Goal: Task Accomplishment & Management: Manage account settings

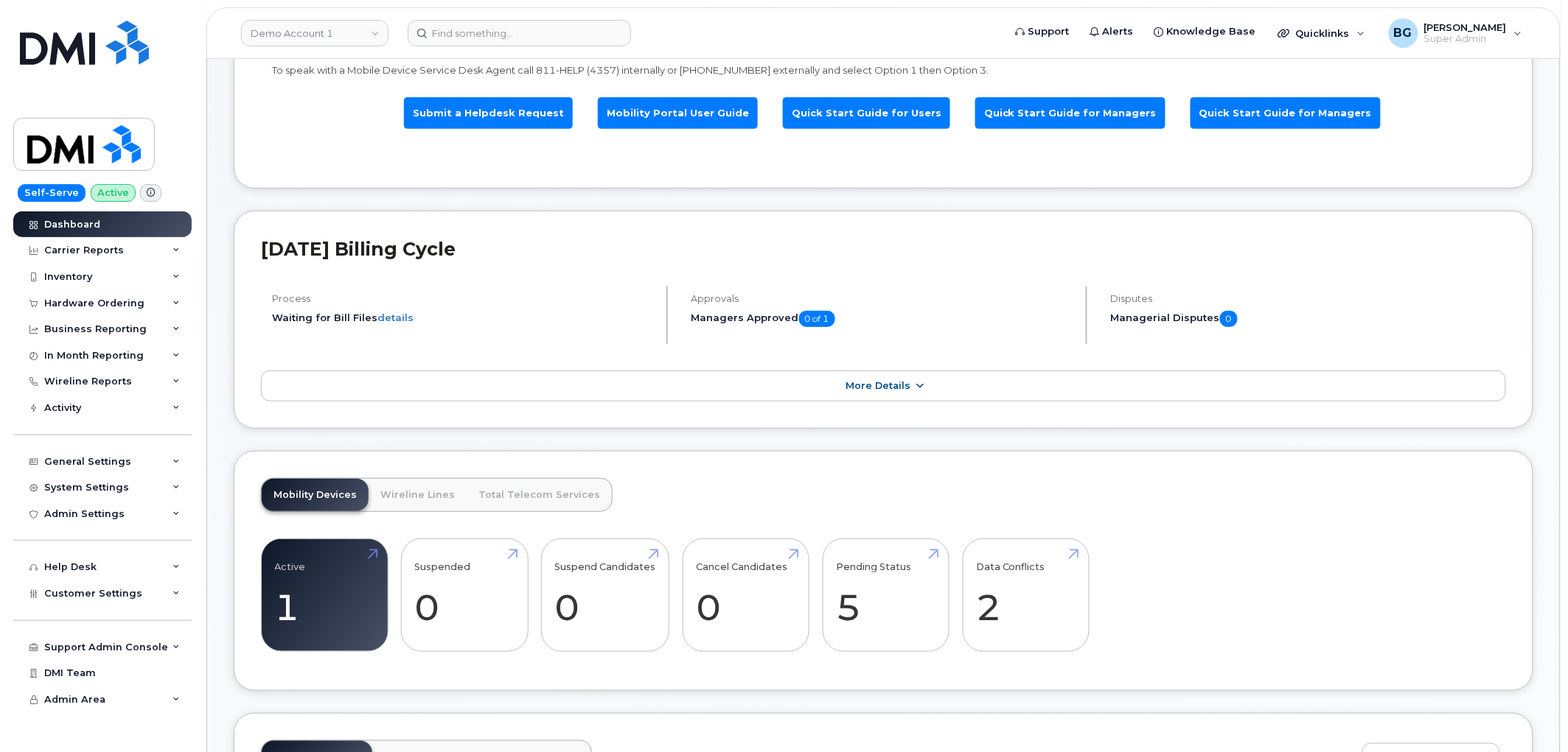
scroll to position [218, 0]
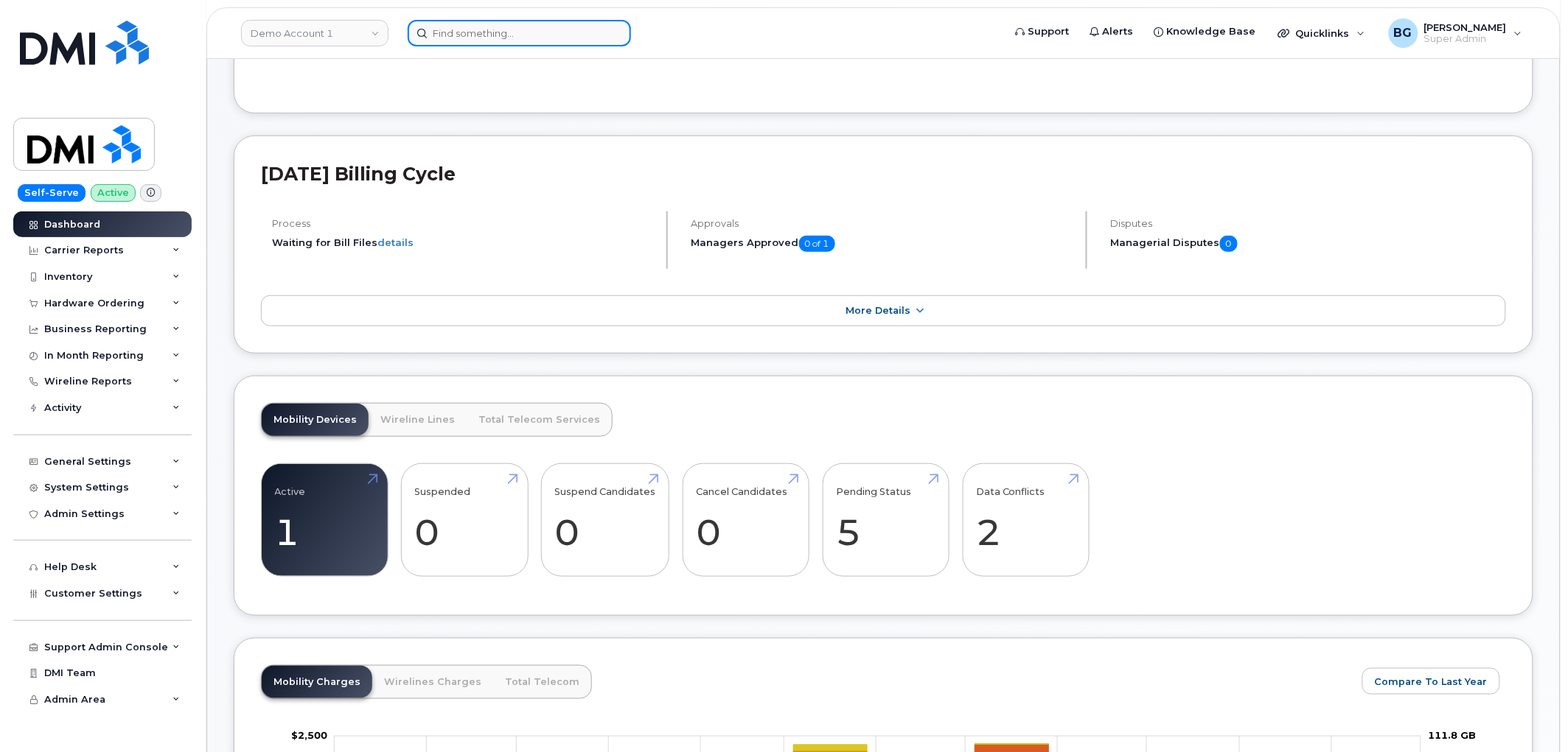
click at [482, 32] on input at bounding box center [519, 33] width 224 height 27
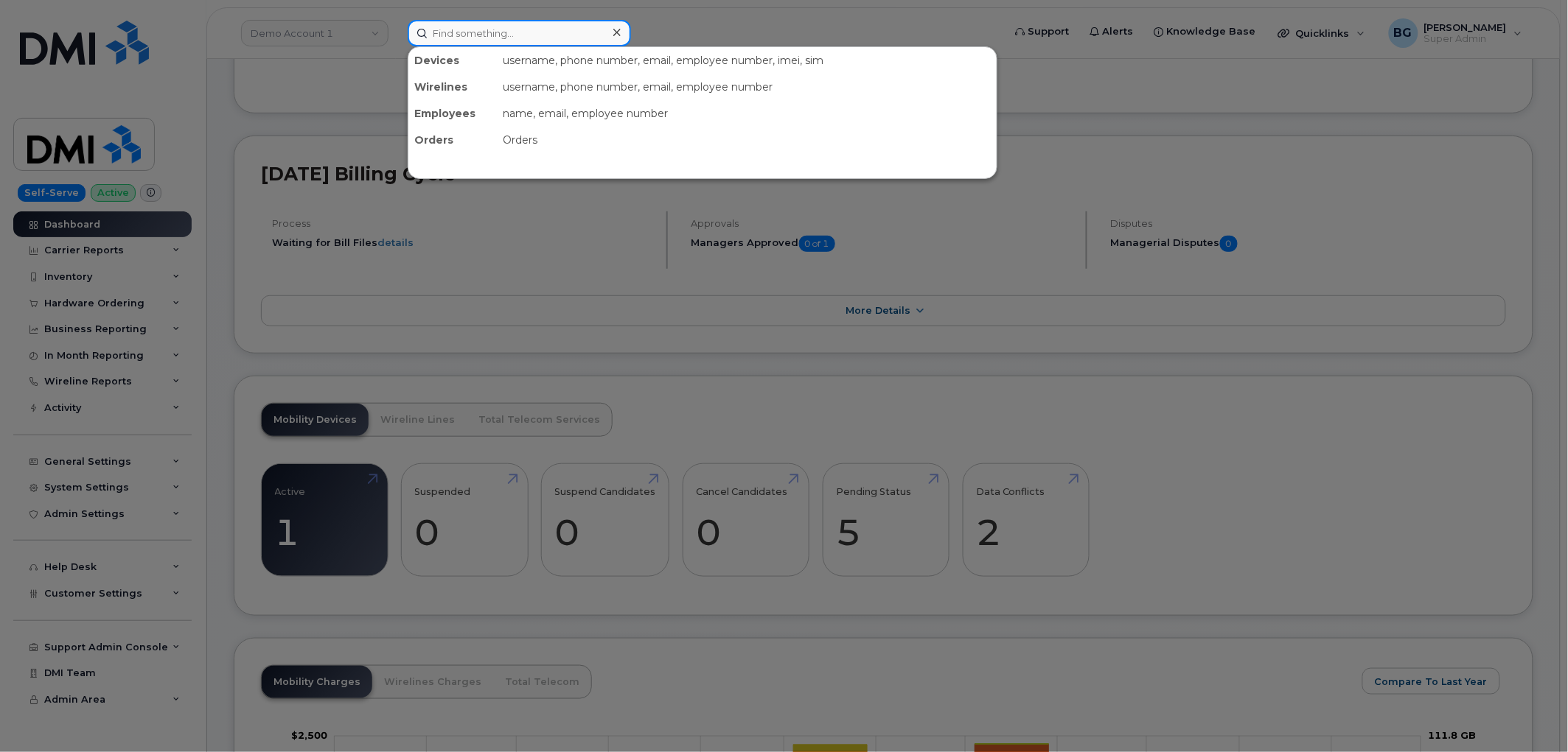
paste input "297905"
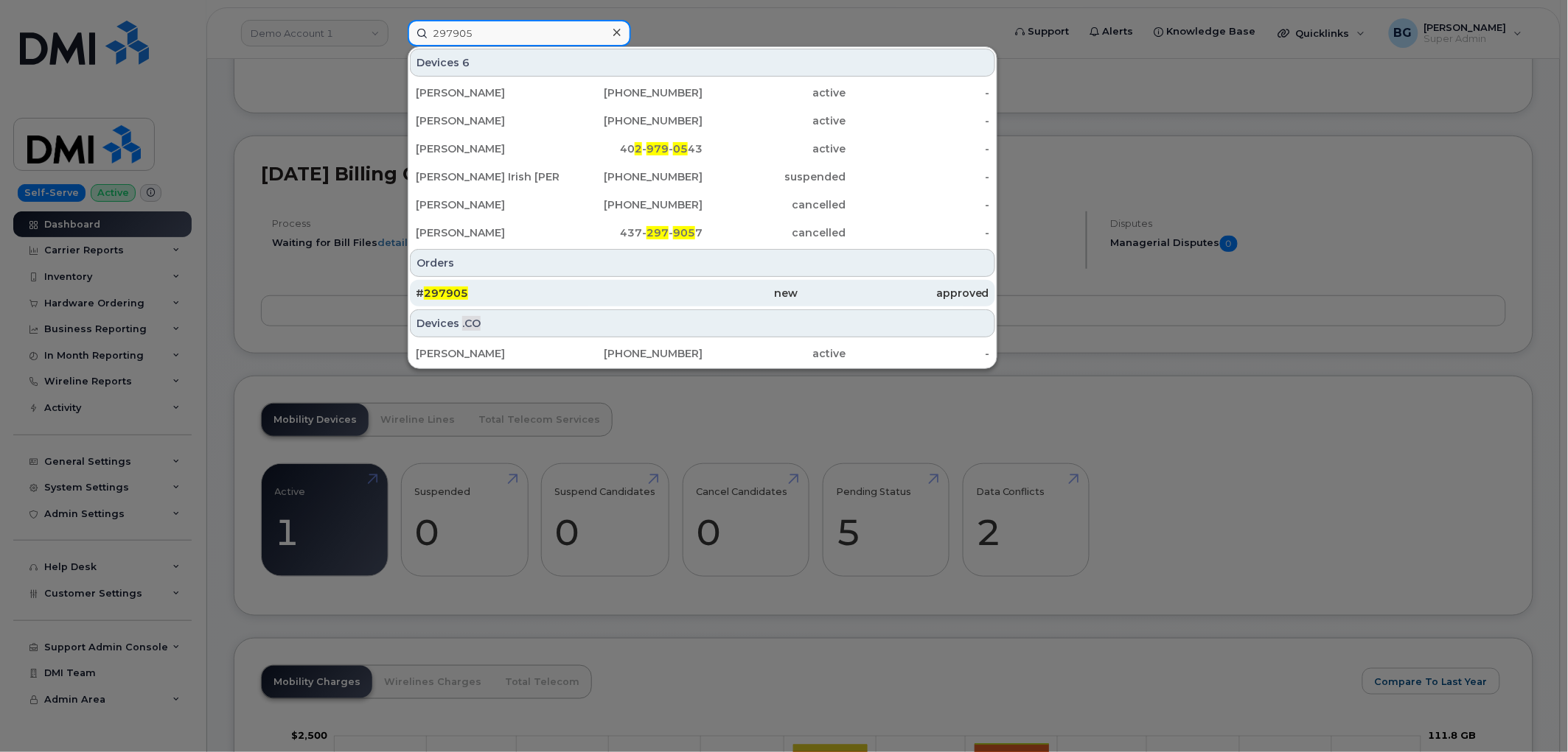
type input "297905"
click at [441, 289] on span "297905" at bounding box center [446, 293] width 45 height 13
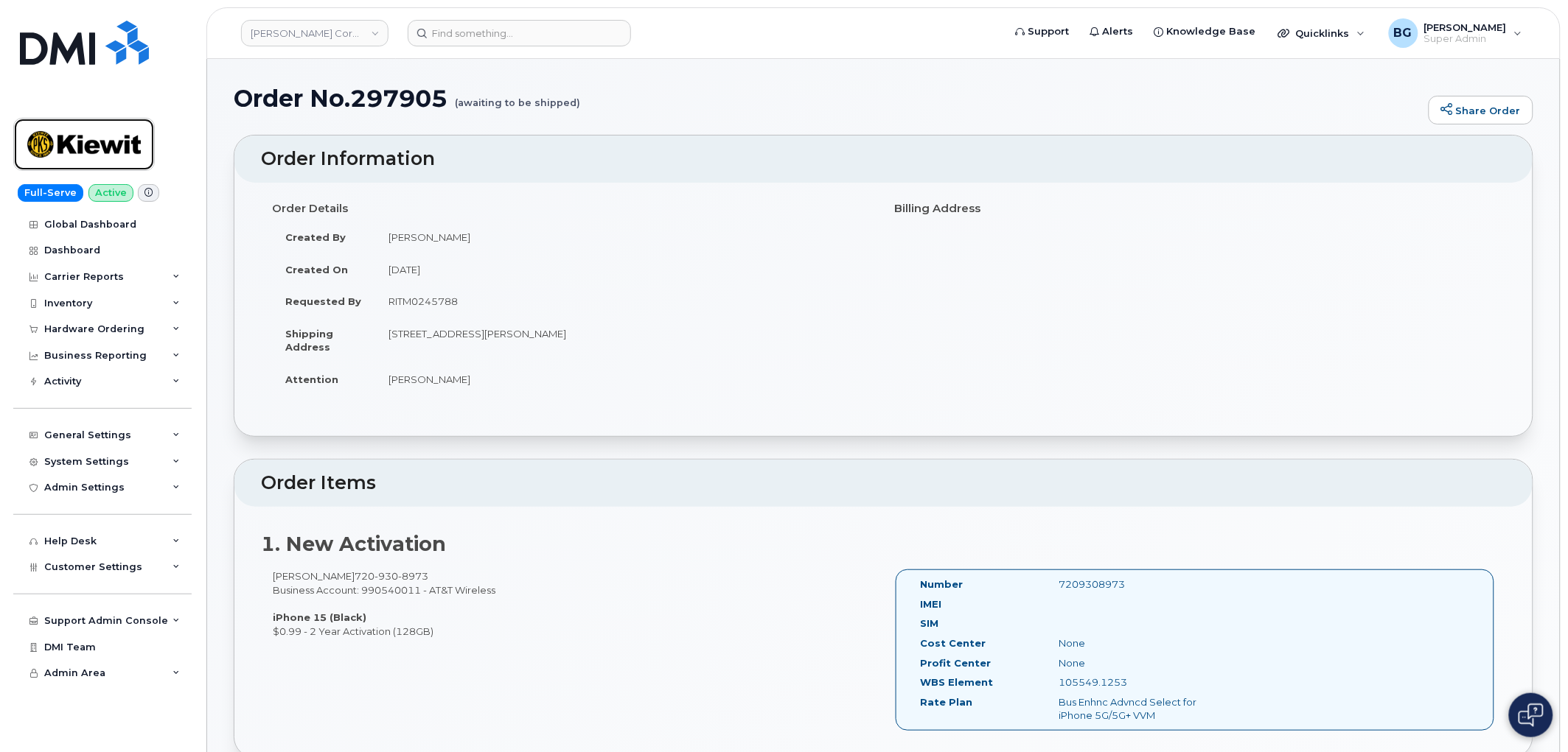
click at [74, 143] on img at bounding box center [84, 145] width 114 height 43
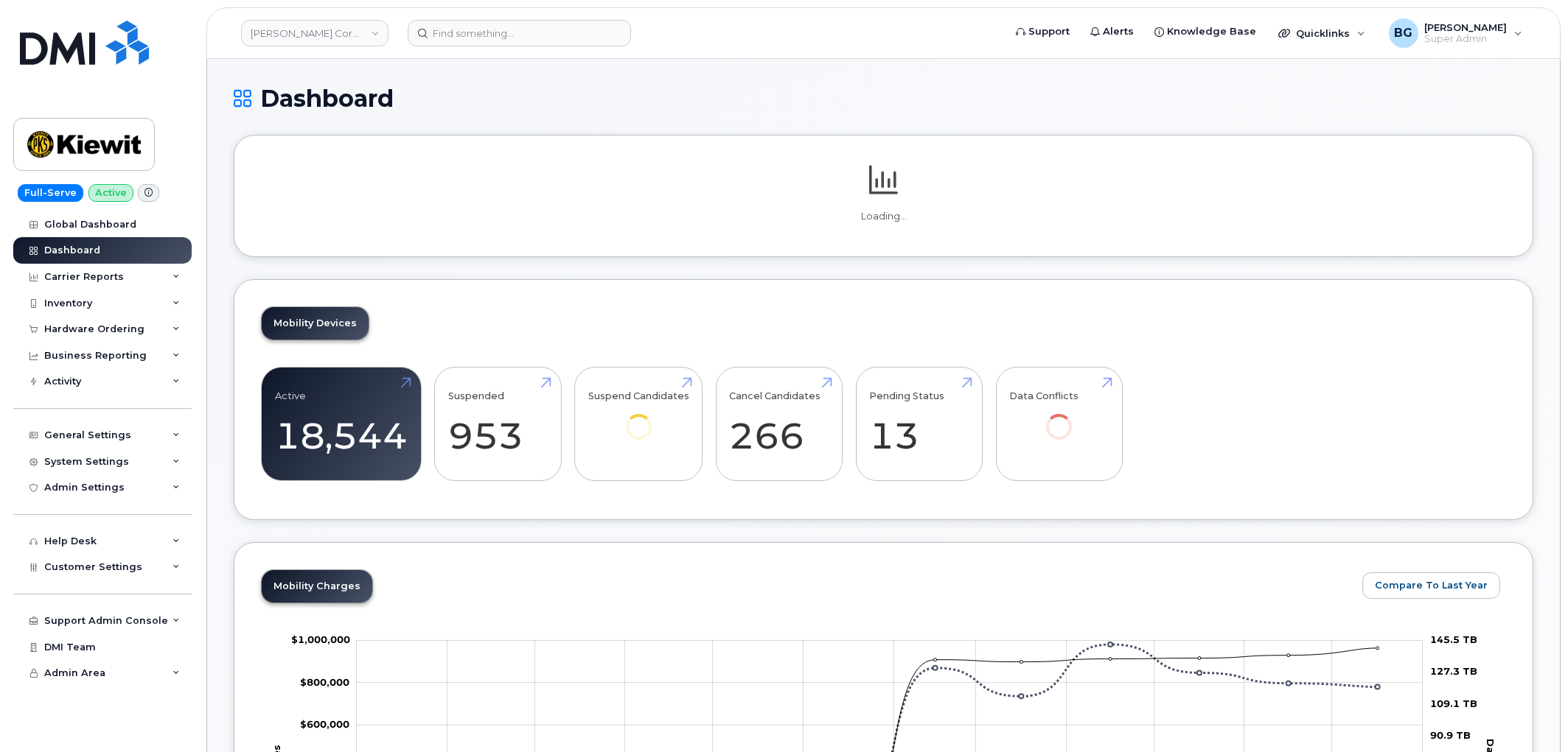
click at [68, 302] on div "Inventory" at bounding box center [68, 304] width 48 height 12
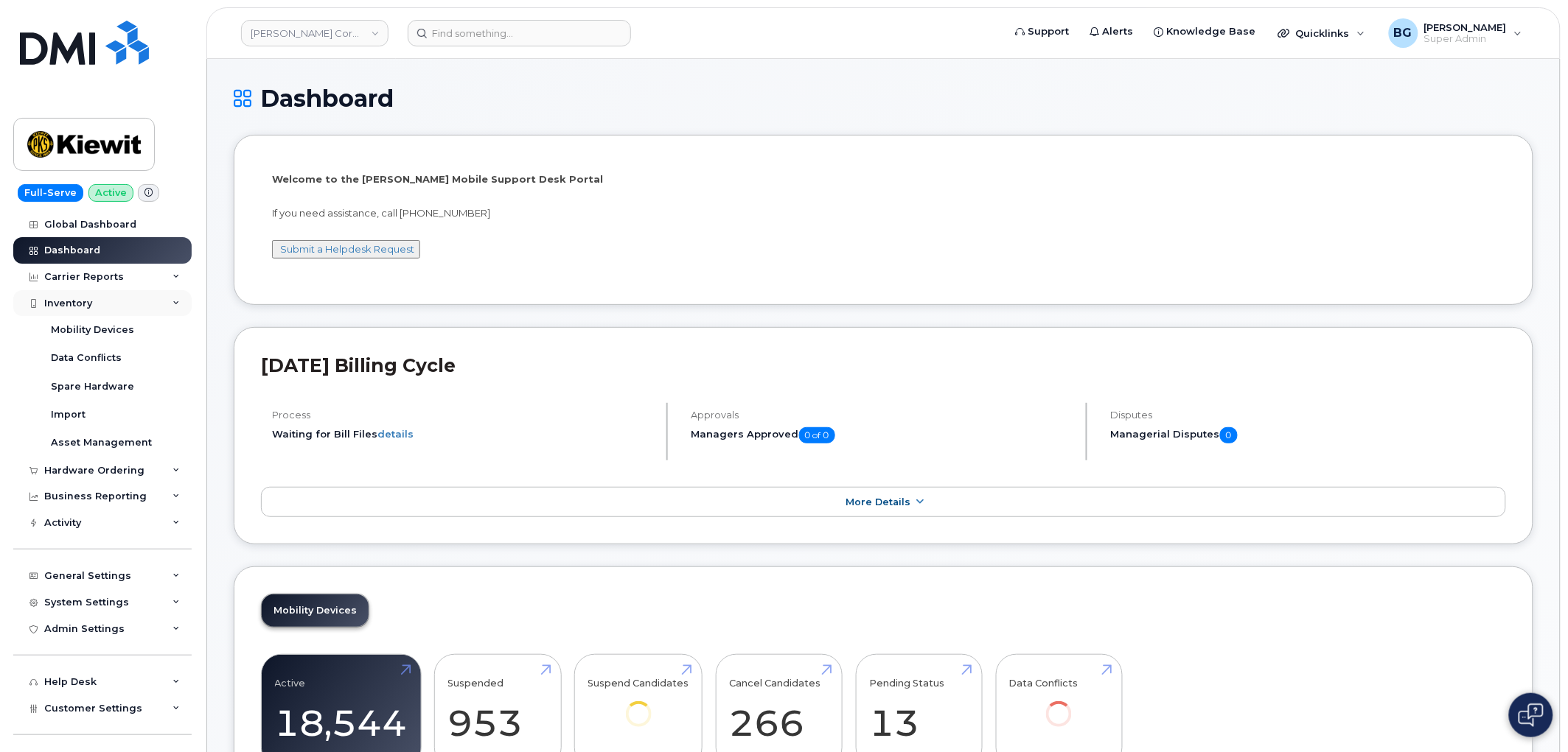
click at [71, 299] on div "Inventory" at bounding box center [68, 304] width 48 height 12
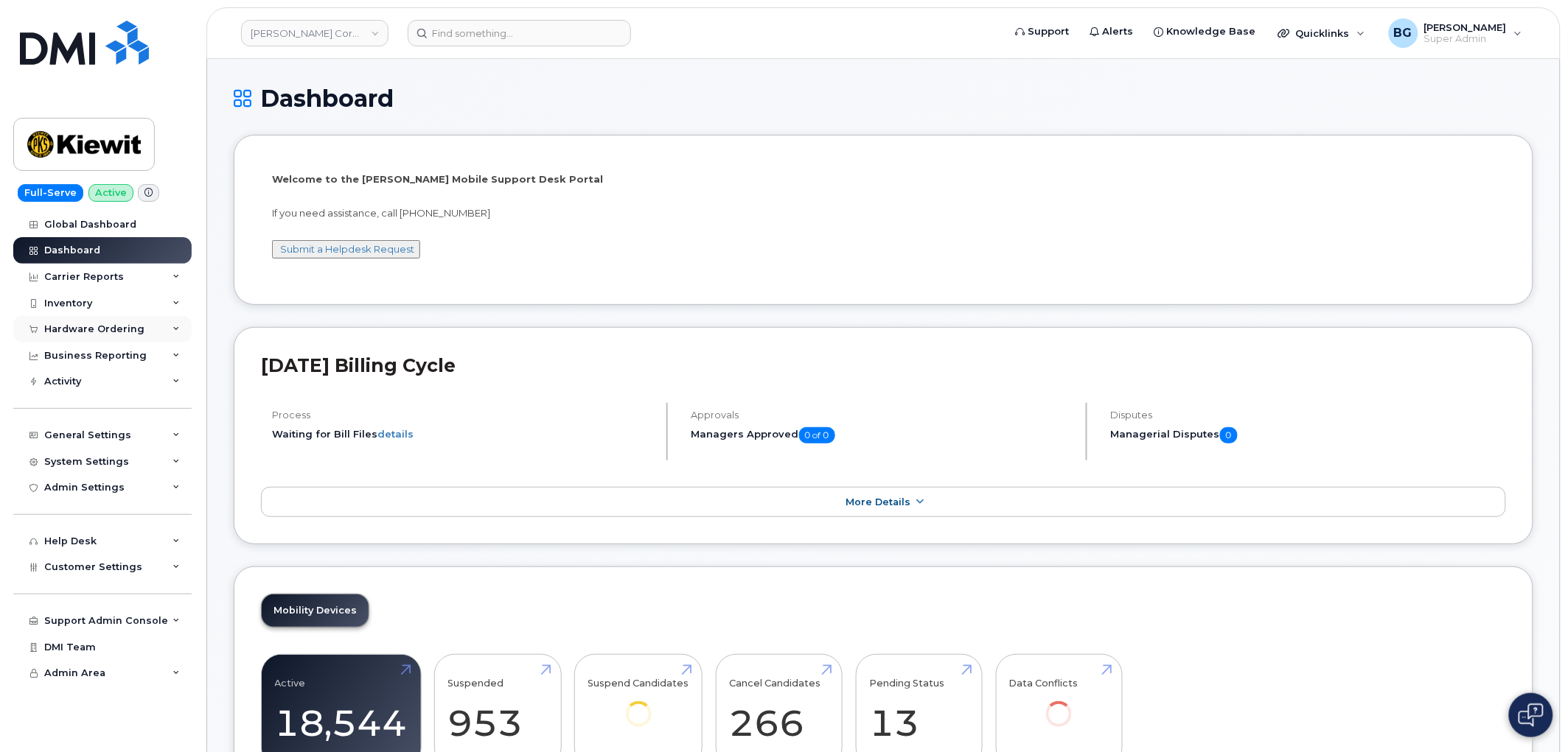
click at [74, 324] on div "Hardware Ordering" at bounding box center [94, 330] width 100 height 12
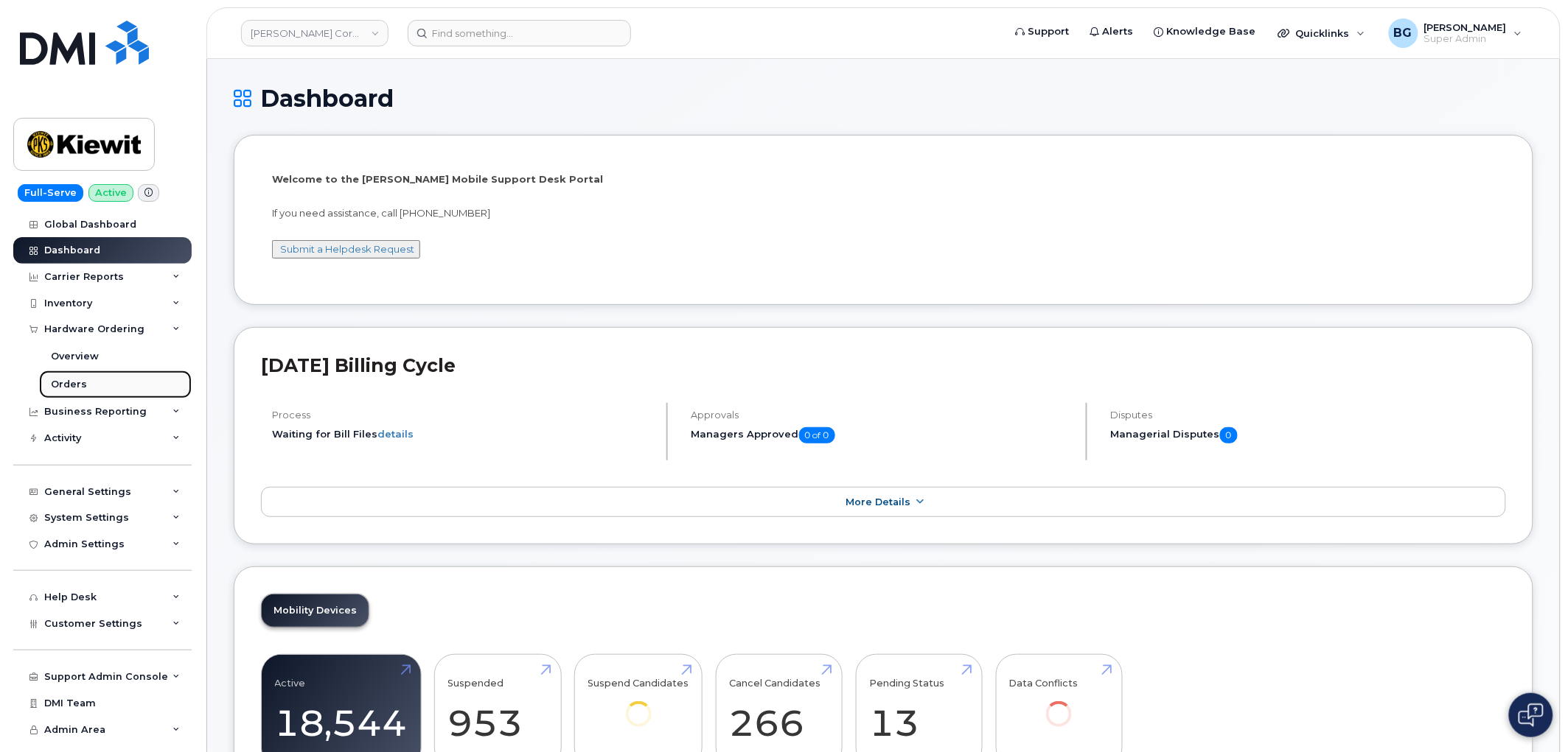
click at [63, 382] on div "Orders" at bounding box center [68, 385] width 36 height 13
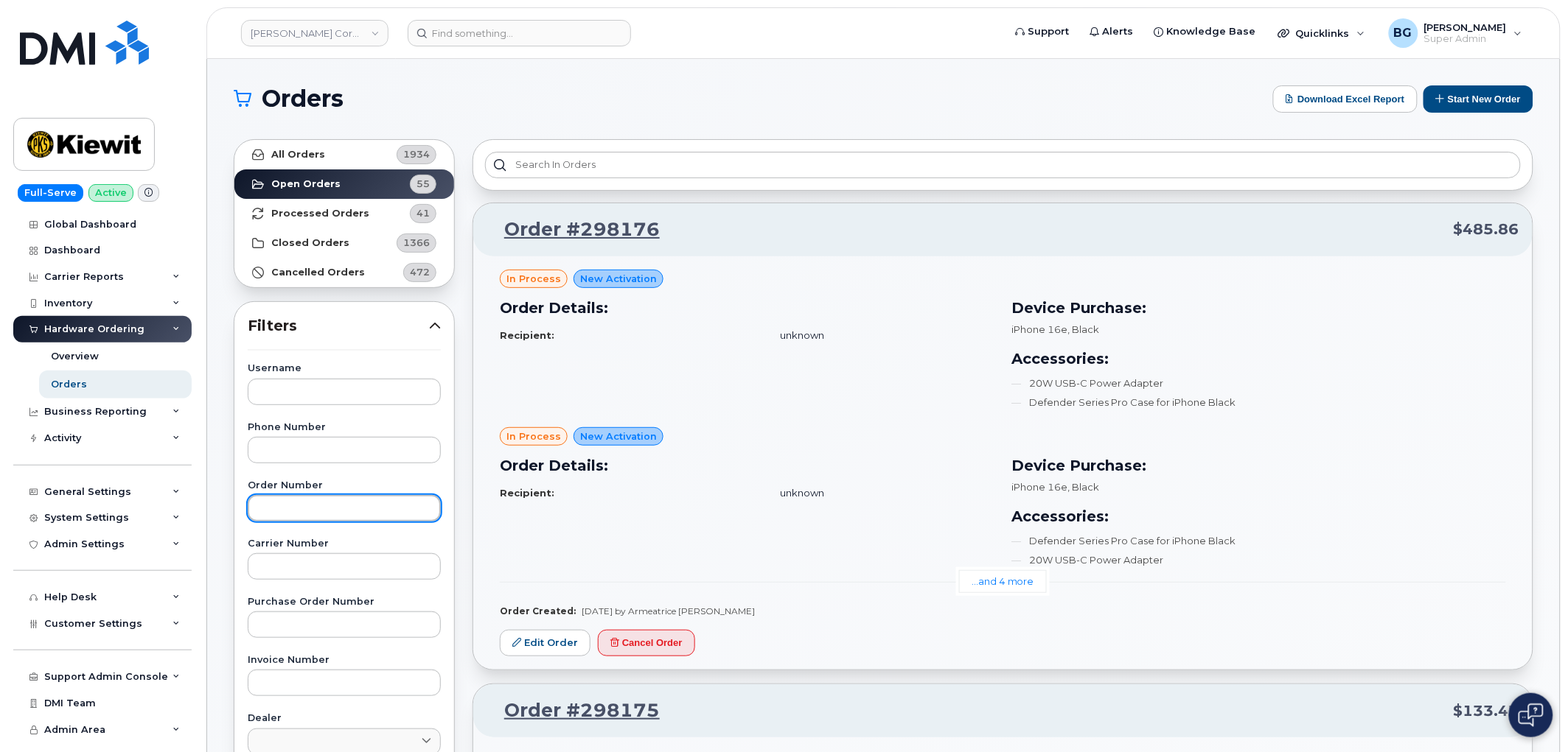
click at [293, 507] on input "text" at bounding box center [344, 509] width 193 height 27
paste input "297905"
type input "297905"
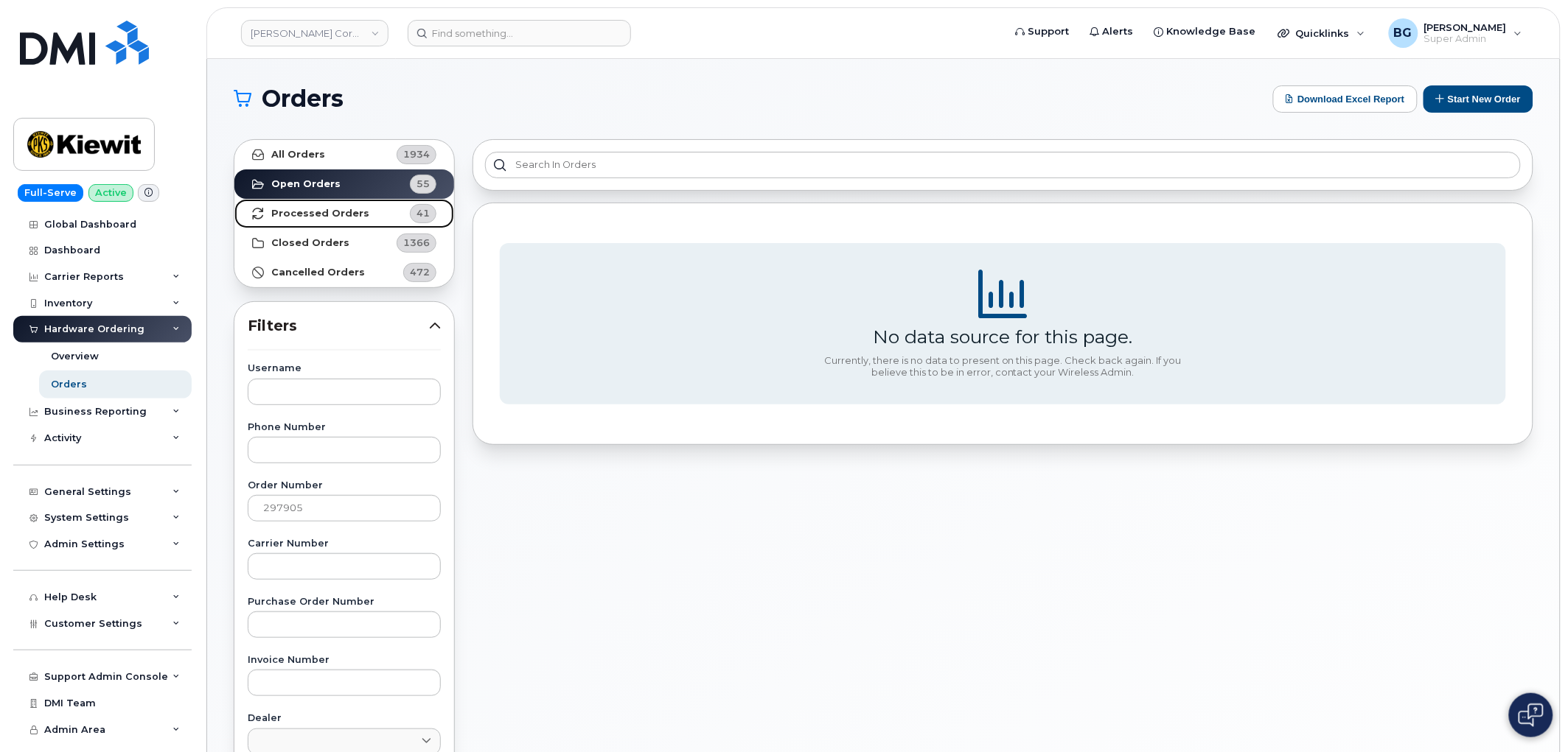
click at [304, 205] on link "Processed Orders 41" at bounding box center [345, 214] width 220 height 30
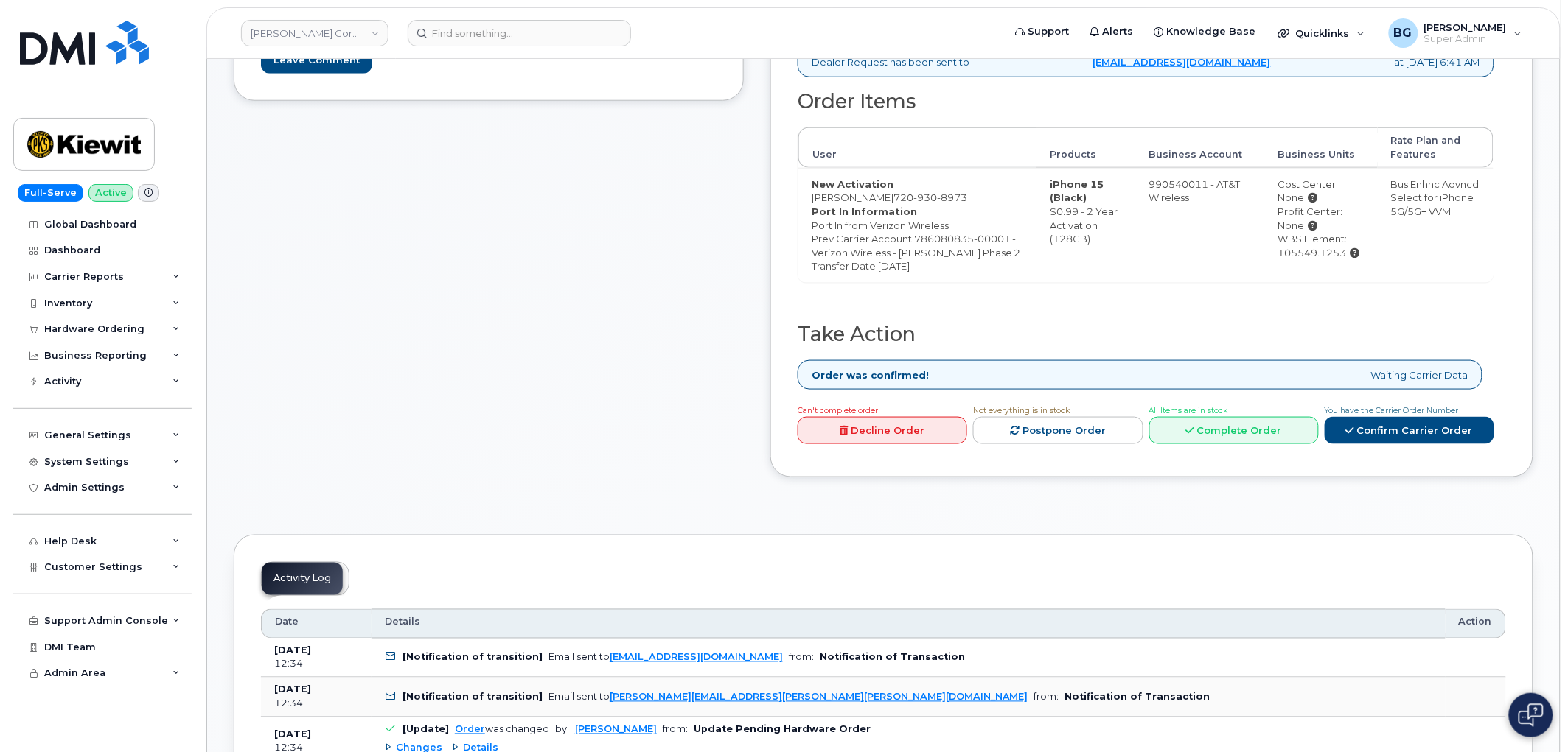
scroll to position [491, 0]
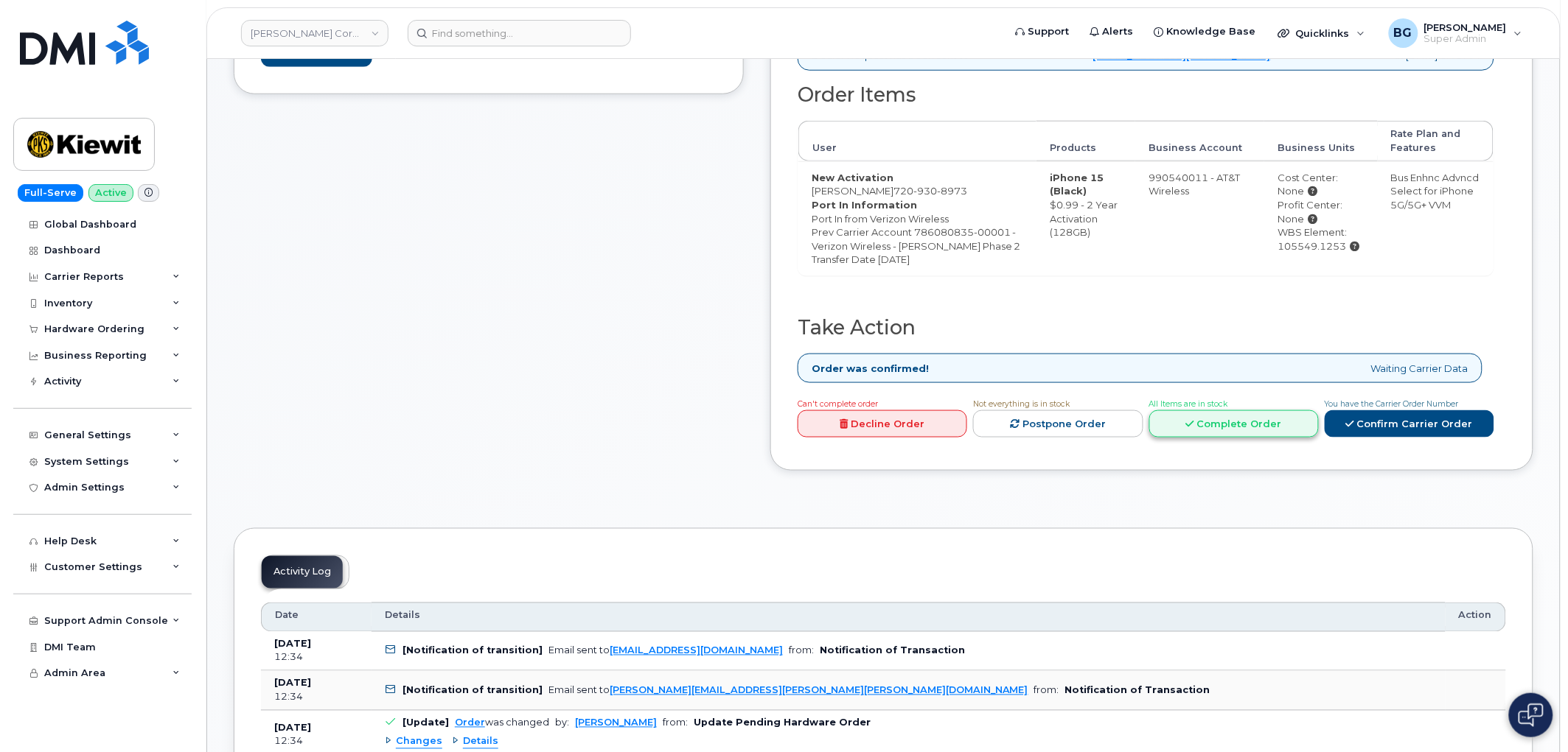
click at [1255, 438] on link "Complete Order" at bounding box center [1234, 424] width 169 height 27
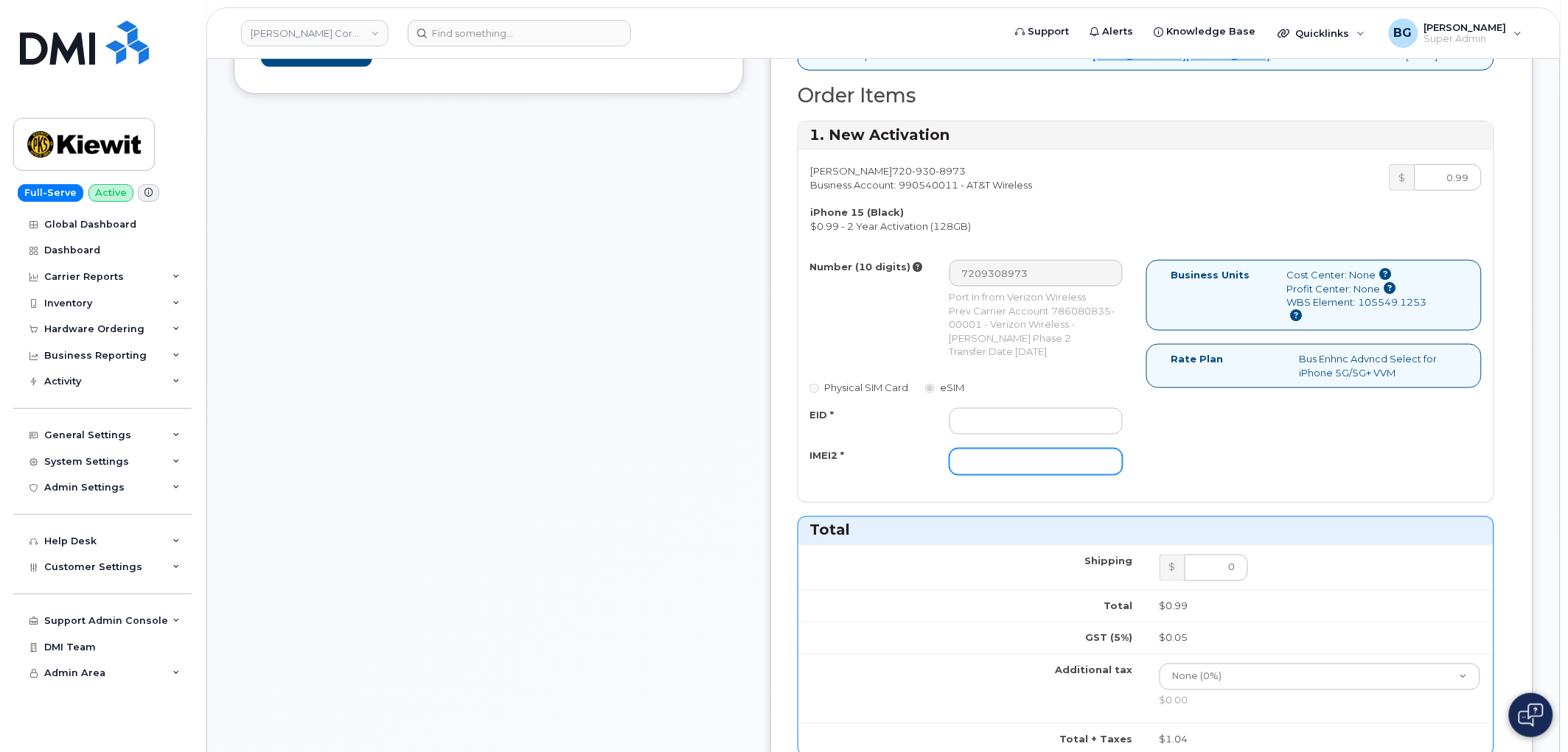
click at [1067, 475] on input "IMEI2 *" at bounding box center [1036, 462] width 174 height 27
paste input "355135953420960"
type input "355135953420960"
click at [1087, 428] on input "EID *" at bounding box center [1036, 422] width 174 height 27
paste input "89049032007208888800192849065398"
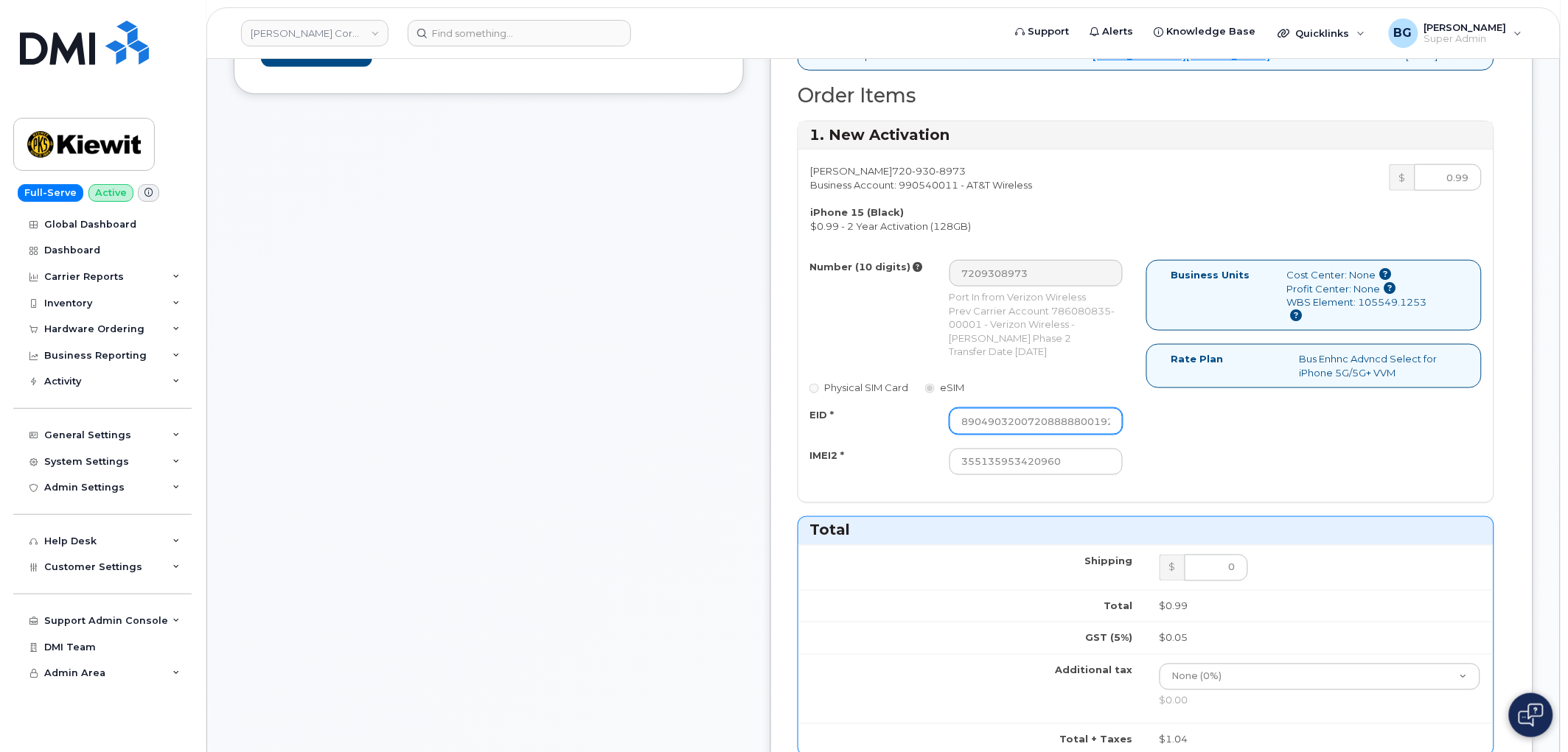
scroll to position [0, 89]
type input "89049032007208888800192849065398"
click at [1263, 440] on div "Number (10 digits) 7209308973 Port In from Verizon Wireless Prev Carrier Accoun…" at bounding box center [1146, 374] width 695 height 229
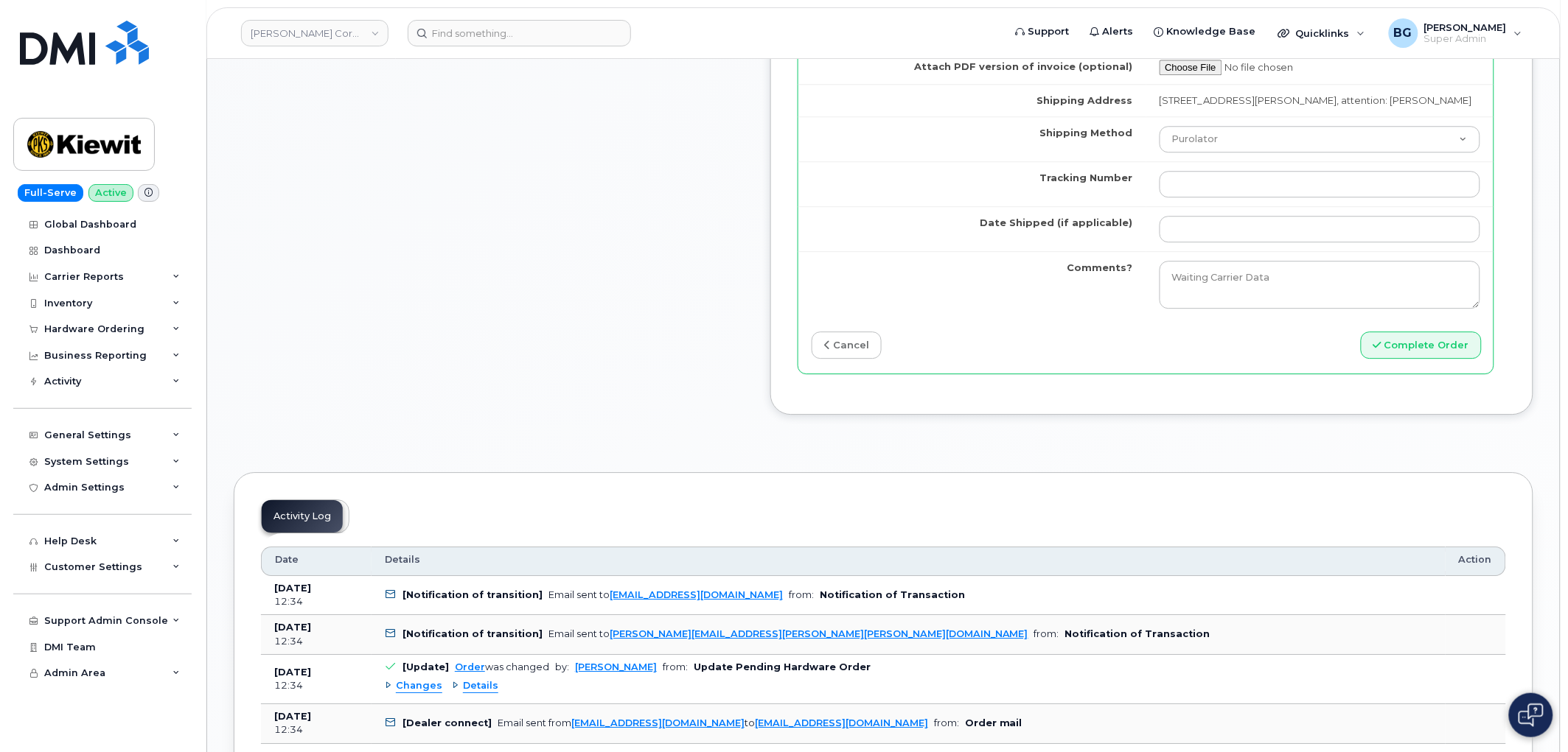
scroll to position [1364, 0]
click at [1255, 197] on input "Tracking Number" at bounding box center [1320, 183] width 322 height 27
paste input "460049281474"
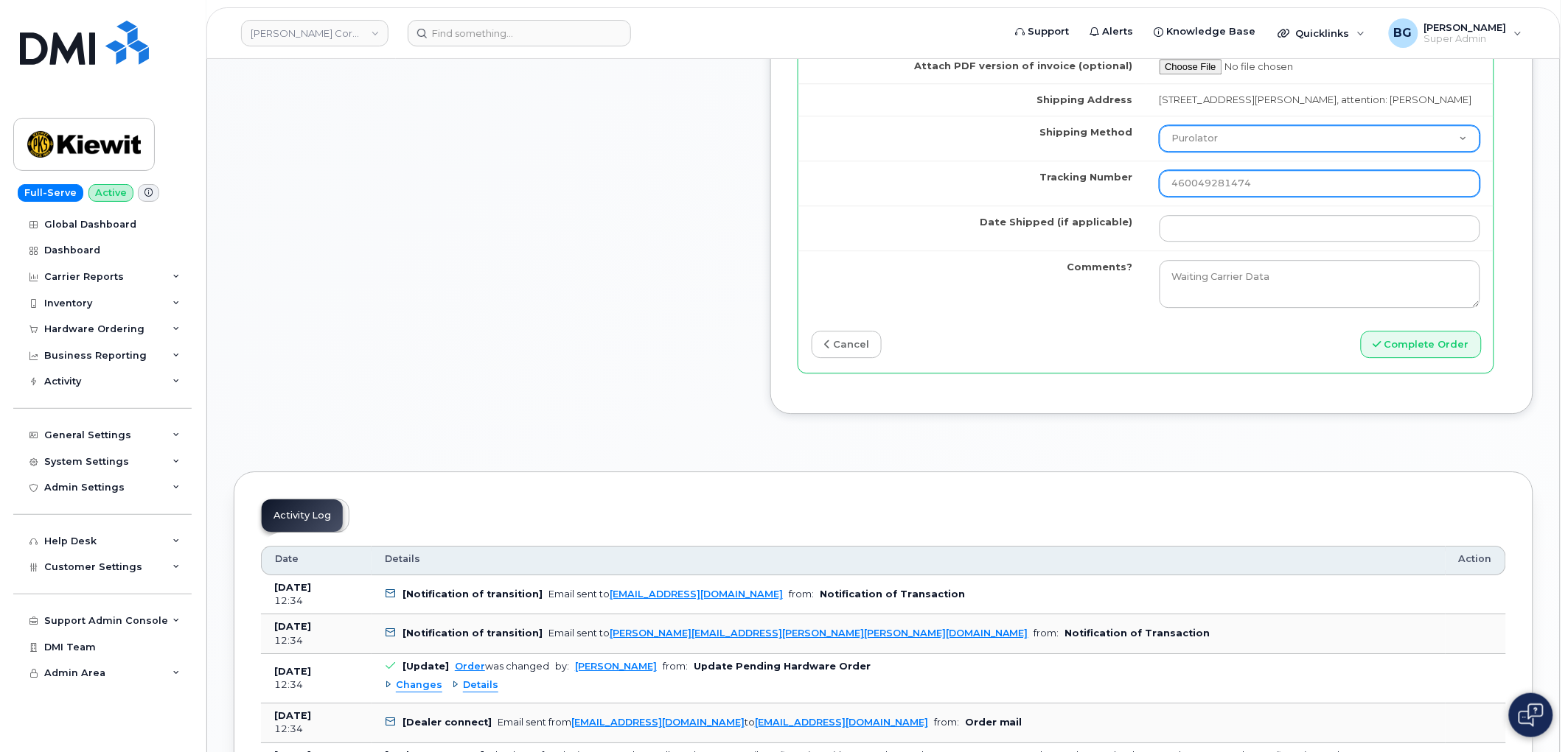
type input "460049281474"
click at [1277, 151] on select "Purolator UPS FedEx Canada Post Courier Other Drop Off Pick Up" at bounding box center [1320, 139] width 322 height 27
select select "FedEx"
click at [1205, 151] on select "Purolator UPS FedEx Canada Post Courier Other Drop Off Pick Up" at bounding box center [1320, 139] width 322 height 27
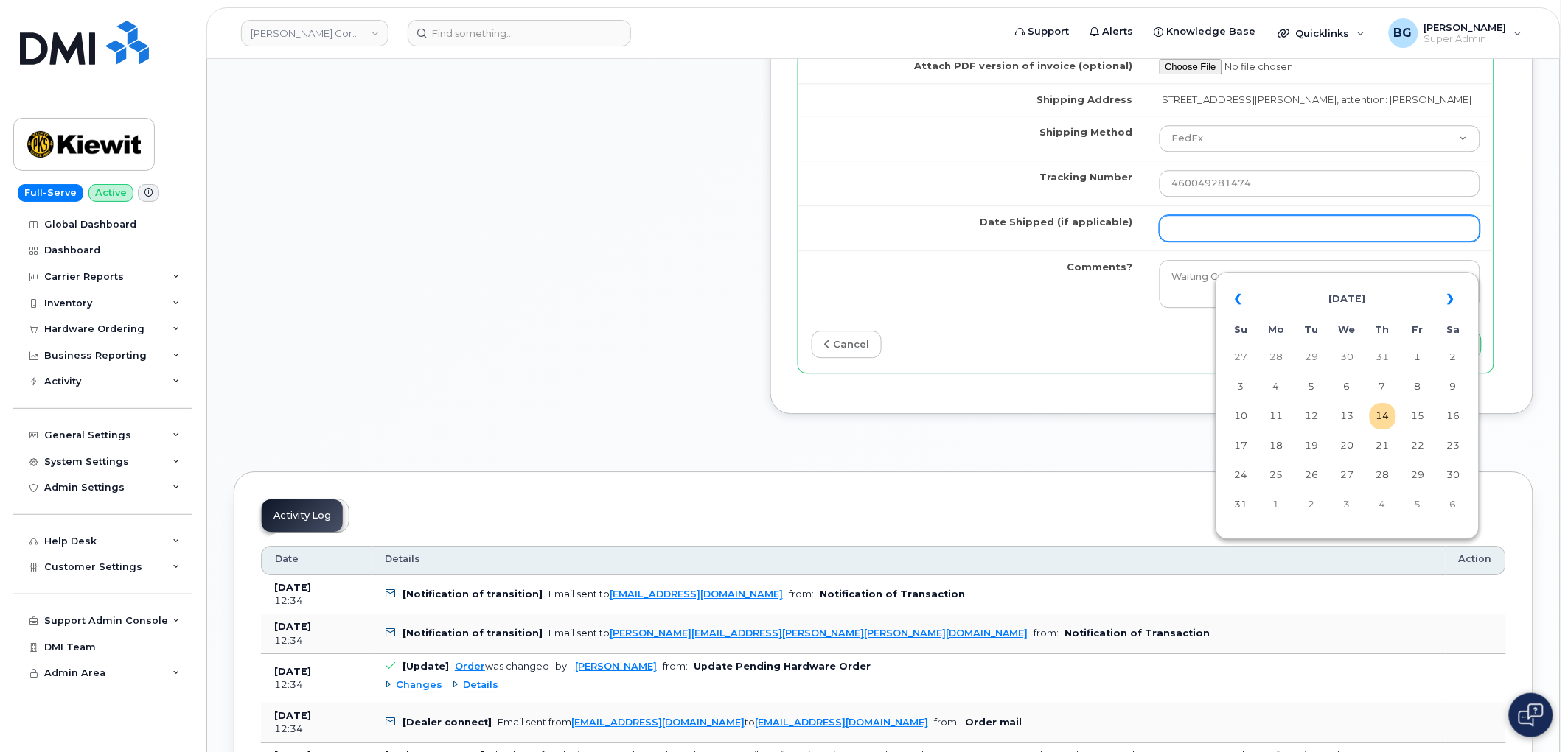
click at [1248, 242] on input "Date Shipped (if applicable)" at bounding box center [1320, 229] width 322 height 27
click at [1352, 413] on td "13" at bounding box center [1348, 416] width 27 height 27
type input "2025-08-13"
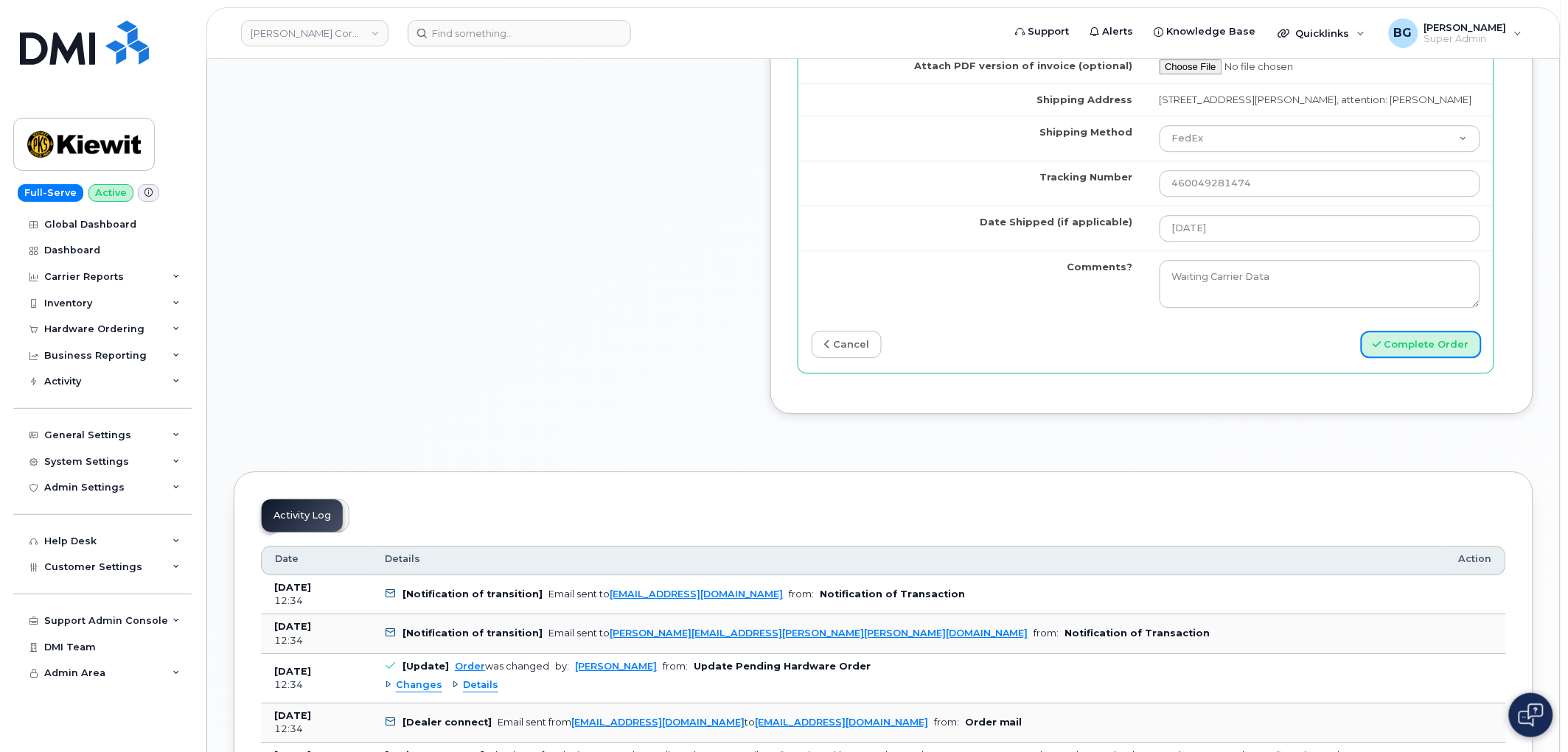
click at [1416, 358] on button "Complete Order" at bounding box center [1421, 344] width 121 height 27
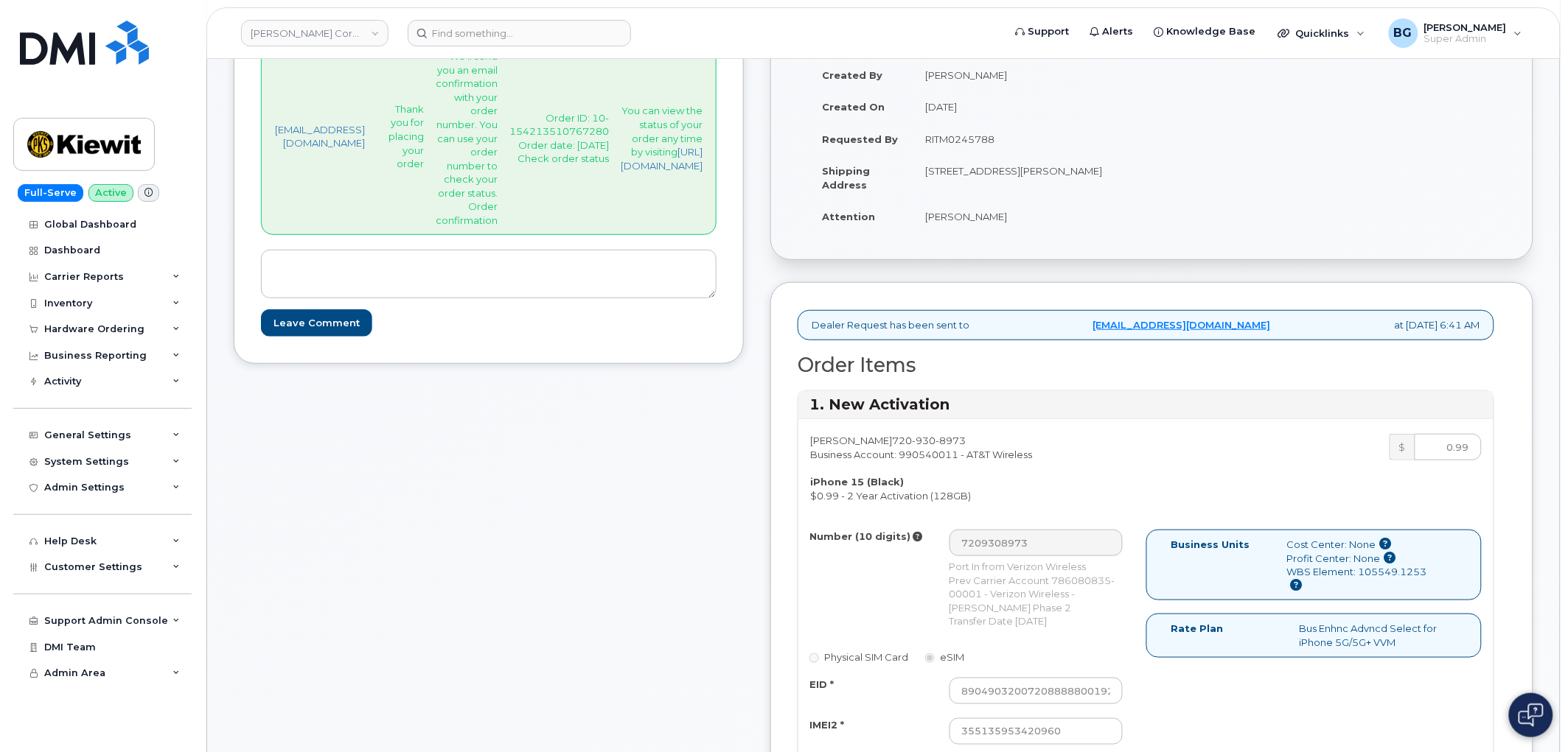
scroll to position [0, 0]
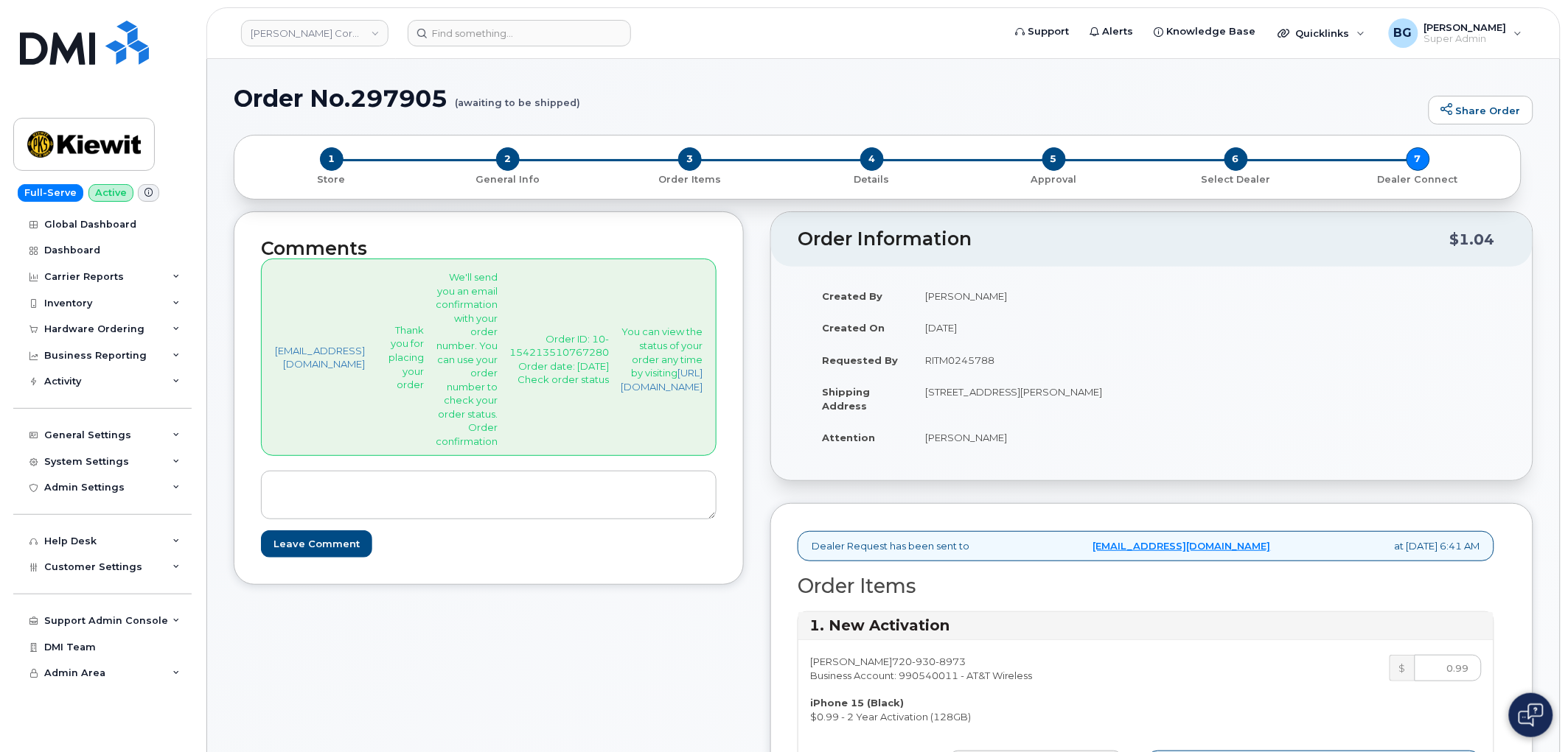
click at [415, 94] on h1 "Order No.297905 (awaiting to be shipped)" at bounding box center [827, 98] width 1188 height 26
copy h1 "297905"
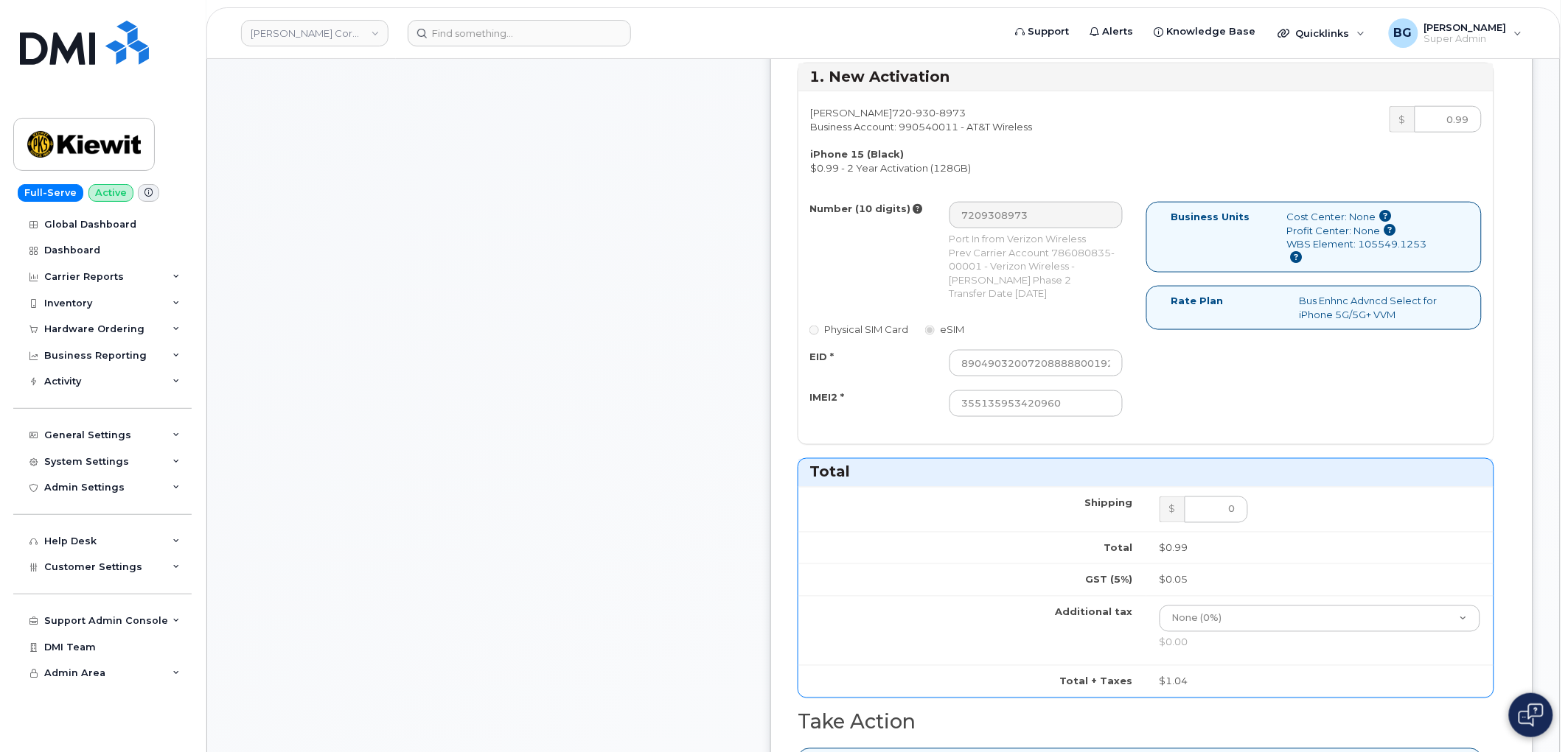
scroll to position [546, 0]
click at [1096, 372] on input "89049032007208888800192849065398" at bounding box center [1036, 366] width 174 height 27
click at [1095, 372] on input "89049032007208888800192849065398" at bounding box center [1036, 366] width 174 height 27
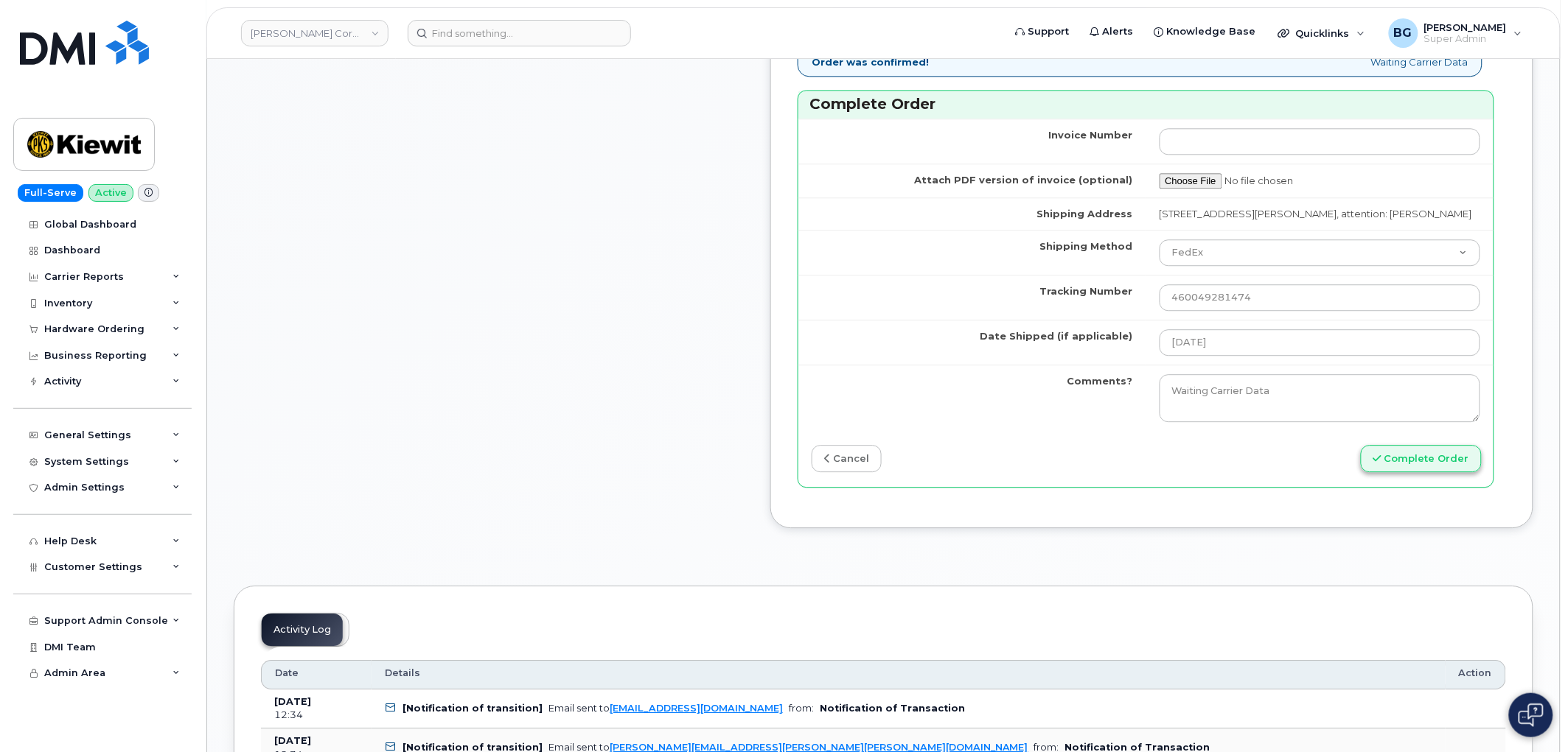
scroll to position [1310, 0]
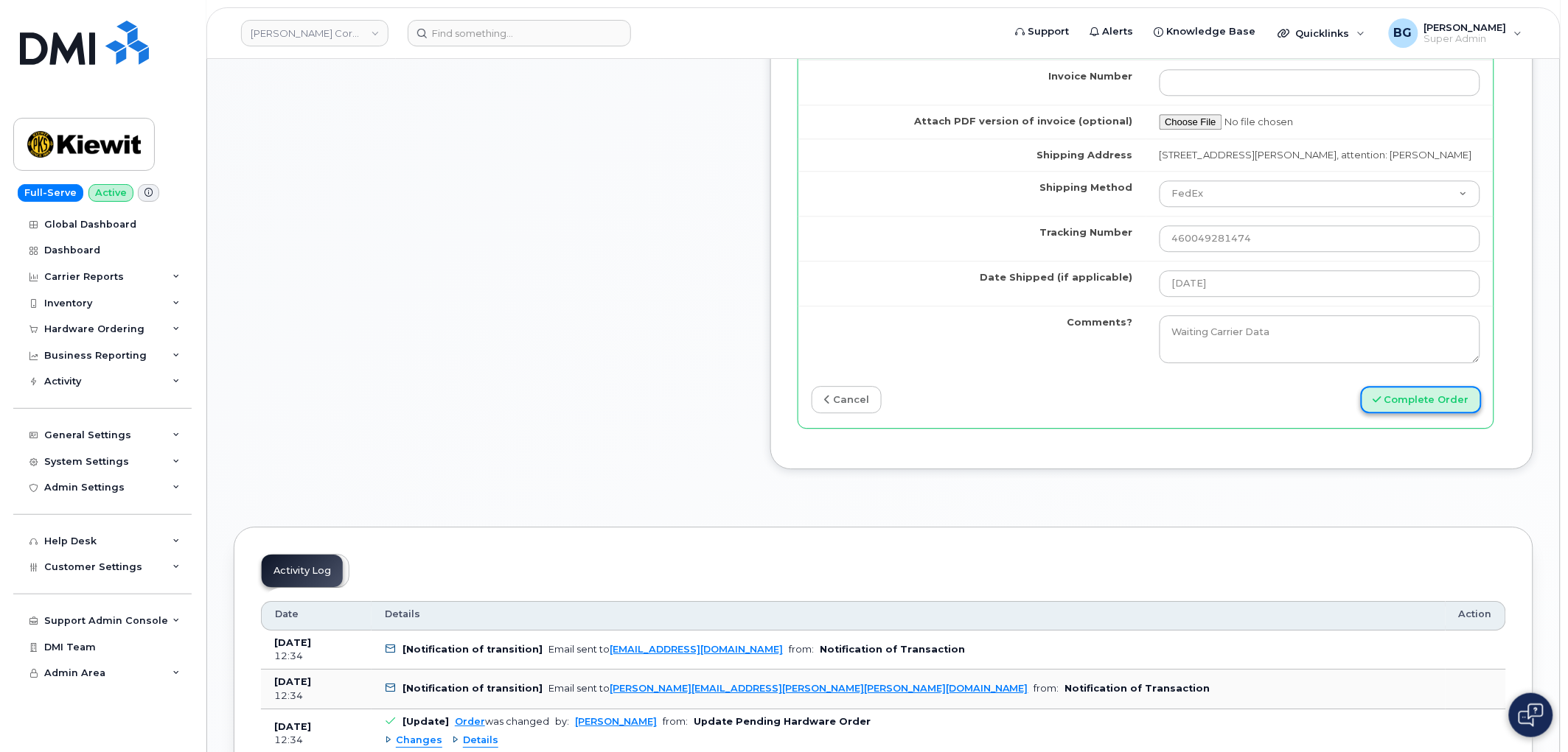
click at [1439, 413] on button "Complete Order" at bounding box center [1421, 399] width 121 height 27
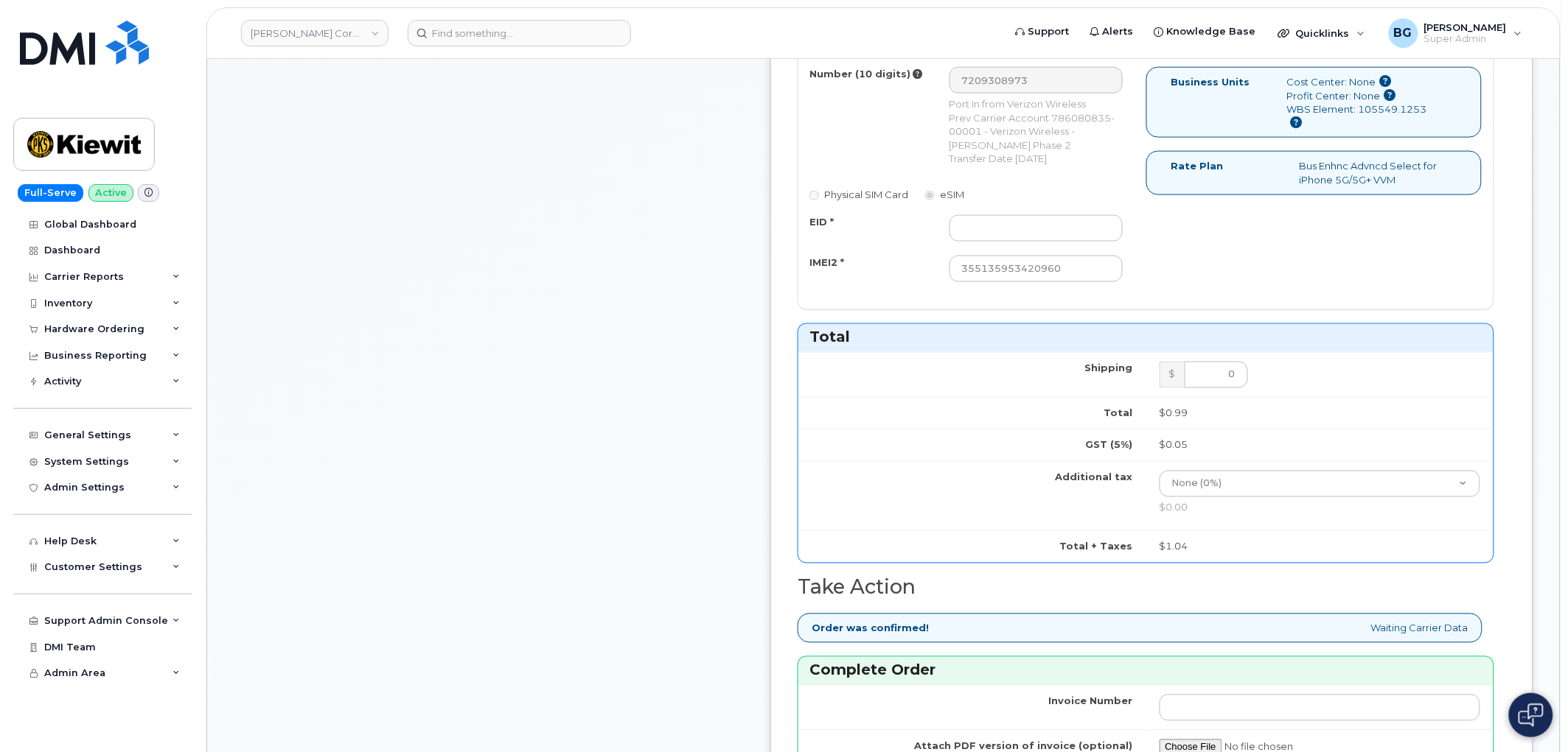
scroll to position [546, 0]
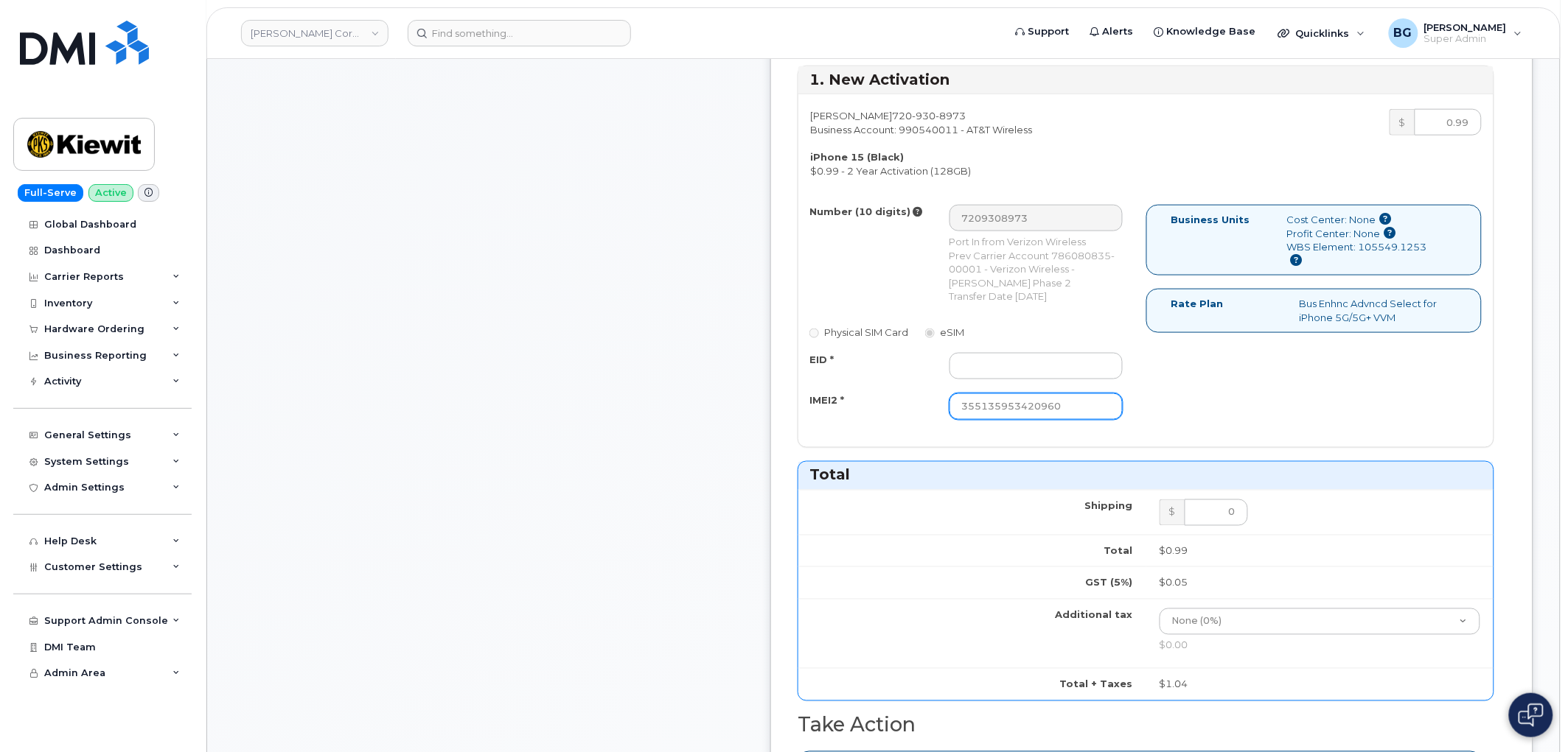
click at [1094, 420] on input "355135953420960" at bounding box center [1036, 407] width 174 height 27
click at [1361, 446] on div "Daniel Reardon 720 930 8973 Business Account: 990540011 - AT&T Wireless iPhone …" at bounding box center [1146, 270] width 695 height 352
click at [1016, 379] on div at bounding box center [1037, 366] width 196 height 27
click at [1058, 379] on input "EID *" at bounding box center [1036, 366] width 174 height 27
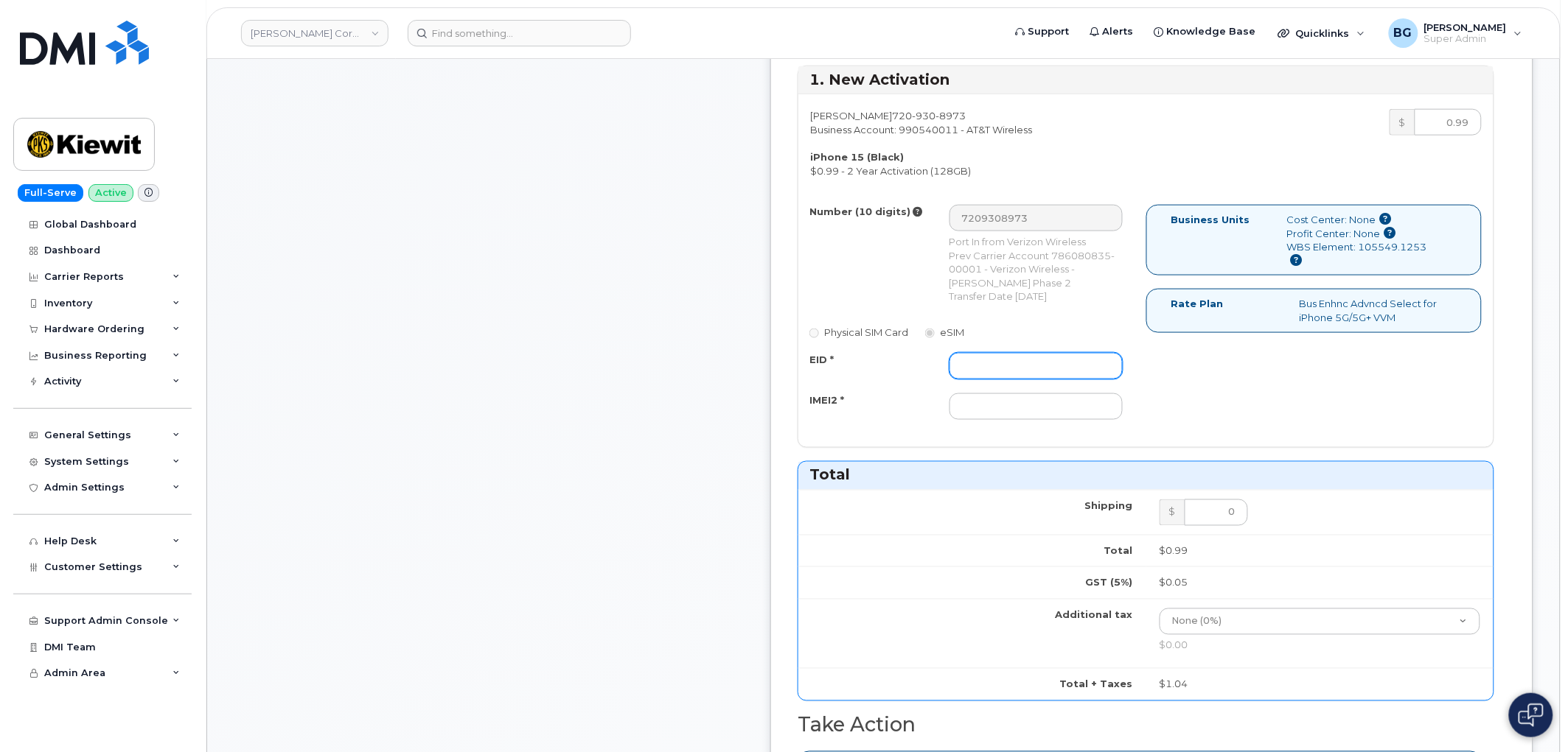
paste input "355135953420960"
type input "355135953420960"
click at [1077, 420] on input "IMEI2 *" at bounding box center [1036, 407] width 174 height 27
paste input "89049032007208888800192849065398"
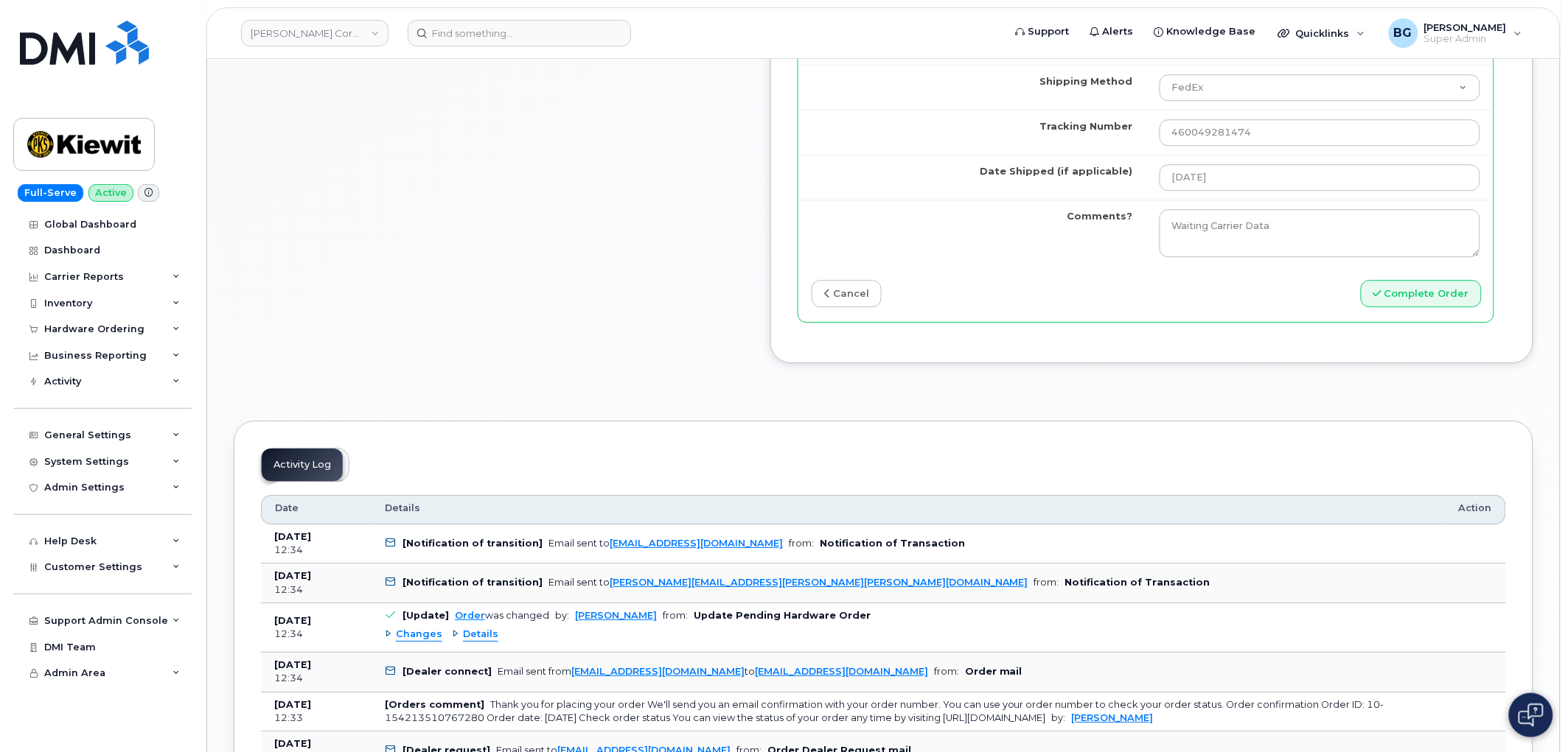
scroll to position [1419, 0]
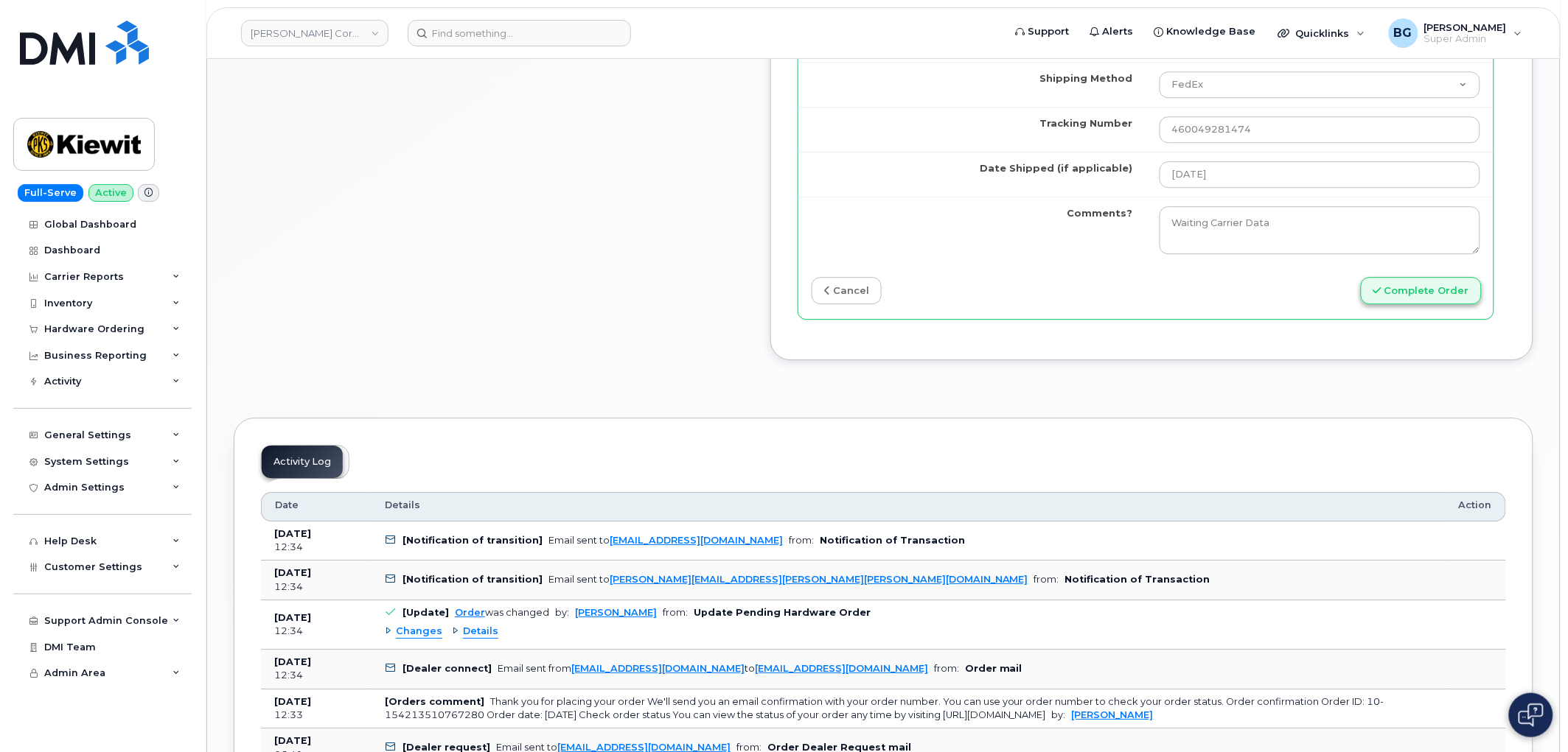
type input "89049032007208888800192849065398"
click at [1402, 304] on button "Complete Order" at bounding box center [1421, 290] width 121 height 27
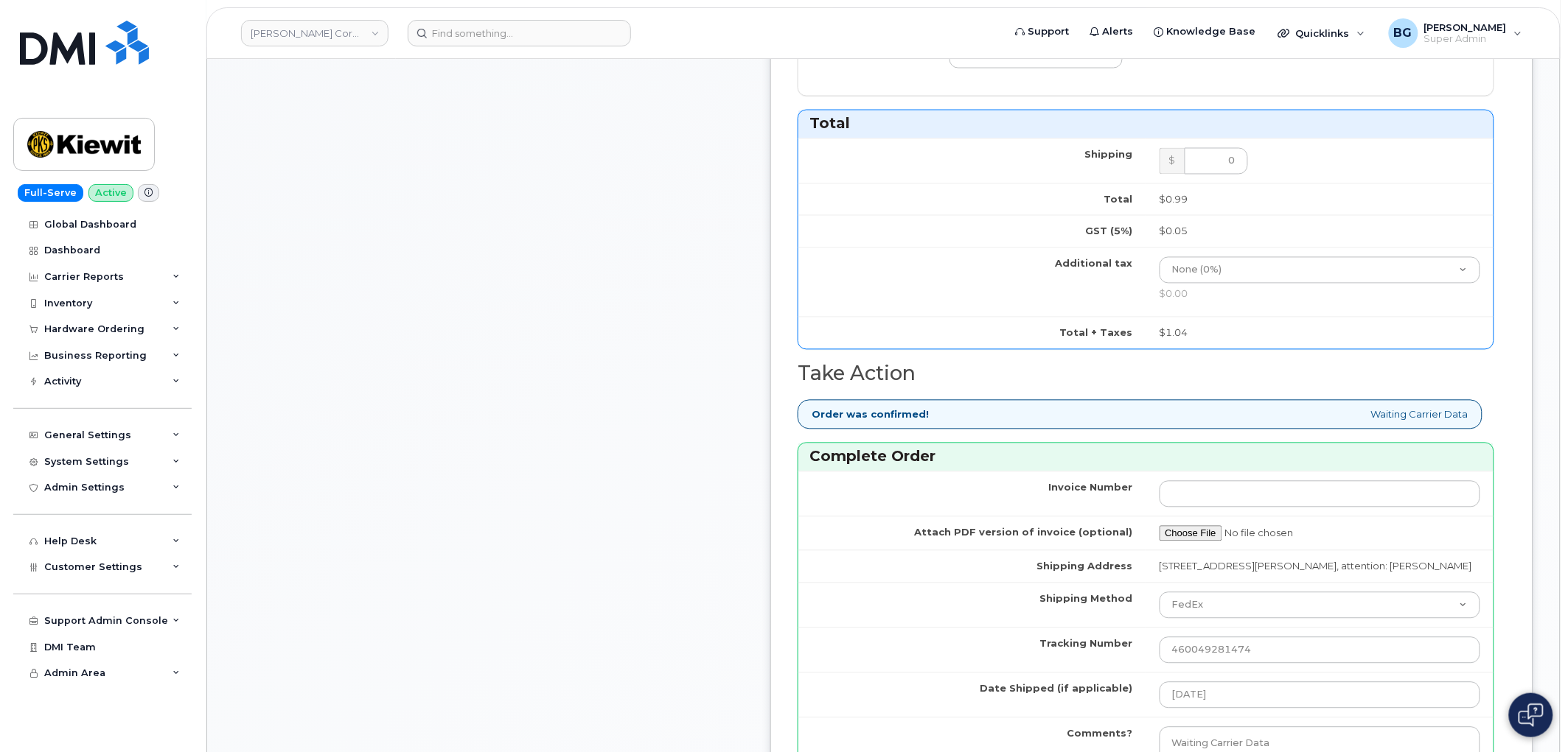
scroll to position [532, 0]
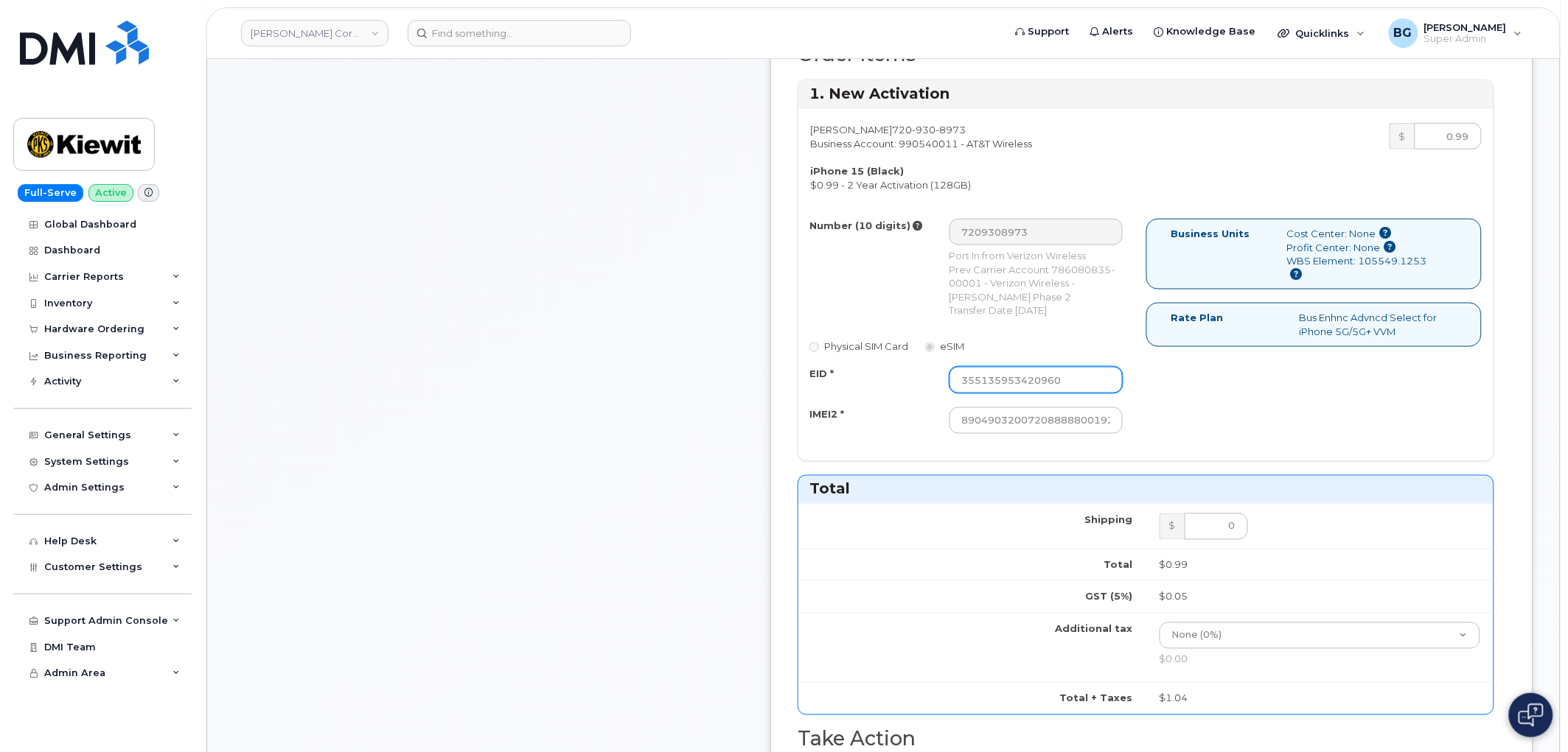
click at [1095, 388] on input "355135953420960" at bounding box center [1036, 380] width 174 height 27
click at [1093, 434] on input "89049032007208888800192849065398" at bounding box center [1036, 421] width 174 height 27
click at [1063, 391] on input "EID *" at bounding box center [1036, 380] width 174 height 27
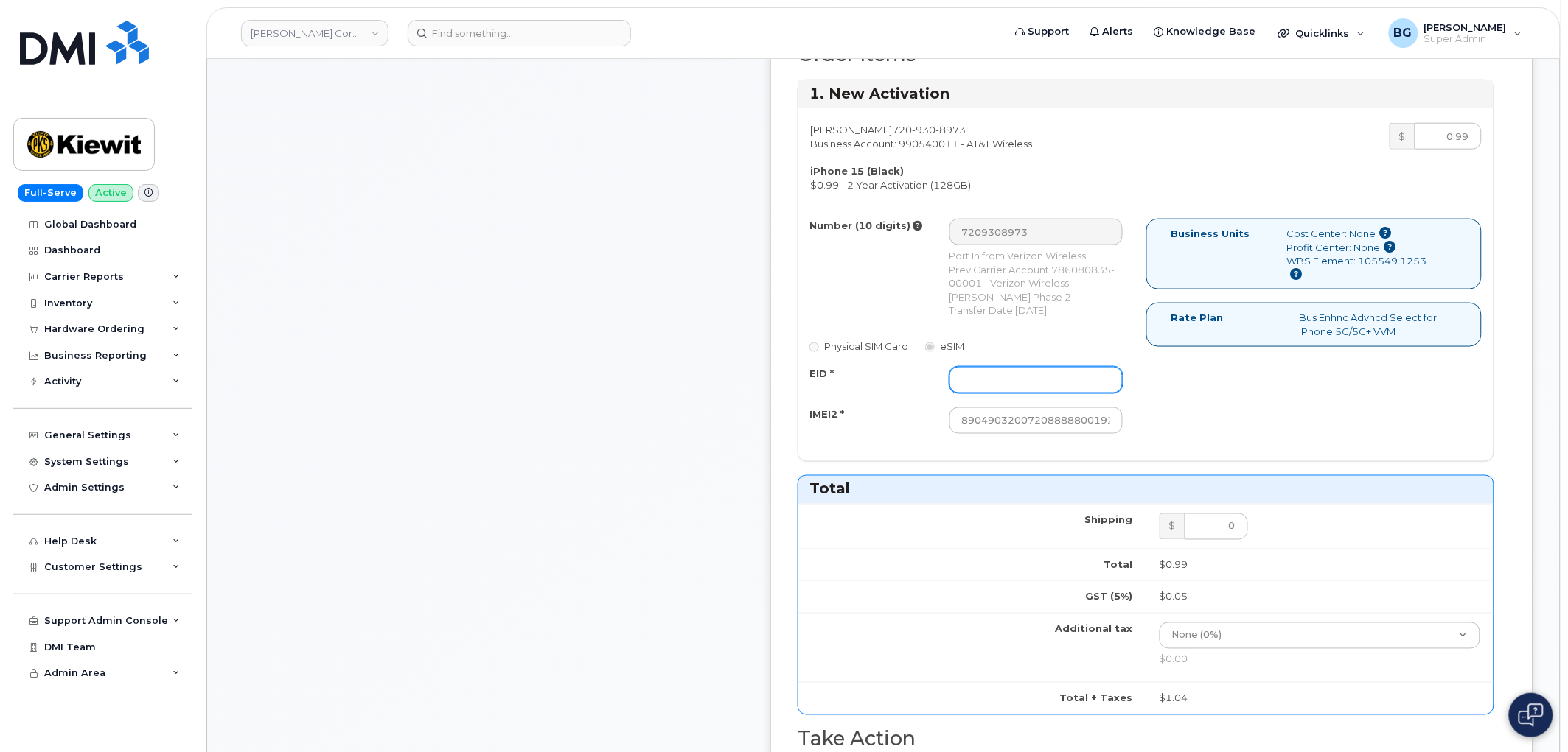
paste input "89049032007208888800192849065398"
type input "89049032007208888800192849065398"
click at [1116, 433] on input "89049032007208888800192849065398" at bounding box center [1036, 421] width 174 height 27
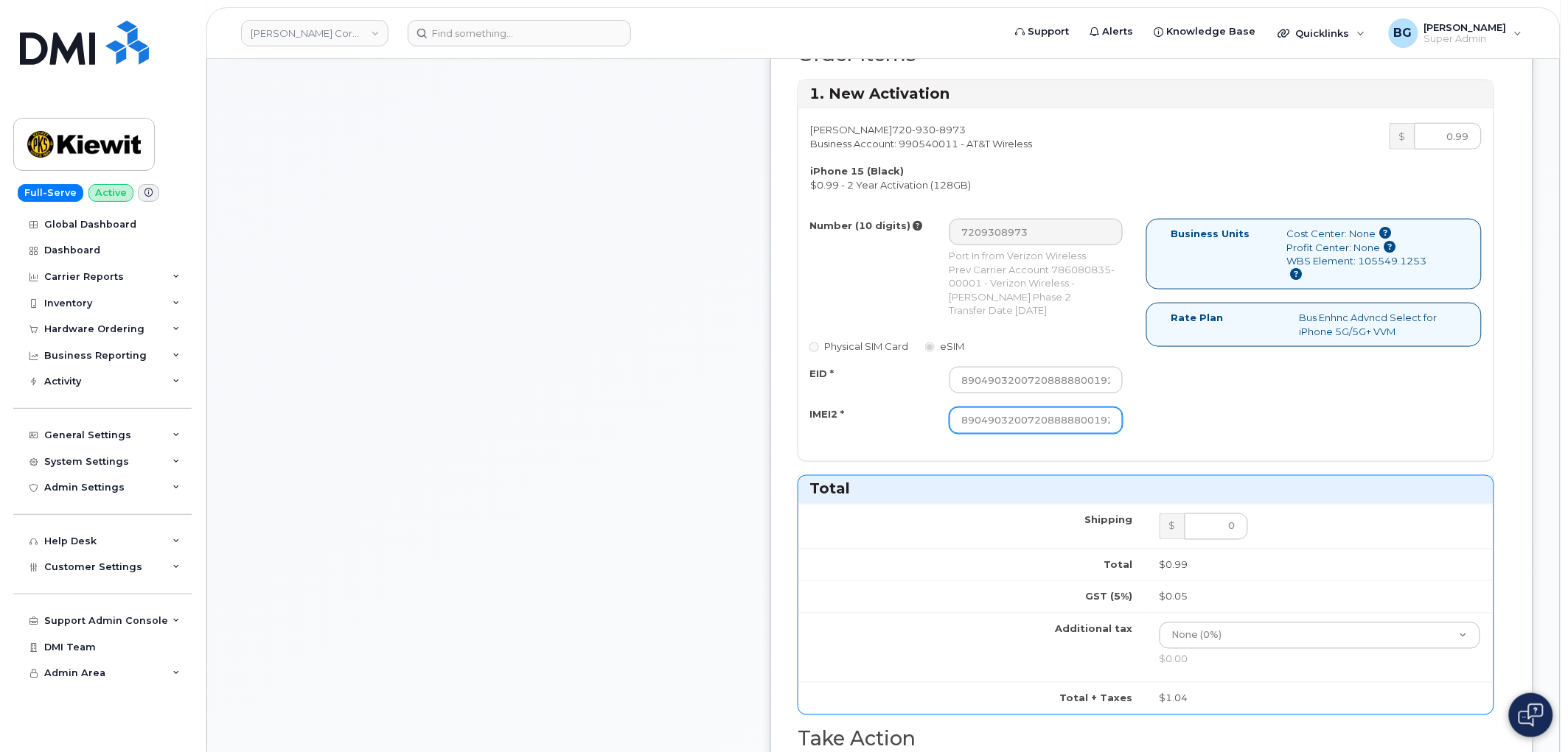
click at [1116, 433] on input "89049032007208888800192849065398" at bounding box center [1036, 421] width 174 height 27
click at [905, 368] on div "Number (10 digits) 7209308973 Port In from Verizon Wireless Prev Carrier Accoun…" at bounding box center [972, 333] width 348 height 229
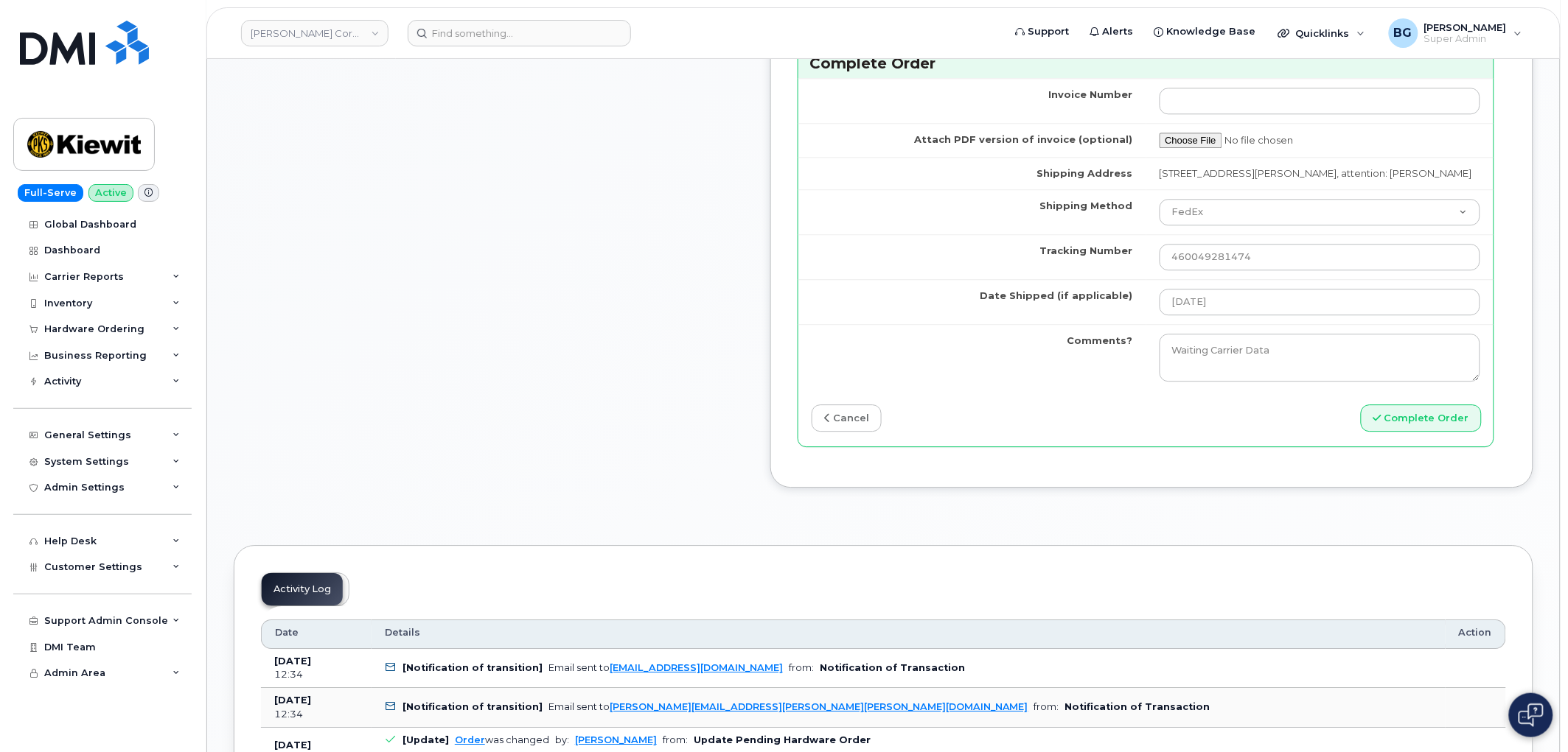
scroll to position [1295, 0]
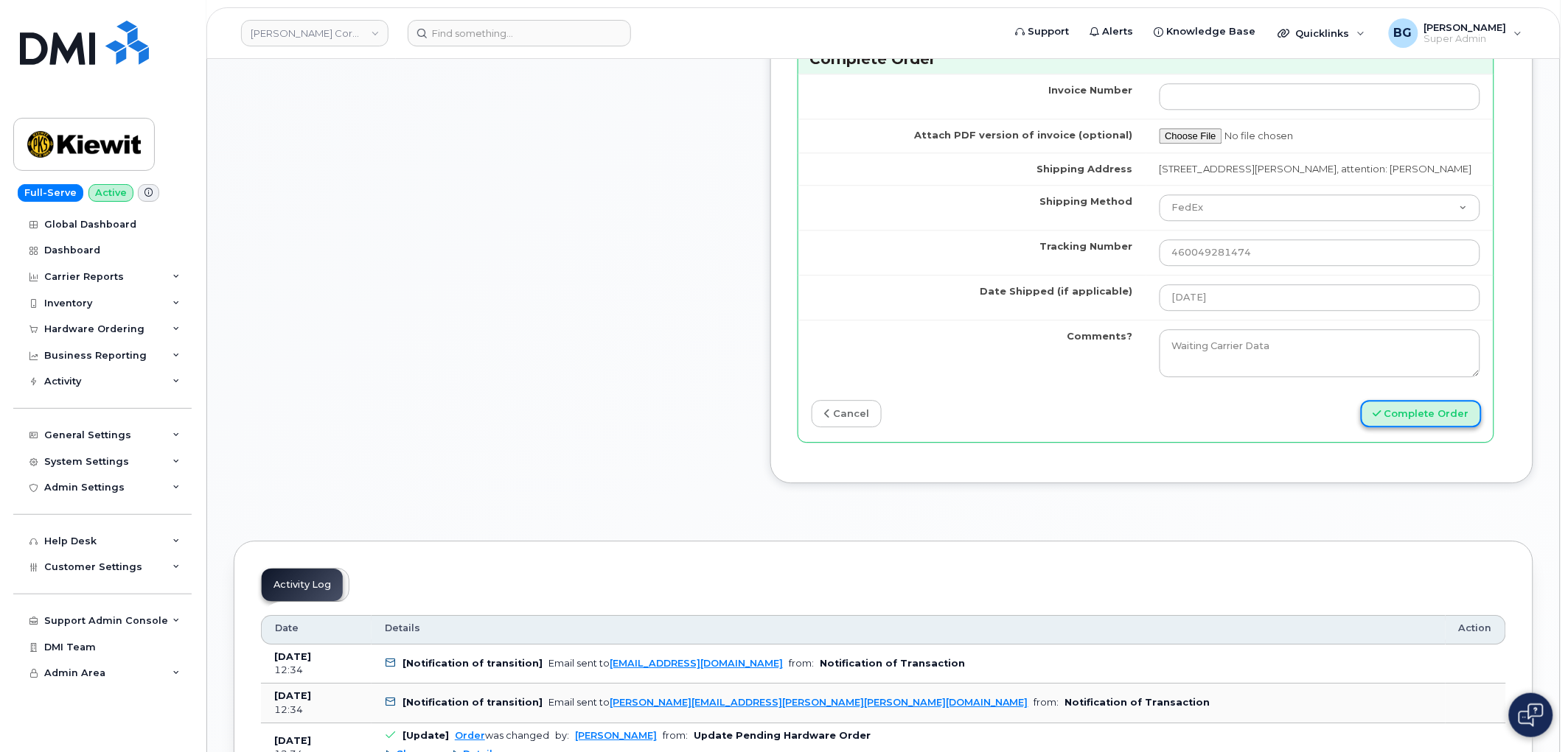
click at [1420, 428] on button "Complete Order" at bounding box center [1421, 413] width 121 height 27
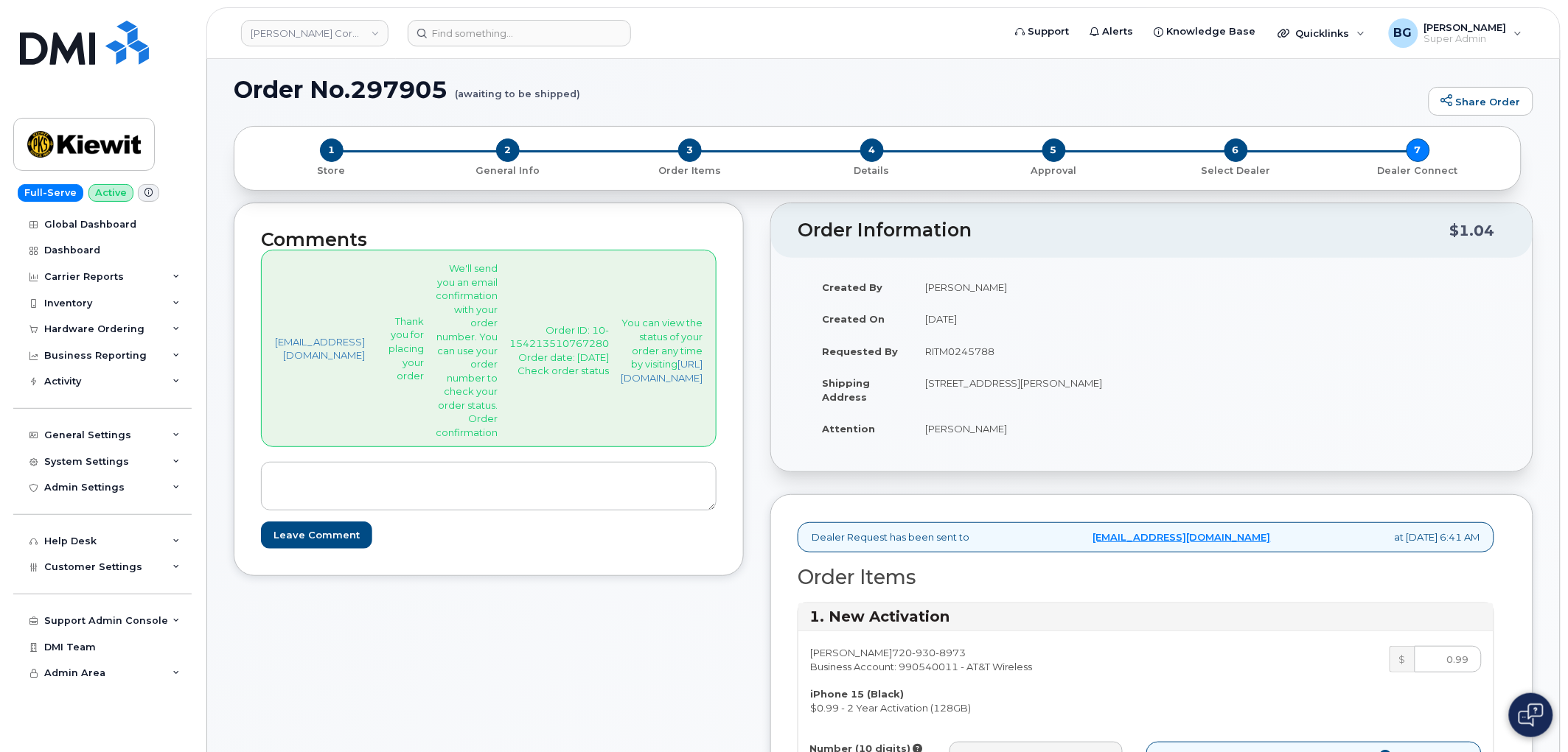
scroll to position [0, 0]
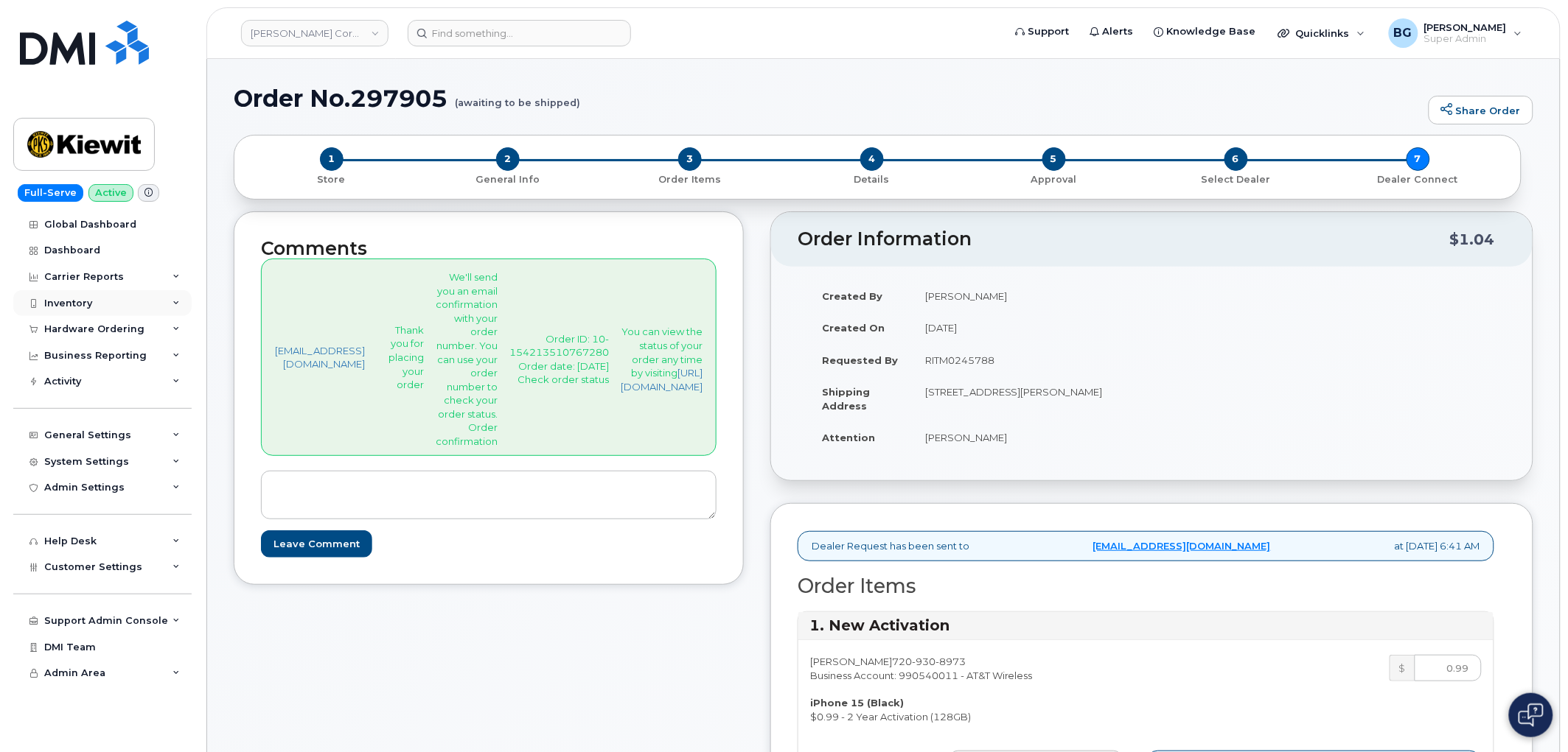
click at [64, 298] on div "Inventory" at bounding box center [68, 304] width 48 height 12
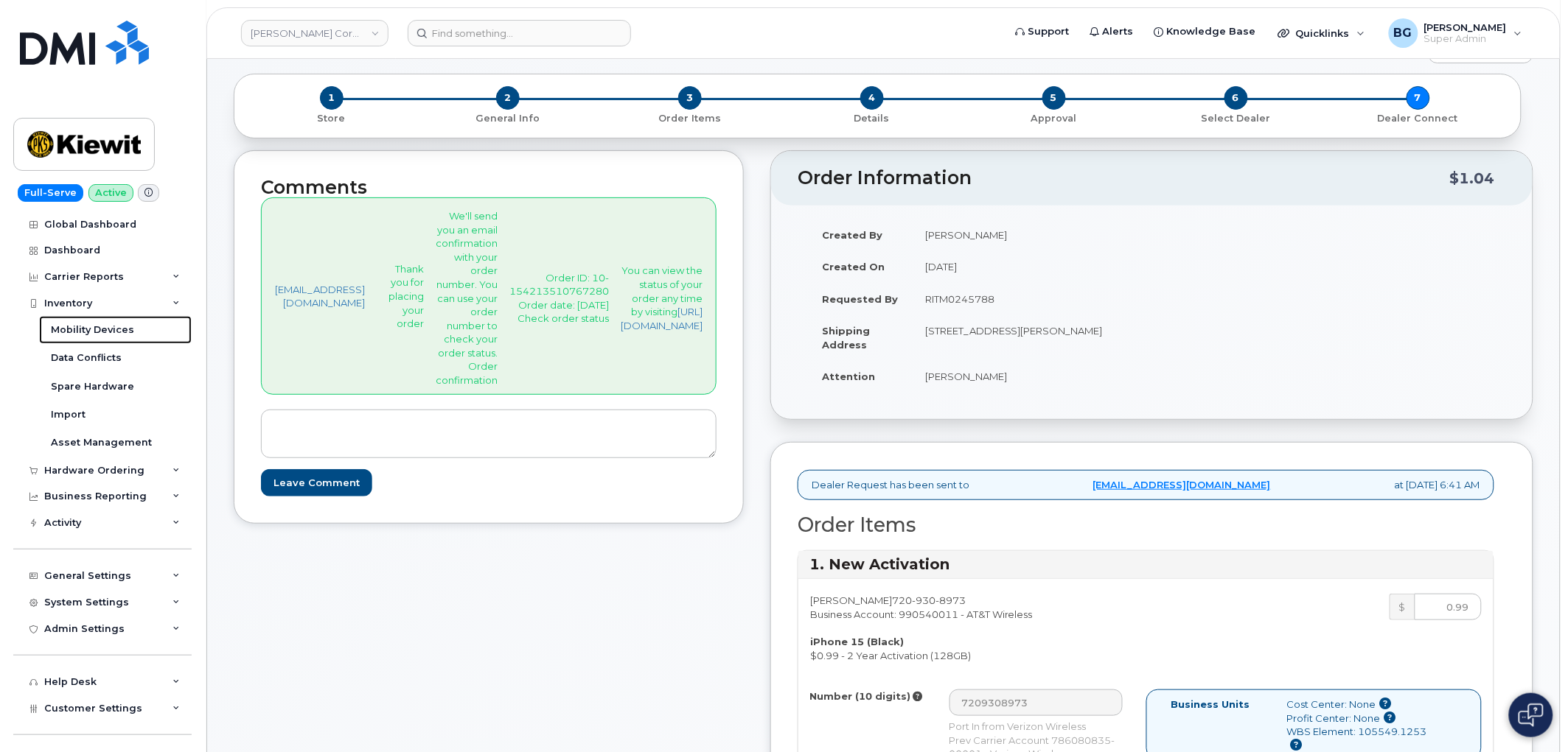
scroll to position [163, 0]
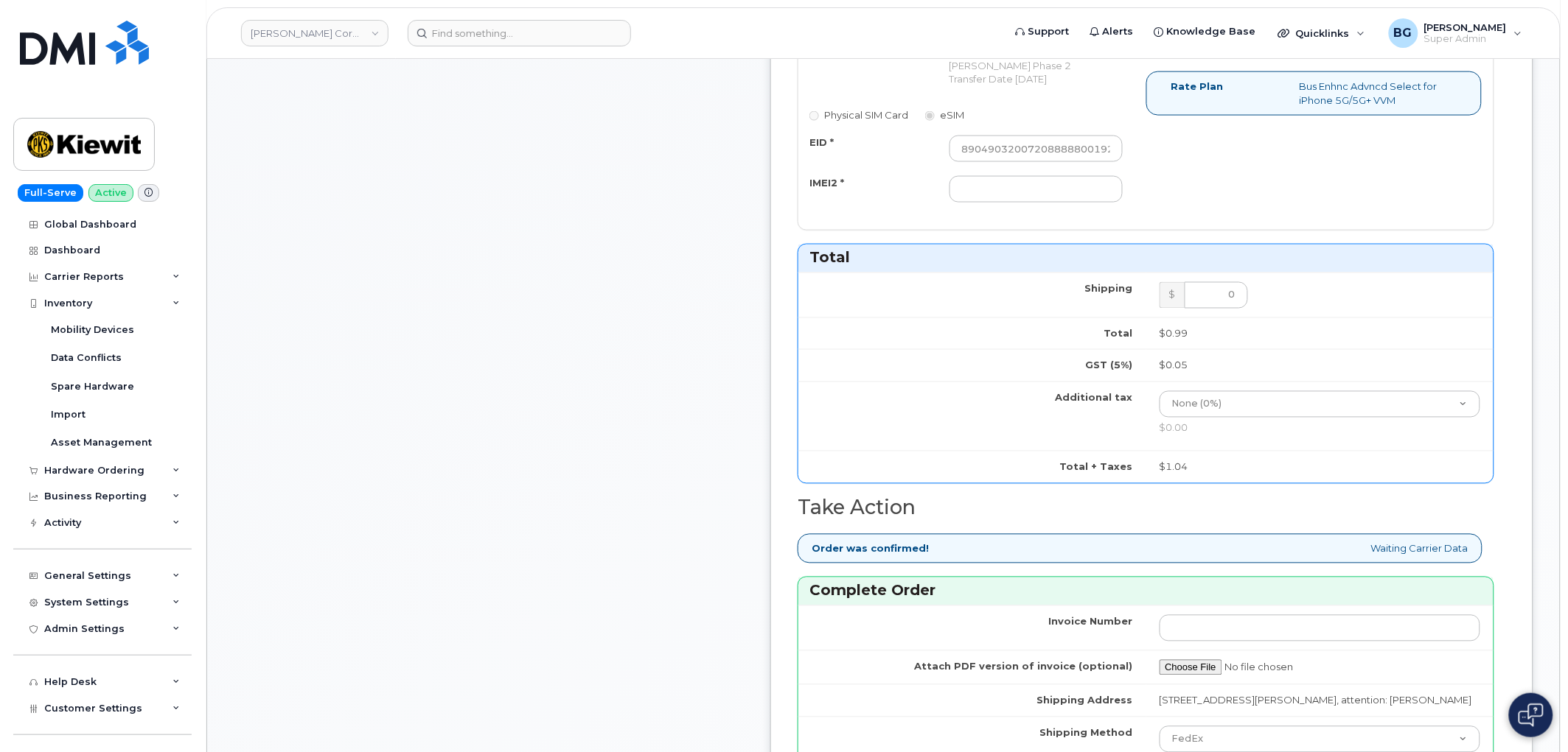
scroll to position [654, 0]
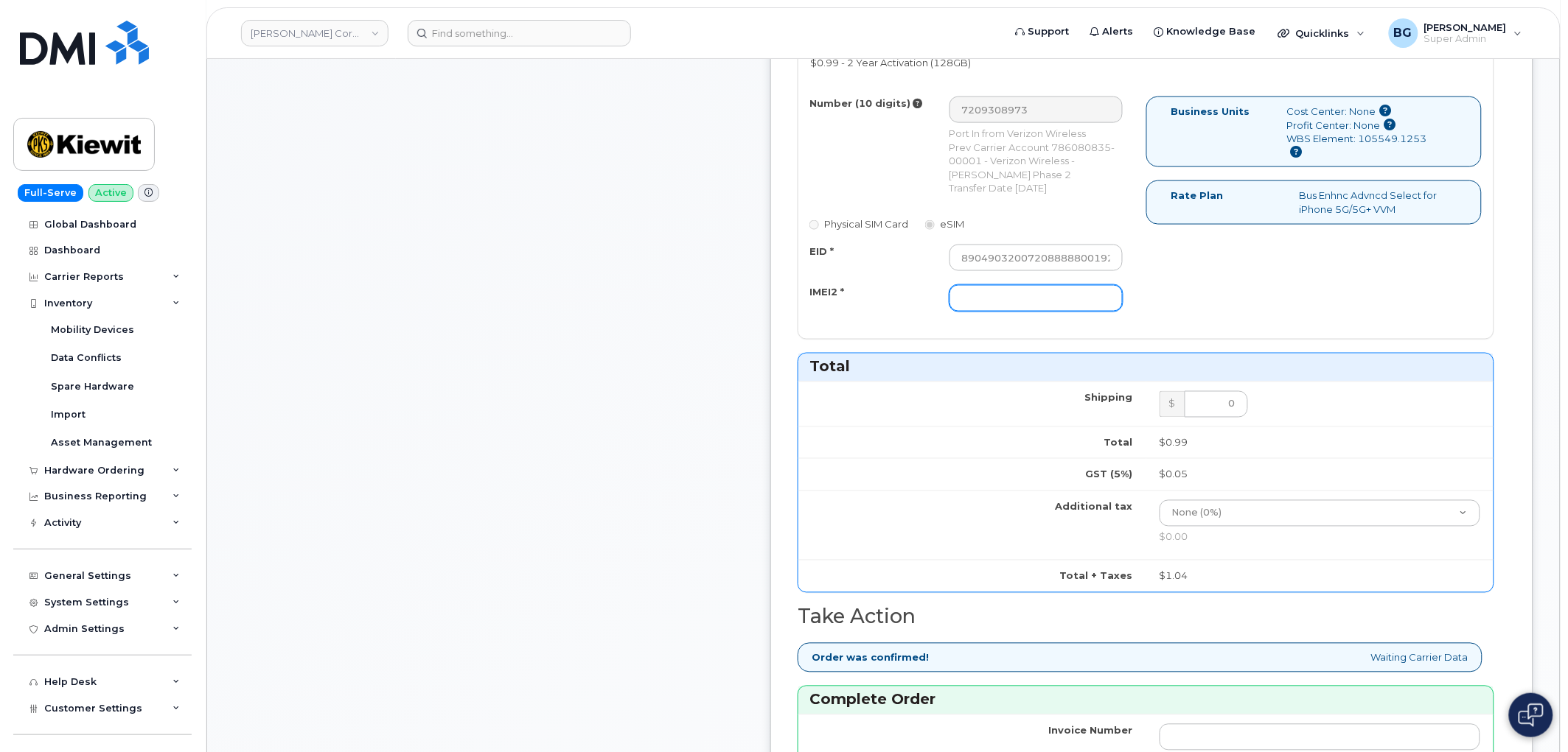
click at [1055, 304] on input "IMEI2 *" at bounding box center [1036, 298] width 174 height 27
paste input "355135953420960"
type input "355135953420960"
click at [1012, 514] on td "Additional tax" at bounding box center [972, 526] width 348 height 70
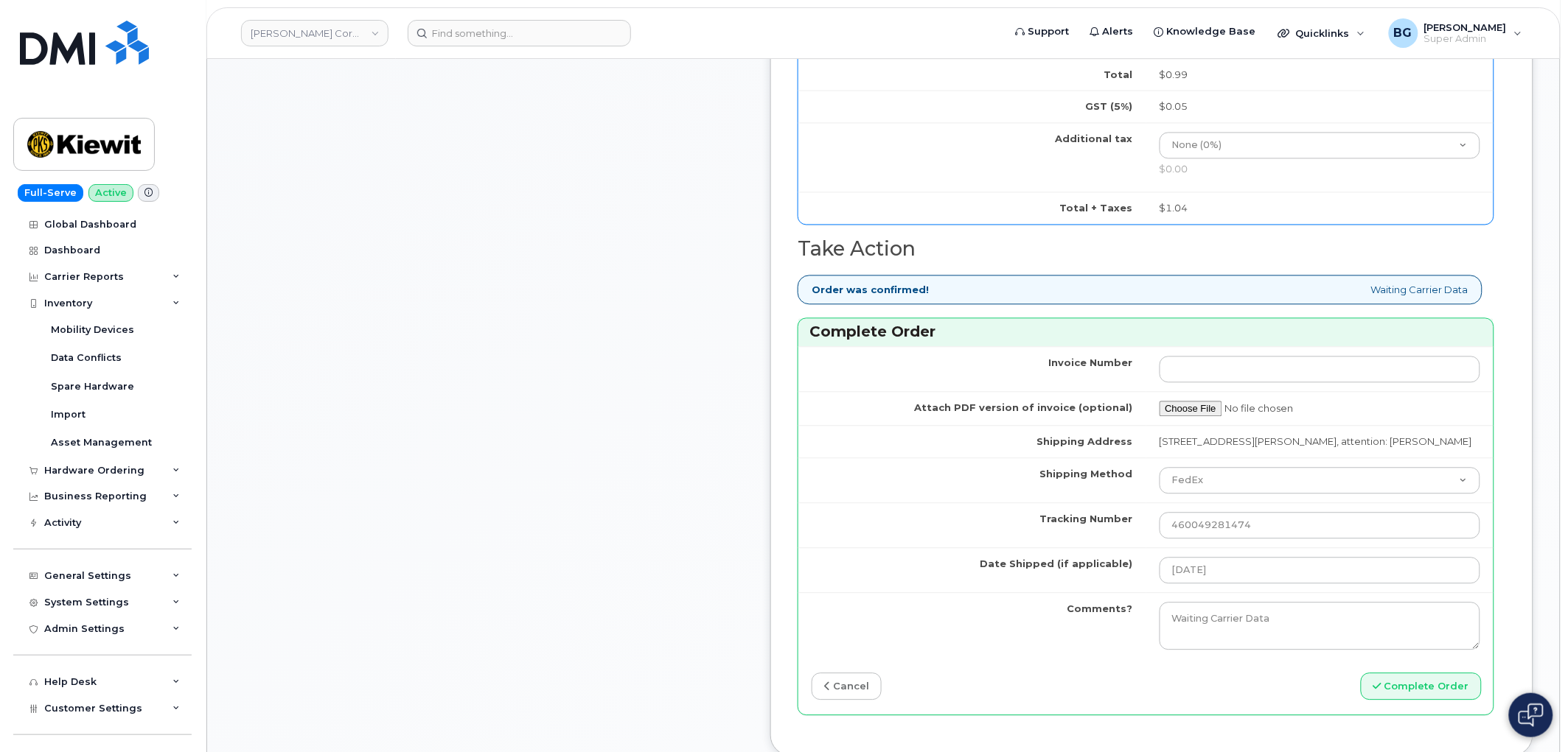
scroll to position [1091, 0]
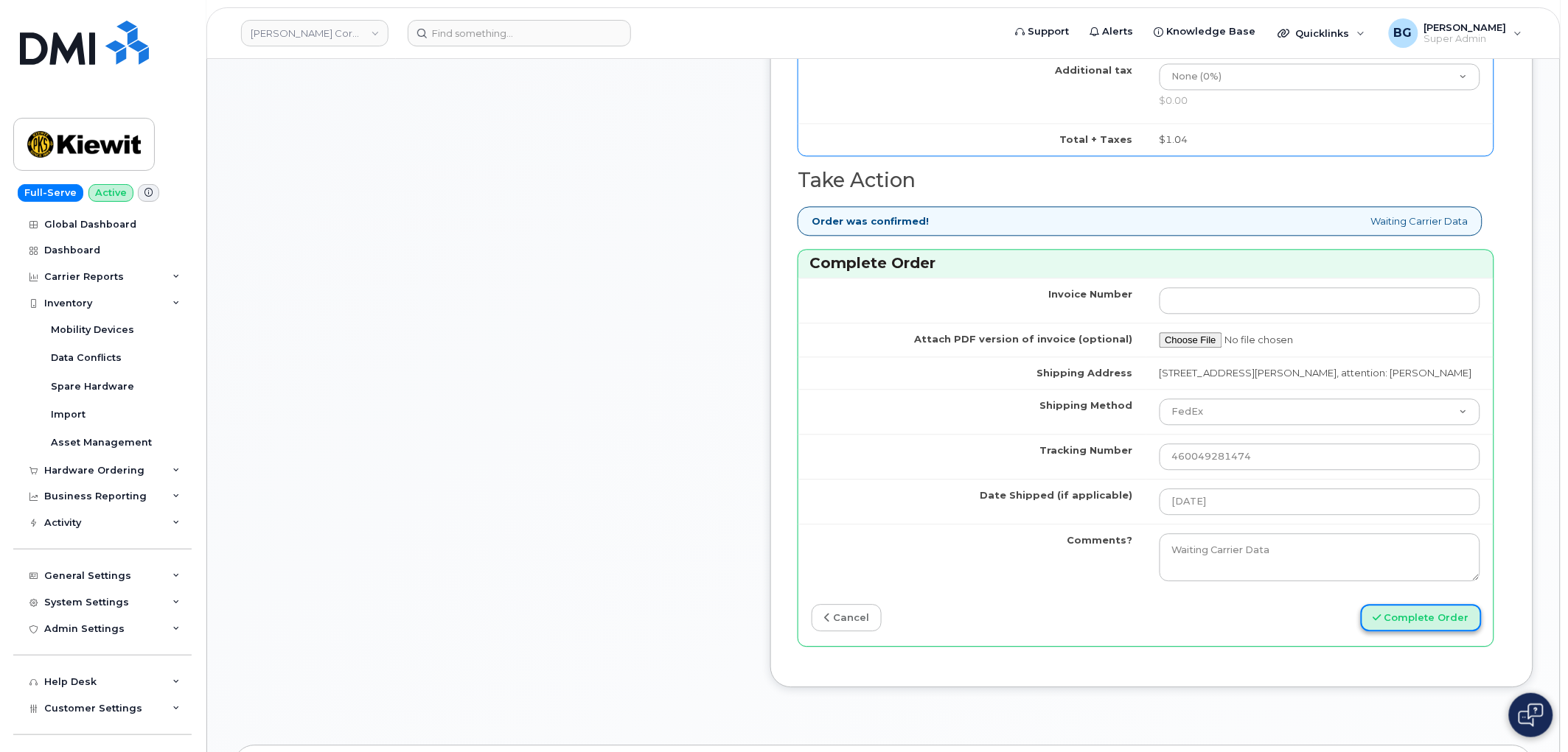
click at [1407, 632] on button "Complete Order" at bounding box center [1421, 618] width 121 height 27
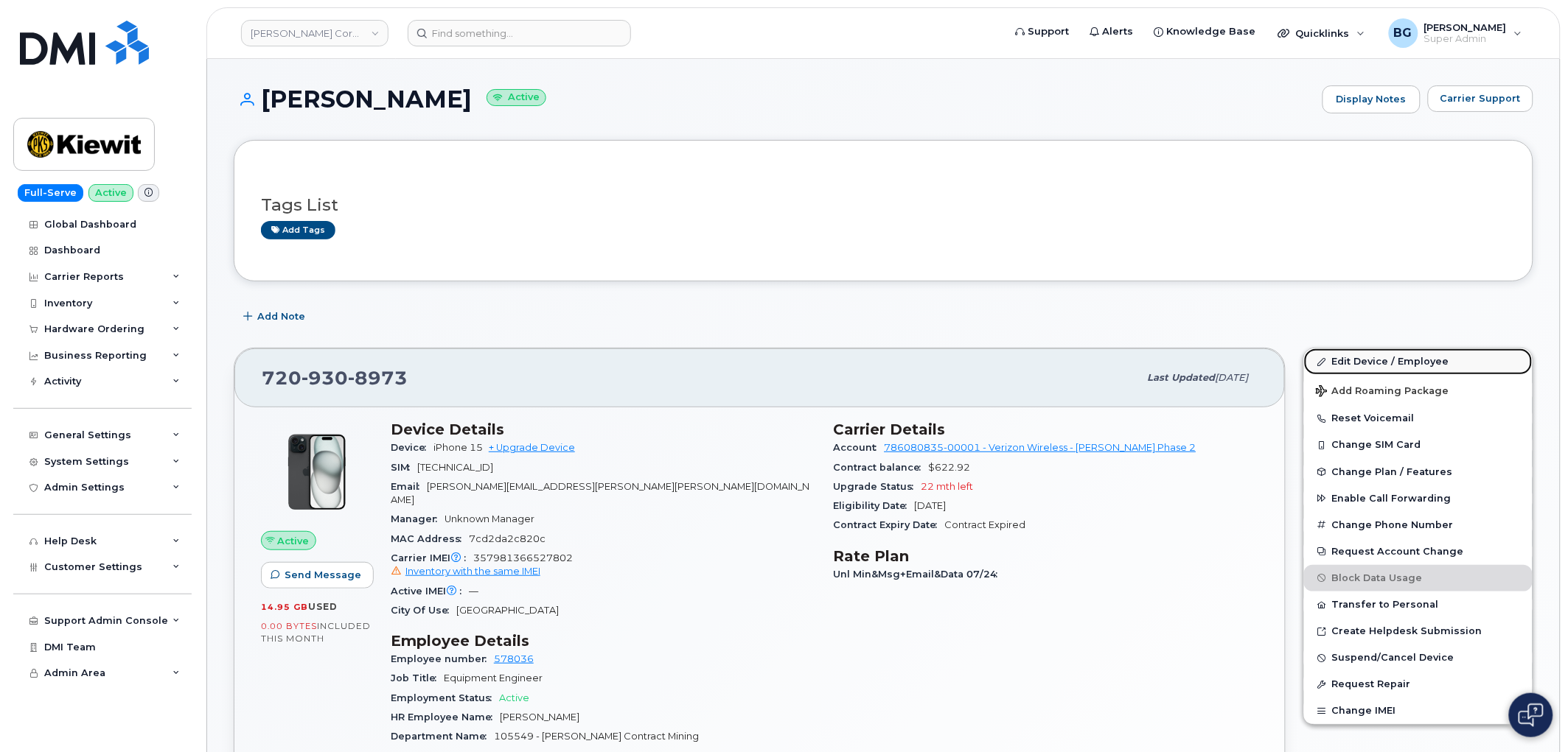
click at [1353, 362] on link "Edit Device / Employee" at bounding box center [1419, 362] width 229 height 27
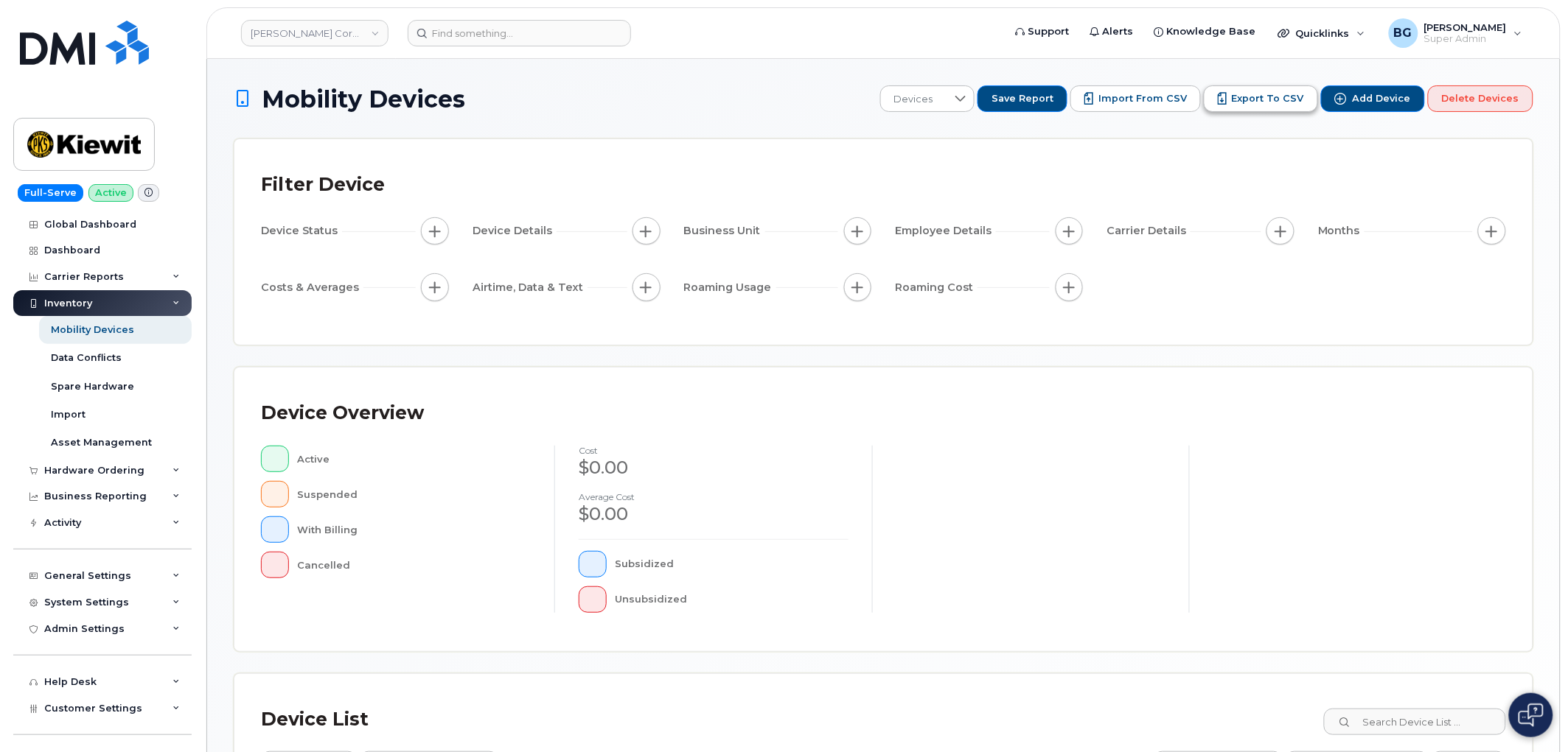
click at [1263, 96] on span "Export to CSV" at bounding box center [1268, 99] width 72 height 13
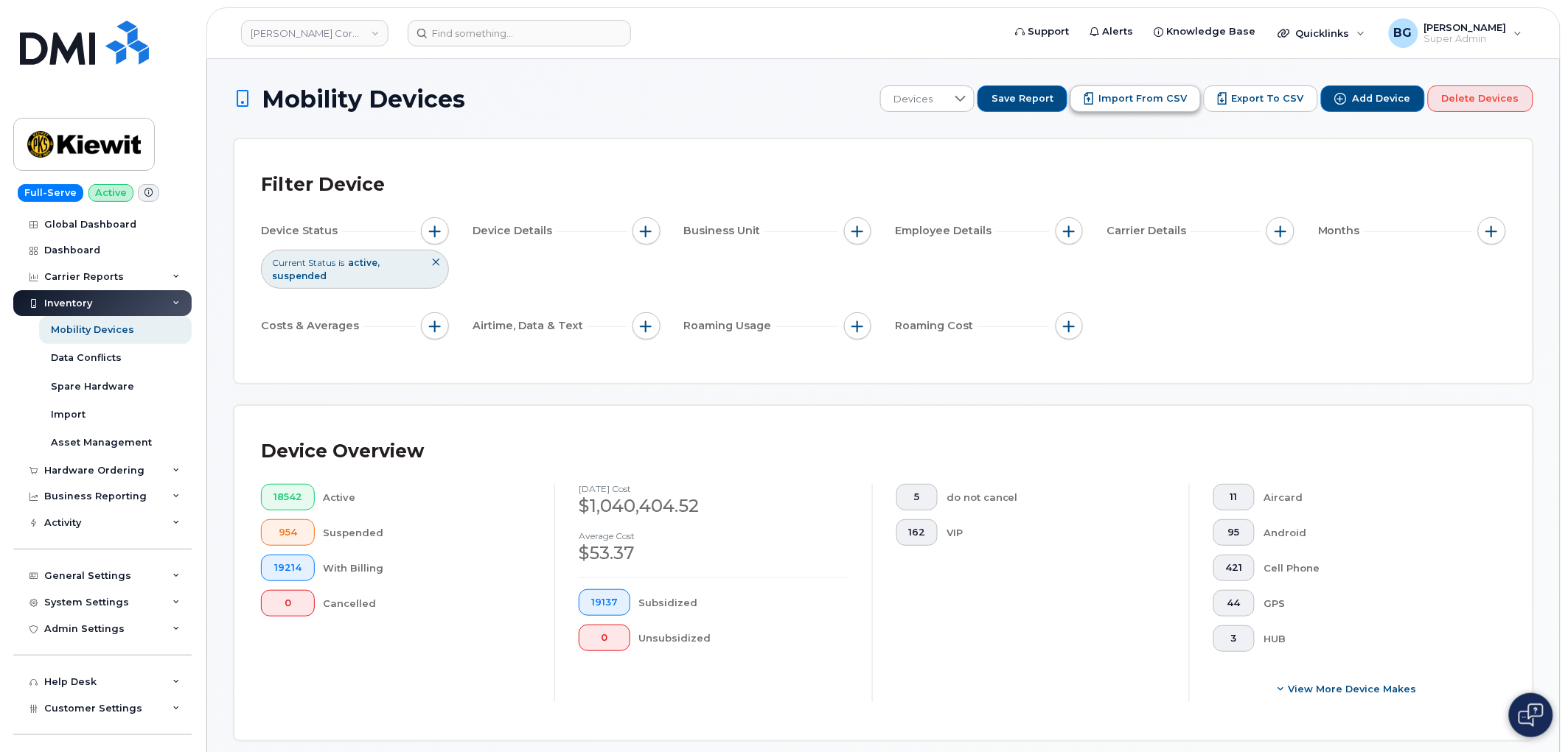
click at [1123, 99] on span "Import from CSV" at bounding box center [1142, 99] width 88 height 13
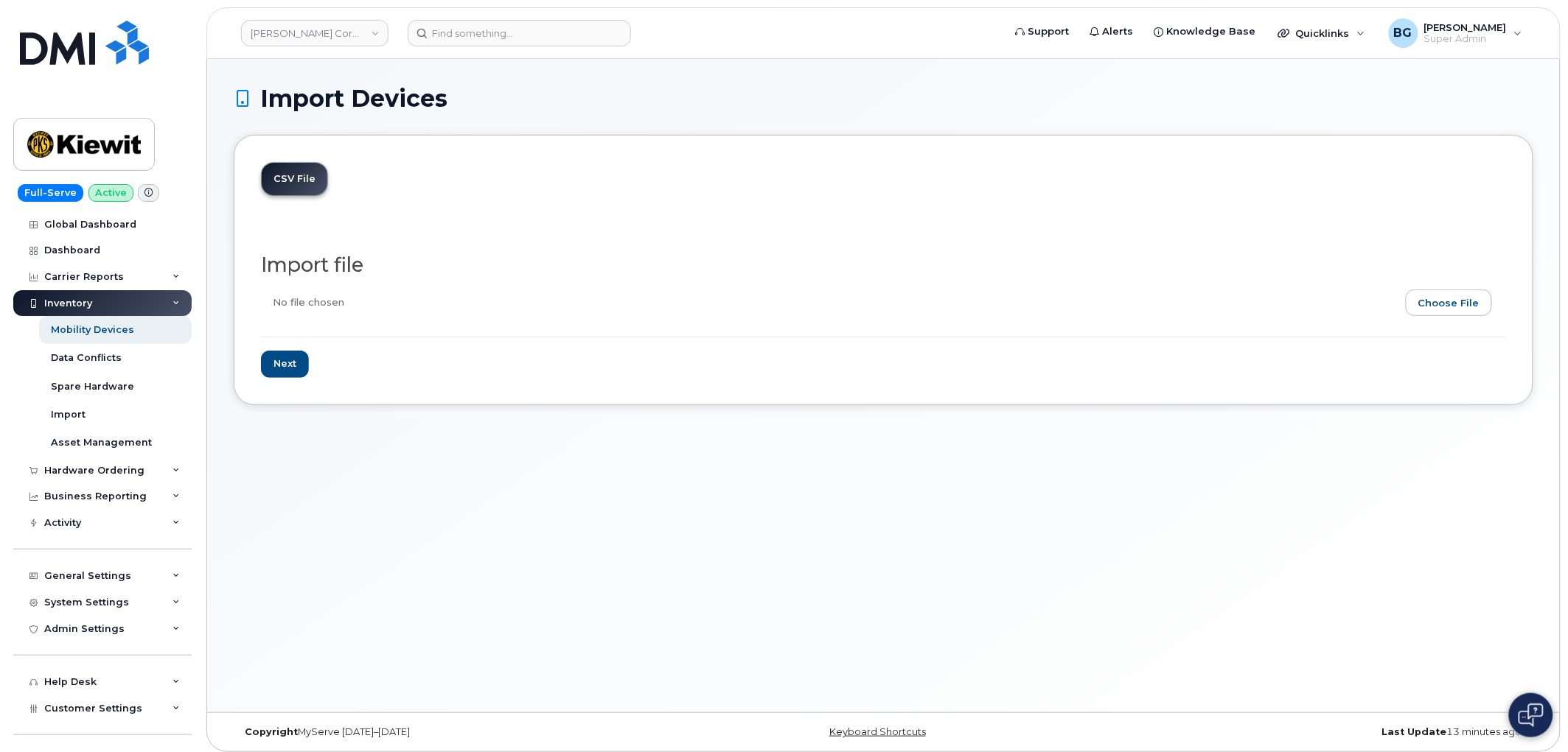
click at [1453, 305] on input "file" at bounding box center [877, 307] width 1234 height 34
type input "C:\fakepath\[PERSON_NAME] Corporation - Device Report - [DATE].csv"
click at [284, 366] on input "Next" at bounding box center [284, 364] width 48 height 27
type input "Loading..."
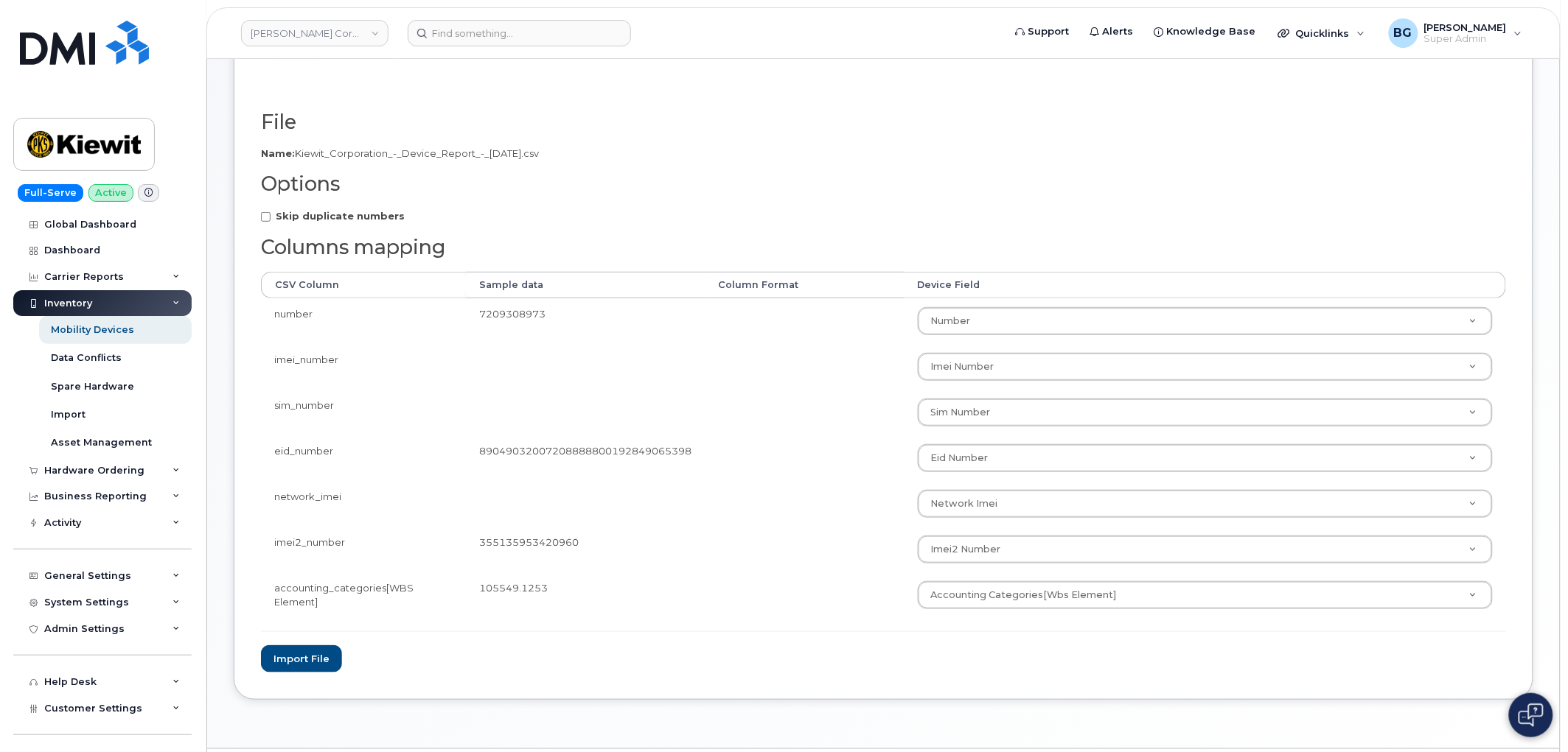
scroll to position [187, 0]
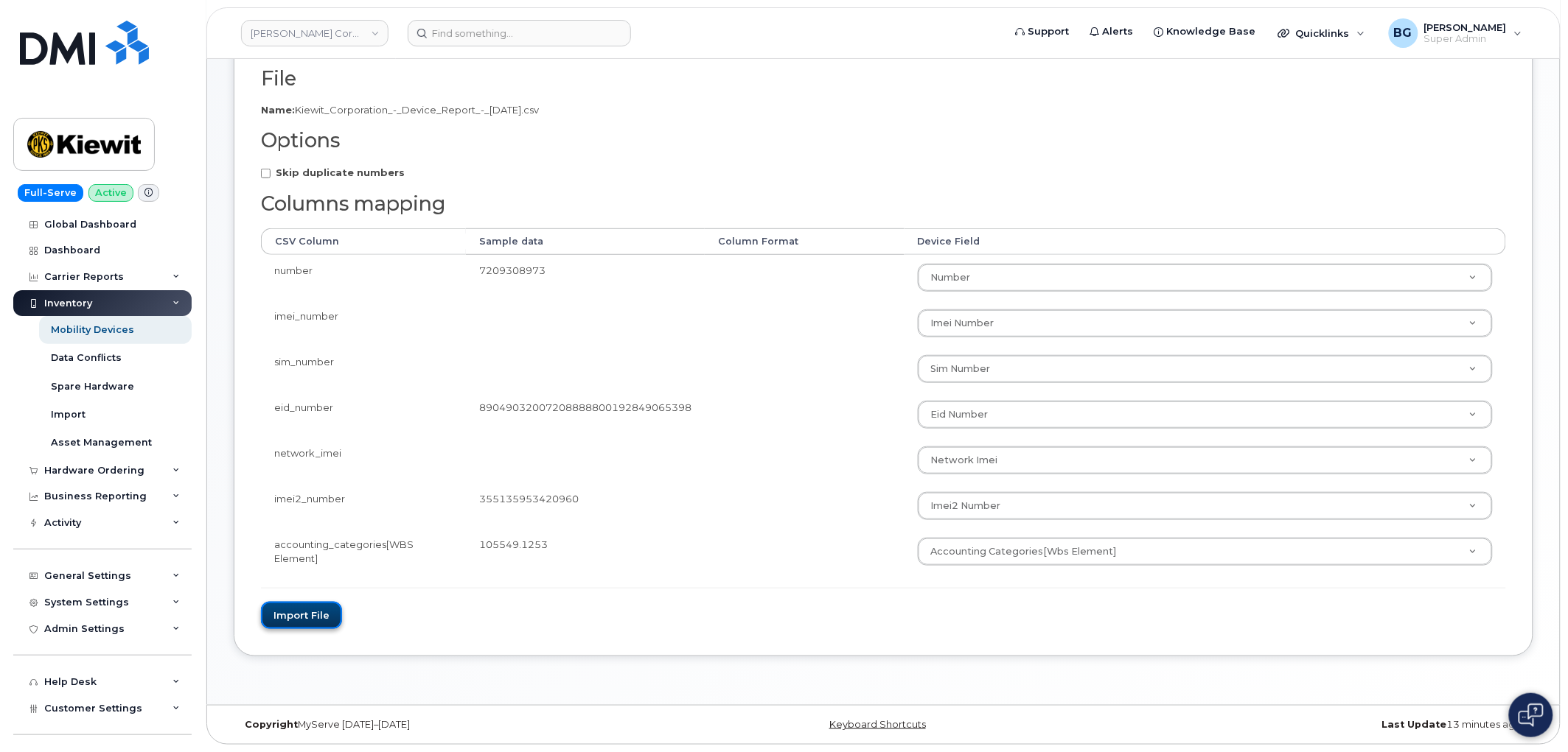
click at [300, 616] on button "Import file" at bounding box center [301, 615] width 81 height 27
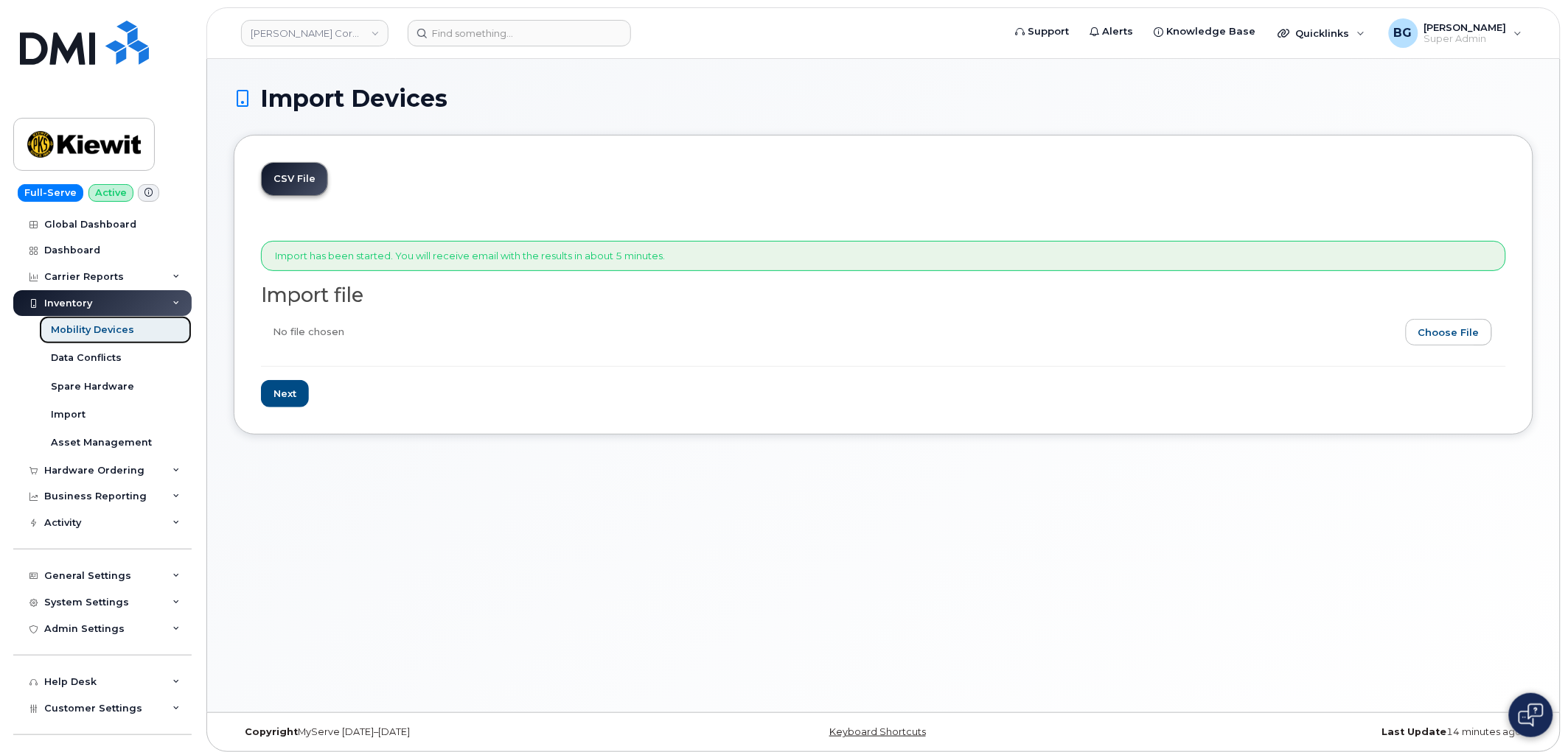
click at [70, 326] on div "Mobility Devices" at bounding box center [92, 330] width 83 height 13
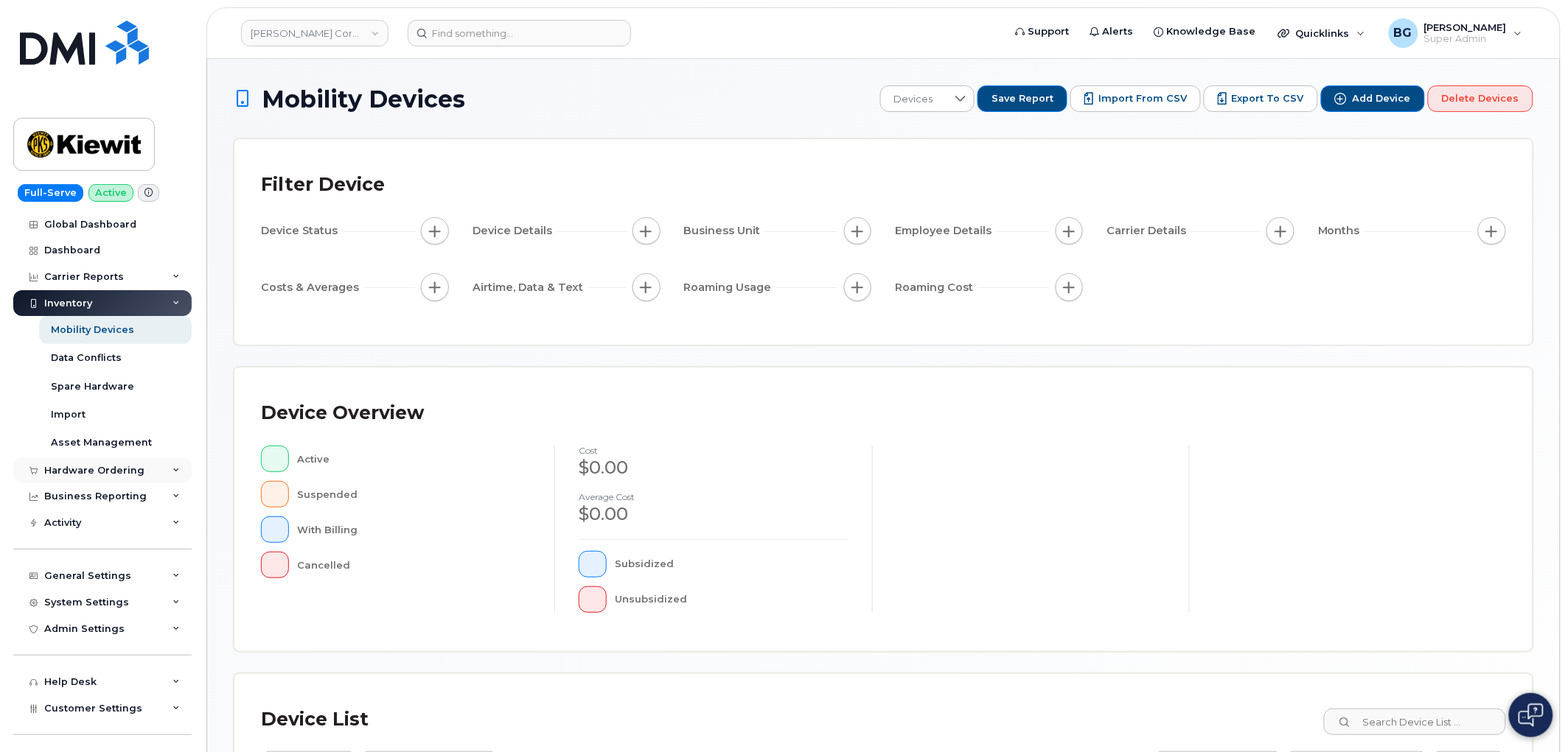
click at [71, 467] on div "Hardware Ordering" at bounding box center [94, 471] width 100 height 12
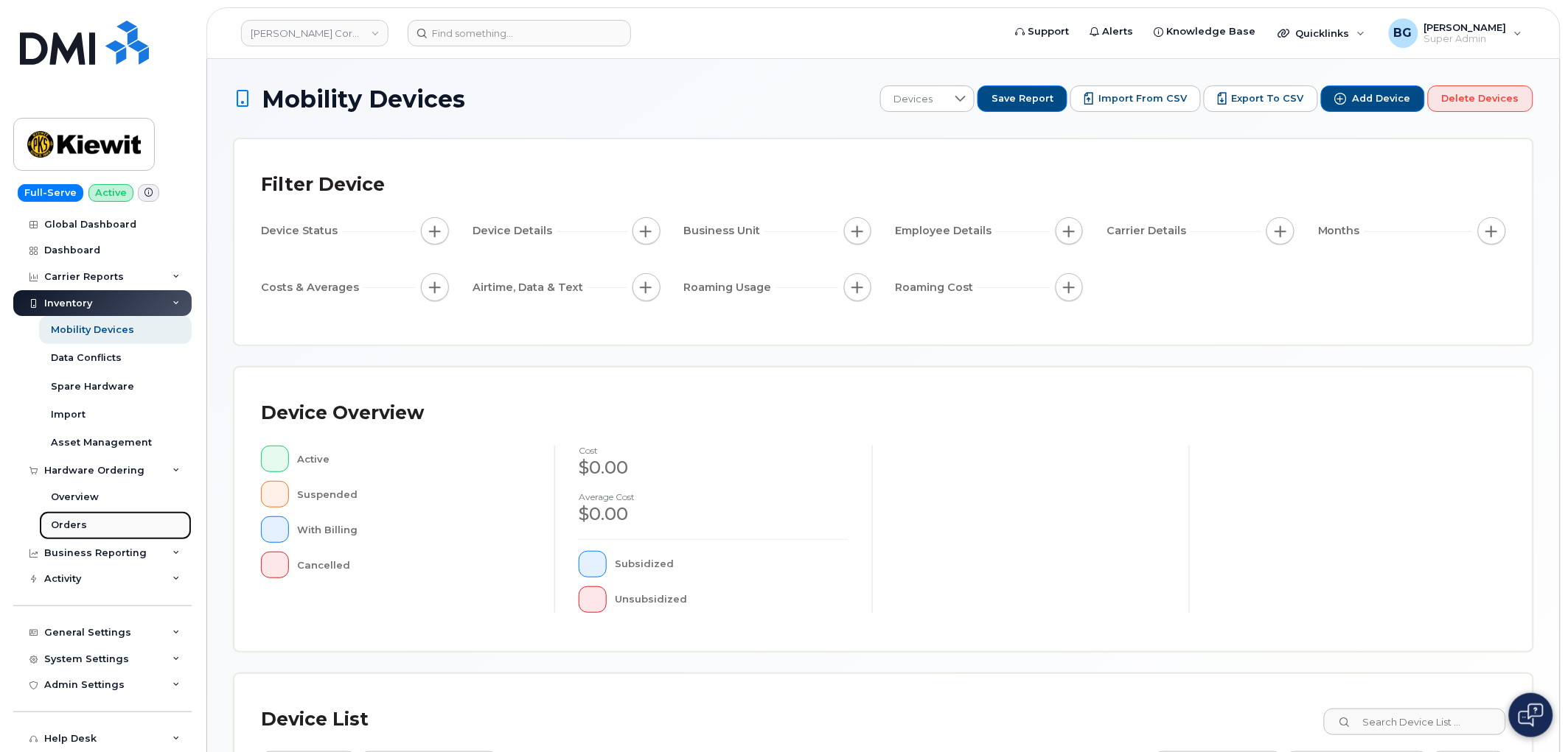
click at [66, 524] on div "Orders" at bounding box center [68, 526] width 36 height 13
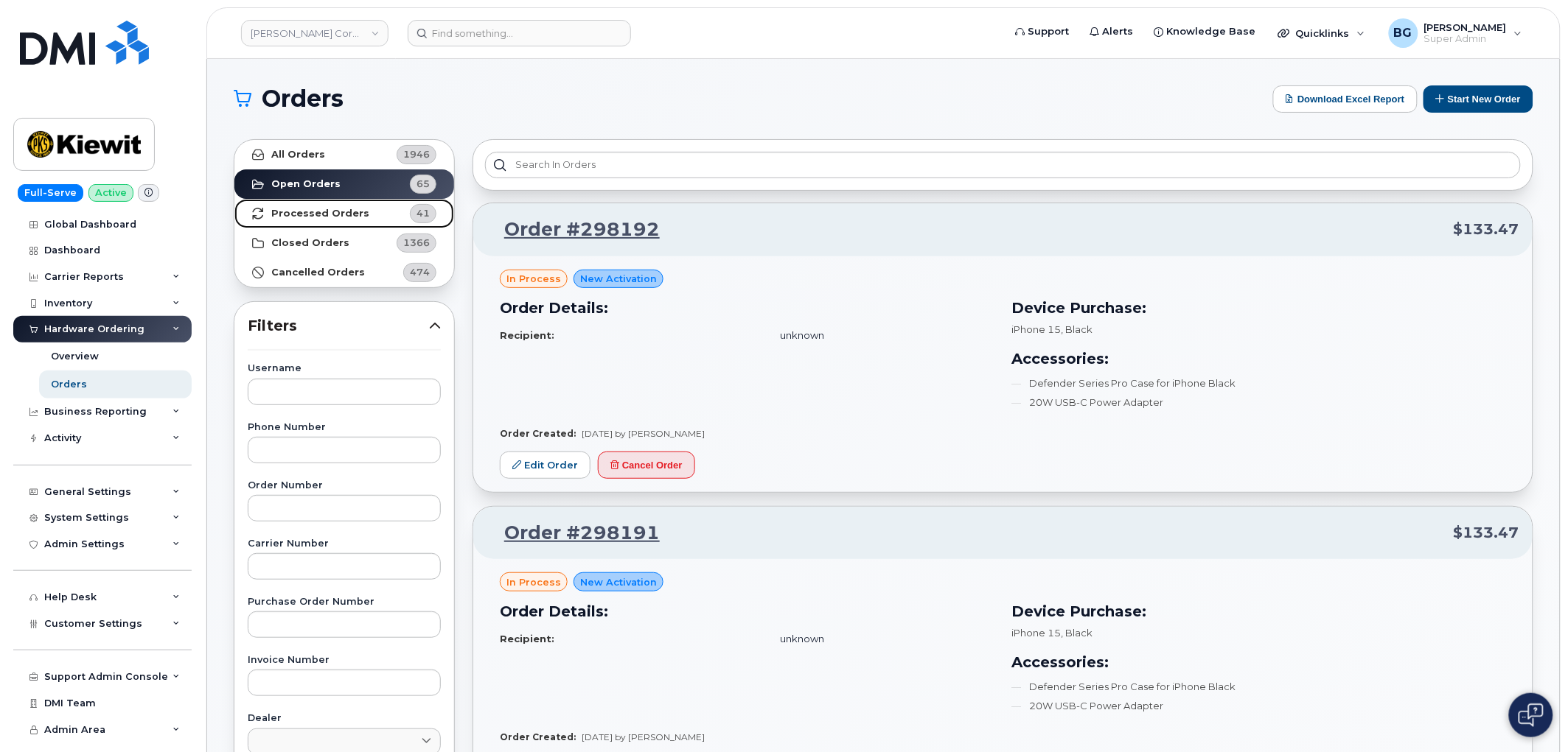
click at [332, 214] on strong "Processed Orders" at bounding box center [320, 214] width 98 height 12
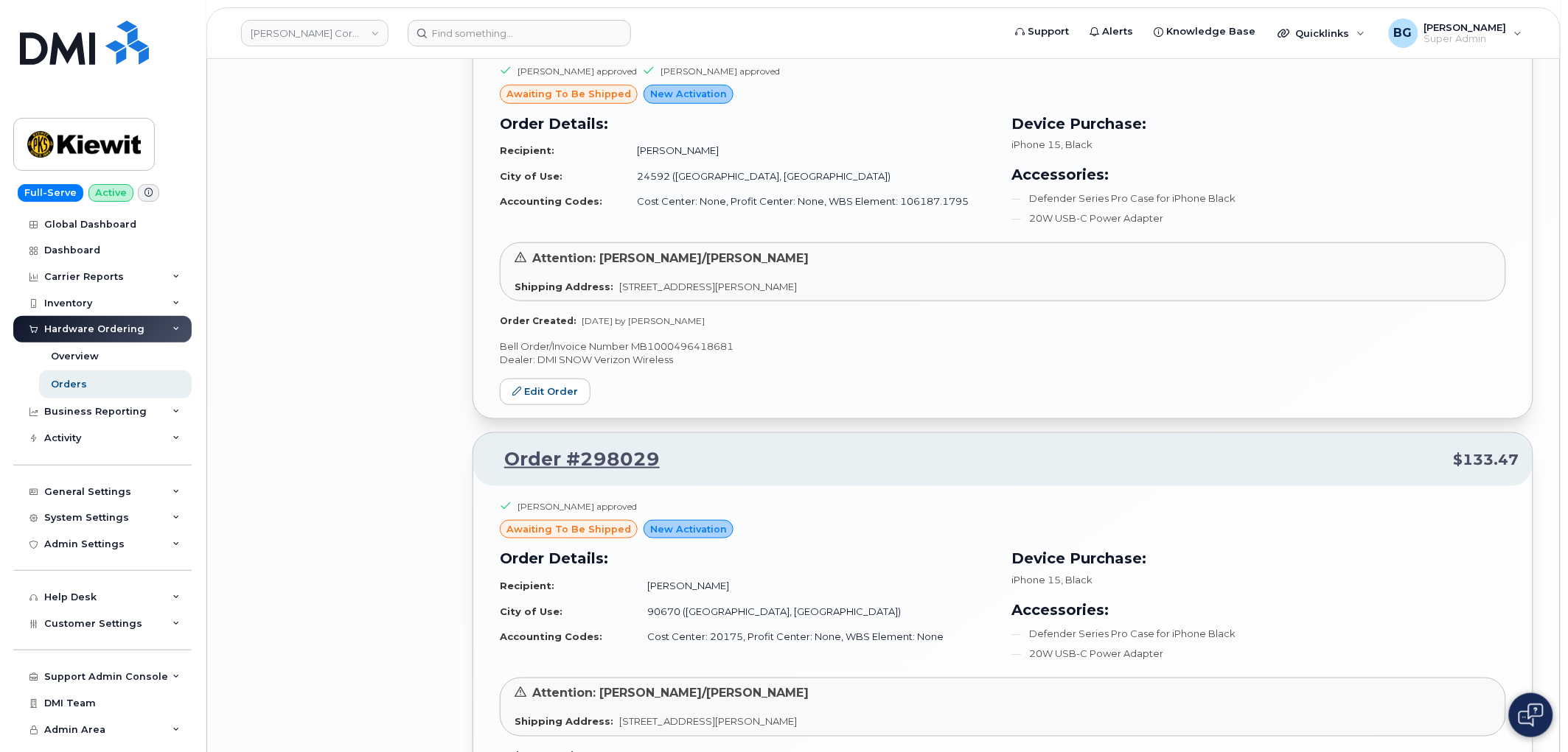
scroll to position [2994, 0]
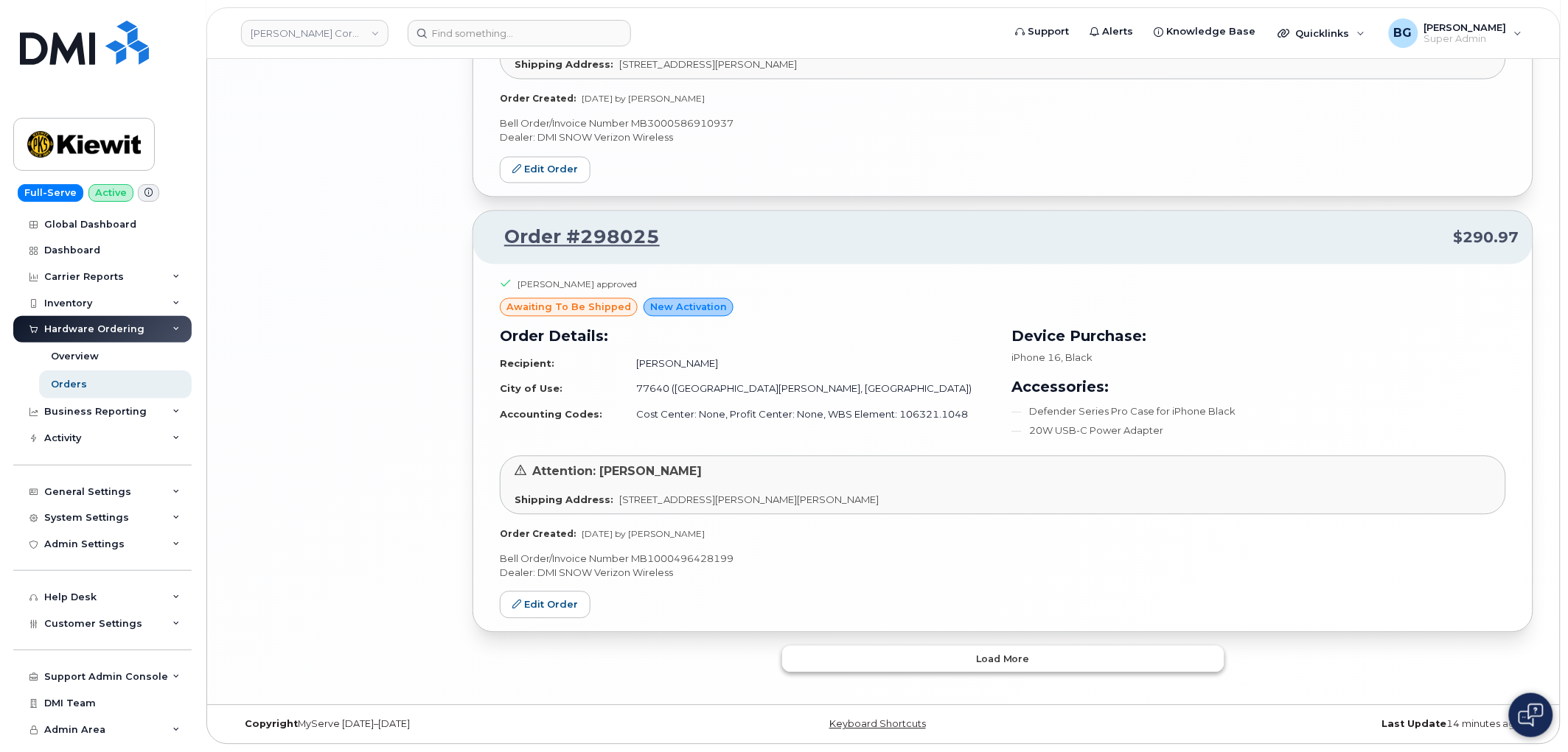
click at [917, 653] on button "Load more" at bounding box center [1003, 659] width 443 height 27
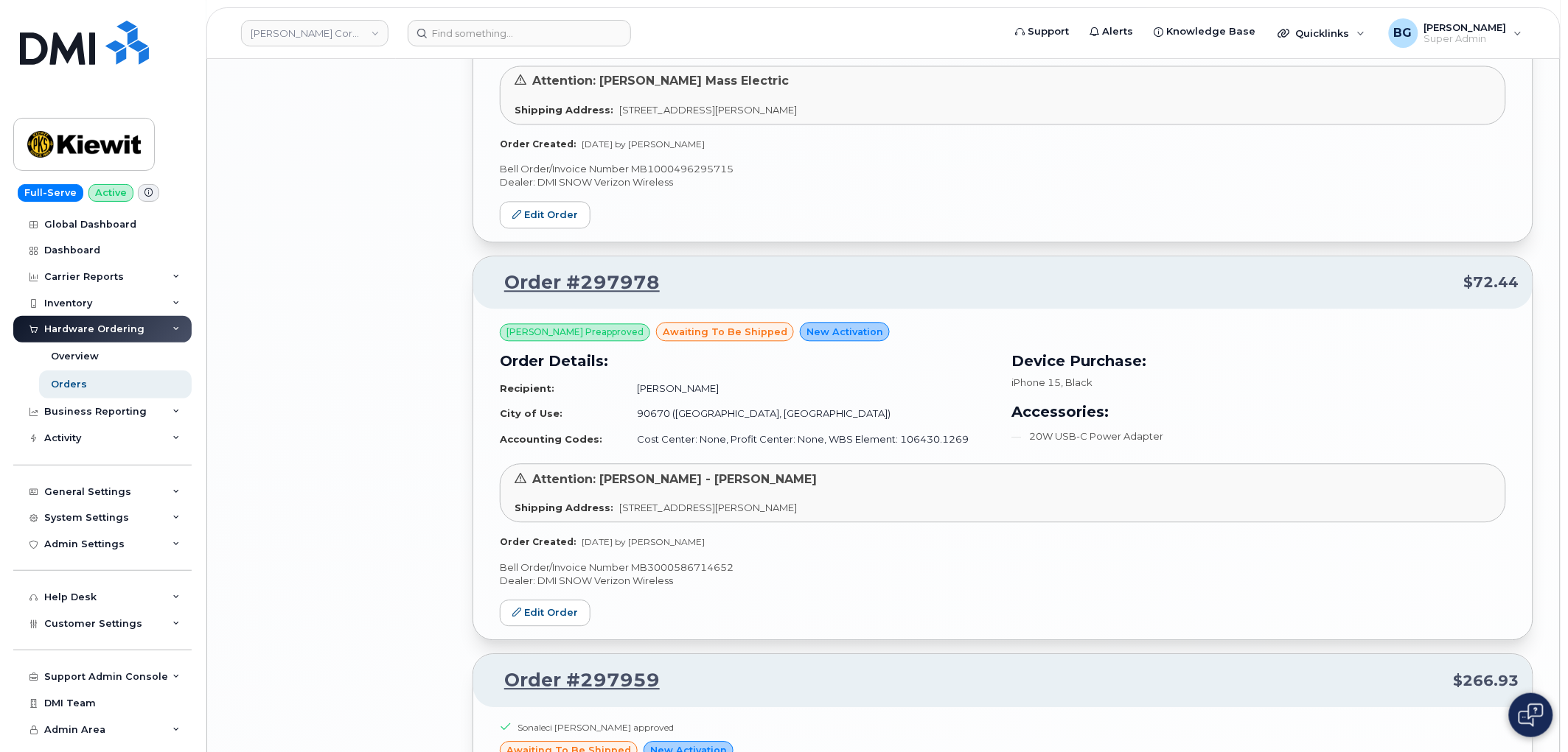
scroll to position [6919, 0]
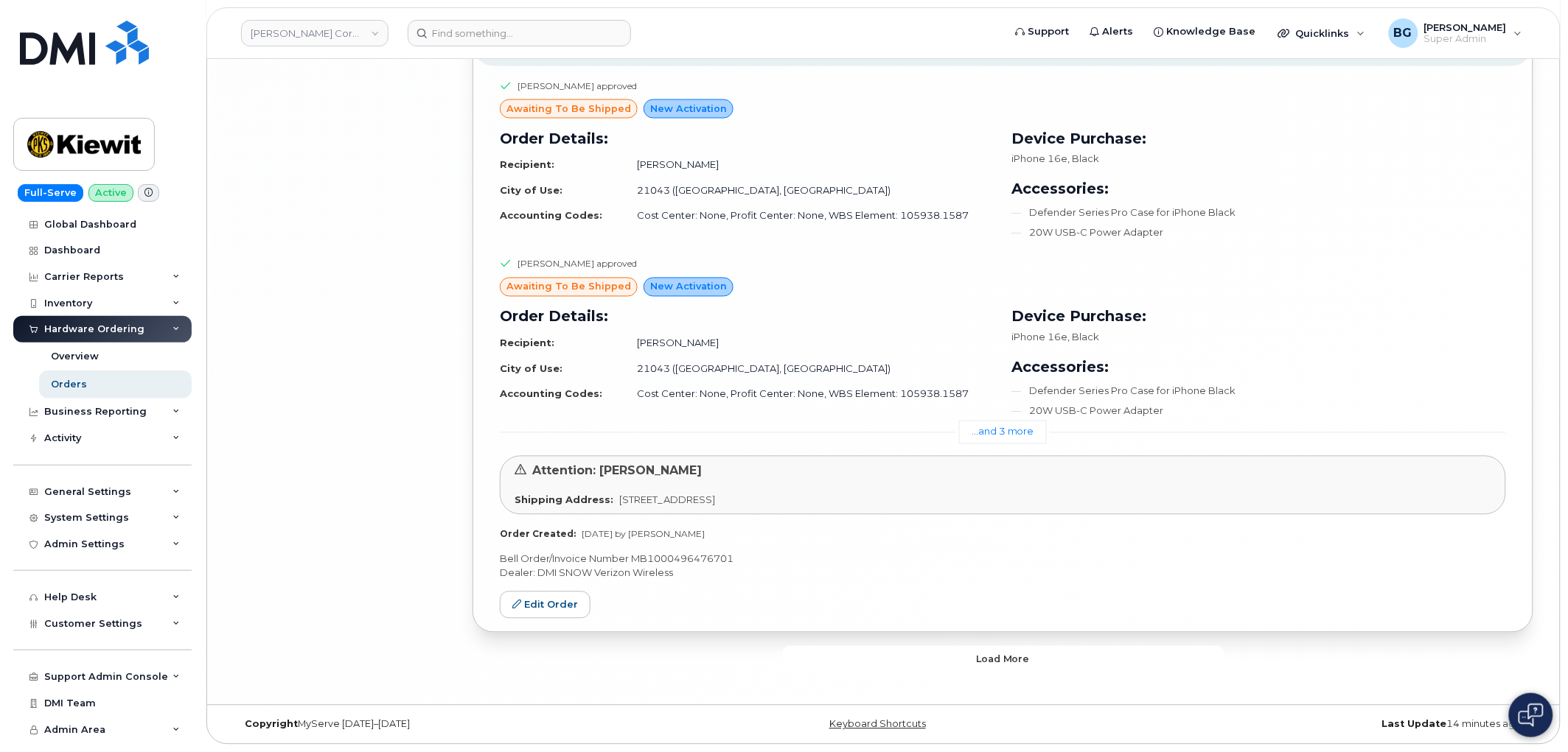
click at [890, 657] on button "Load more" at bounding box center [1003, 659] width 443 height 27
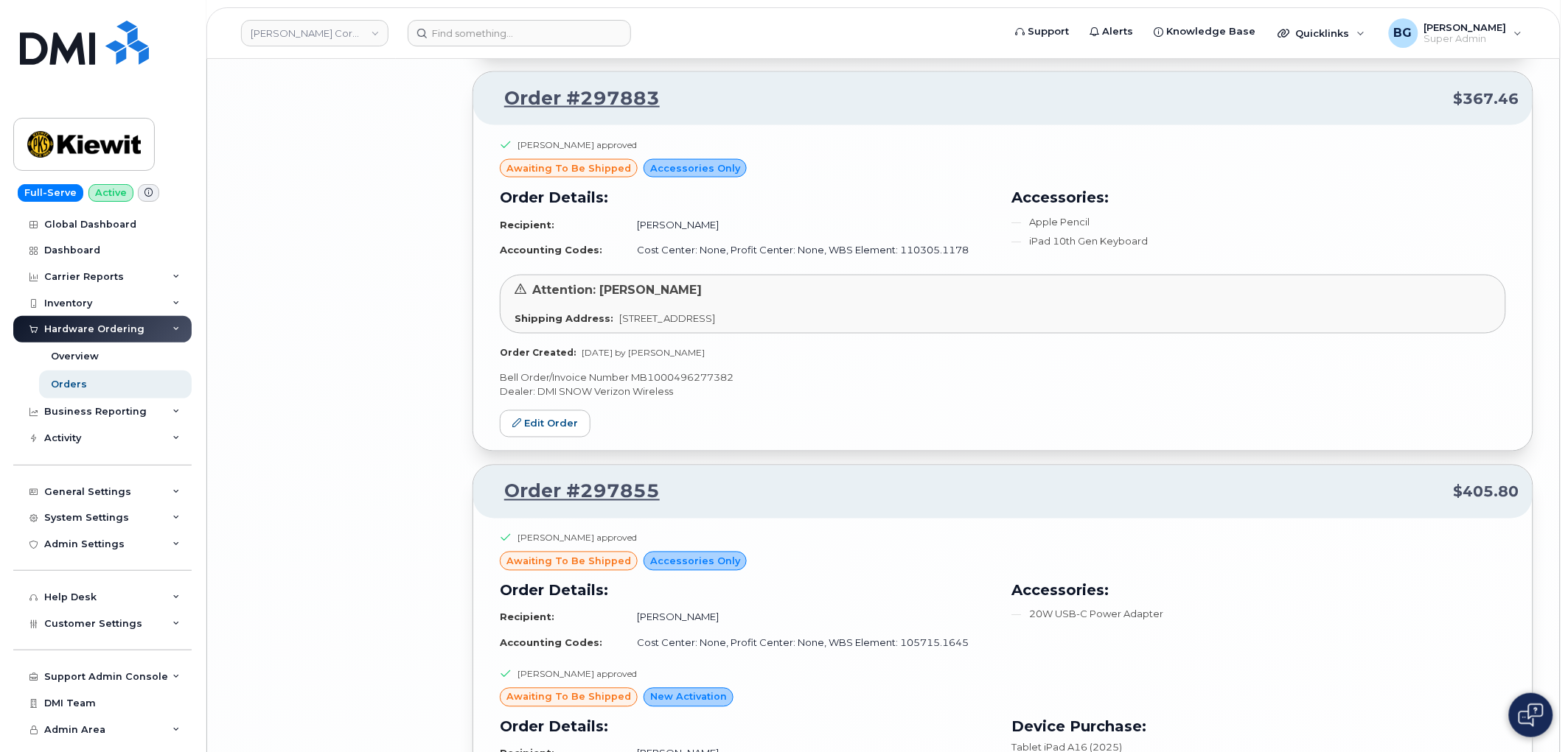
scroll to position [10460, 0]
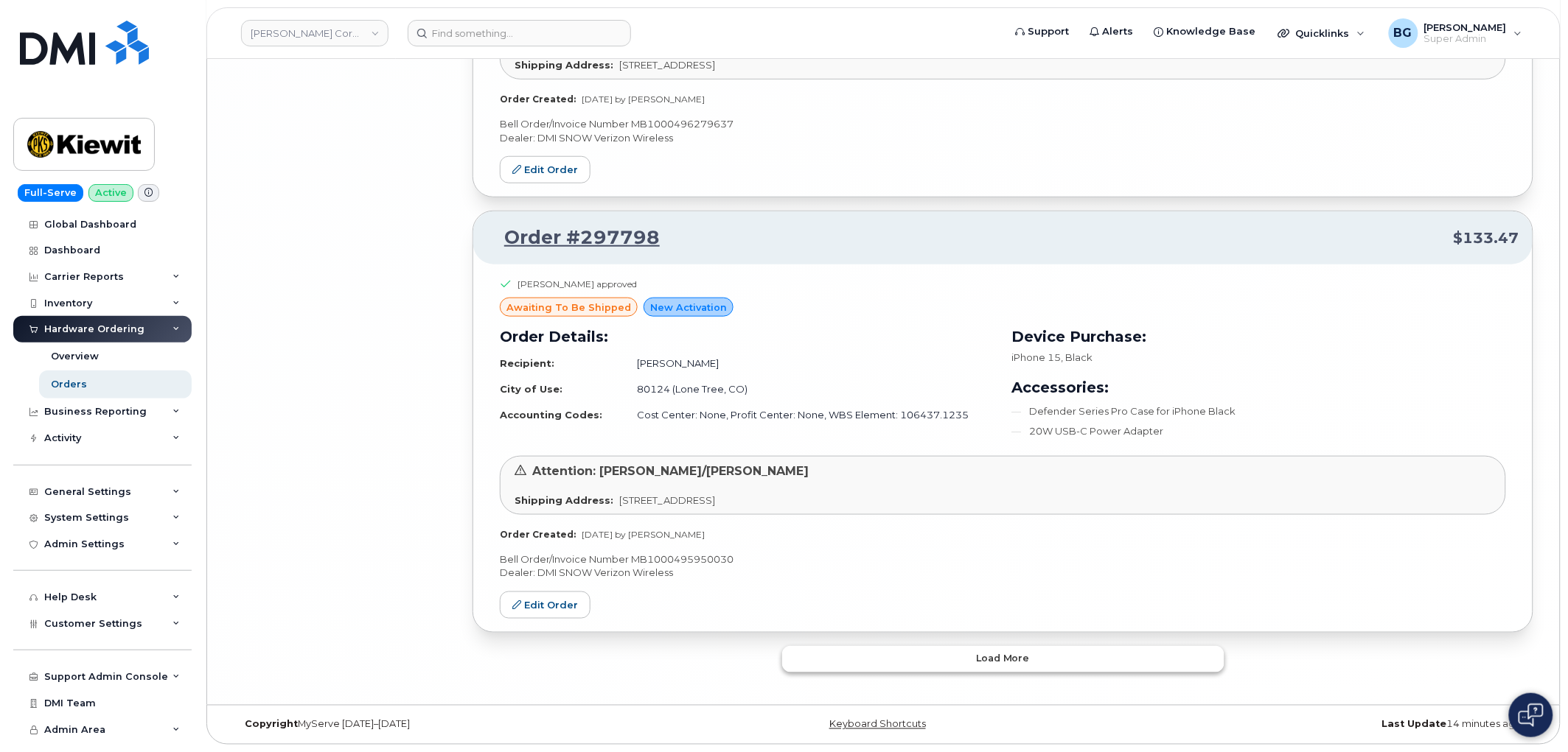
click at [992, 659] on span "Load more" at bounding box center [1003, 658] width 53 height 14
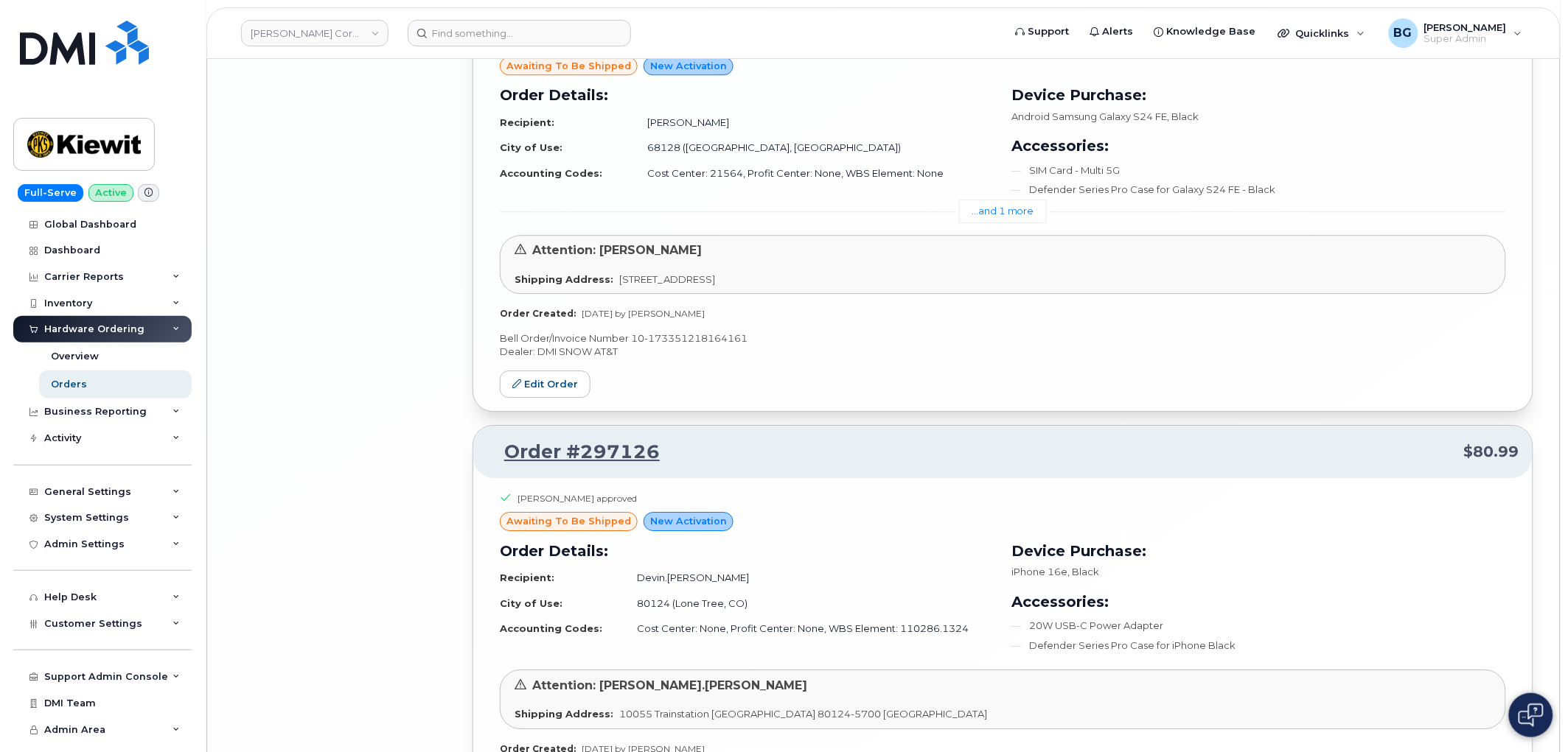
scroll to position [14228, 0]
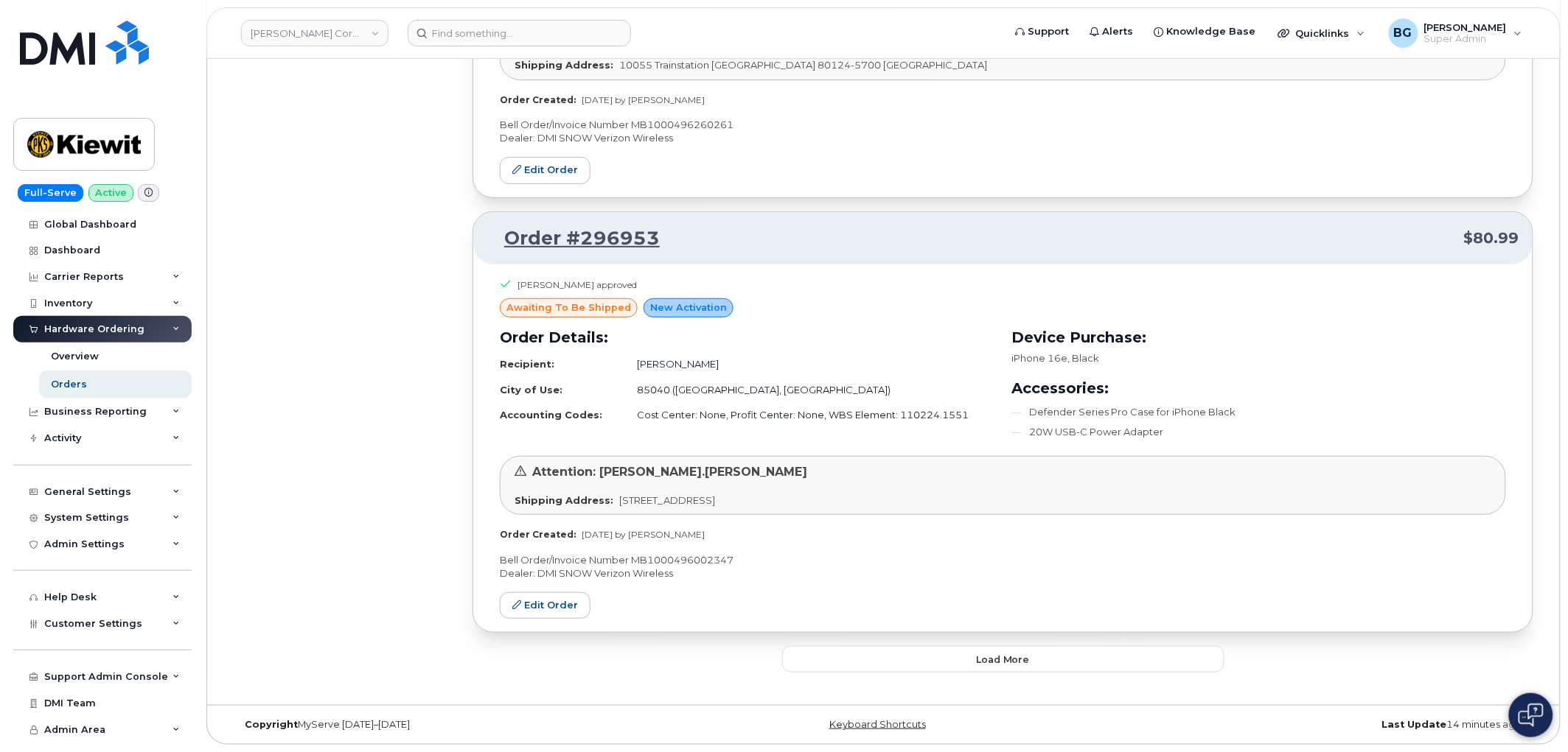
click at [1027, 650] on button "Load more" at bounding box center [1003, 659] width 443 height 27
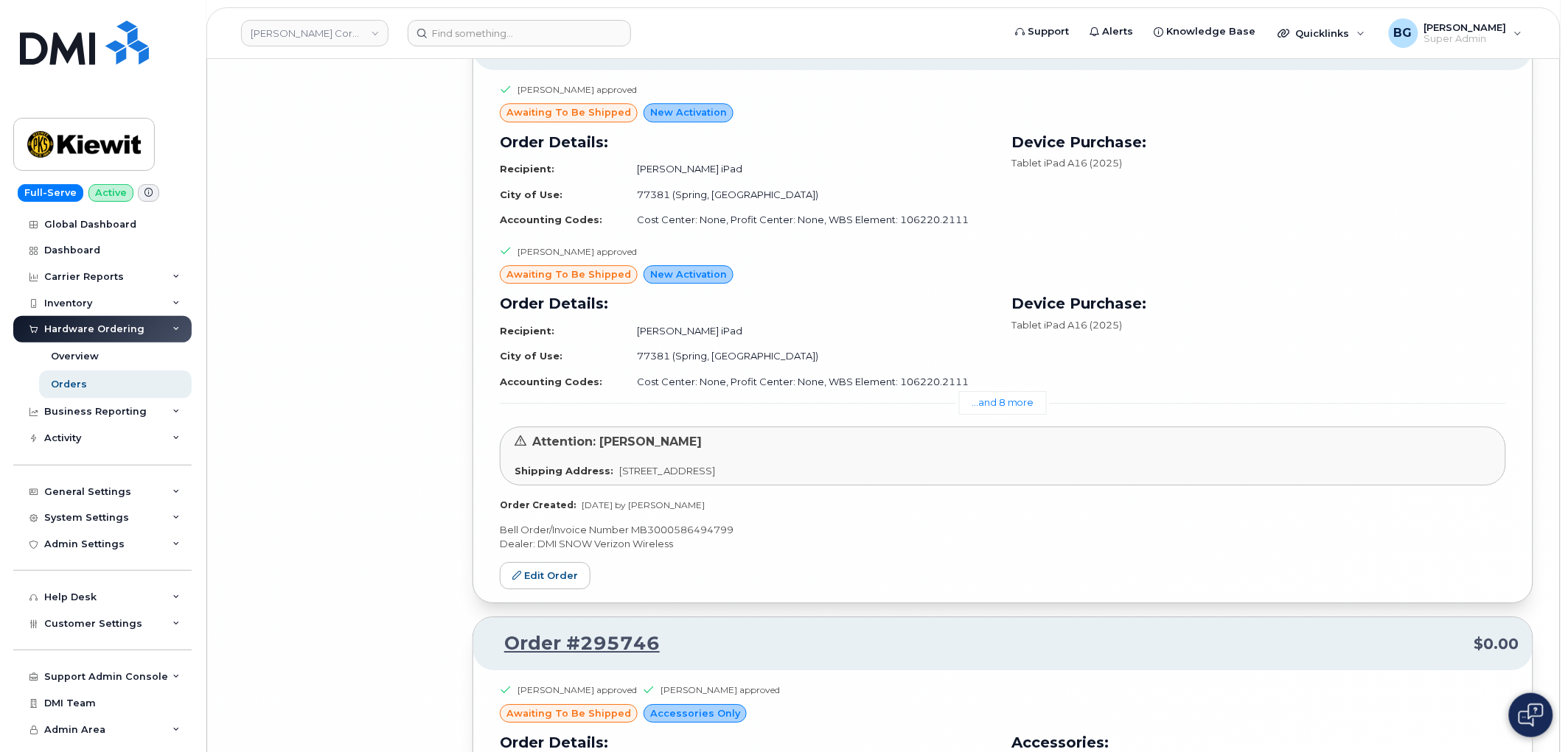
scroll to position [18411, 0]
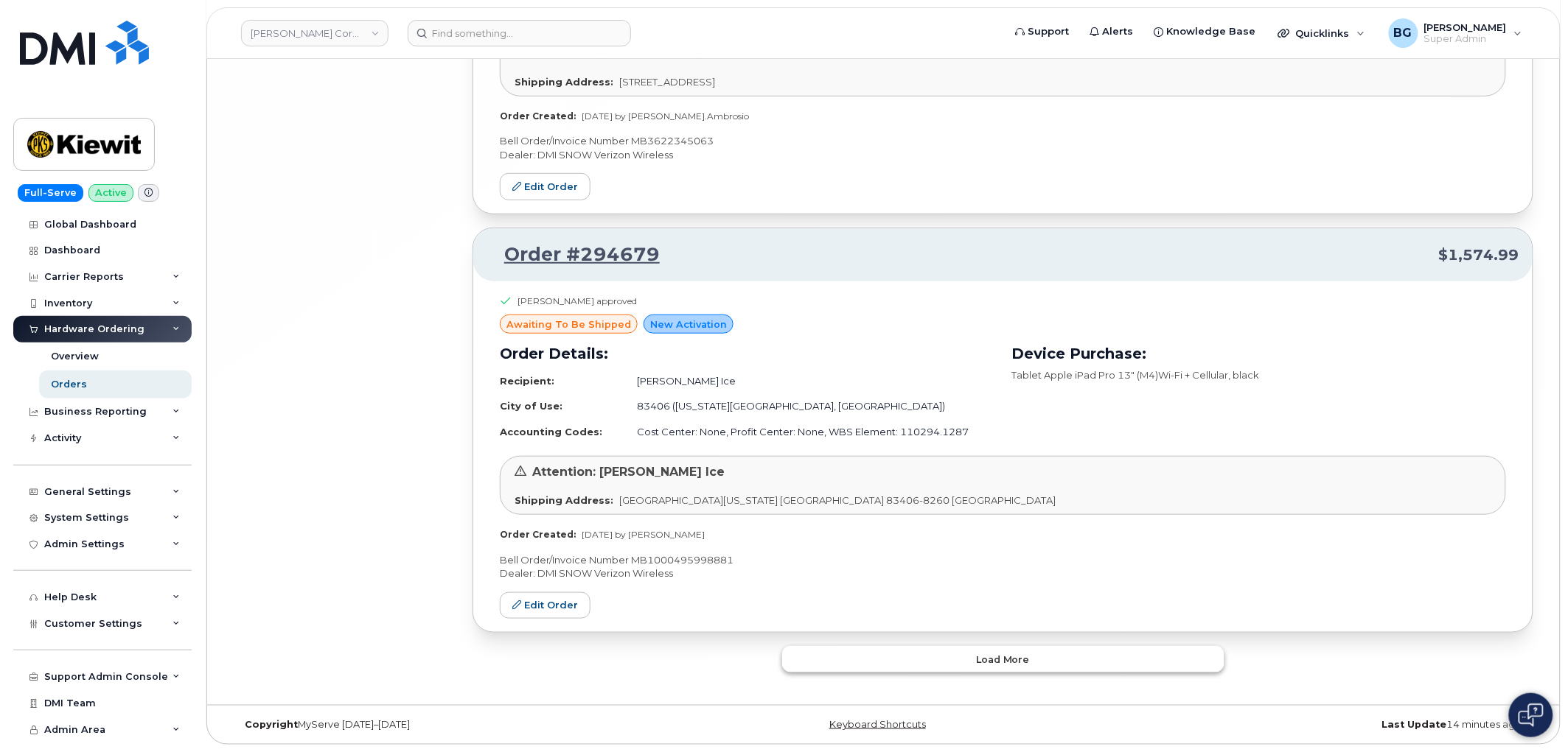
click at [1035, 660] on button "Load more" at bounding box center [1003, 659] width 443 height 27
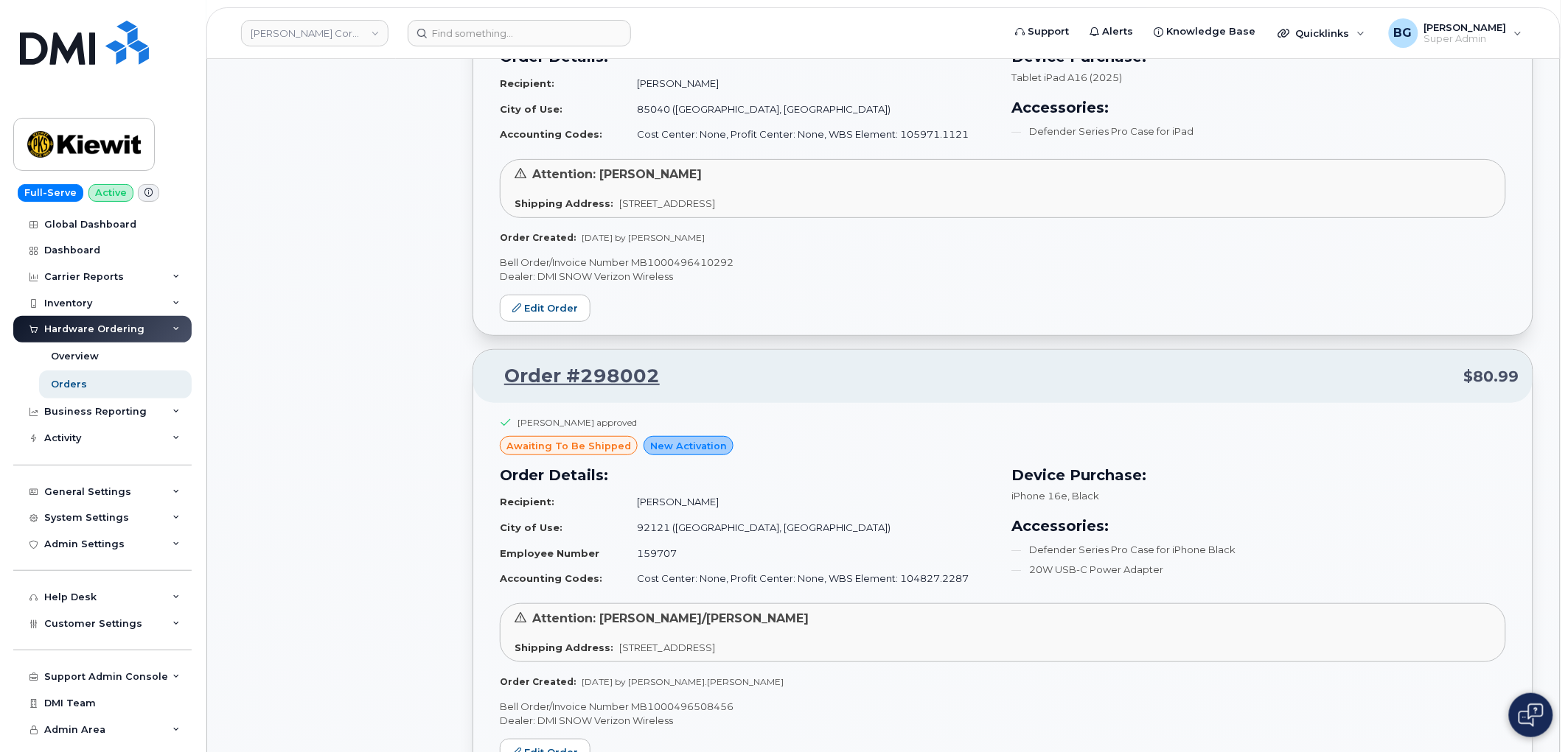
scroll to position [0, 0]
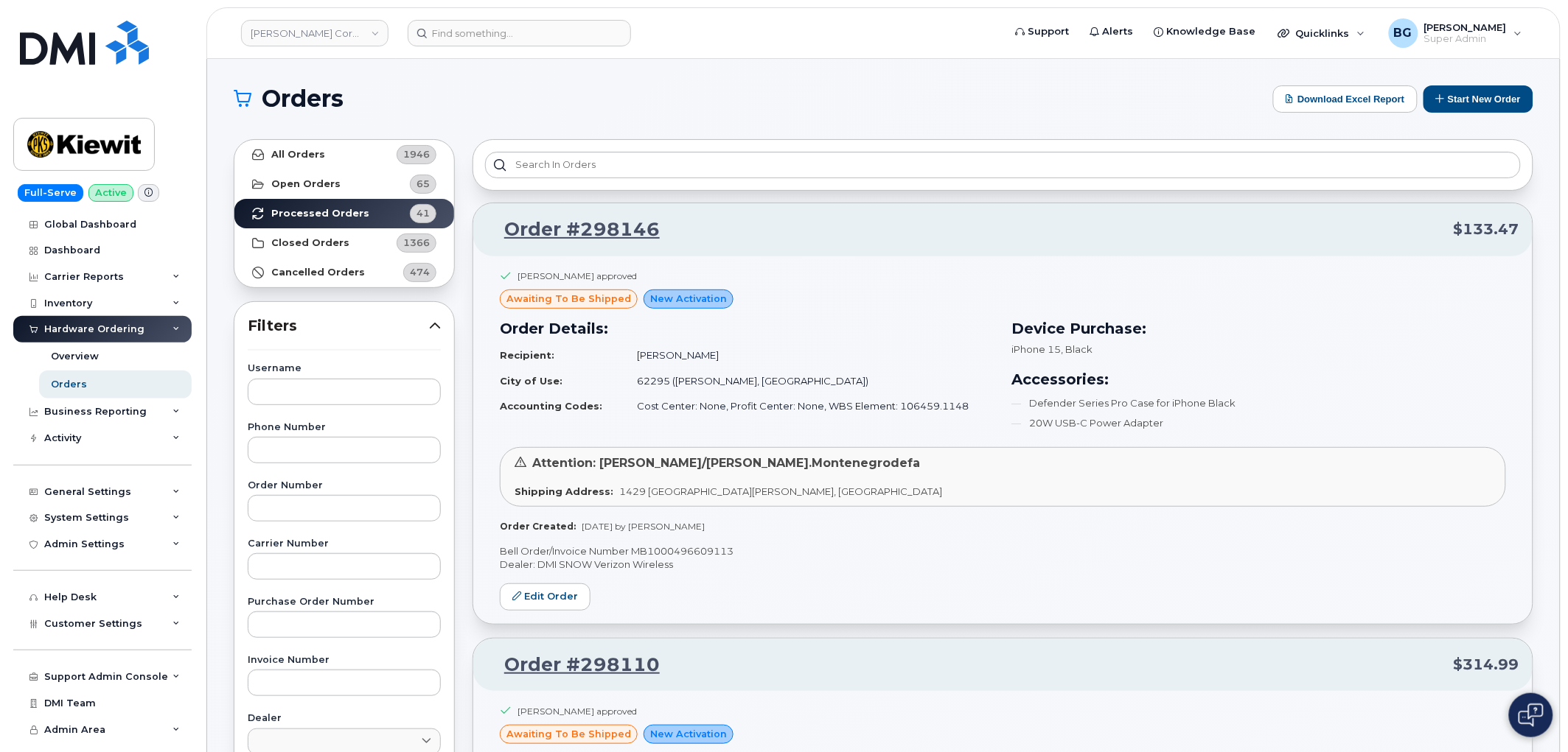
click at [857, 288] on div "Katie Luther approved" at bounding box center [1003, 280] width 1006 height 21
click at [684, 553] on p "Bell Order/Invoice Number MB1000496609113" at bounding box center [1003, 551] width 1006 height 14
copy p "MB1000496609113"
drag, startPoint x: 683, startPoint y: 238, endPoint x: 511, endPoint y: 235, distance: 172.0
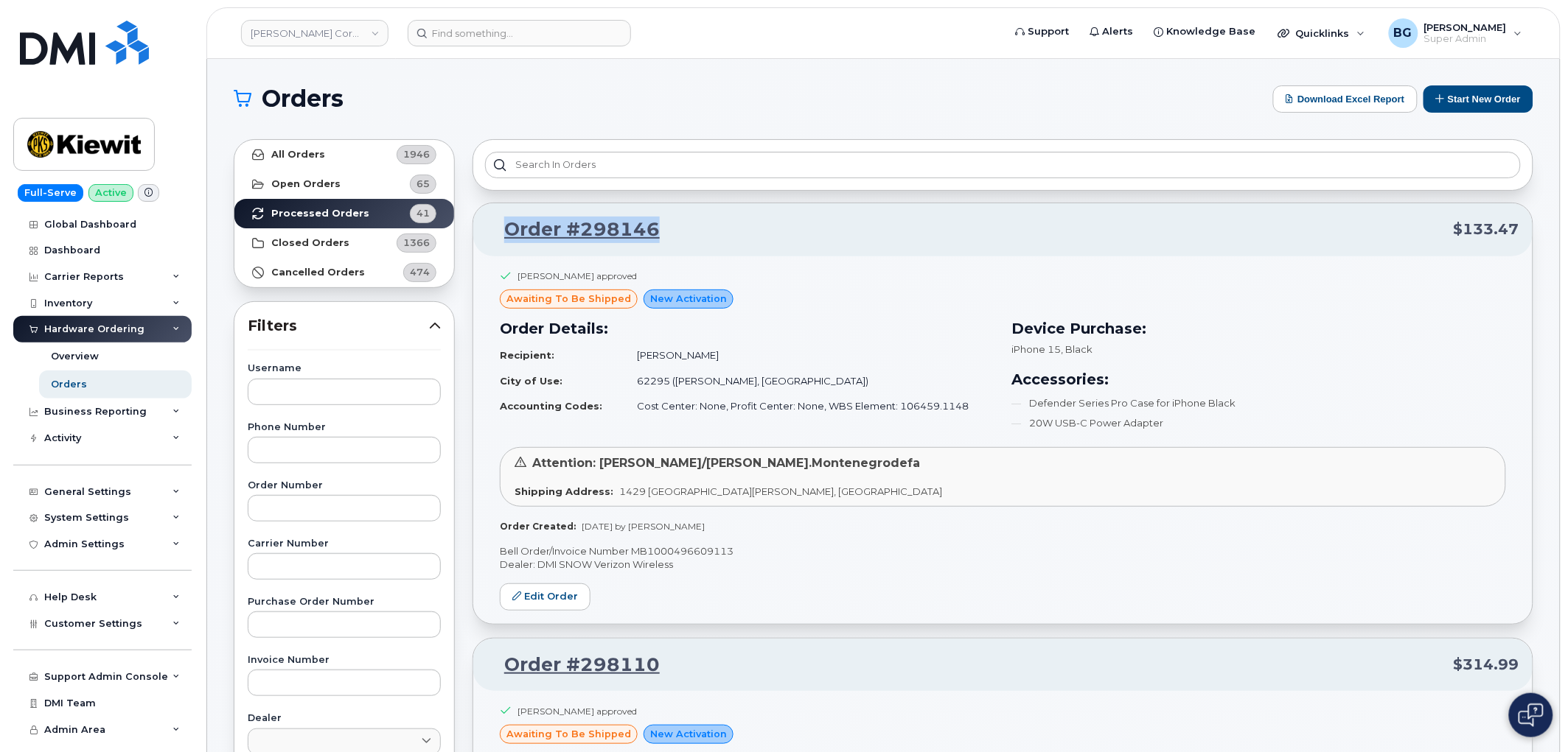
click at [511, 235] on p "Order #298146 $133.47" at bounding box center [1003, 230] width 1033 height 27
copy link "Order #298146"
click at [691, 547] on p "Bell Order/Invoice Number MB1000496609113" at bounding box center [1003, 551] width 1006 height 14
copy p "MB1000496609113"
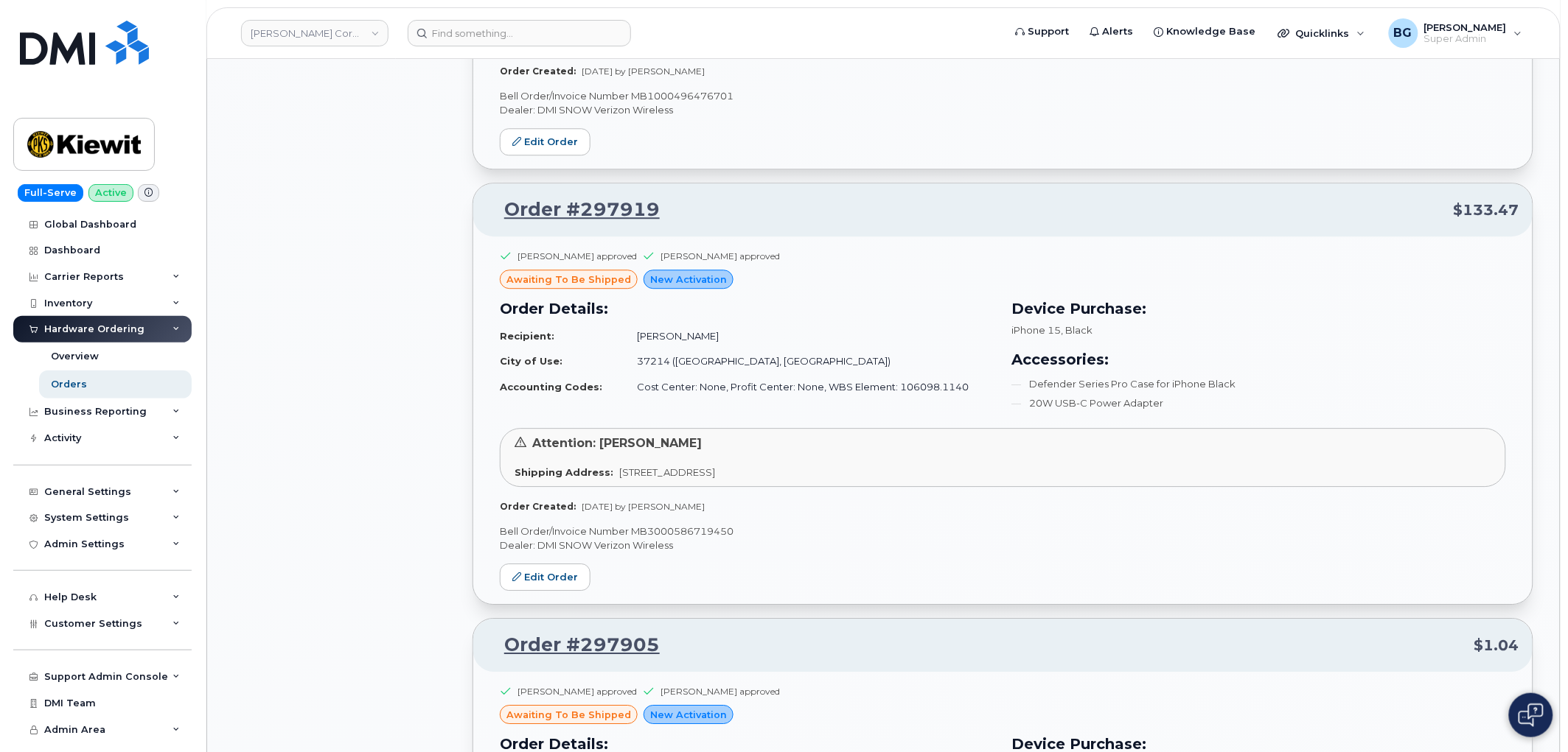
scroll to position [7423, 0]
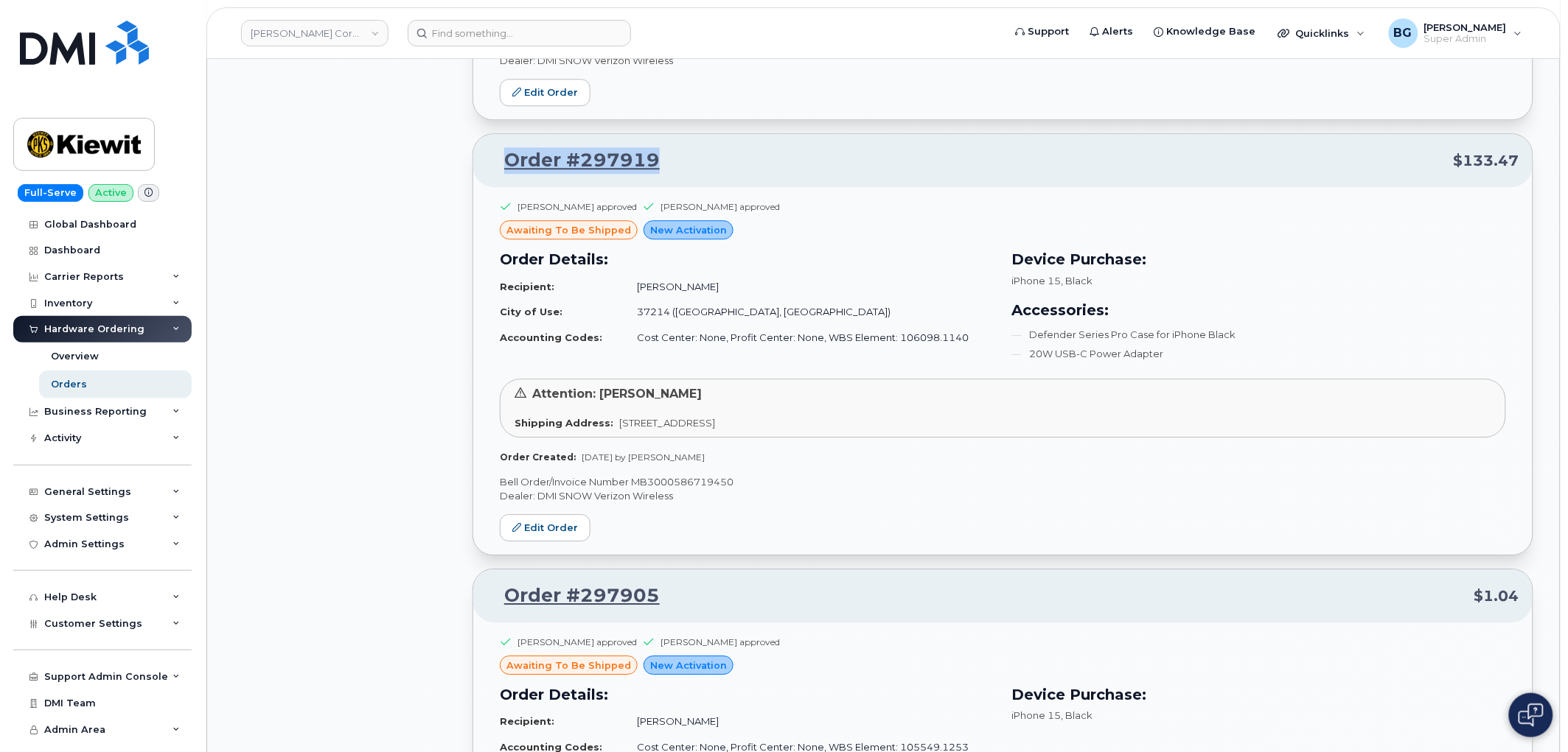
drag, startPoint x: 666, startPoint y: 171, endPoint x: 507, endPoint y: 168, distance: 159.0
click at [507, 168] on p "Order #297919 $133.47" at bounding box center [1003, 161] width 1033 height 27
copy link "Order #297919"
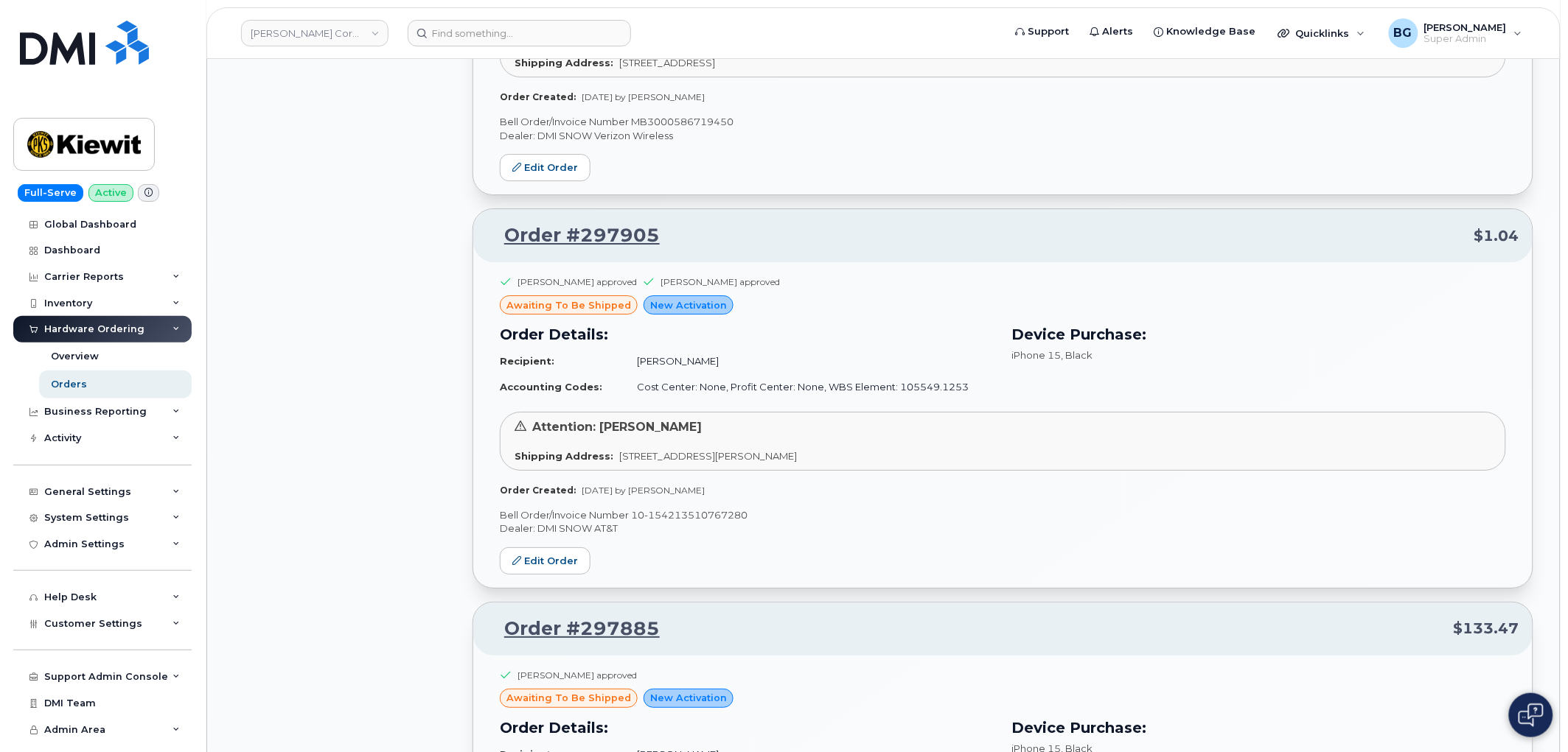
scroll to position [7859, 0]
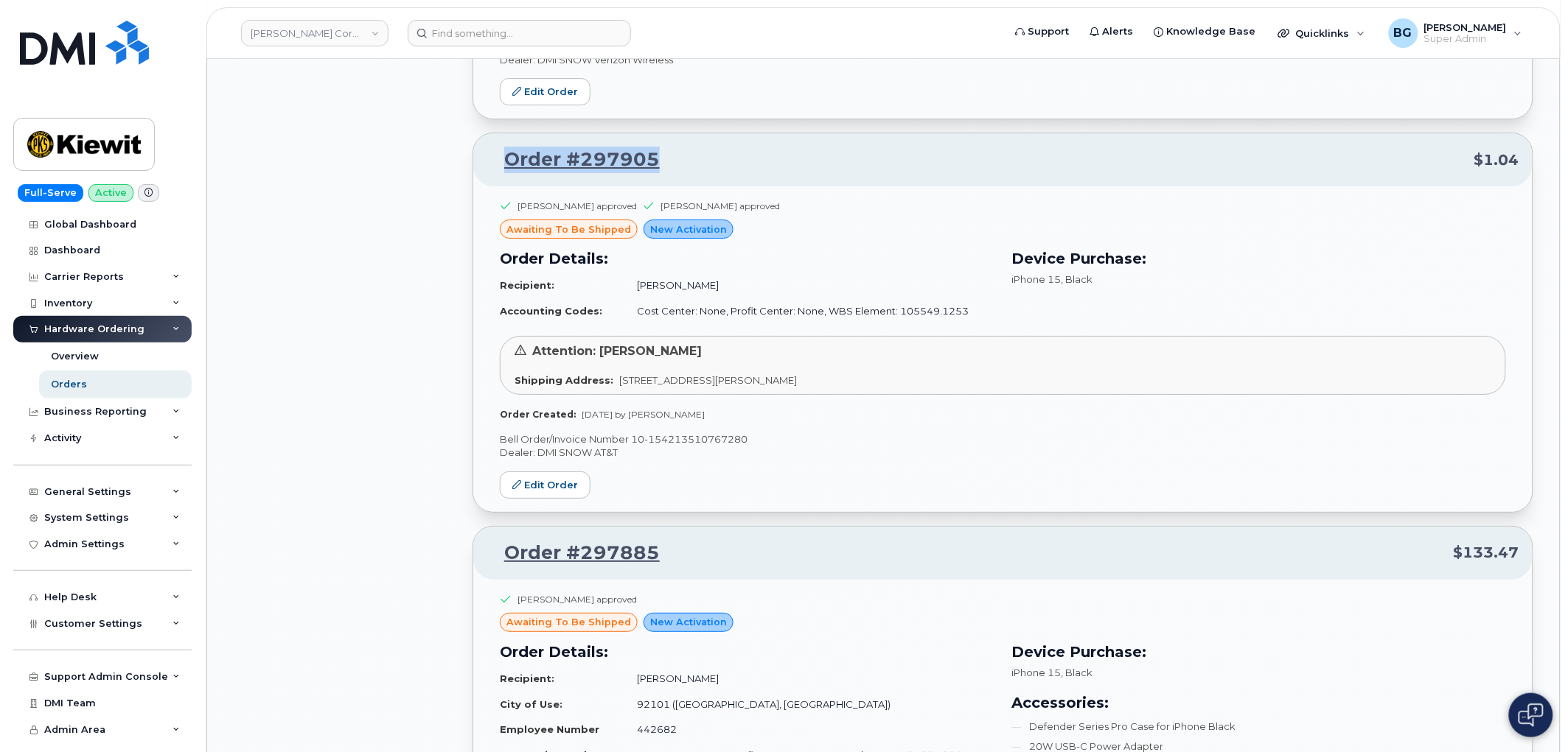
drag, startPoint x: 674, startPoint y: 172, endPoint x: 503, endPoint y: 160, distance: 171.4
click at [503, 160] on p "Order #297905 $1.04" at bounding box center [1003, 160] width 1033 height 27
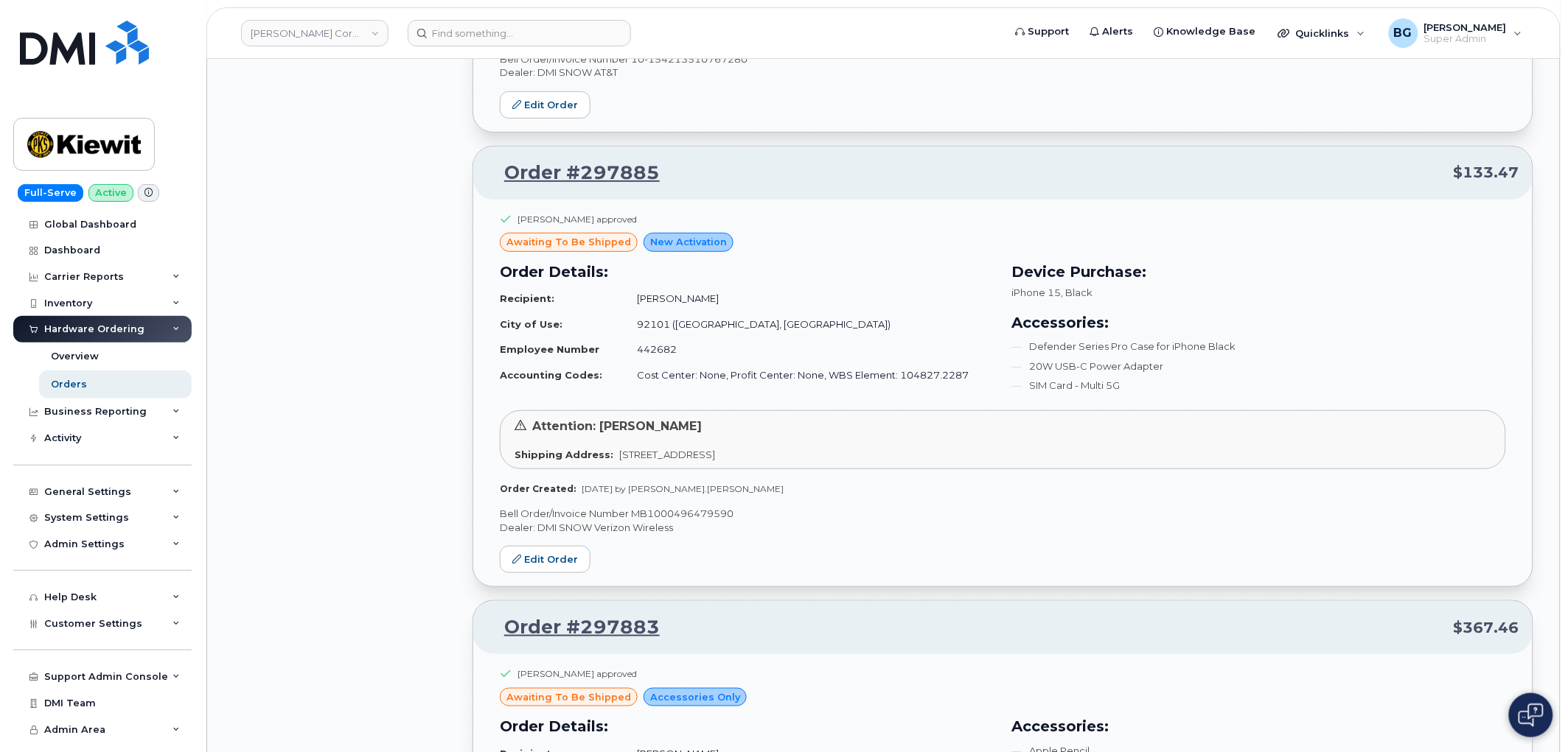
scroll to position [8242, 0]
drag, startPoint x: 671, startPoint y: 189, endPoint x: 506, endPoint y: 170, distance: 166.1
click at [506, 170] on p "Order #297885 $133.47" at bounding box center [1003, 171] width 1033 height 27
copy link "Order #297885"
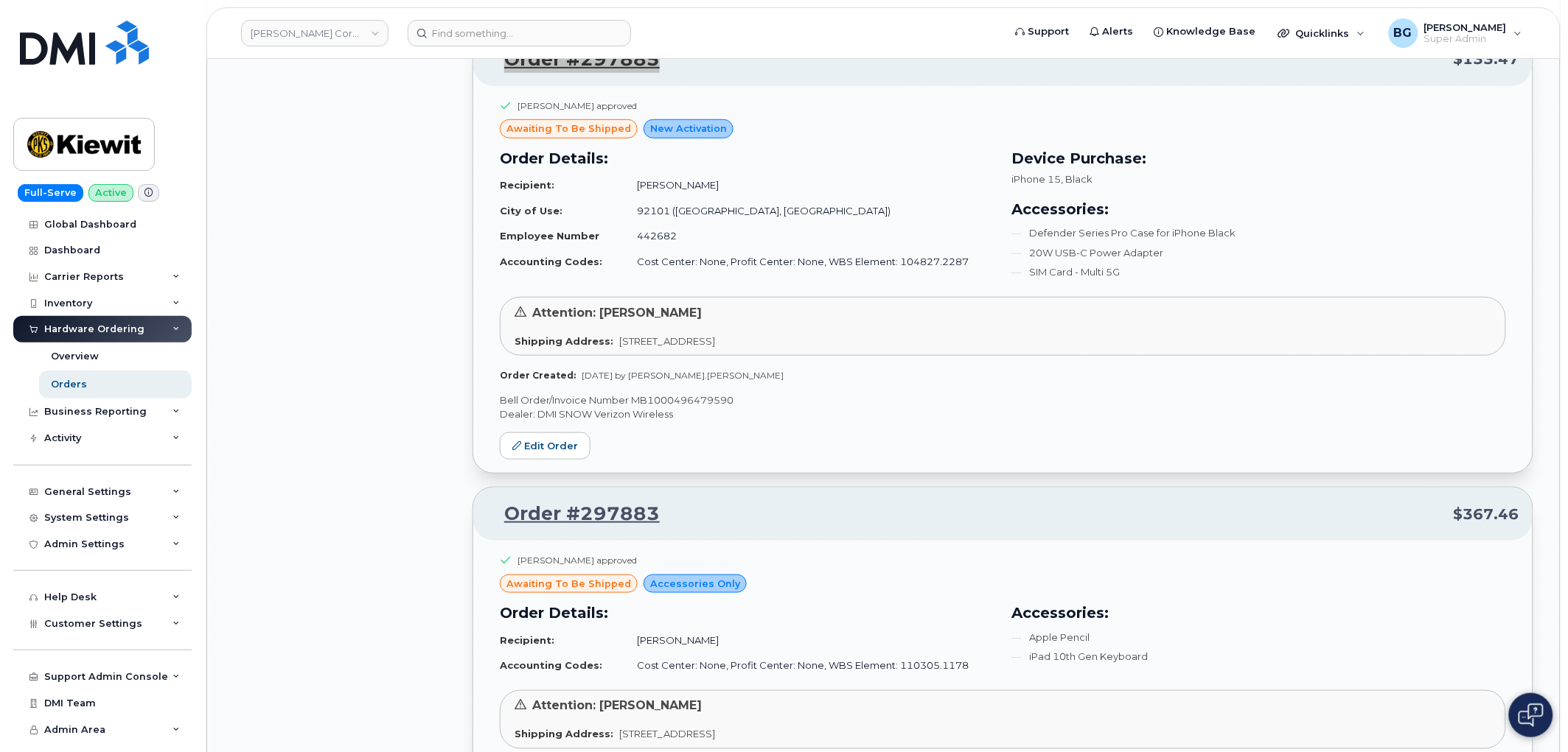
scroll to position [8350, 0]
click at [650, 408] on p "Bell Order/Invoice Number MB1000496479590" at bounding box center [1003, 402] width 1006 height 14
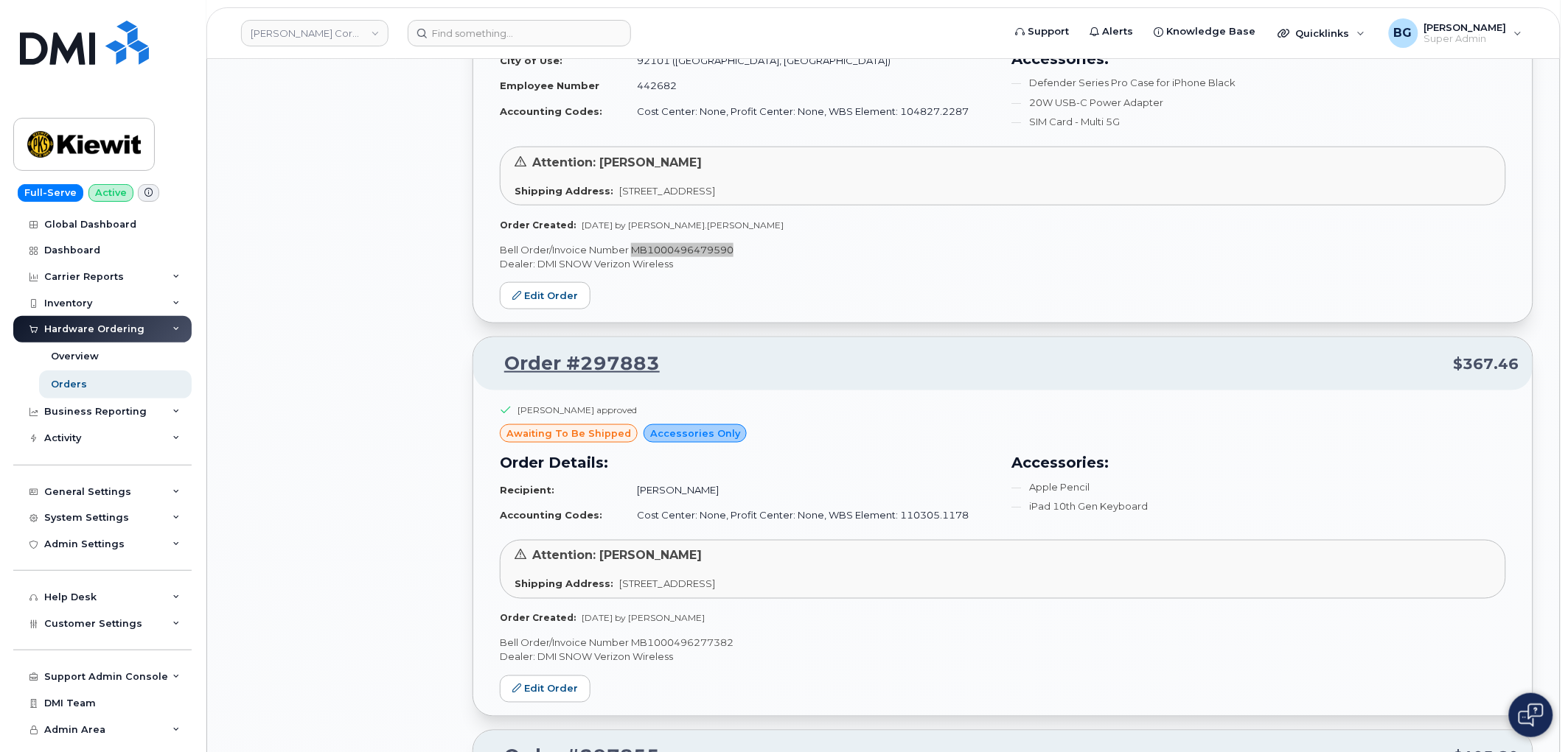
scroll to position [8733, 0]
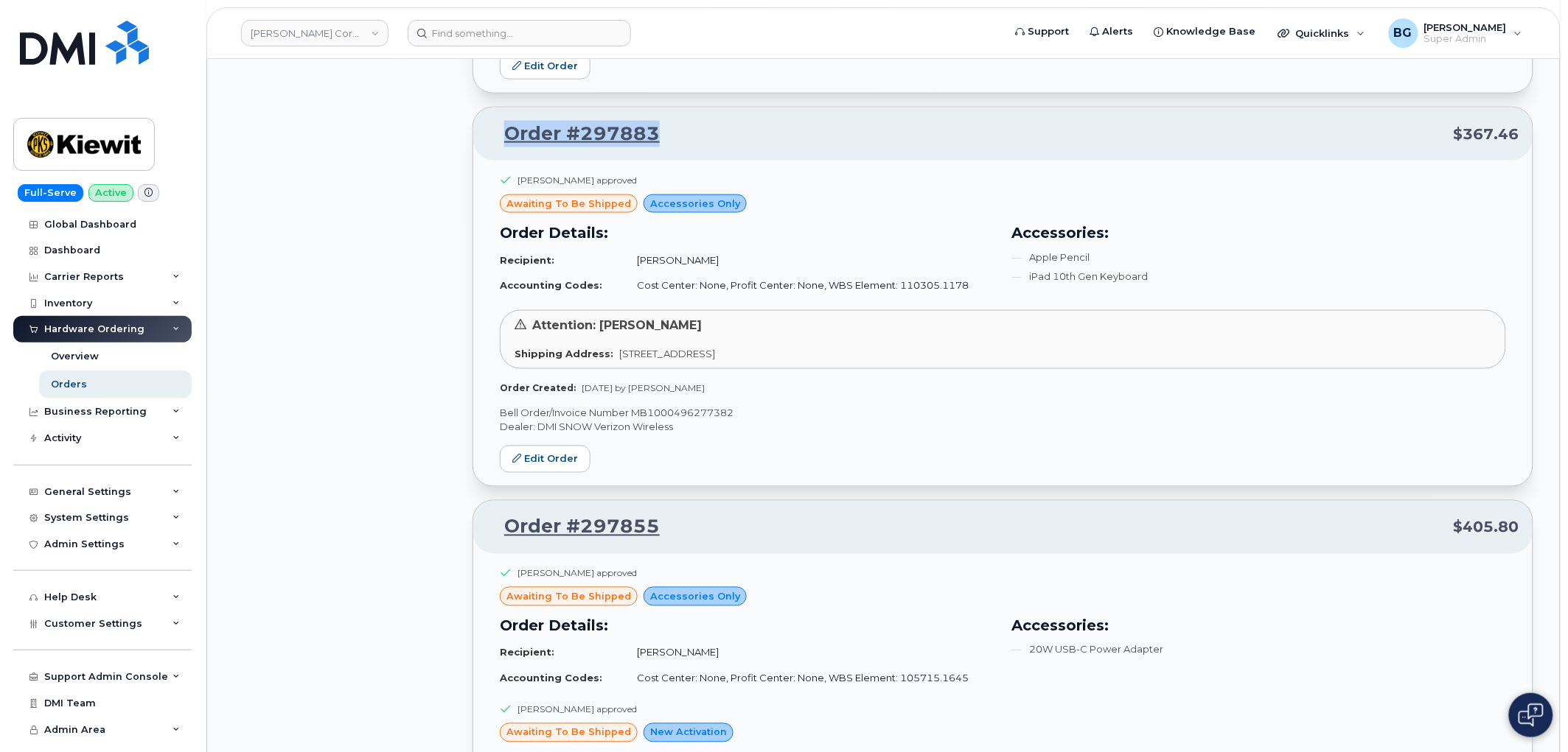
drag, startPoint x: 666, startPoint y: 146, endPoint x: 499, endPoint y: 150, distance: 167.0
click at [499, 148] on p "Order #297883 $367.46" at bounding box center [1003, 134] width 1033 height 27
copy link "Order #297883"
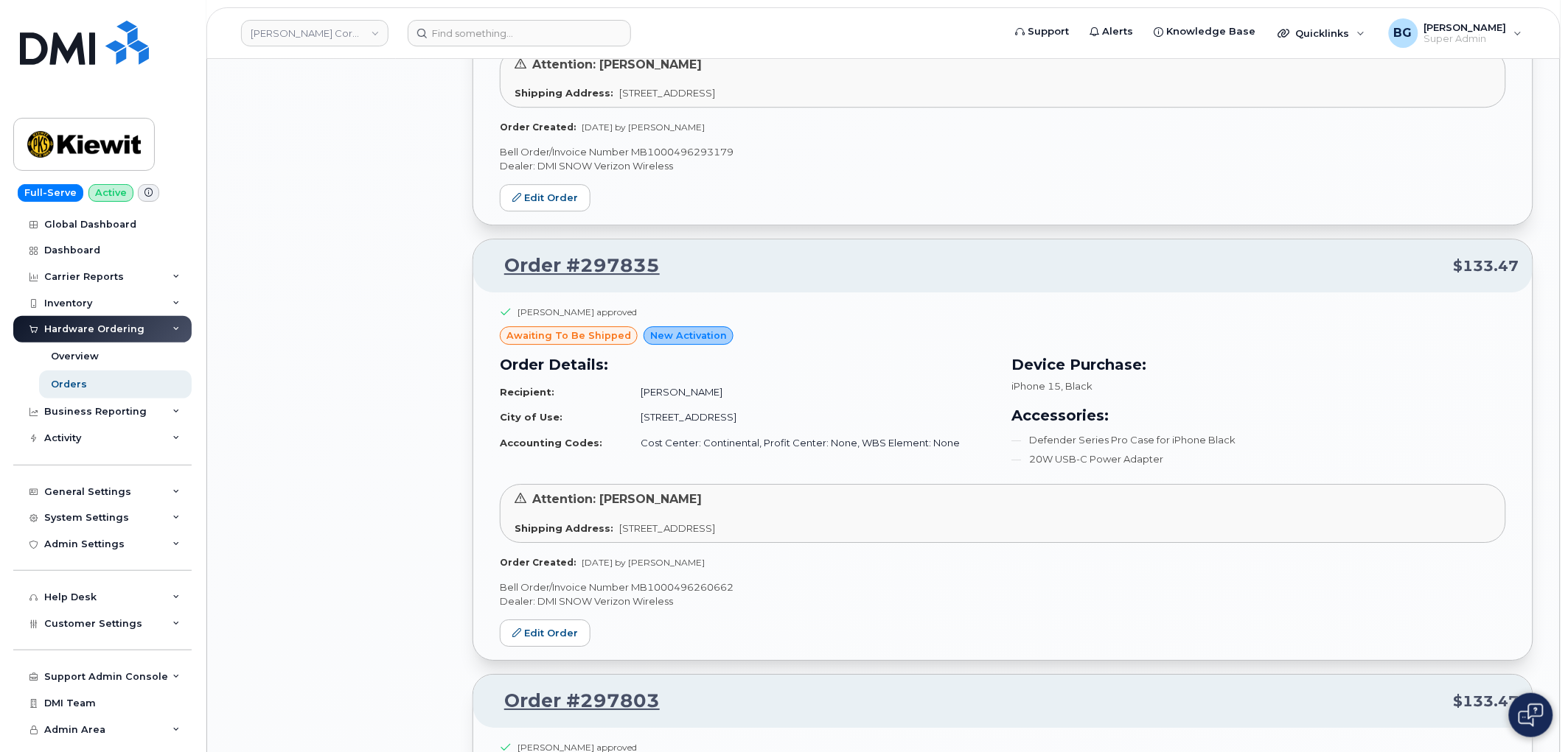
scroll to position [9551, 0]
drag, startPoint x: 667, startPoint y: 278, endPoint x: 502, endPoint y: 269, distance: 165.2
click at [502, 269] on p "Order #297835 $133.47" at bounding box center [1003, 264] width 1033 height 27
copy link "Order #297835"
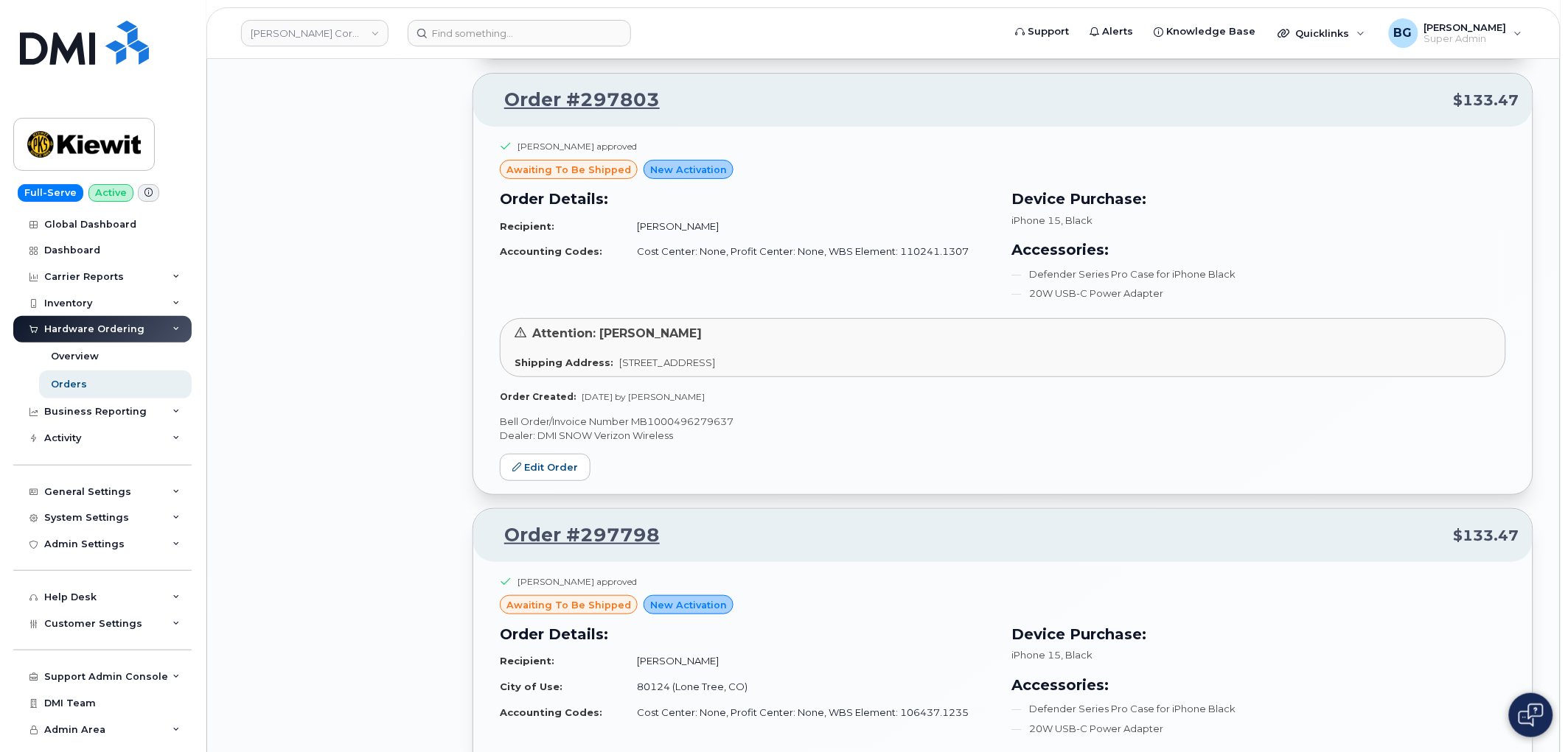
scroll to position [10151, 0]
drag, startPoint x: 660, startPoint y: 111, endPoint x: 500, endPoint y: 119, distance: 160.2
click at [500, 113] on p "Order #297803 $133.47" at bounding box center [1003, 99] width 1033 height 27
copy link "Order #297803"
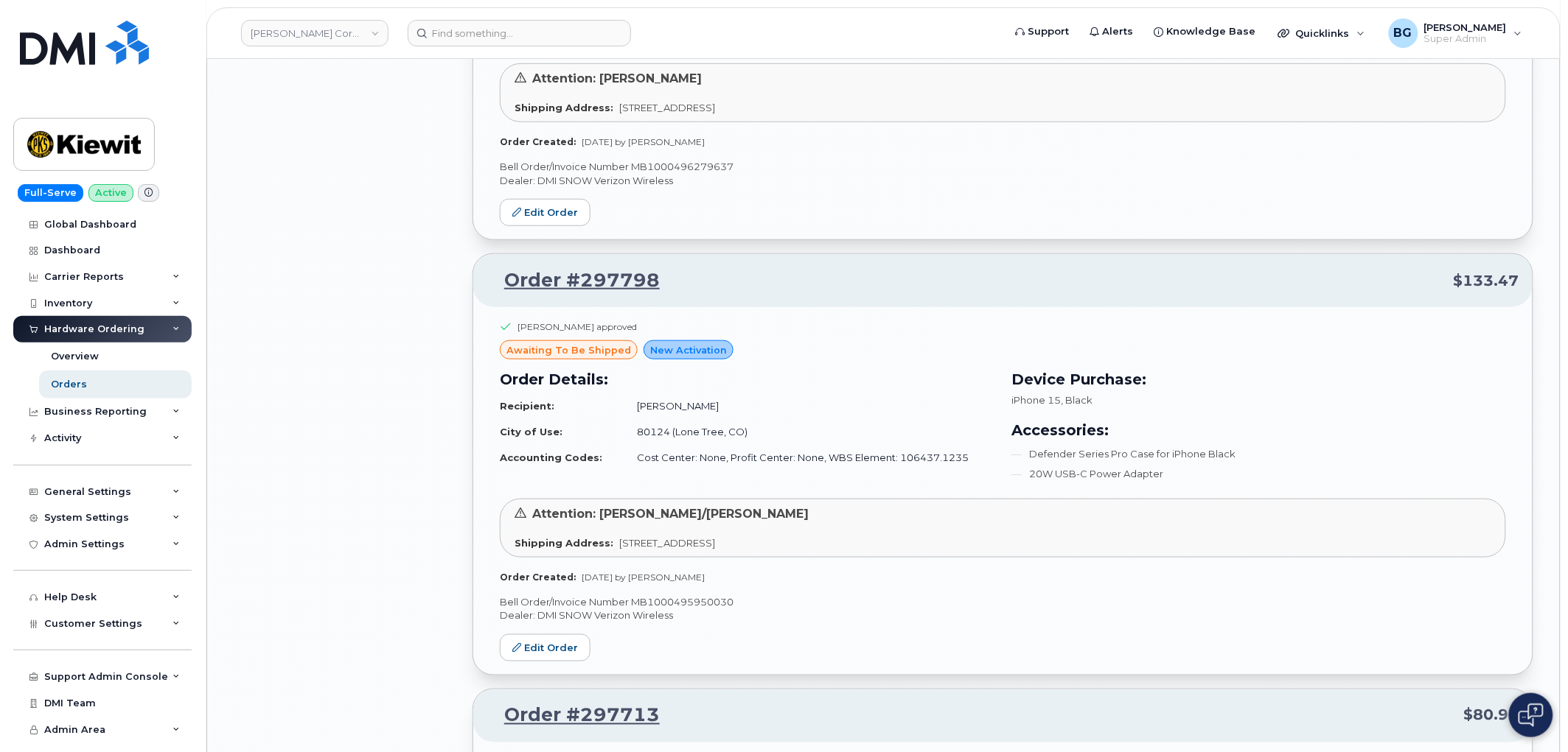
scroll to position [10424, 0]
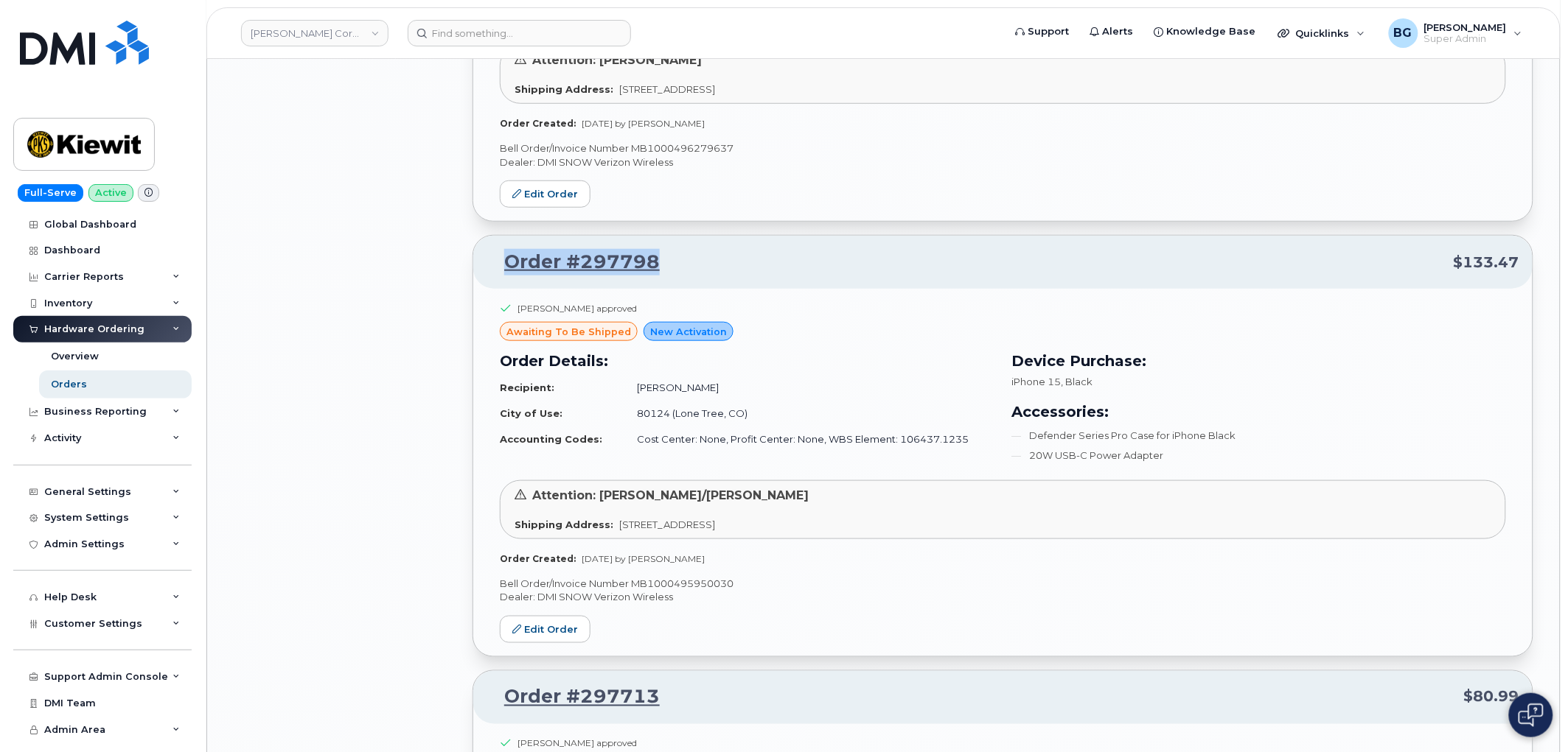
drag, startPoint x: 671, startPoint y: 272, endPoint x: 498, endPoint y: 272, distance: 173.0
click at [498, 272] on p "Order #297798 $133.47" at bounding box center [1003, 262] width 1033 height 27
copy link "Order #297798"
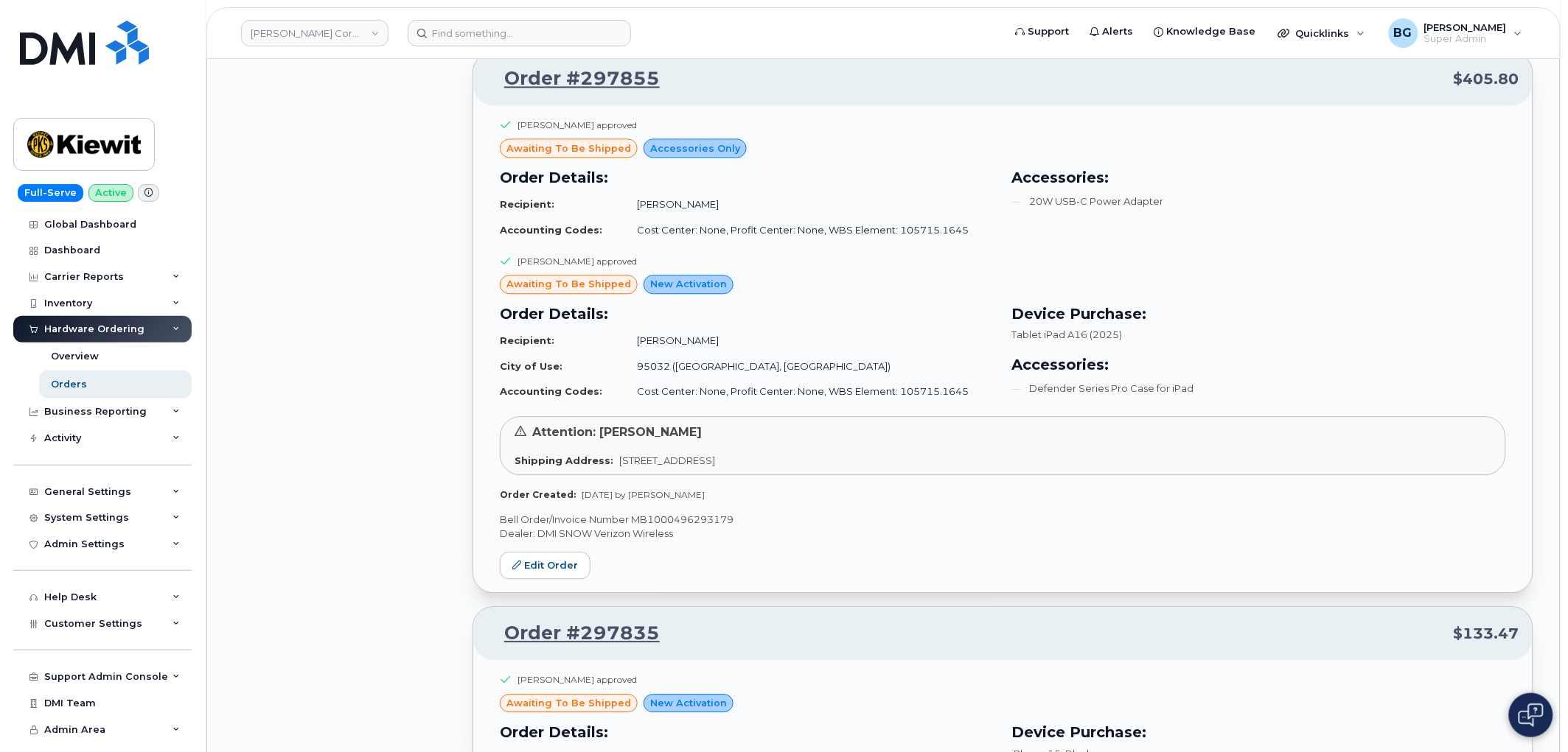
scroll to position [9169, 0]
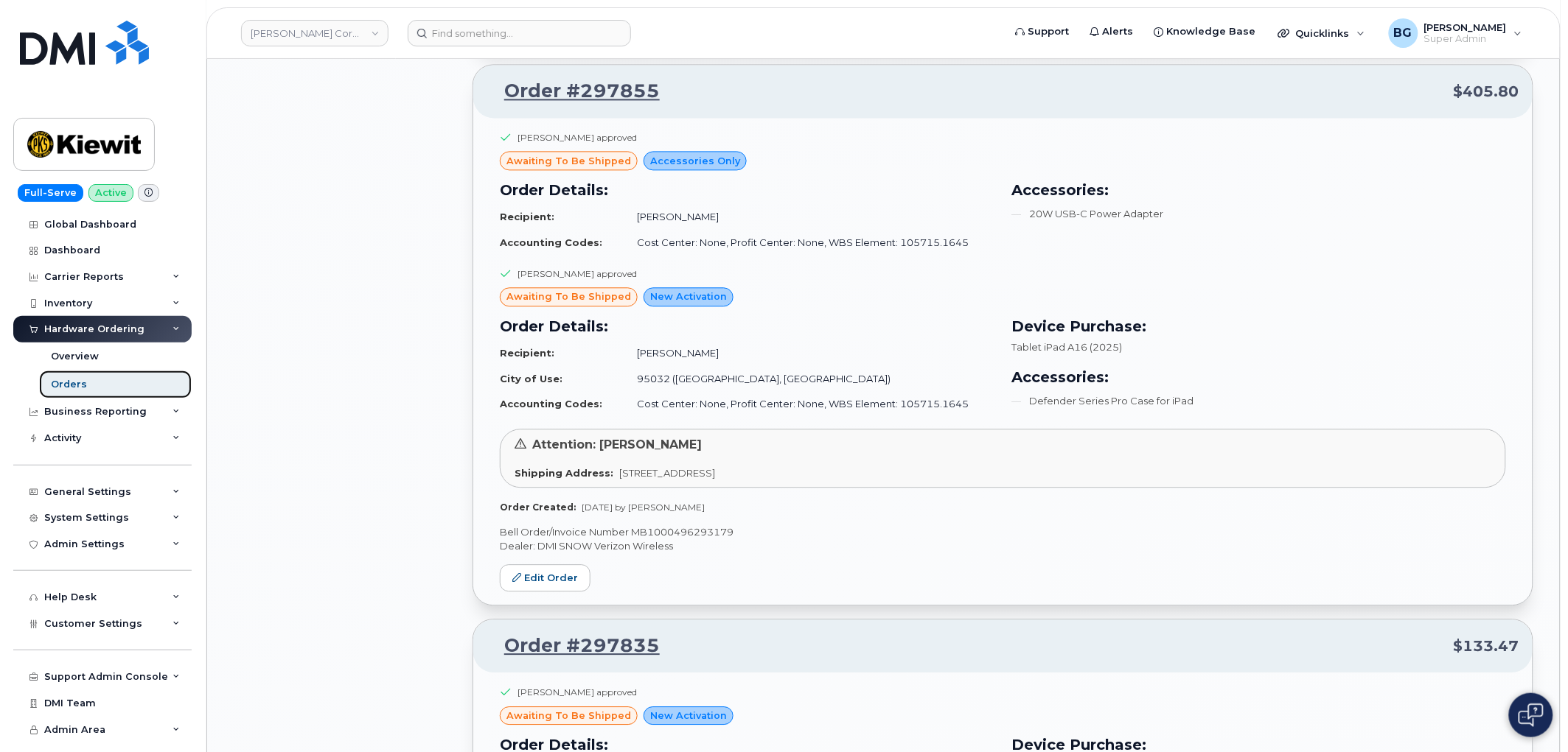
click at [62, 379] on div "Orders" at bounding box center [68, 385] width 36 height 13
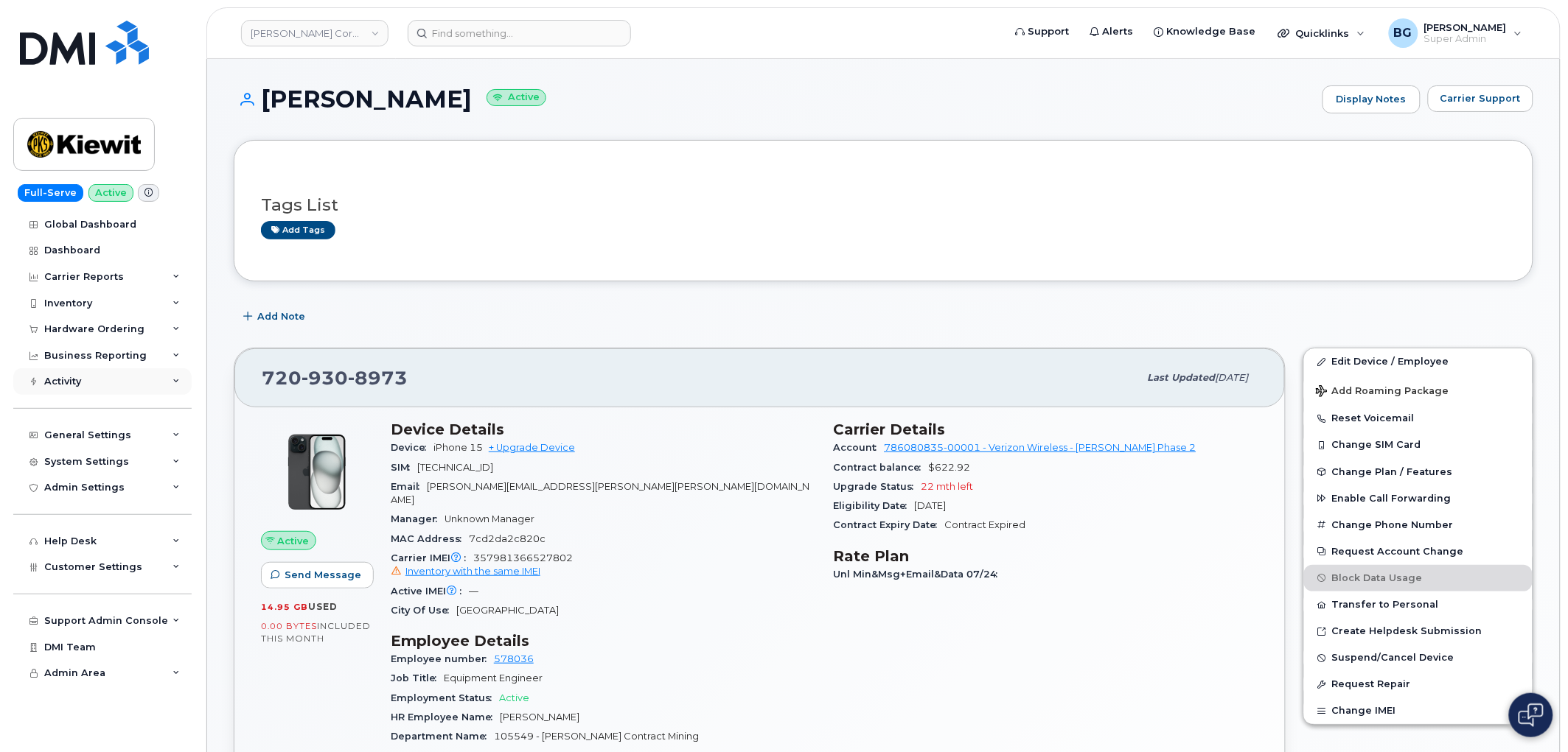
click at [57, 381] on div "Activity" at bounding box center [63, 382] width 37 height 12
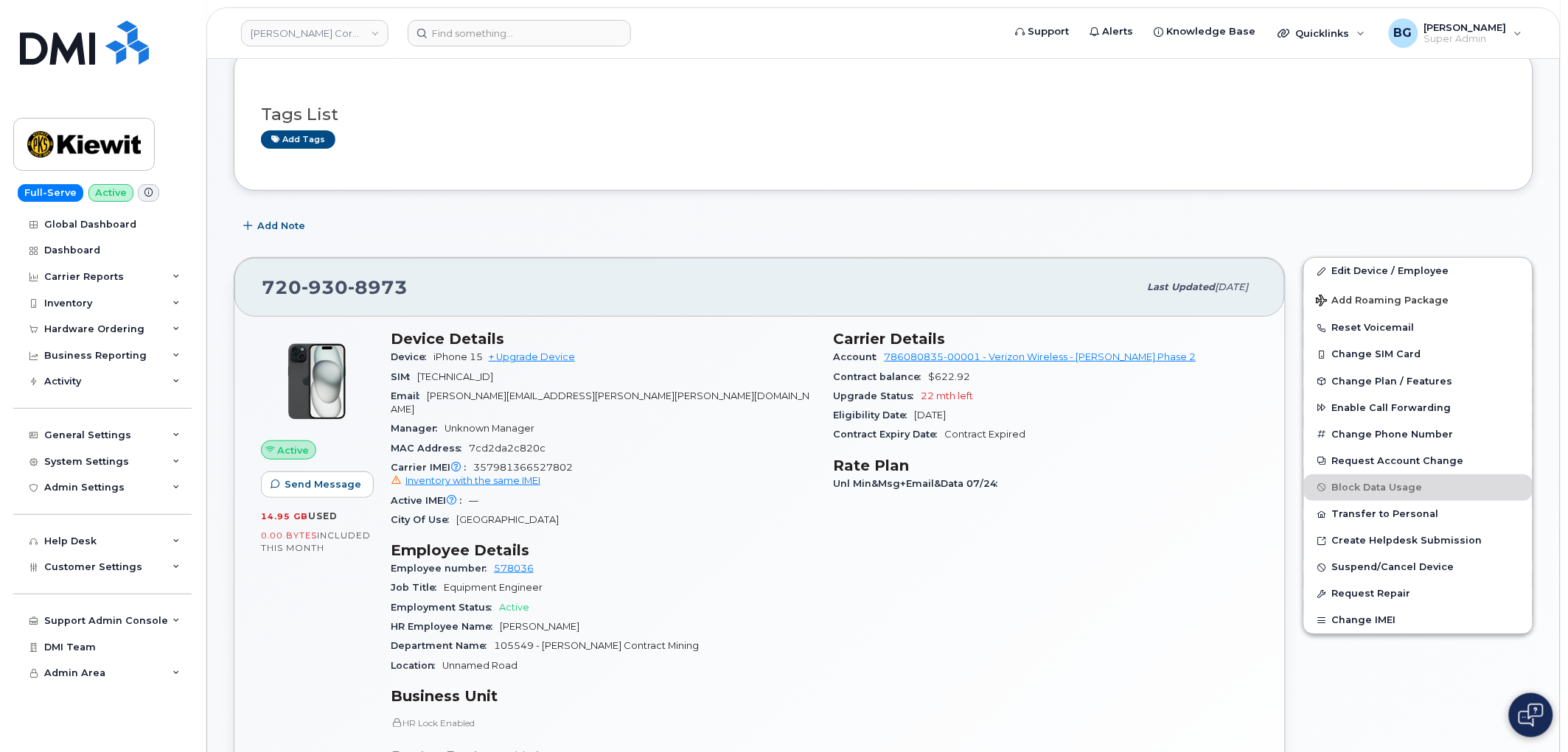
scroll to position [54, 0]
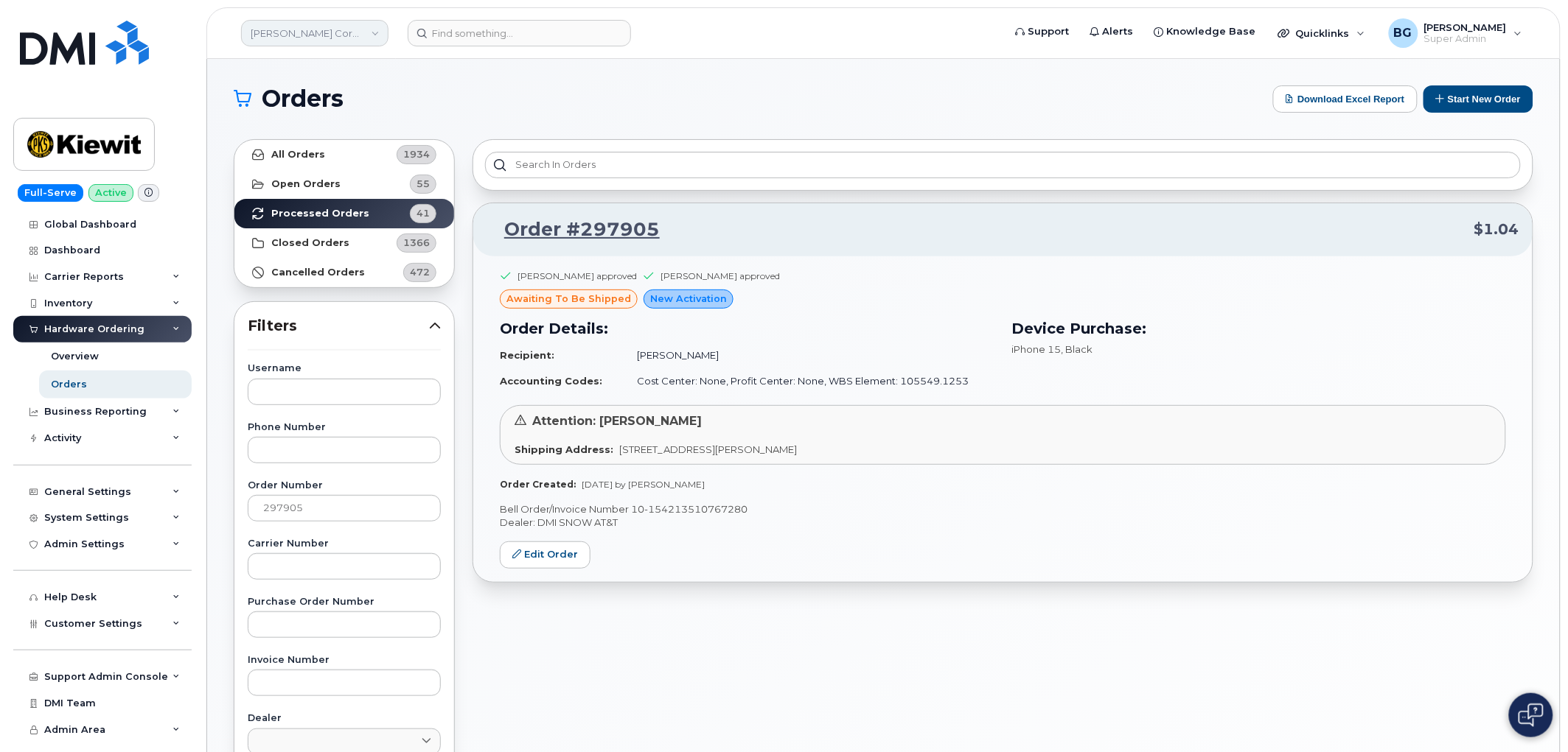
click at [323, 36] on link "Kiewit Corporation" at bounding box center [315, 33] width 148 height 27
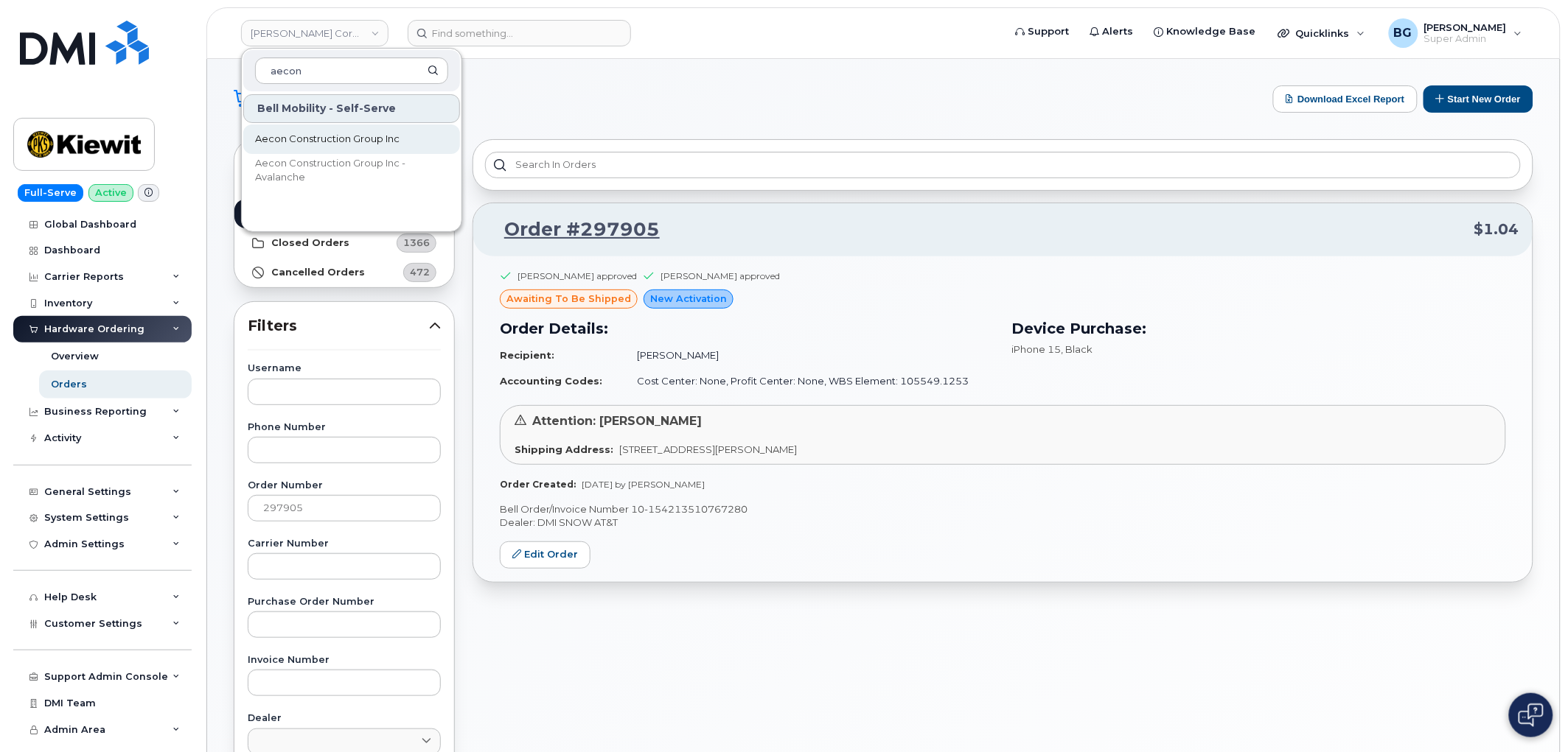
type input "aecon"
click at [276, 134] on span "Aecon Construction Group Inc" at bounding box center [327, 140] width 145 height 15
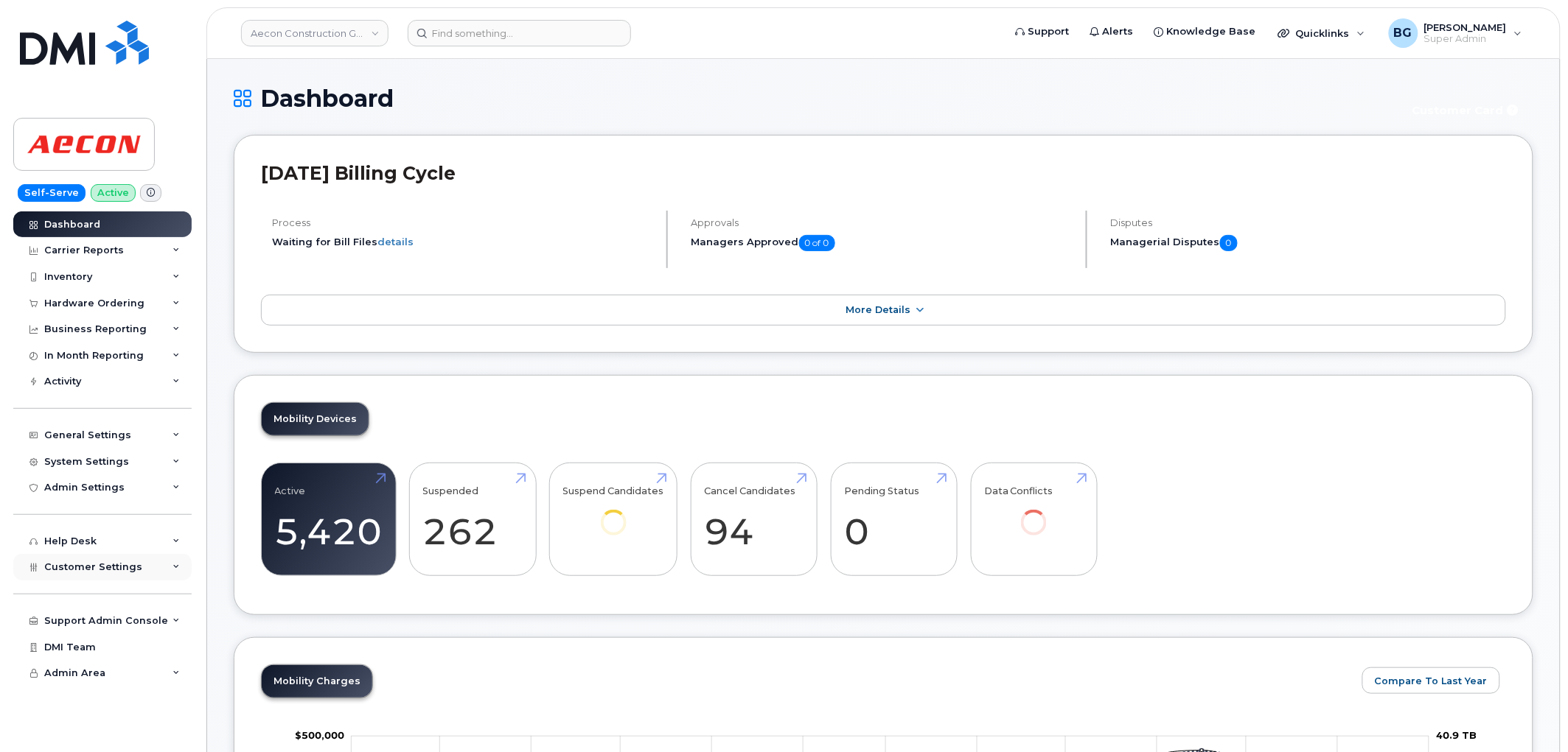
click at [61, 565] on span "Customer Settings" at bounding box center [94, 566] width 98 height 11
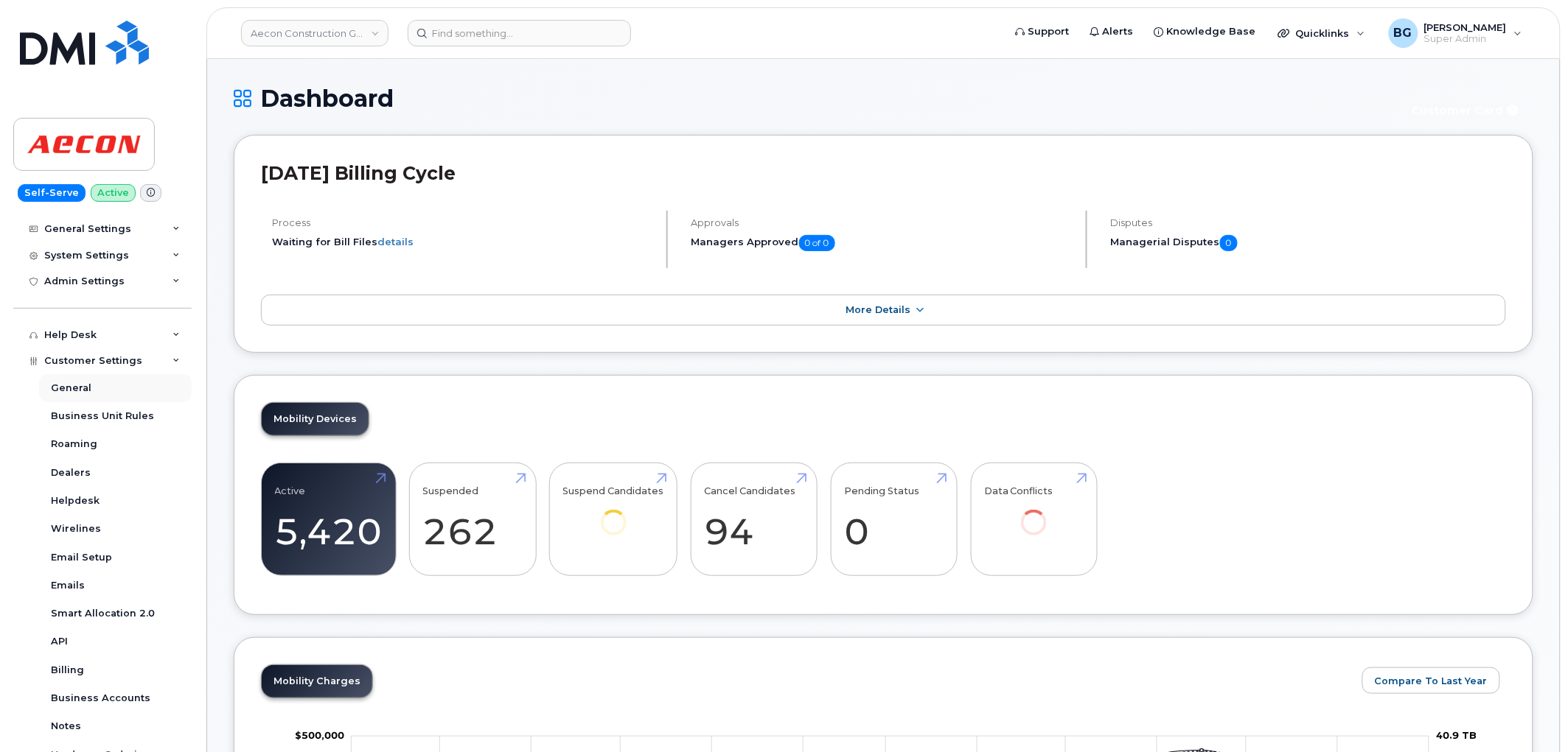
scroll to position [218, 0]
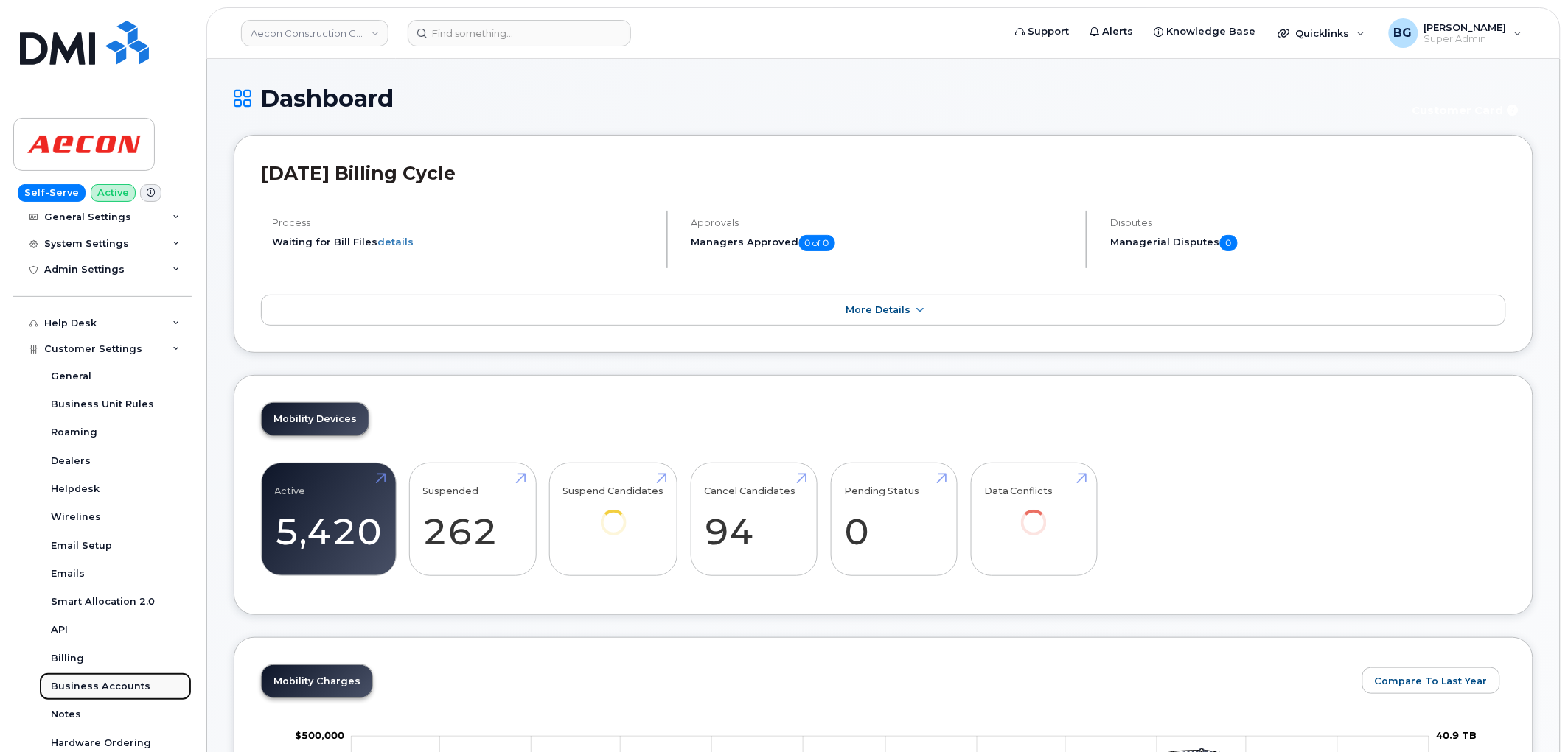
click at [68, 689] on div "Business Accounts" at bounding box center [100, 687] width 100 height 13
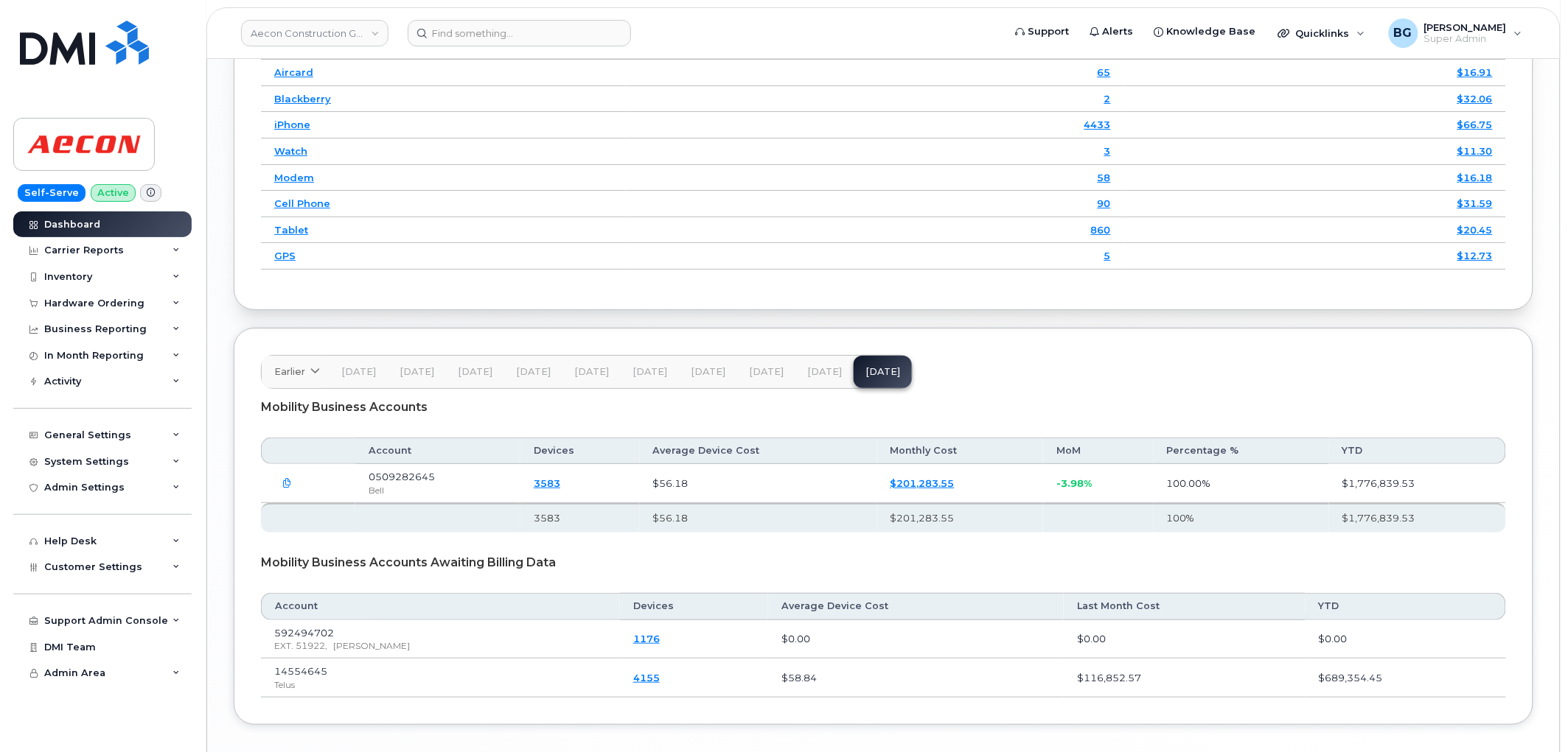
scroll to position [1964, 0]
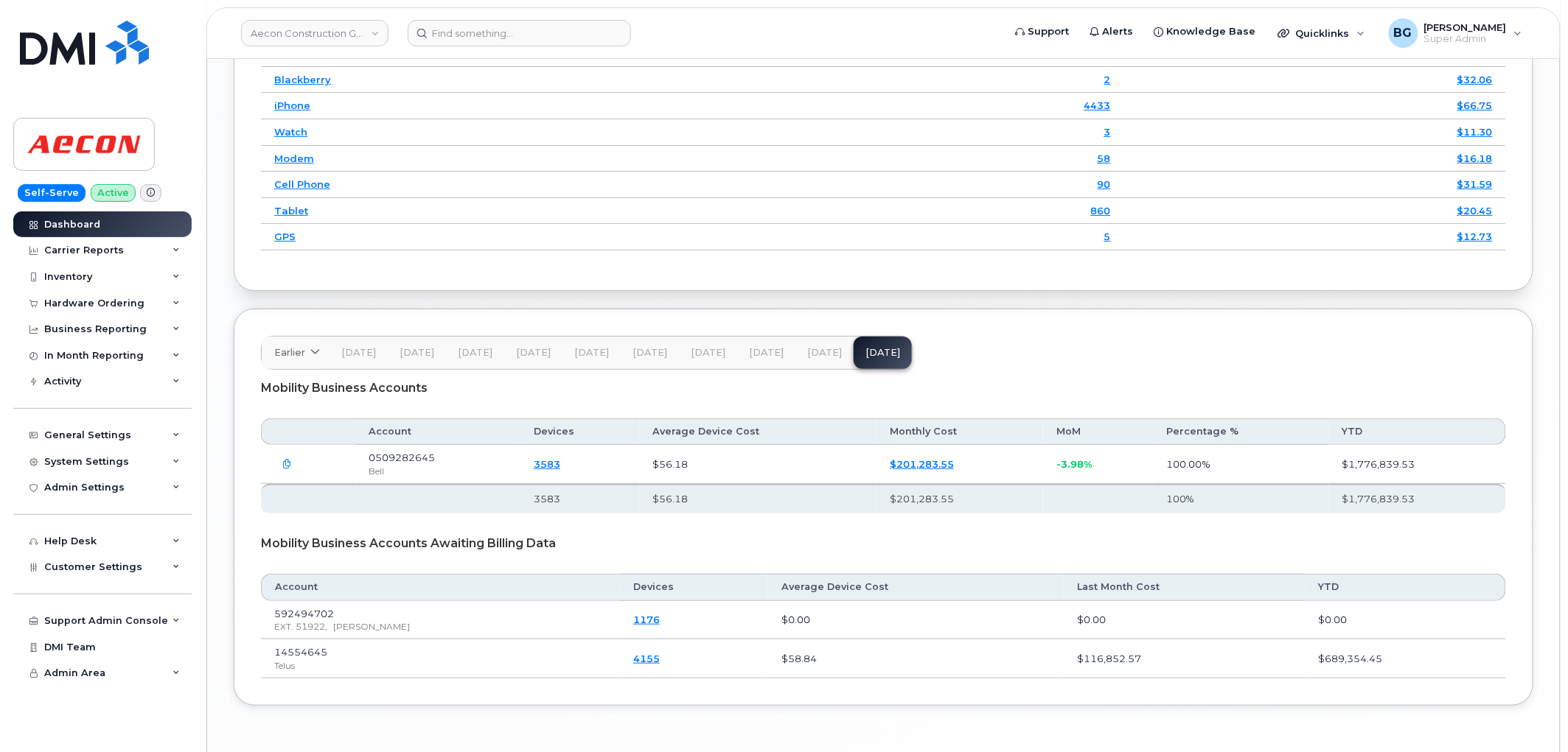
click at [812, 359] on span "Jul 25" at bounding box center [824, 353] width 35 height 12
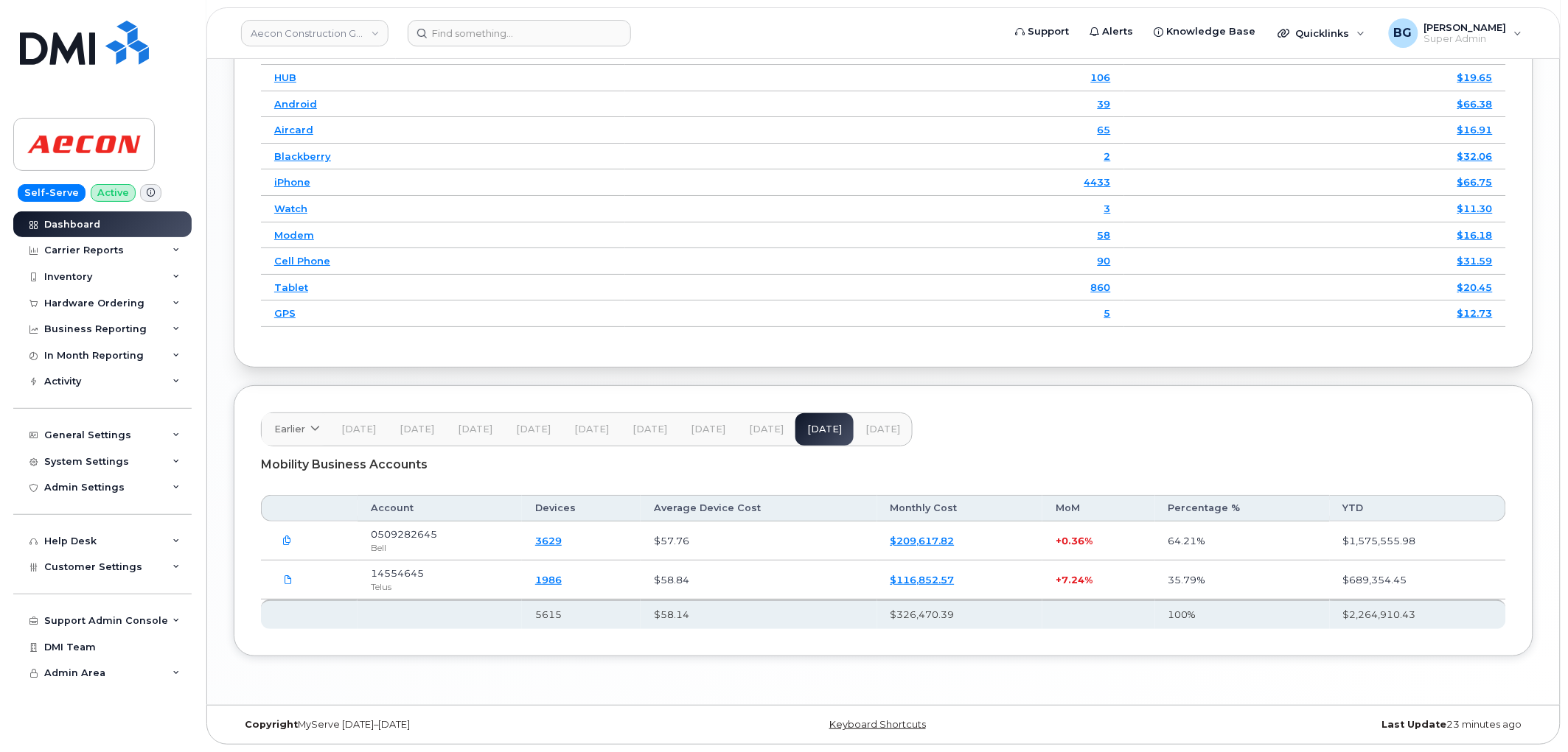
scroll to position [1892, 0]
click at [763, 432] on span "Jun 25" at bounding box center [766, 430] width 35 height 12
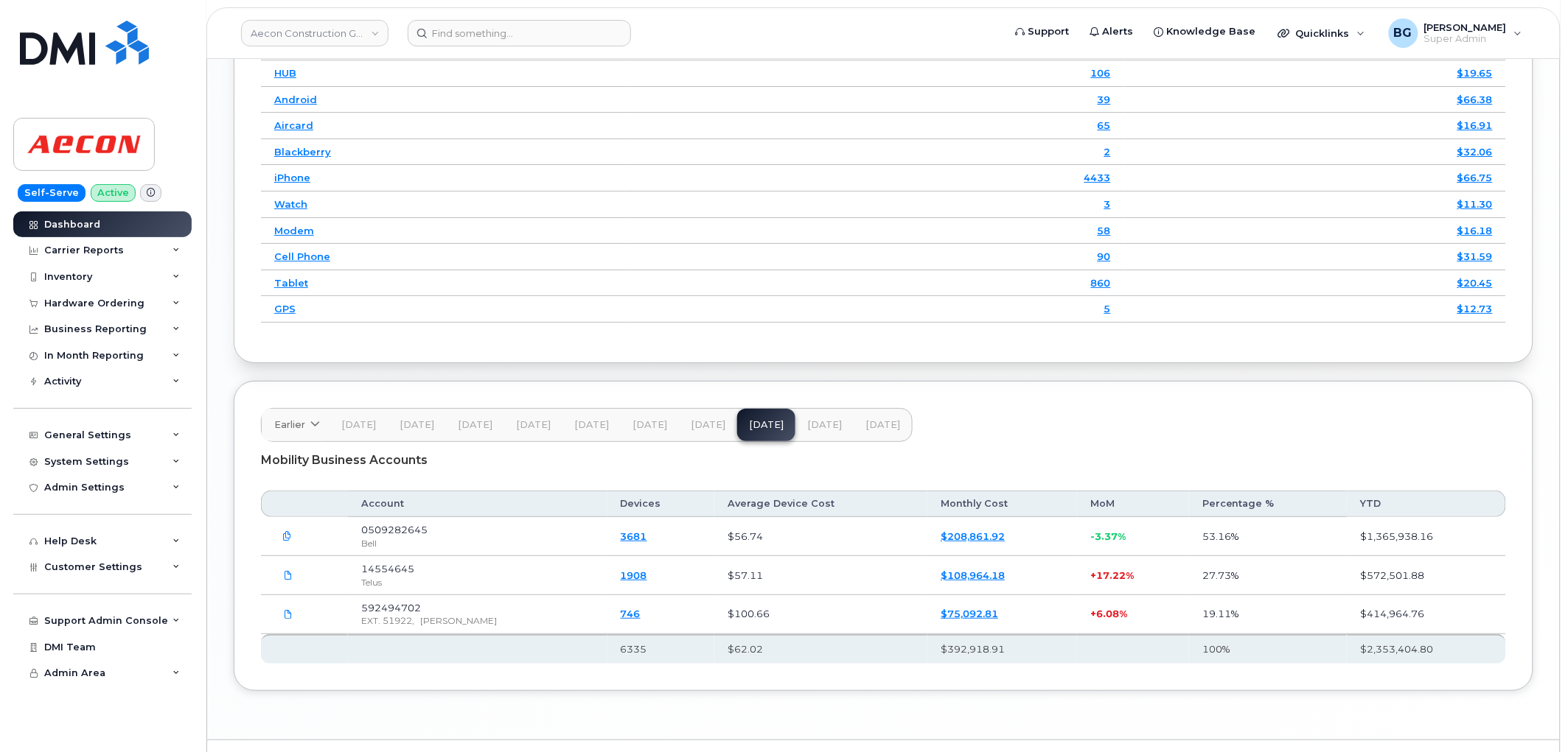
click at [874, 431] on span "Aug 25" at bounding box center [882, 425] width 35 height 12
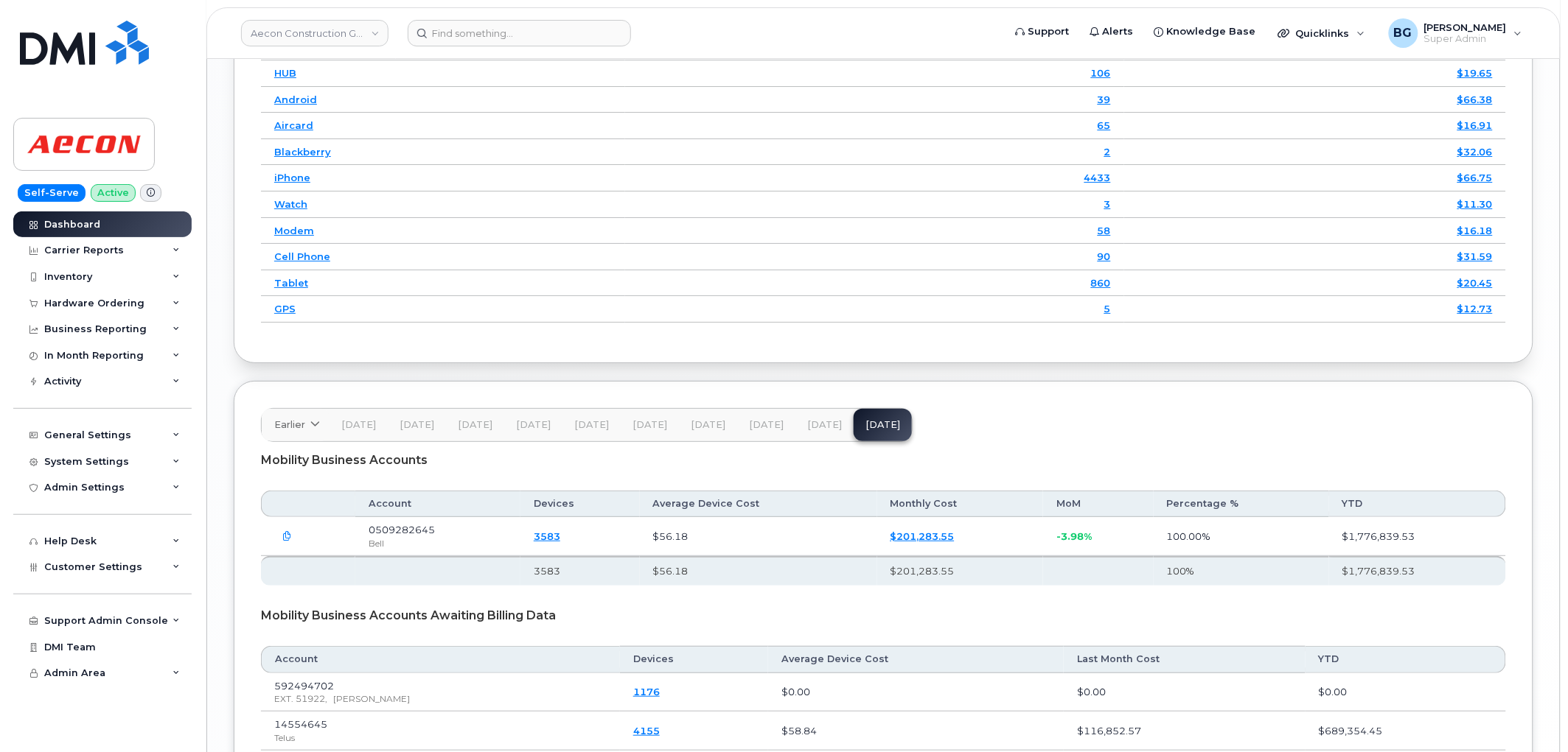
click at [758, 425] on span "Jun 25" at bounding box center [766, 425] width 35 height 12
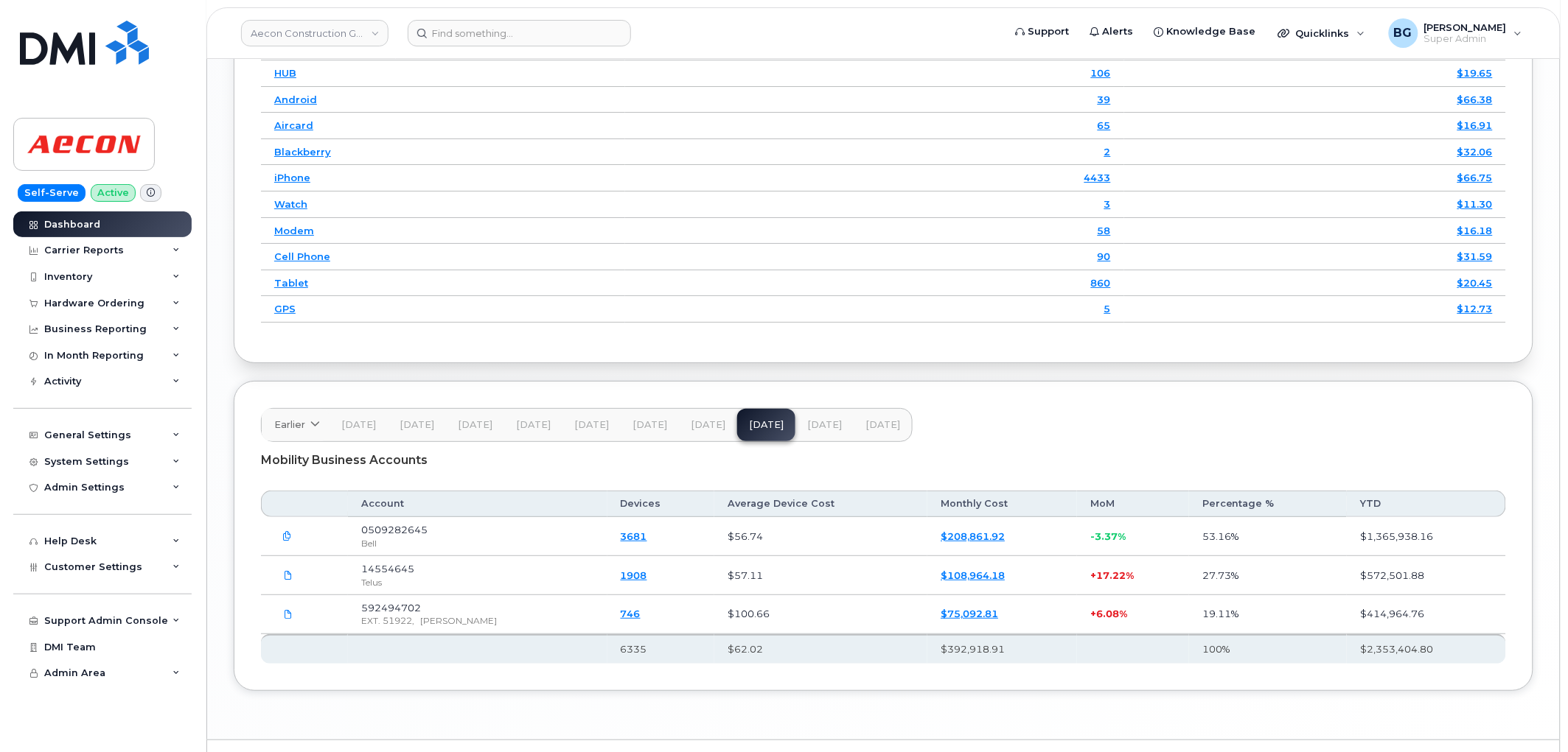
click at [867, 425] on span "Aug 25" at bounding box center [882, 425] width 35 height 12
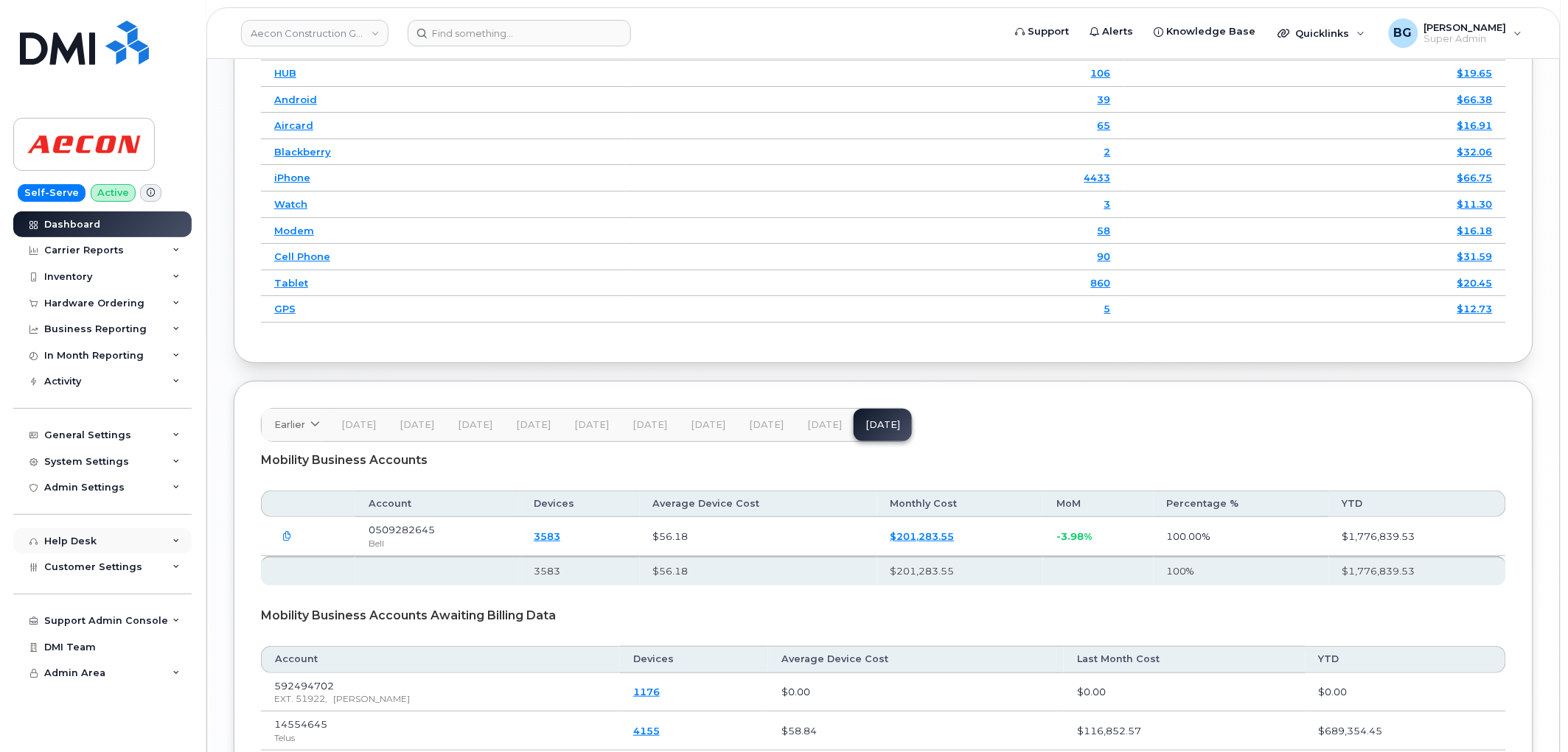
click at [84, 539] on div "Help Desk" at bounding box center [71, 542] width 52 height 12
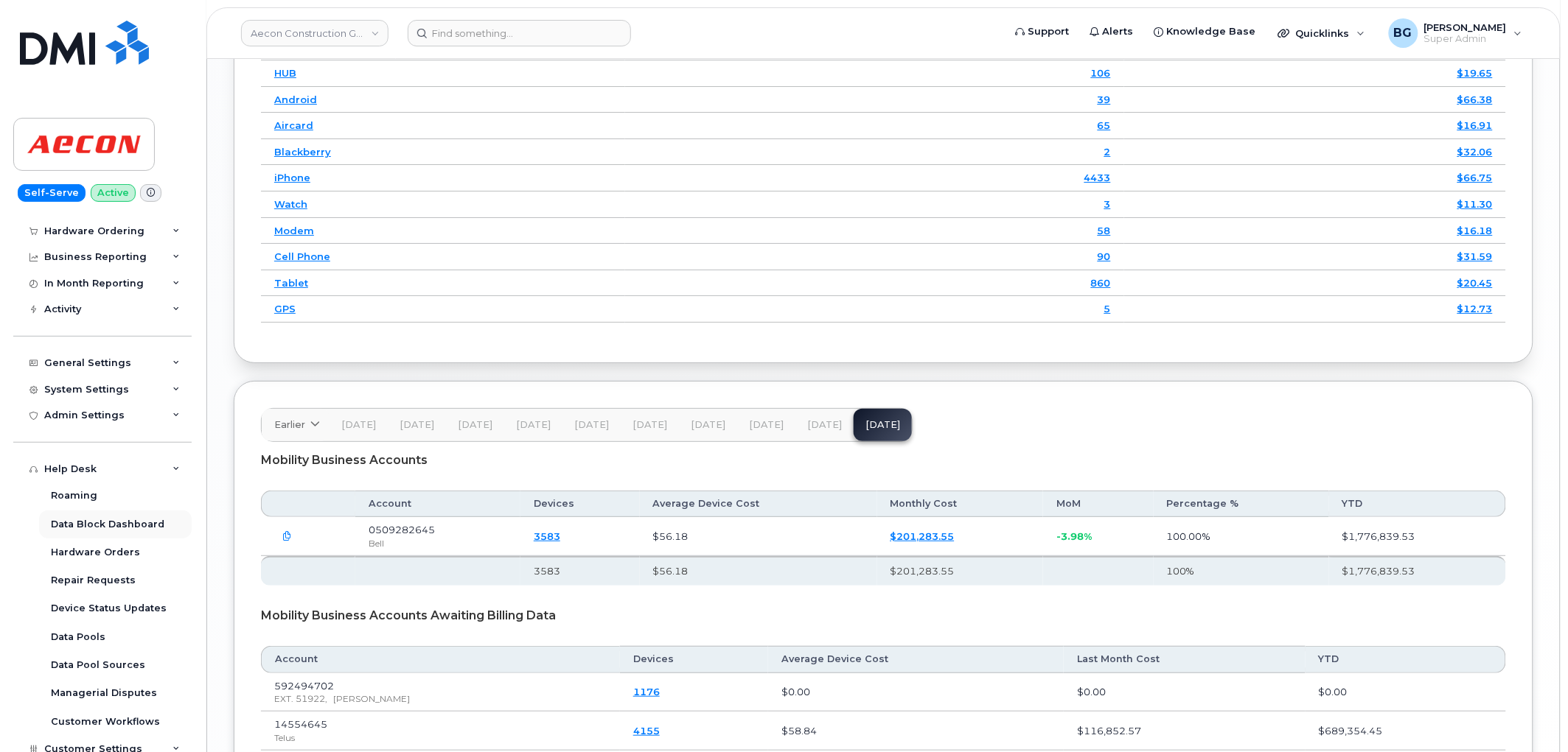
scroll to position [108, 0]
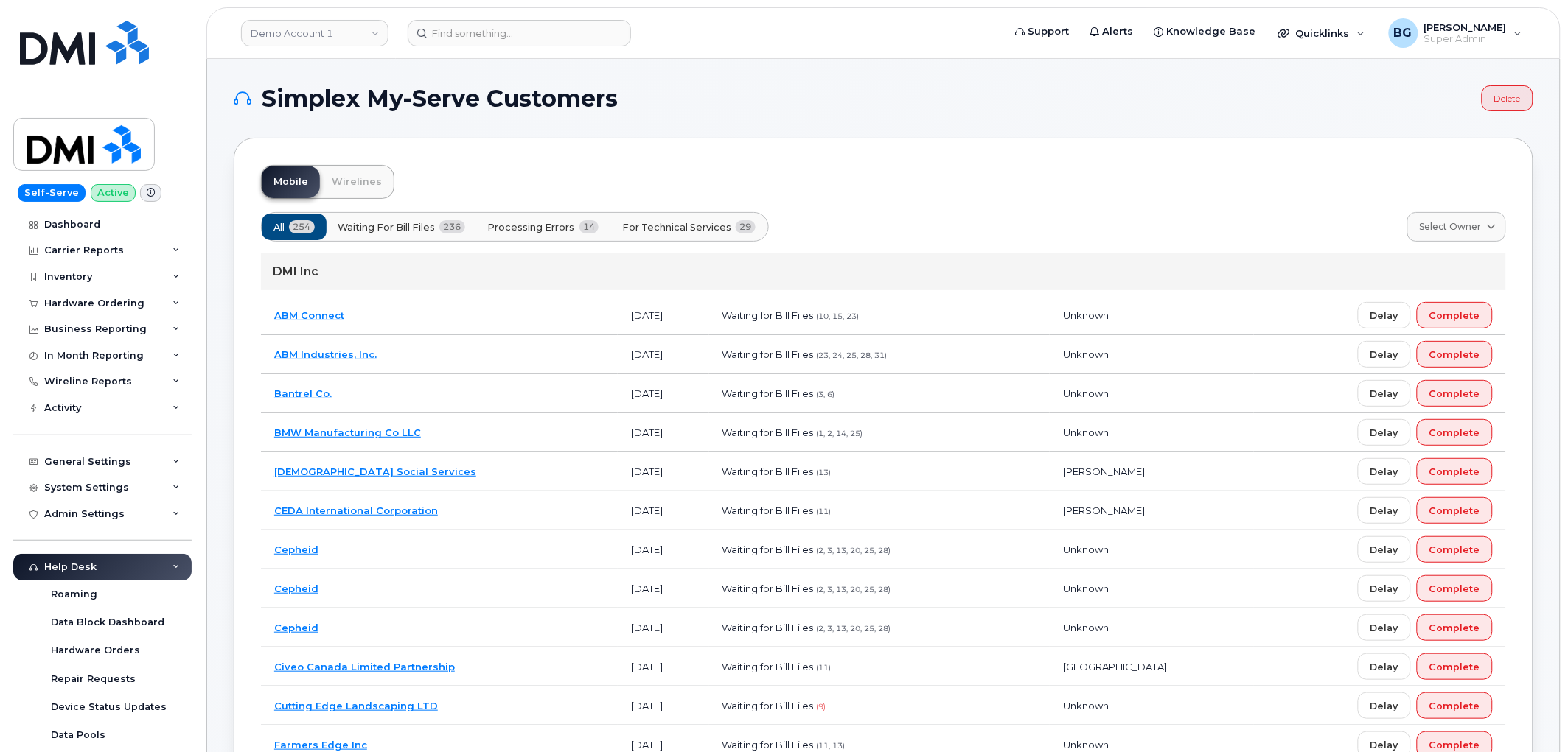
click at [683, 227] on span "For Technical Services" at bounding box center [677, 227] width 109 height 14
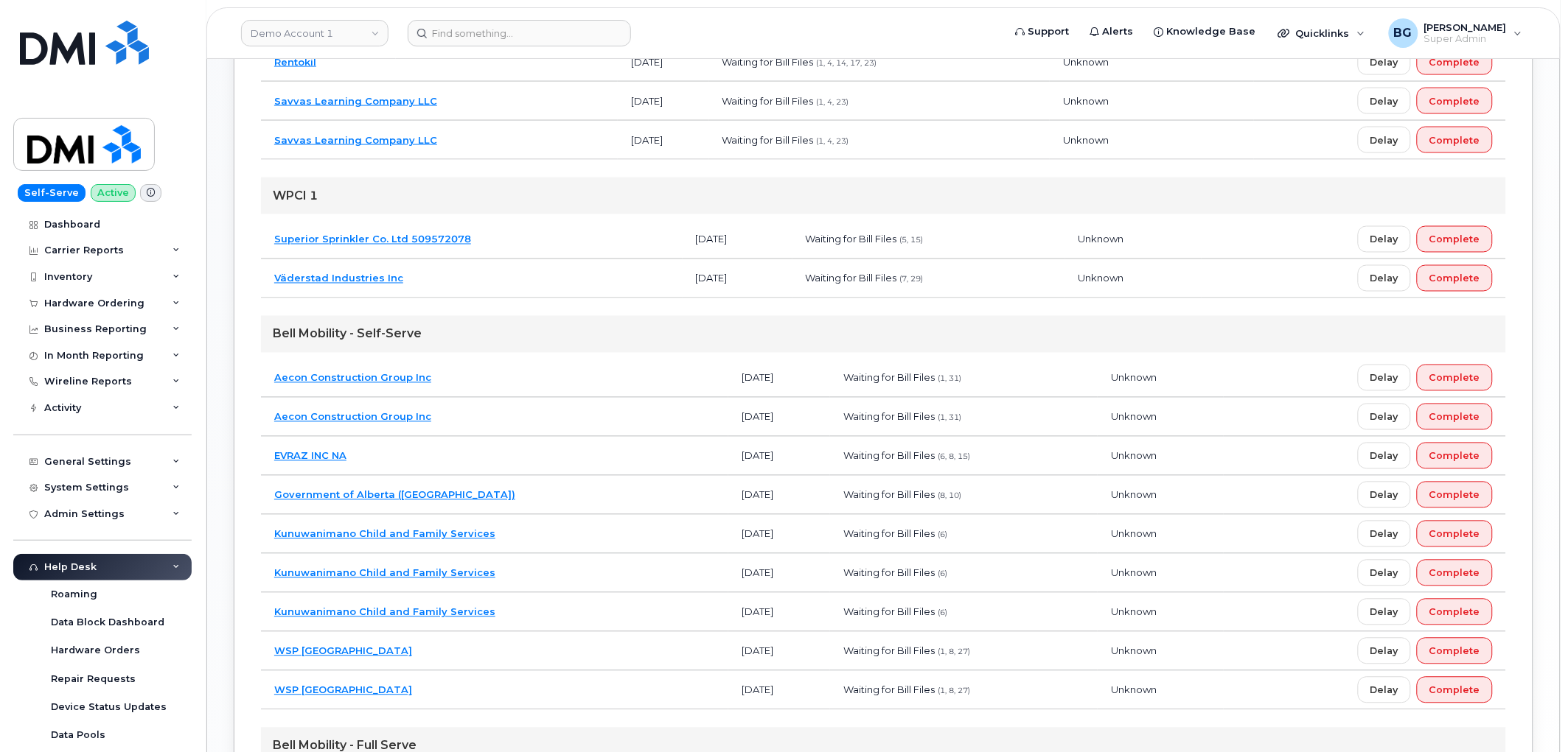
scroll to position [819, 0]
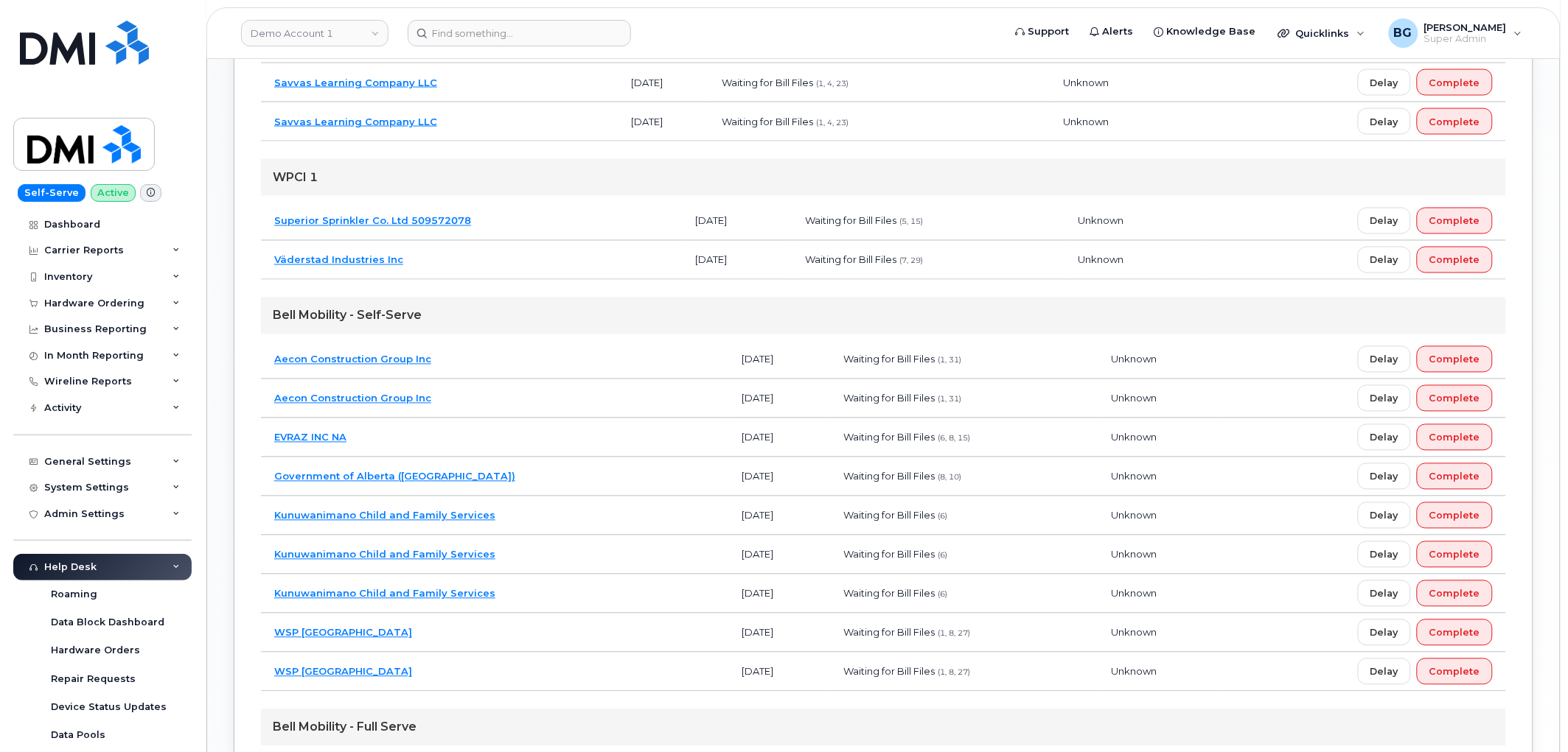
click at [346, 359] on link "Aecon Construction Group Inc" at bounding box center [352, 359] width 157 height 12
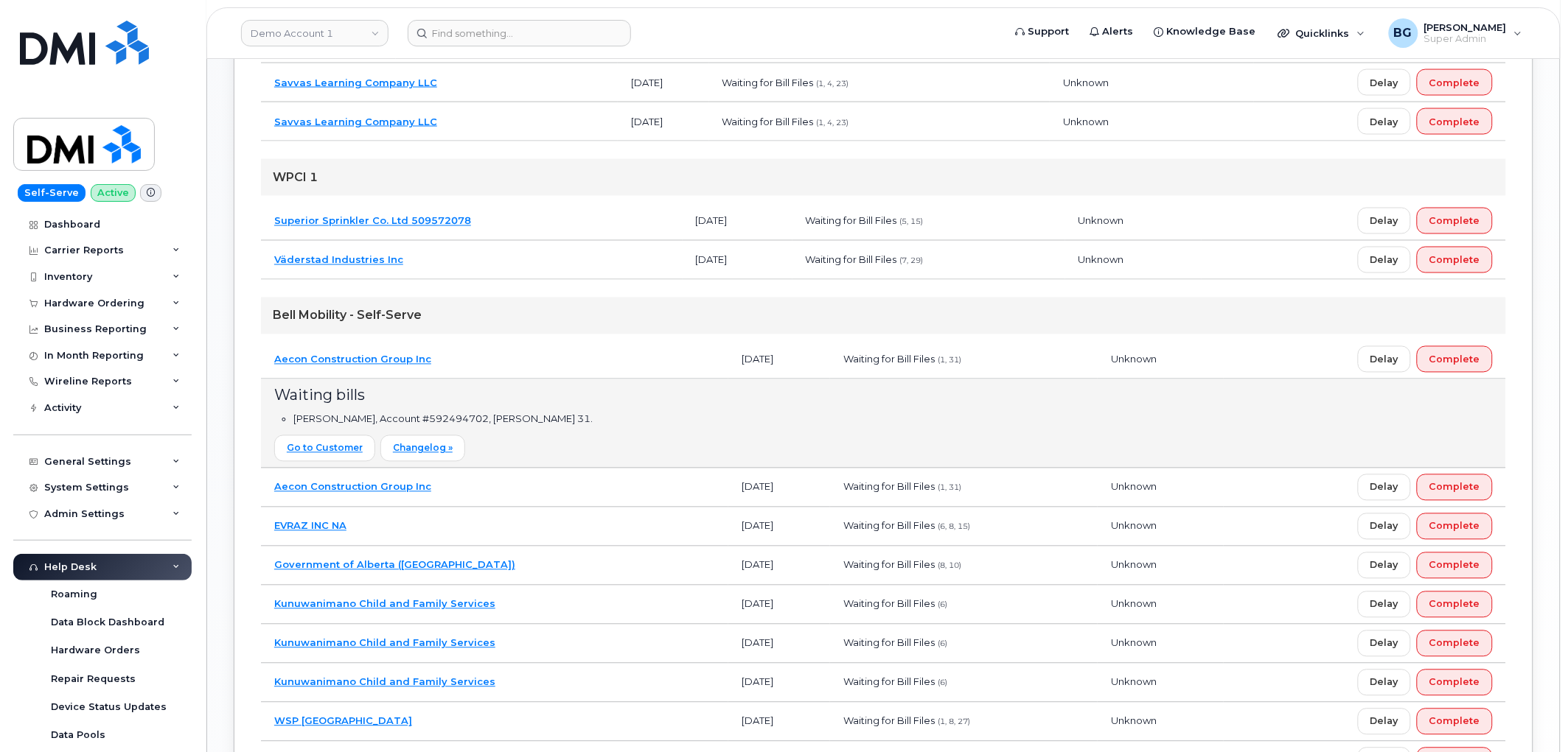
click at [354, 494] on td "Aecon Construction Group Inc" at bounding box center [494, 488] width 467 height 39
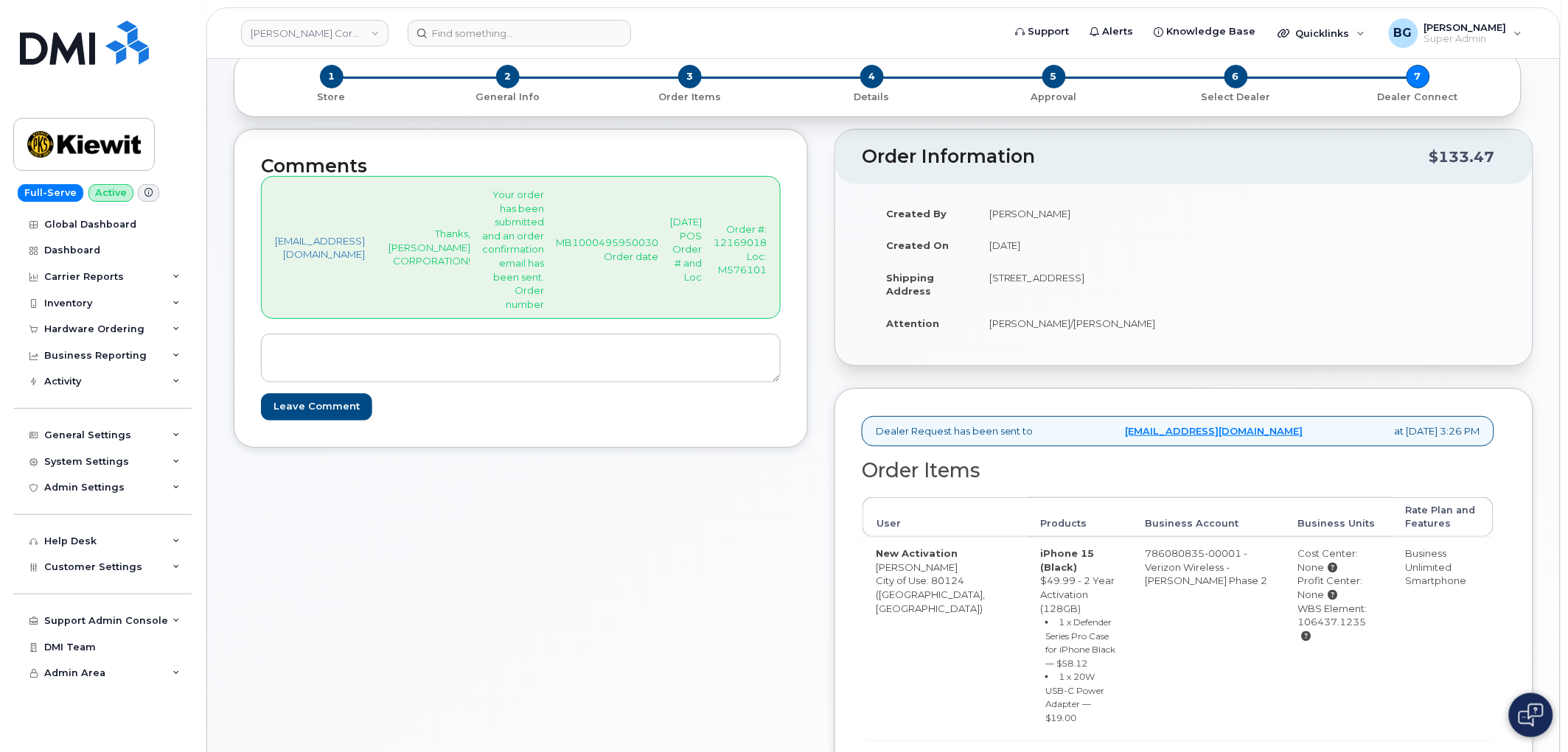
scroll to position [272, 0]
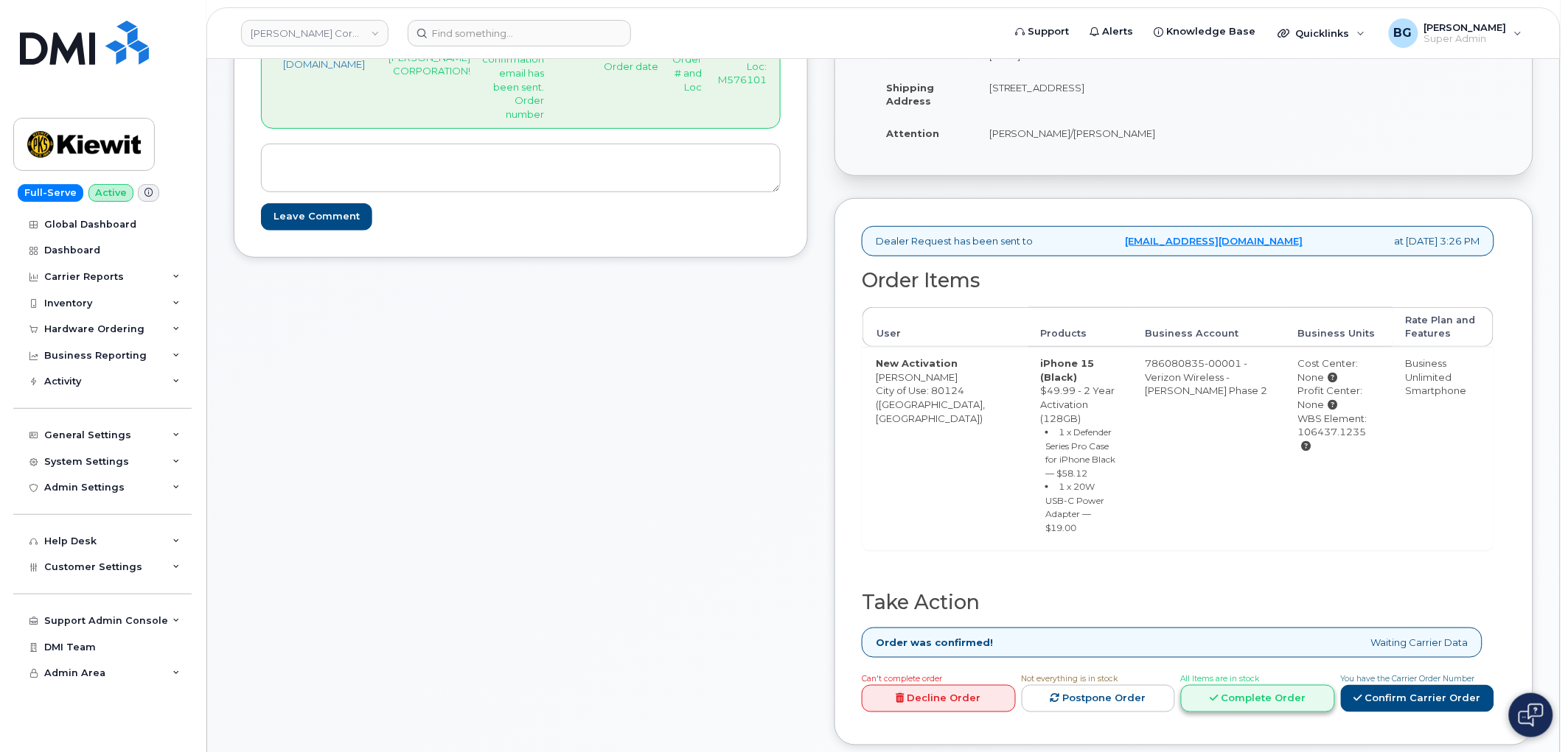
click at [1253, 685] on link "Complete Order" at bounding box center [1258, 699] width 154 height 27
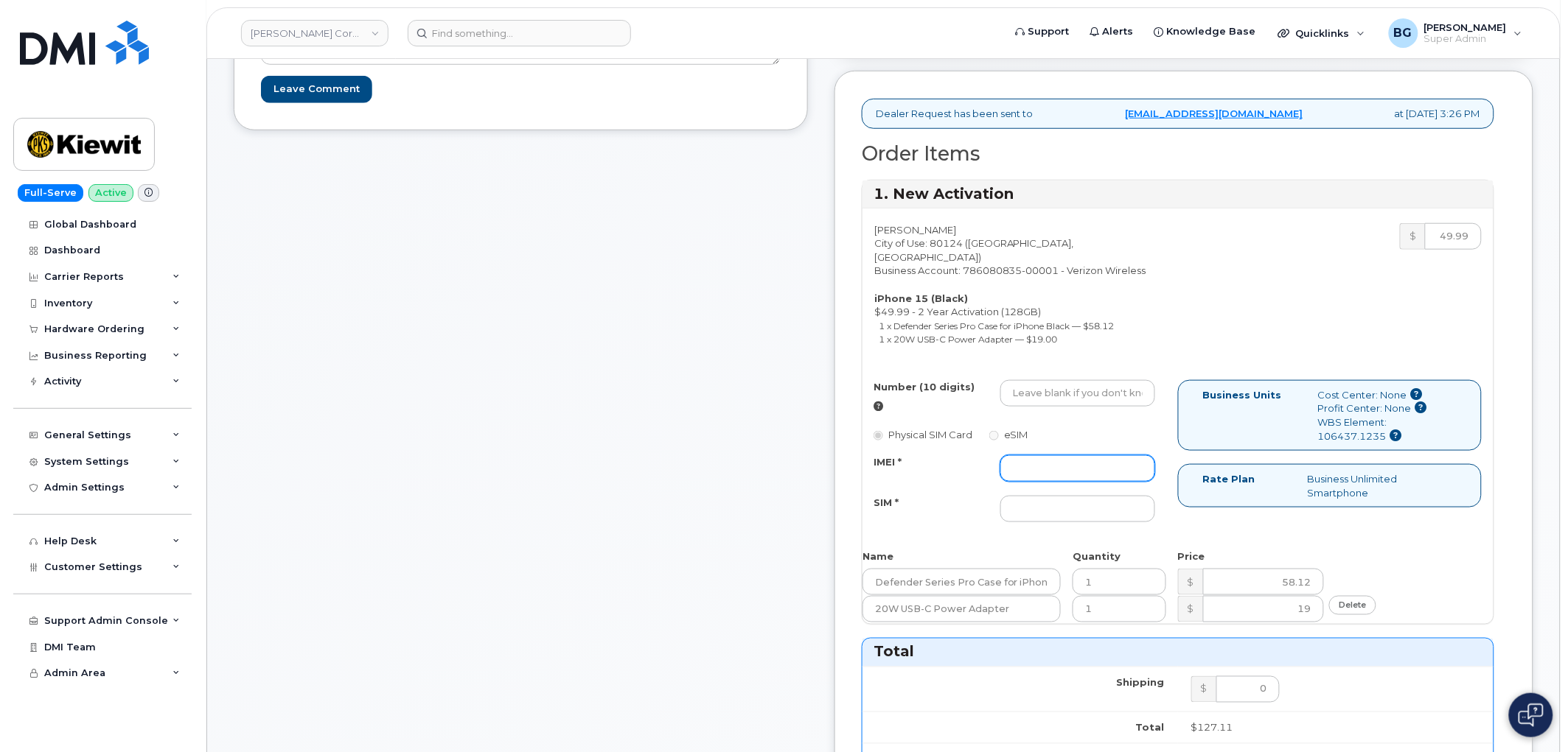
scroll to position [437, 0]
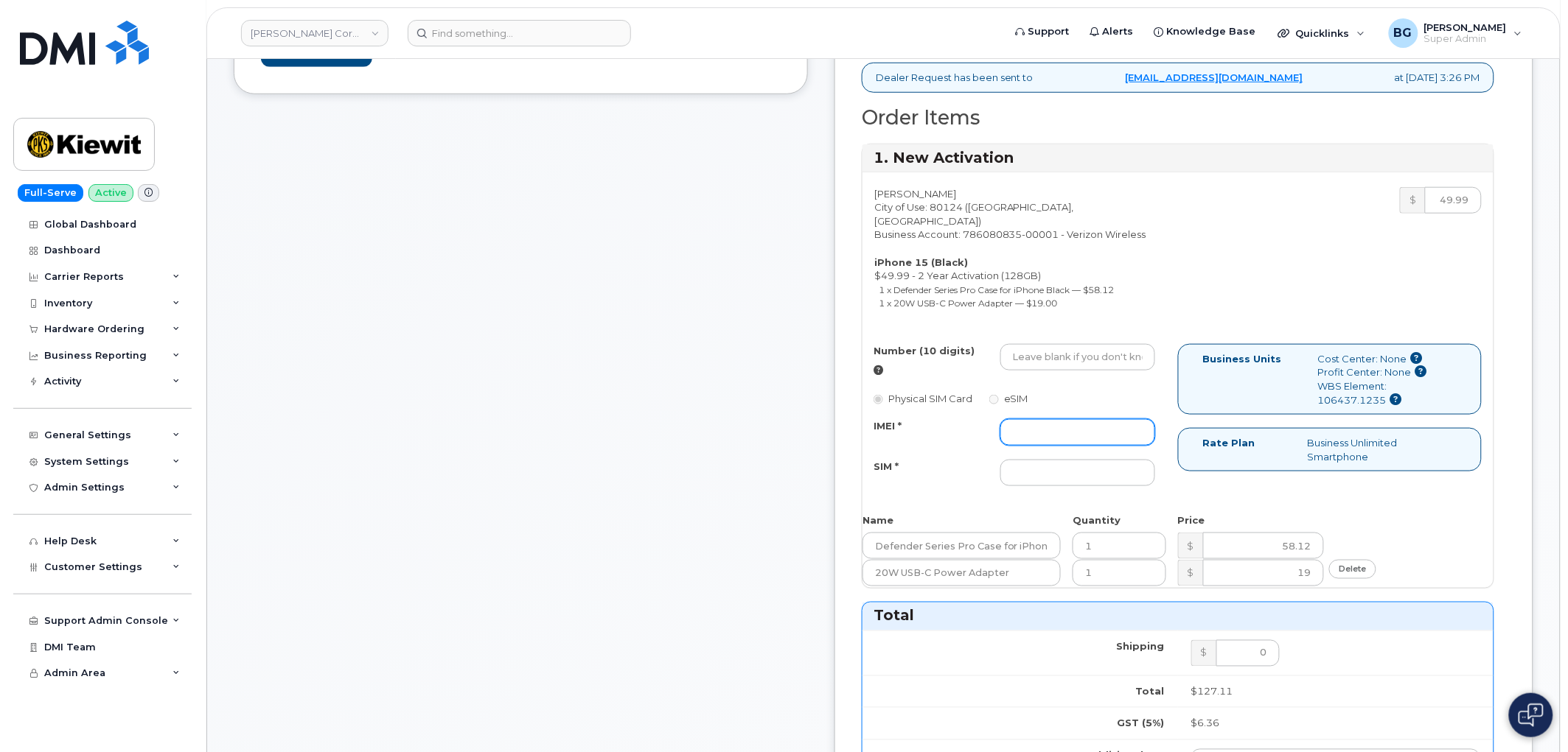
click at [1105, 445] on input "IMEI *" at bounding box center [1078, 433] width 154 height 27
paste input "355135952176381"
type input "355135952176381"
click at [1070, 486] on input "SIM *" at bounding box center [1078, 473] width 154 height 27
paste input "89049032007208888800192865580909"
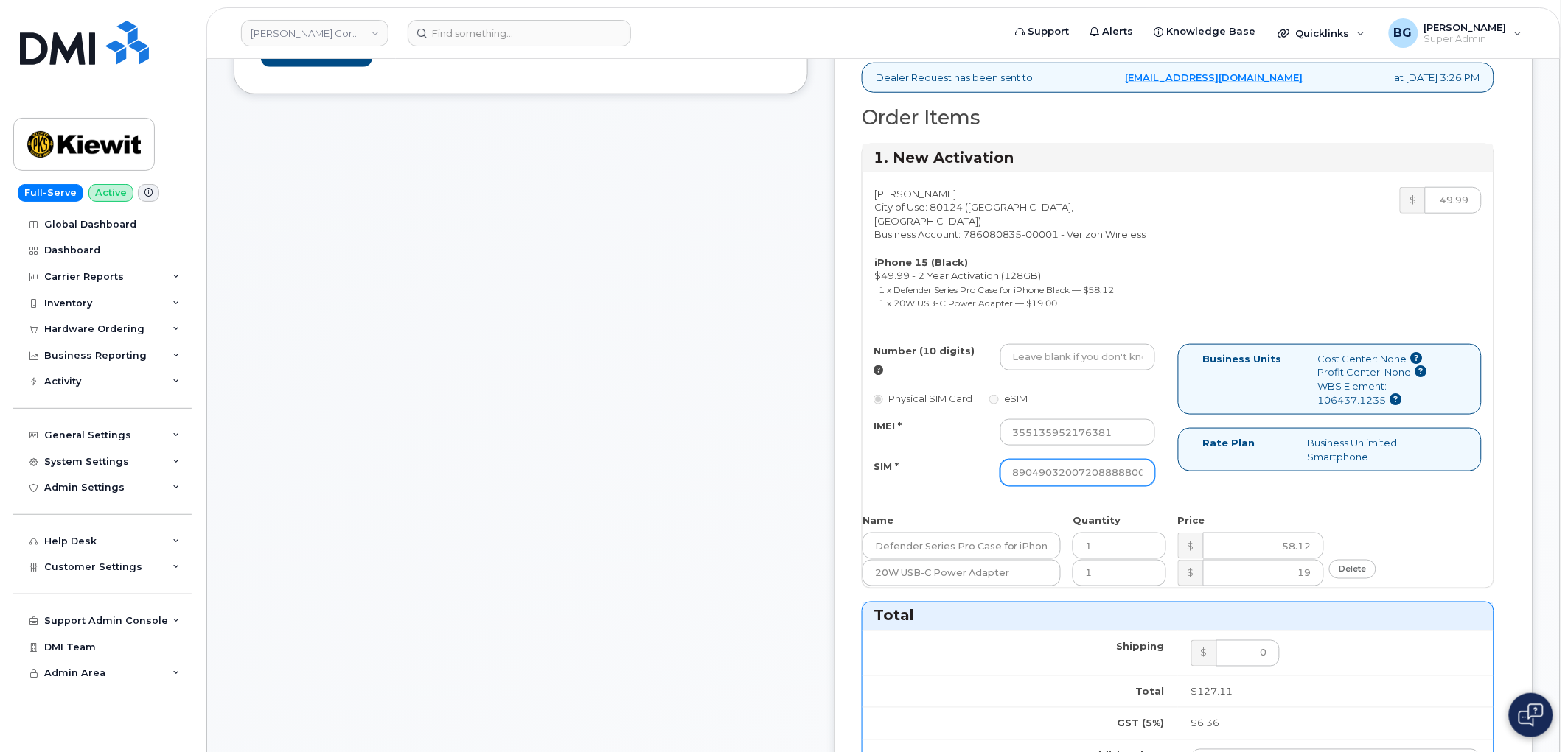
scroll to position [0, 96]
type input "89049032007208888800192865580909"
click at [1373, 500] on div "Number (10 digits) Physical SIM Card eSIM IMEI * 355135952176381 SIM * 89049032…" at bounding box center [1178, 422] width 631 height 155
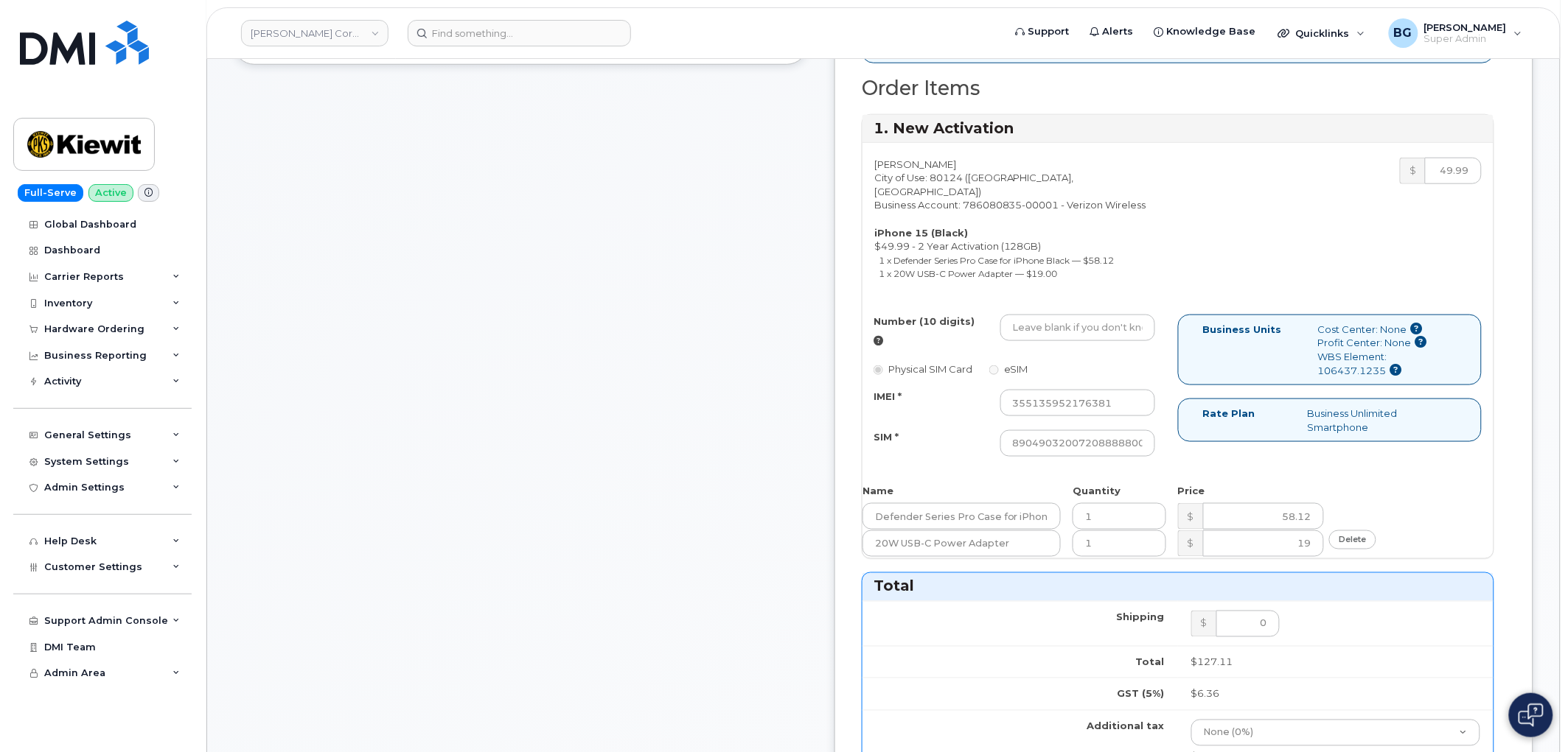
scroll to position [491, 0]
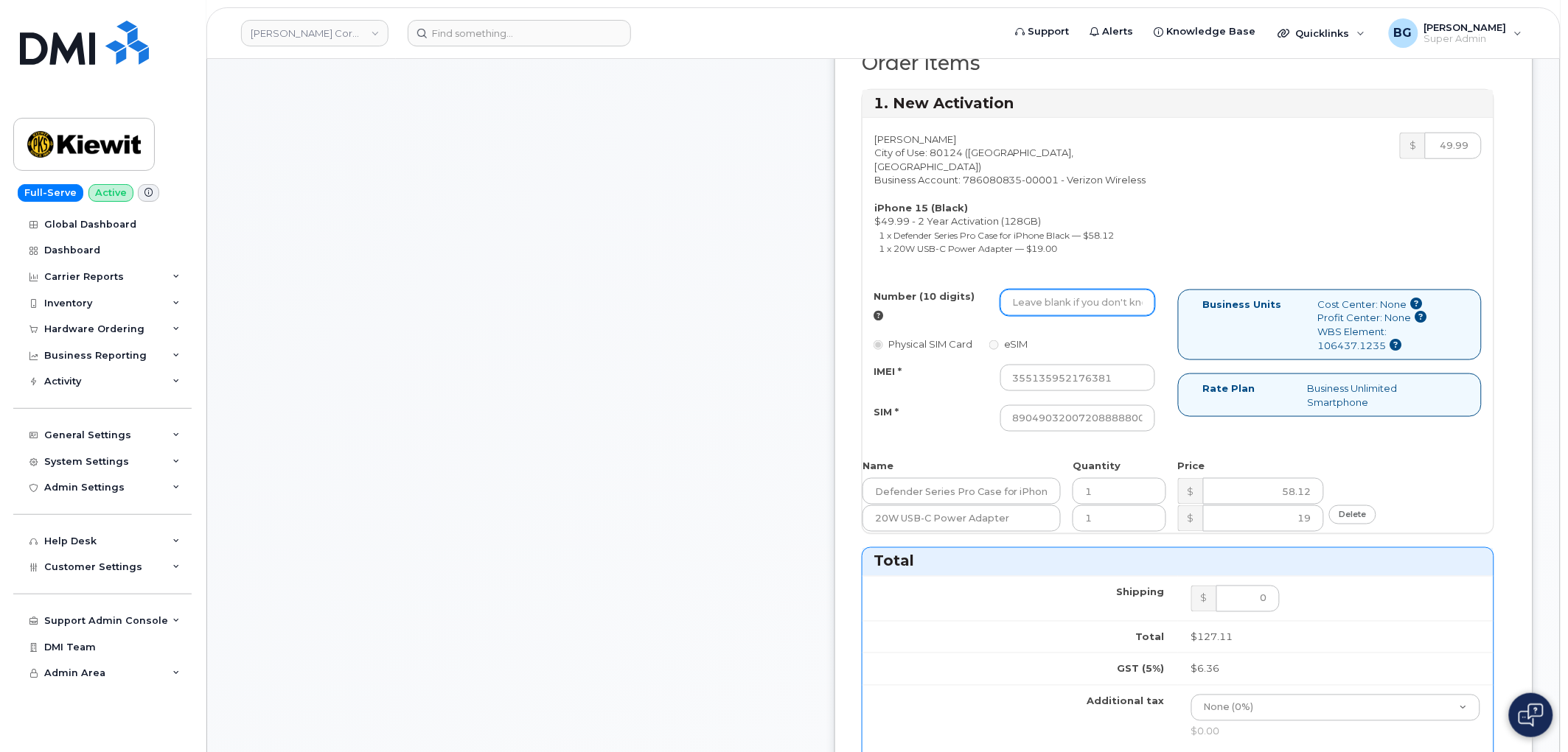
click at [1097, 308] on input "Number (10 digits)" at bounding box center [1078, 303] width 154 height 27
paste input "[PHONE_NUMBER]"
type input "3033928990"
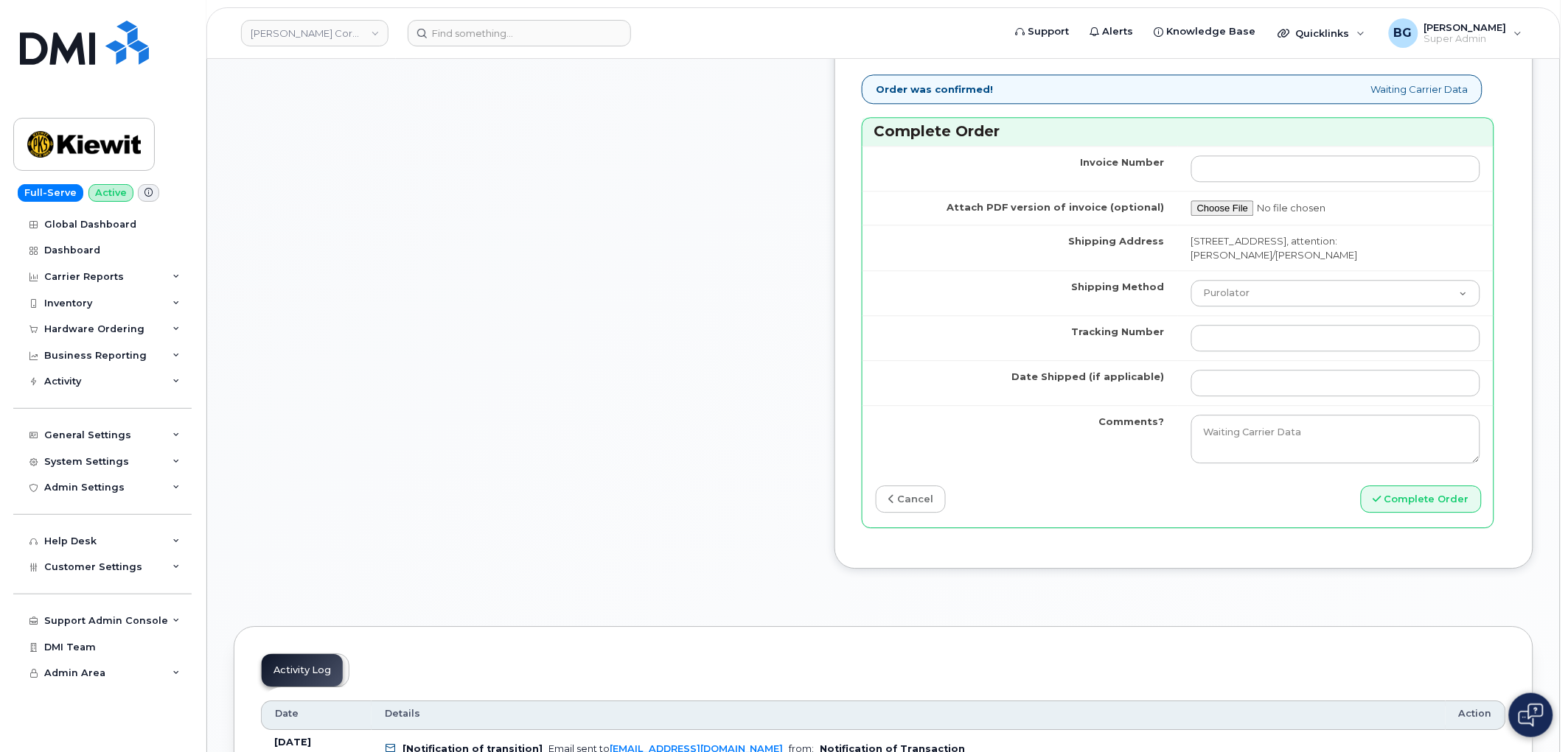
scroll to position [1255, 0]
drag, startPoint x: 1293, startPoint y: 352, endPoint x: 1289, endPoint y: 343, distance: 9.8
click at [1293, 350] on input "Tracking Number" at bounding box center [1336, 338] width 289 height 27
paste input "454266920728"
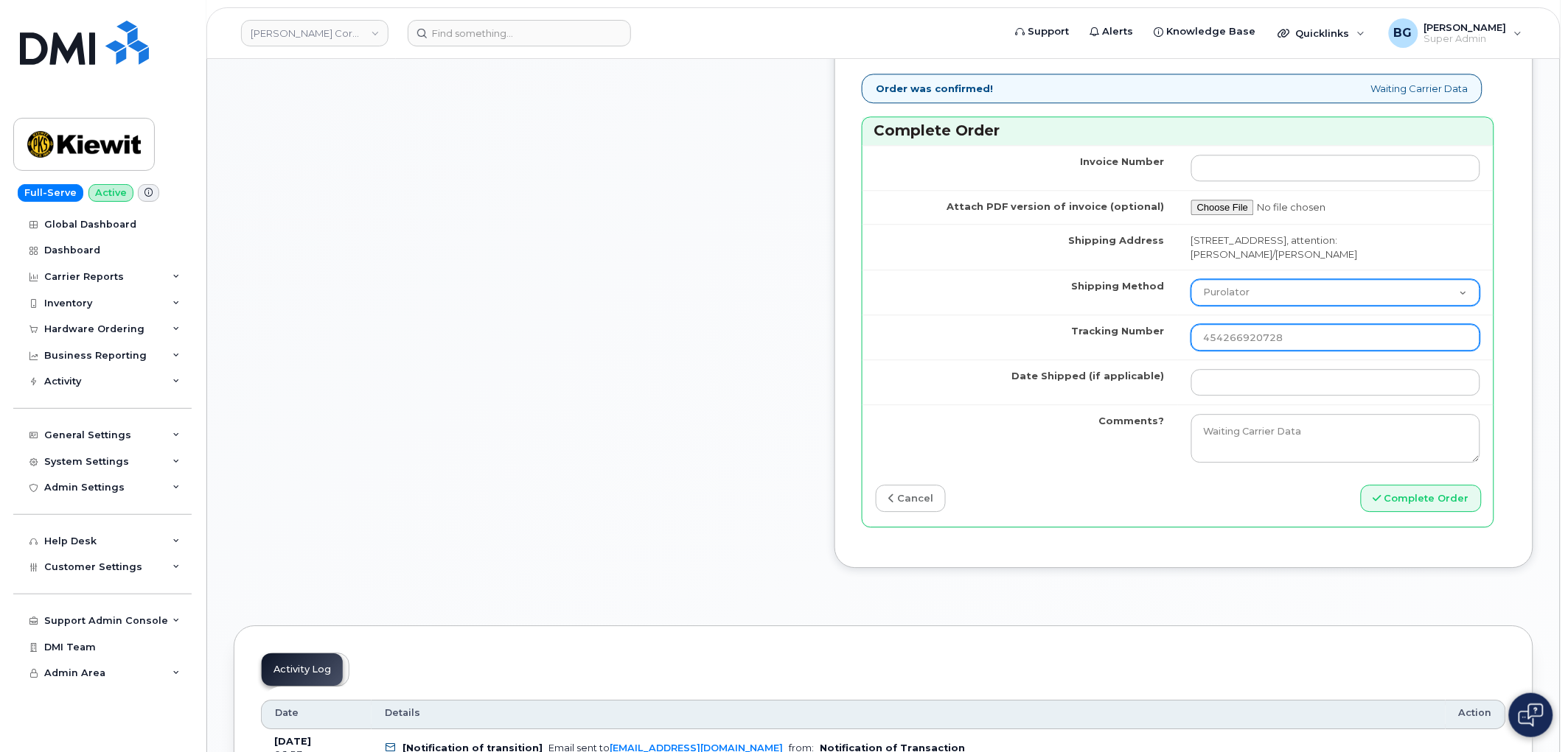
type input "454266920728"
click at [1286, 303] on select "Purolator UPS FedEx Canada Post Courier Other Drop Off Pick Up" at bounding box center [1336, 292] width 289 height 27
select select "FedEx"
click at [1217, 293] on select "Purolator UPS FedEx Canada Post Courier Other Drop Off Pick Up" at bounding box center [1336, 292] width 289 height 27
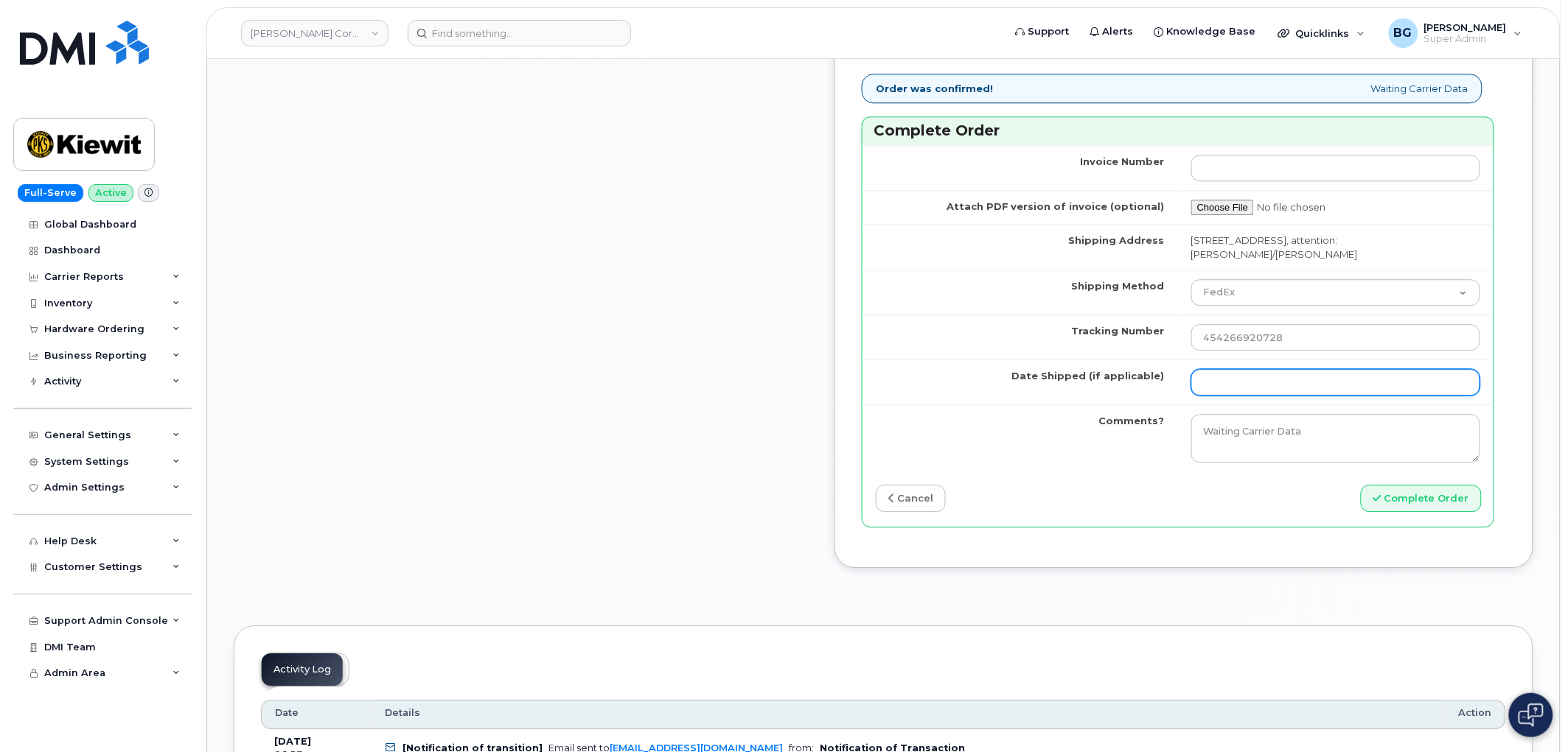
click at [1270, 395] on input "Date Shipped (if applicable)" at bounding box center [1336, 382] width 289 height 27
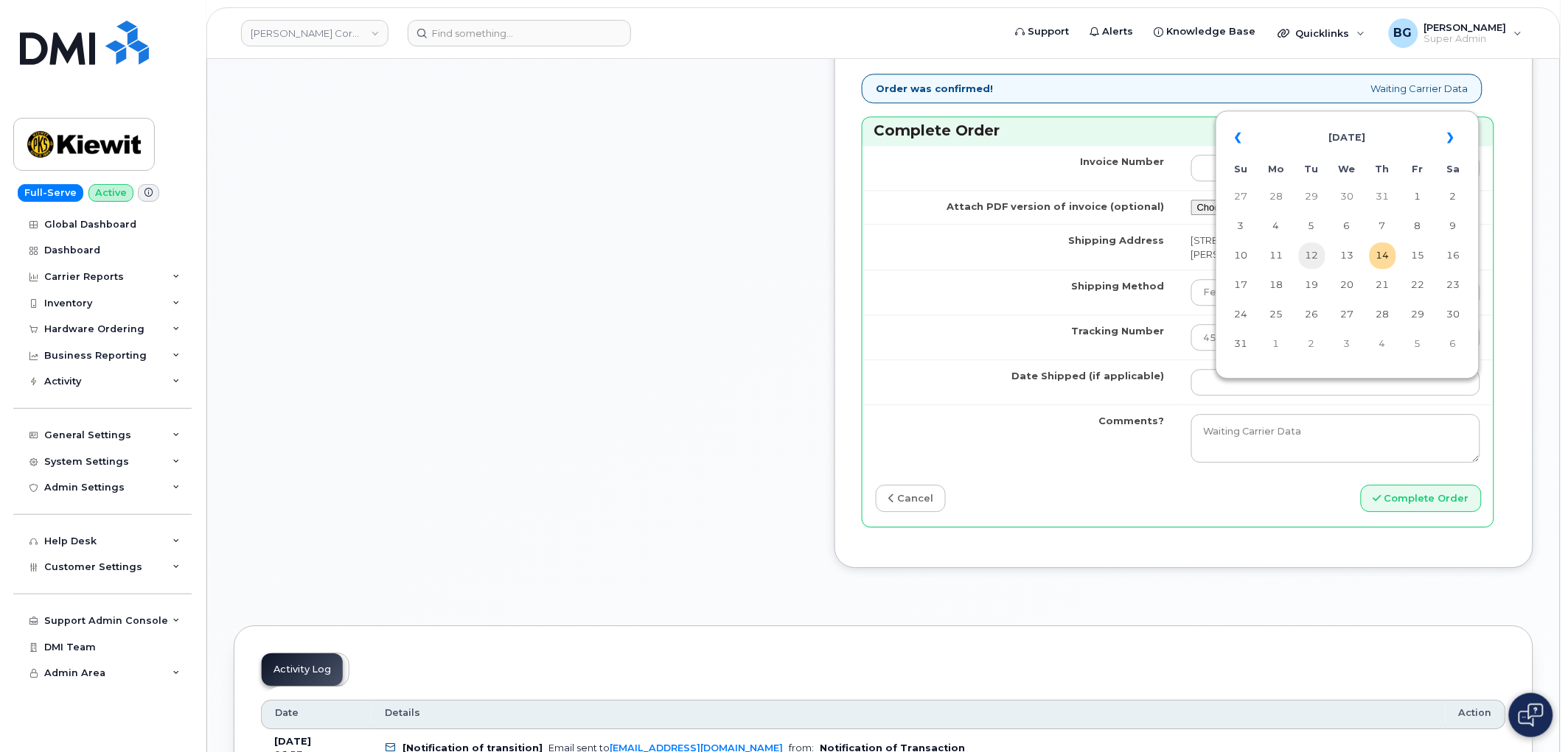
click at [1318, 258] on td "12" at bounding box center [1312, 256] width 27 height 27
type input "[DATE]"
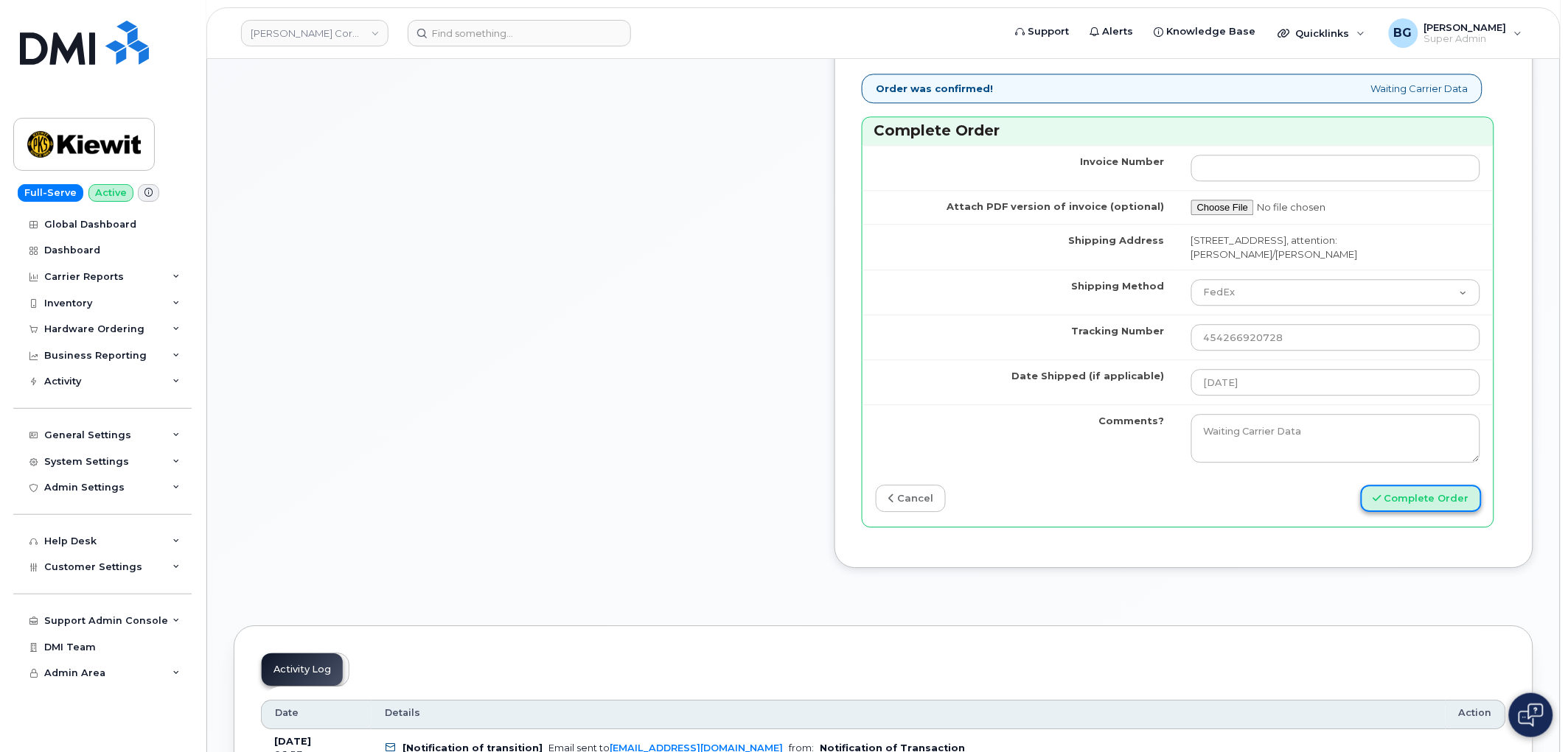
click at [1420, 512] on button "Complete Order" at bounding box center [1421, 498] width 121 height 27
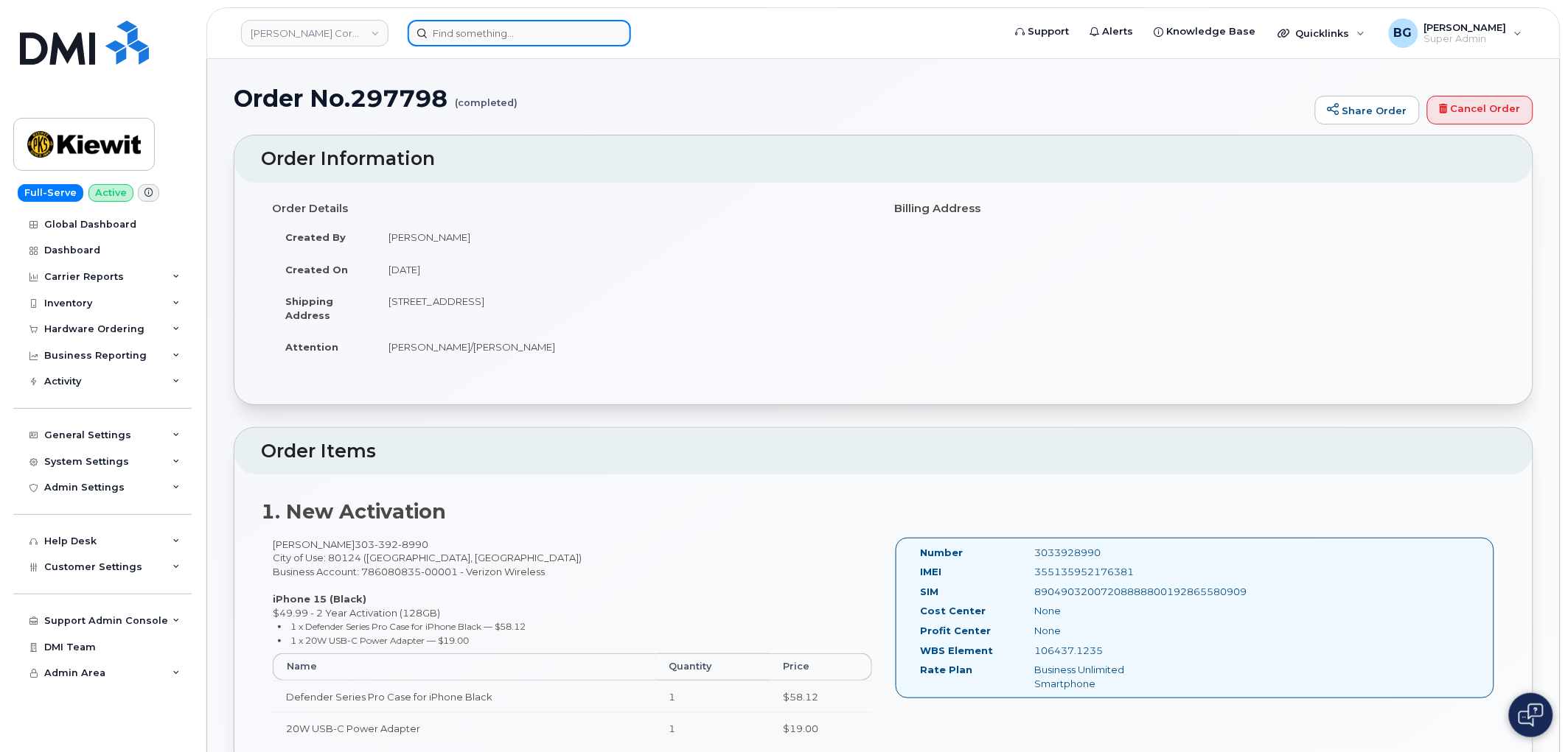
click at [477, 27] on input at bounding box center [519, 33] width 224 height 27
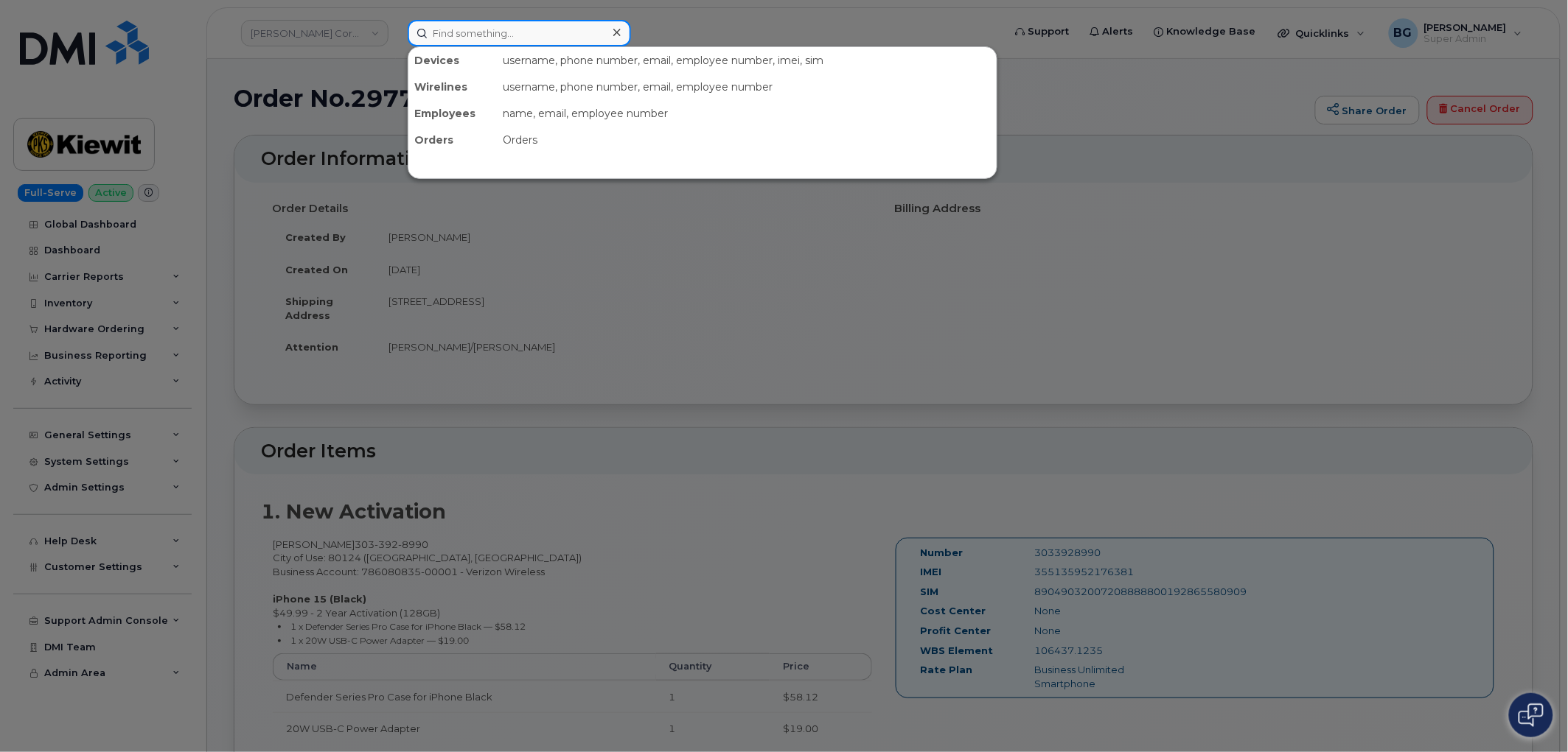
paste input "297905"
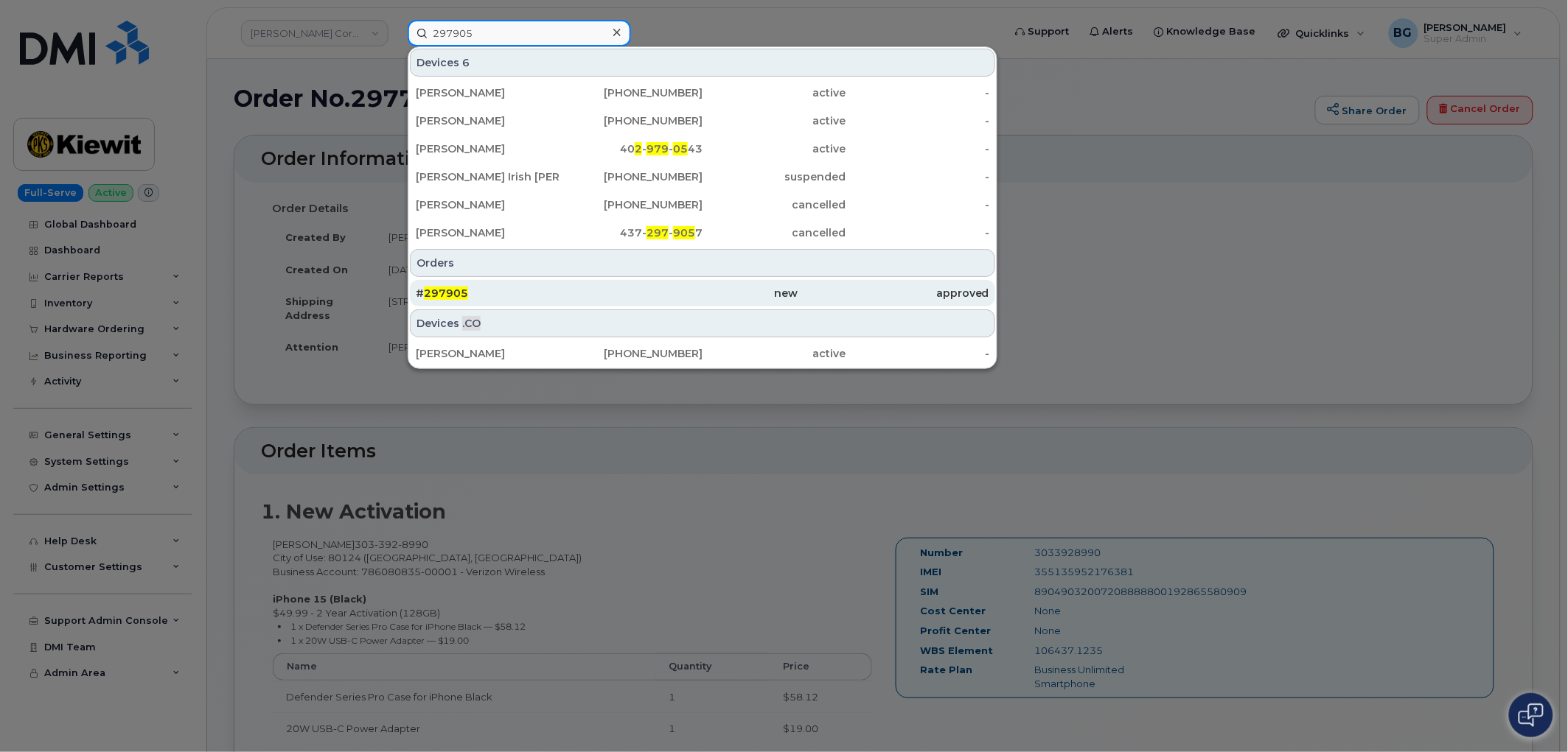
type input "297905"
click at [446, 292] on span "297905" at bounding box center [446, 293] width 45 height 13
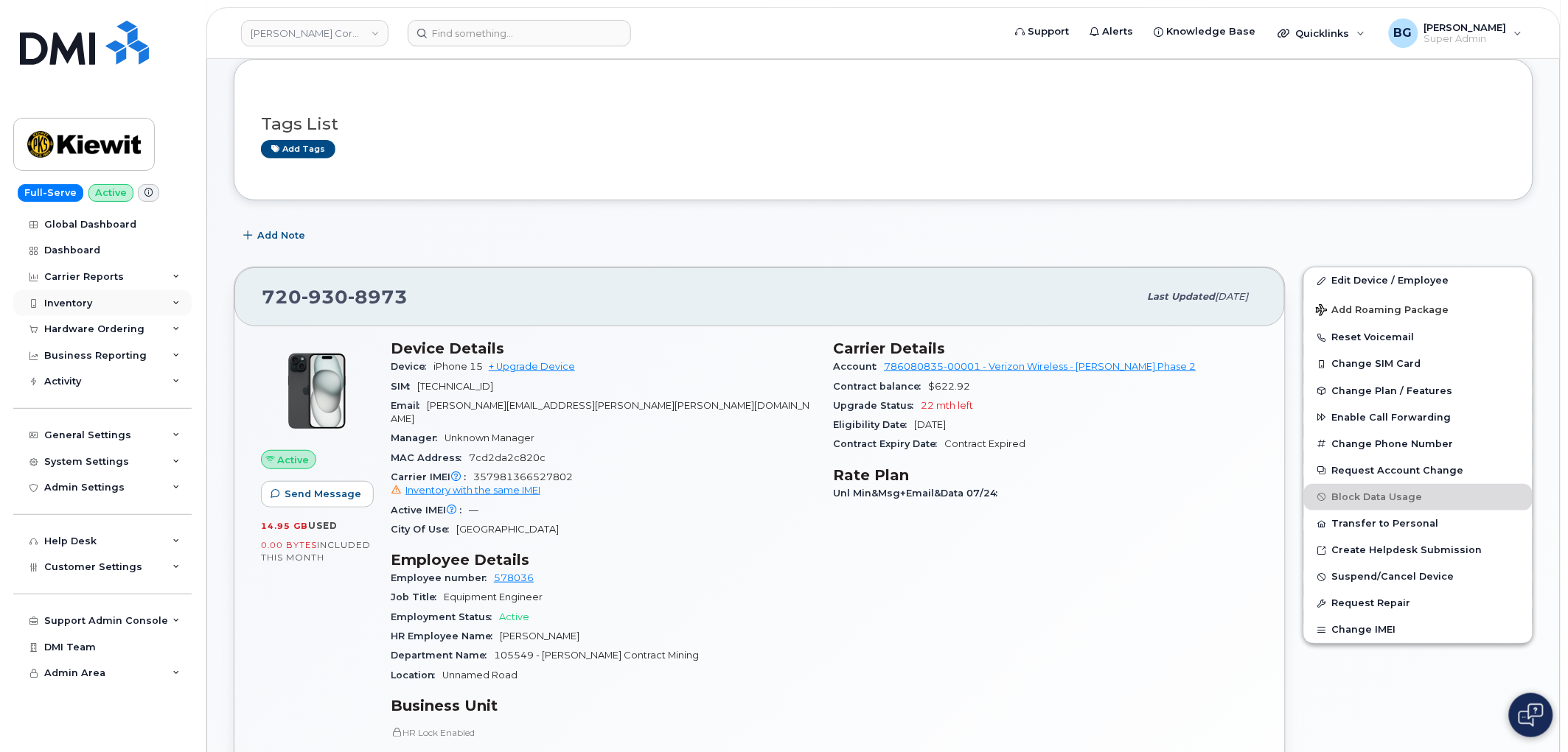
scroll to position [54, 0]
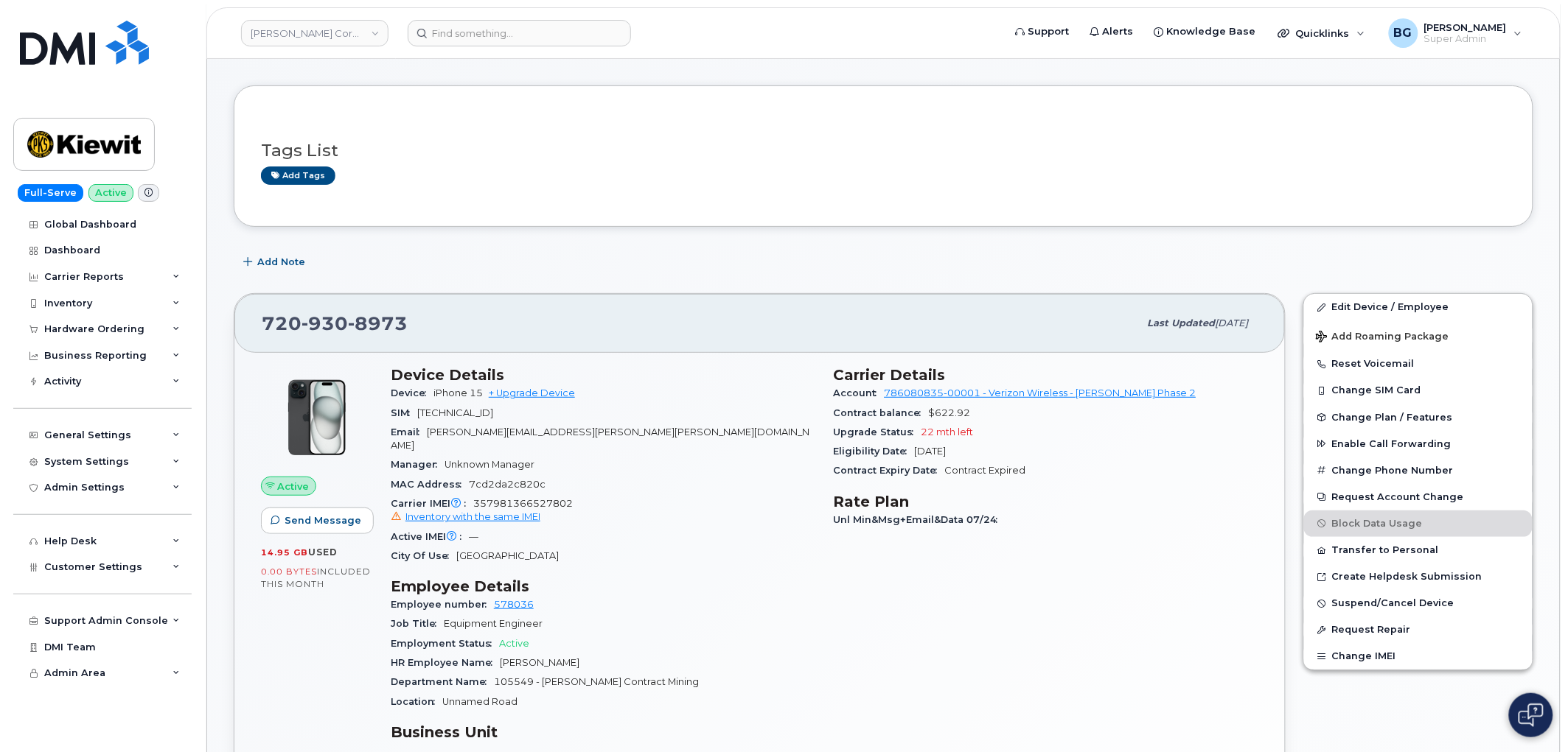
click at [287, 320] on span "[PHONE_NUMBER]" at bounding box center [334, 324] width 146 height 22
drag, startPoint x: 287, startPoint y: 320, endPoint x: 321, endPoint y: 320, distance: 34.0
click at [319, 320] on span "720 930 8973" at bounding box center [334, 324] width 146 height 22
copy span "720 930 8973"
click at [348, 321] on span "930" at bounding box center [377, 324] width 59 height 22
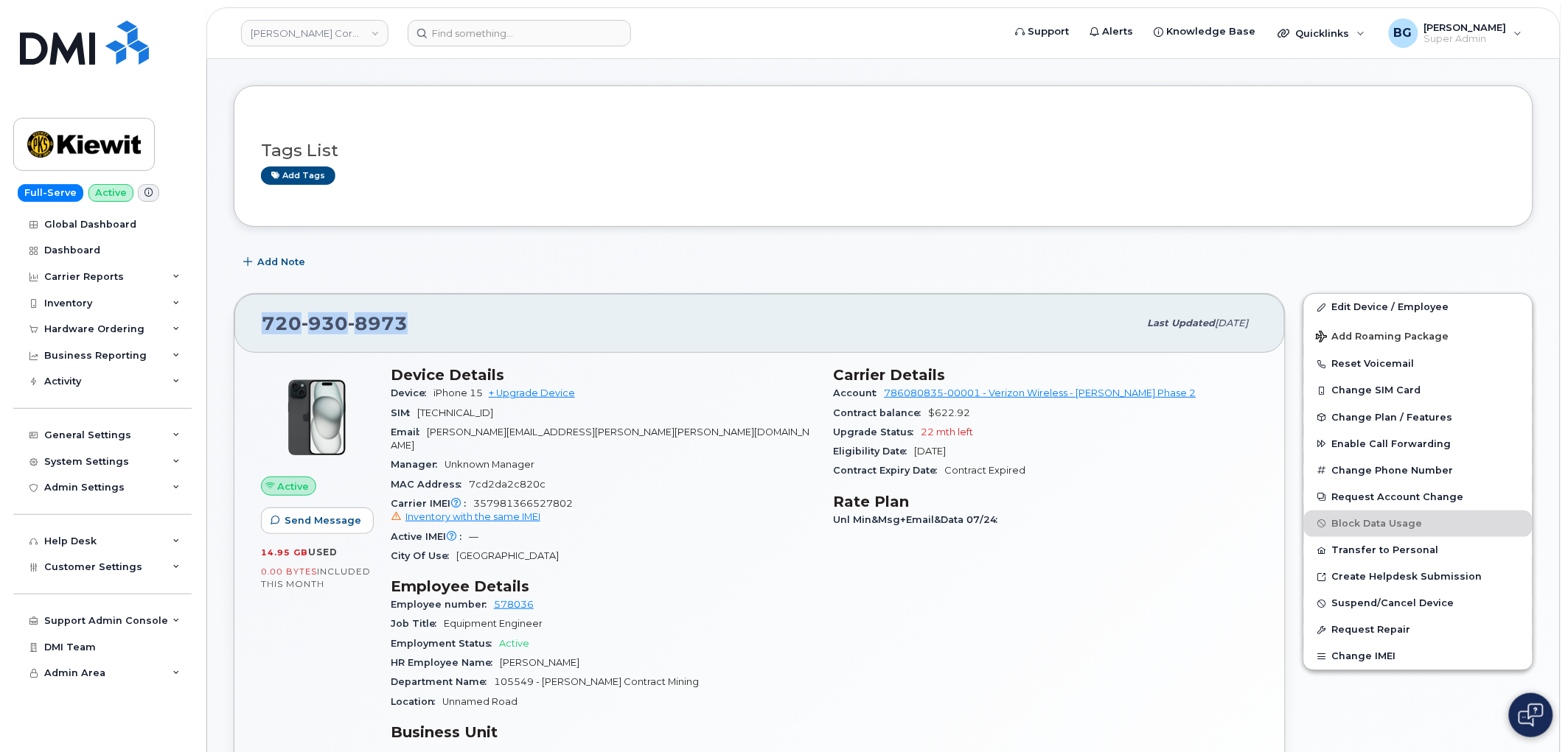
click at [348, 321] on span "930" at bounding box center [377, 324] width 59 height 22
click at [57, 303] on div "Inventory" at bounding box center [68, 304] width 48 height 12
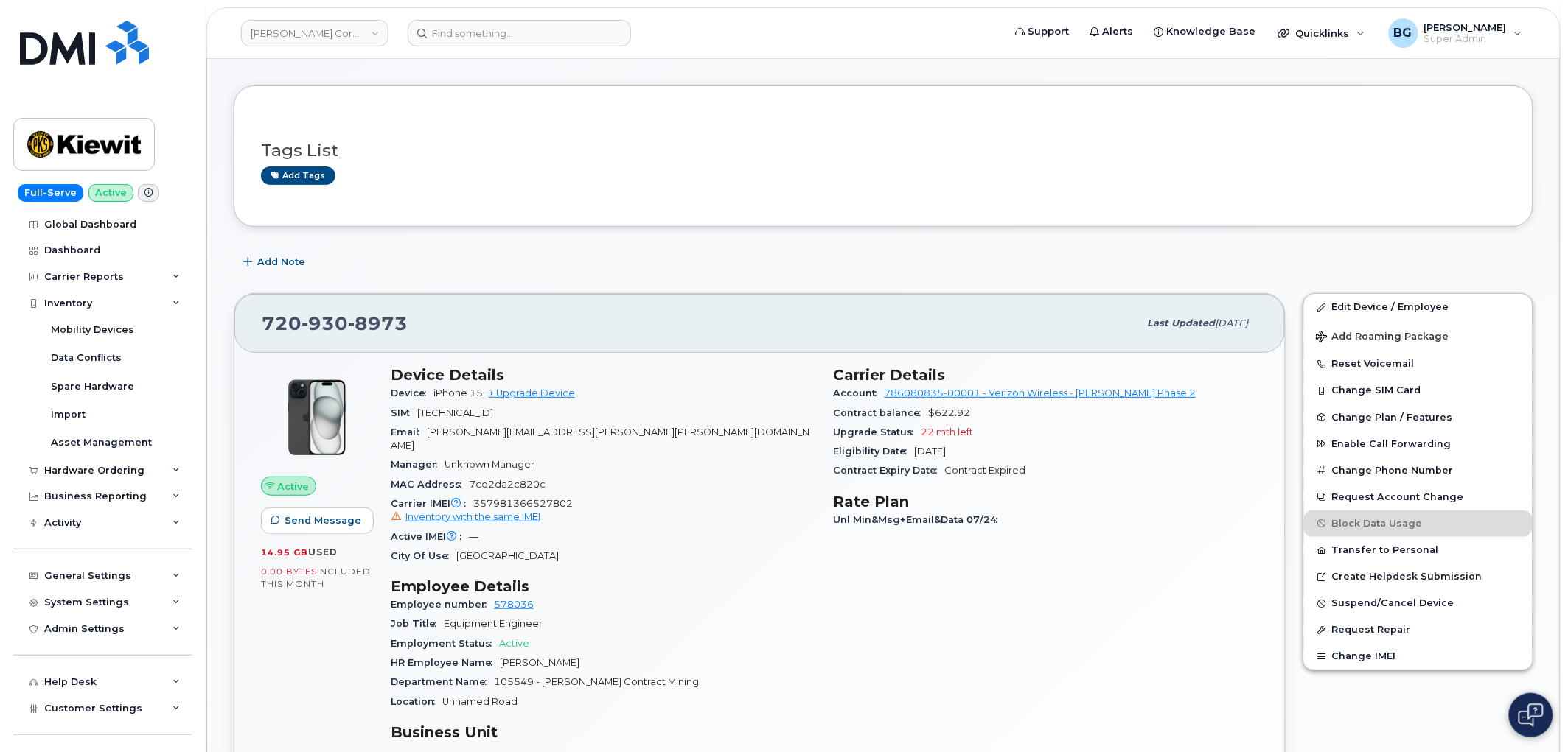
click at [348, 321] on span "930" at bounding box center [377, 324] width 59 height 22
copy span "720 930 8973"
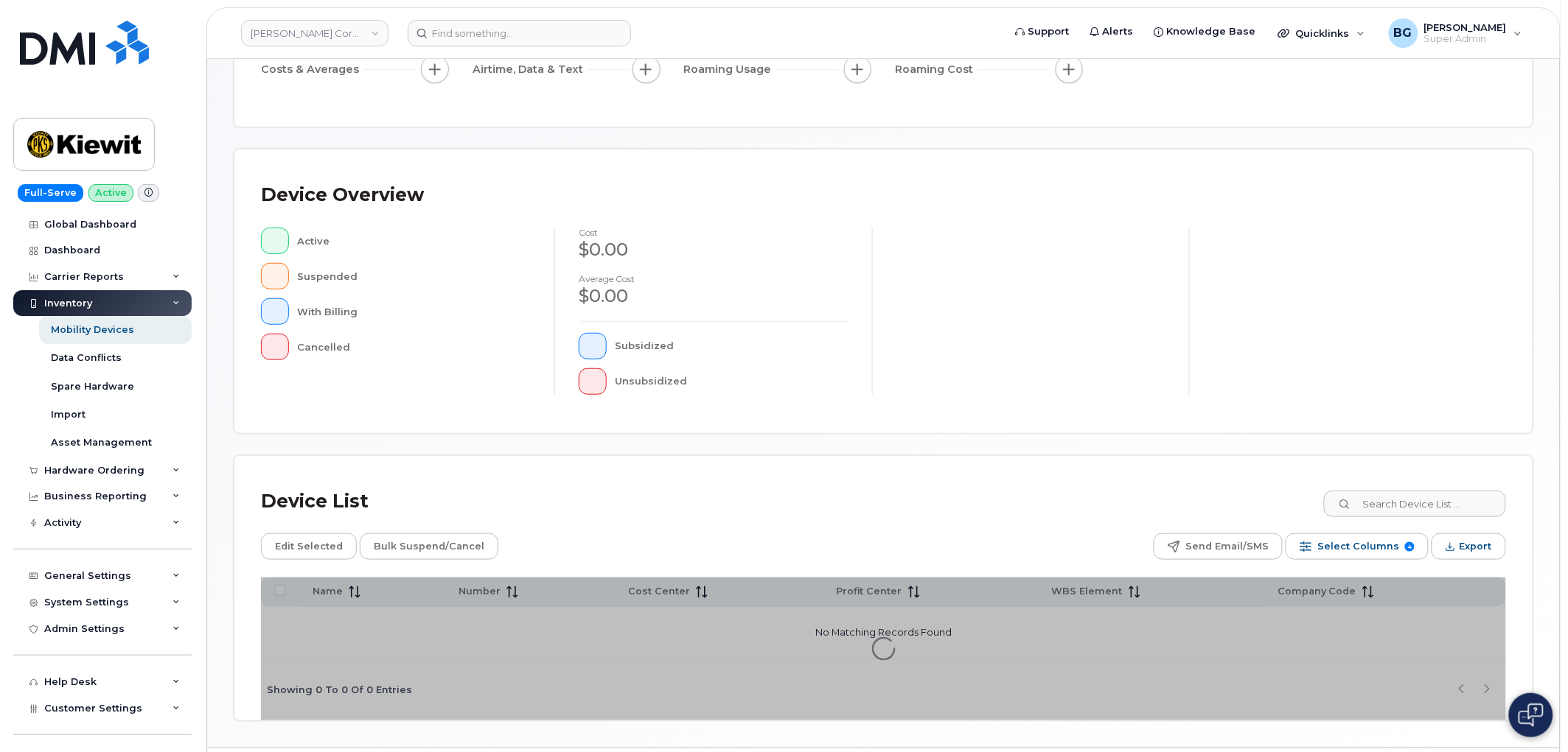
scroll to position [261, 0]
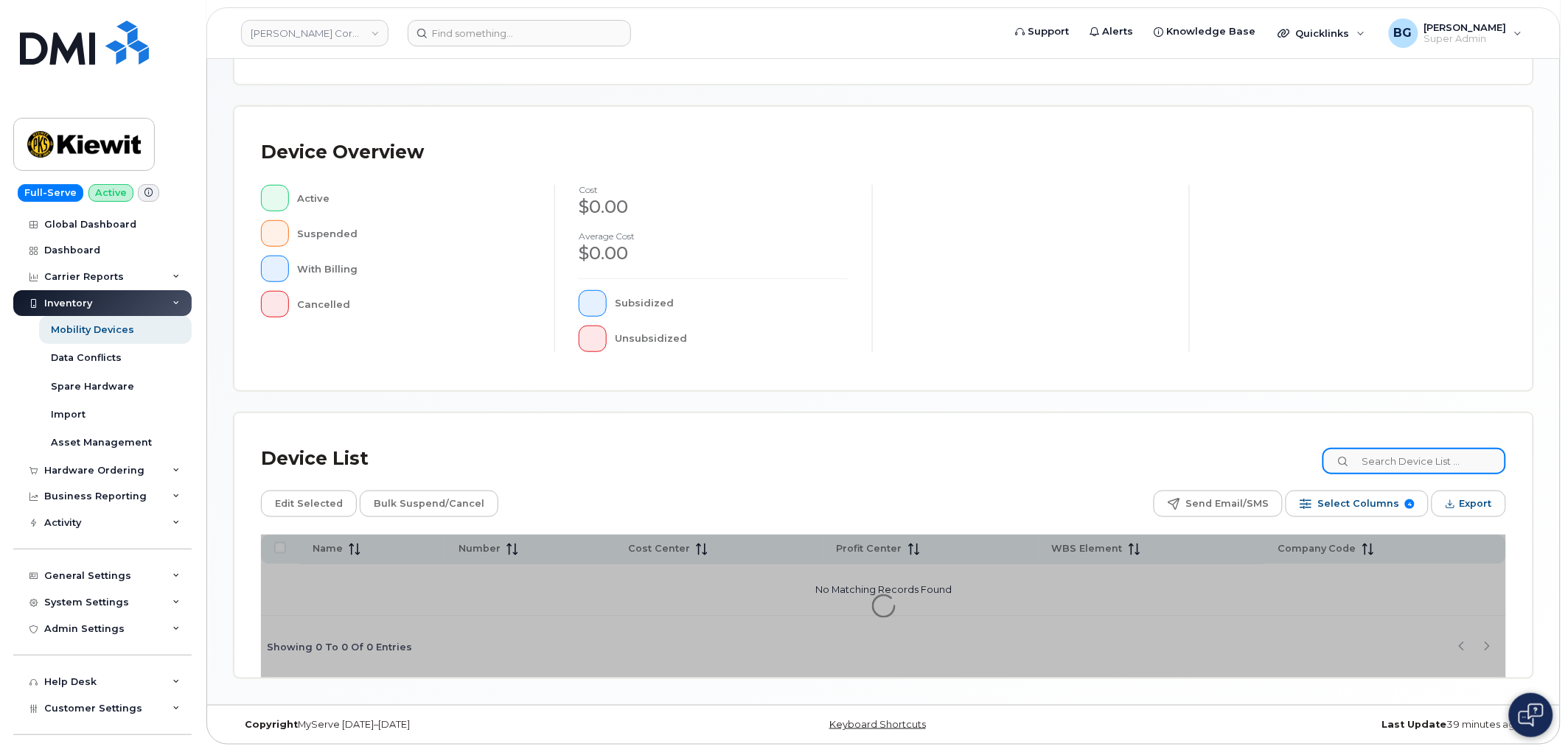
click at [1395, 472] on input at bounding box center [1414, 461] width 183 height 27
paste input "7209308973"
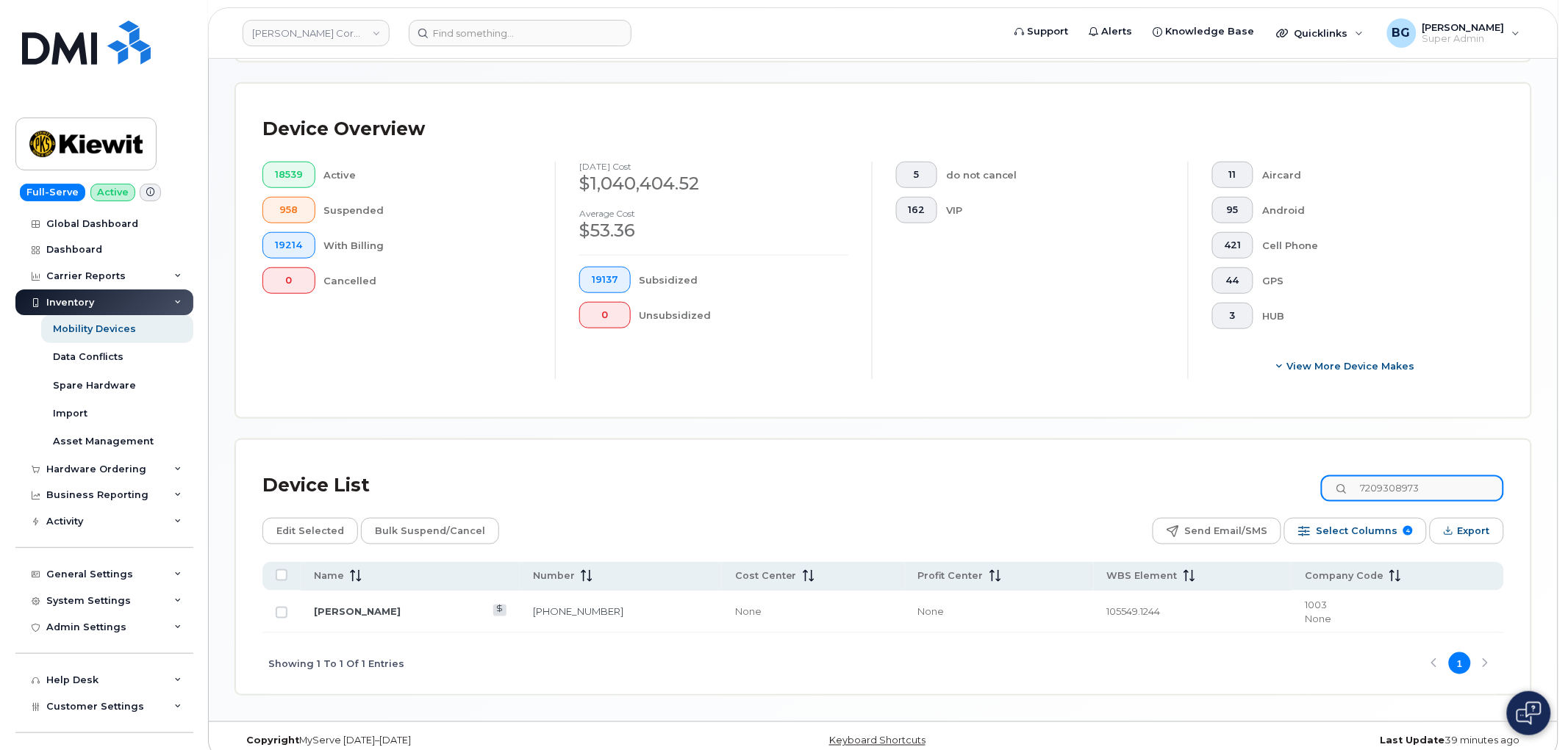
scroll to position [340, 0]
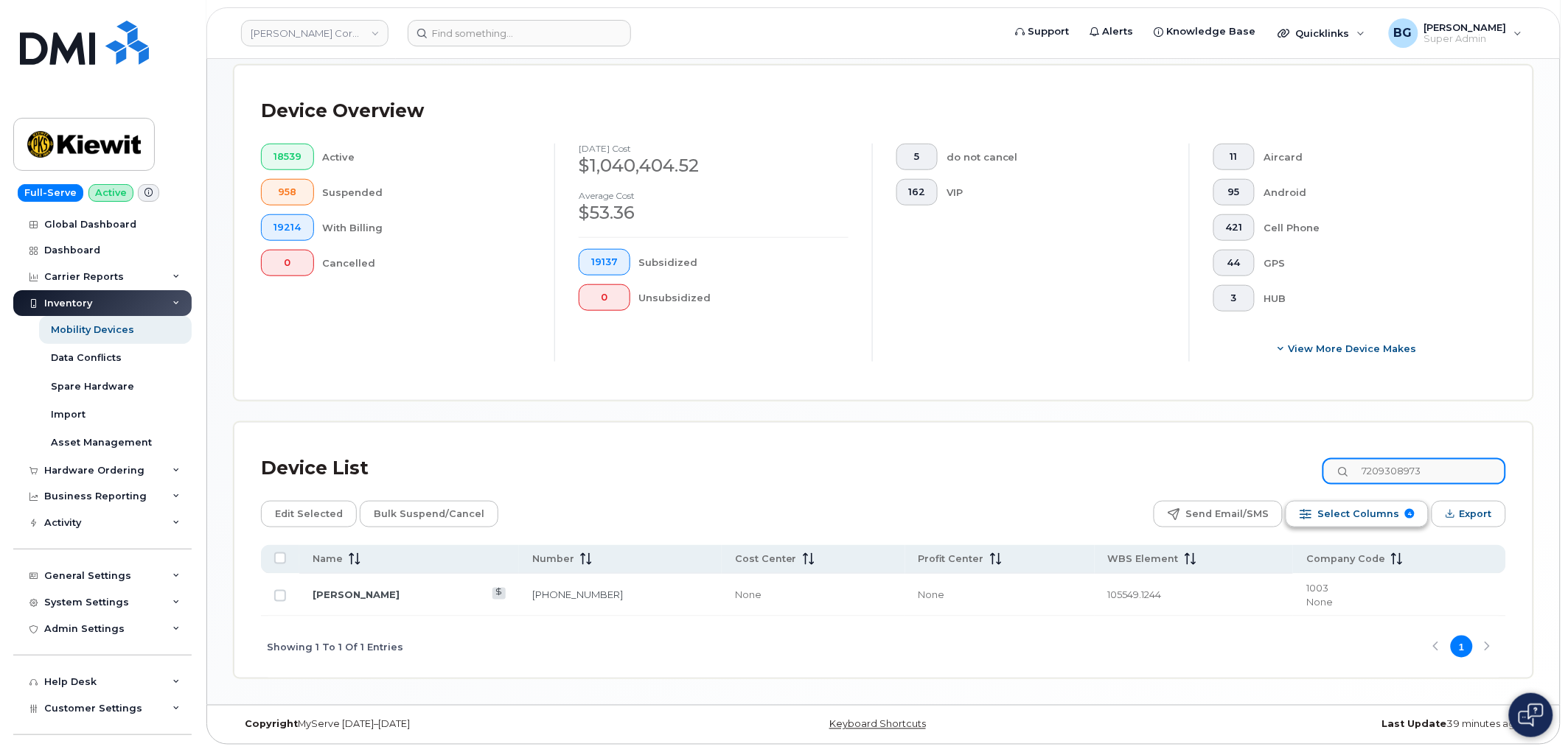
type input "7209308973"
click at [1366, 513] on span "Select Columns" at bounding box center [1359, 514] width 82 height 22
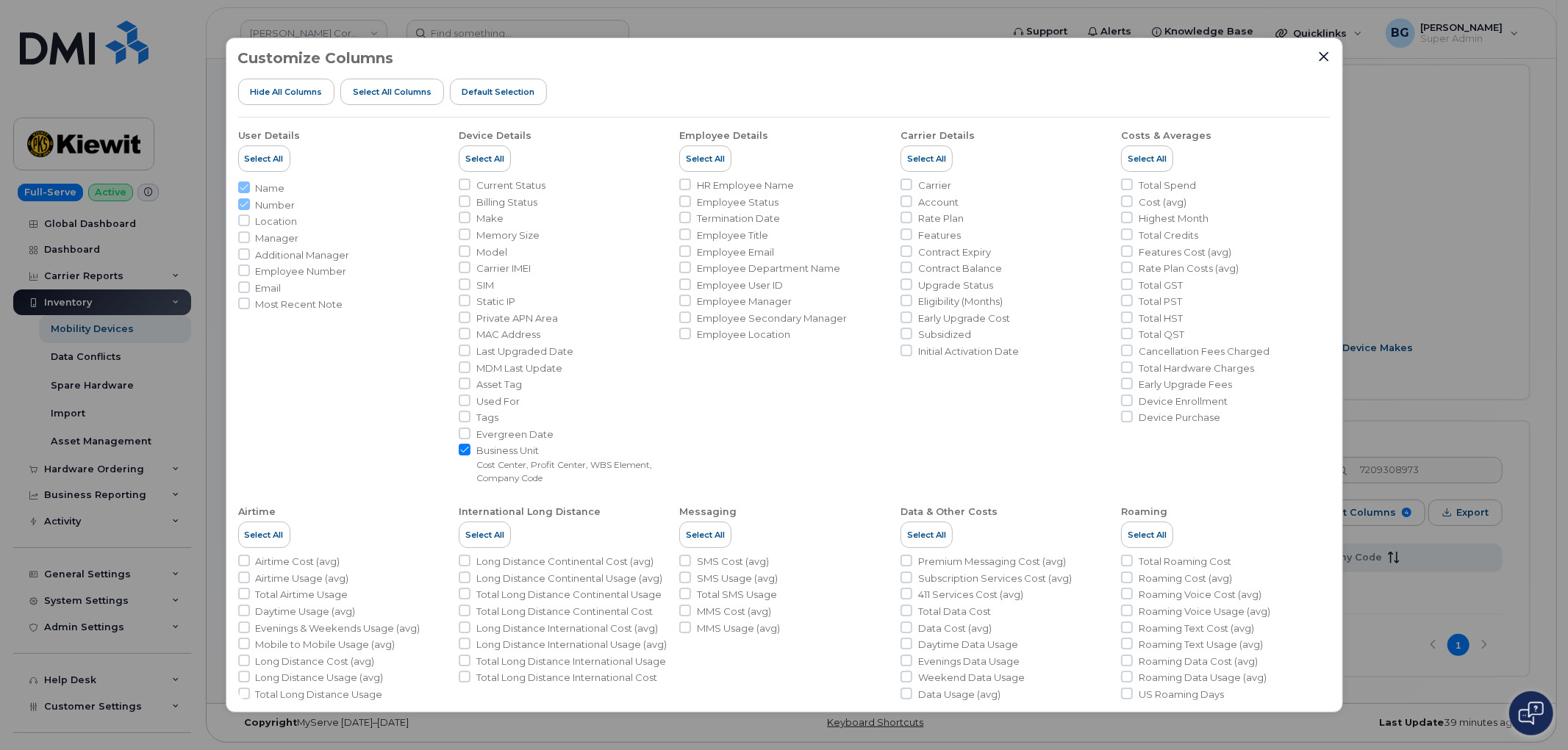
click at [461, 446] on input "Business Unit Cost Center, Profit Center, WBS Element, Company Code" at bounding box center [464, 449] width 12 height 12
checkbox input "false"
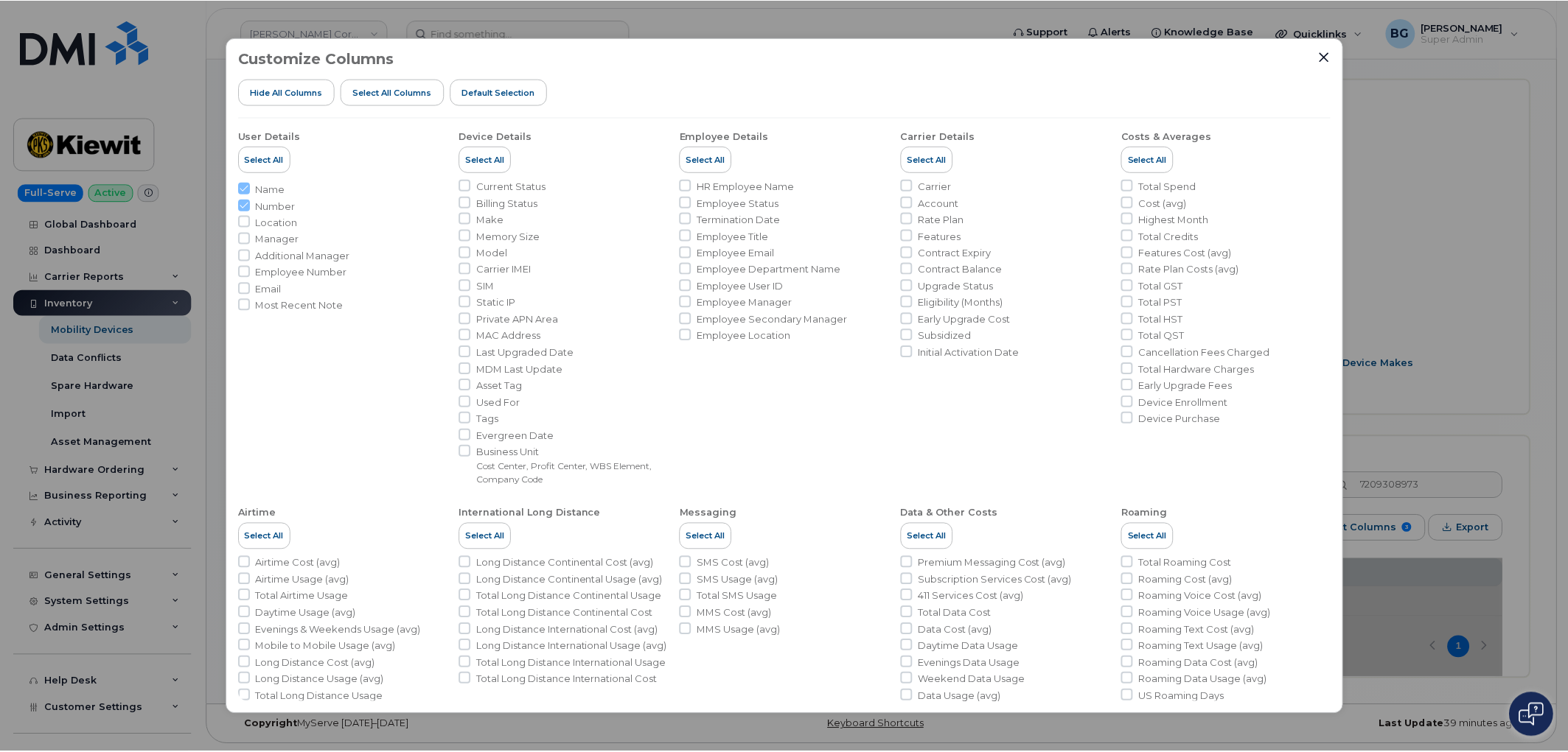
scroll to position [327, 0]
click at [475, 266] on li "Carrier IMEI" at bounding box center [565, 269] width 209 height 14
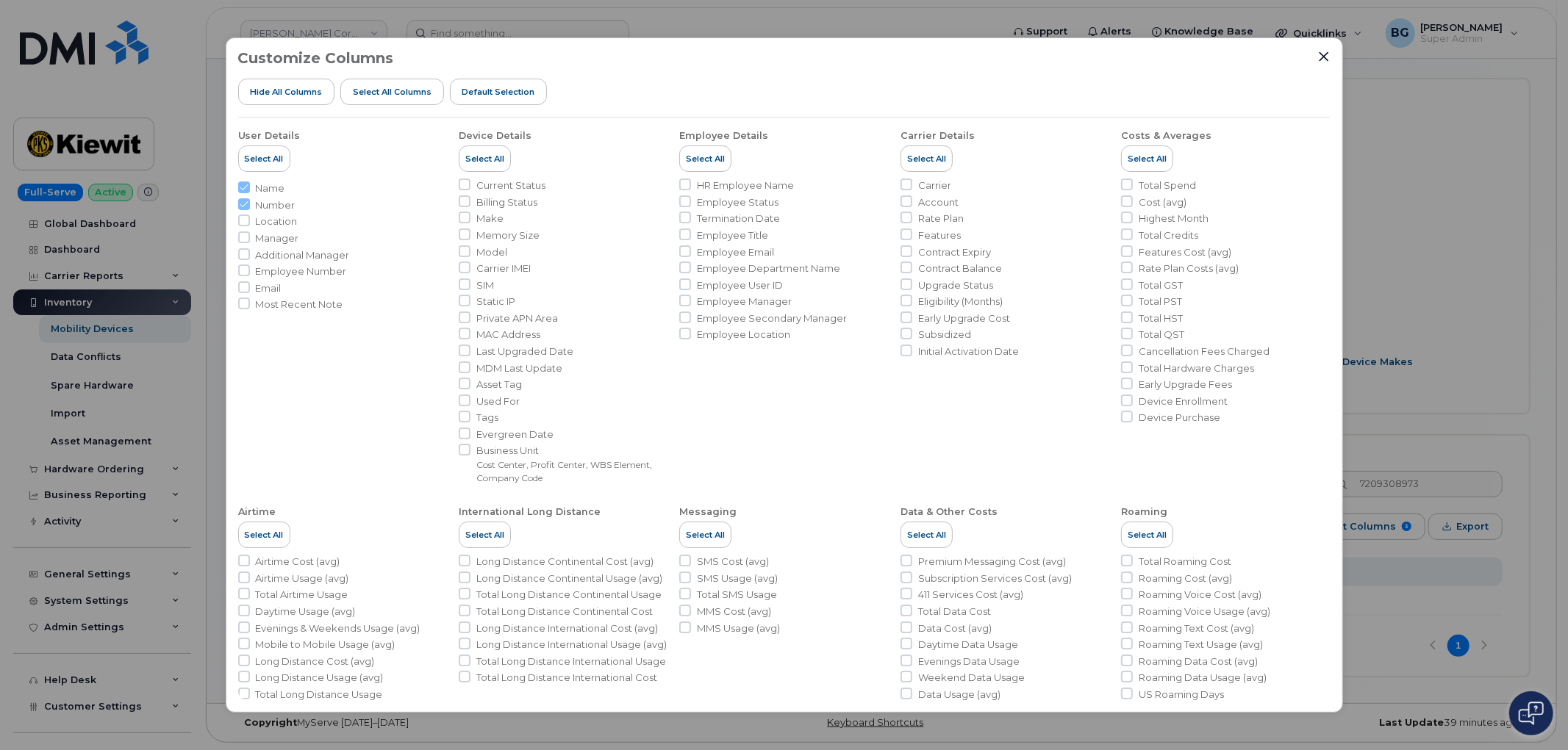
click at [476, 261] on span "Carrier IMEI" at bounding box center [503, 268] width 54 height 14
click at [470, 261] on input "Carrier IMEI" at bounding box center [464, 267] width 12 height 12
checkbox input "true"
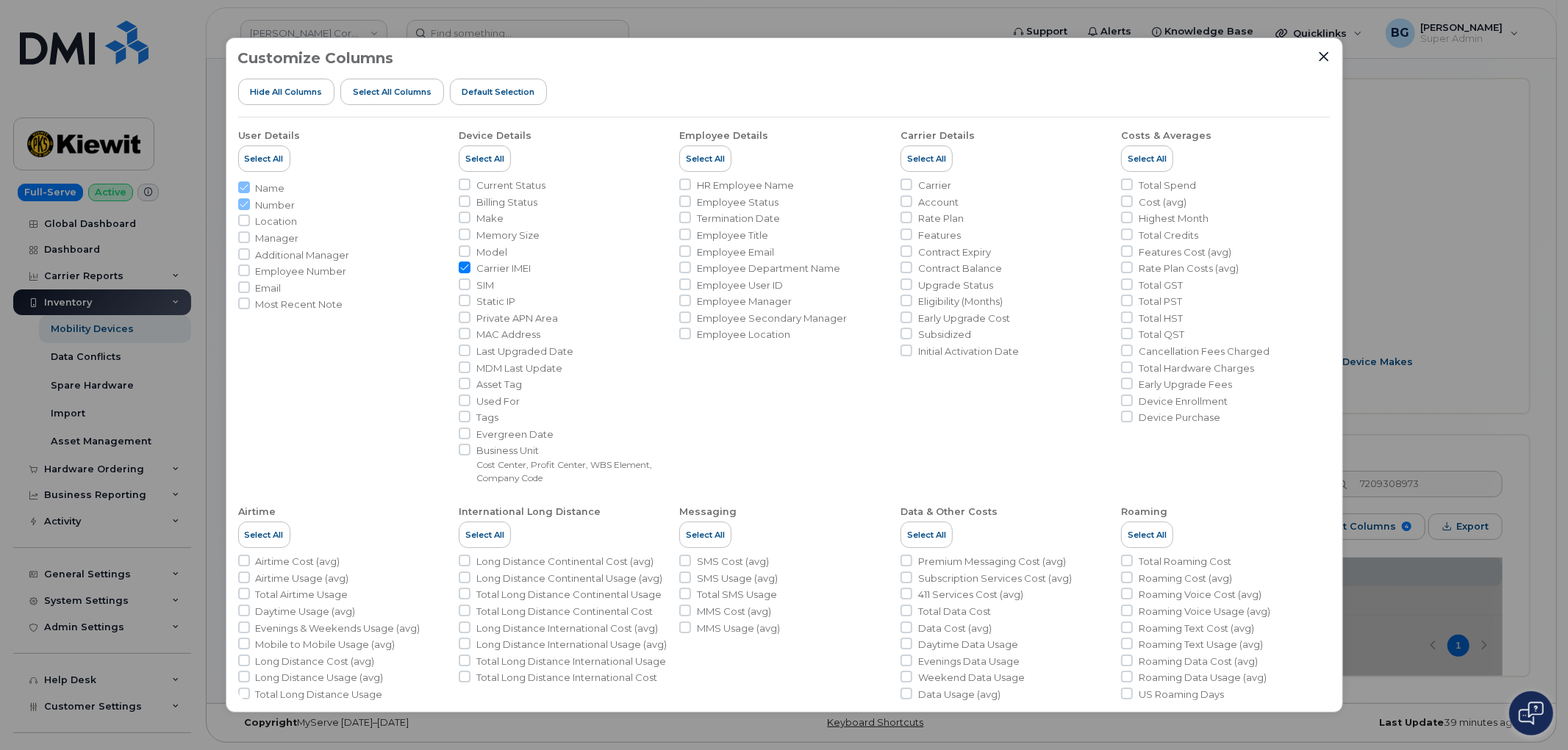
click at [465, 260] on ul "Current Status Billing Status Make Memory Size Model Carrier IMEI SIM Static IP…" at bounding box center [563, 332] width 209 height 307
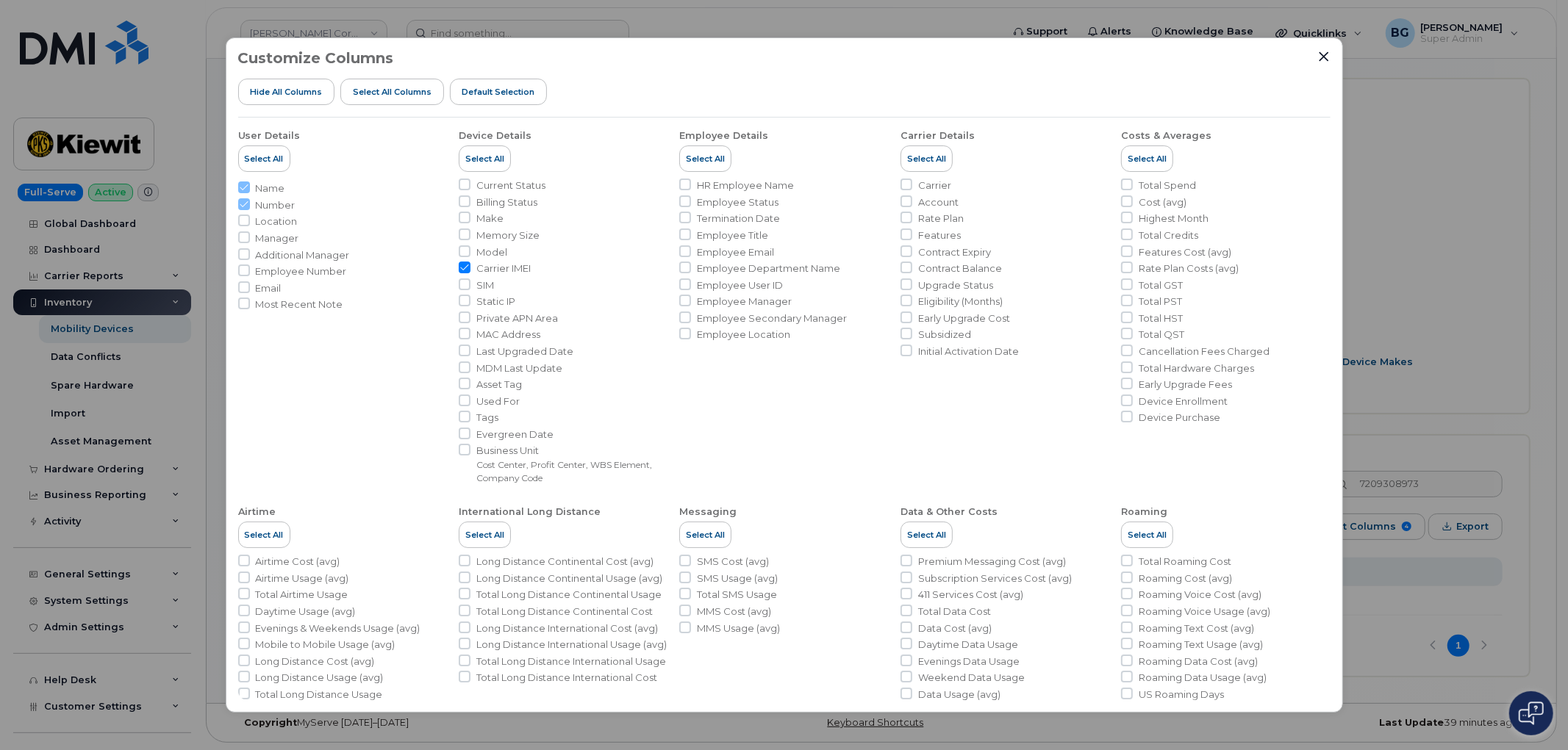
drag, startPoint x: 1449, startPoint y: 103, endPoint x: 1412, endPoint y: 155, distance: 63.8
click at [1448, 104] on div "Customize Columns Hide All Columns Select all Columns Default Selection User De…" at bounding box center [784, 375] width 1568 height 750
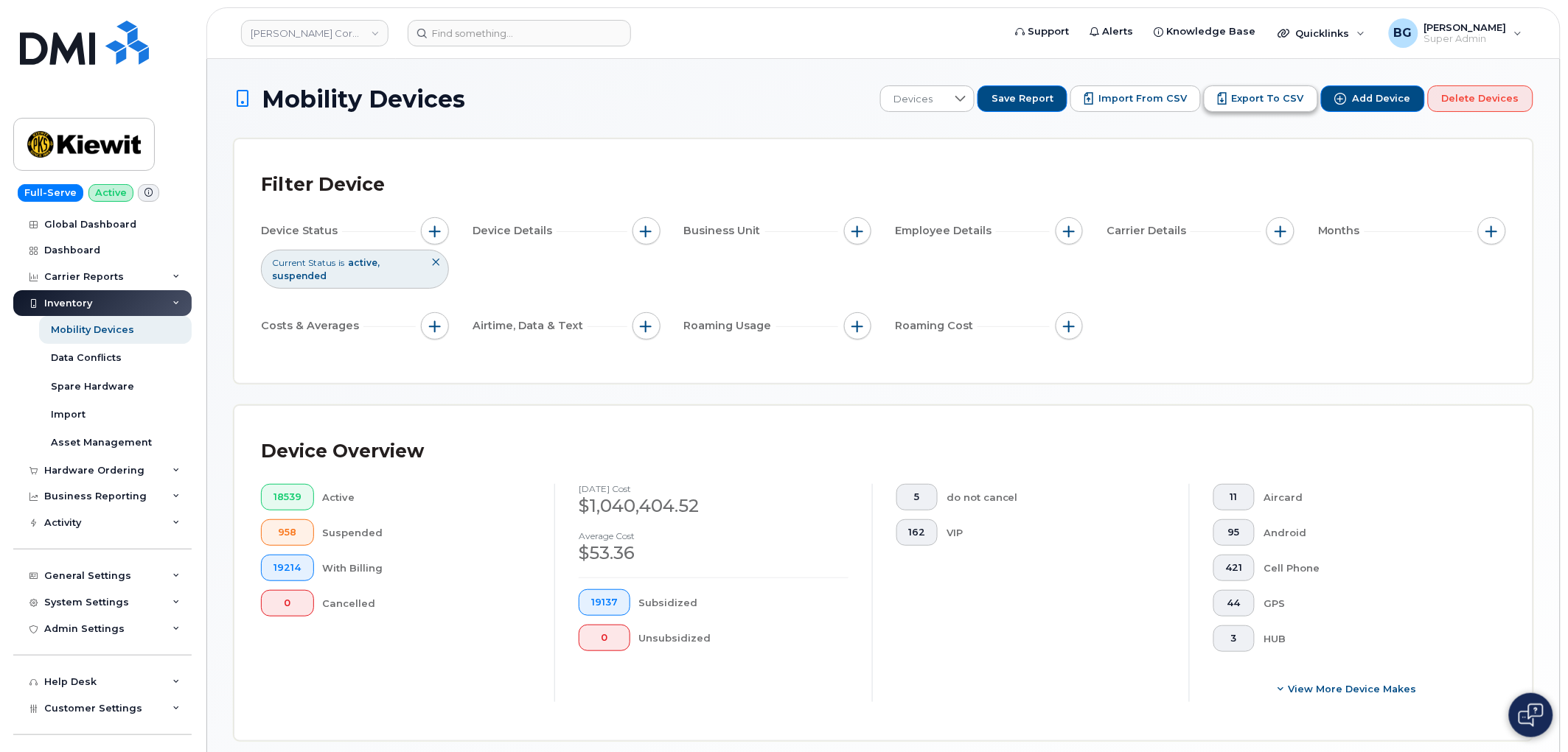
click at [1262, 97] on span "Export to CSV" at bounding box center [1268, 99] width 72 height 13
click at [1278, 98] on span "Export to CSV" at bounding box center [1268, 99] width 72 height 13
drag, startPoint x: 1517, startPoint y: 345, endPoint x: 1516, endPoint y: 366, distance: 21.0
click at [1519, 356] on div "Filter Device Device Status Current Status is active suspended Device Details B…" at bounding box center [884, 261] width 1298 height 244
click at [1137, 99] on span "Import from CSV" at bounding box center [1142, 99] width 88 height 13
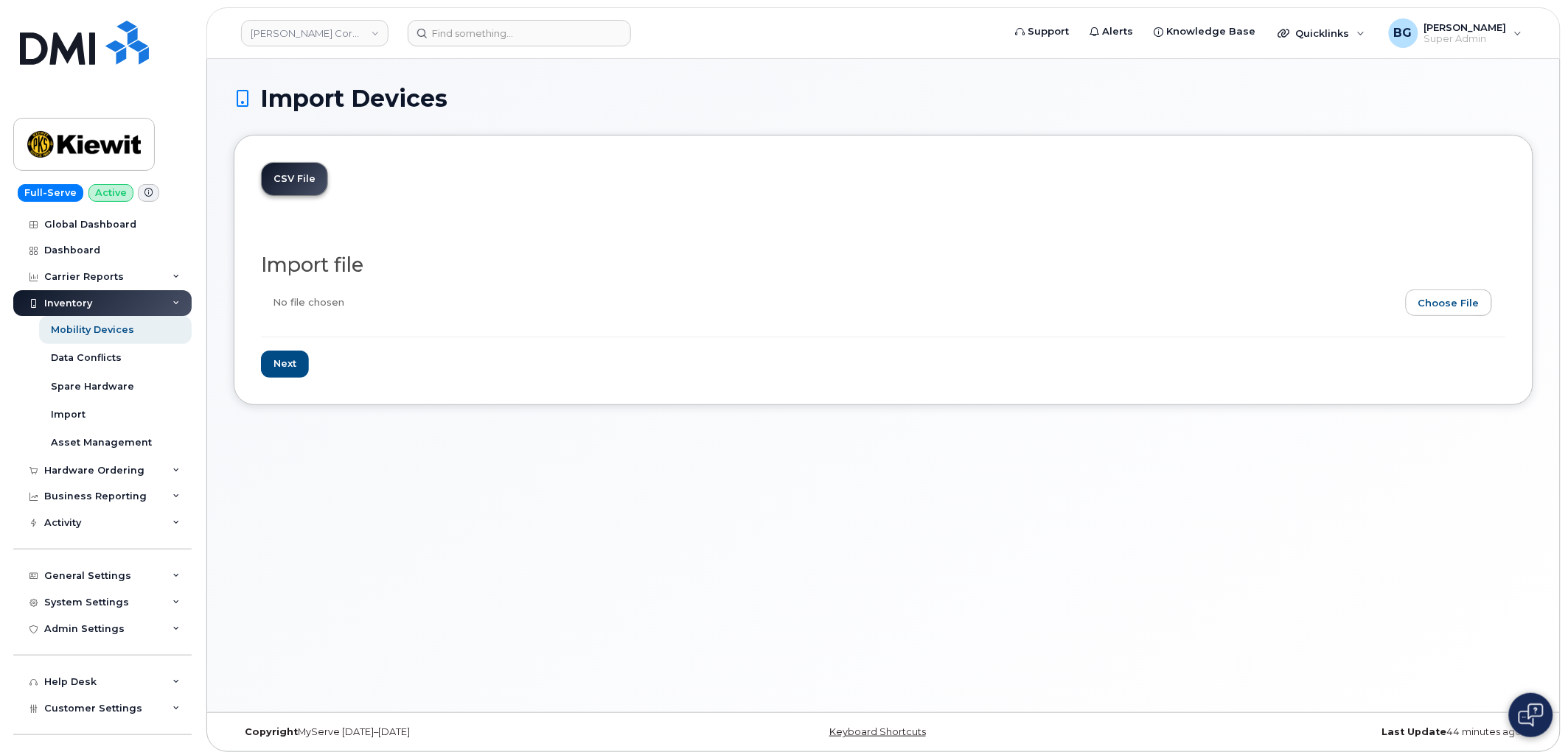
click at [1447, 301] on input "file" at bounding box center [877, 307] width 1234 height 34
type input "C:\fakepath\[PERSON_NAME] Corporation - Device Report - [DATE].csv"
click at [277, 367] on input "Next" at bounding box center [284, 364] width 48 height 27
type input "Loading..."
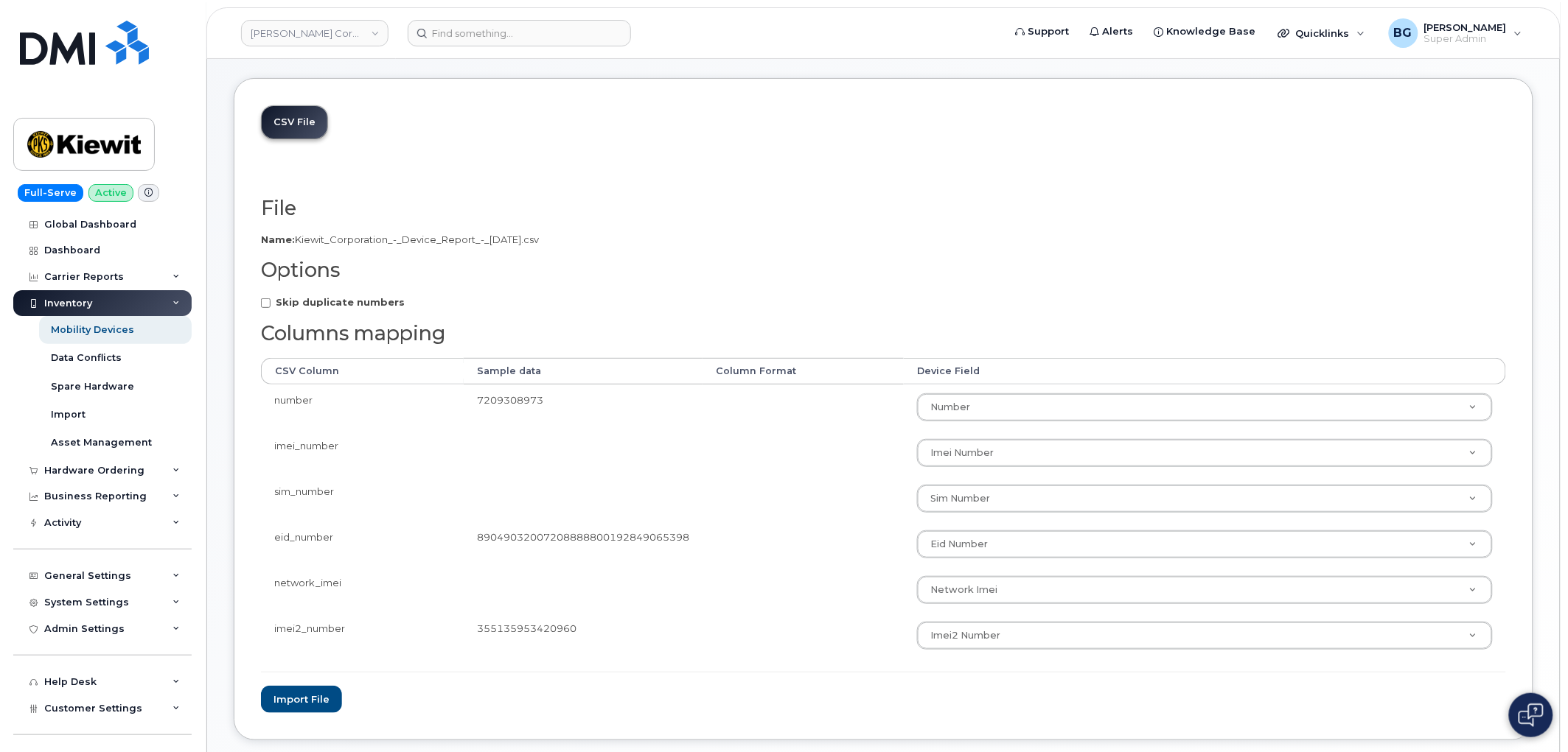
scroll to position [142, 0]
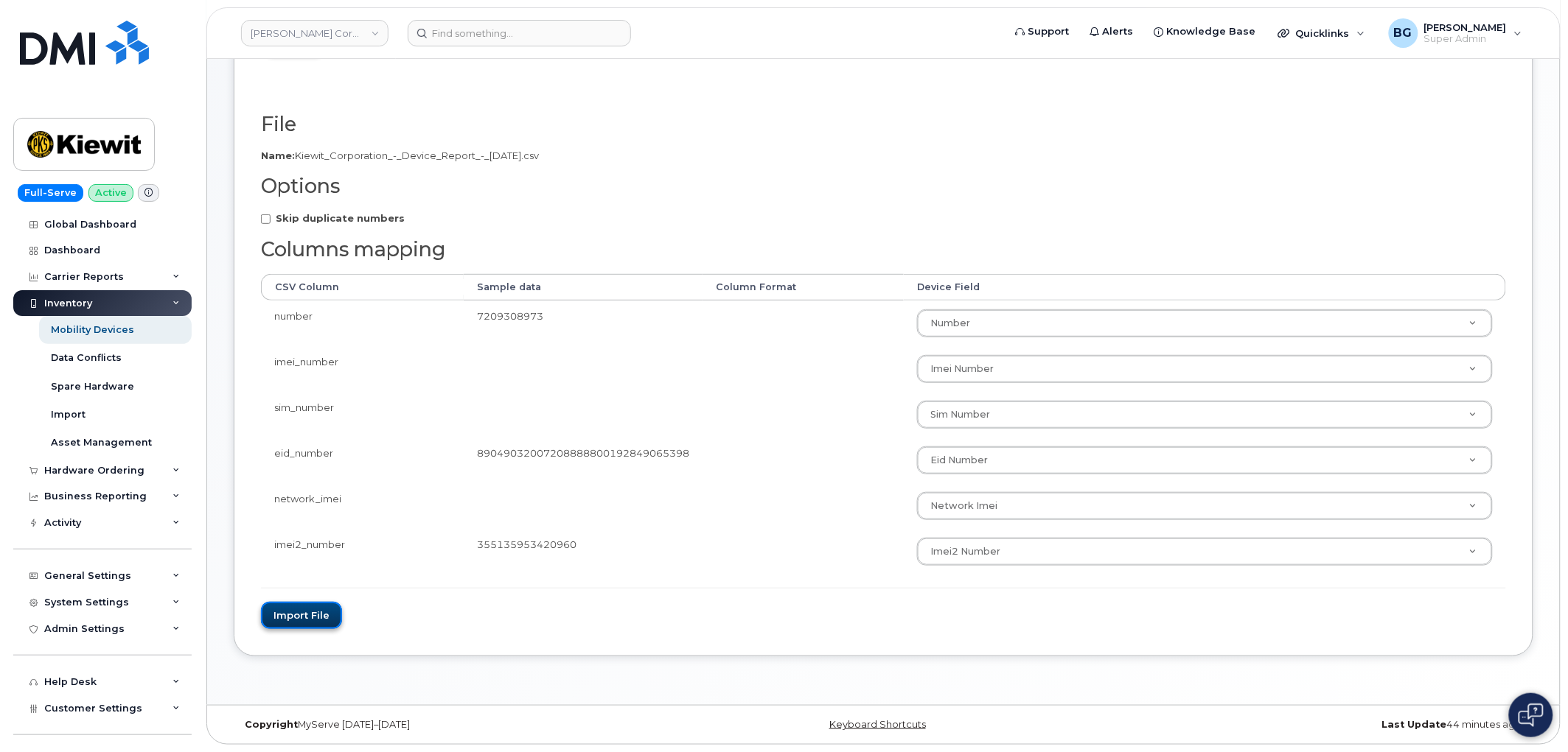
click at [293, 609] on button "Import file" at bounding box center [301, 615] width 81 height 27
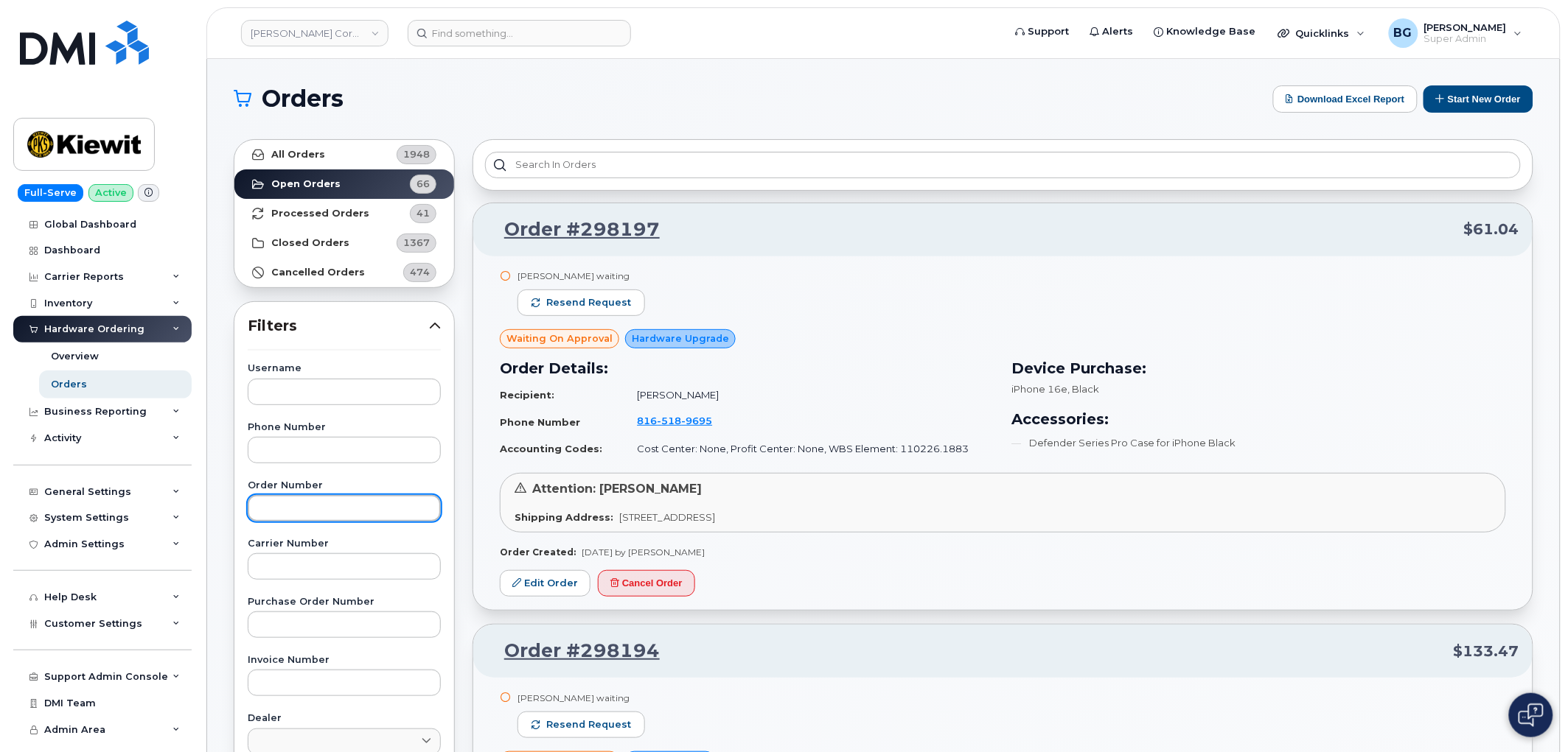
click at [270, 502] on input "text" at bounding box center [344, 509] width 193 height 27
paste input "297905"
type input "297905"
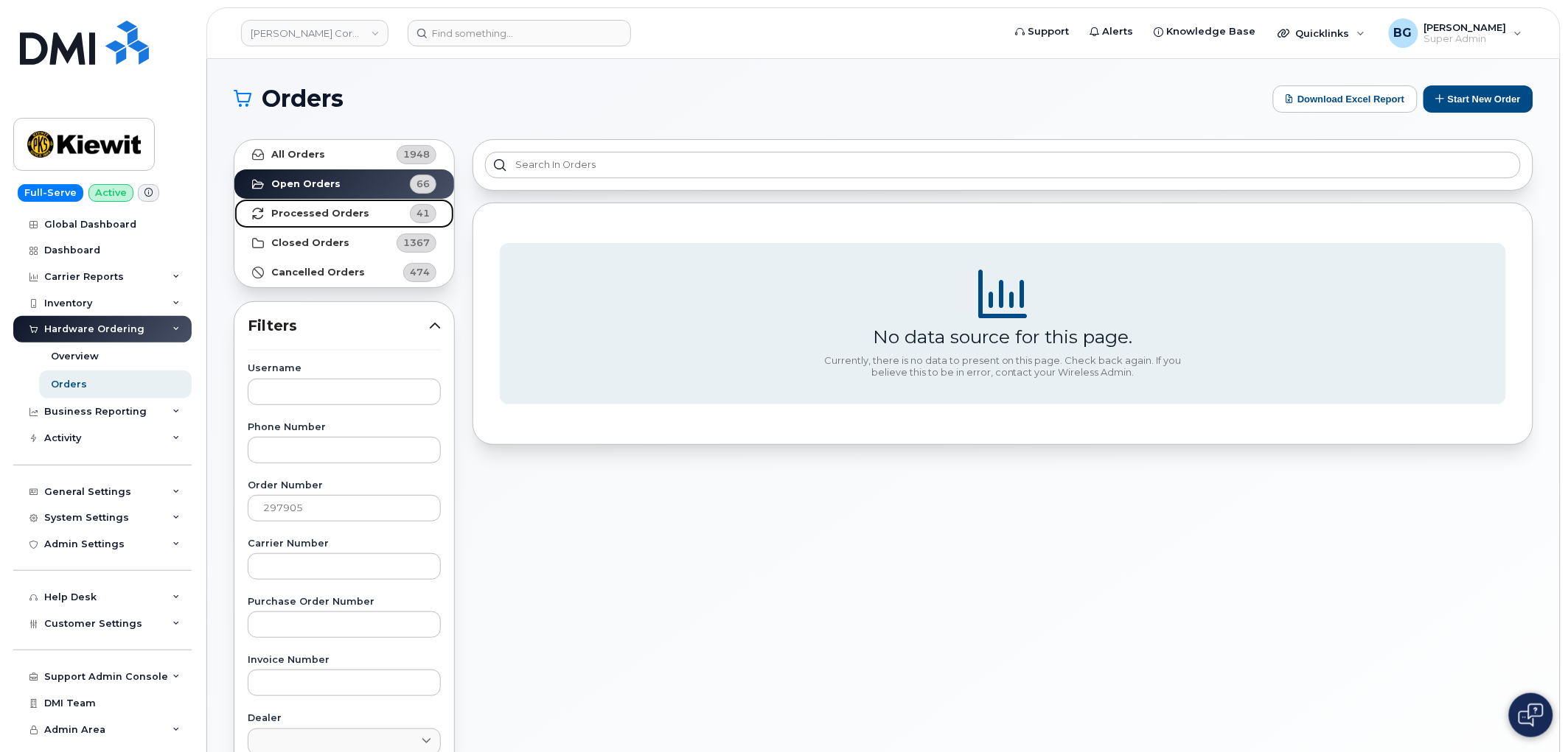
click at [296, 212] on strong "Processed Orders" at bounding box center [320, 214] width 98 height 12
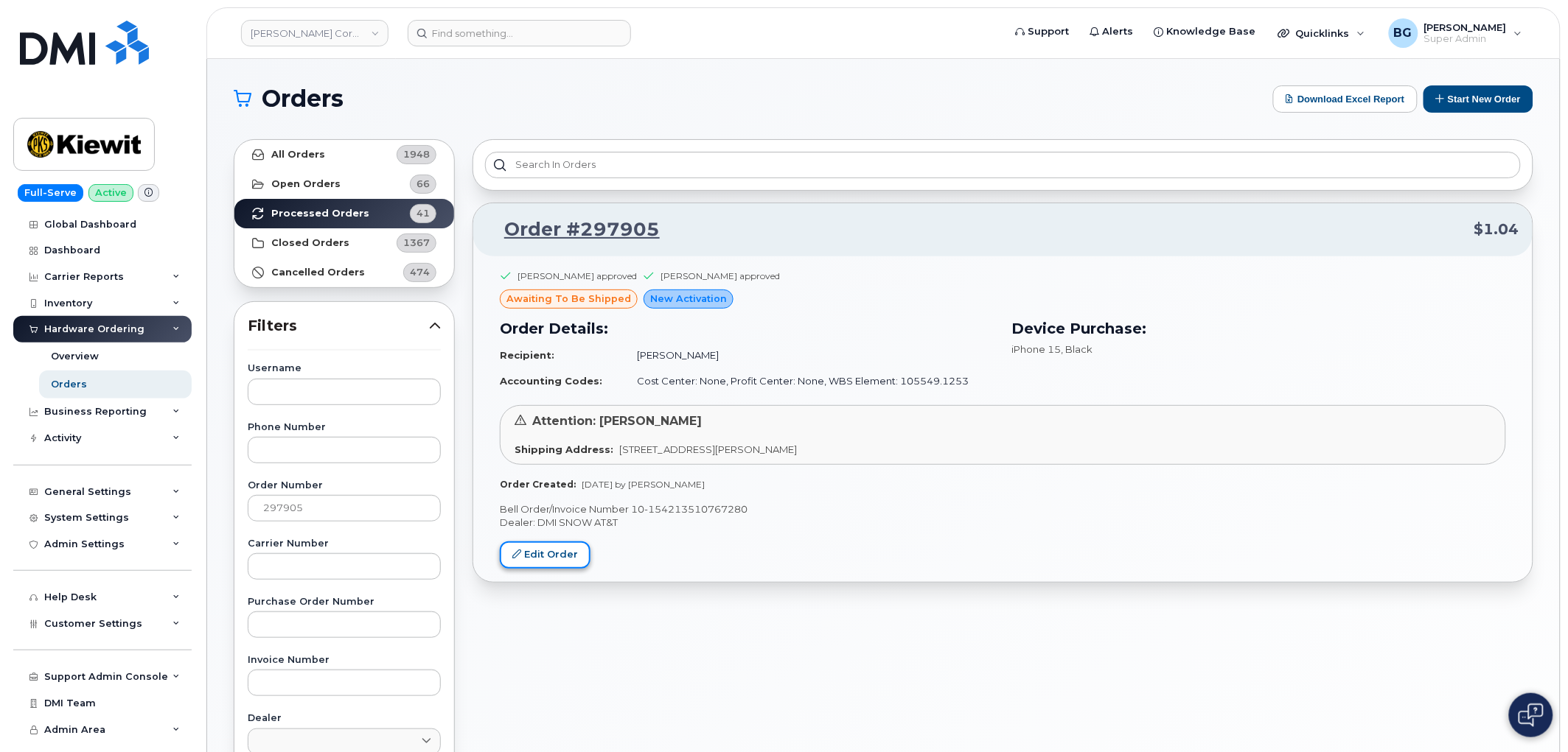
click at [532, 560] on link "Edit Order" at bounding box center [545, 555] width 91 height 27
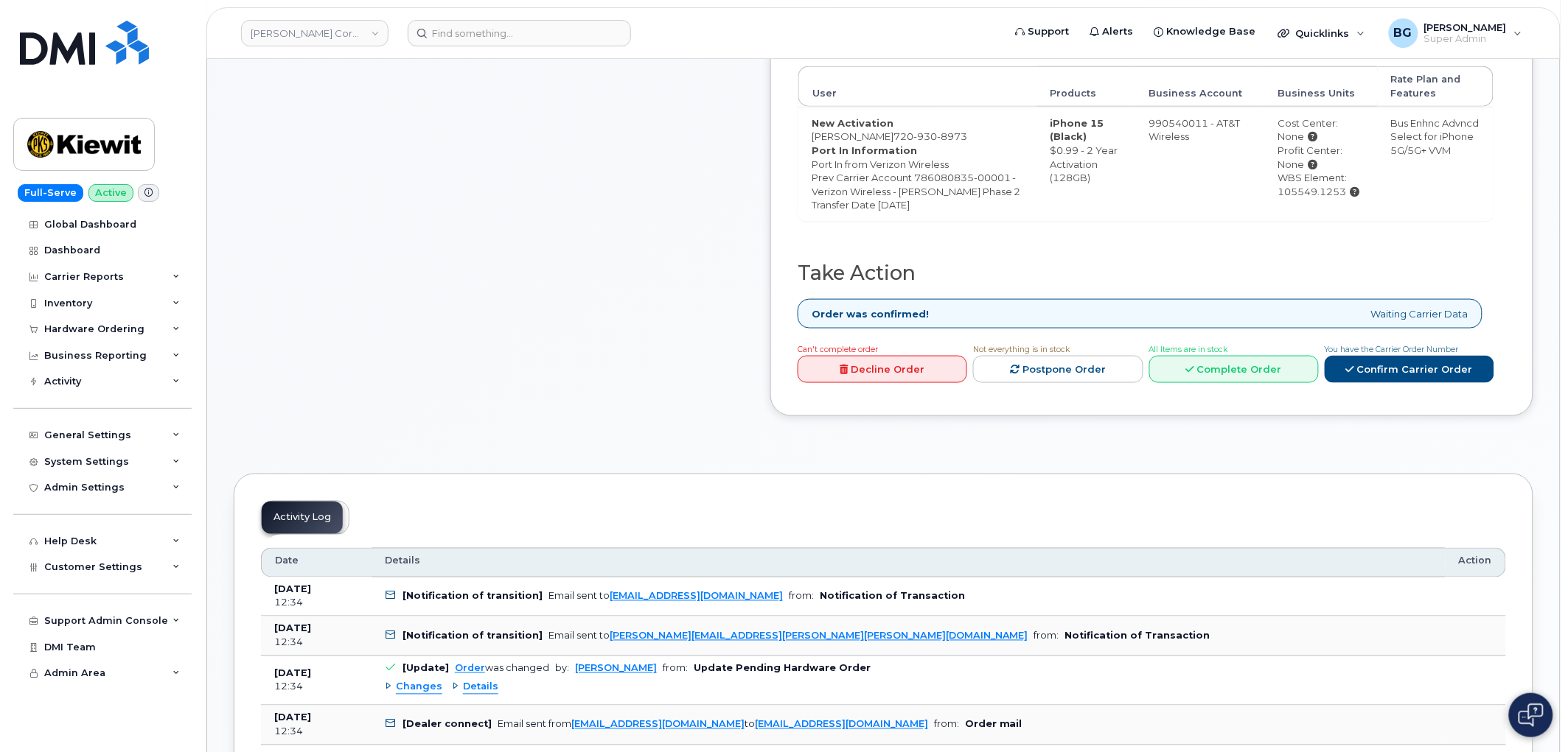
scroll to position [546, 0]
click at [1289, 382] on link "Complete Order" at bounding box center [1234, 368] width 169 height 27
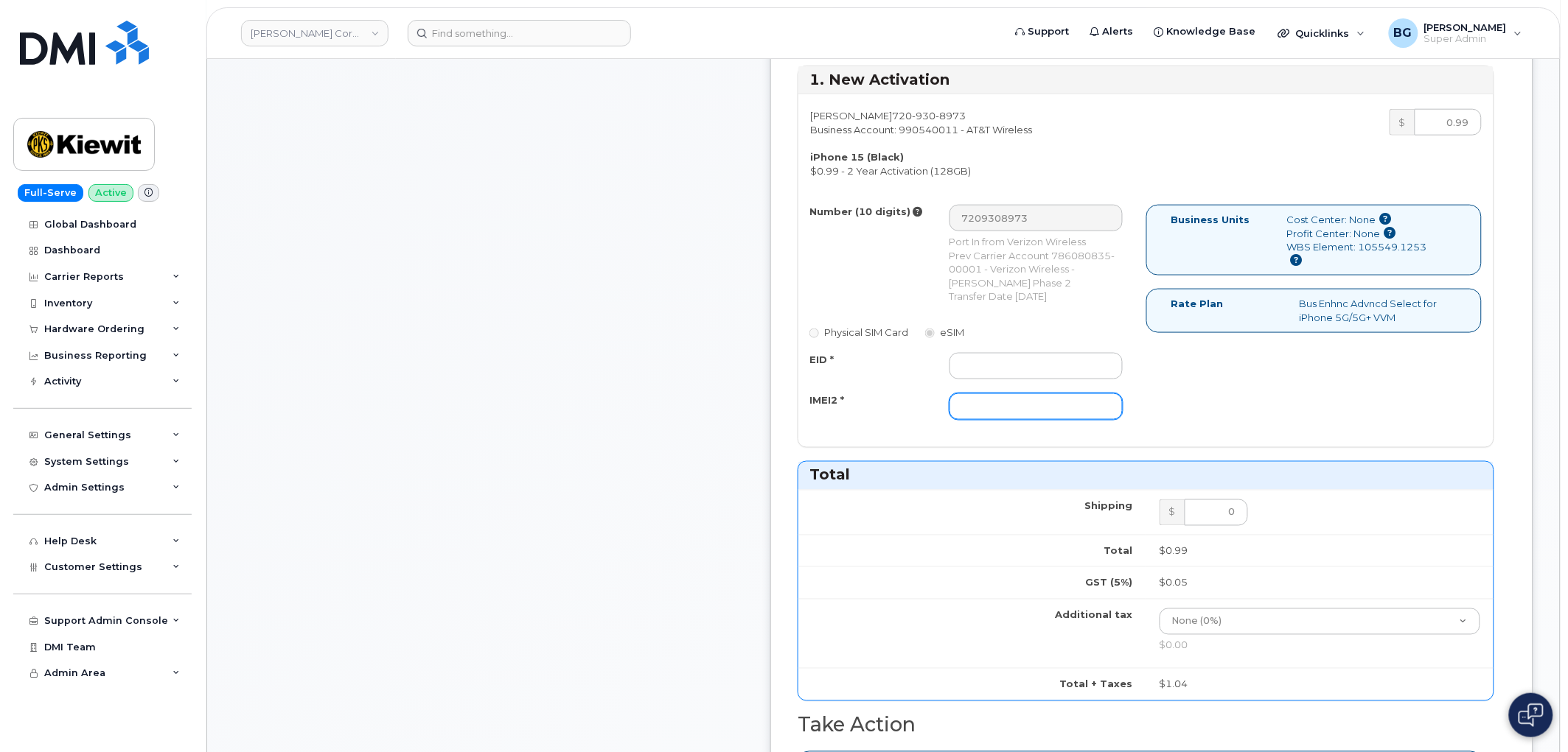
click at [1105, 419] on input "IMEI2 *" at bounding box center [1036, 407] width 174 height 27
paste input "355135953420960"
type input "355135953420960"
click at [1102, 362] on div "Number (10 digits) 7209308973 Port In from Verizon Wireless Prev Carrier Accoun…" at bounding box center [972, 319] width 348 height 229
click at [1099, 379] on input "EID *" at bounding box center [1036, 366] width 174 height 27
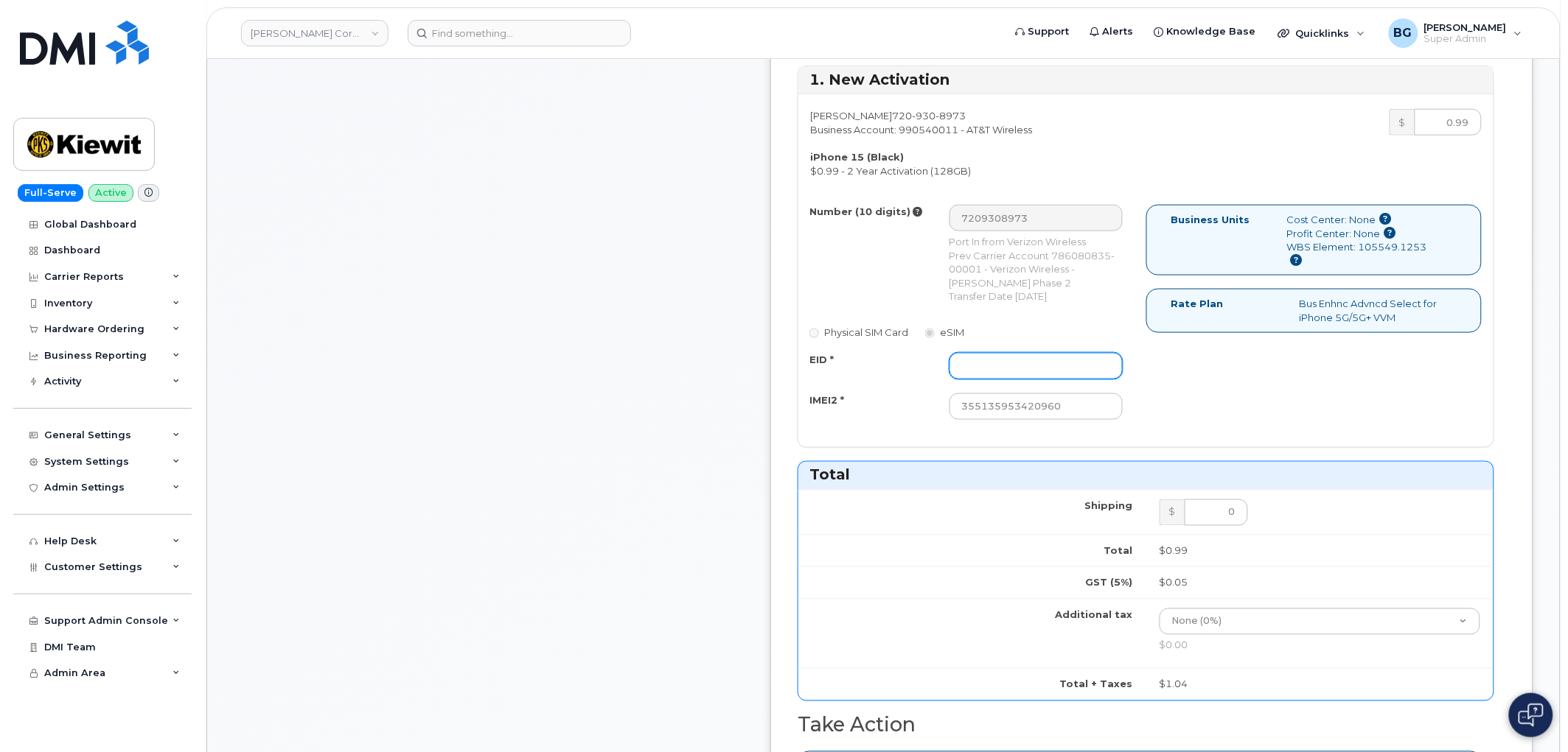
paste input "89049032007208888800192849065398"
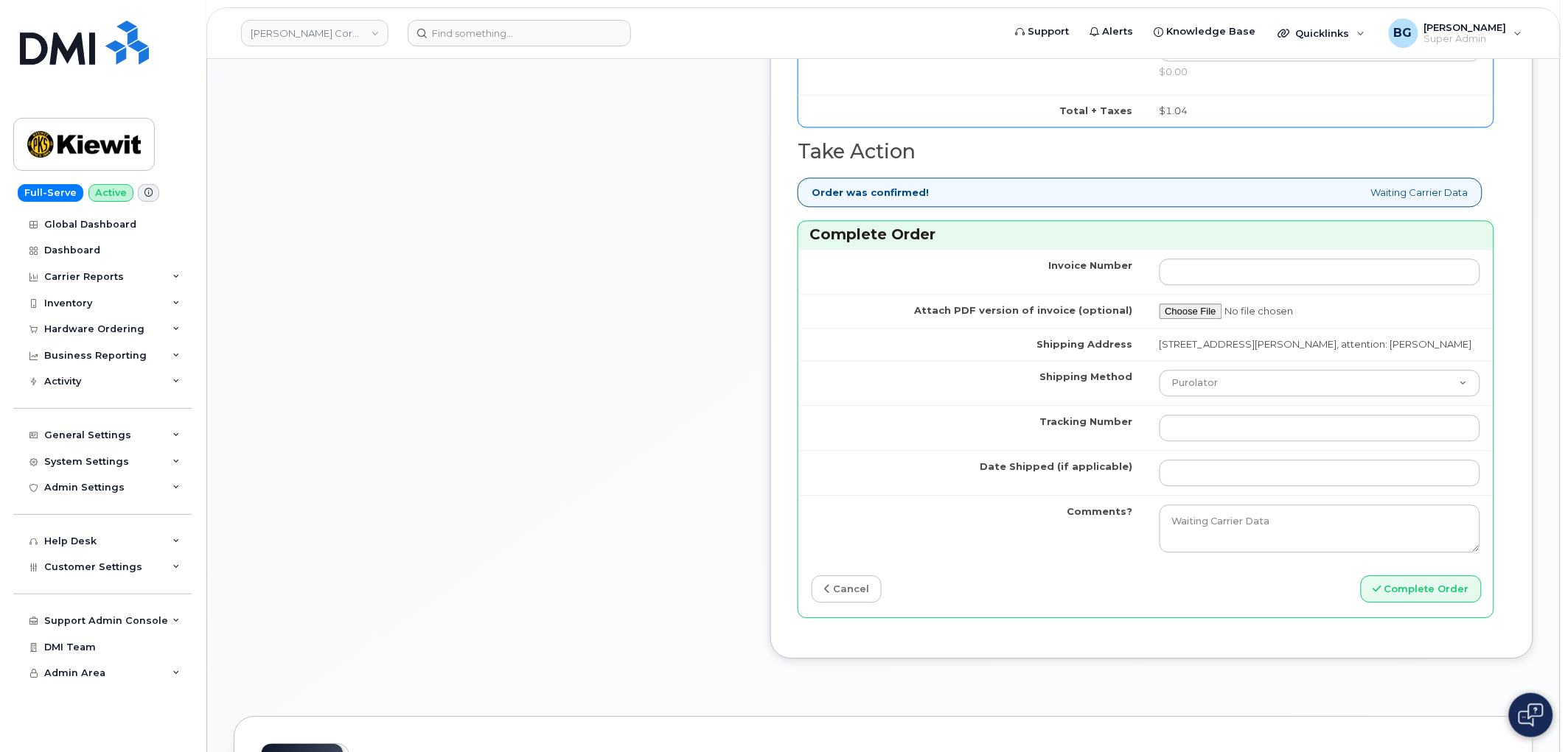
scroll to position [1145, 0]
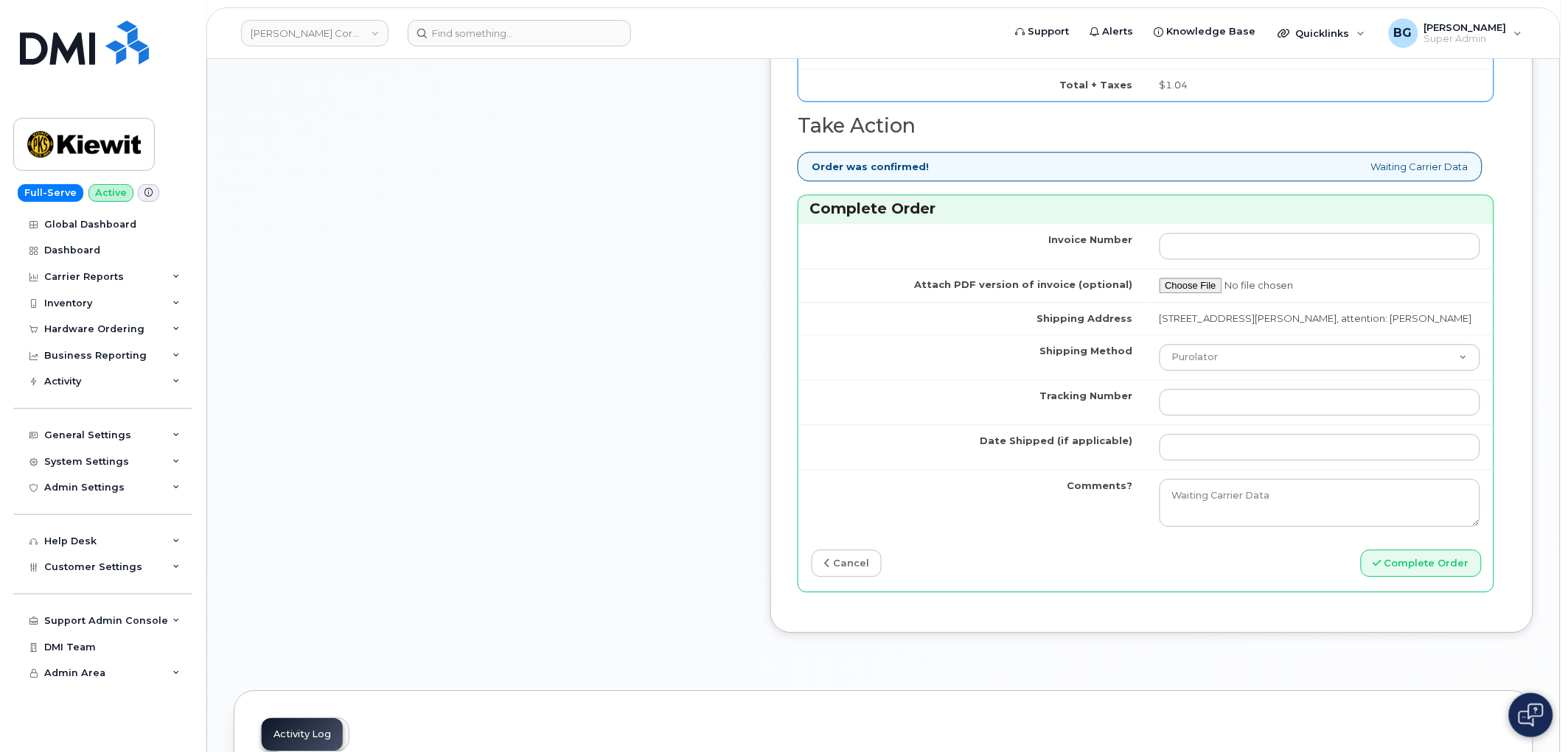
type input "89049032007208888800192849065398"
click at [1266, 418] on td at bounding box center [1320, 402] width 348 height 45
click at [1260, 416] on input "Tracking Number" at bounding box center [1320, 402] width 322 height 27
paste input "460049281474"
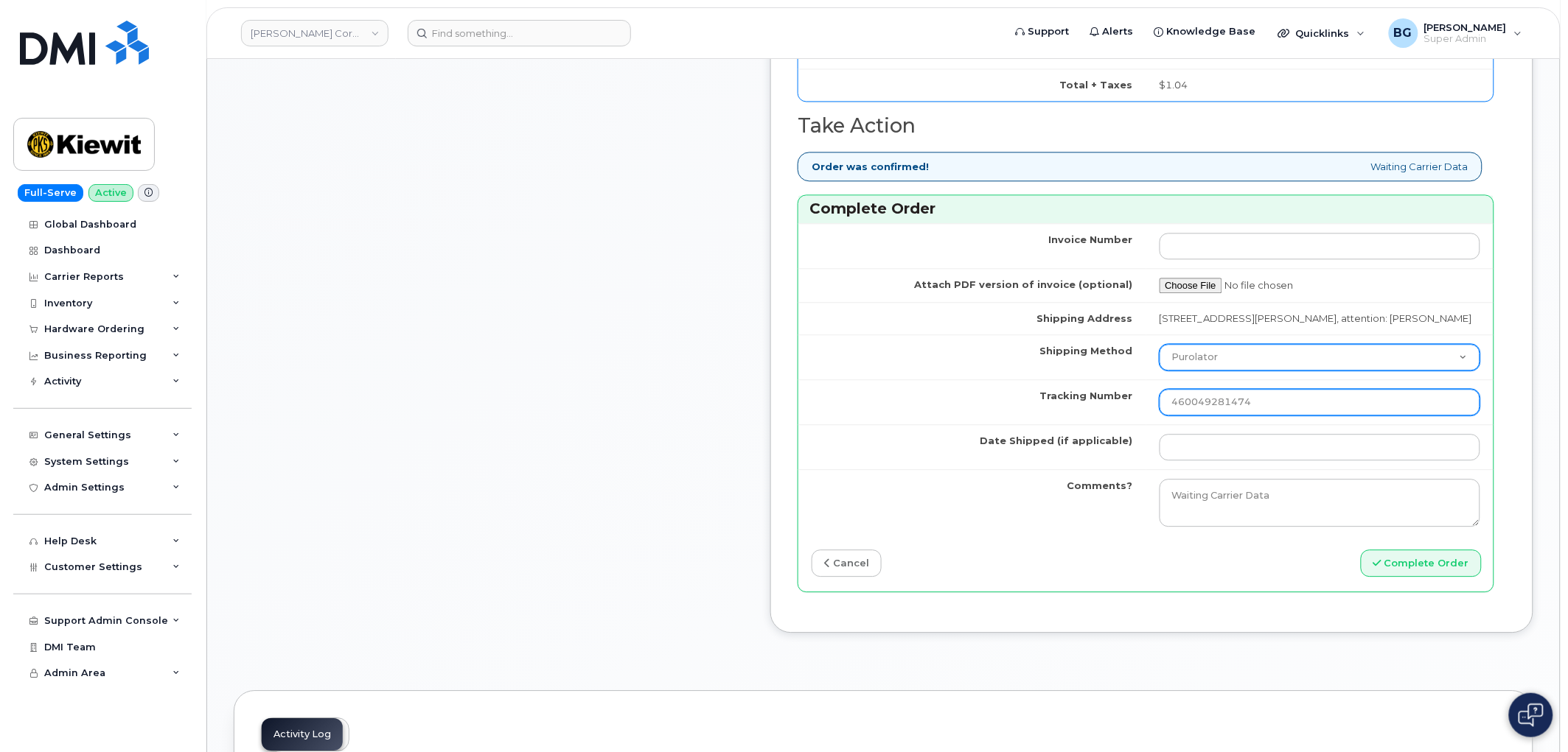
type input "460049281474"
click at [1278, 370] on select "Purolator UPS FedEx Canada Post Courier Other Drop Off Pick Up" at bounding box center [1320, 358] width 322 height 27
select select "FedEx"
click at [1205, 370] on select "Purolator UPS FedEx Canada Post Courier Other Drop Off Pick Up" at bounding box center [1320, 358] width 322 height 27
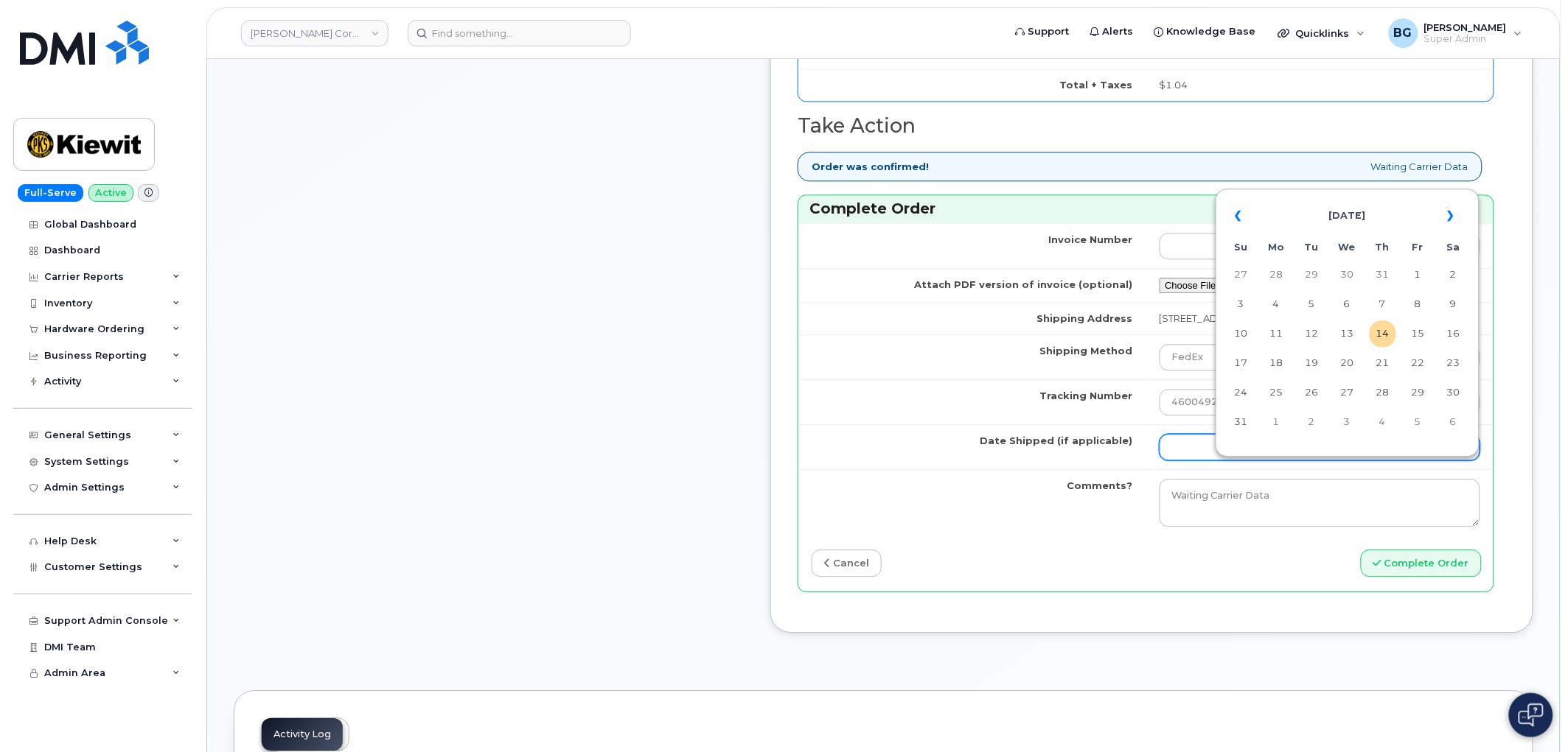
click at [1259, 460] on input "Date Shipped (if applicable)" at bounding box center [1320, 448] width 322 height 27
click at [1350, 334] on td "13" at bounding box center [1348, 334] width 27 height 27
type input "2025-08-13"
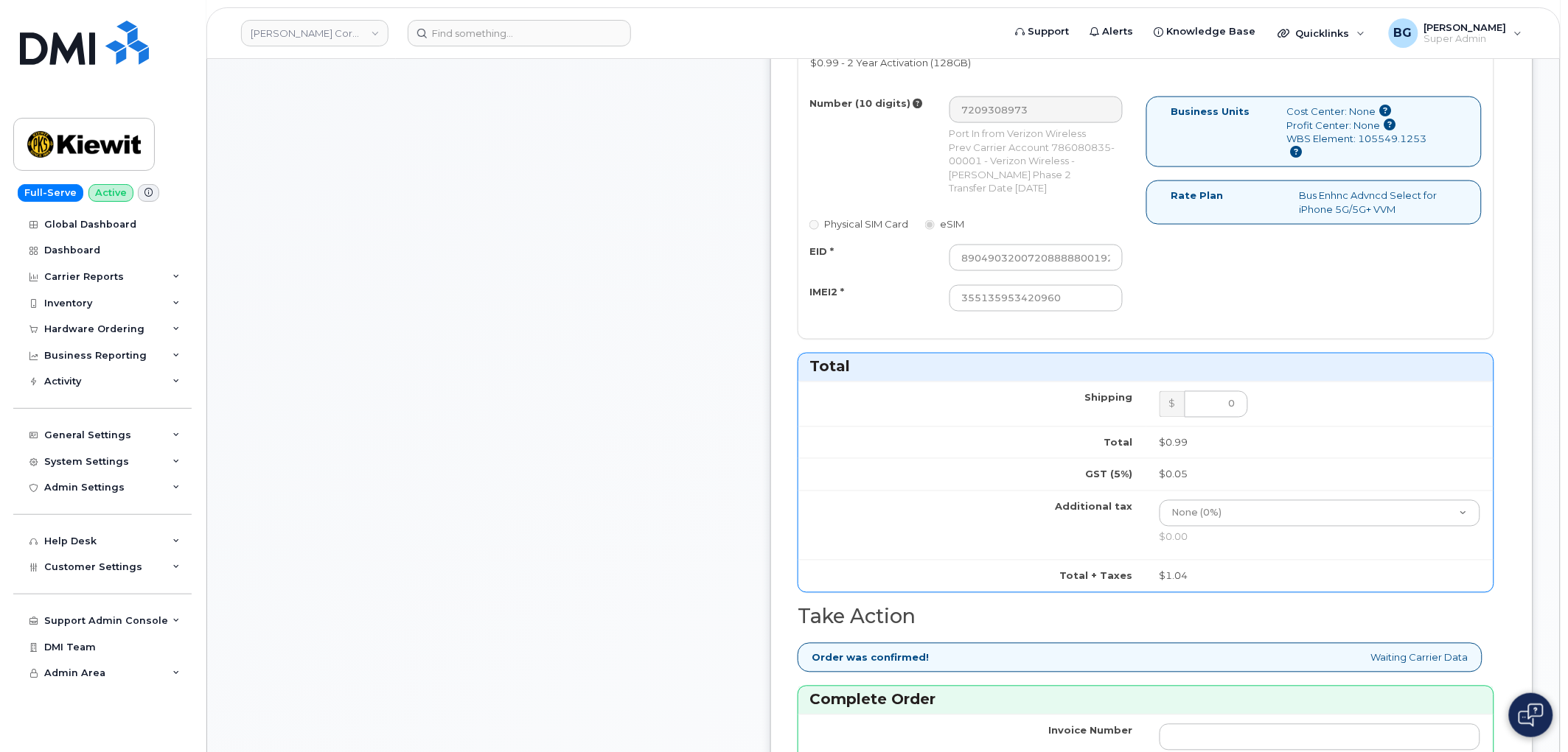
scroll to position [600, 0]
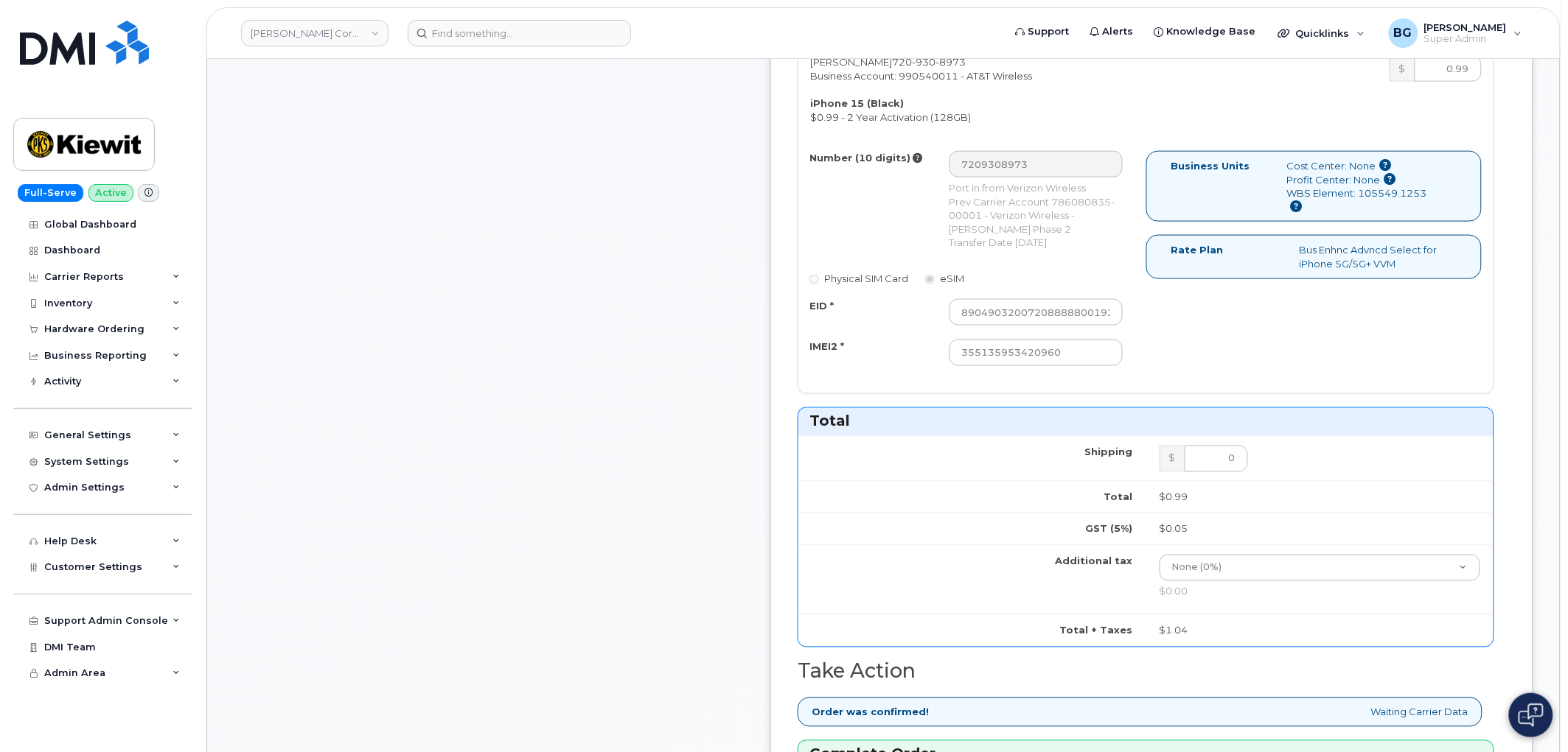
click at [1285, 335] on div "Number (10 digits) 7209308973 Port In from Verizon Wireless Prev Carrier Accoun…" at bounding box center [1146, 265] width 695 height 229
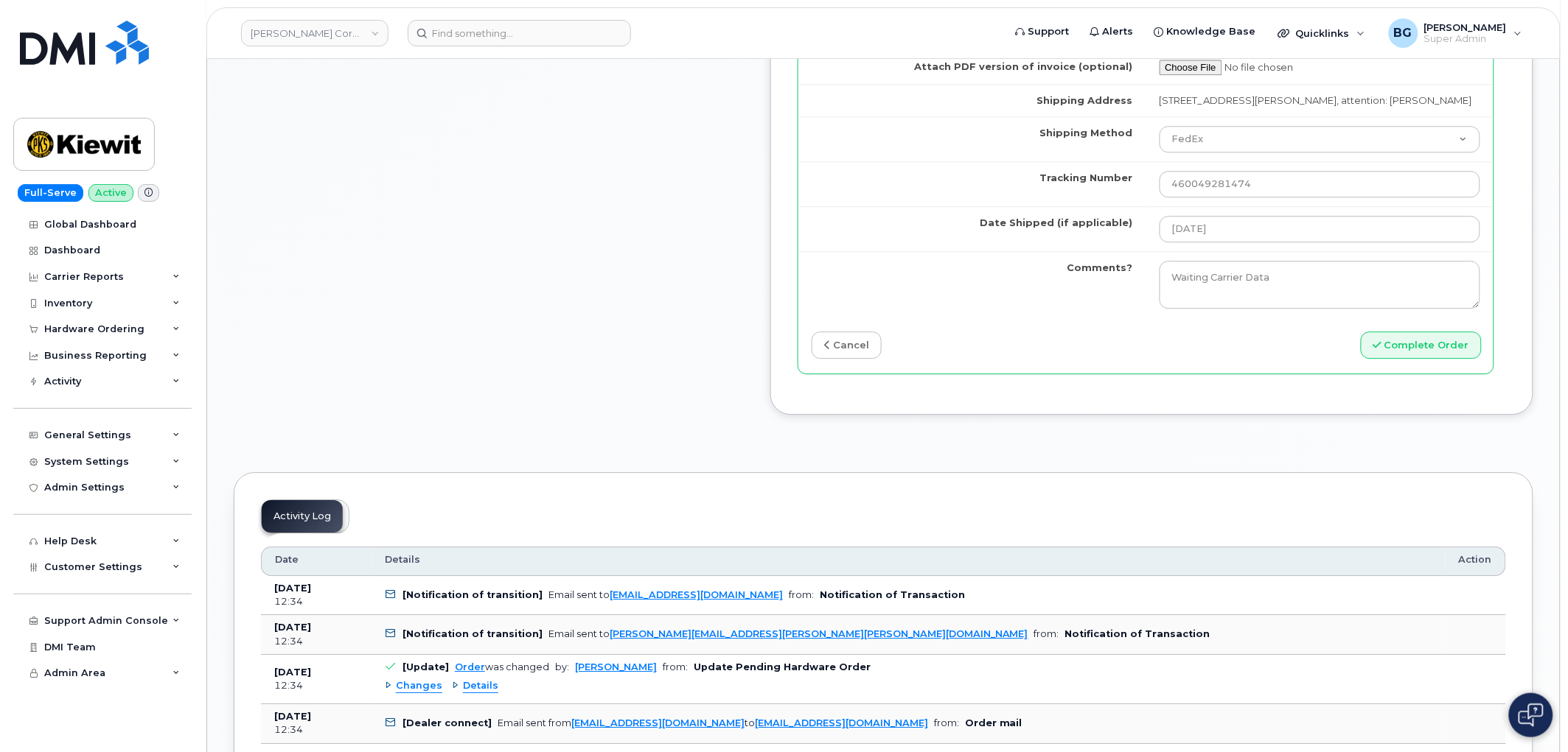
scroll to position [1364, 0]
click at [1431, 358] on button "Complete Order" at bounding box center [1421, 344] width 121 height 27
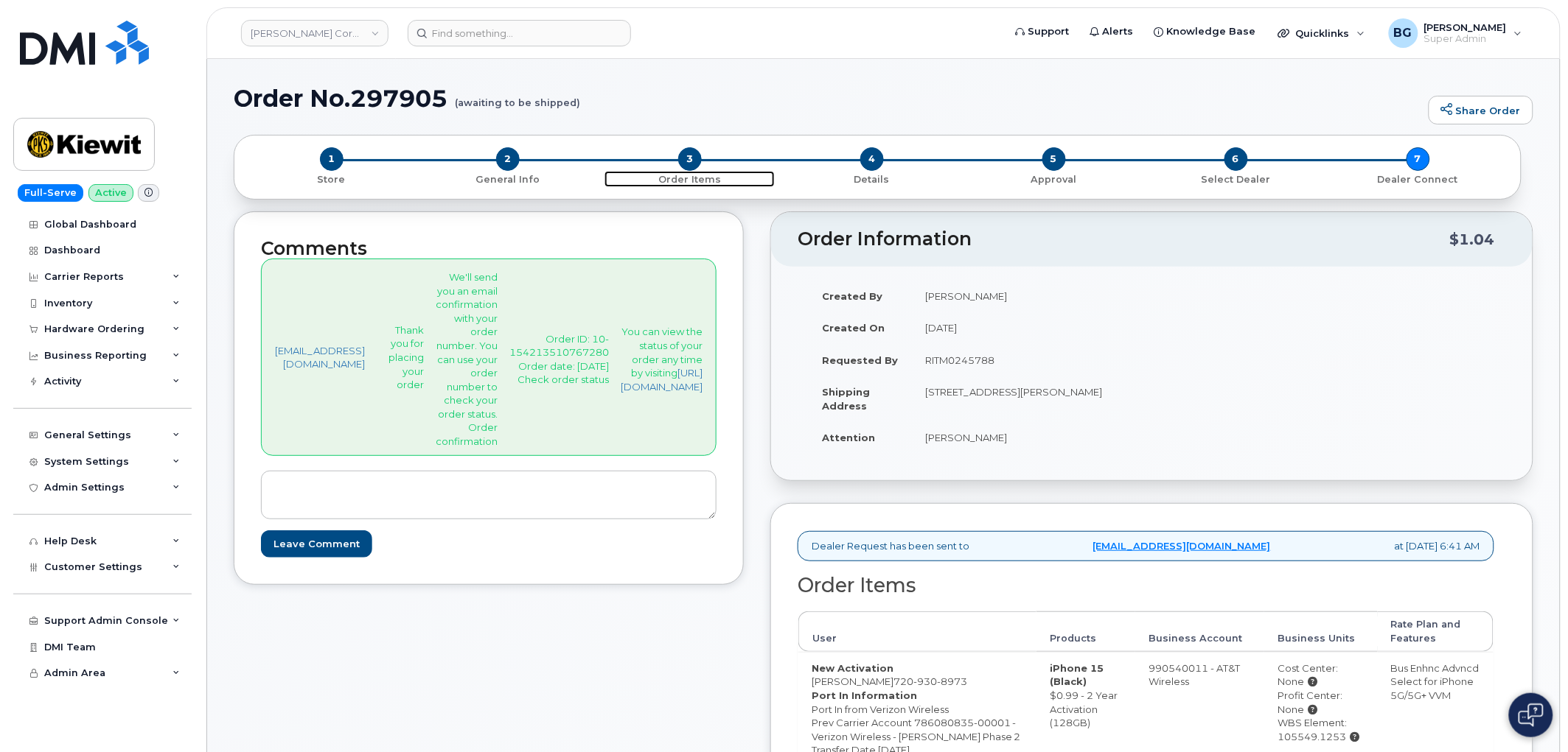
click at [686, 157] on span "3" at bounding box center [690, 160] width 24 height 24
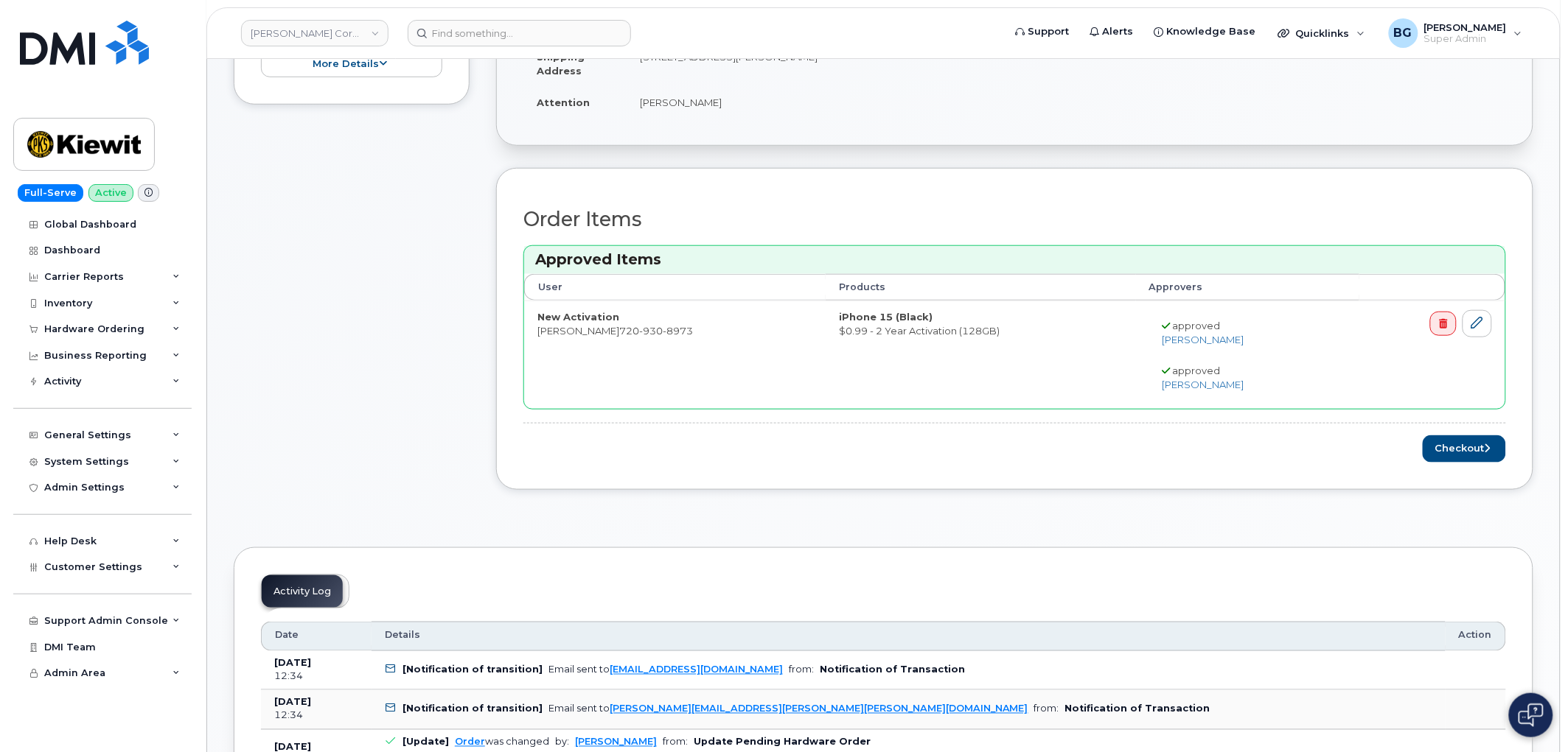
scroll to position [327, 0]
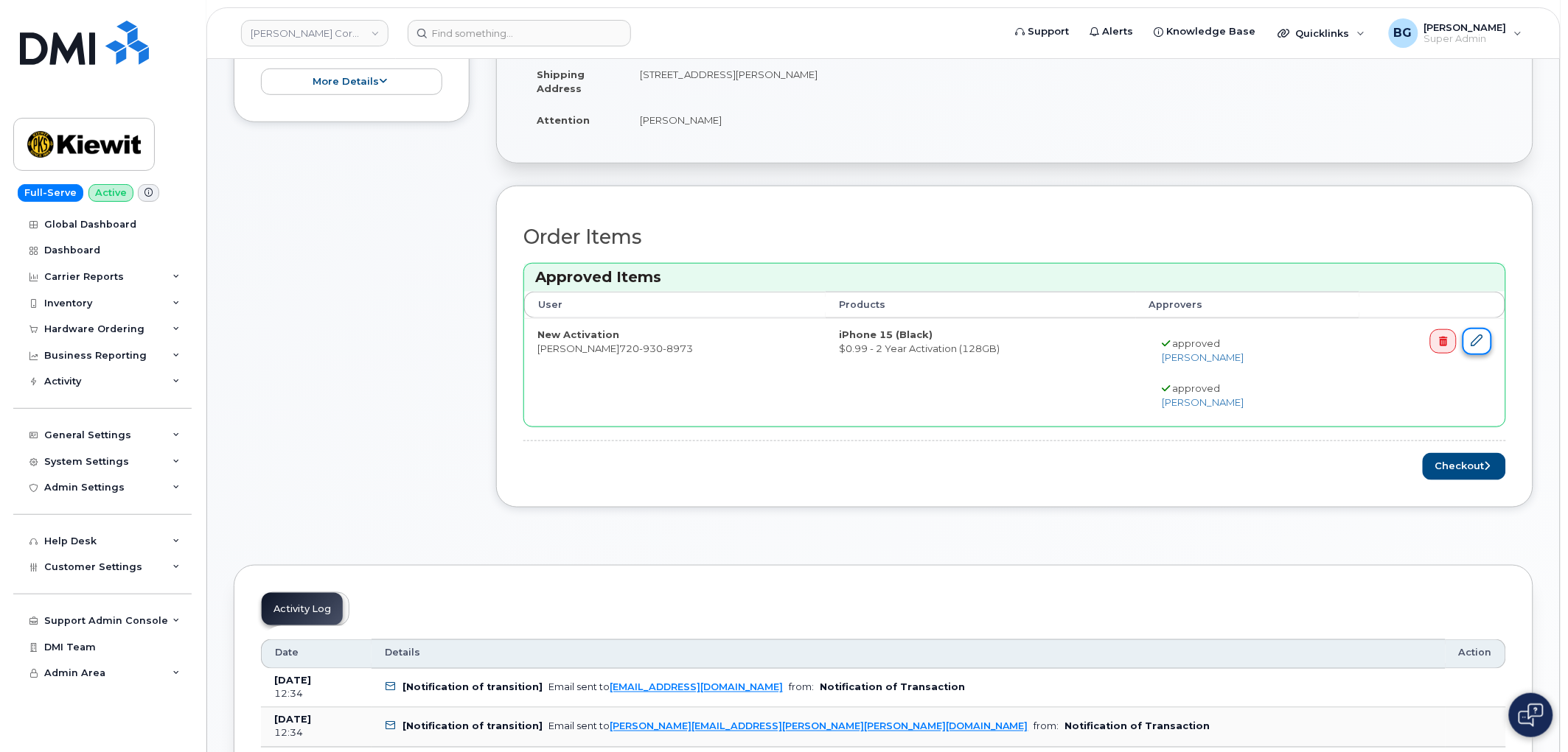
click at [1472, 341] on icon at bounding box center [1477, 341] width 12 height 12
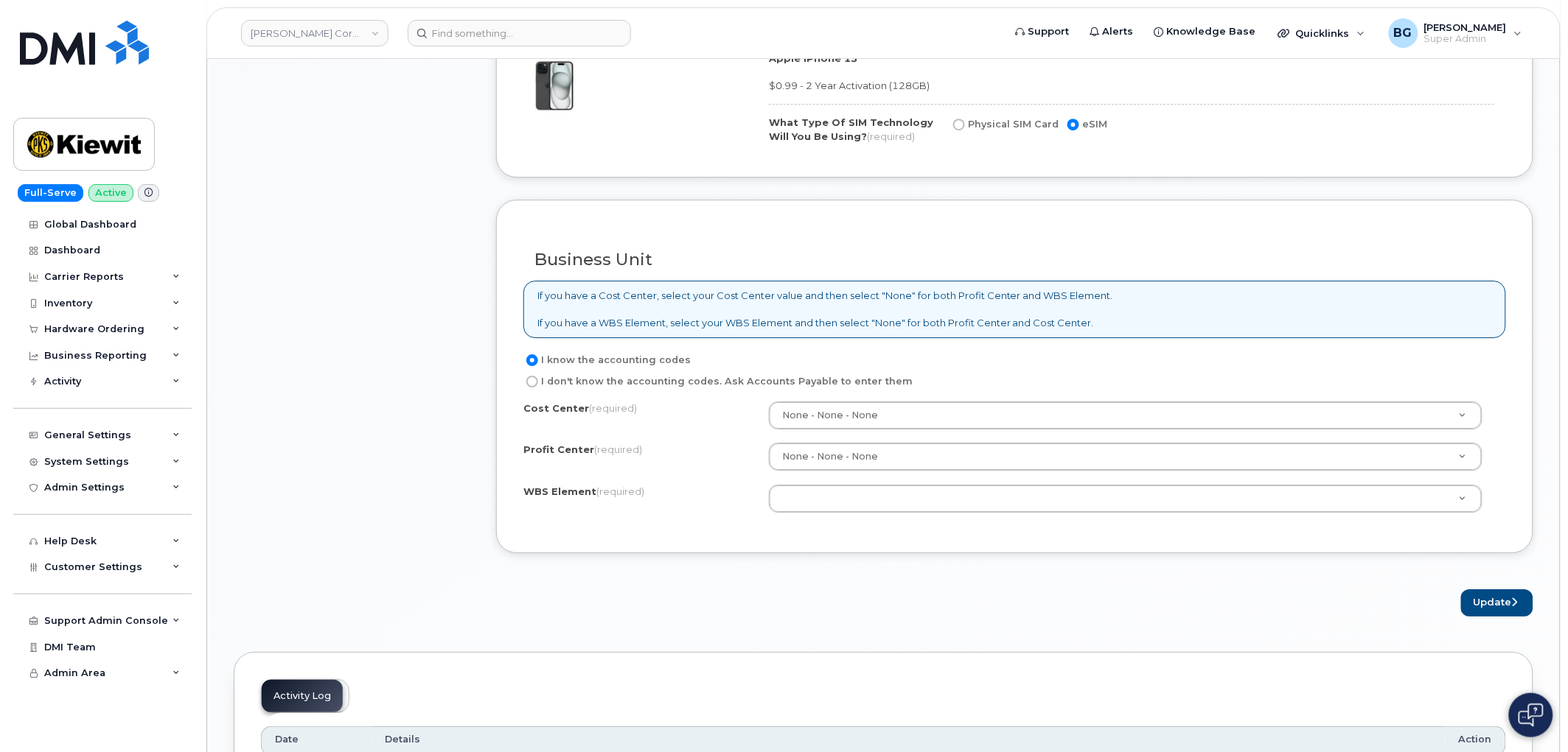
scroll to position [1753, 0]
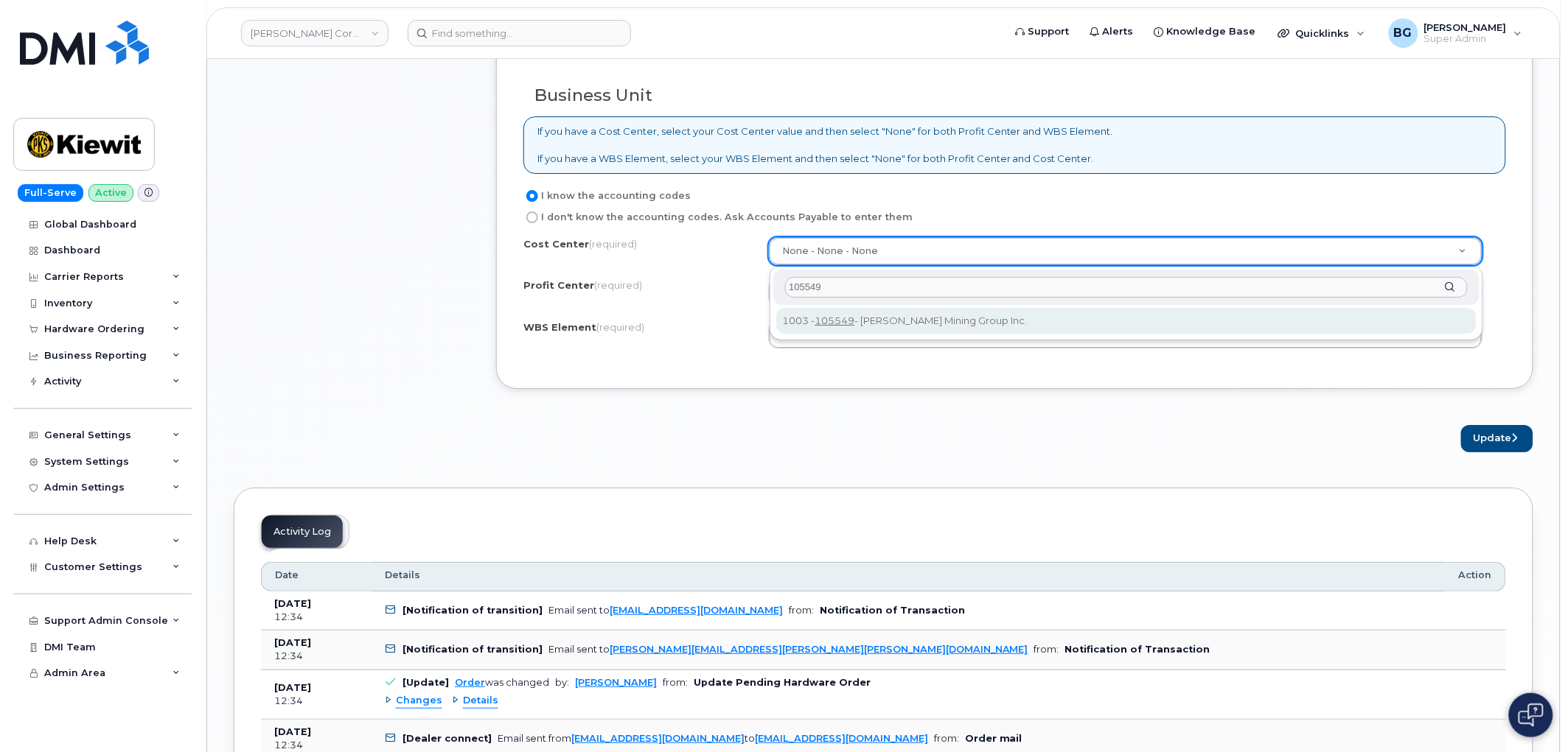
type input "105549"
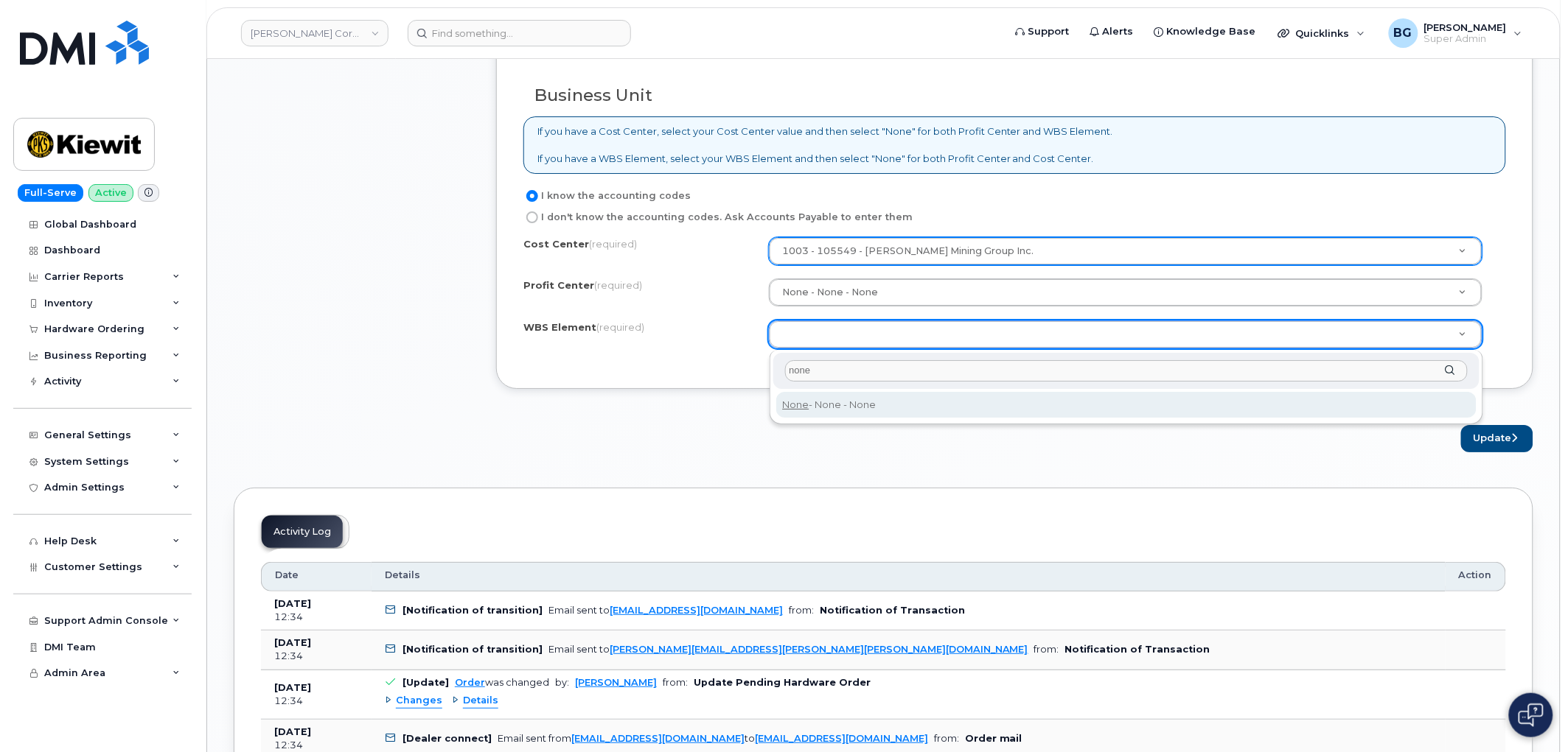
type input "none"
type input "None"
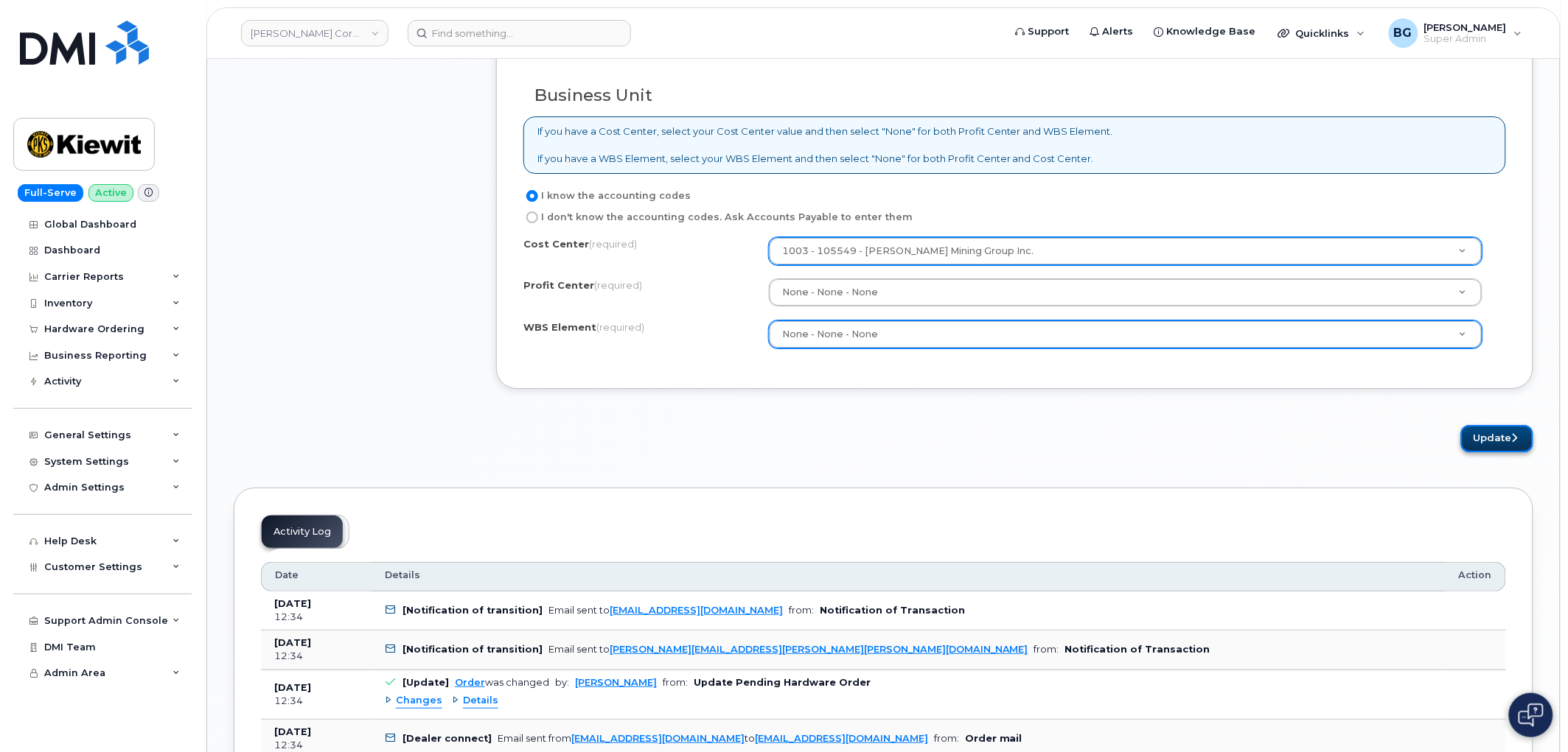
click at [1504, 440] on button "Update" at bounding box center [1497, 439] width 72 height 27
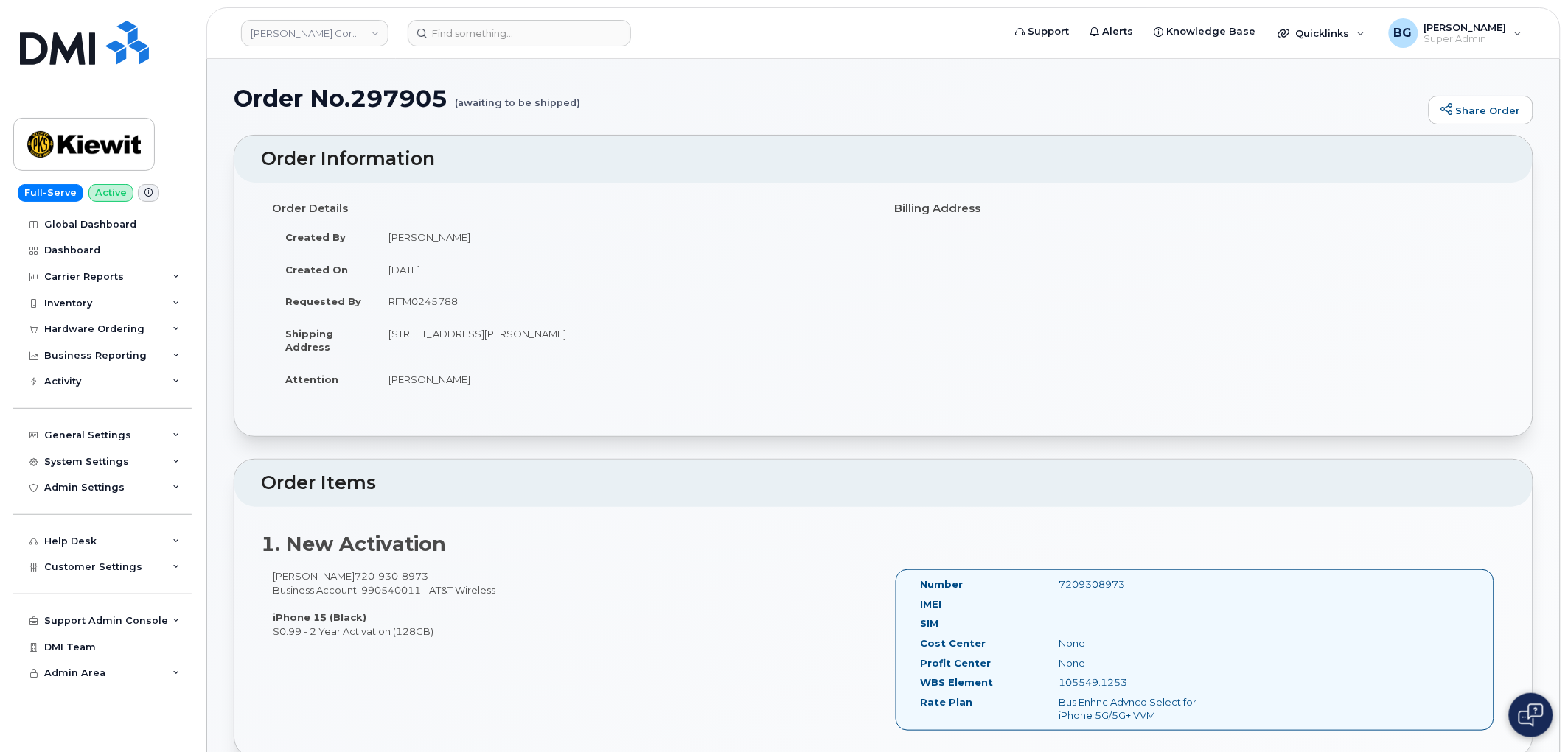
click at [1077, 682] on div "105549.1253" at bounding box center [1145, 682] width 195 height 14
copy div "105549.1253"
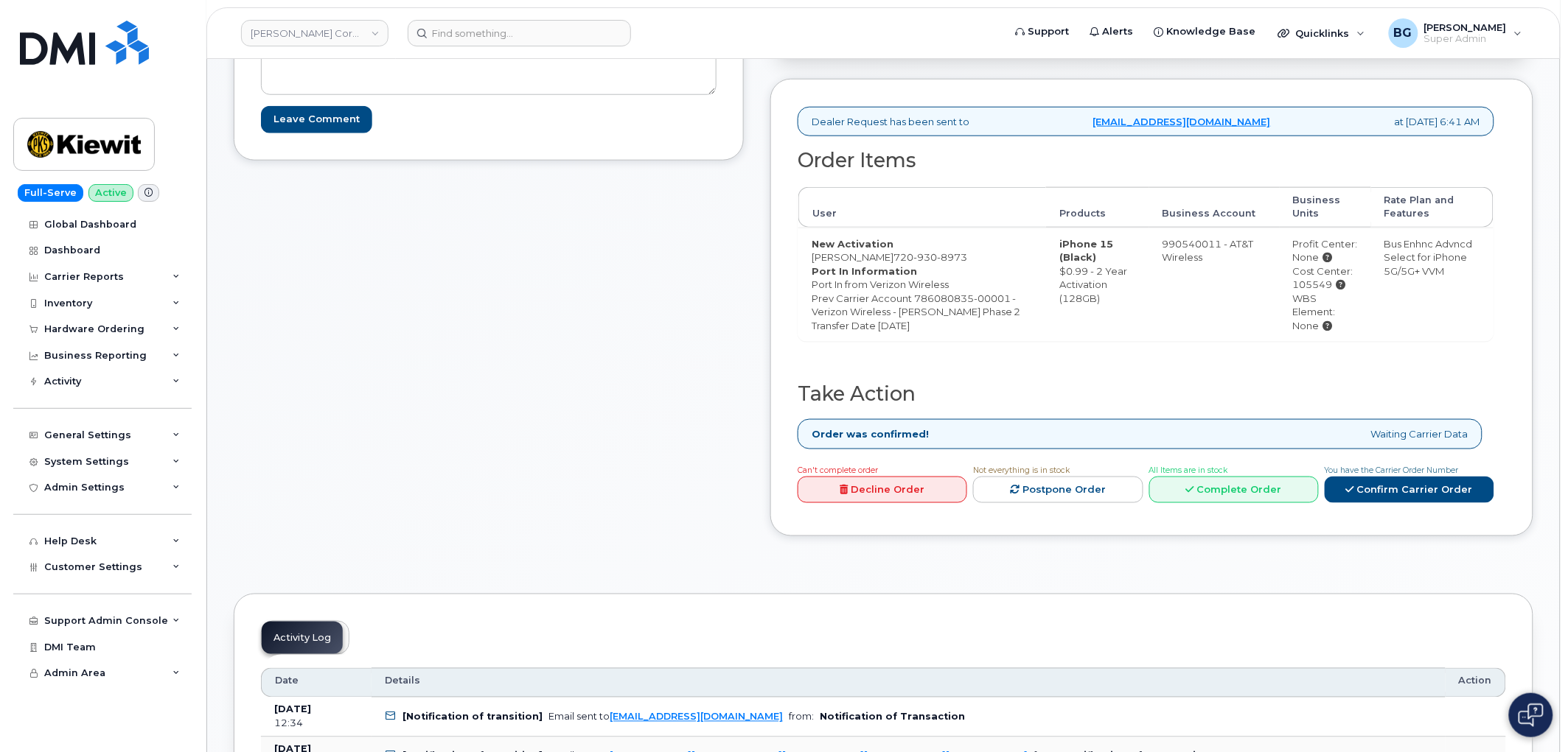
scroll to position [491, 0]
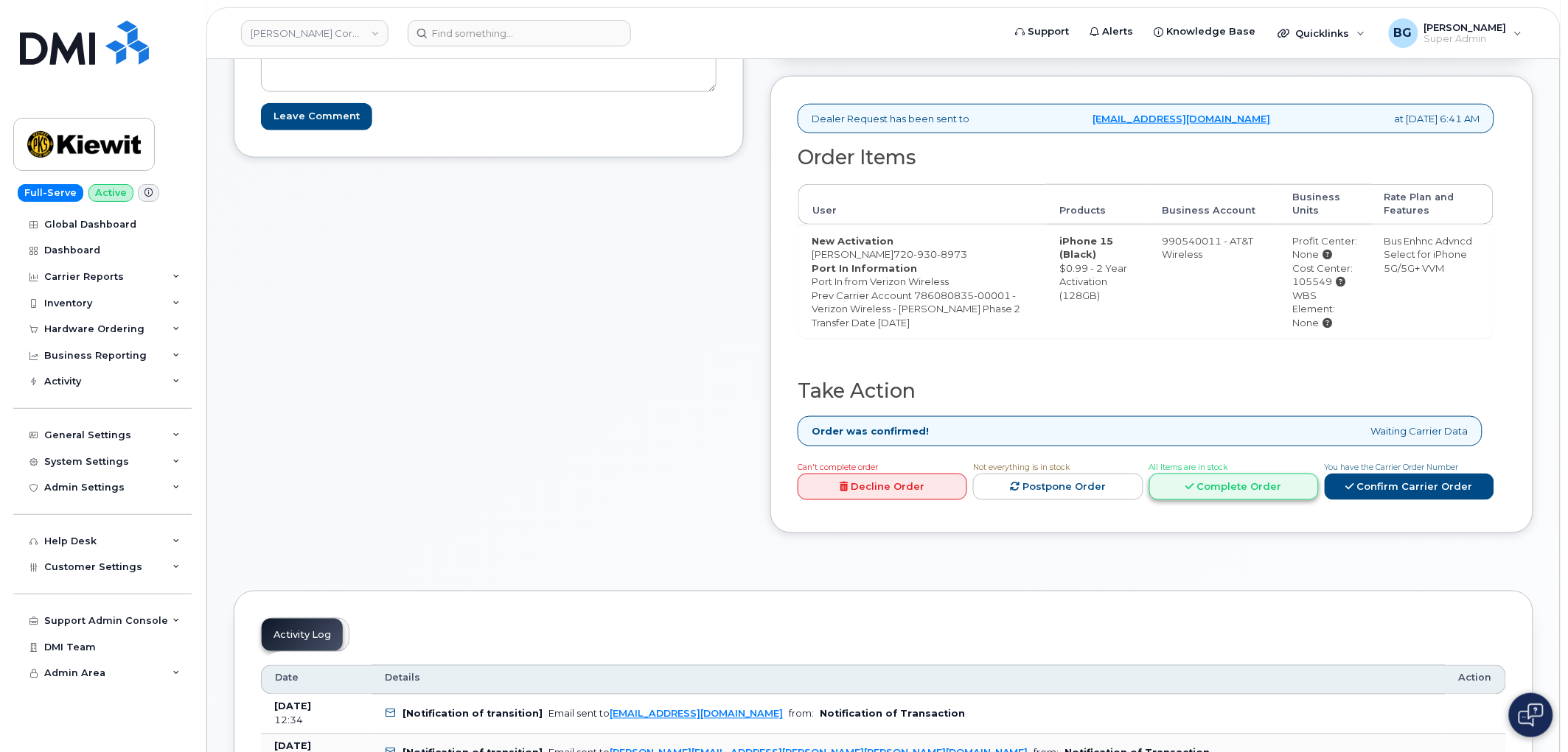
click at [1275, 501] on link "Complete Order" at bounding box center [1234, 487] width 169 height 27
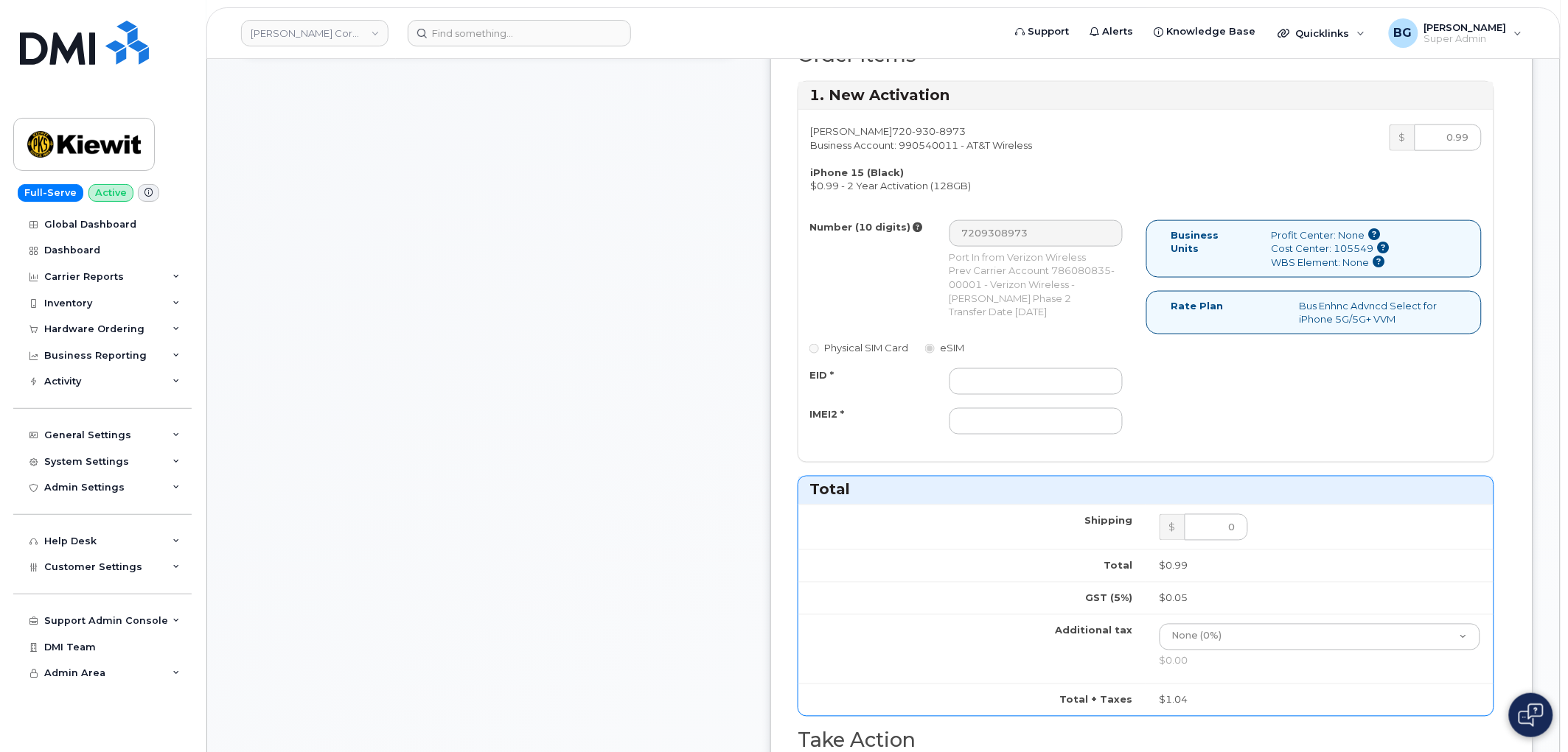
scroll to position [600, 0]
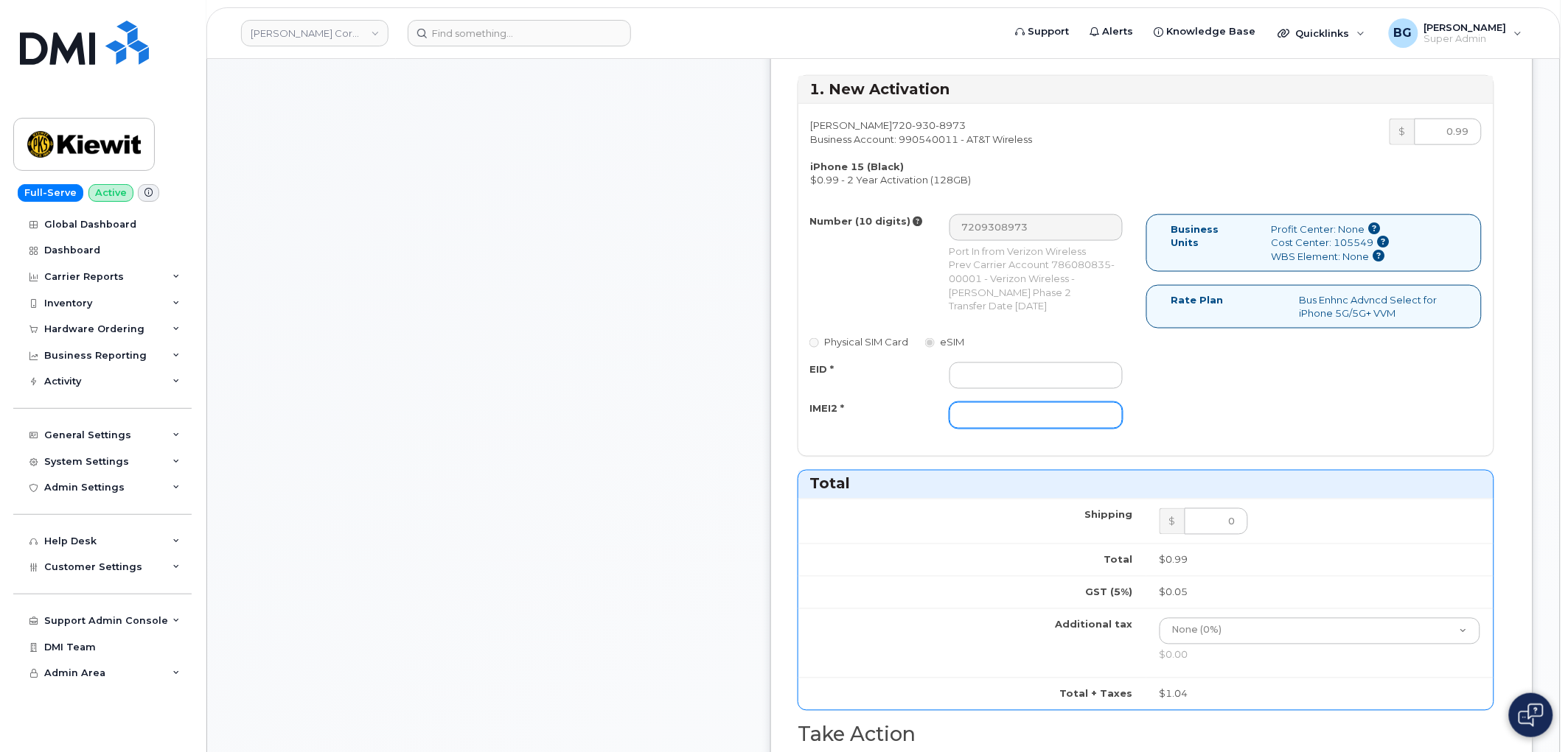
click at [1065, 425] on input "IMEI2 *" at bounding box center [1036, 416] width 174 height 27
paste input "355135953420960"
type input "355135953420960"
click at [1091, 379] on input "EID *" at bounding box center [1036, 376] width 174 height 27
paste input "89049032007208888800192849065398"
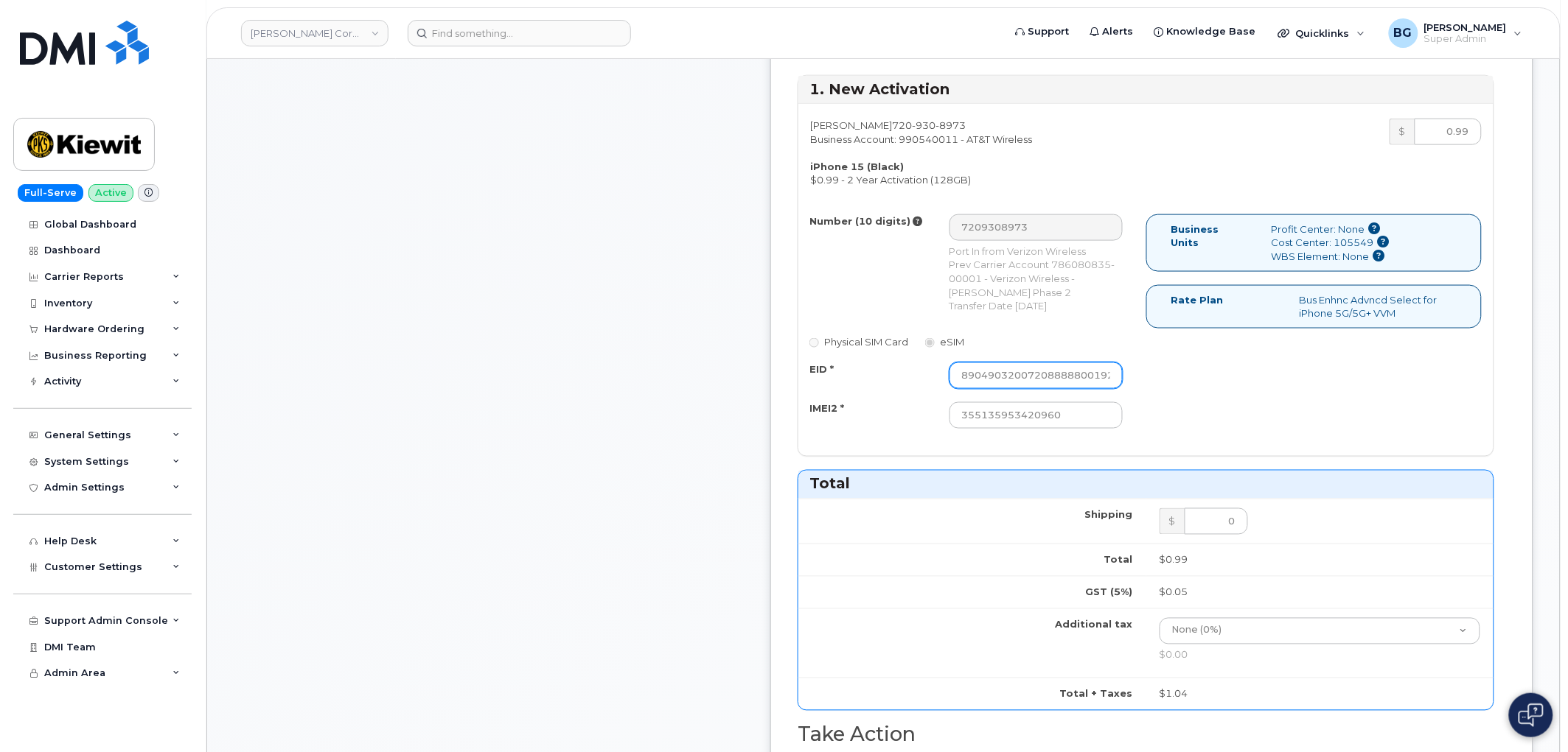
scroll to position [0, 89]
type input "89049032007208888800192849065398"
click at [1332, 418] on div "Number (10 digits) 7209308973 Port In from Verizon Wireless Prev Carrier Accoun…" at bounding box center [1146, 329] width 695 height 229
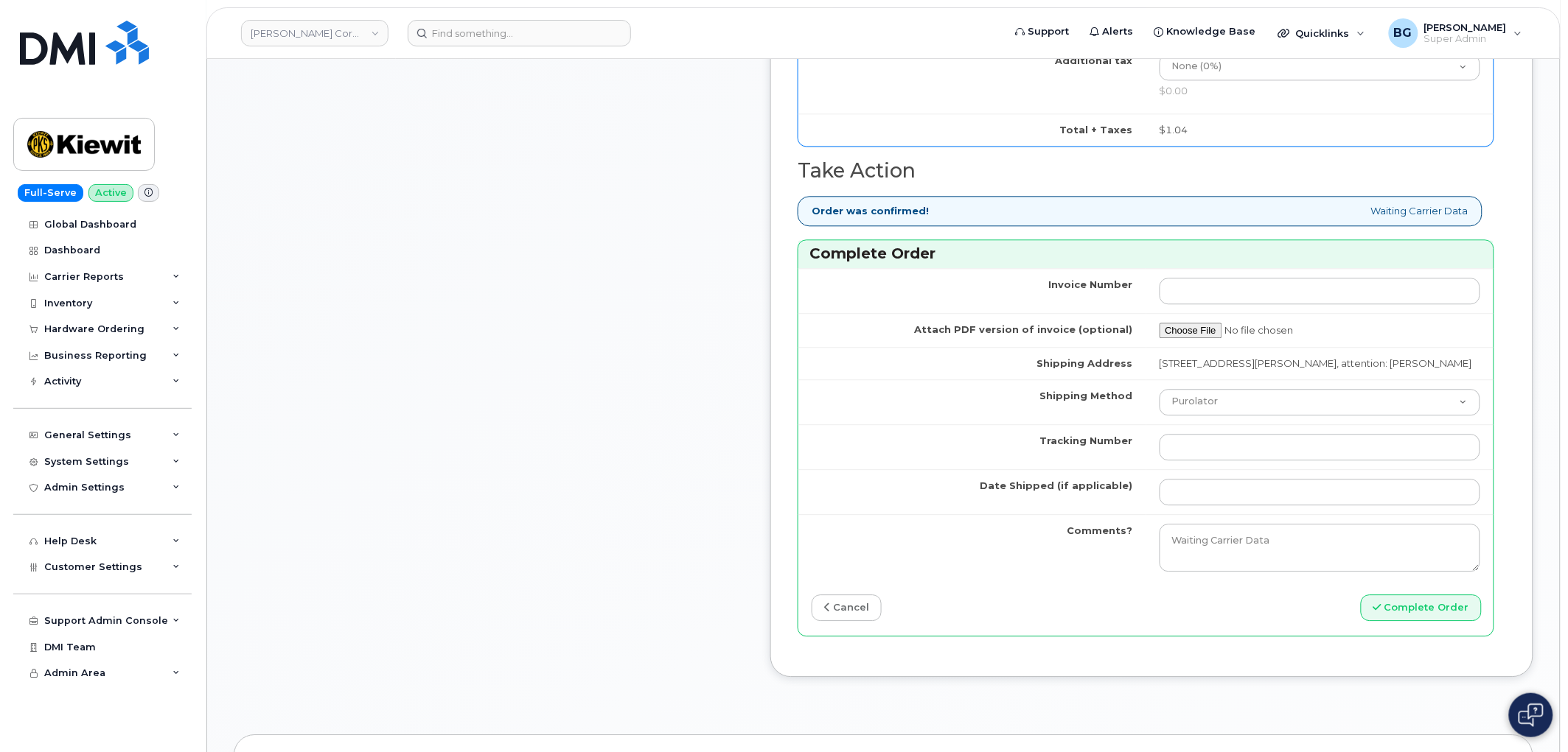
scroll to position [1201, 0]
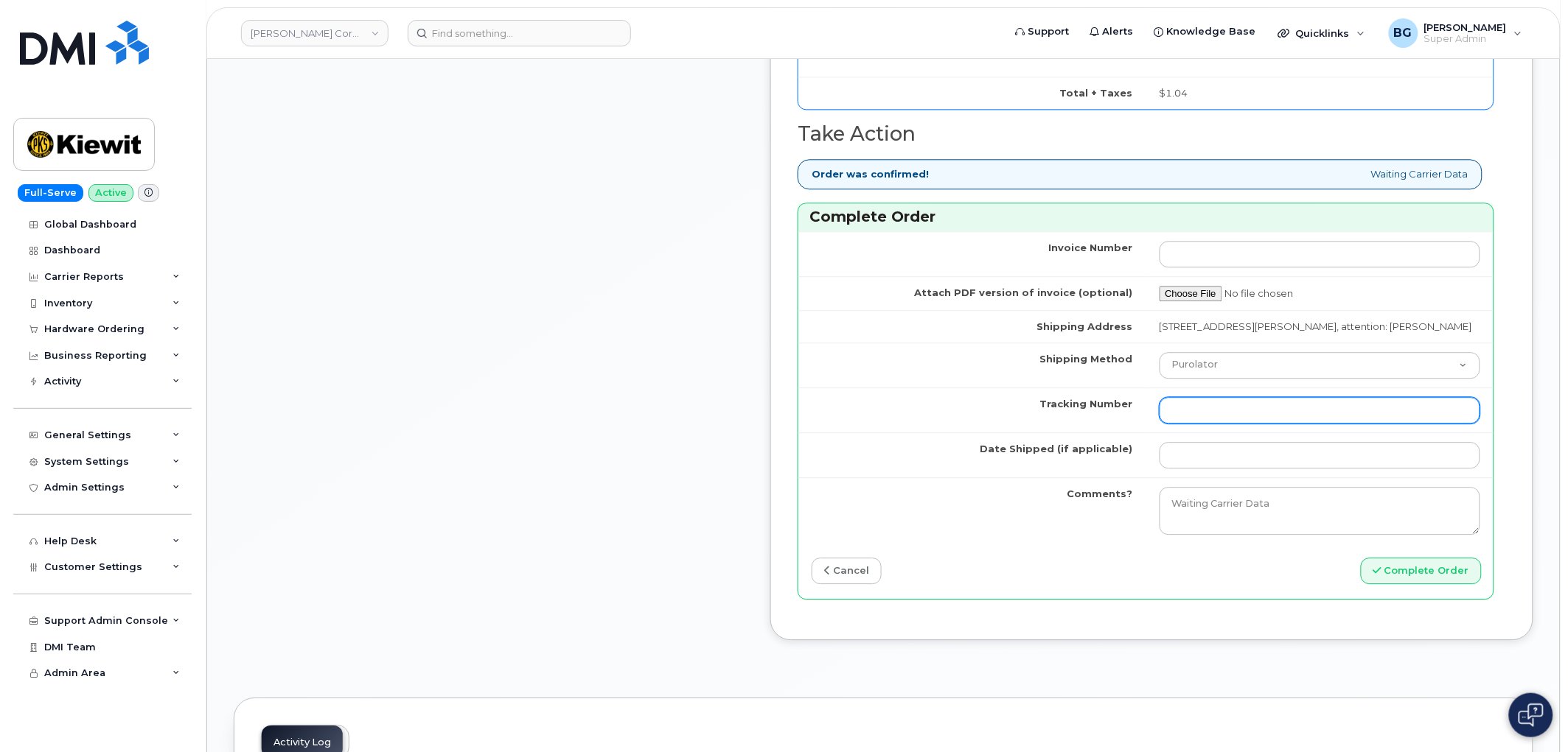
click at [1246, 424] on input "Tracking Number" at bounding box center [1320, 411] width 322 height 27
paste input "460049281474"
type input "460049281474"
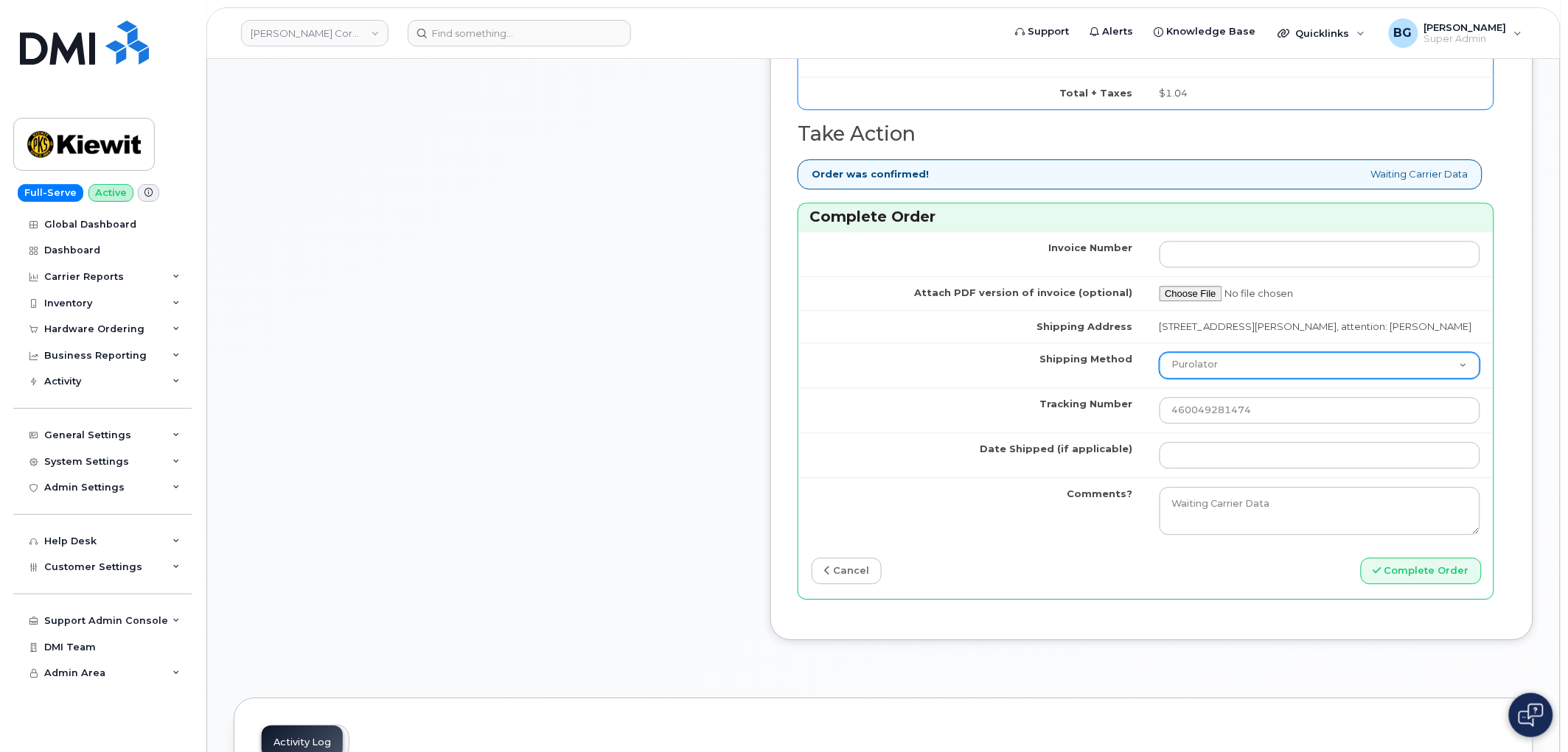
click at [1273, 379] on select "Purolator UPS FedEx Canada Post Courier Other Drop Off Pick Up" at bounding box center [1320, 365] width 322 height 27
select select "FedEx"
click at [1205, 379] on select "Purolator UPS FedEx Canada Post Courier Other Drop Off Pick Up" at bounding box center [1320, 365] width 322 height 27
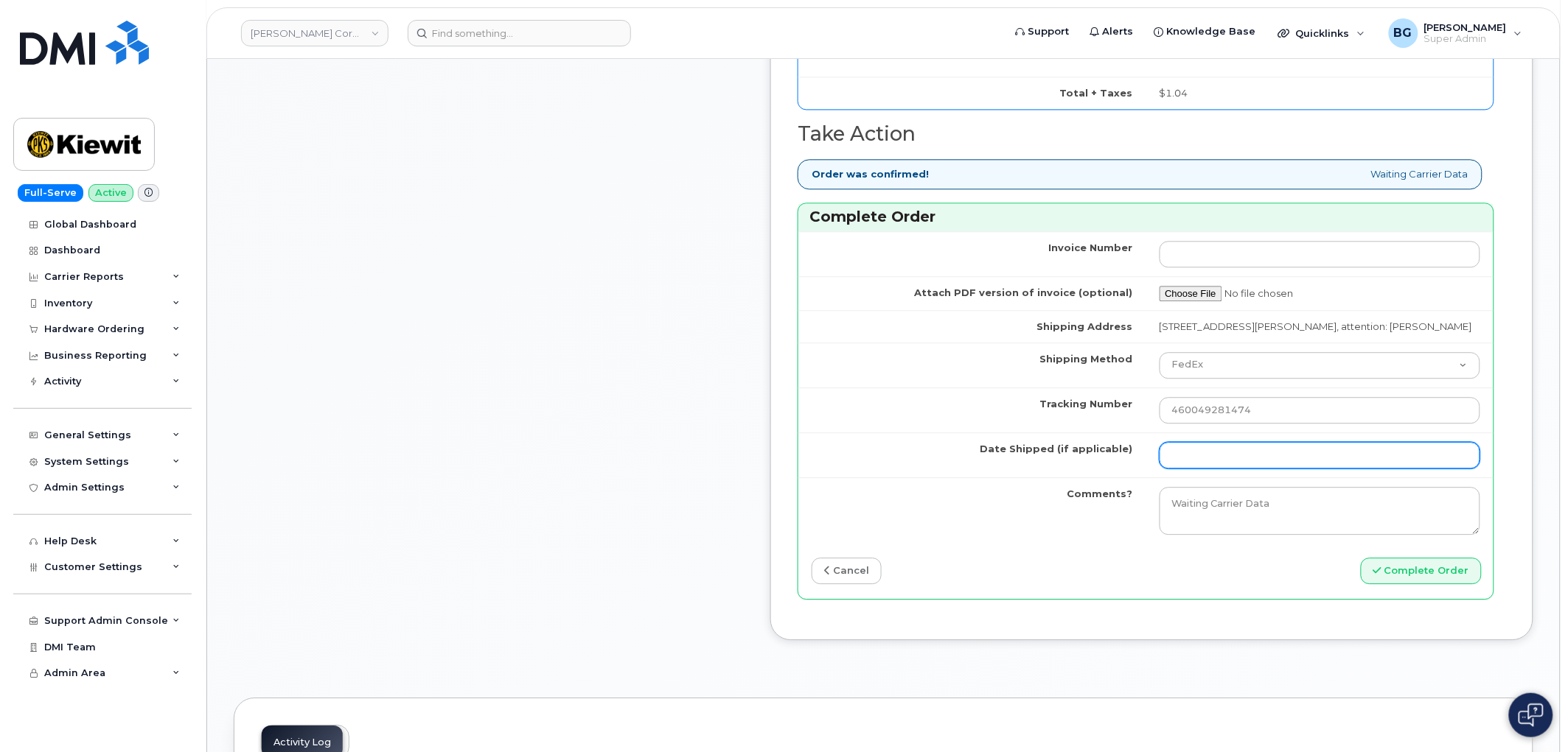
click at [1259, 468] on input "Date Shipped (if applicable)" at bounding box center [1320, 456] width 322 height 27
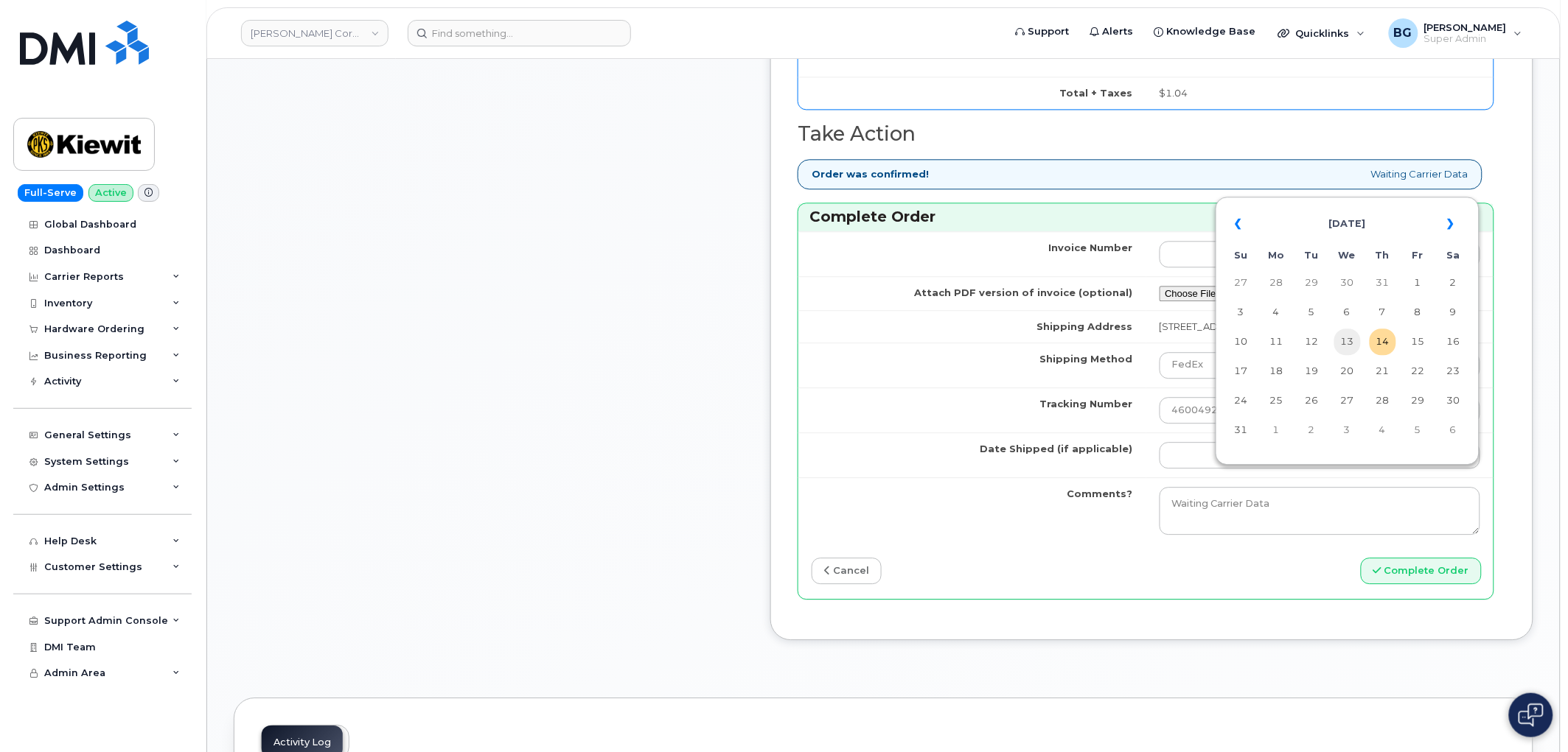
click at [1347, 341] on td "13" at bounding box center [1348, 342] width 27 height 27
type input "[DATE]"
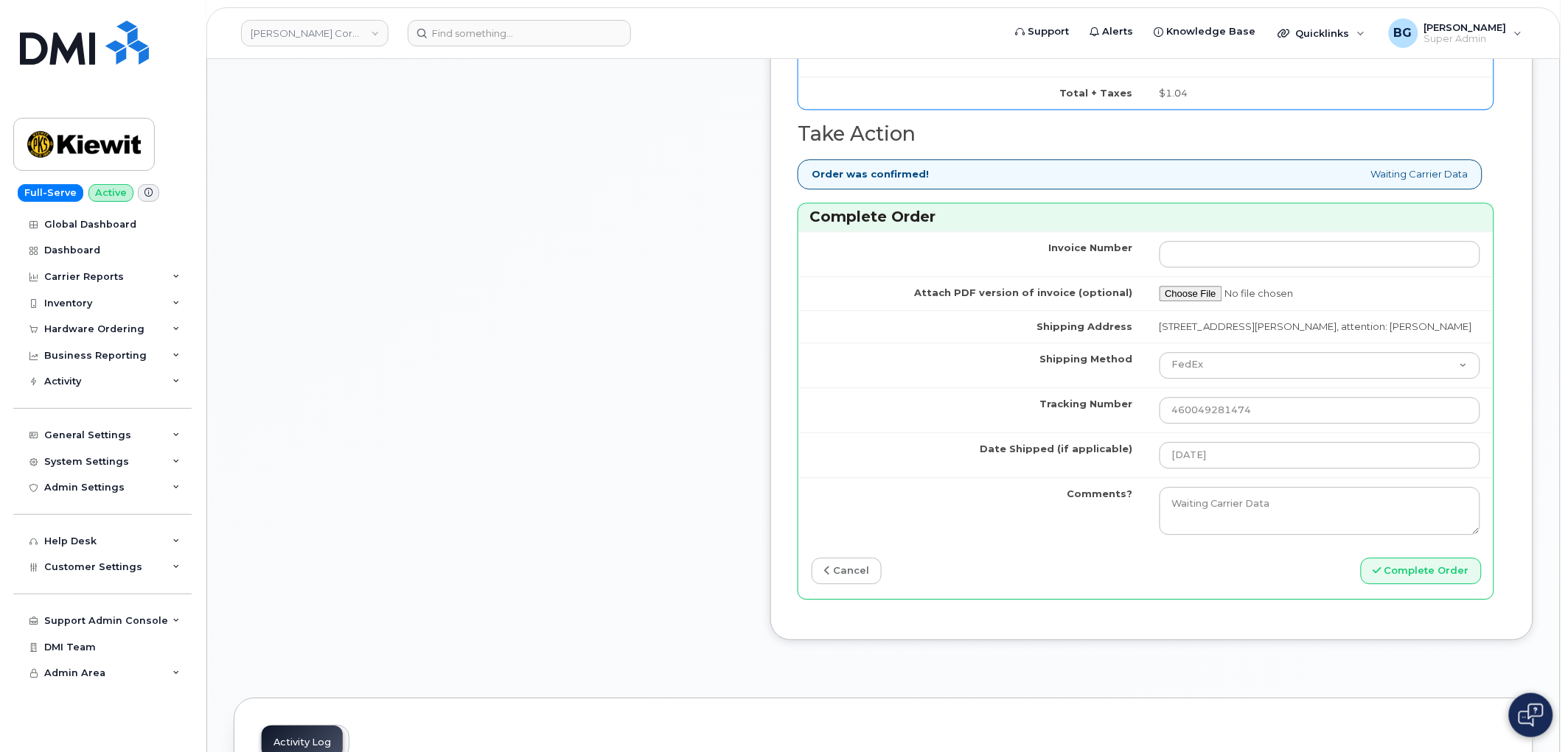
click at [992, 542] on td "Comments?" at bounding box center [972, 511] width 348 height 67
click at [1431, 585] on button "Complete Order" at bounding box center [1421, 571] width 121 height 27
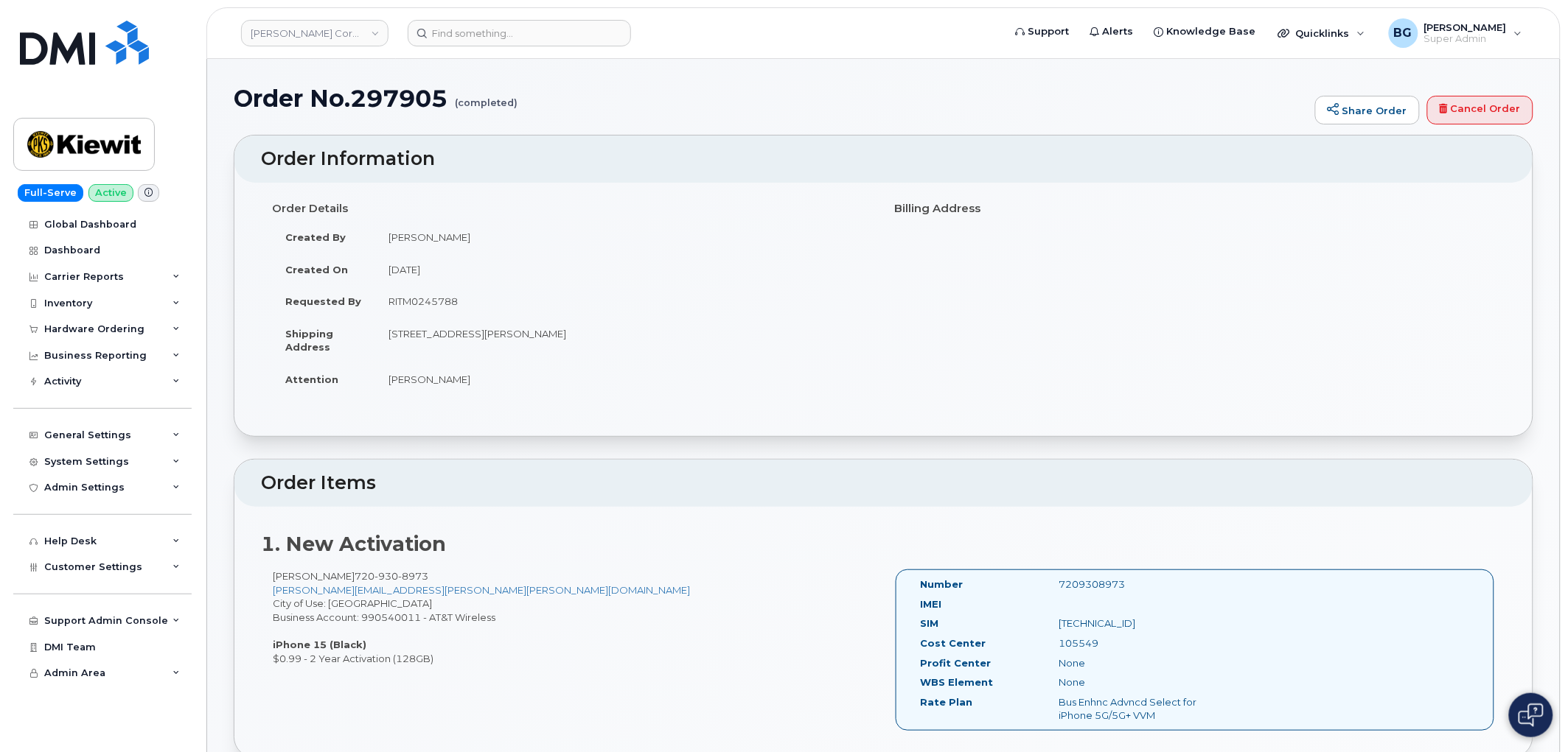
click at [1070, 494] on header "Order Items" at bounding box center [884, 483] width 1298 height 48
click at [680, 480] on h2 "Order Items" at bounding box center [883, 483] width 1245 height 21
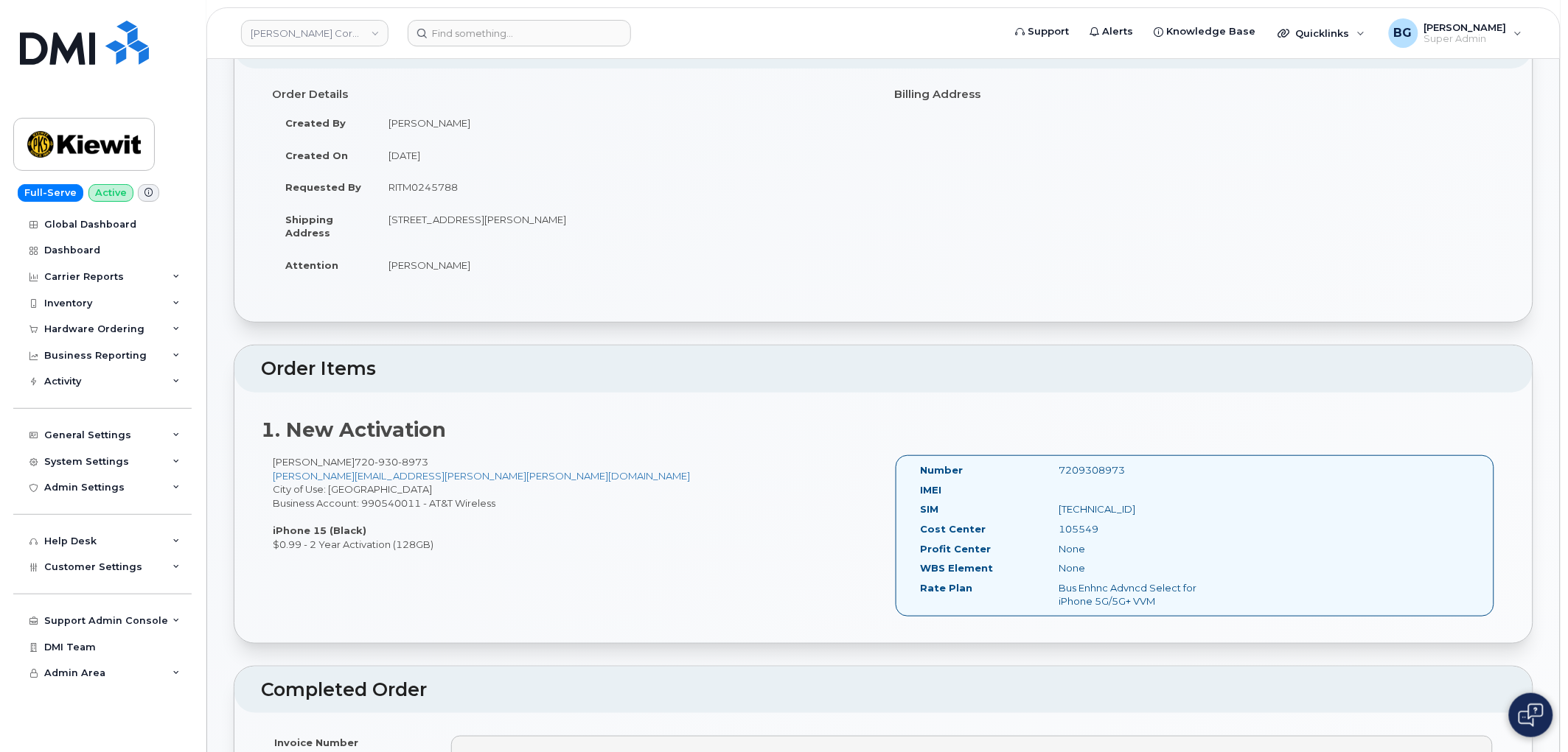
scroll to position [163, 0]
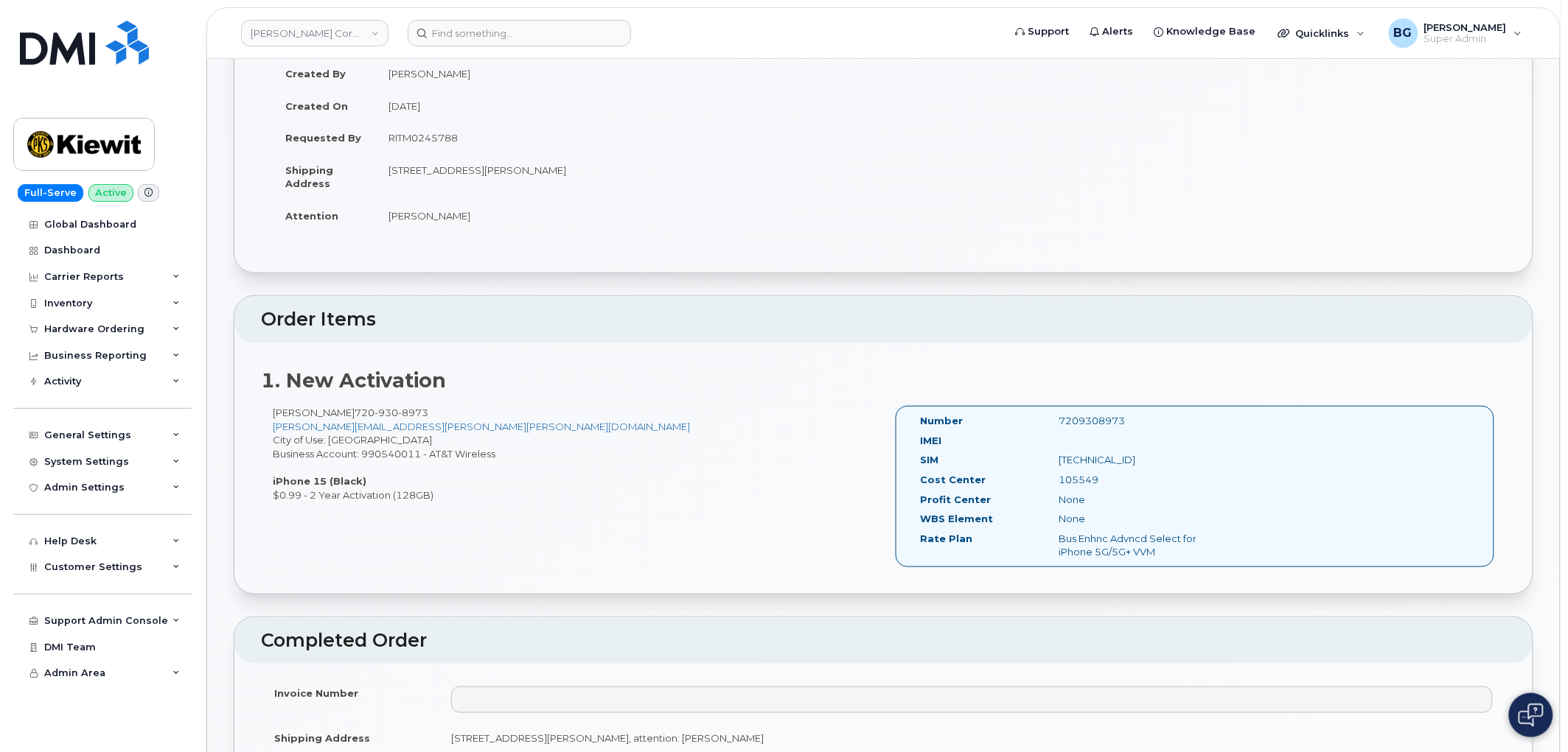
click at [1079, 422] on div "7209308973" at bounding box center [1145, 421] width 195 height 14
copy div "7209308973"
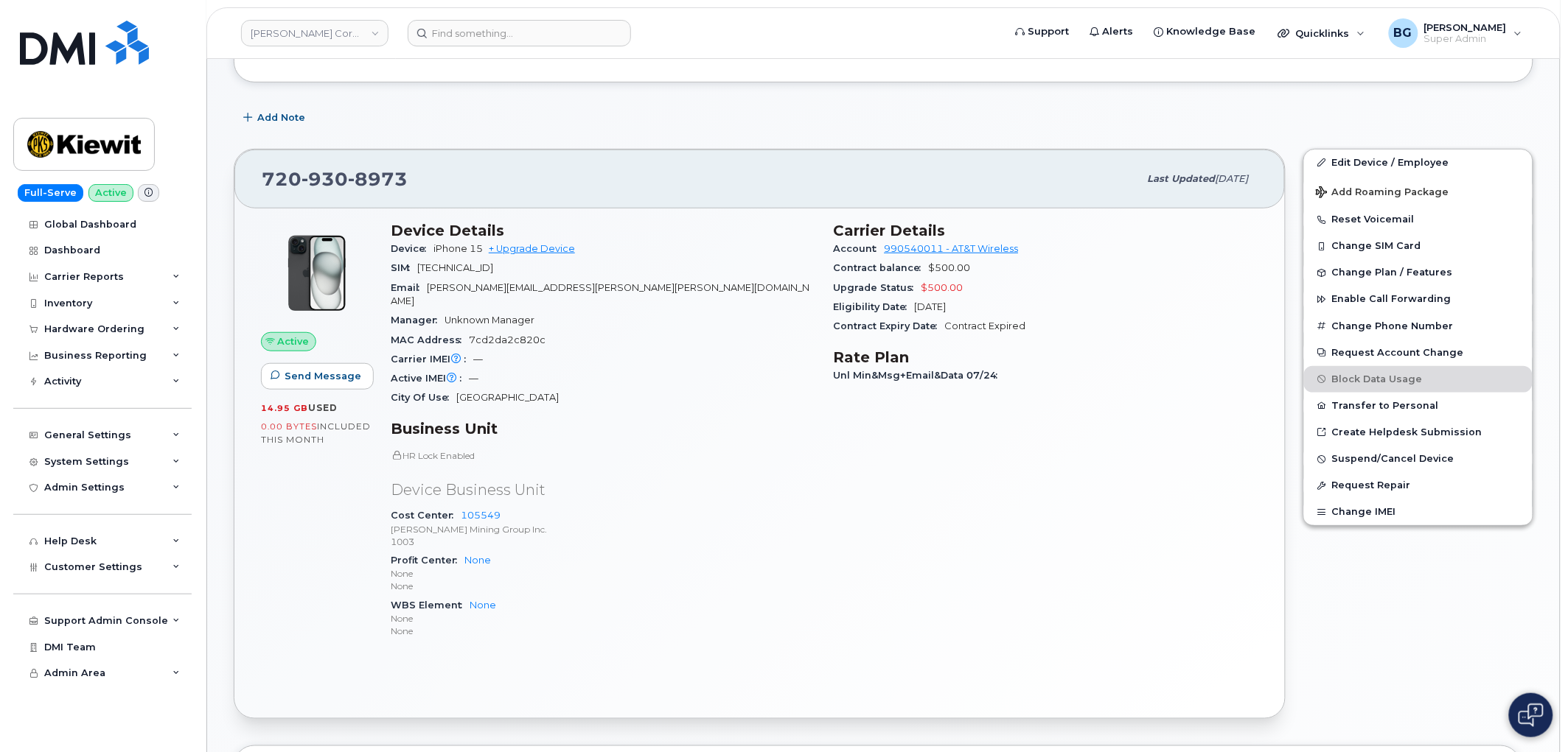
scroll to position [218, 0]
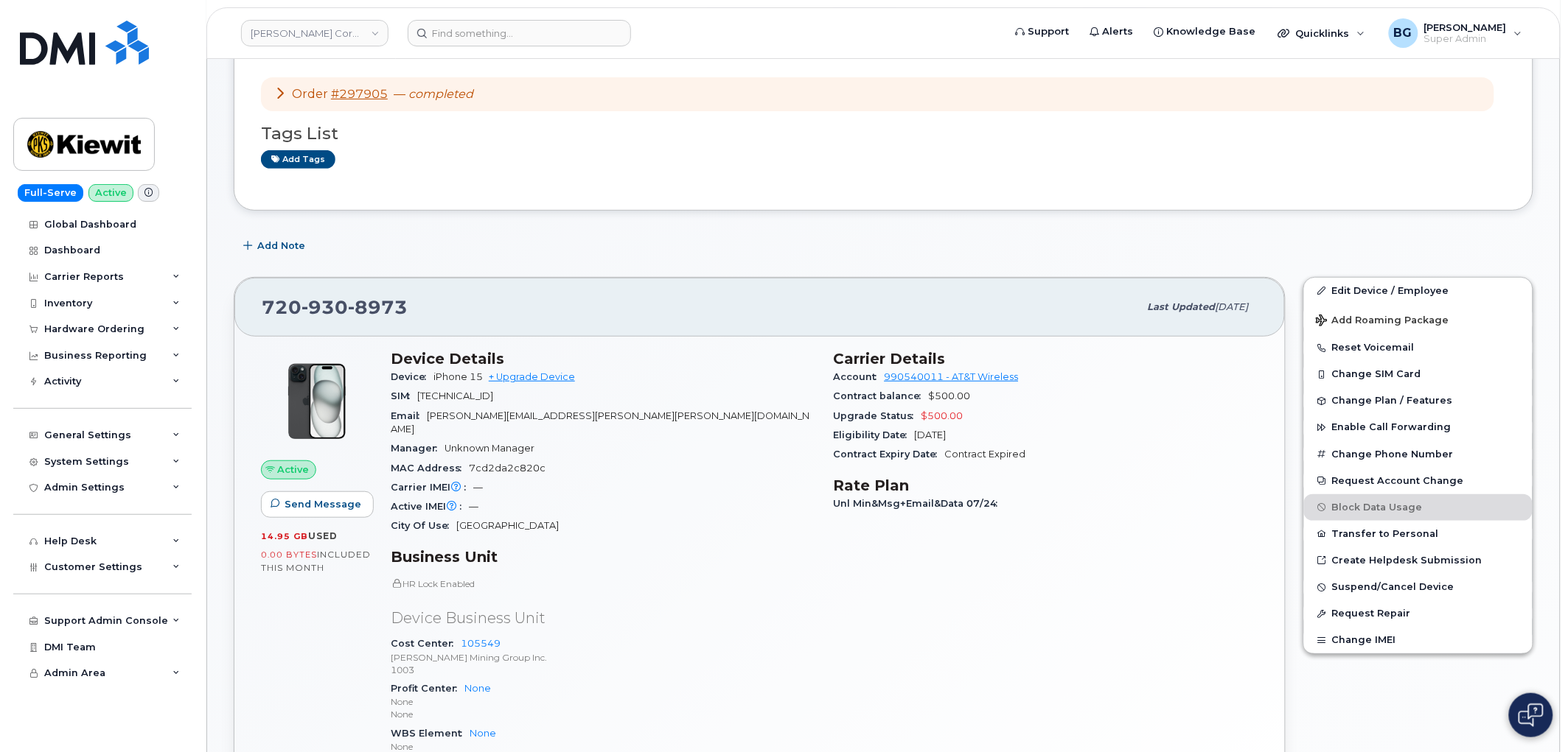
scroll to position [108, 0]
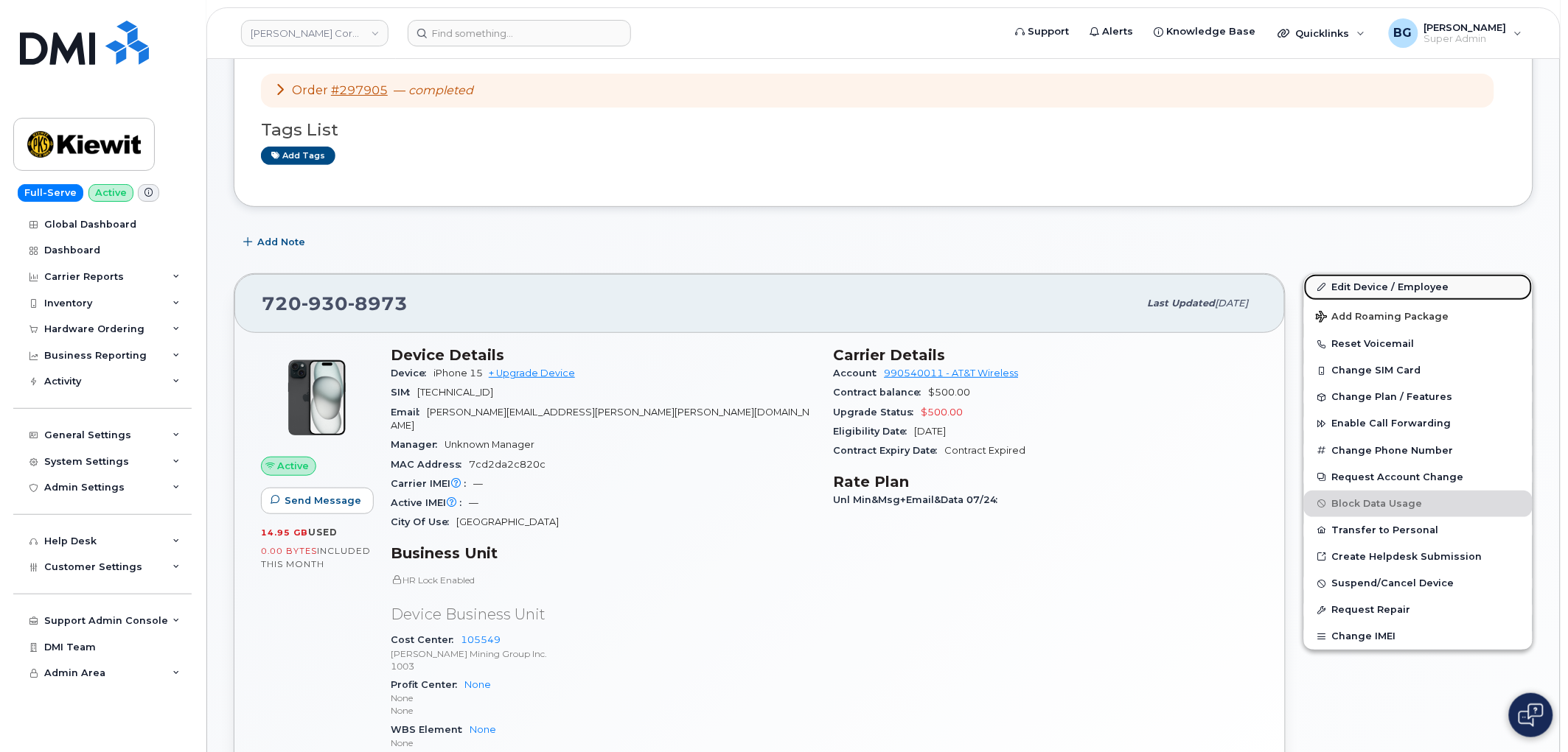
click at [1368, 286] on link "Edit Device / Employee" at bounding box center [1419, 287] width 229 height 27
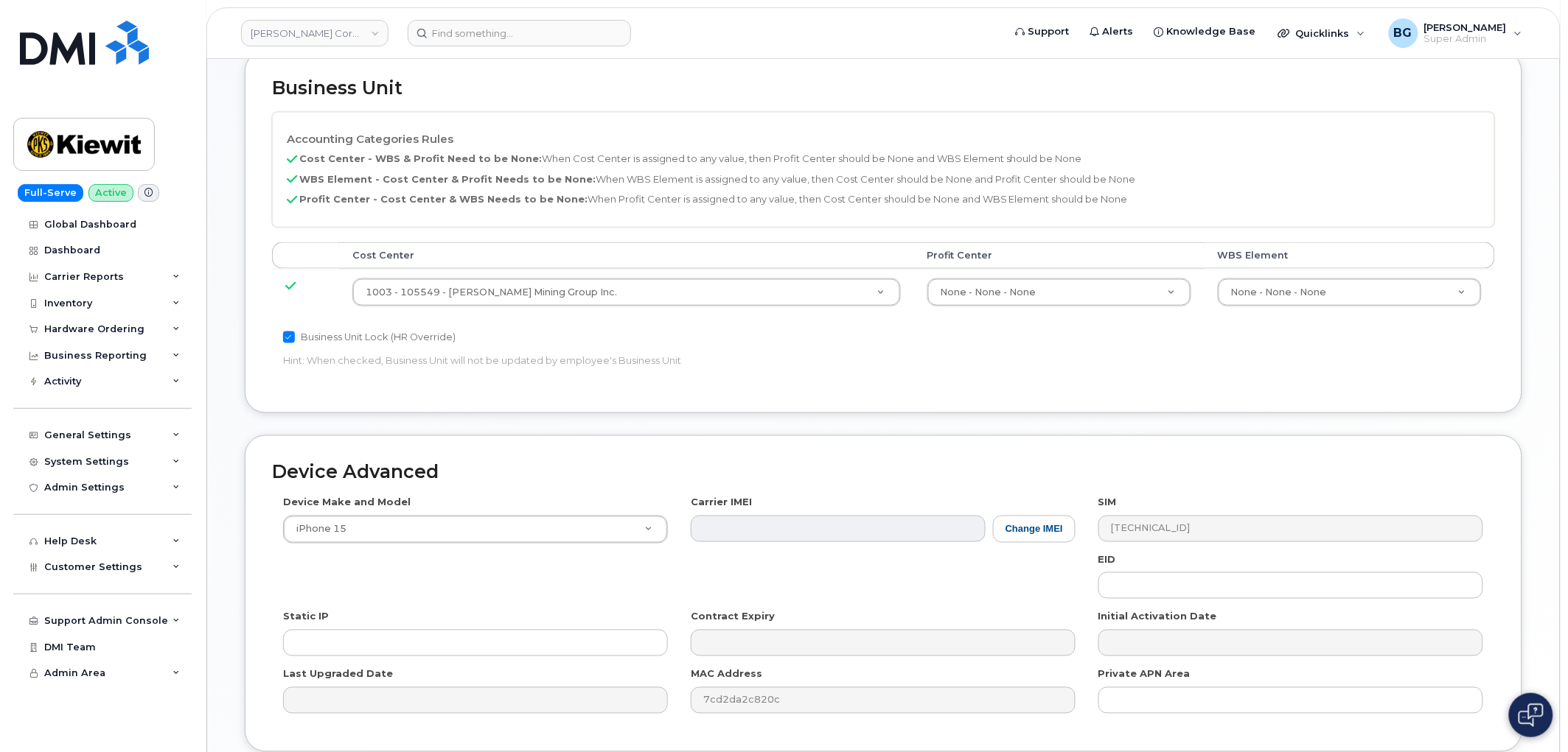
scroll to position [546, 0]
click at [1195, 585] on input "text" at bounding box center [1291, 585] width 385 height 27
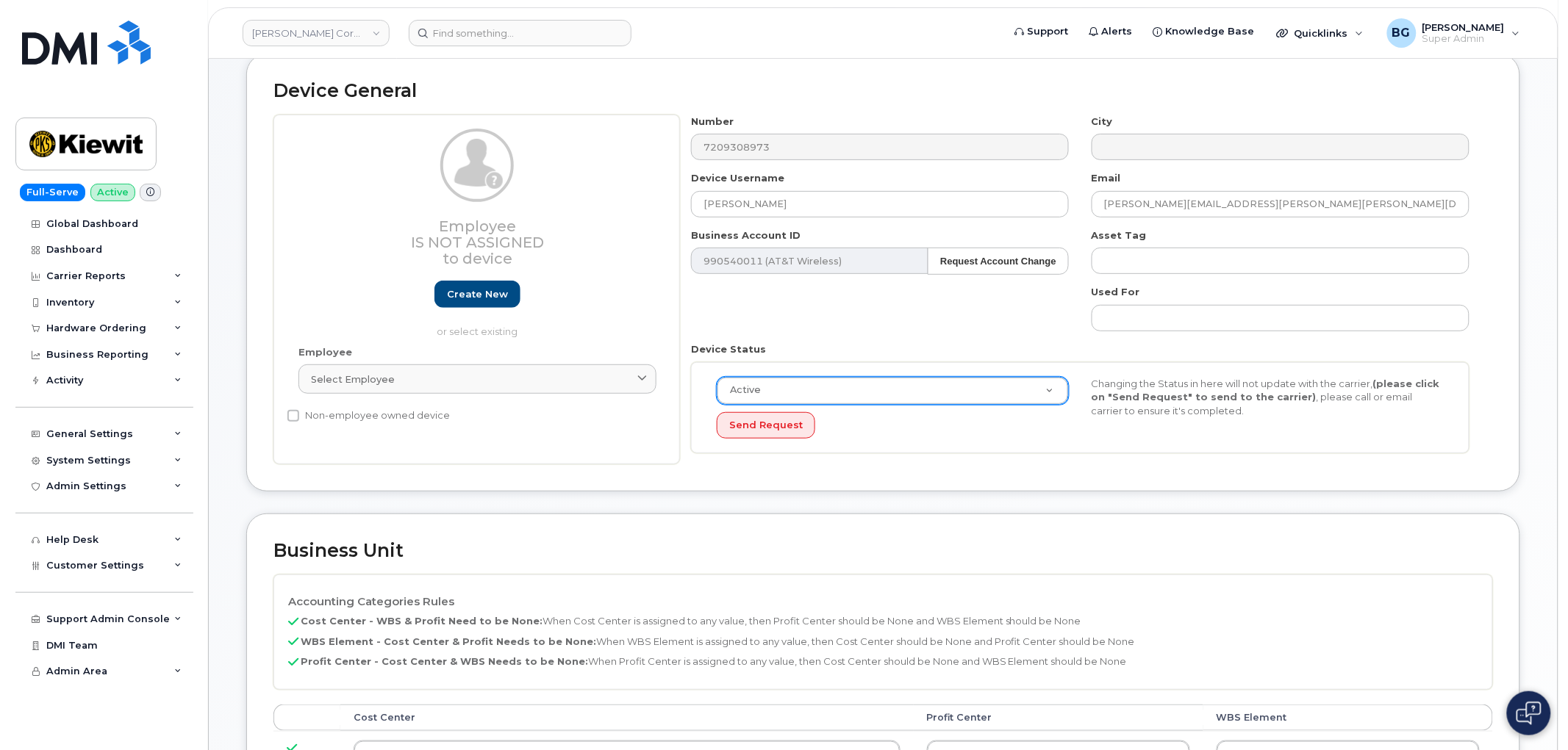
scroll to position [0, 0]
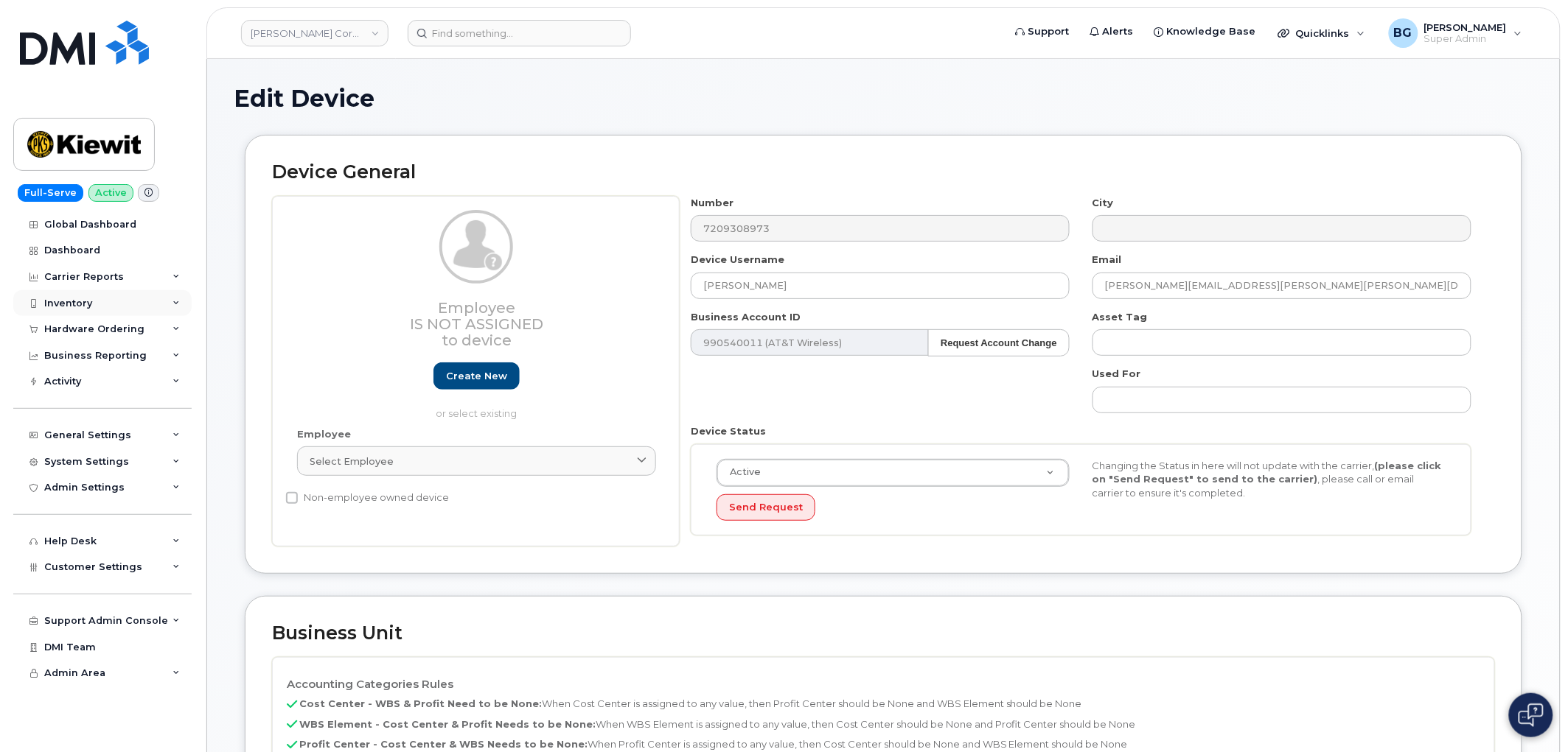
click at [70, 298] on div "Inventory" at bounding box center [68, 304] width 48 height 12
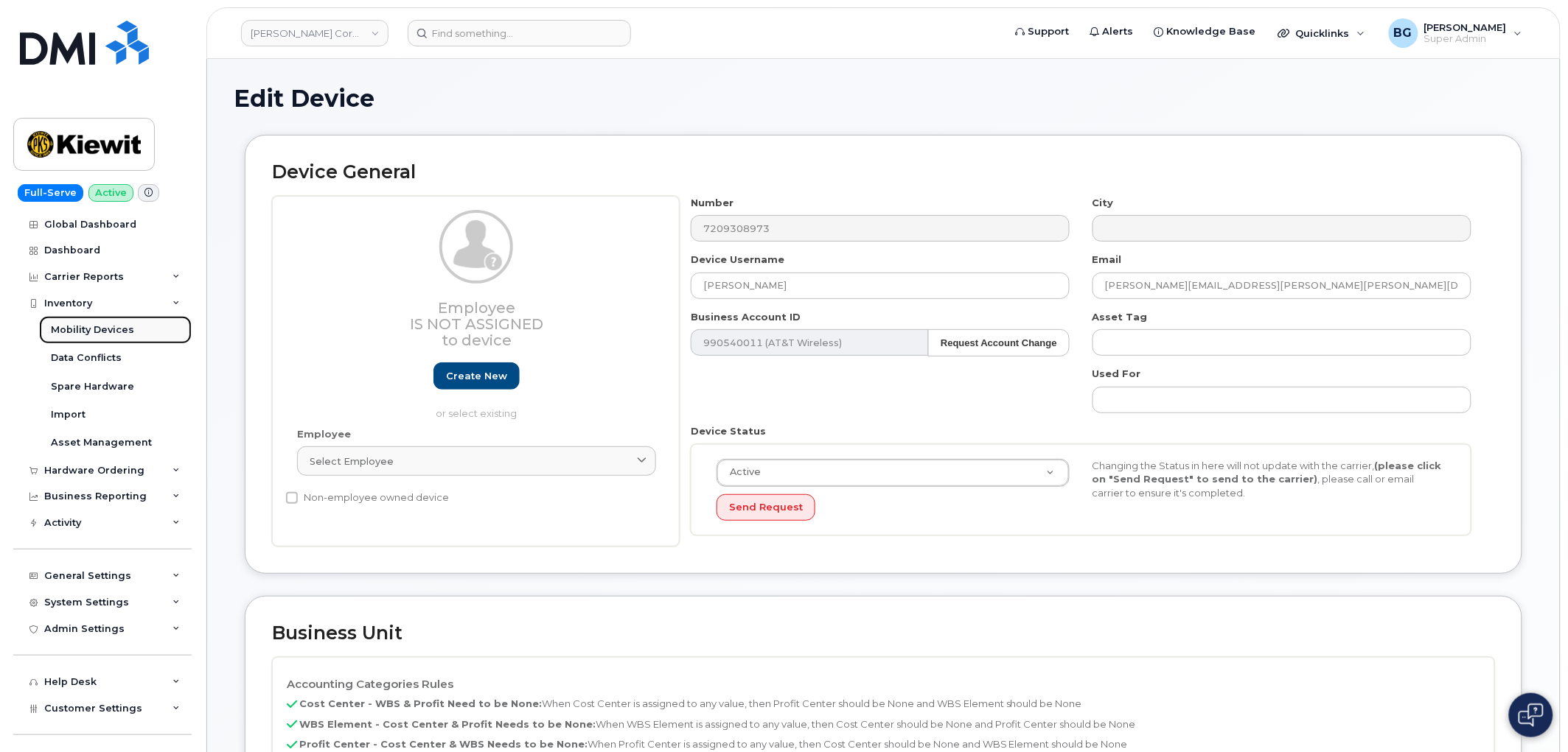
click at [74, 329] on div "Mobility Devices" at bounding box center [92, 330] width 83 height 13
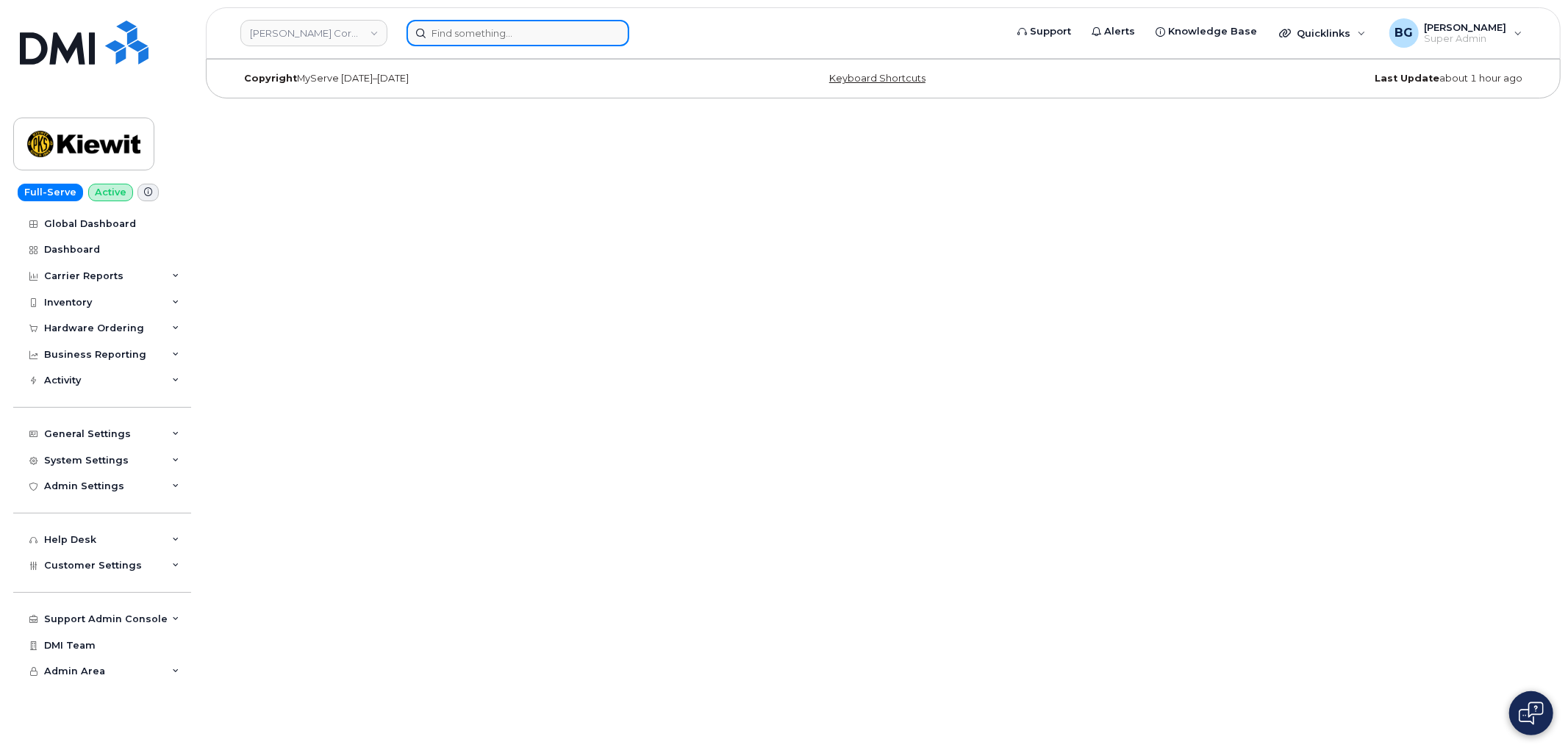
click at [517, 41] on input at bounding box center [518, 33] width 223 height 27
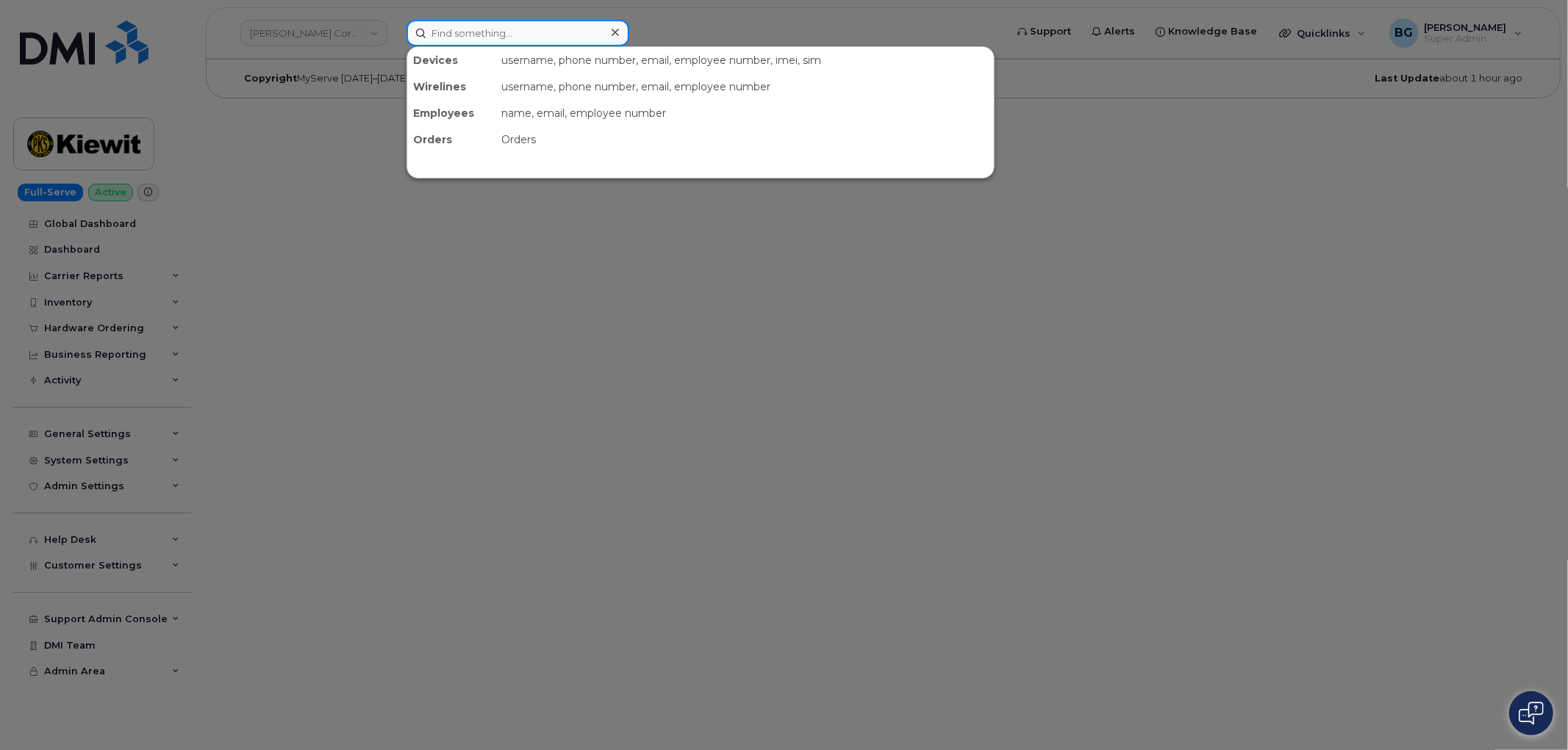
paste input "7209308973"
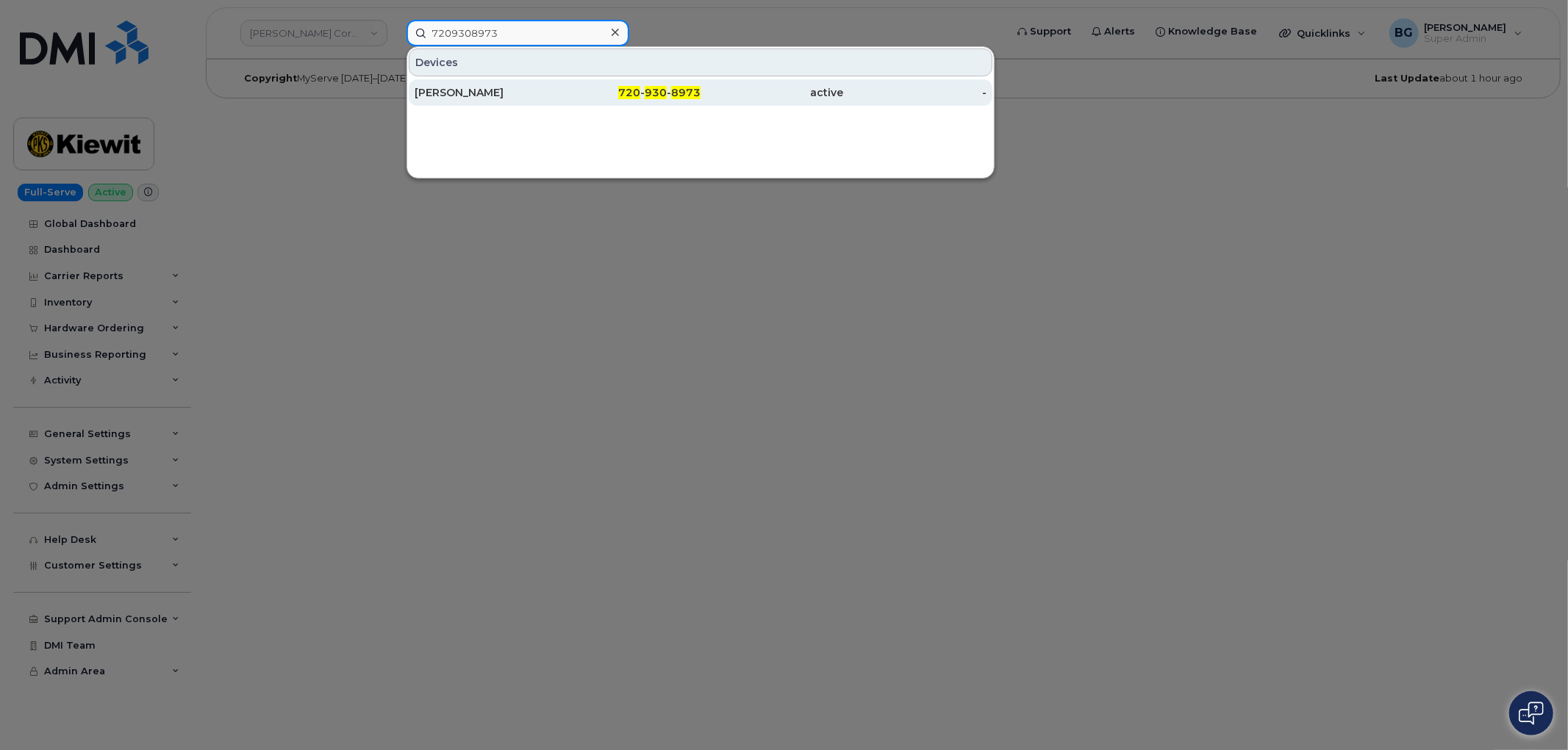
type input "7209308973"
click at [517, 88] on div "[PERSON_NAME]" at bounding box center [487, 93] width 144 height 15
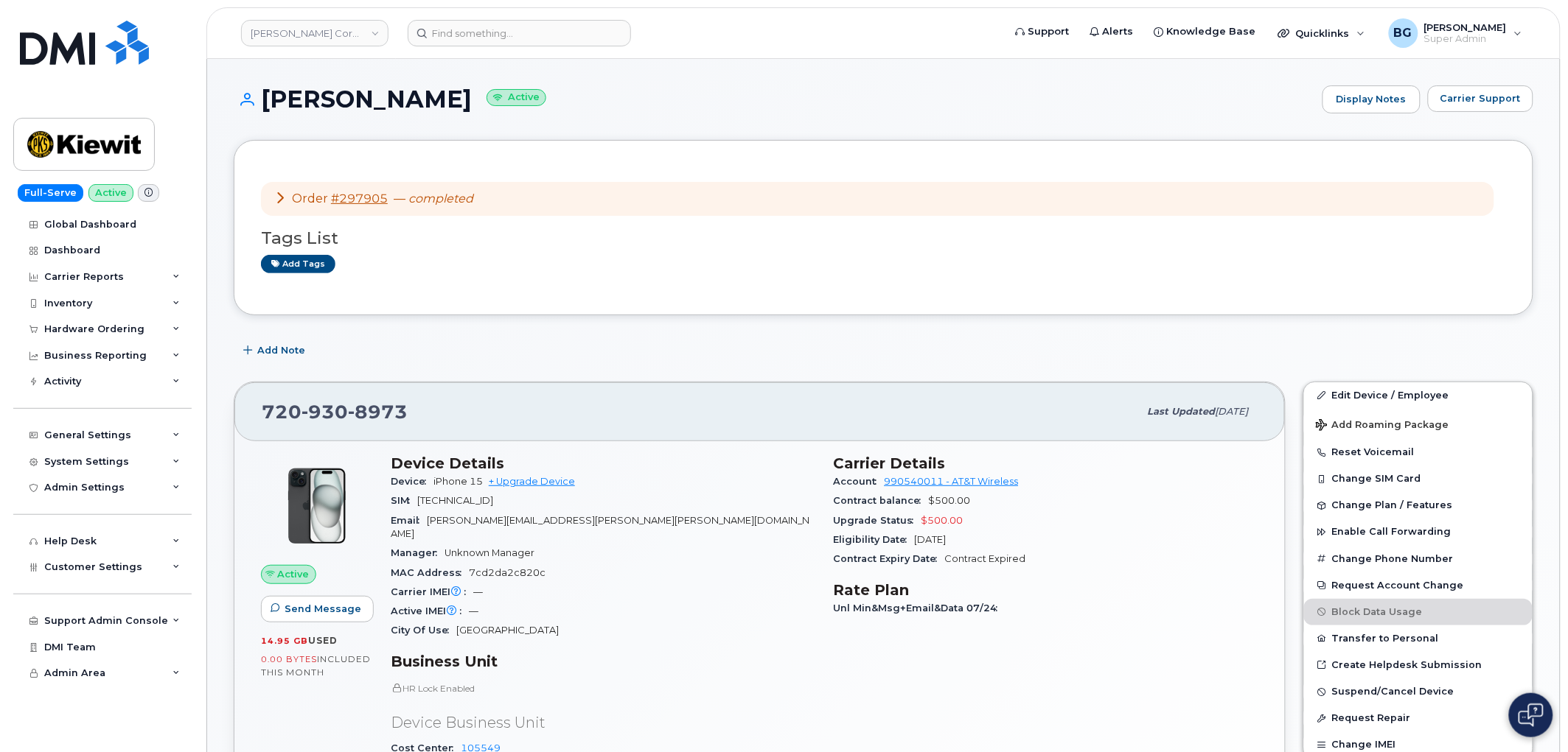
drag, startPoint x: 422, startPoint y: 502, endPoint x: 591, endPoint y: 502, distance: 169.0
click at [591, 502] on div "SIM [TECHNICAL_ID]" at bounding box center [603, 501] width 426 height 19
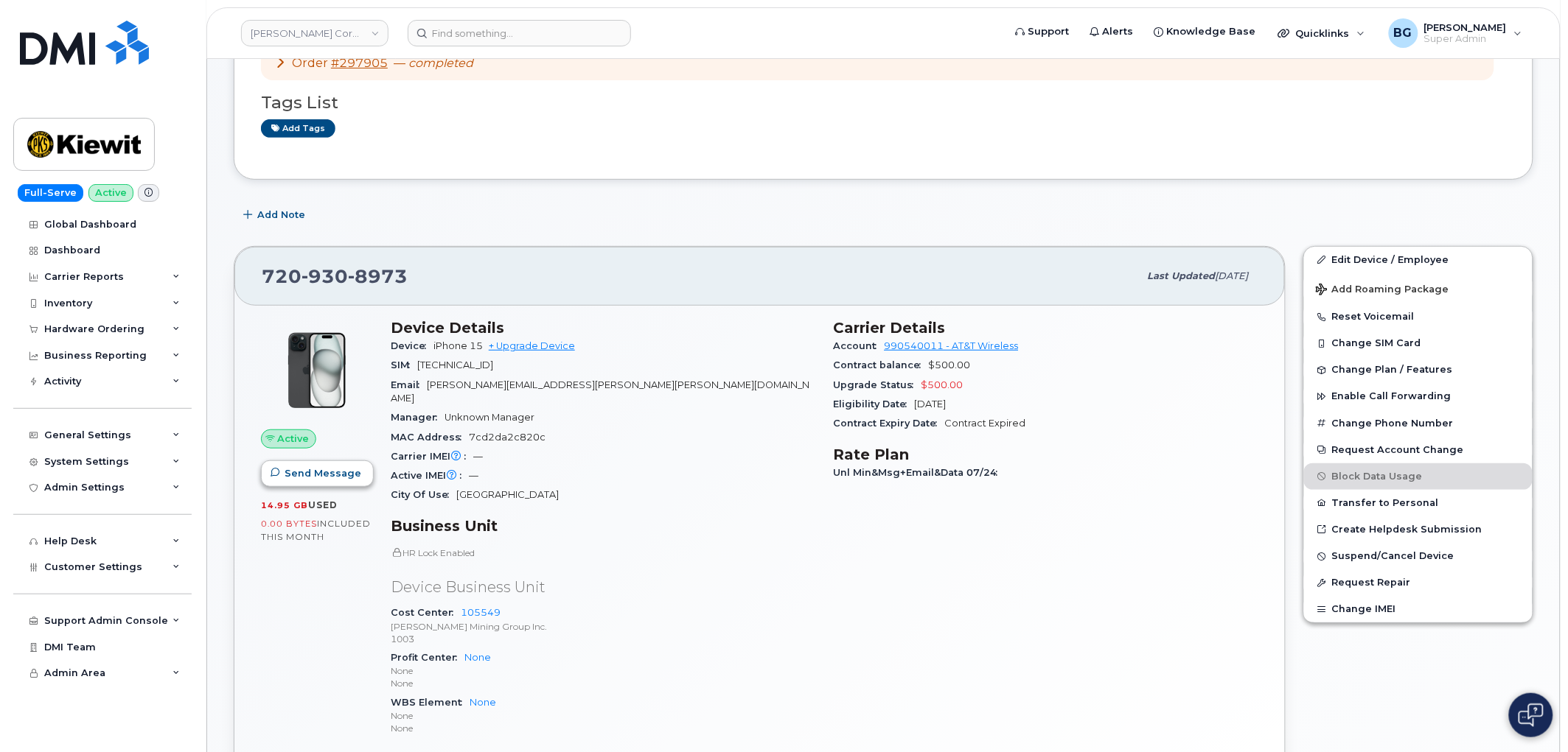
scroll to position [163, 0]
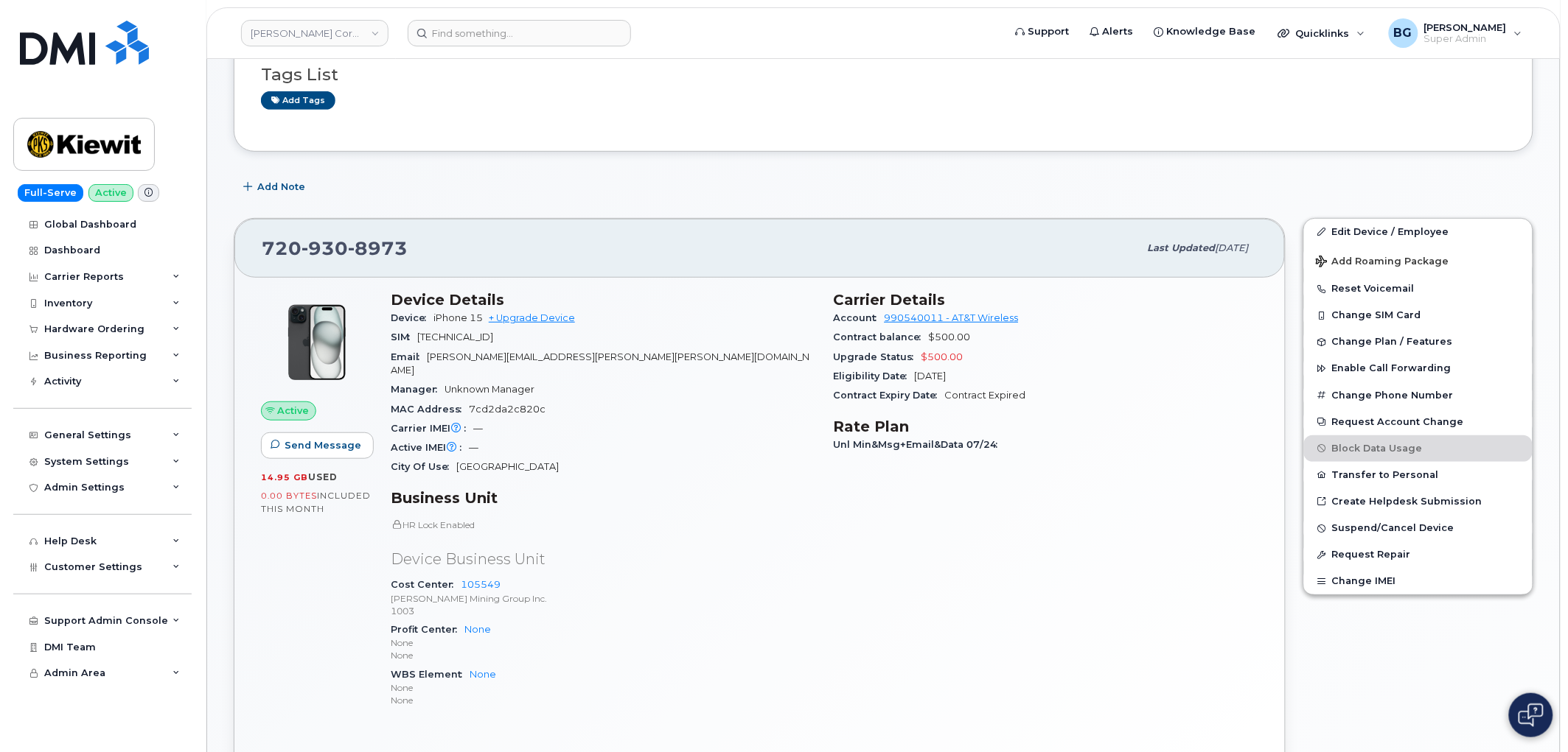
click at [382, 411] on div "Device Details Device iPhone 15 + Upgrade Device SIM 89148000011991867464 Email…" at bounding box center [603, 506] width 443 height 448
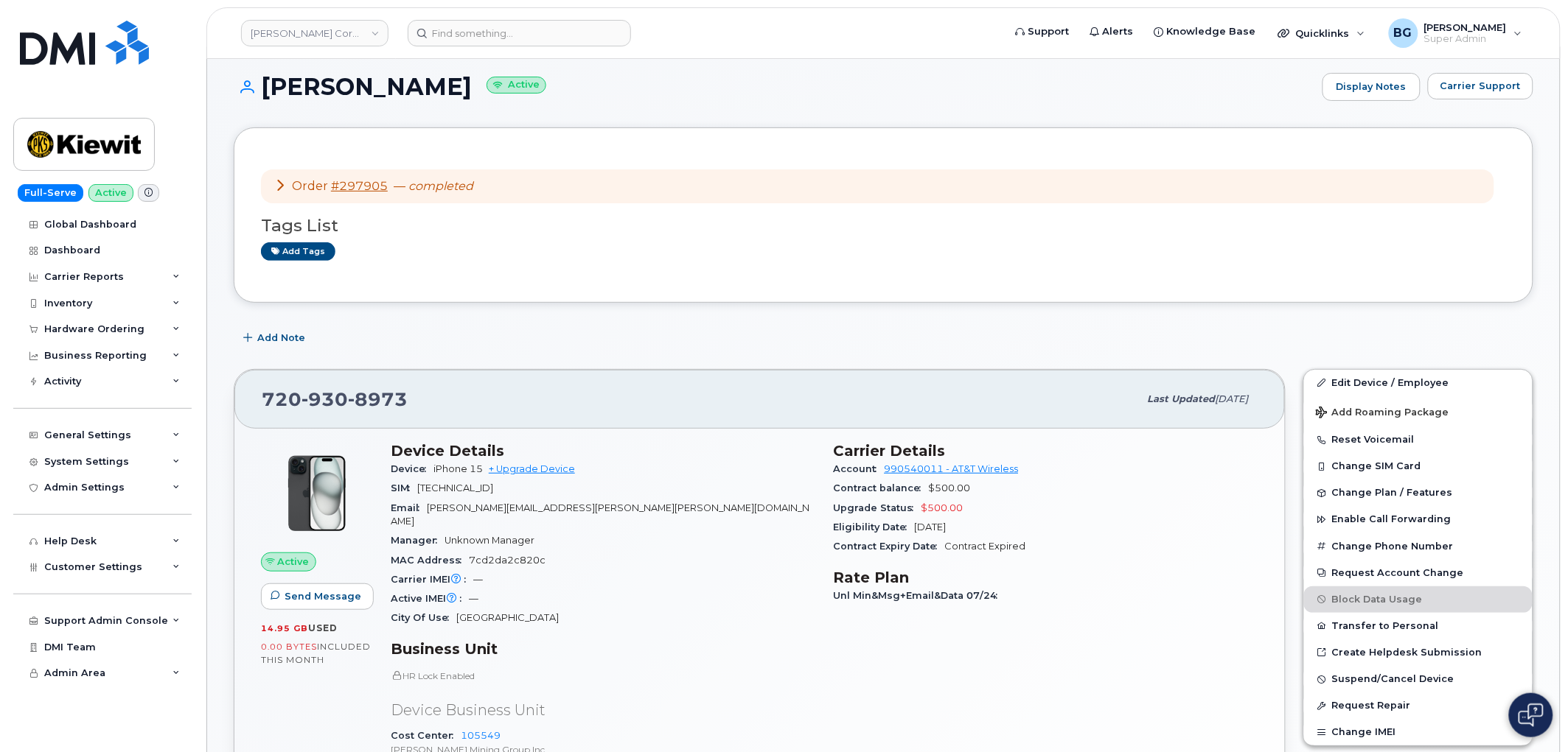
scroll to position [0, 0]
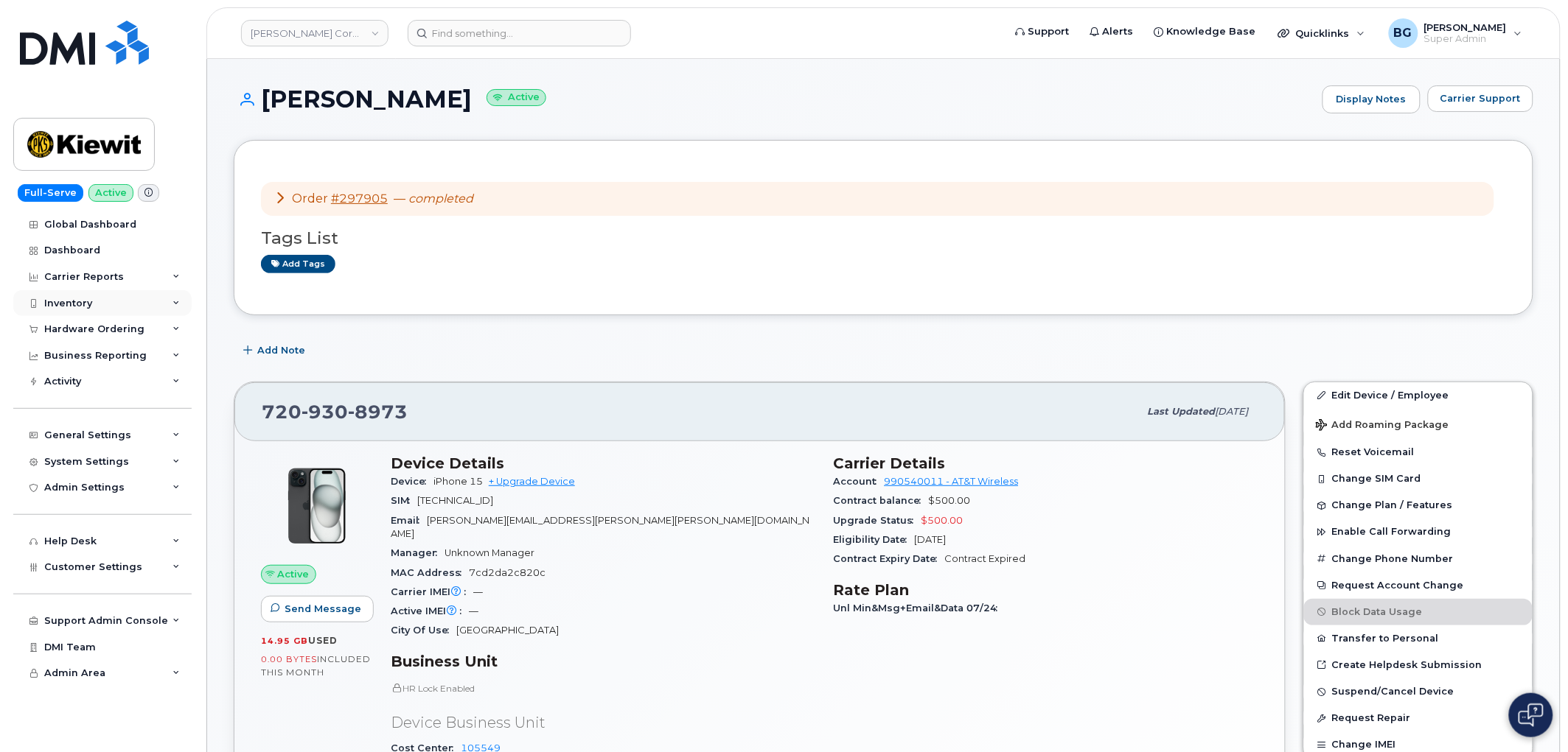
click at [56, 299] on div "Inventory" at bounding box center [68, 304] width 48 height 12
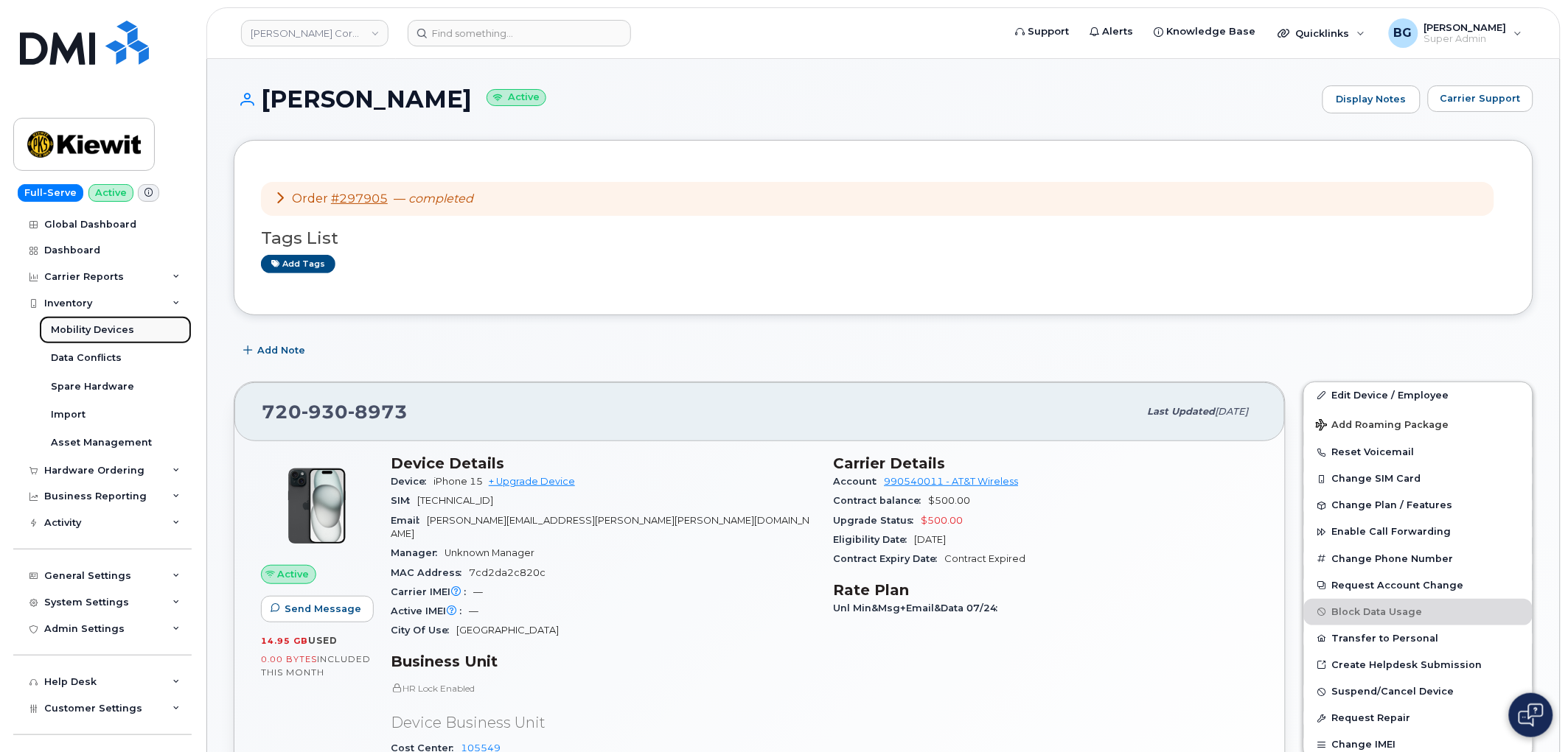
click at [74, 332] on div "Mobility Devices" at bounding box center [92, 330] width 83 height 13
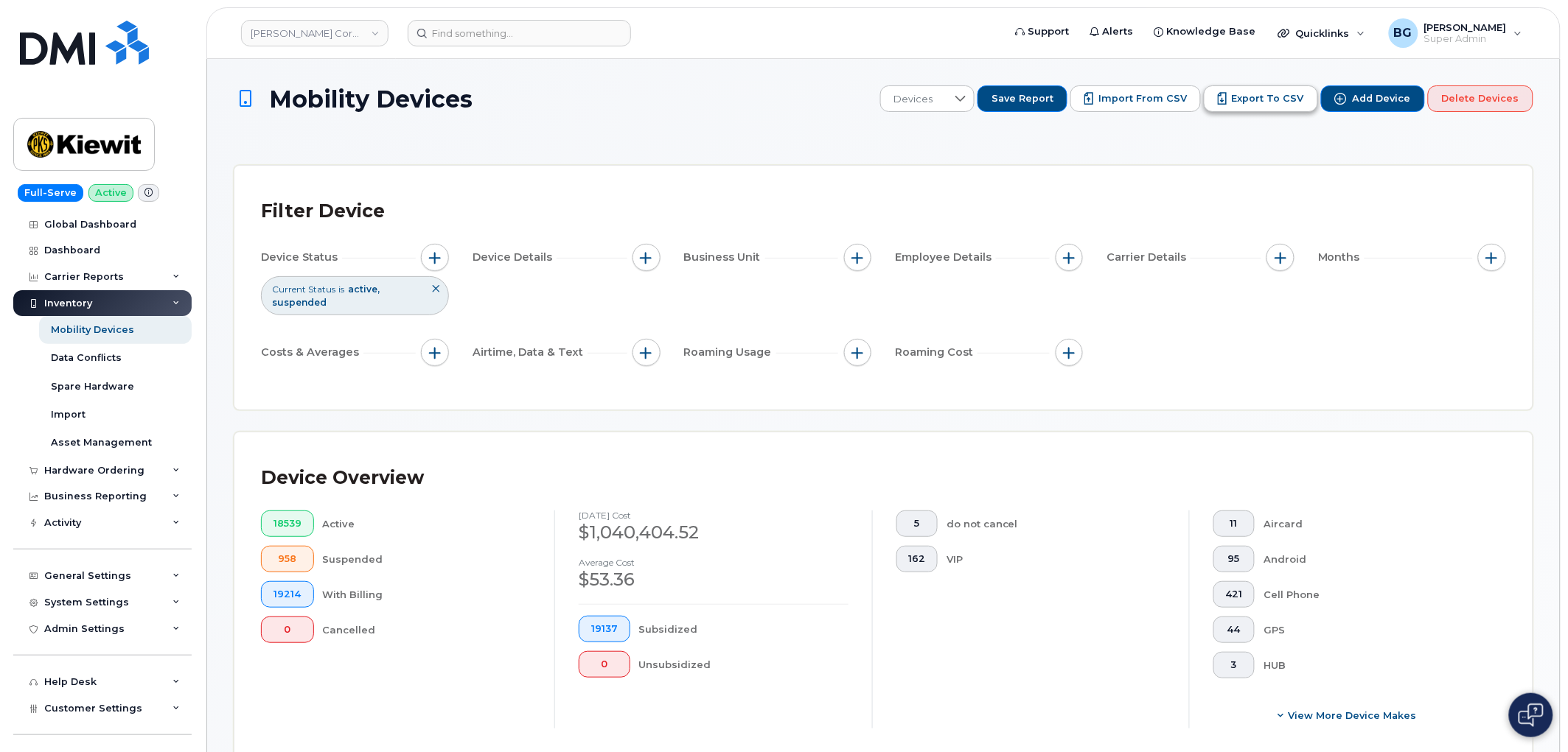
click at [1286, 99] on span "Export to CSV" at bounding box center [1268, 99] width 72 height 13
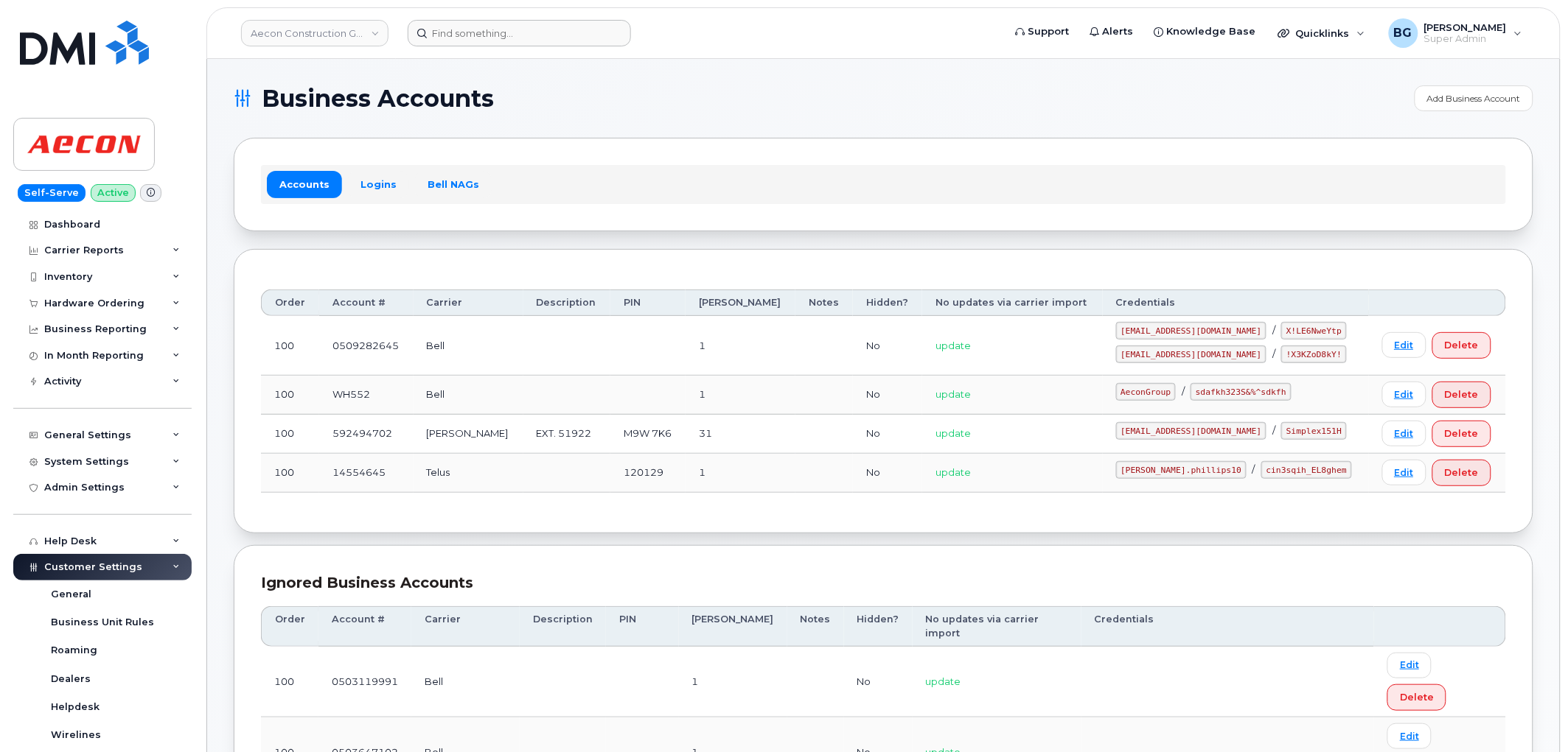
scroll to position [218, 0]
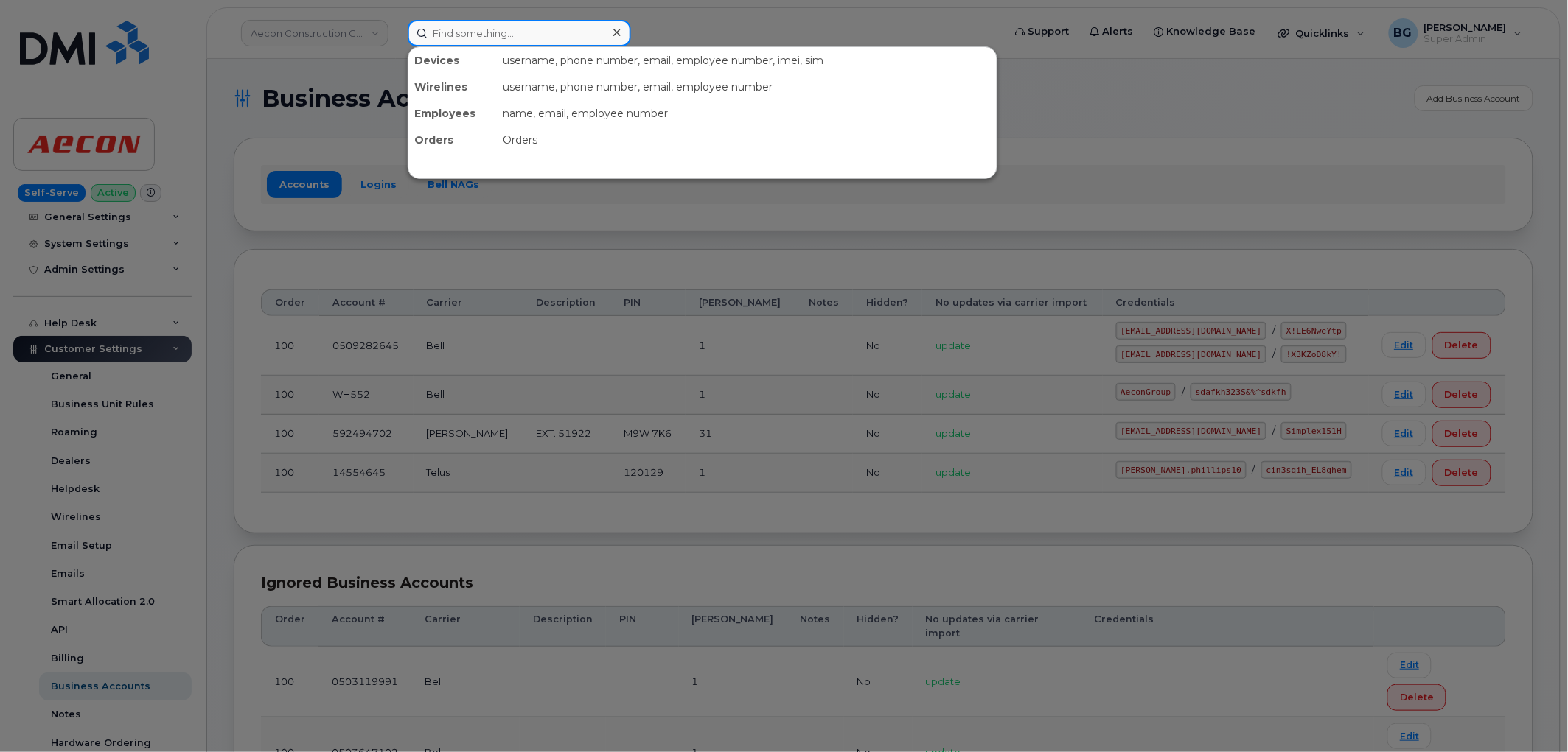
click at [494, 39] on input at bounding box center [519, 33] width 224 height 27
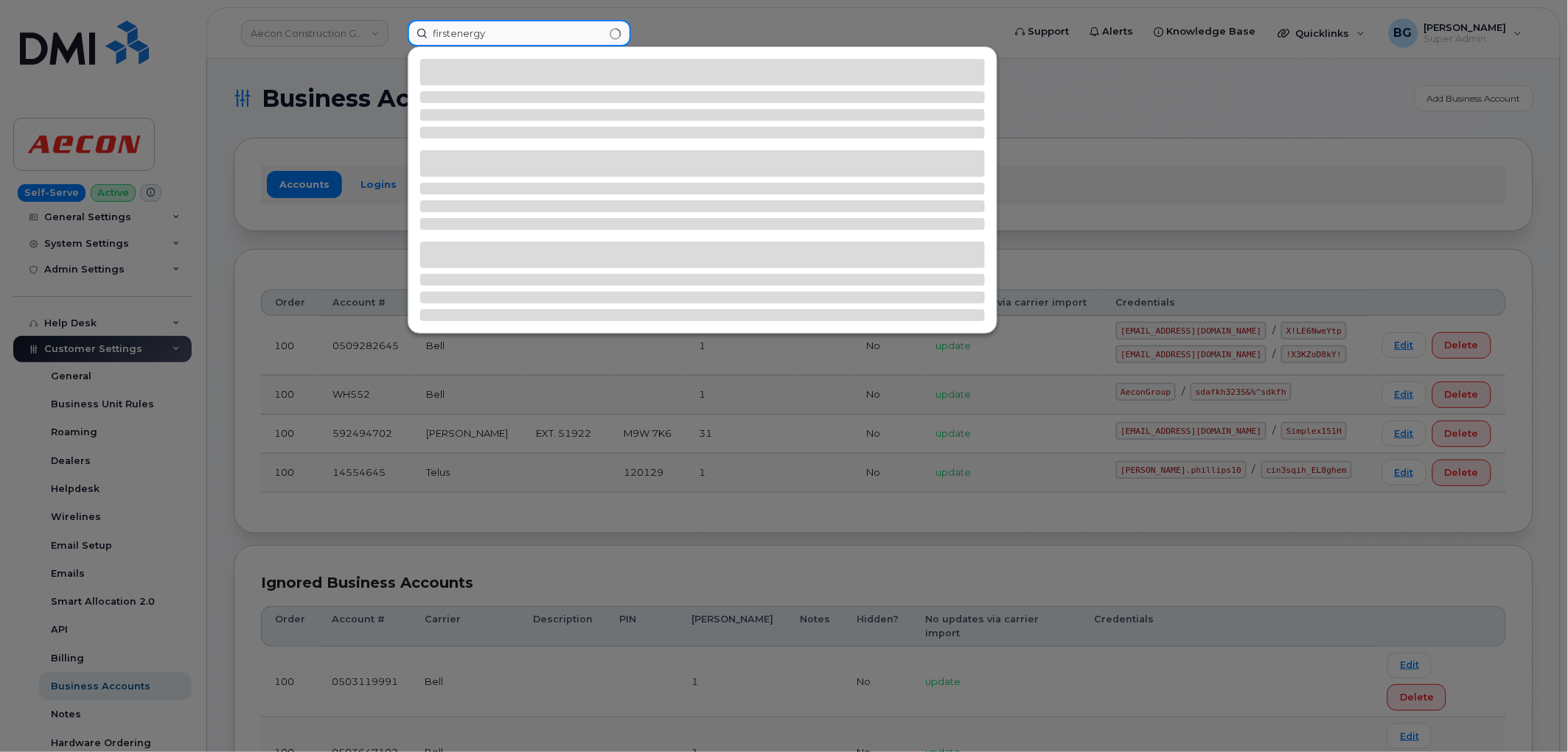
type input "firstenergy"
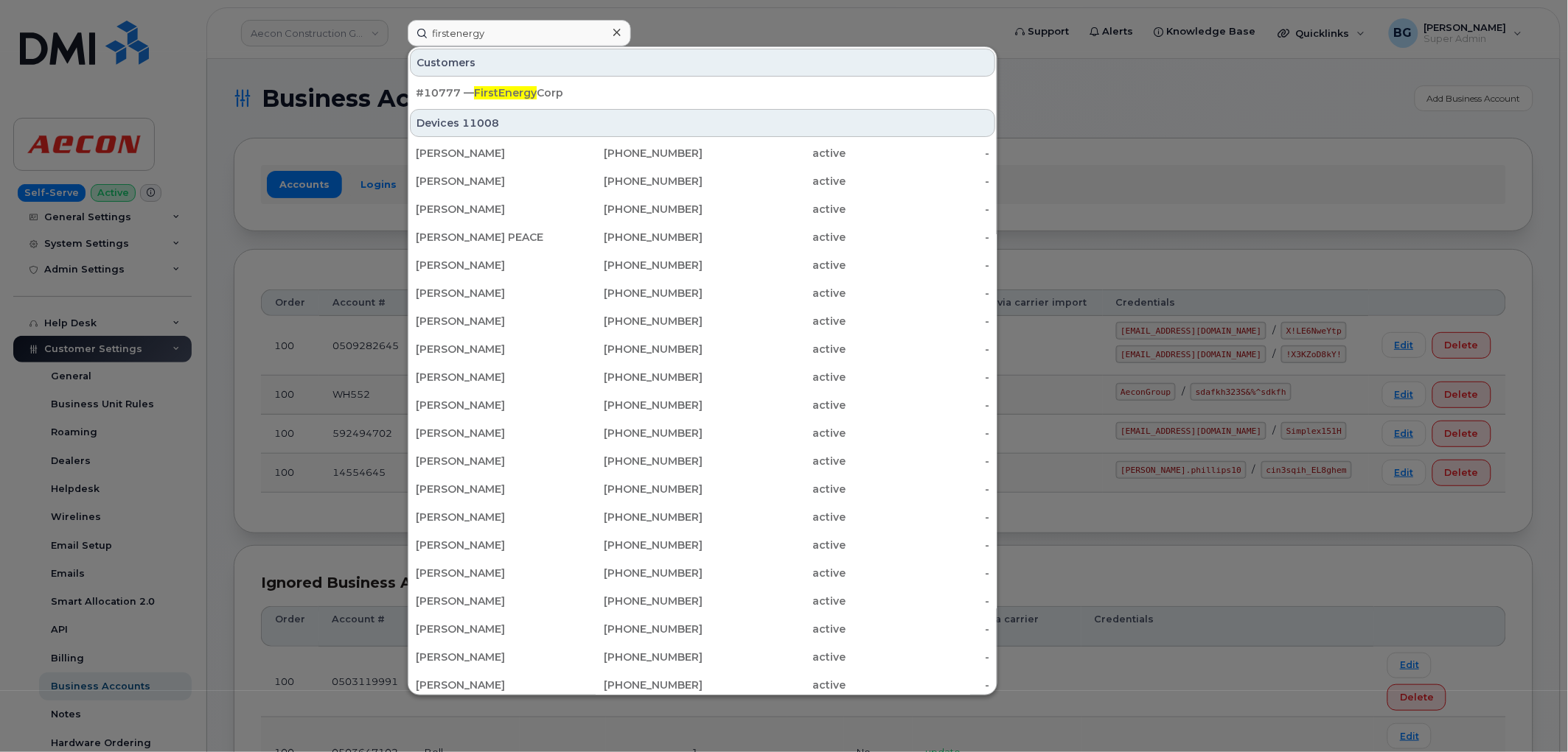
drag, startPoint x: 512, startPoint y: 85, endPoint x: 1021, endPoint y: 259, distance: 537.9
click at [512, 86] on span "FirstEnergy" at bounding box center [505, 93] width 62 height 13
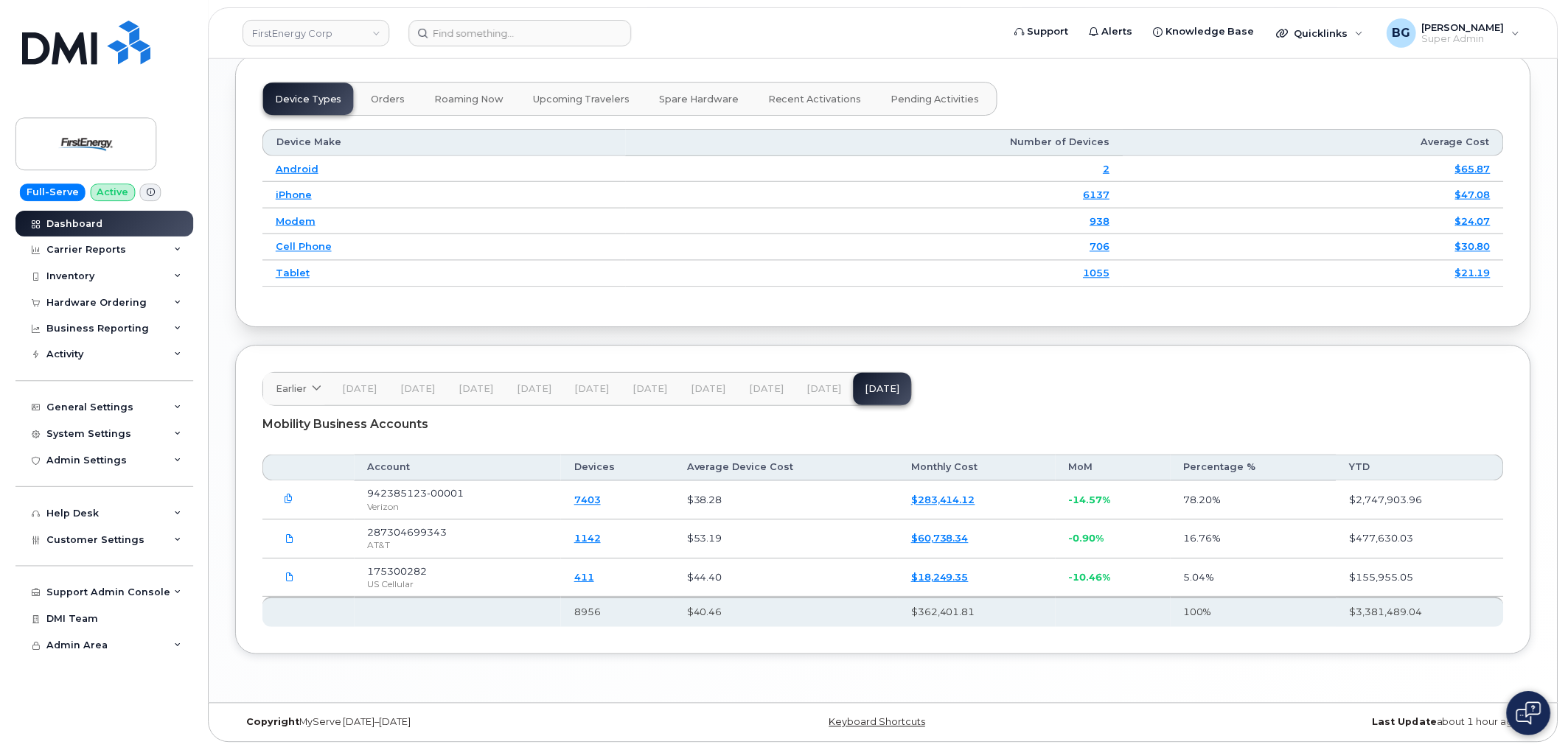
scroll to position [1669, 0]
click at [287, 507] on button "button" at bounding box center [287, 502] width 27 height 27
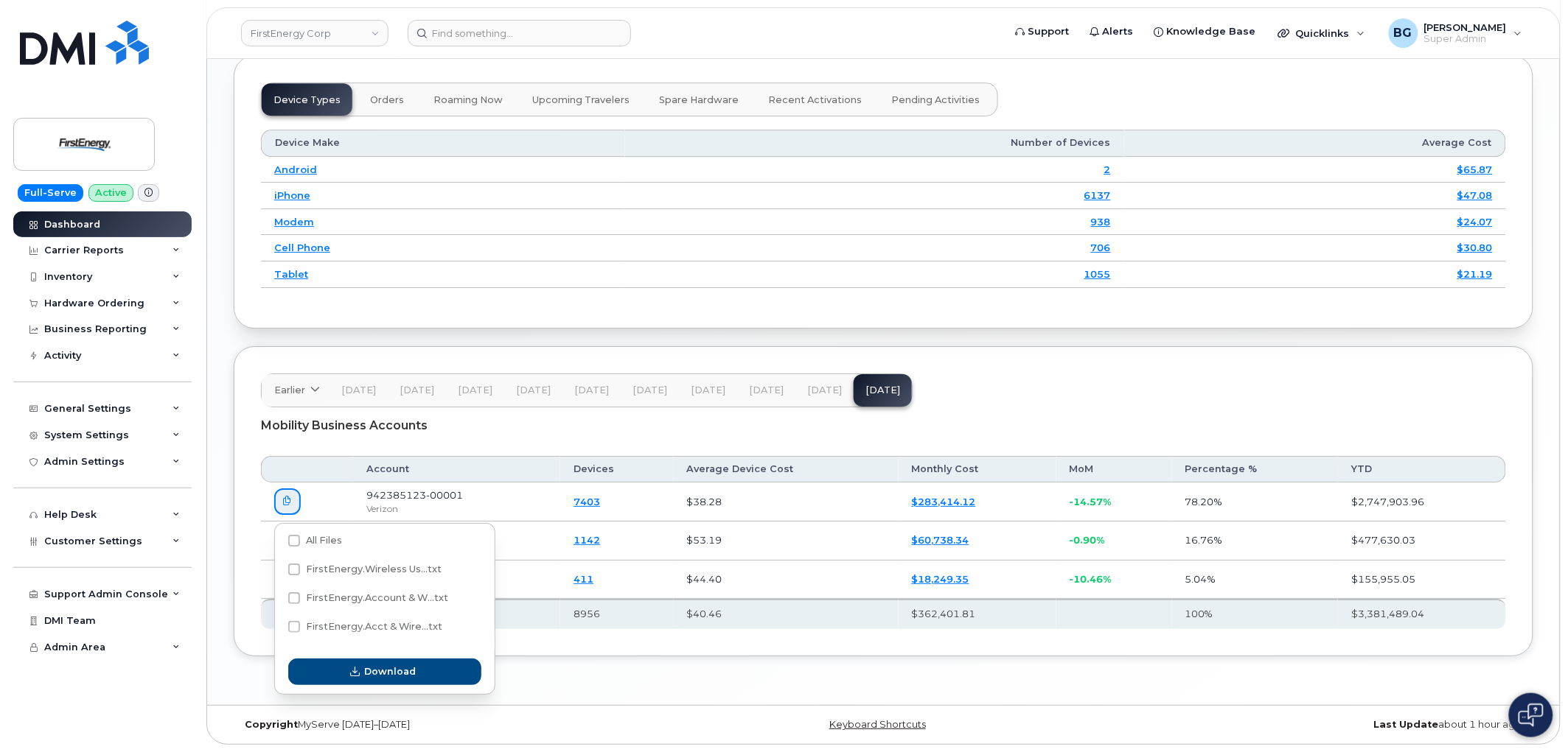
click at [605, 443] on div "Mobility Business Accounts" at bounding box center [883, 426] width 1245 height 37
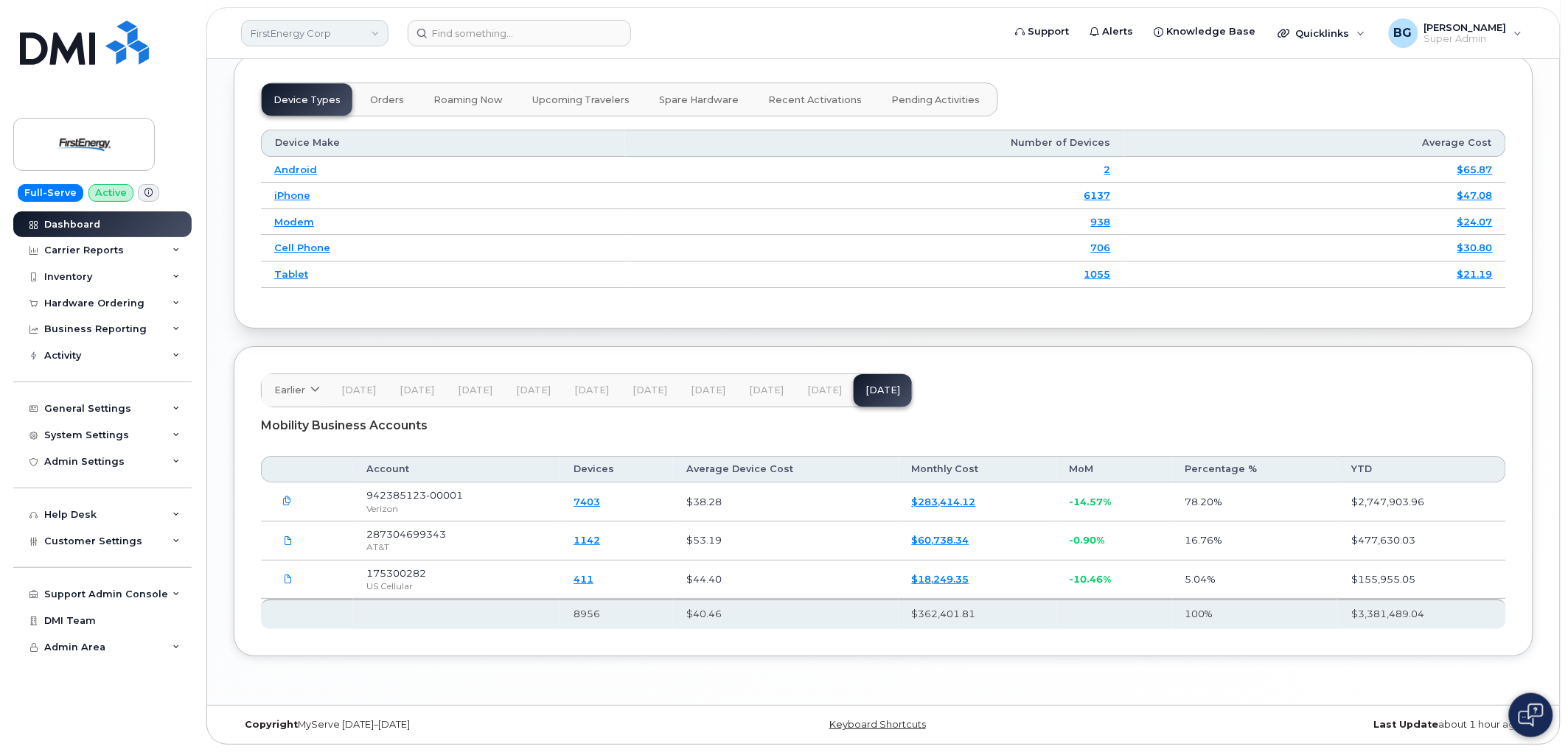
click at [315, 33] on link "FirstEnergy Corp" at bounding box center [315, 33] width 148 height 27
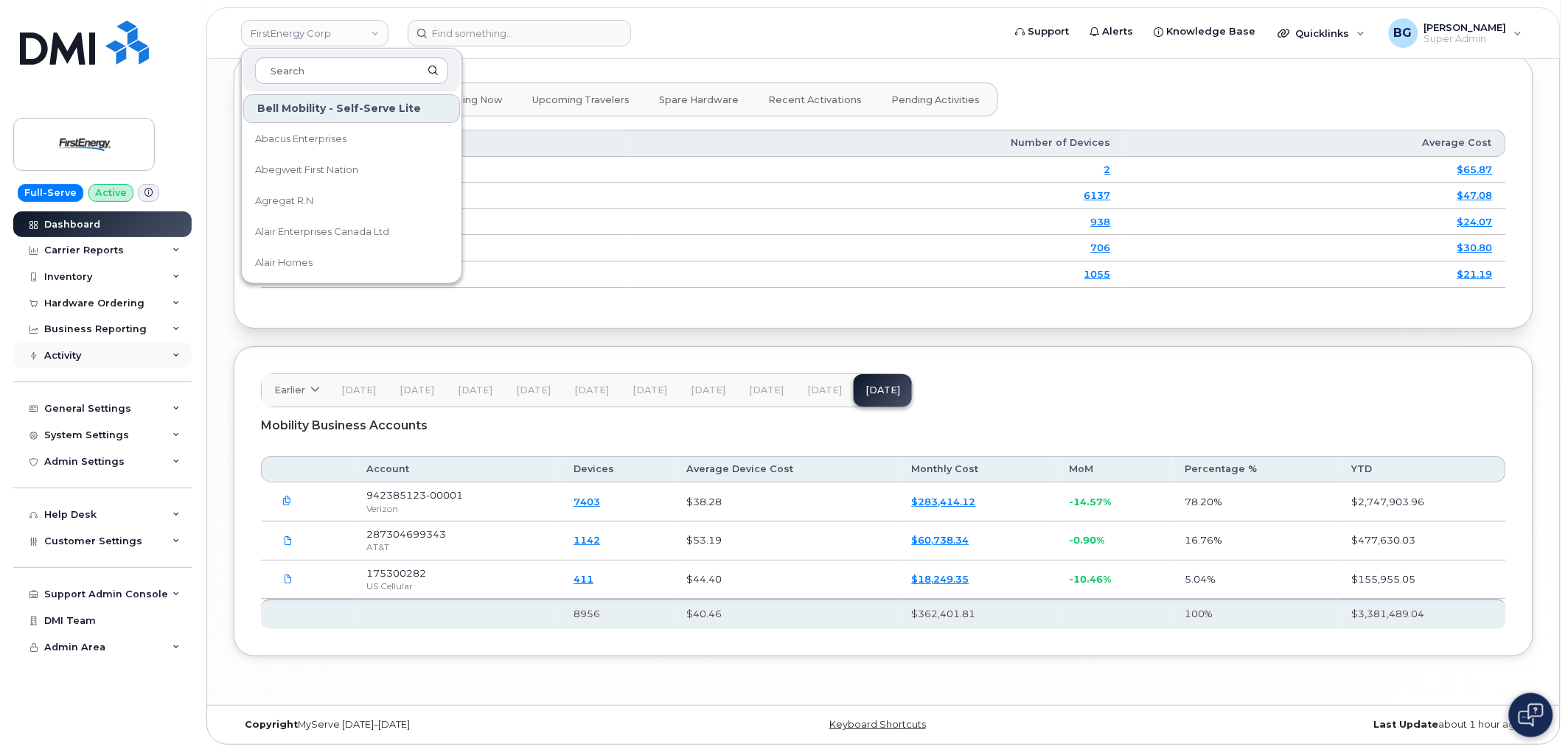
click at [175, 352] on icon at bounding box center [176, 356] width 7 height 7
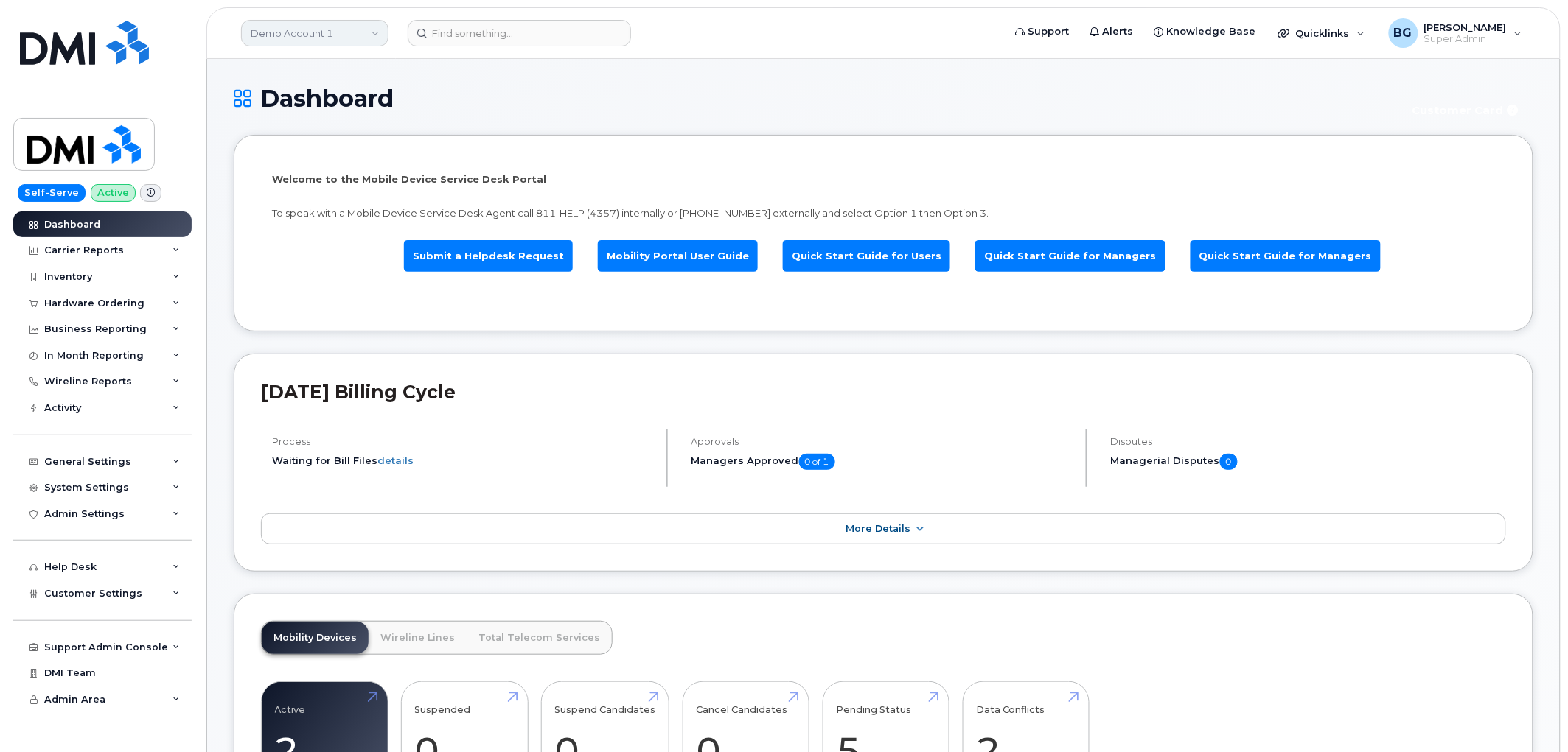
click at [300, 35] on link "Demo Account 1" at bounding box center [315, 33] width 148 height 27
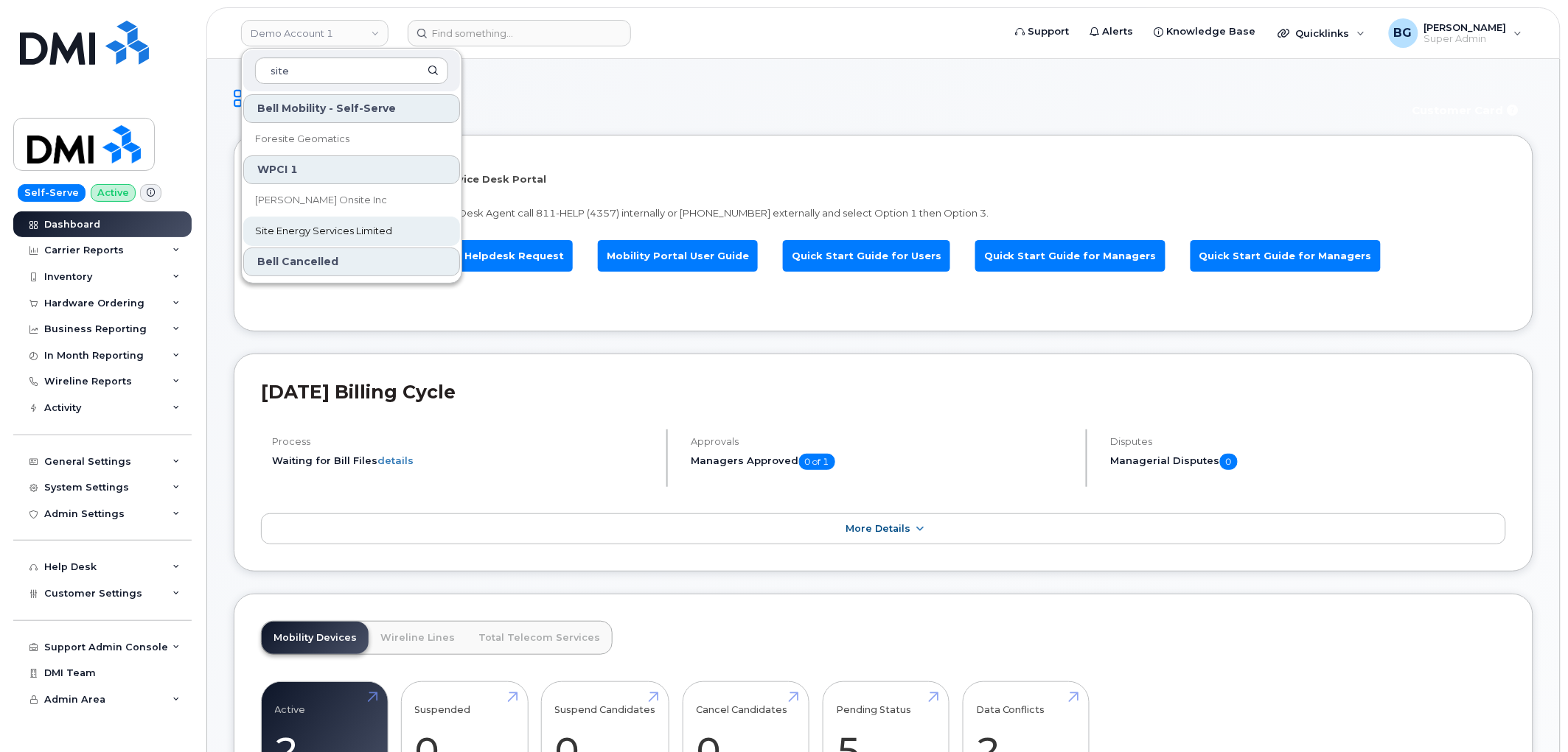
type input "site"
click at [307, 233] on span "Site Energy Services Limited" at bounding box center [323, 232] width 137 height 15
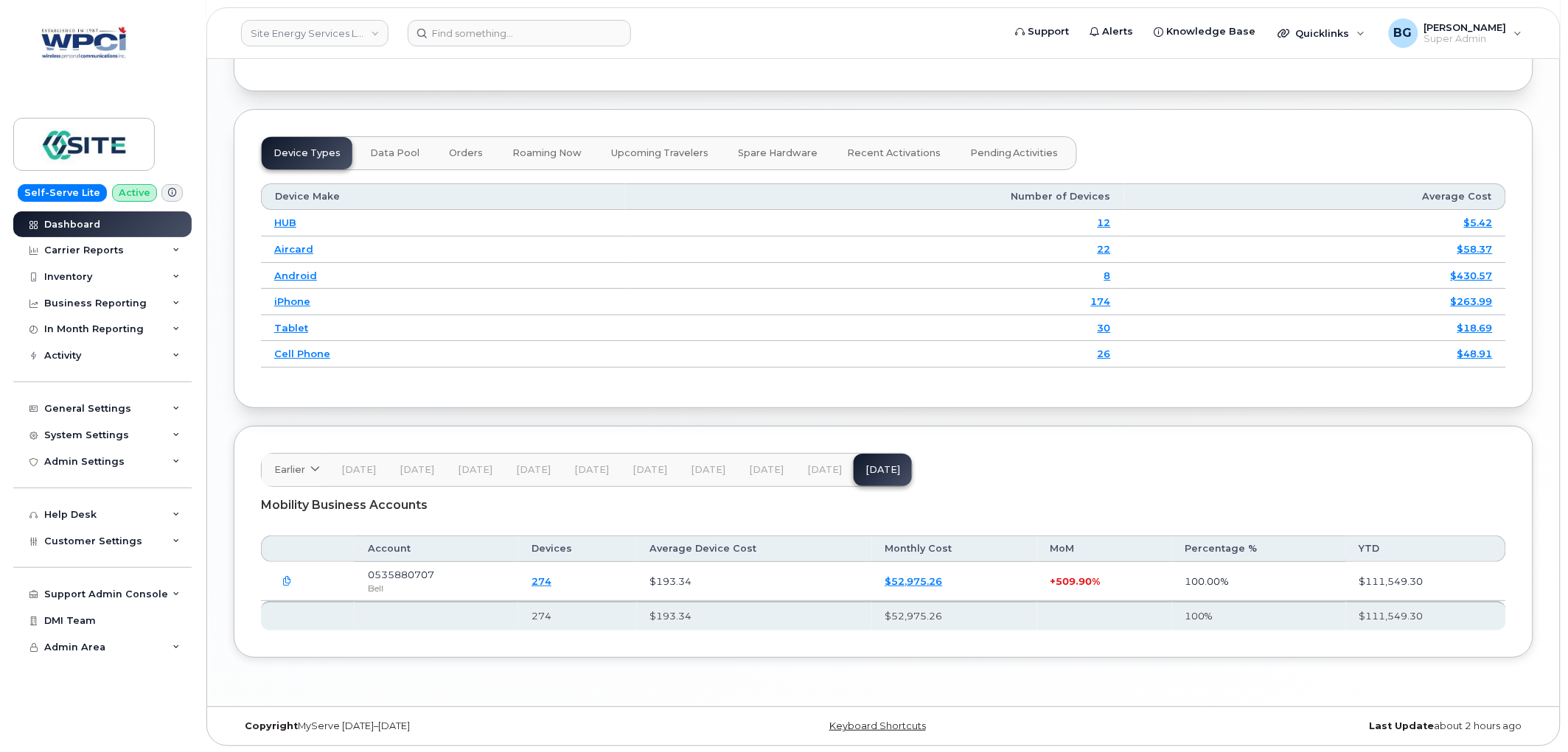
scroll to position [1814, 0]
click at [811, 473] on span "[DATE]" at bounding box center [824, 468] width 35 height 12
click at [752, 464] on span "[DATE]" at bounding box center [766, 468] width 35 height 12
click at [696, 467] on span "[DATE]" at bounding box center [708, 468] width 35 height 12
click at [882, 468] on span "[DATE]" at bounding box center [882, 468] width 35 height 12
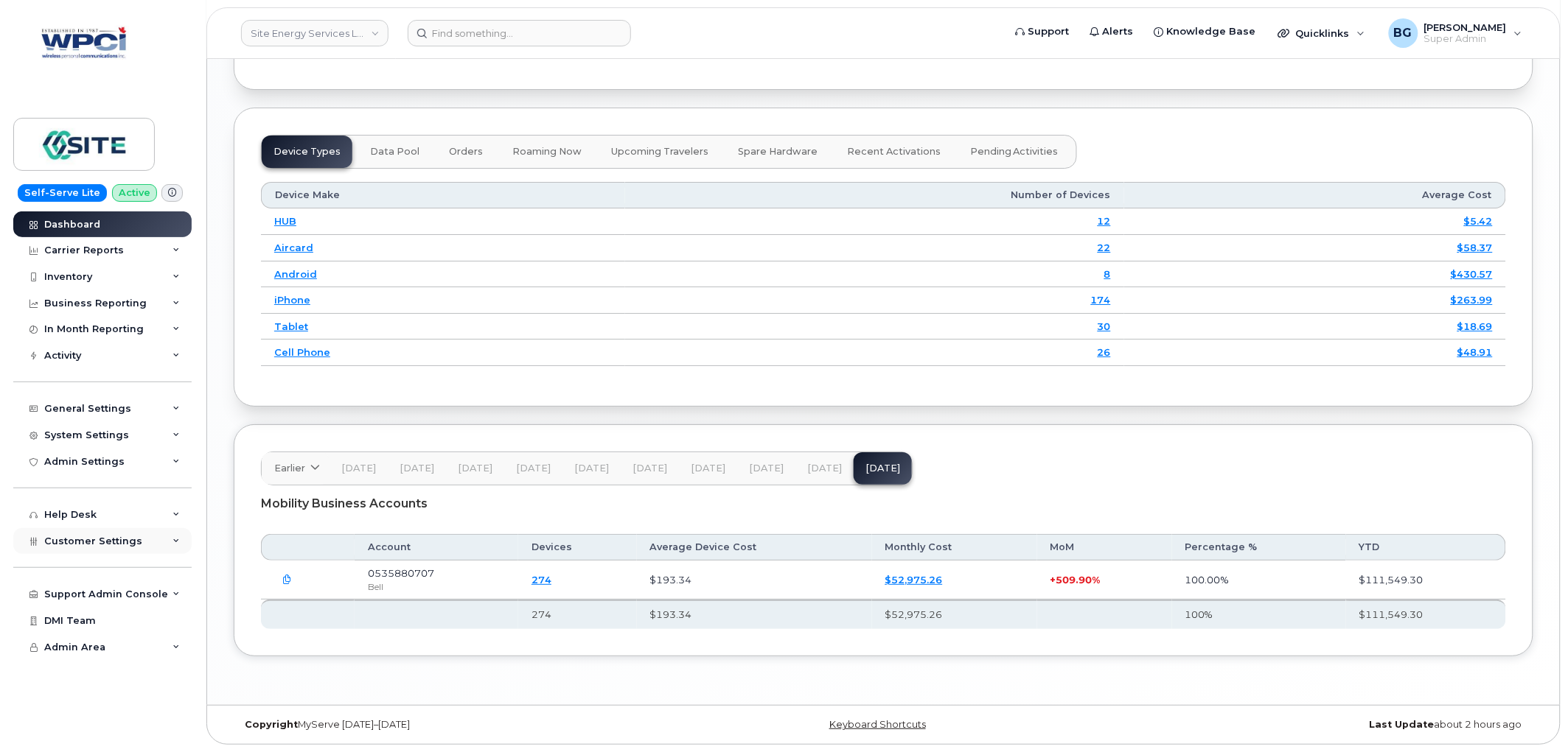
click at [87, 538] on span "Customer Settings" at bounding box center [94, 541] width 98 height 11
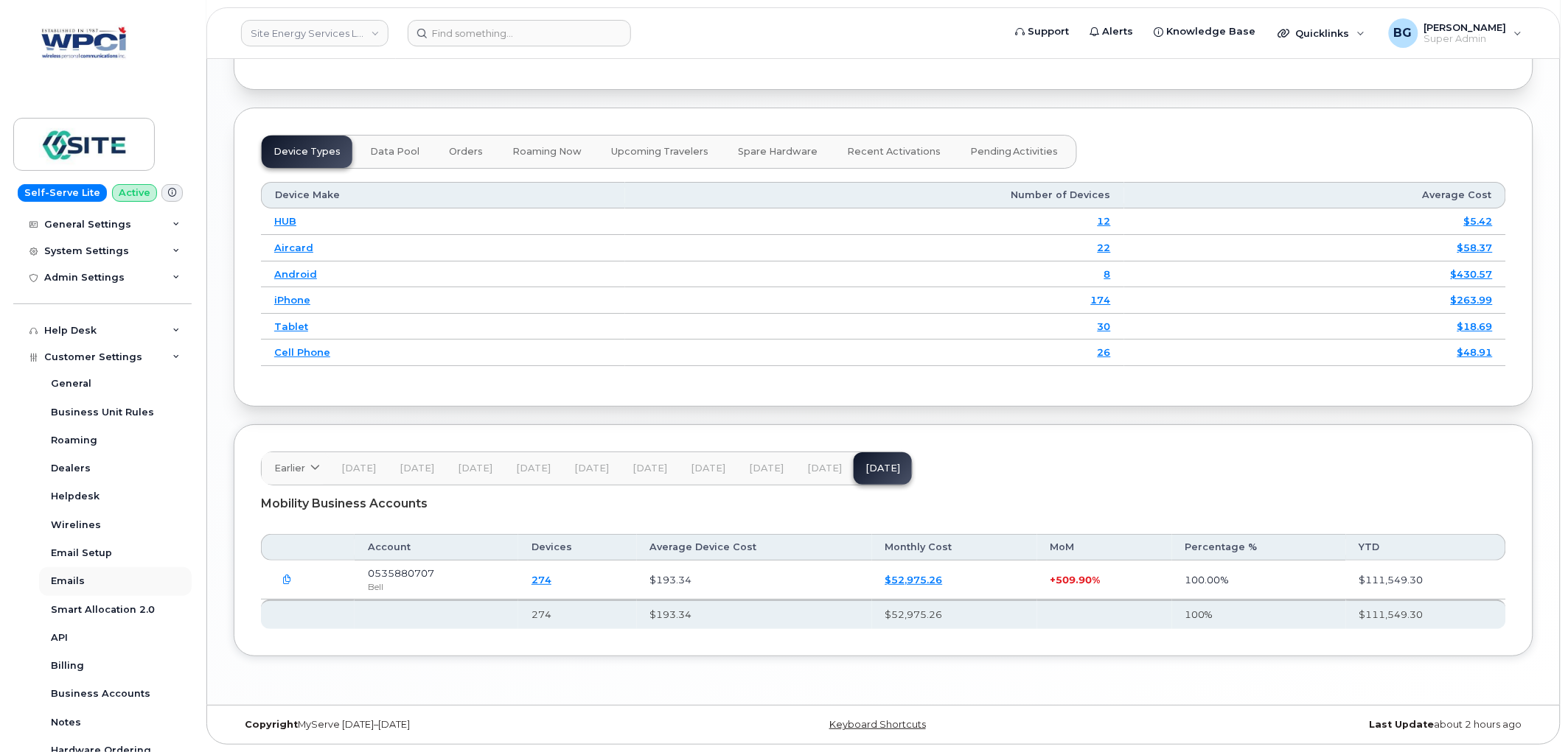
scroll to position [218, 0]
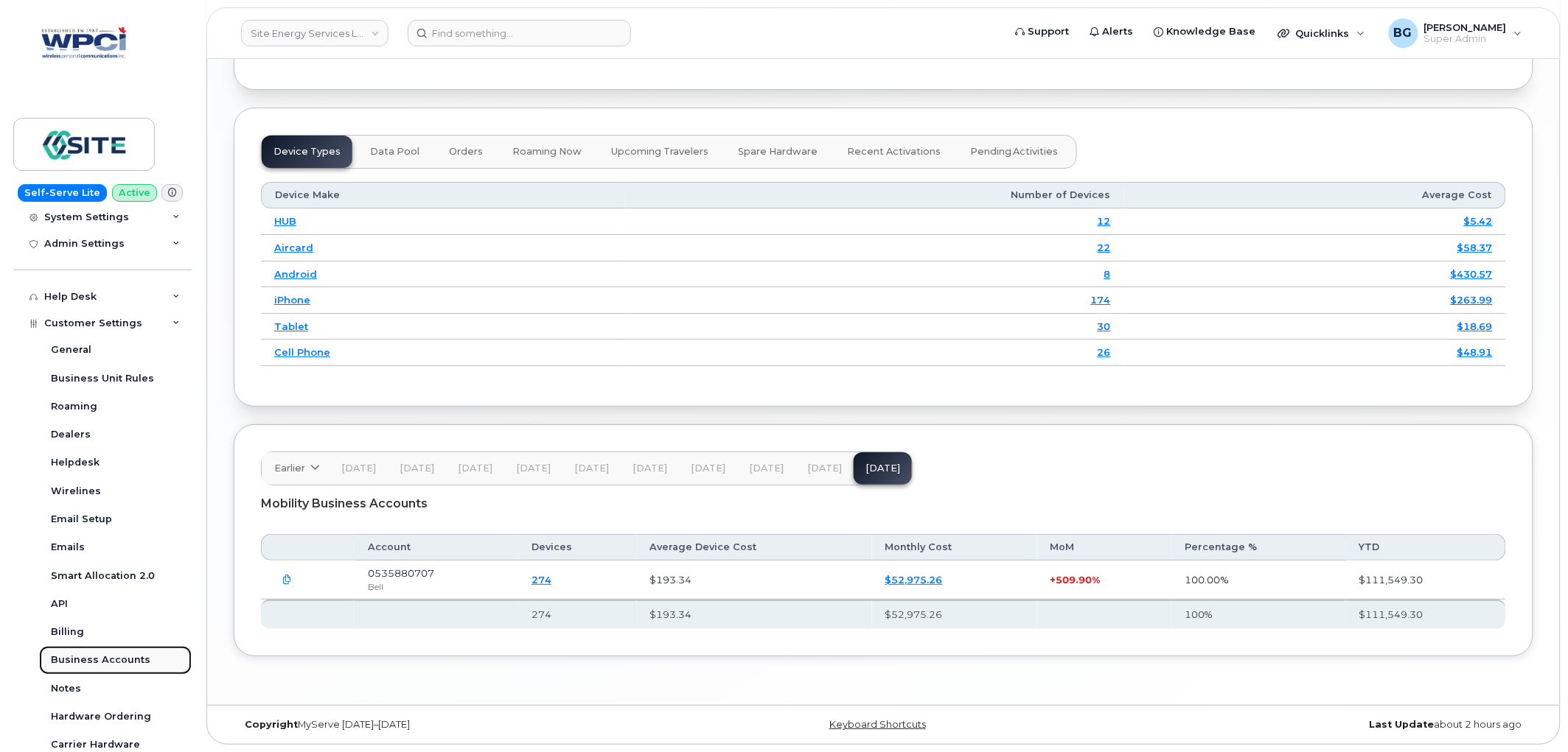
click at [87, 656] on div "Business Accounts" at bounding box center [100, 660] width 100 height 13
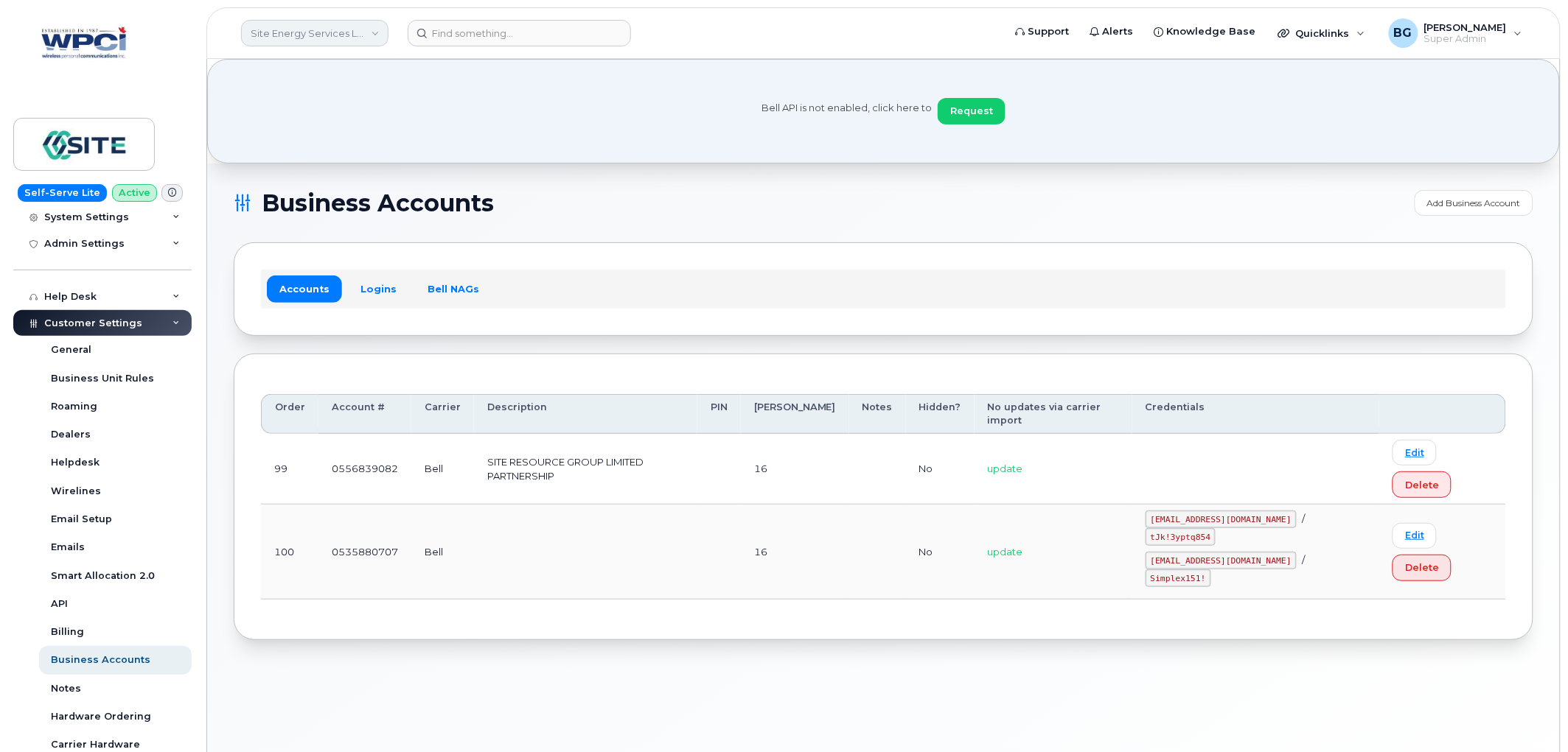
click at [284, 24] on link "Site Energy Services Limited" at bounding box center [315, 33] width 148 height 27
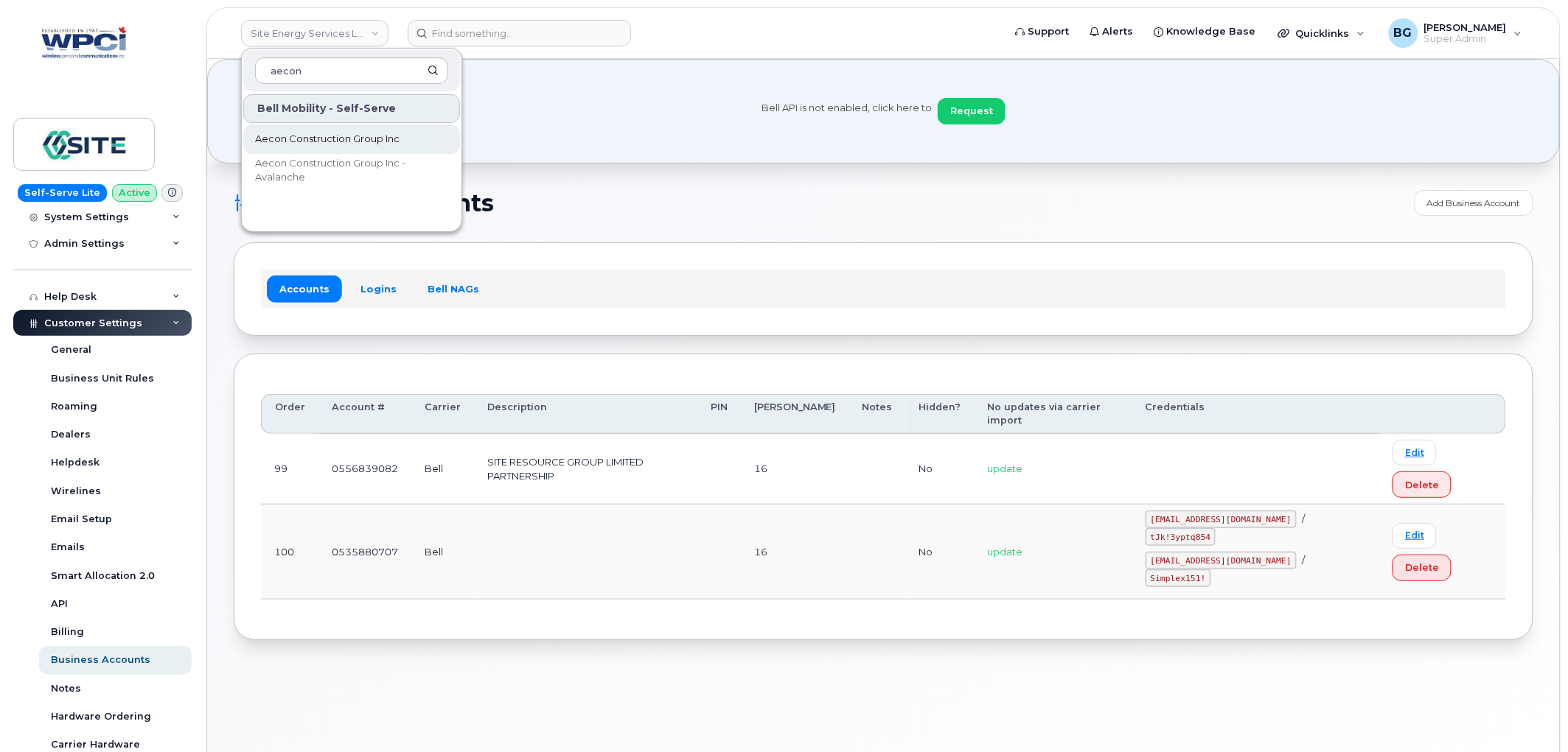
type input "aecon"
click at [325, 134] on span "Aecon Construction Group Inc" at bounding box center [327, 140] width 145 height 15
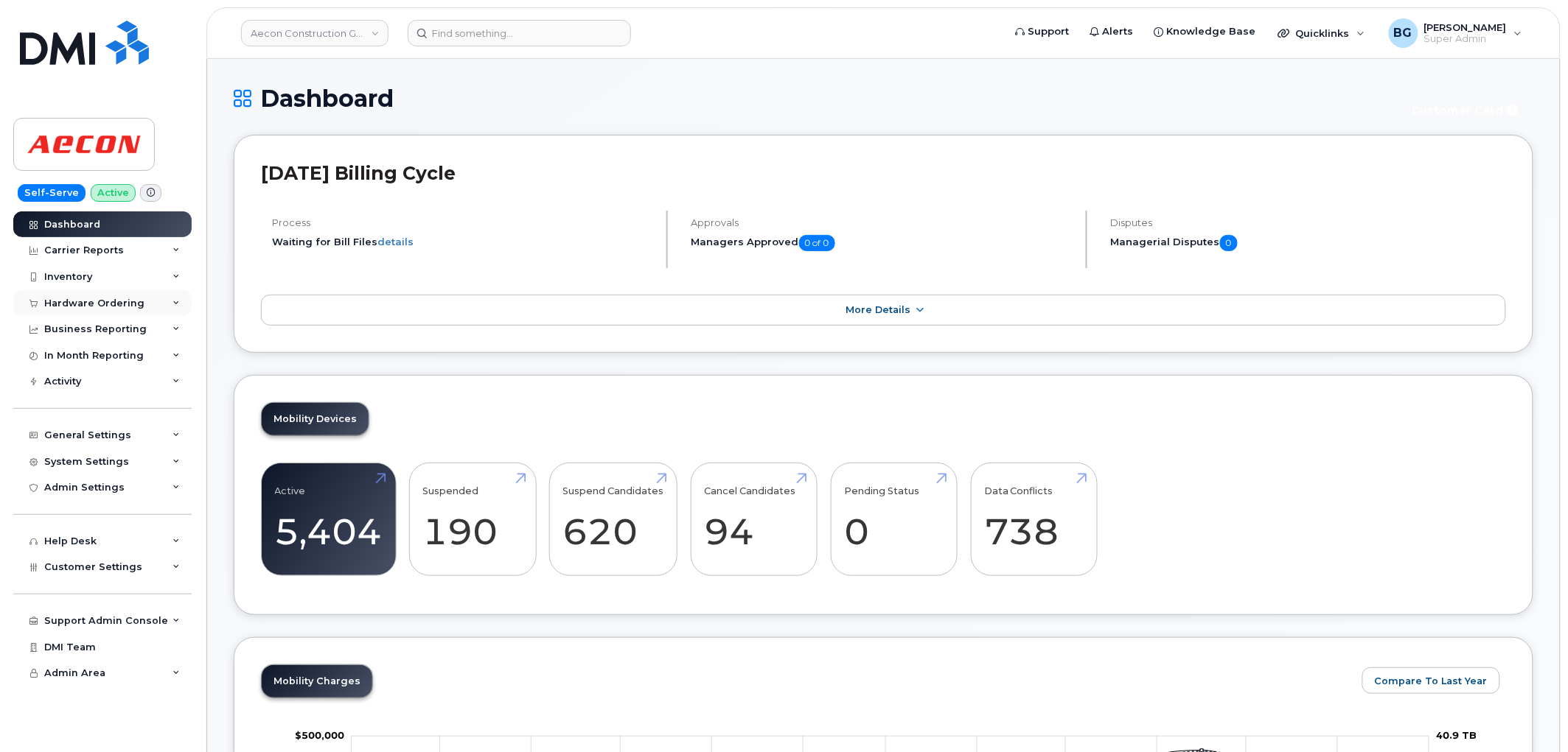
click at [71, 299] on div "Hardware Ordering" at bounding box center [94, 304] width 100 height 12
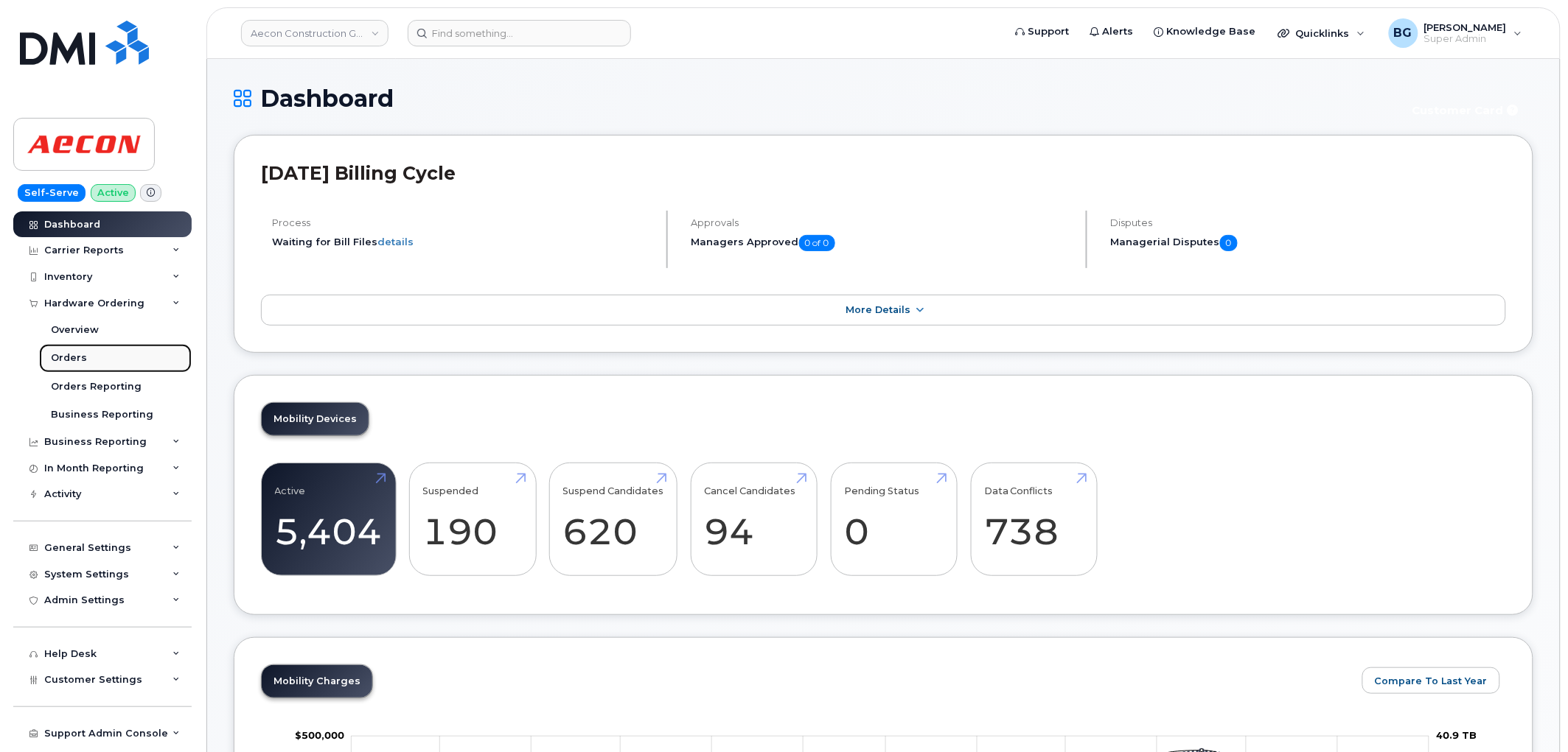
click at [63, 357] on div "Orders" at bounding box center [68, 358] width 36 height 13
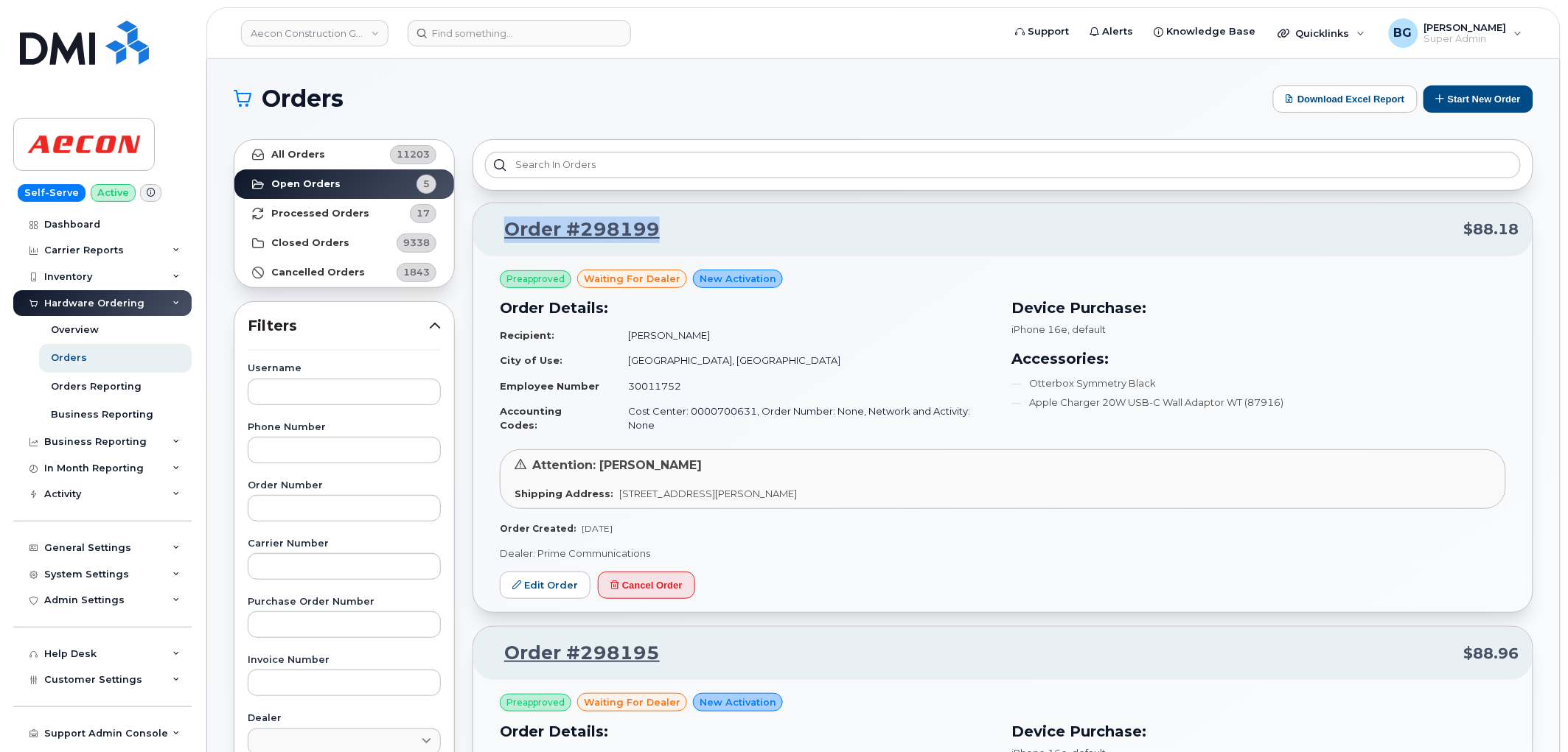
drag, startPoint x: 660, startPoint y: 221, endPoint x: 500, endPoint y: 232, distance: 160.4
click at [500, 232] on p "Order #298199 $88.18" at bounding box center [1003, 230] width 1033 height 27
copy link "Order #298199"
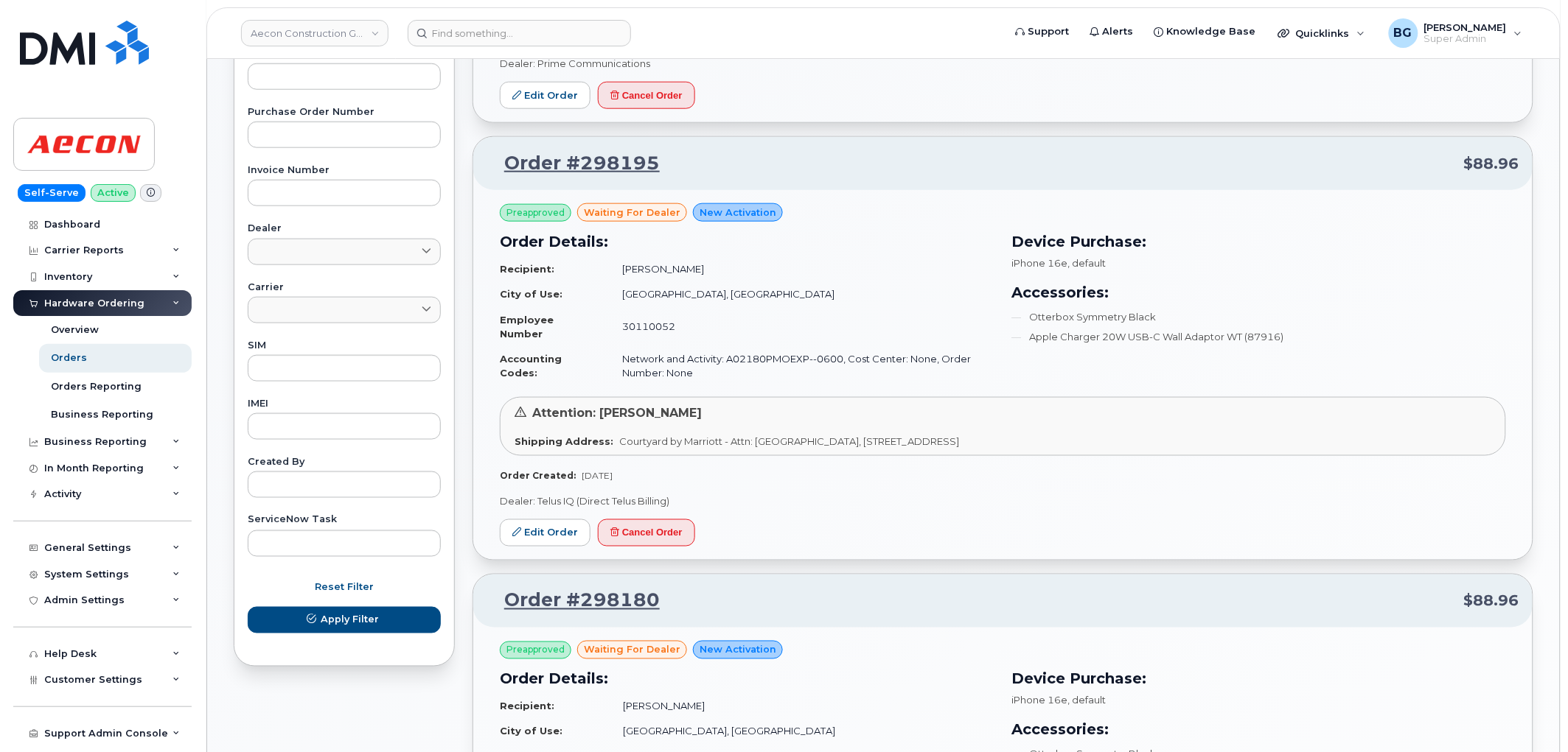
scroll to position [491, 0]
drag, startPoint x: 663, startPoint y: 152, endPoint x: 564, endPoint y: 157, distance: 99.1
click at [564, 157] on p "Order #298195 $88.96" at bounding box center [1003, 163] width 1033 height 27
copy link "#298195"
click at [812, 468] on div "Order Created: Aug 14, 2025" at bounding box center [1003, 474] width 1006 height 13
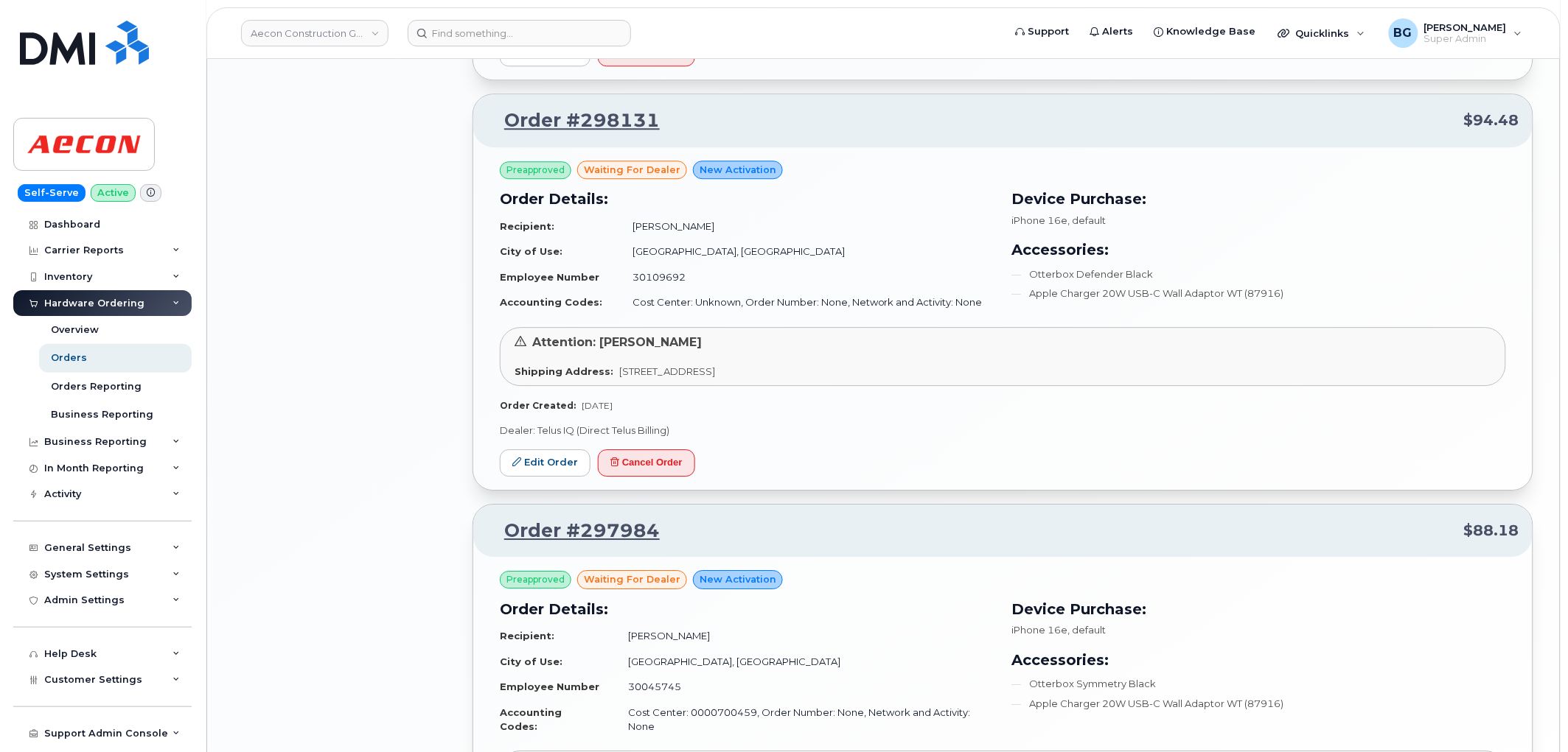
scroll to position [1419, 0]
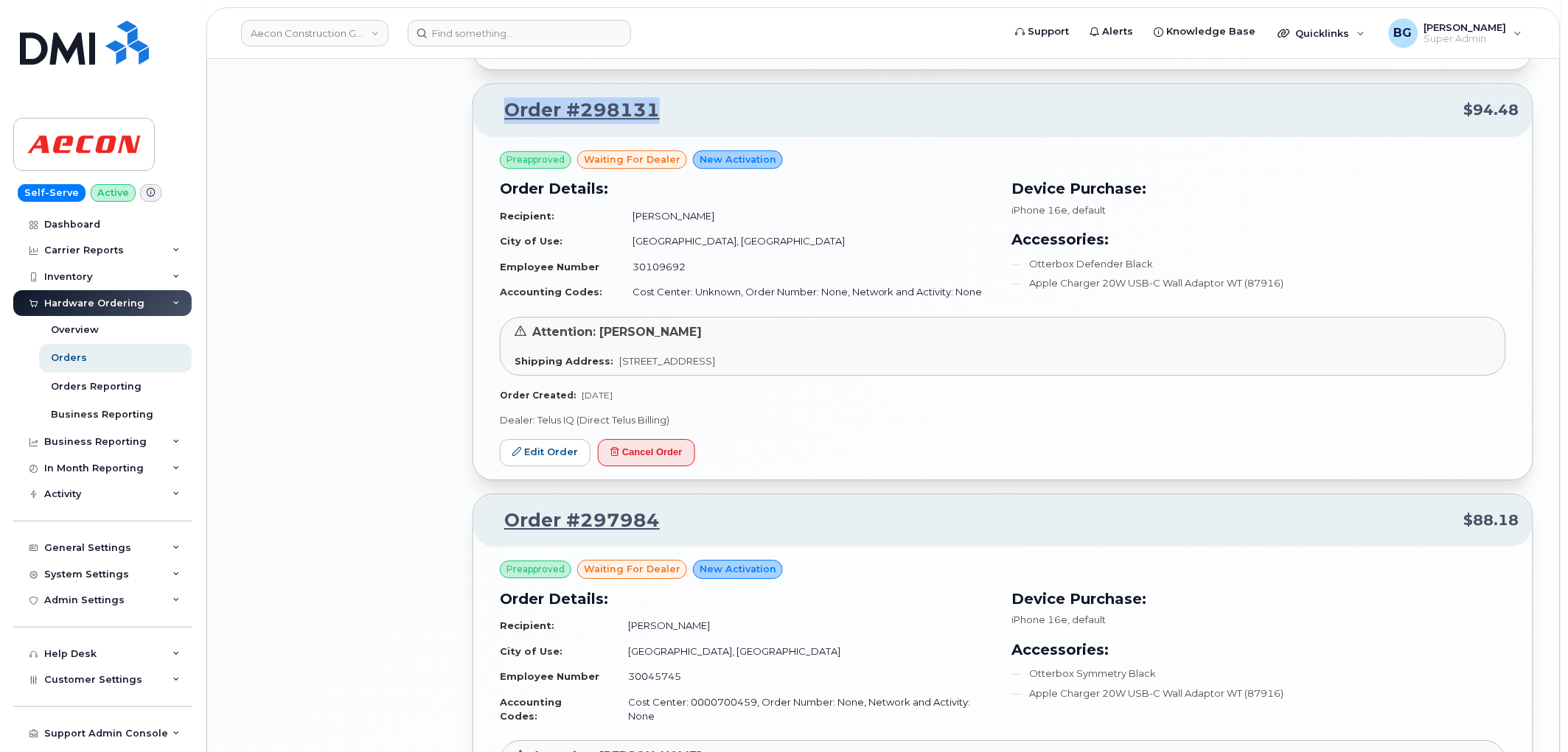
drag, startPoint x: 672, startPoint y: 91, endPoint x: 525, endPoint y: 105, distance: 147.7
click at [499, 100] on p "Order #298131 $94.48" at bounding box center [1003, 111] width 1033 height 27
copy link "Order #298131"
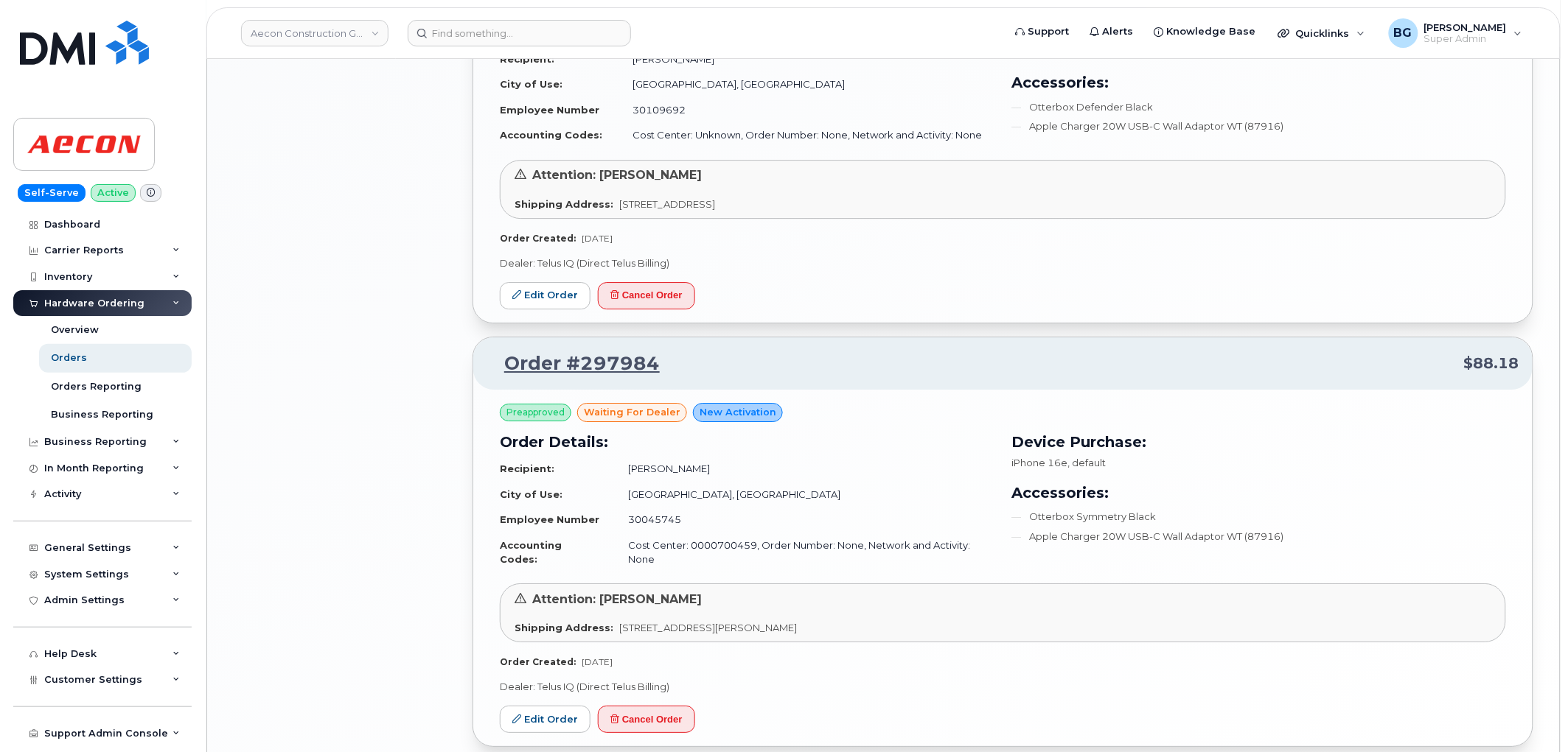
scroll to position [1631, 0]
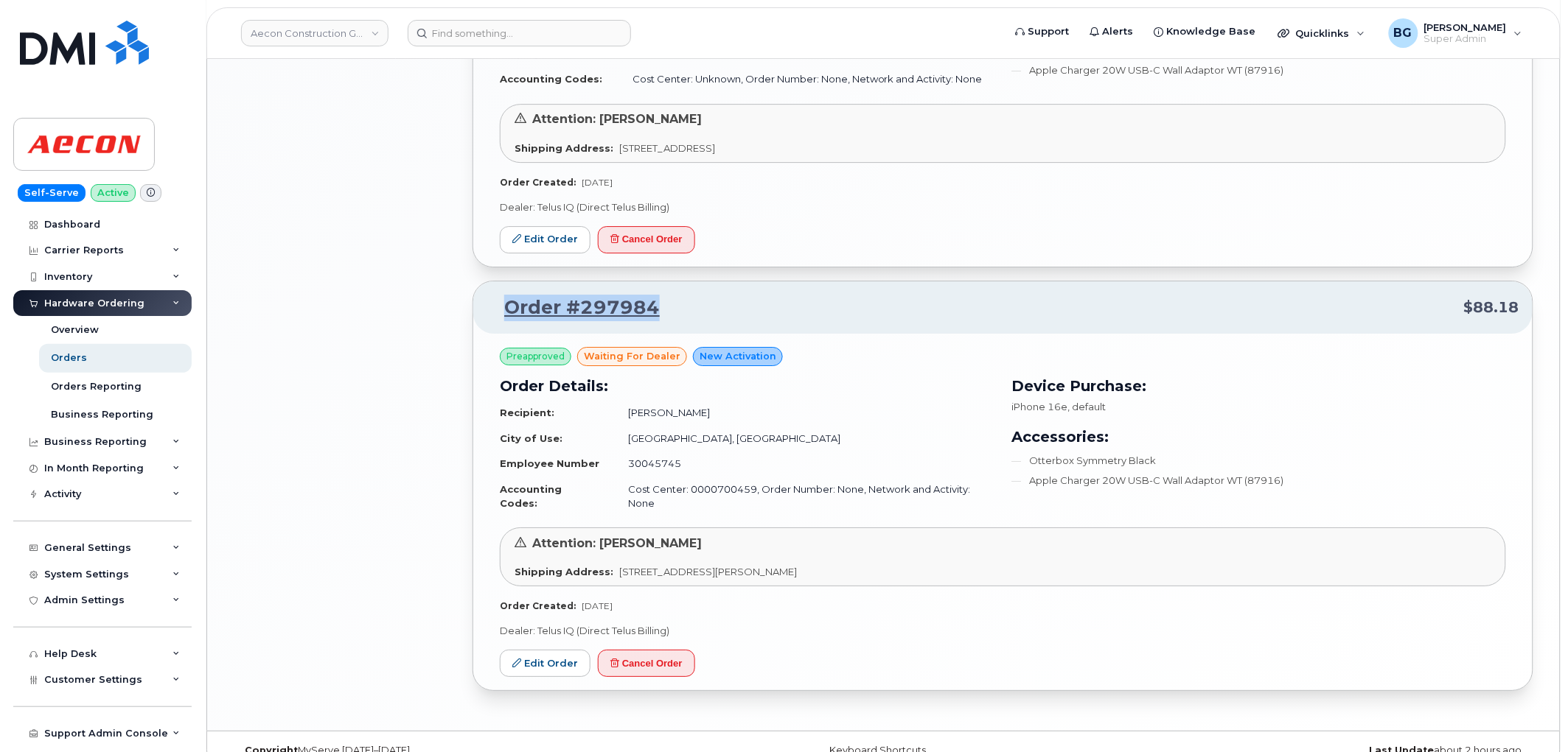
drag, startPoint x: 662, startPoint y: 300, endPoint x: 510, endPoint y: 301, distance: 152.0
click at [510, 301] on p "Order #297984 $88.18" at bounding box center [1003, 308] width 1033 height 27
copy link "Order #297984"
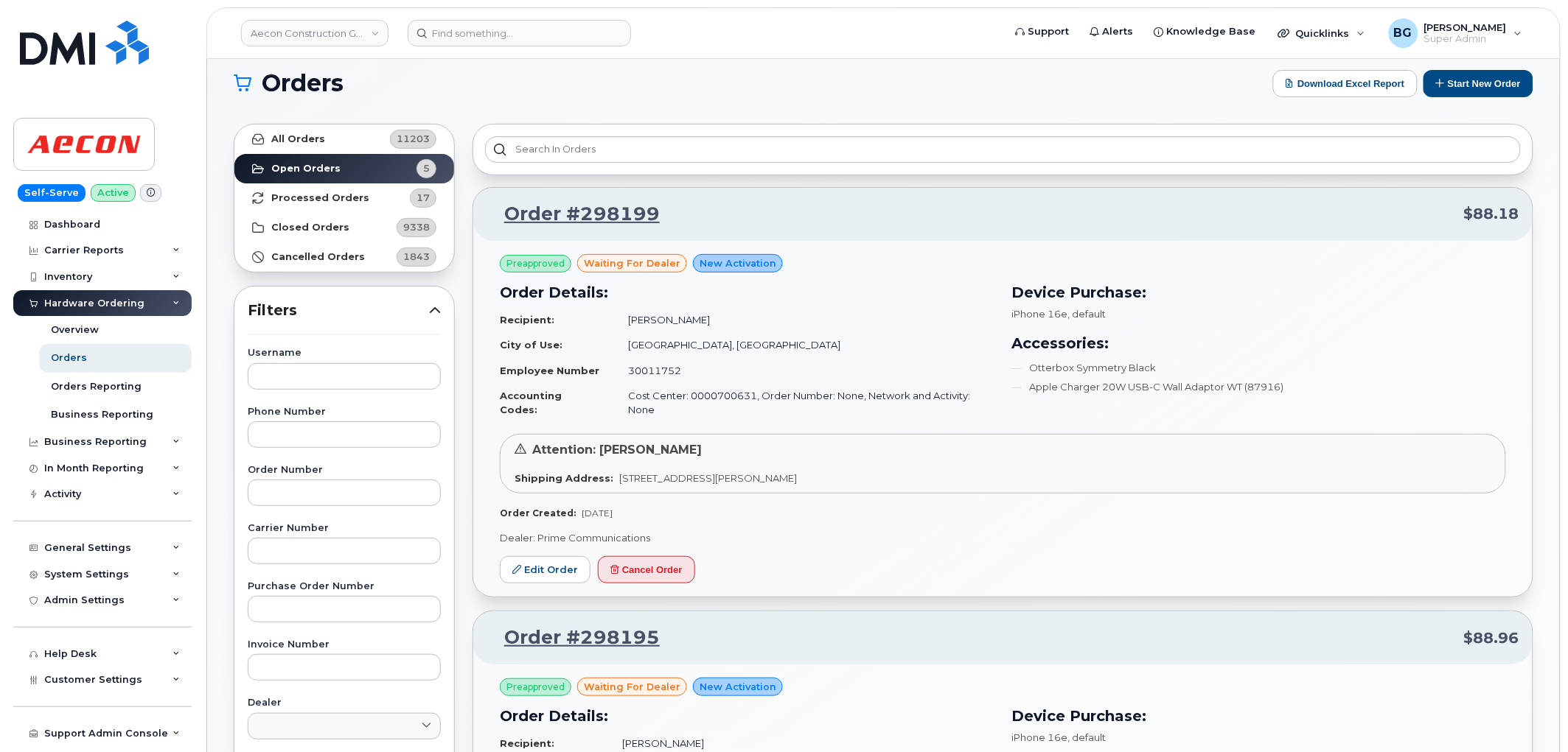
scroll to position [0, 0]
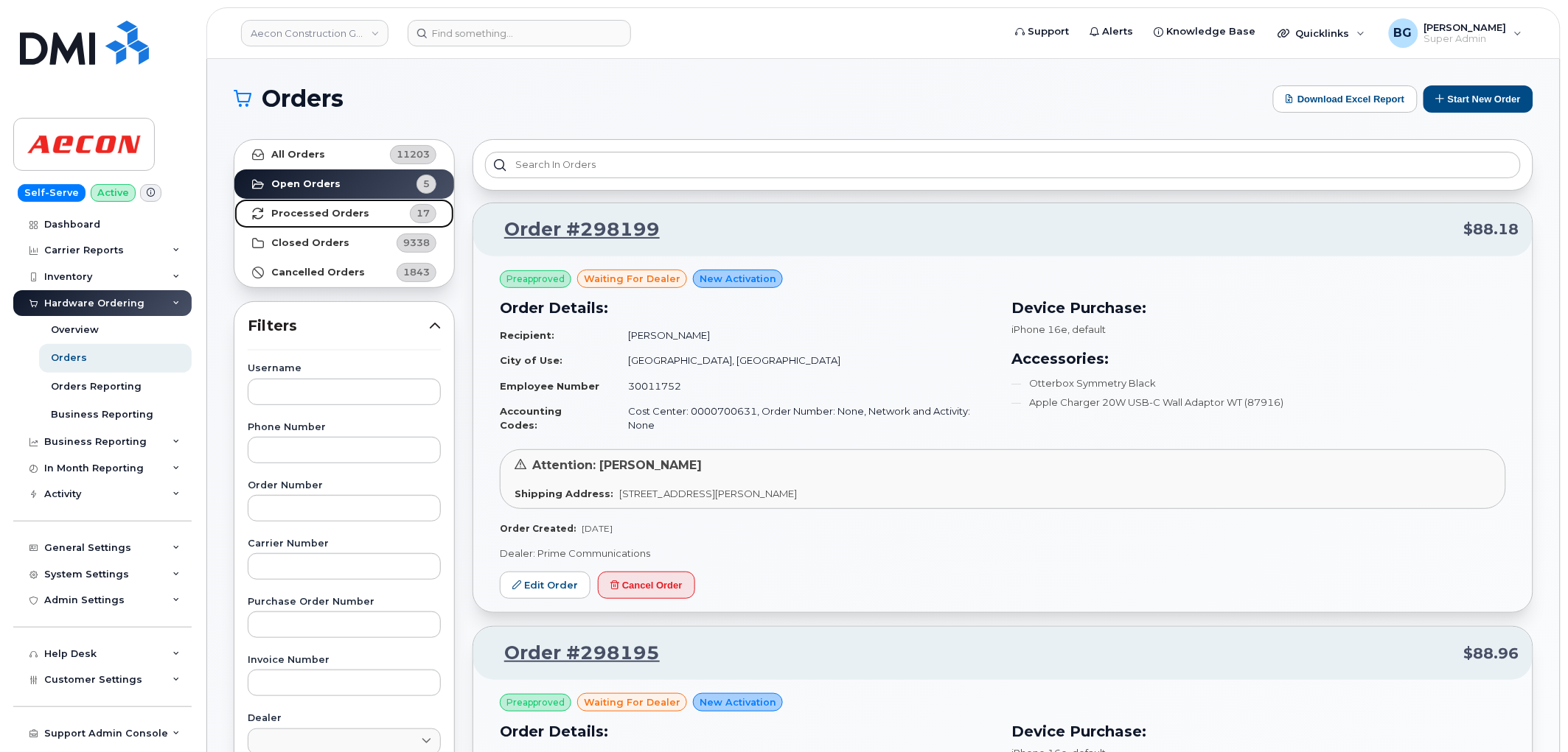
click at [296, 208] on strong "Processed Orders" at bounding box center [320, 214] width 98 height 12
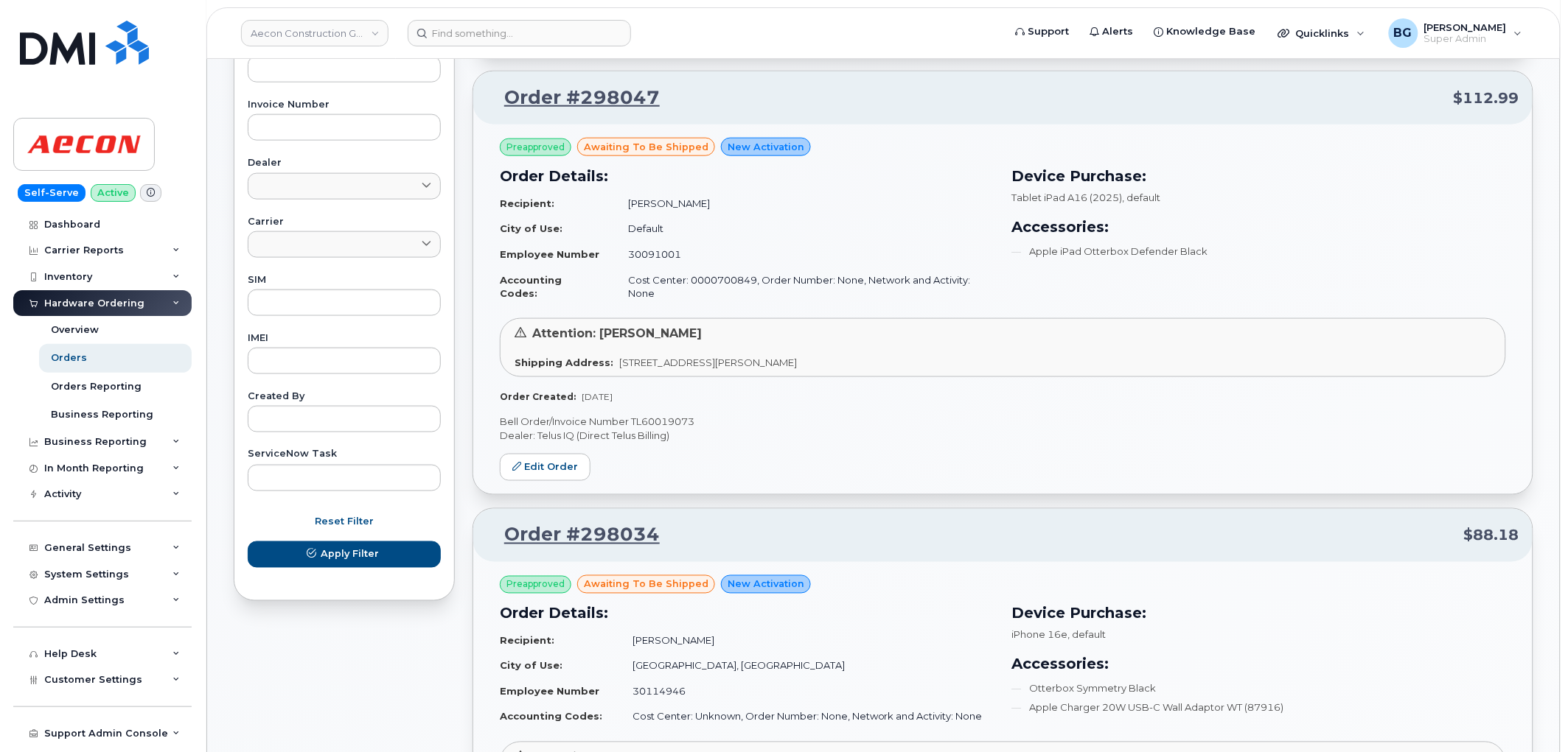
scroll to position [2950, 0]
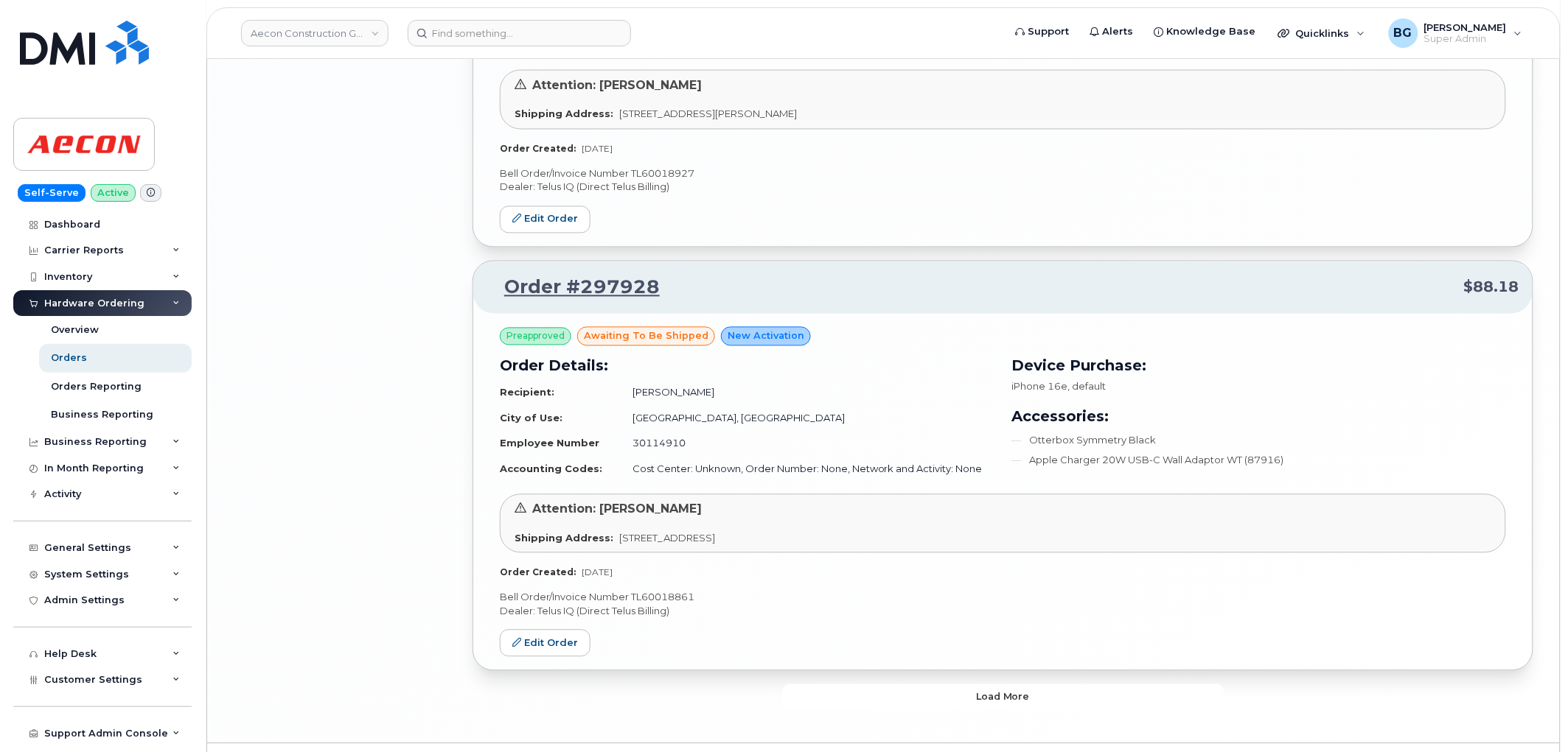
click at [885, 684] on button "Load more" at bounding box center [1003, 698] width 443 height 27
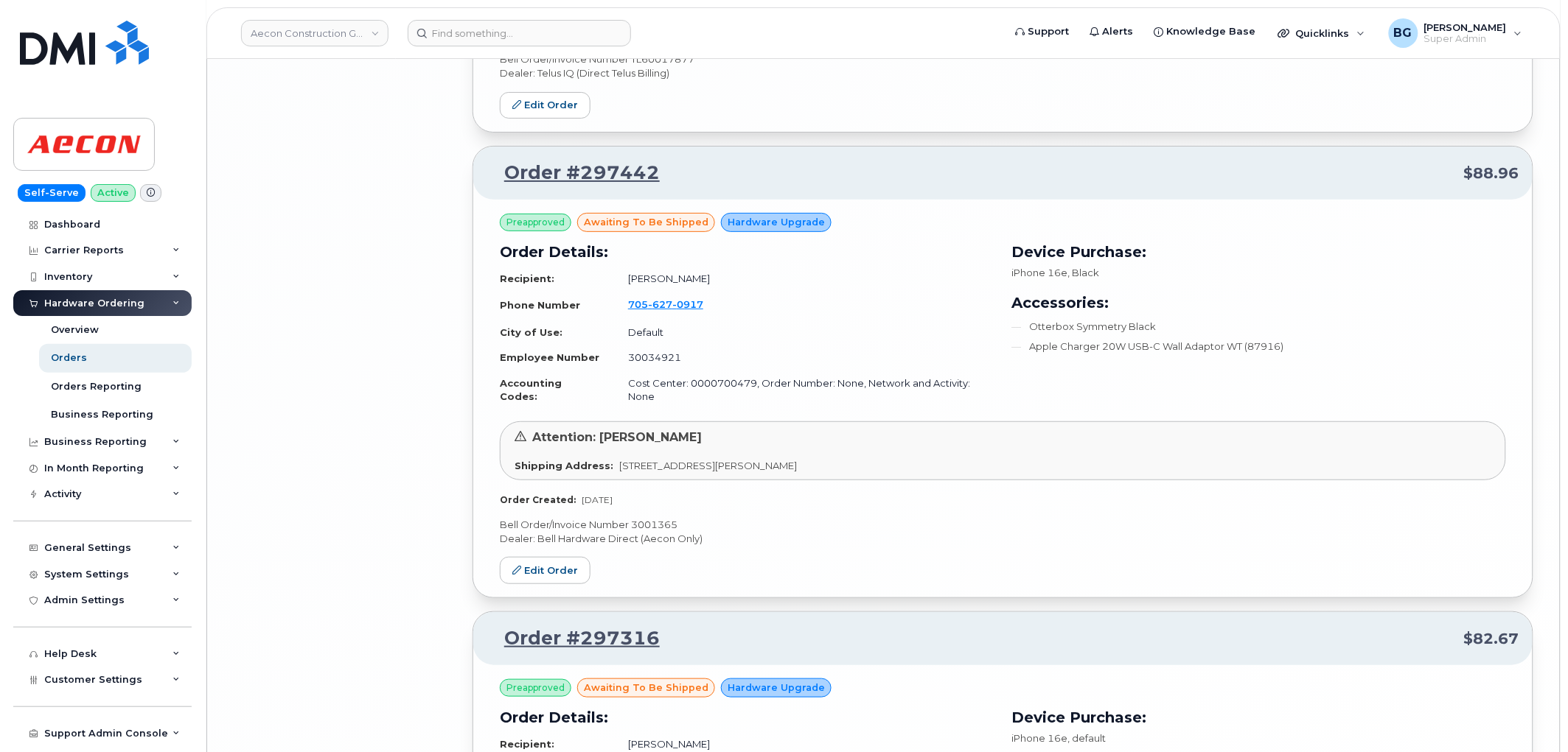
scroll to position [6455, 0]
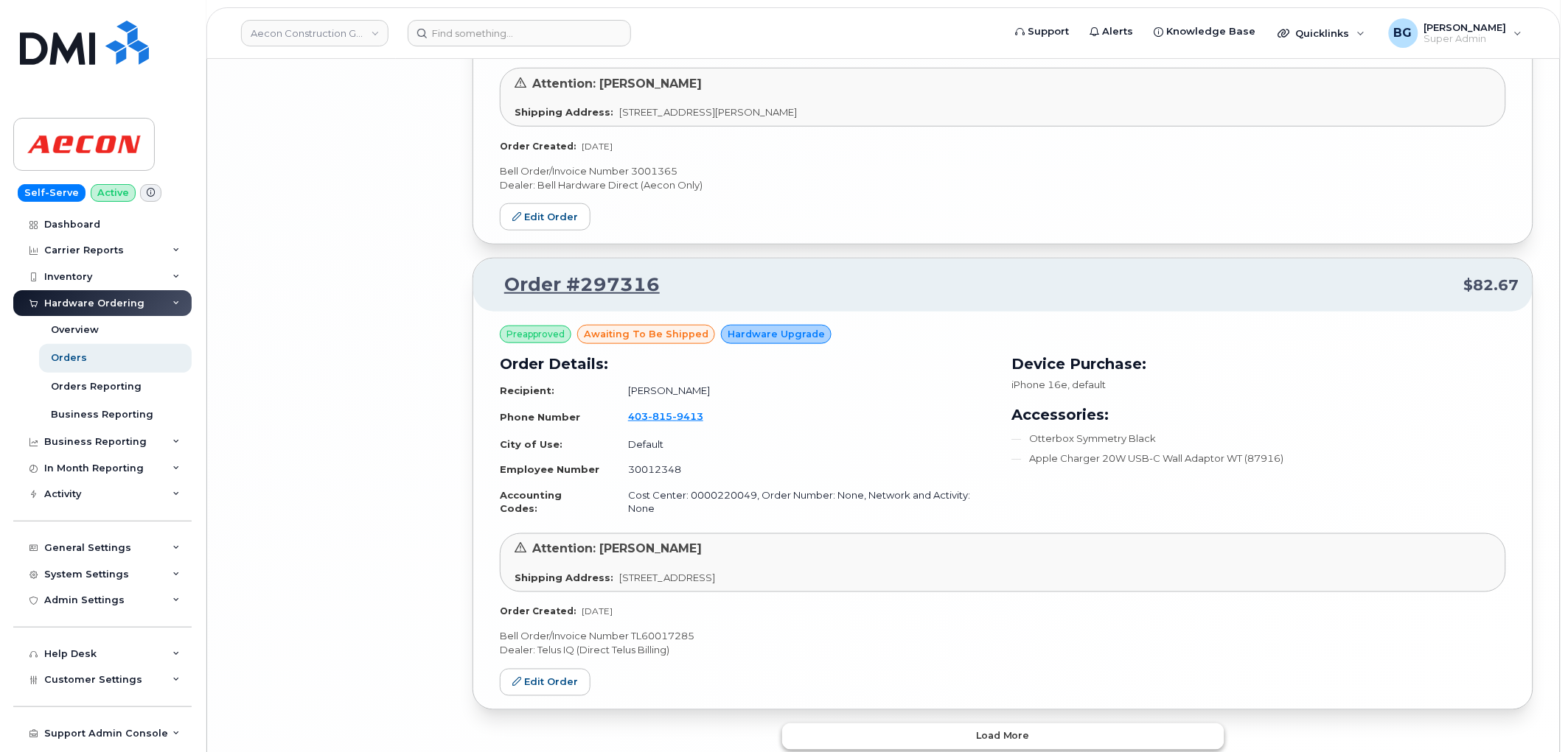
click at [983, 730] on span "Load more" at bounding box center [1003, 736] width 53 height 14
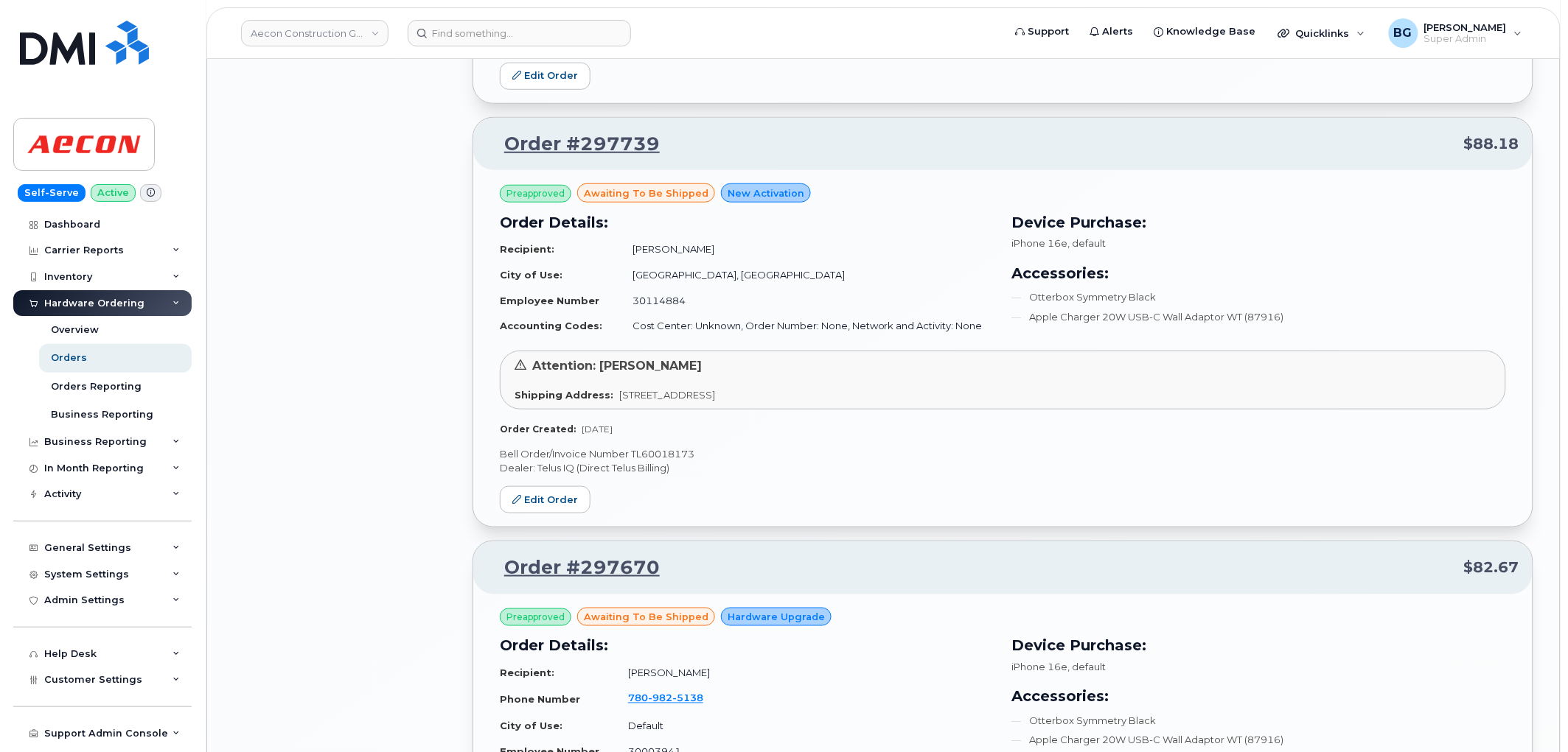
scroll to position [6846, 0]
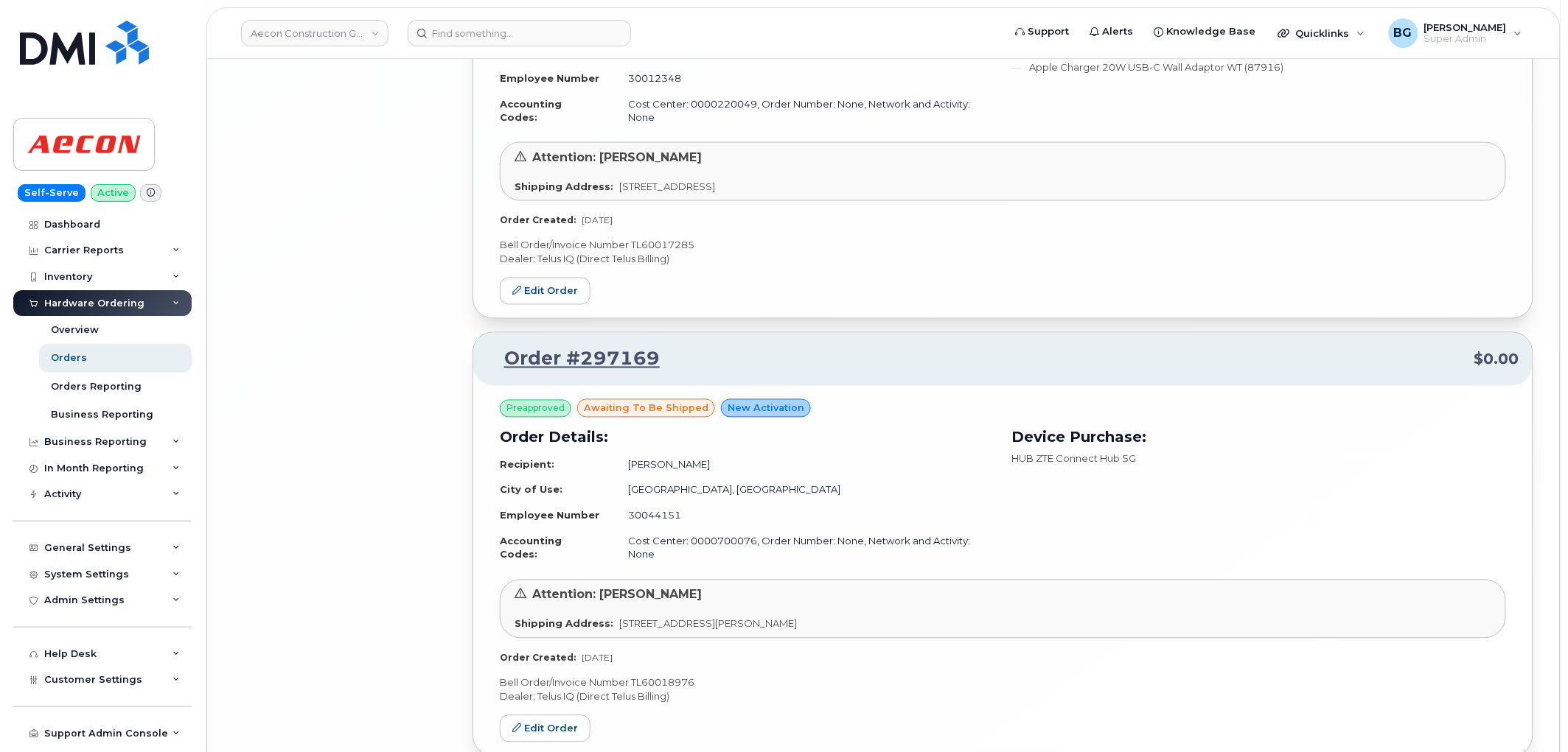
drag, startPoint x: 68, startPoint y: 676, endPoint x: 64, endPoint y: 707, distance: 31.3
click at [68, 679] on span "Customer Settings" at bounding box center [94, 679] width 98 height 11
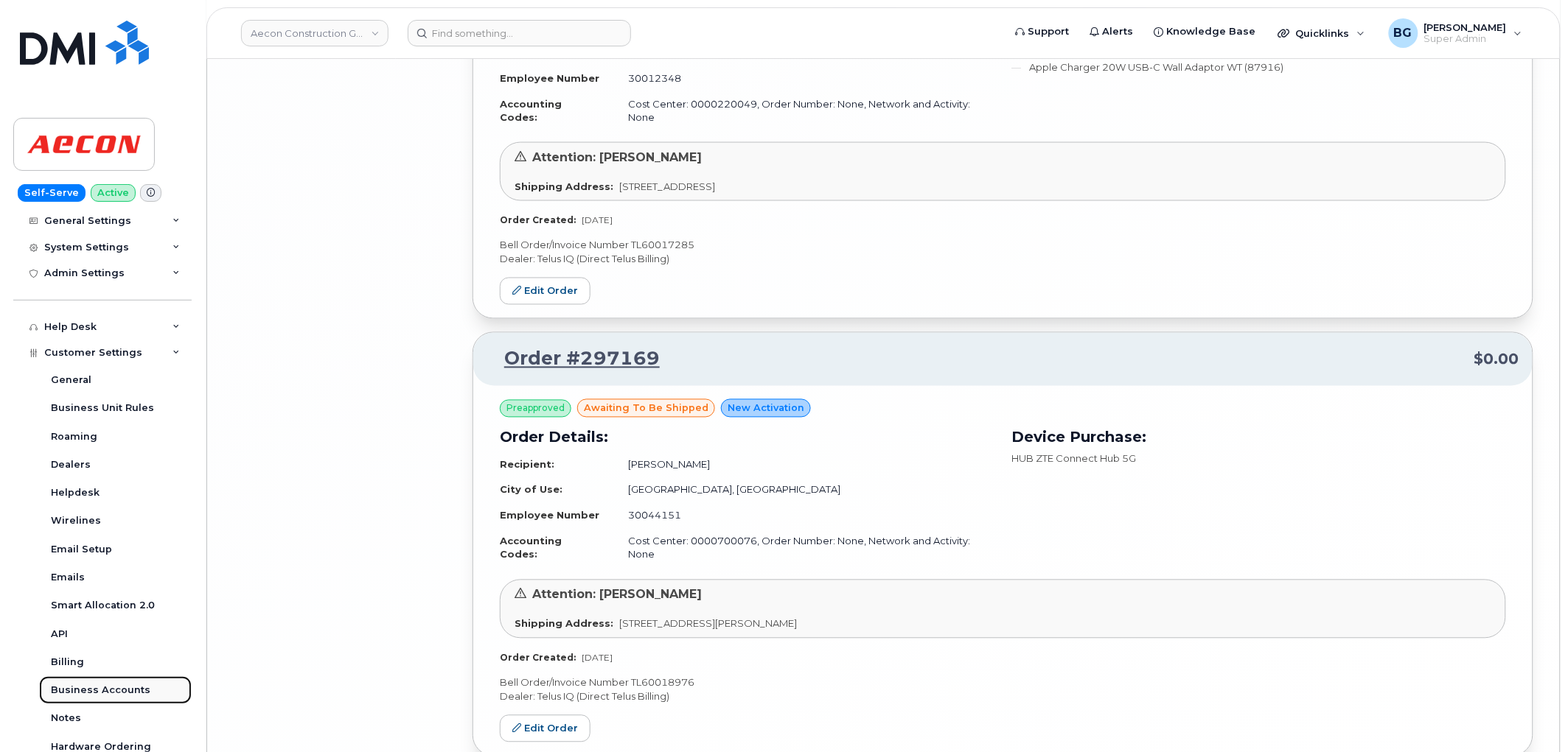
click at [86, 686] on div "Business Accounts" at bounding box center [100, 690] width 100 height 13
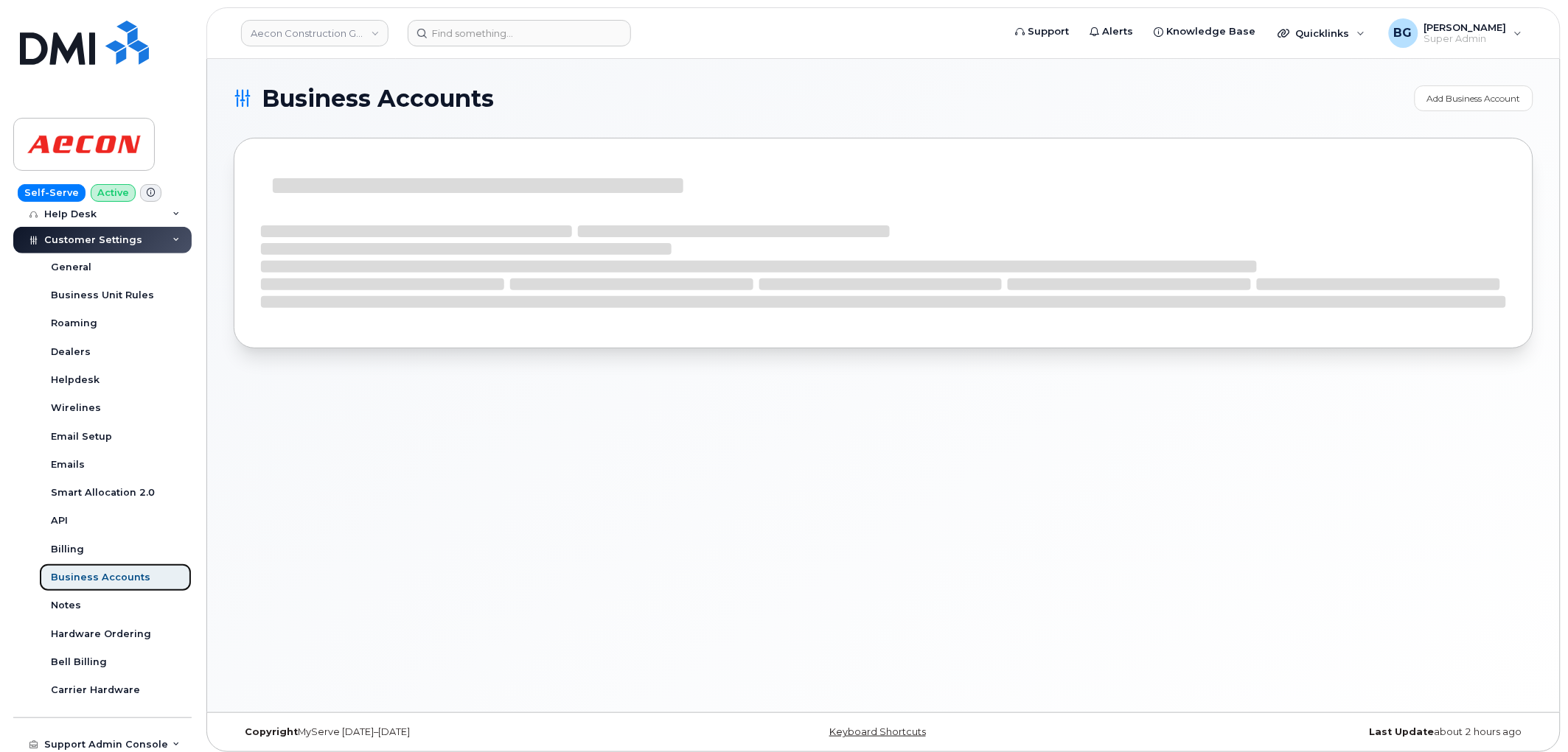
scroll to position [215, 0]
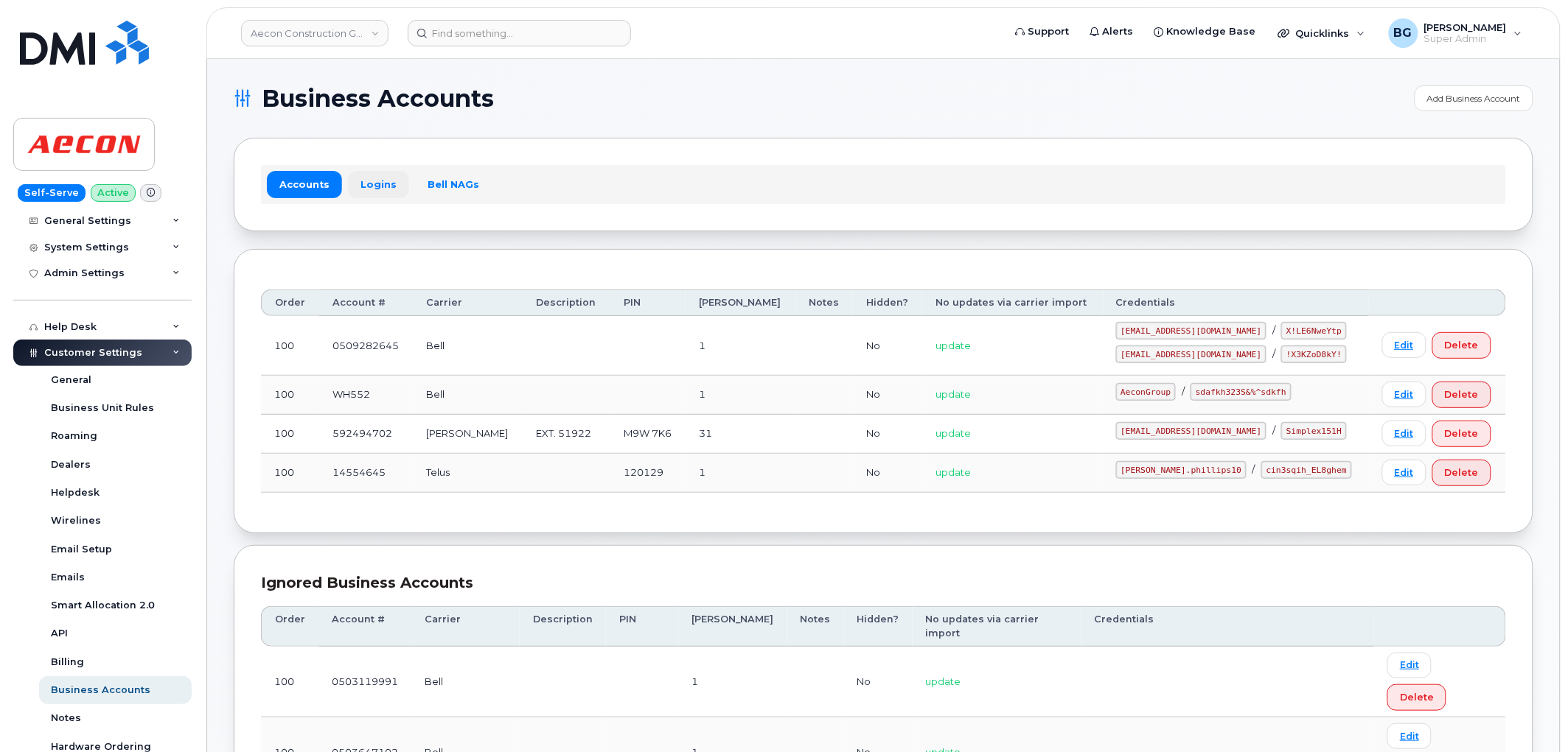
click at [370, 186] on link "Logins" at bounding box center [378, 184] width 61 height 27
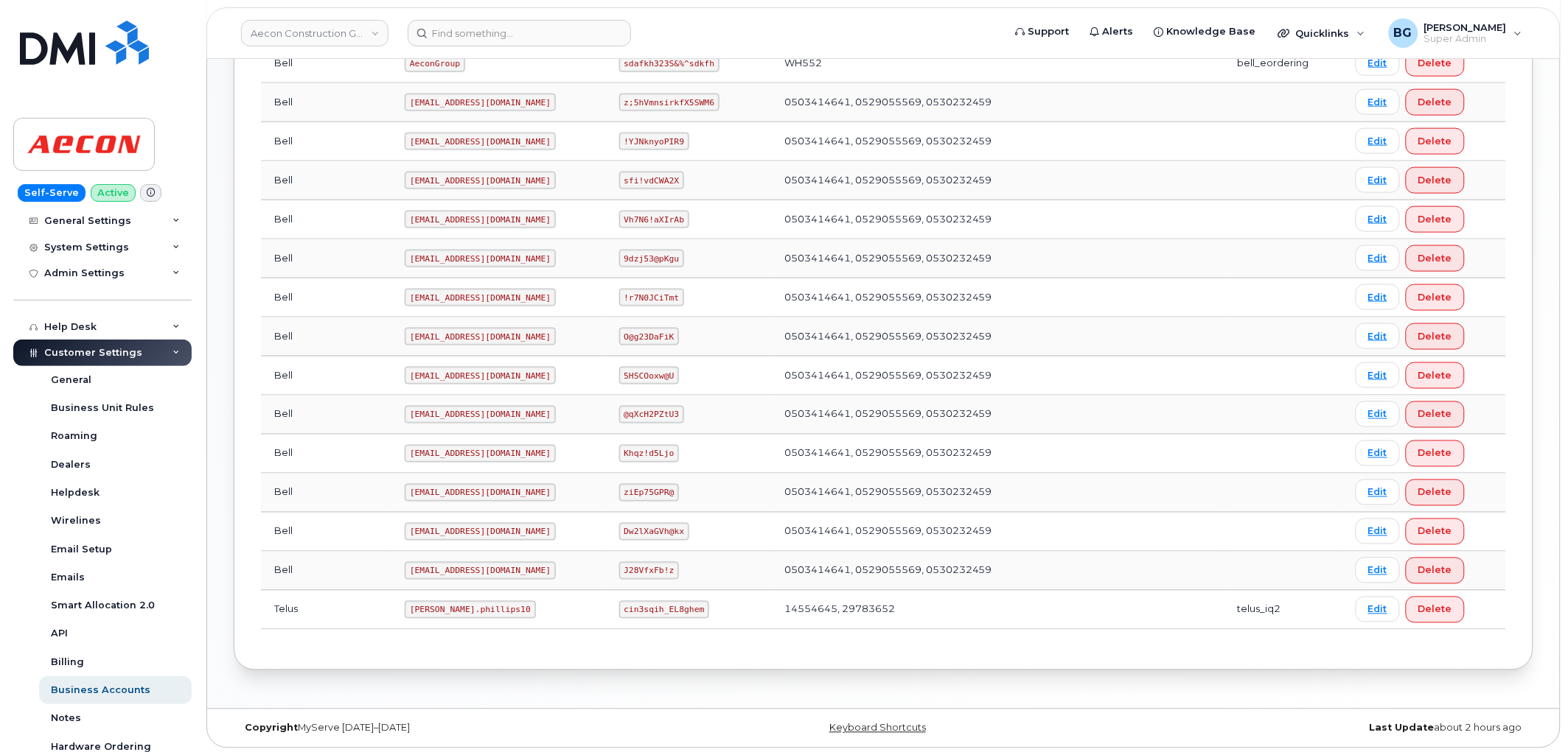
scroll to position [613, 0]
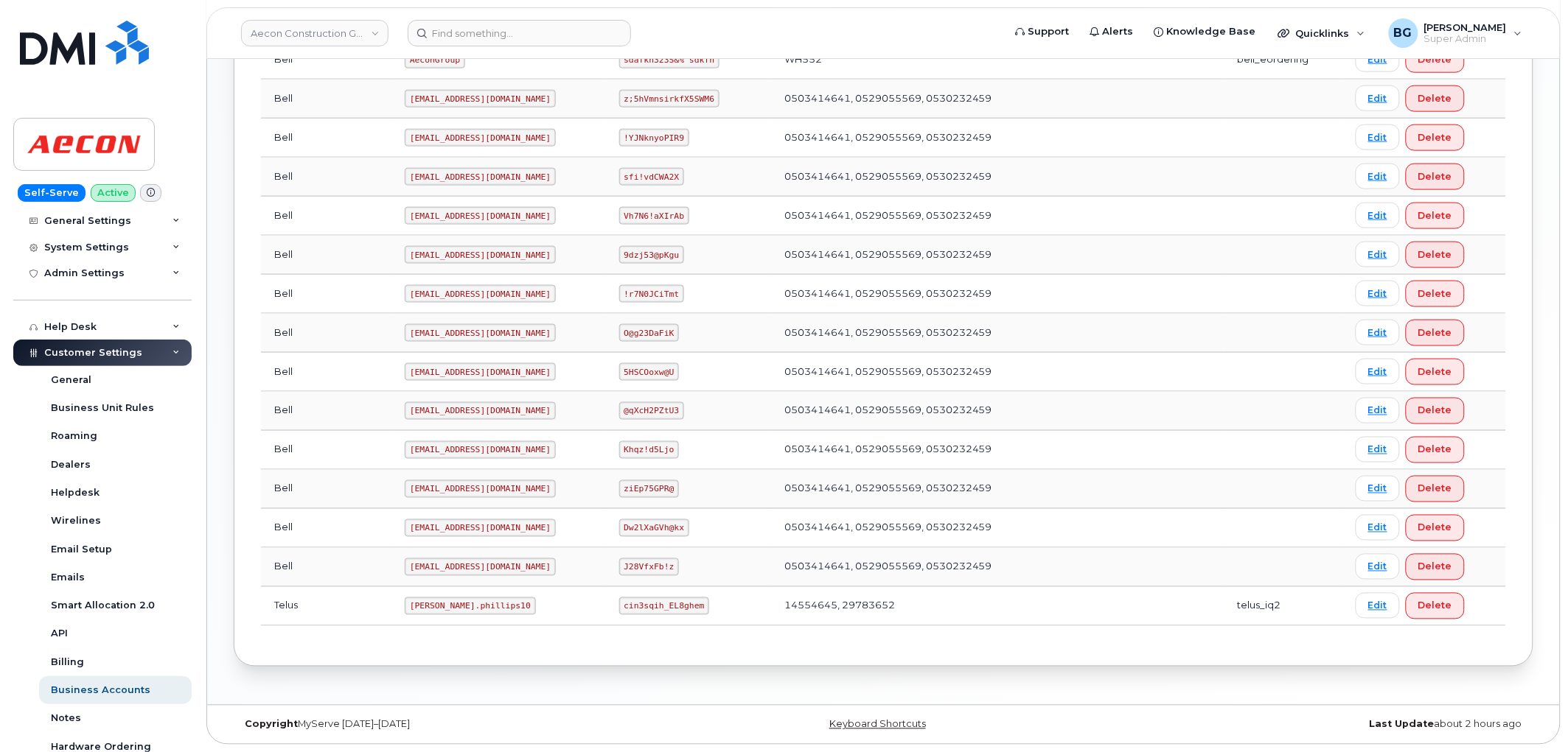
click at [405, 606] on code "[PERSON_NAME].phillips10" at bounding box center [470, 606] width 131 height 18
drag, startPoint x: 365, startPoint y: 606, endPoint x: 413, endPoint y: 607, distance: 48.0
click at [413, 607] on code "[PERSON_NAME].phillips10" at bounding box center [470, 606] width 131 height 18
copy code "[PERSON_NAME].phillips10"
click at [619, 605] on code "cin3sqih_EL8ghem" at bounding box center [665, 606] width 91 height 18
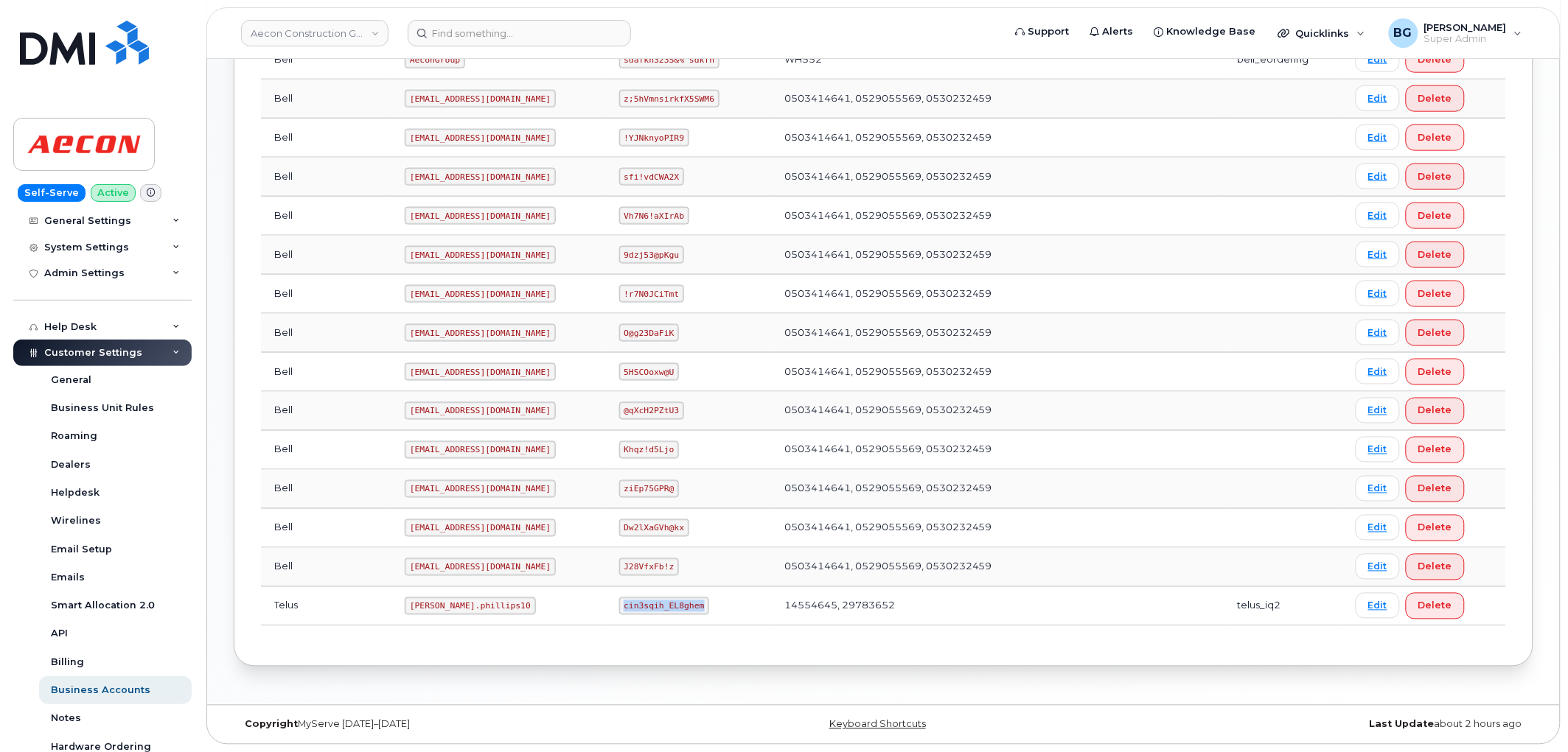
drag, startPoint x: 607, startPoint y: 605, endPoint x: 646, endPoint y: 601, distance: 39.2
click at [646, 601] on code "cin3sqih_EL8ghem" at bounding box center [665, 606] width 91 height 18
copy code "cin3sqih_EL8ghem"
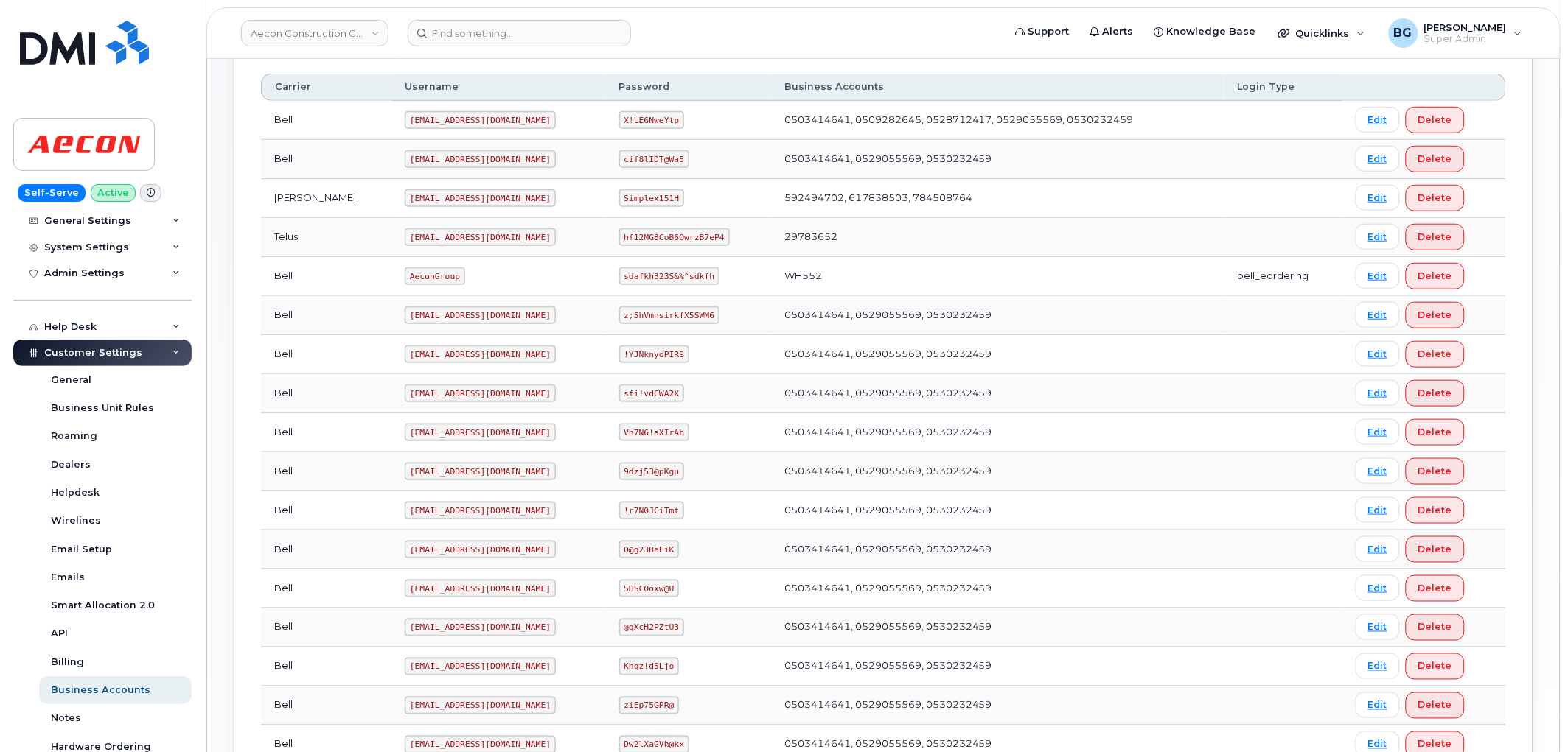
scroll to position [394, 0]
click at [405, 275] on code "AeconGroup" at bounding box center [435, 277] width 60 height 18
copy code "AeconGroup"
click at [619, 274] on code "sdafkh323S&%^sdkfh" at bounding box center [669, 277] width 100 height 18
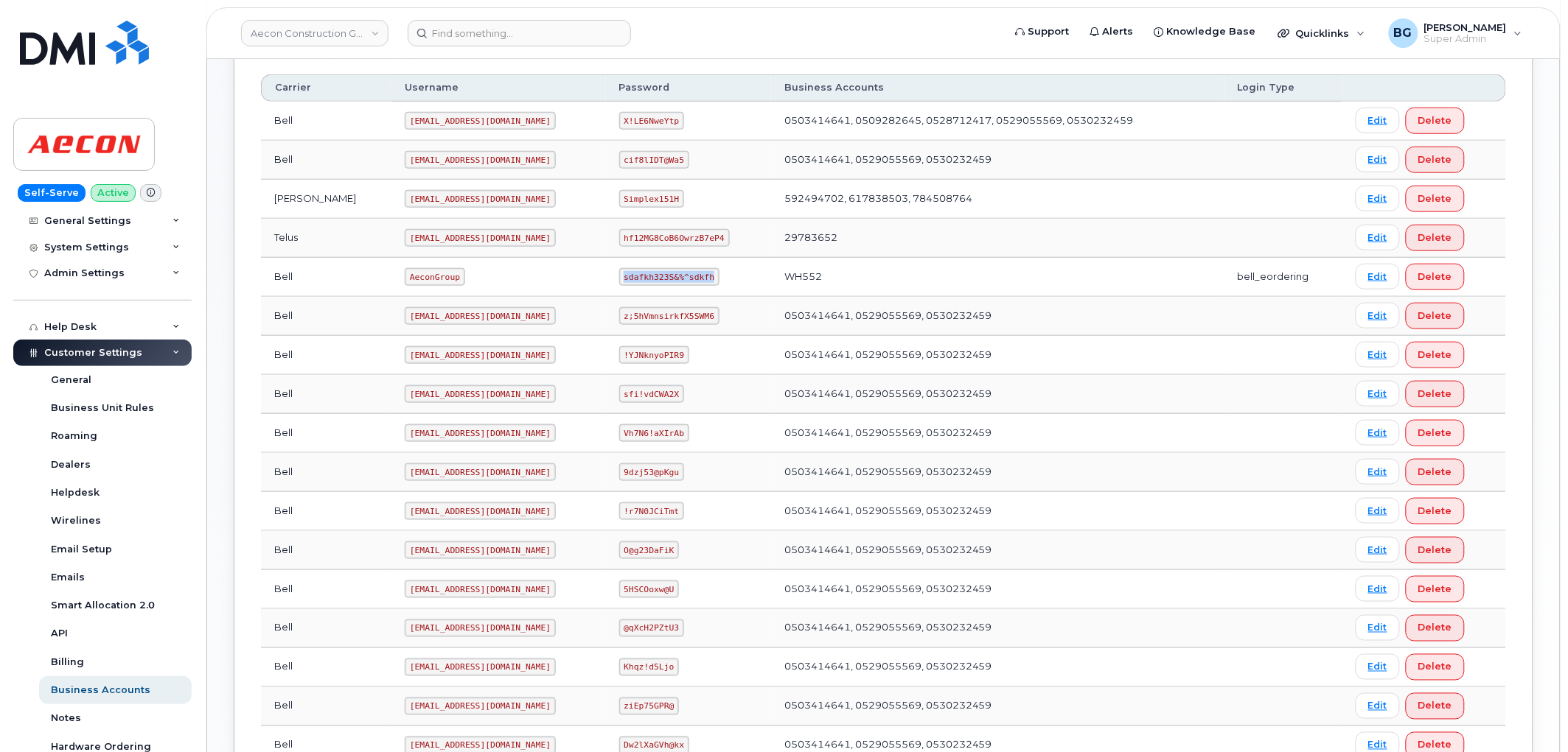
drag, startPoint x: 610, startPoint y: 274, endPoint x: 674, endPoint y: 280, distance: 64.3
click at [674, 280] on code "sdafkh323S&%^sdkfh" at bounding box center [669, 277] width 100 height 18
copy code "sdafkh323S&%^sdkfh"
click at [319, 37] on link "Aecon Construction Group Inc" at bounding box center [315, 33] width 148 height 27
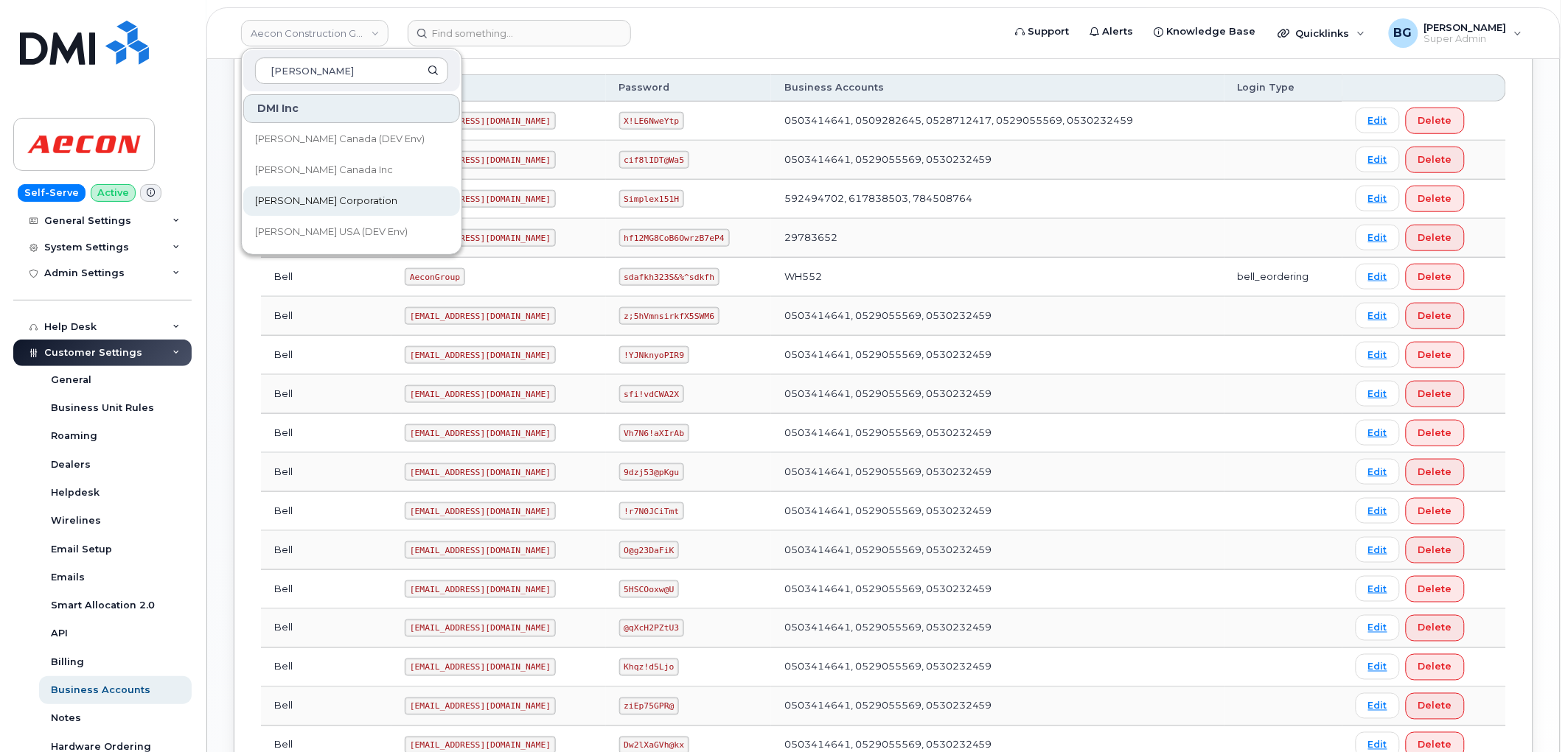
type input "kiewit"
click at [288, 203] on span "Kiewit Corporation" at bounding box center [326, 201] width 143 height 15
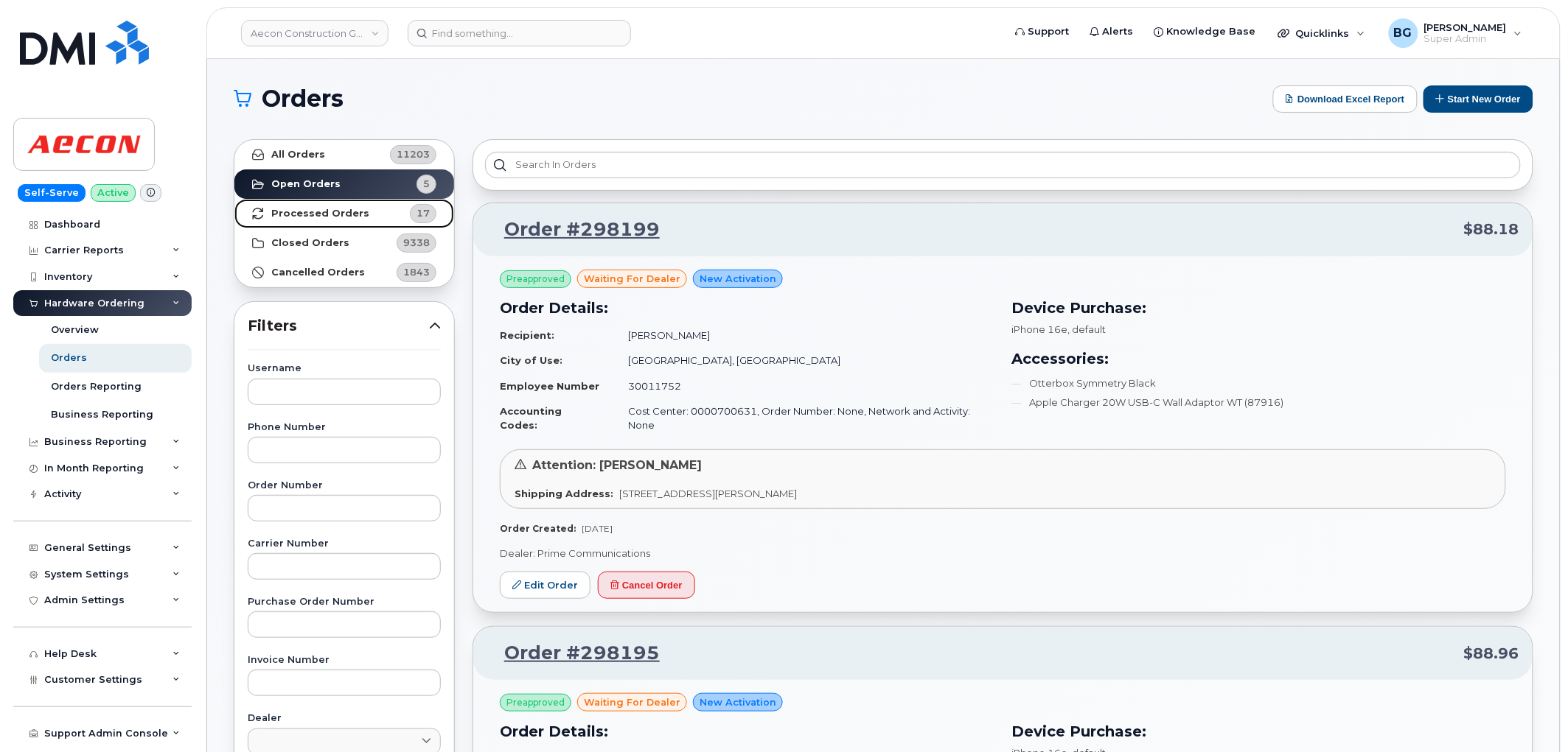
click at [284, 210] on strong "Processed Orders" at bounding box center [320, 214] width 98 height 12
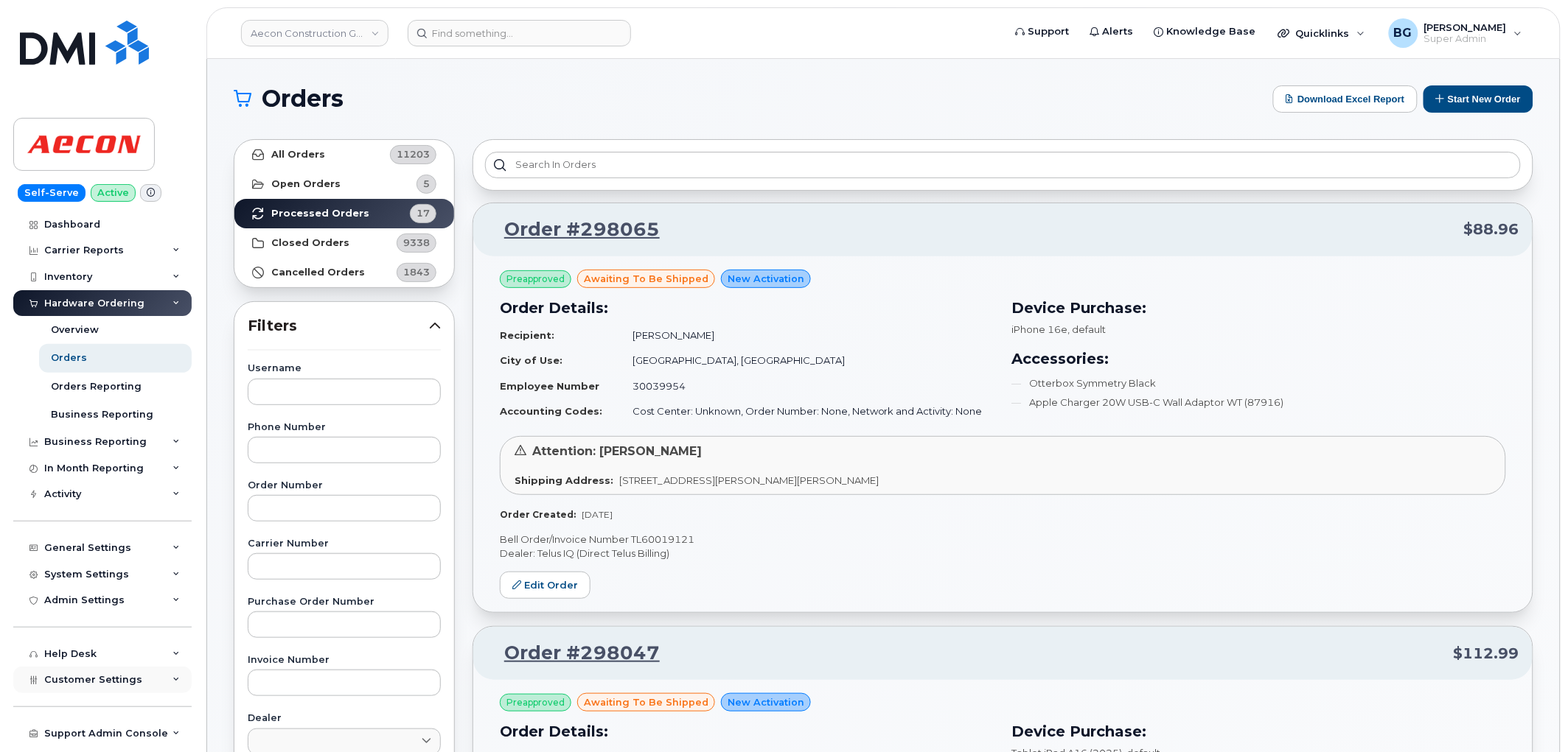
click at [82, 683] on span "Customer Settings" at bounding box center [94, 679] width 98 height 11
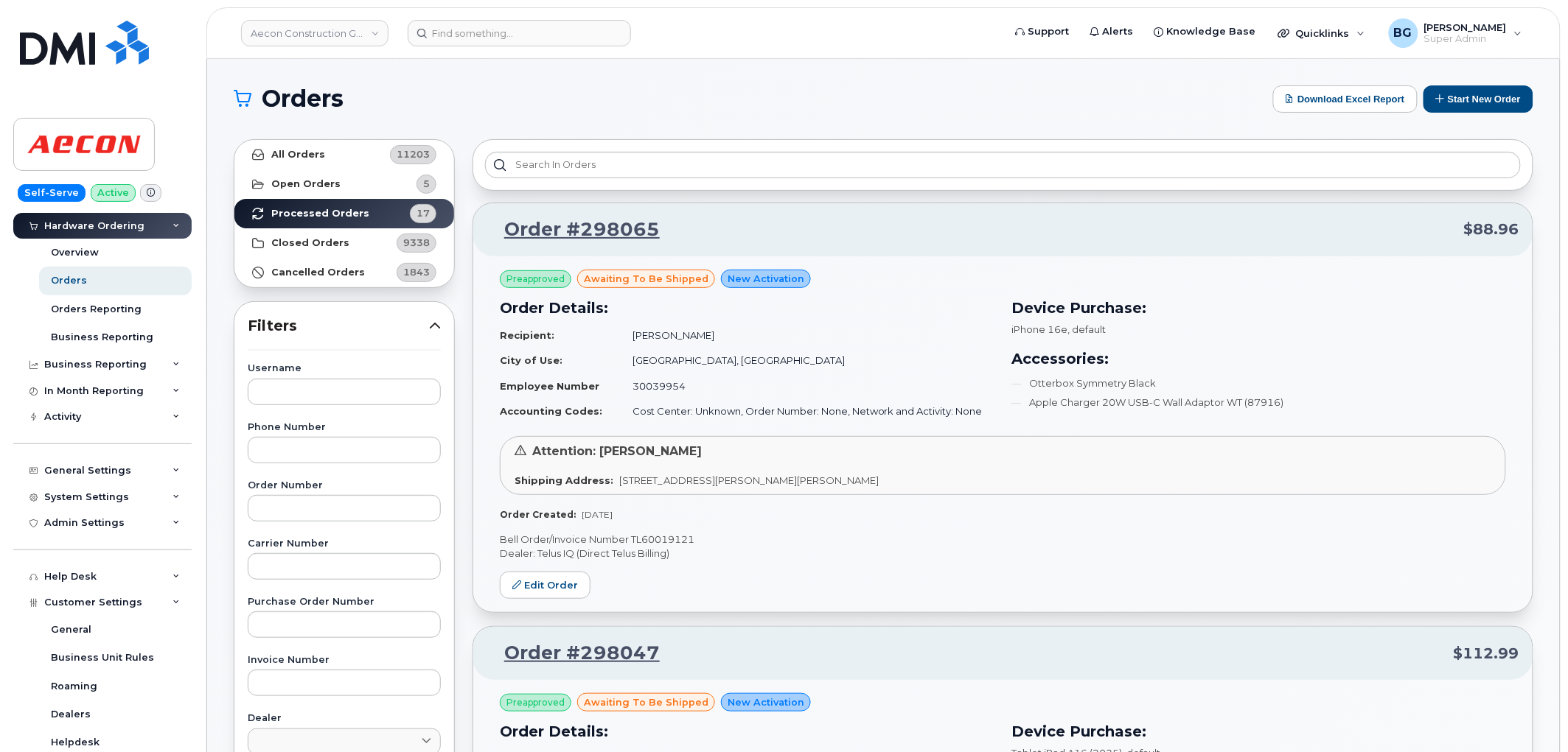
scroll to position [382, 0]
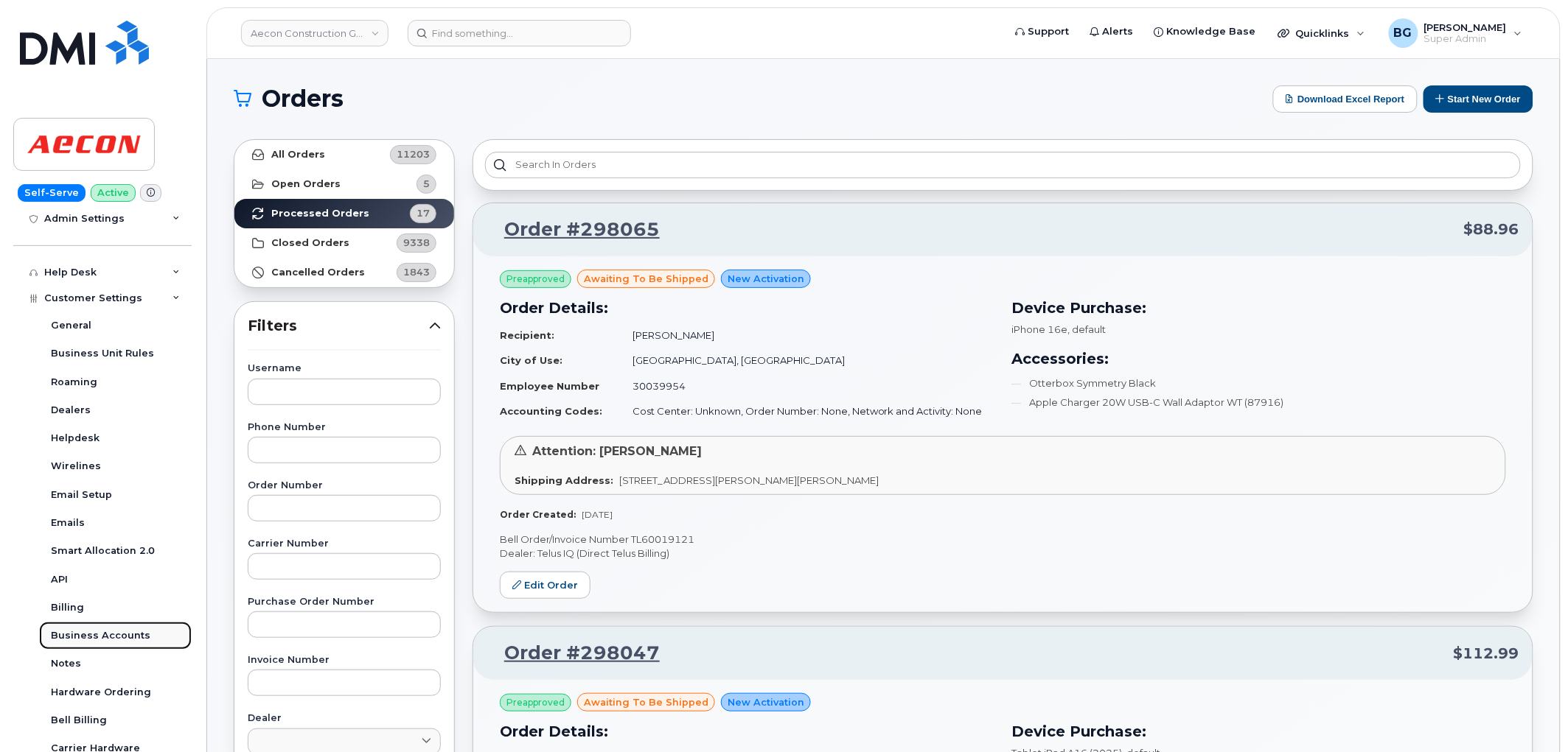
click at [98, 635] on div "Business Accounts" at bounding box center [100, 636] width 100 height 13
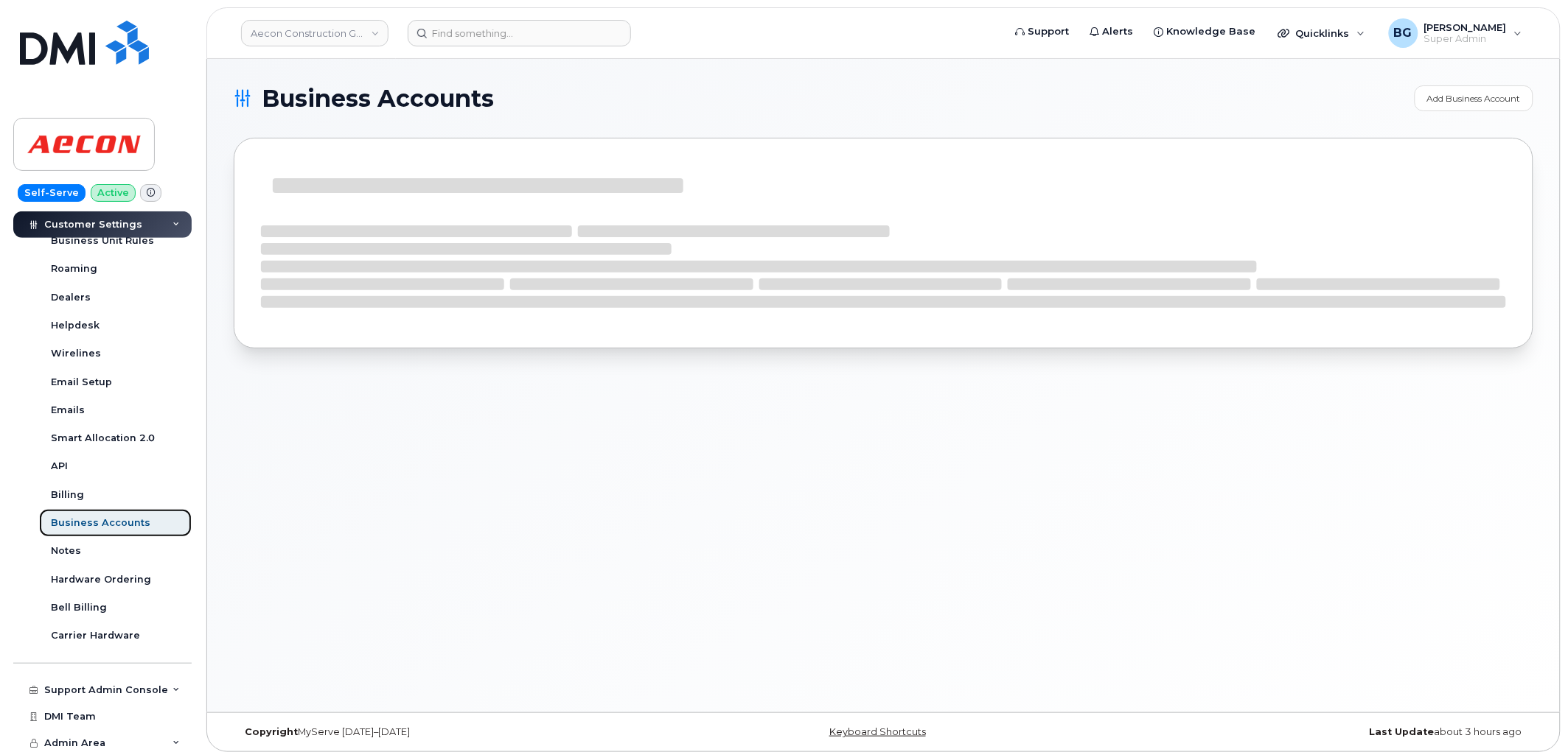
scroll to position [269, 0]
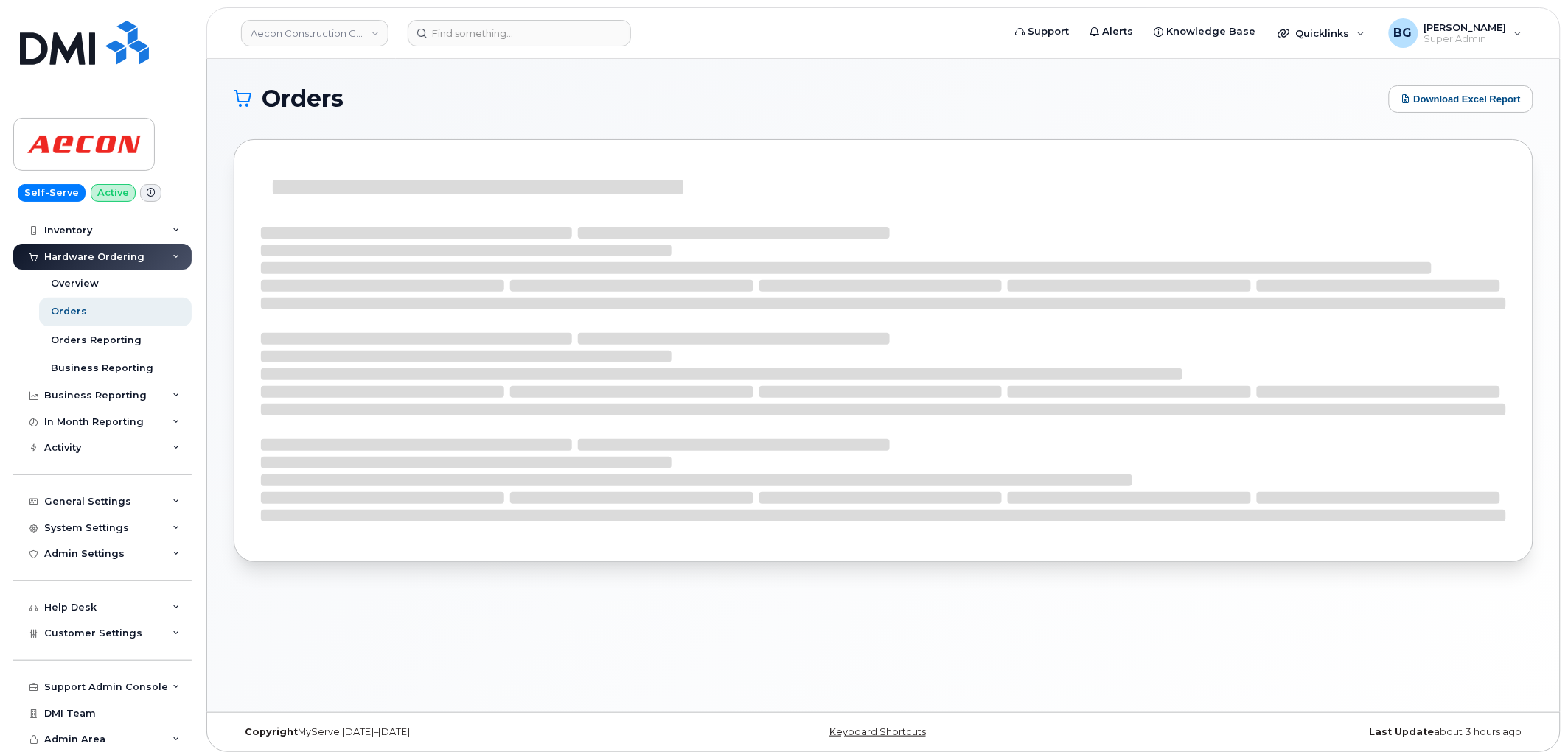
scroll to position [47, 0]
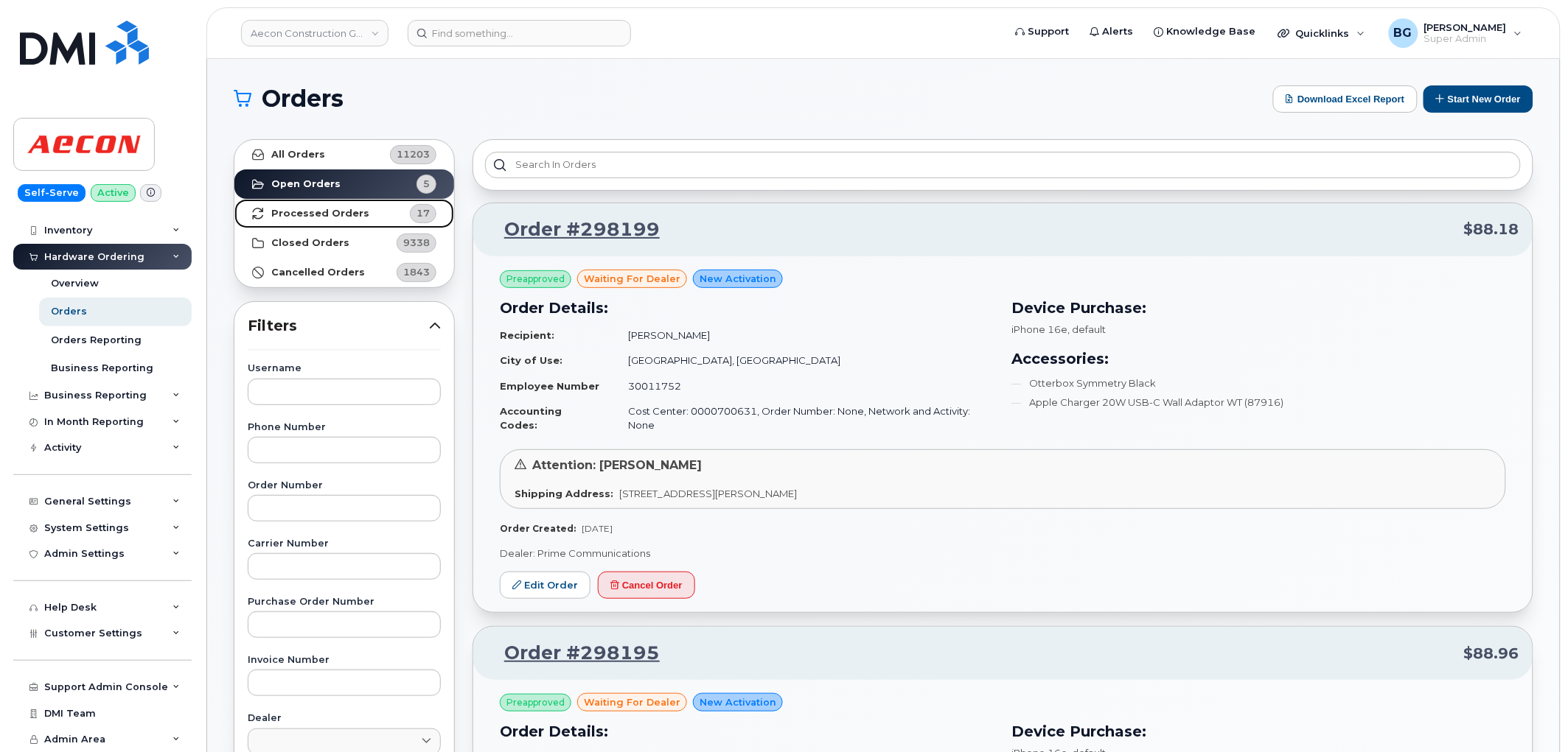
click at [315, 211] on strong "Processed Orders" at bounding box center [320, 214] width 98 height 12
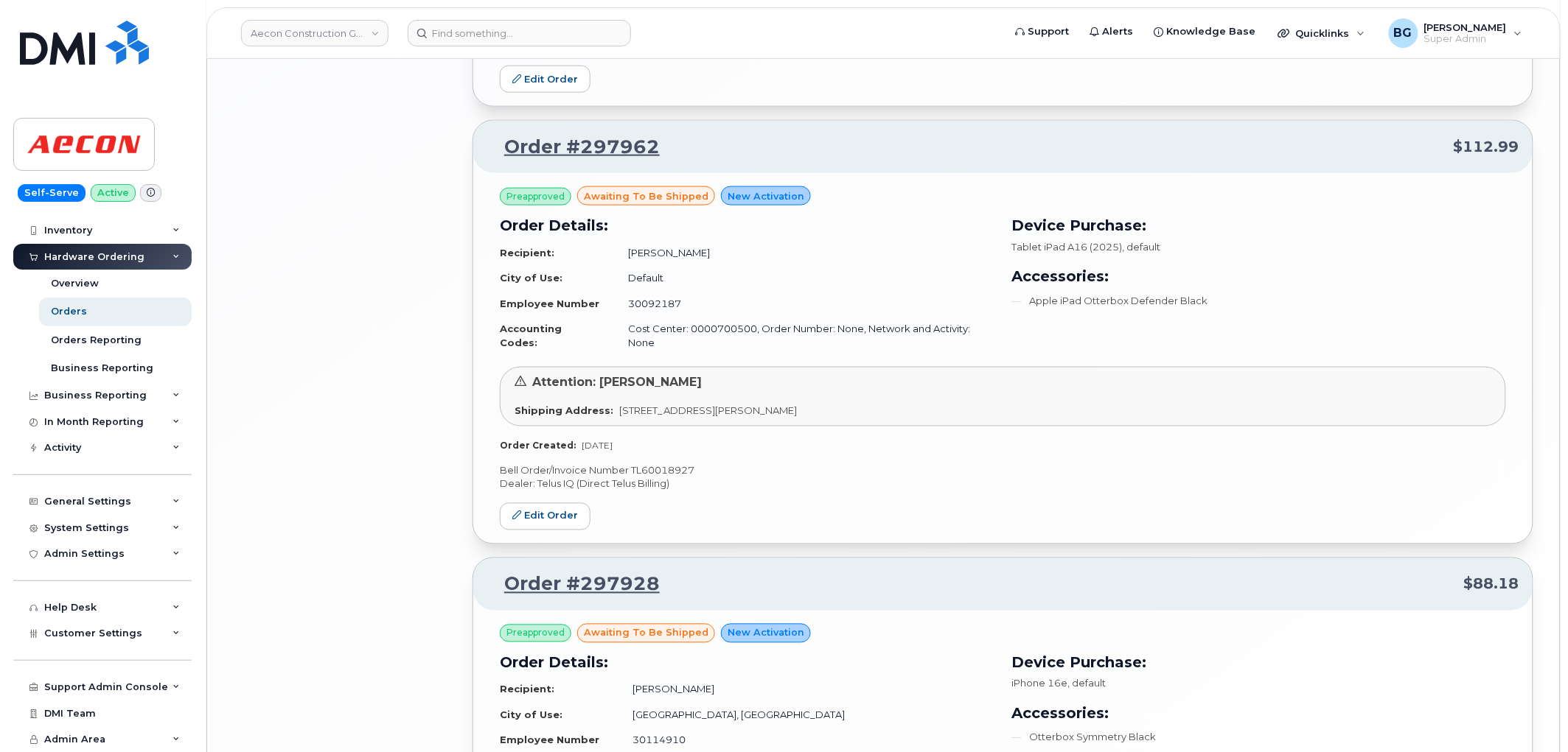
scroll to position [2950, 0]
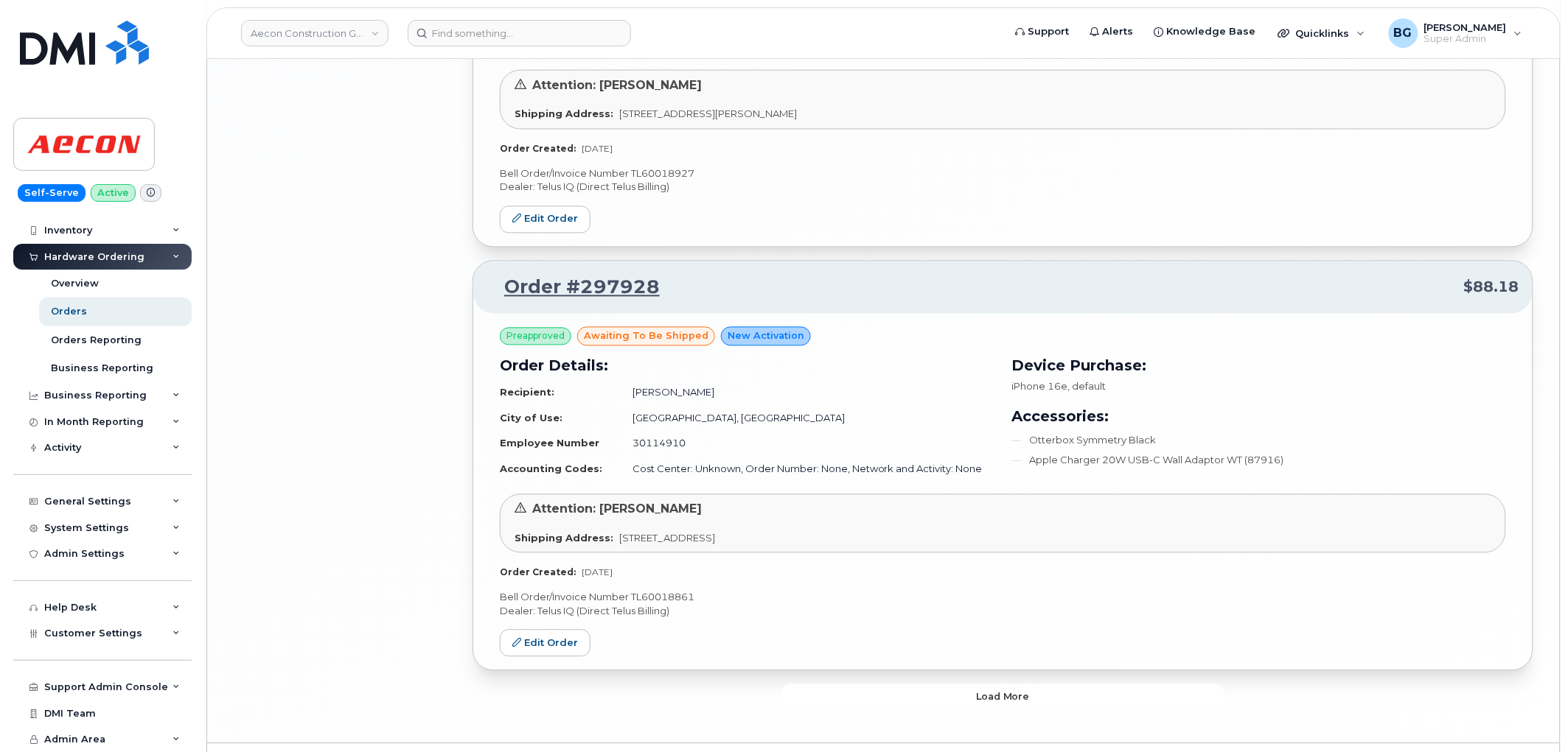
drag, startPoint x: 1014, startPoint y: 661, endPoint x: 952, endPoint y: 494, distance: 178.1
click at [1014, 690] on span "Load more" at bounding box center [1003, 697] width 53 height 14
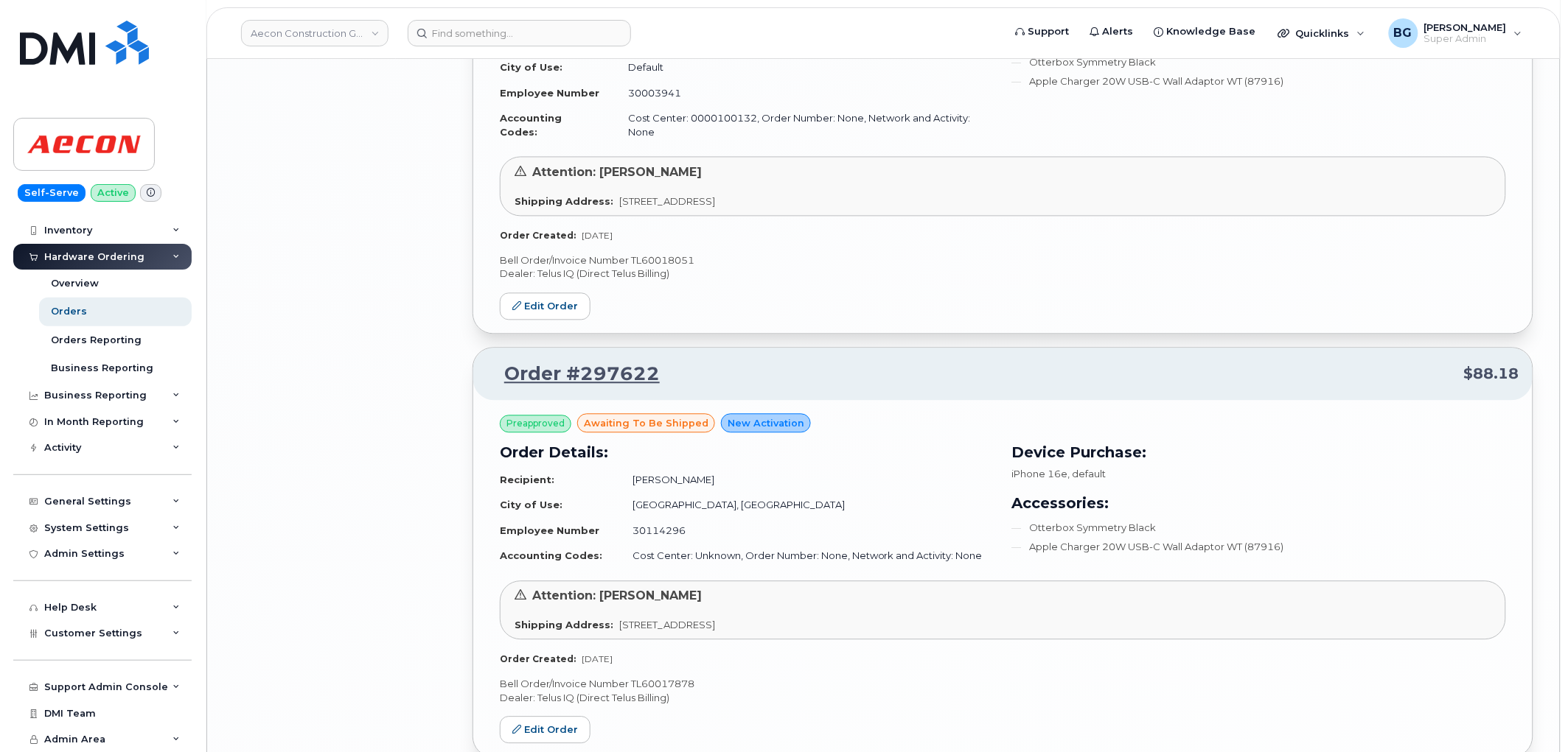
scroll to position [6455, 0]
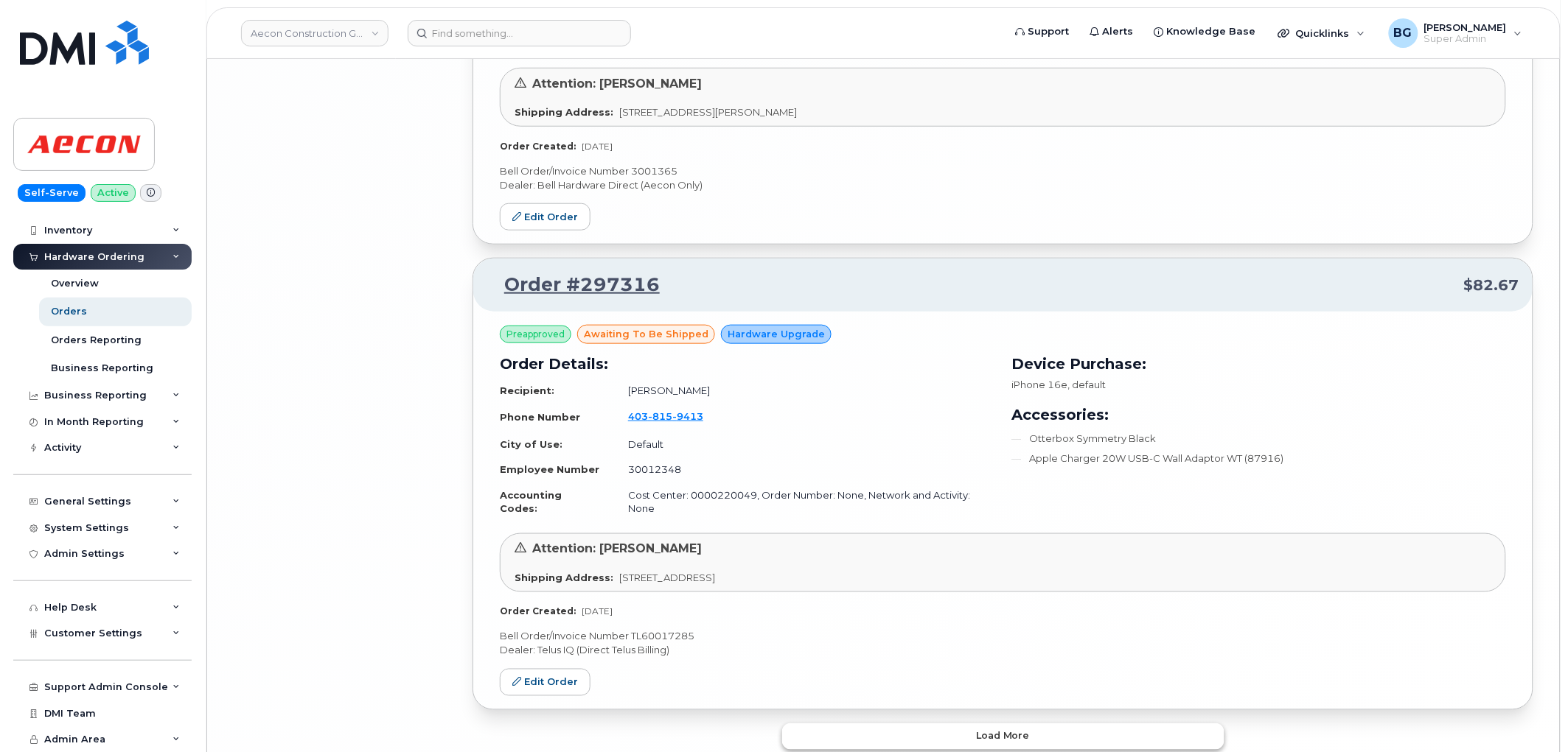
click at [993, 730] on span "Load more" at bounding box center [1003, 736] width 53 height 14
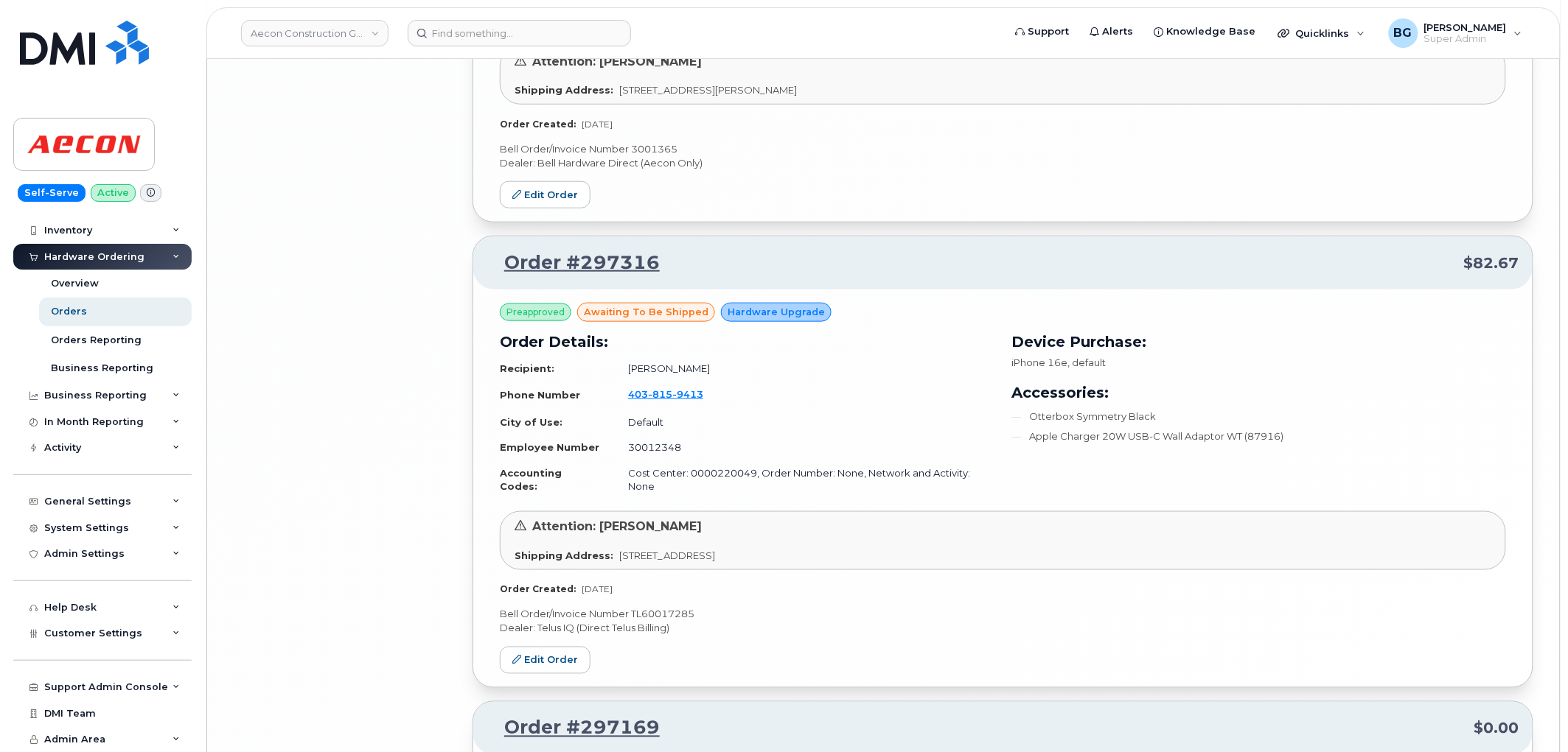
scroll to position [6846, 0]
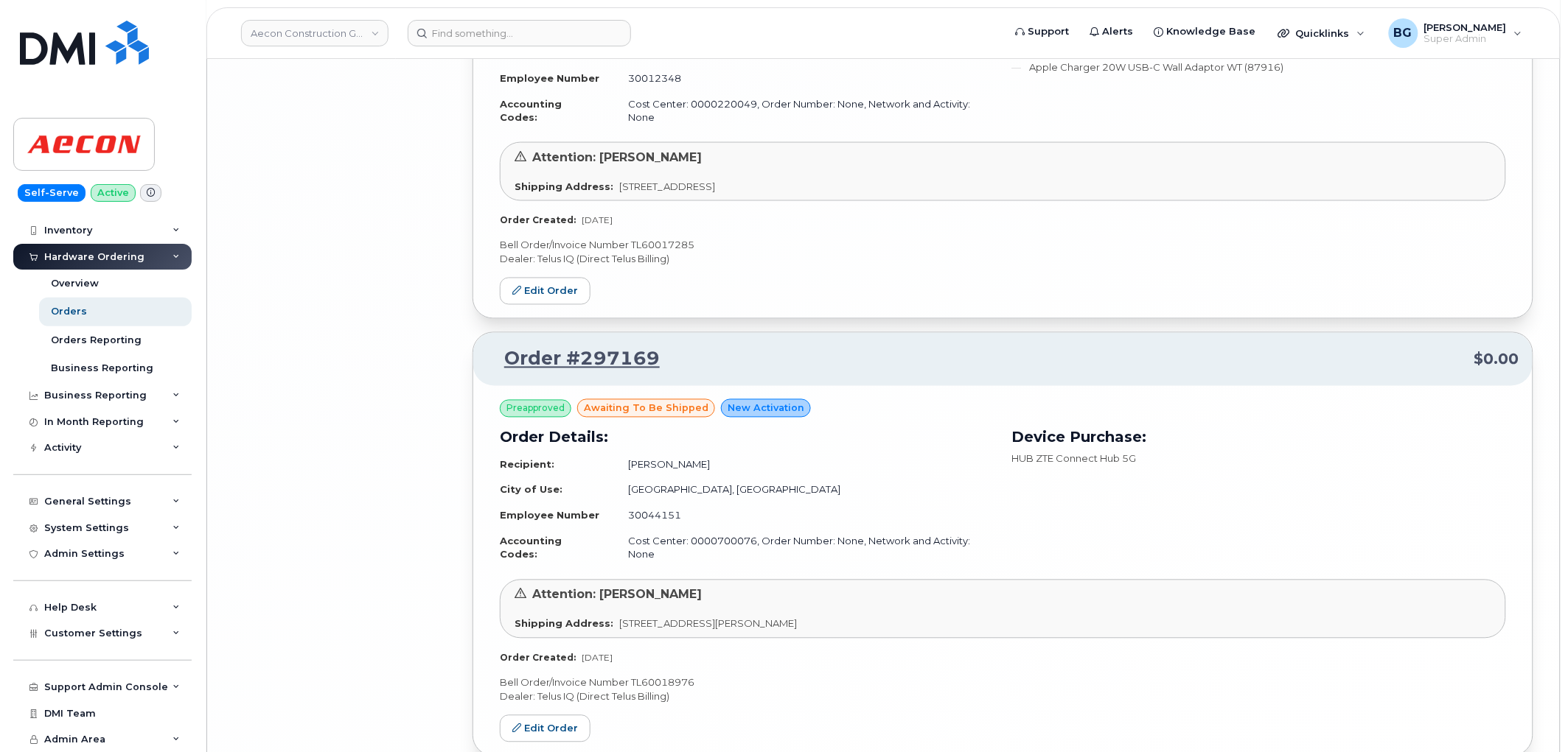
click at [657, 676] on p "Bell Order/Invoice Number TL60018976" at bounding box center [1003, 683] width 1006 height 14
copy p "TL60018976"
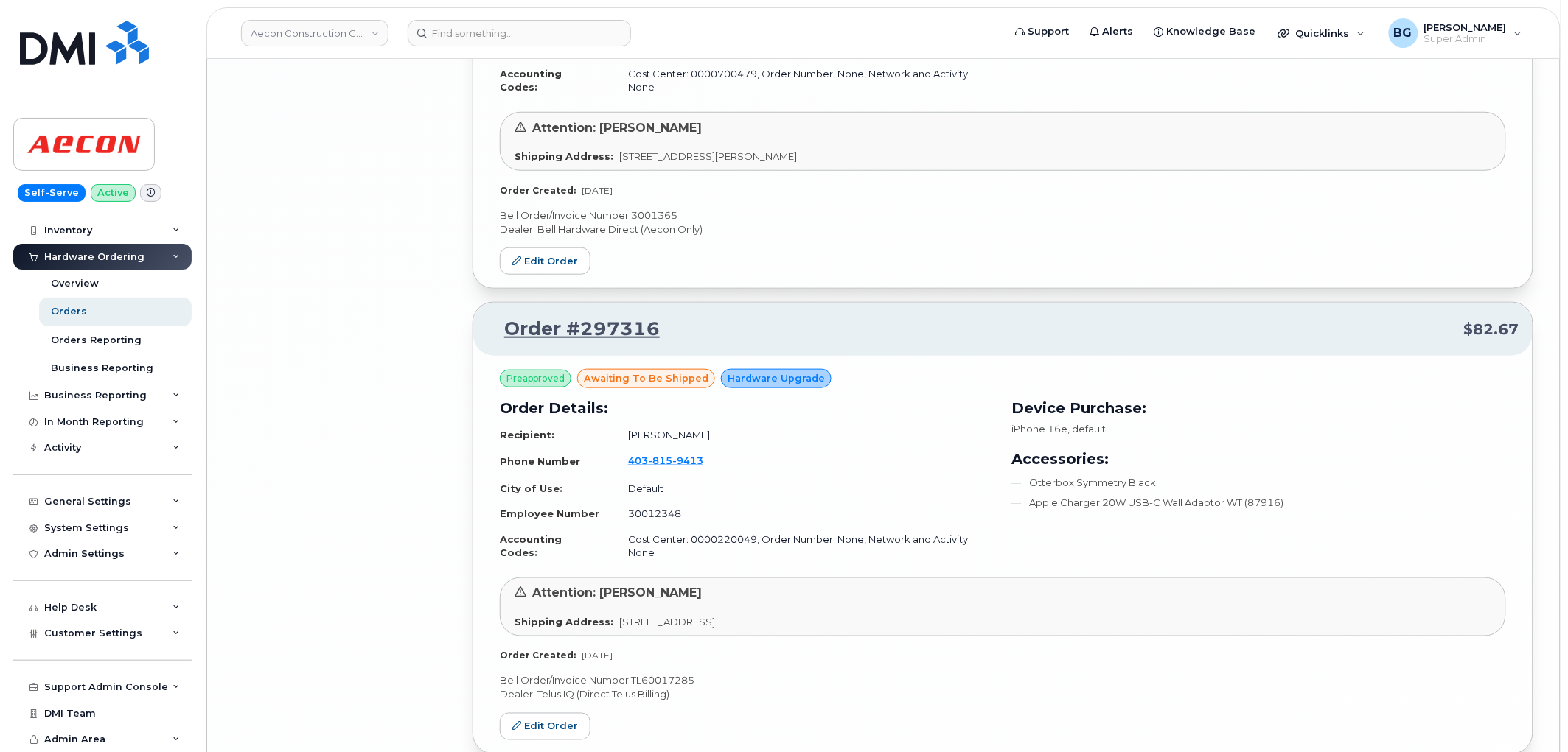
scroll to position [6355, 0]
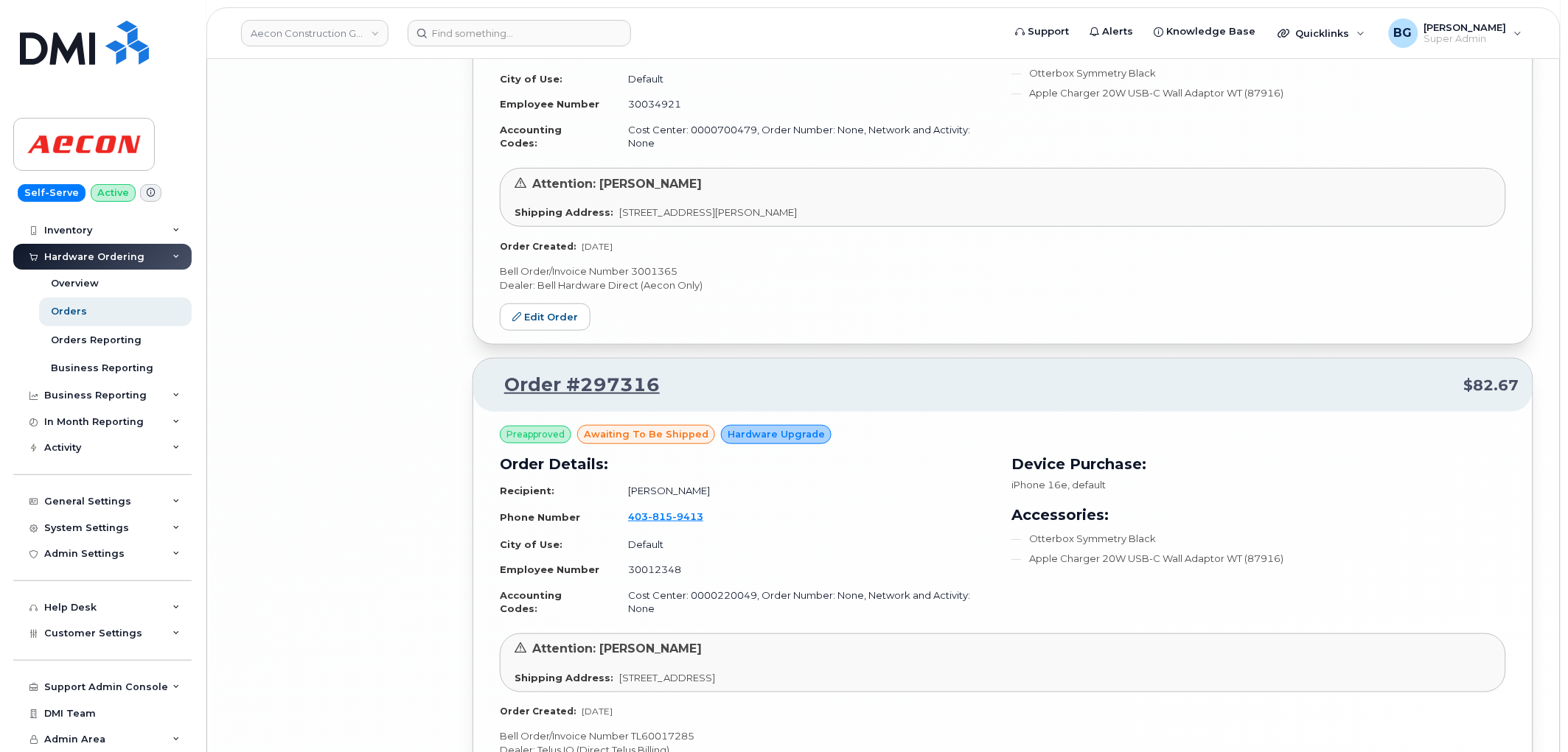
click at [666, 730] on p "Bell Order/Invoice Number TL60017285" at bounding box center [1003, 737] width 1006 height 14
copy p "TL60017285"
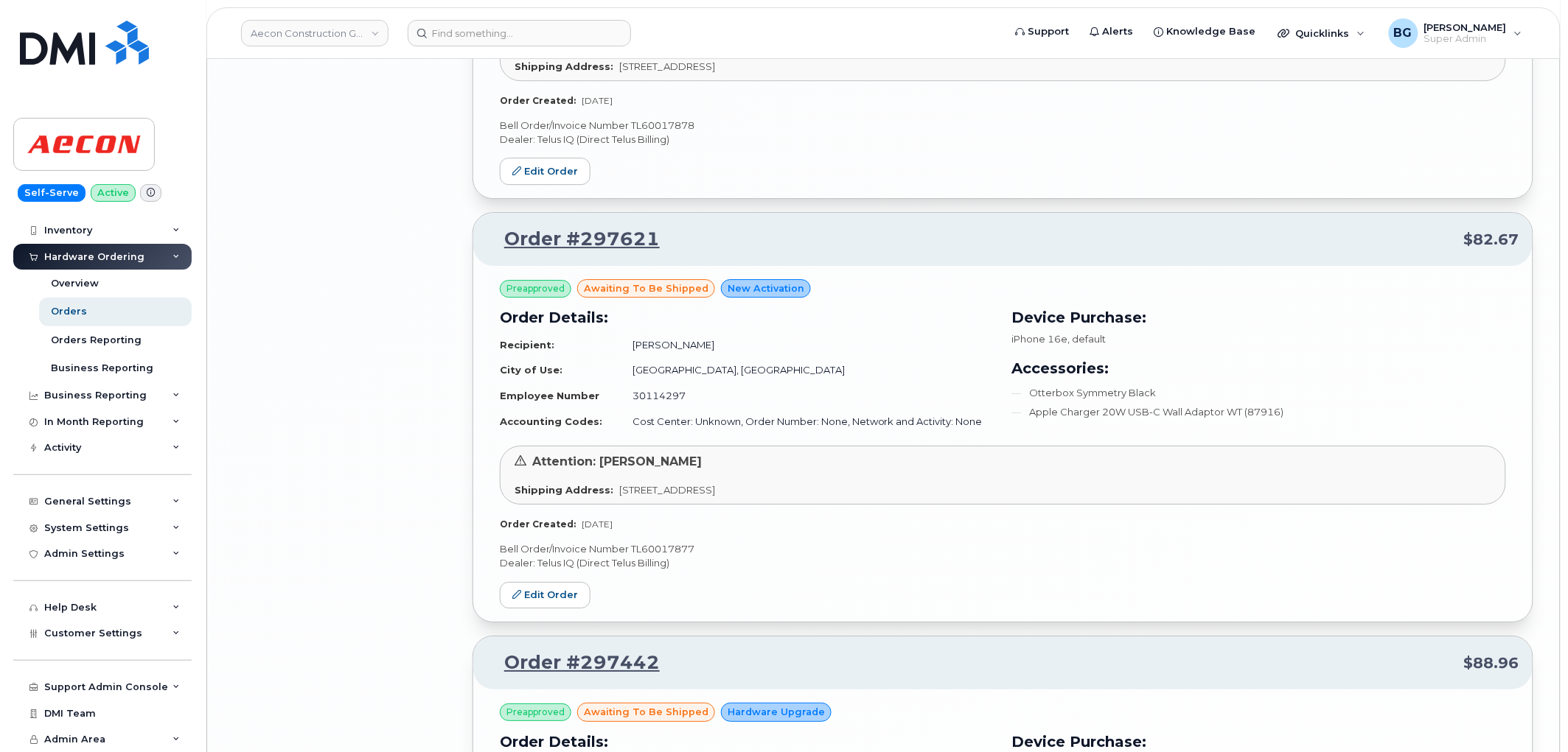
scroll to position [5590, 0]
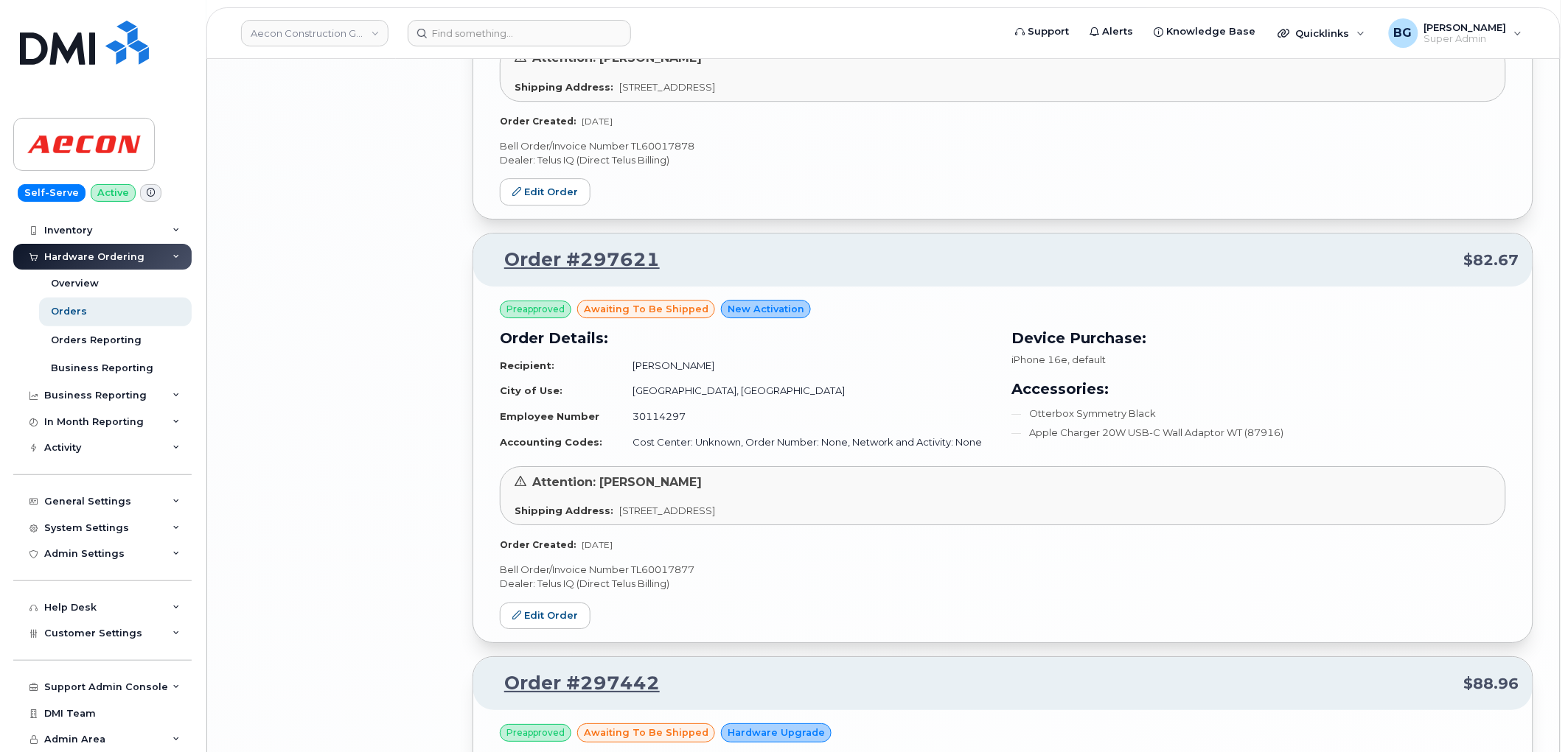
click at [653, 563] on p "Bell Order/Invoice Number TL60017877" at bounding box center [1003, 569] width 1006 height 14
copy p "TL60017877"
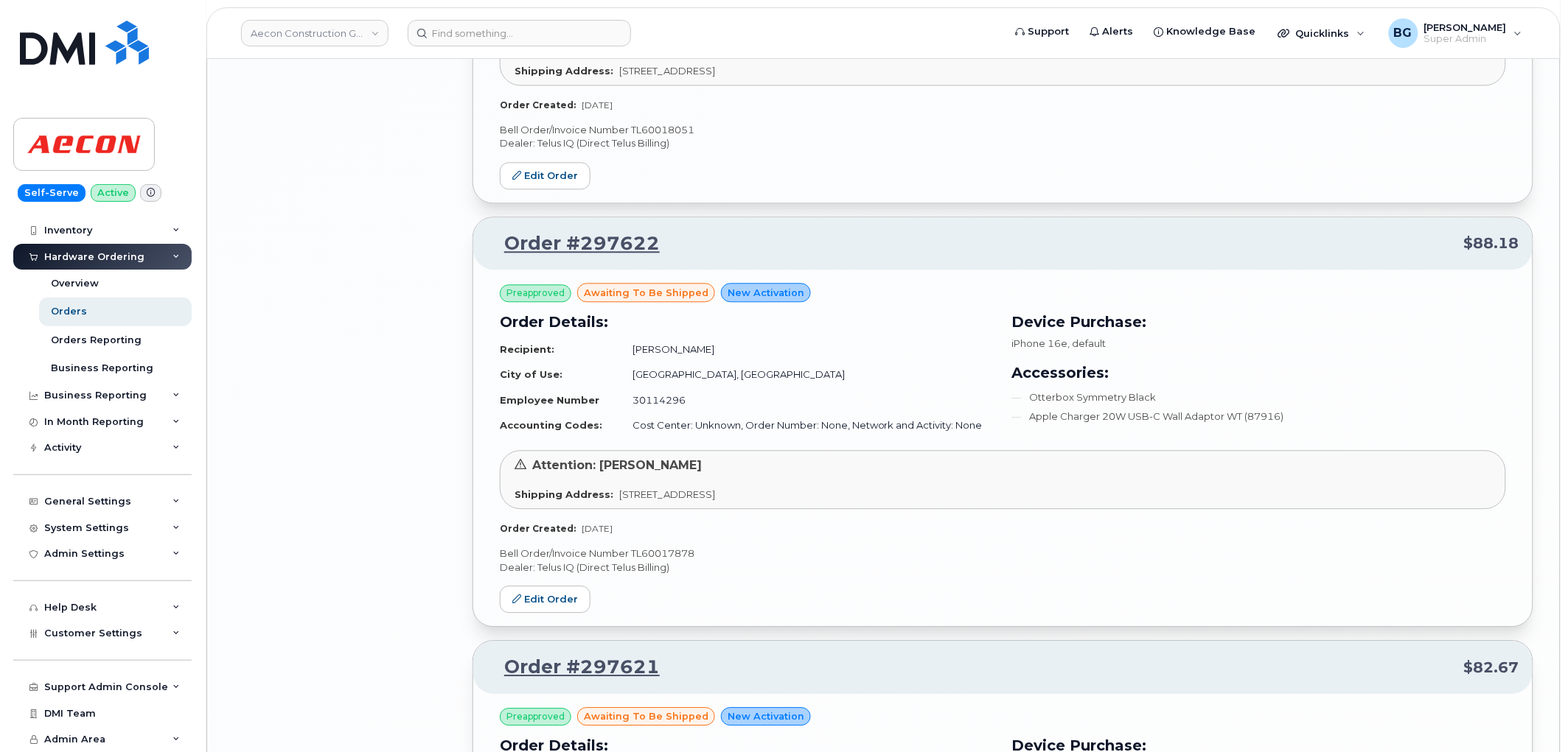
scroll to position [5153, 0]
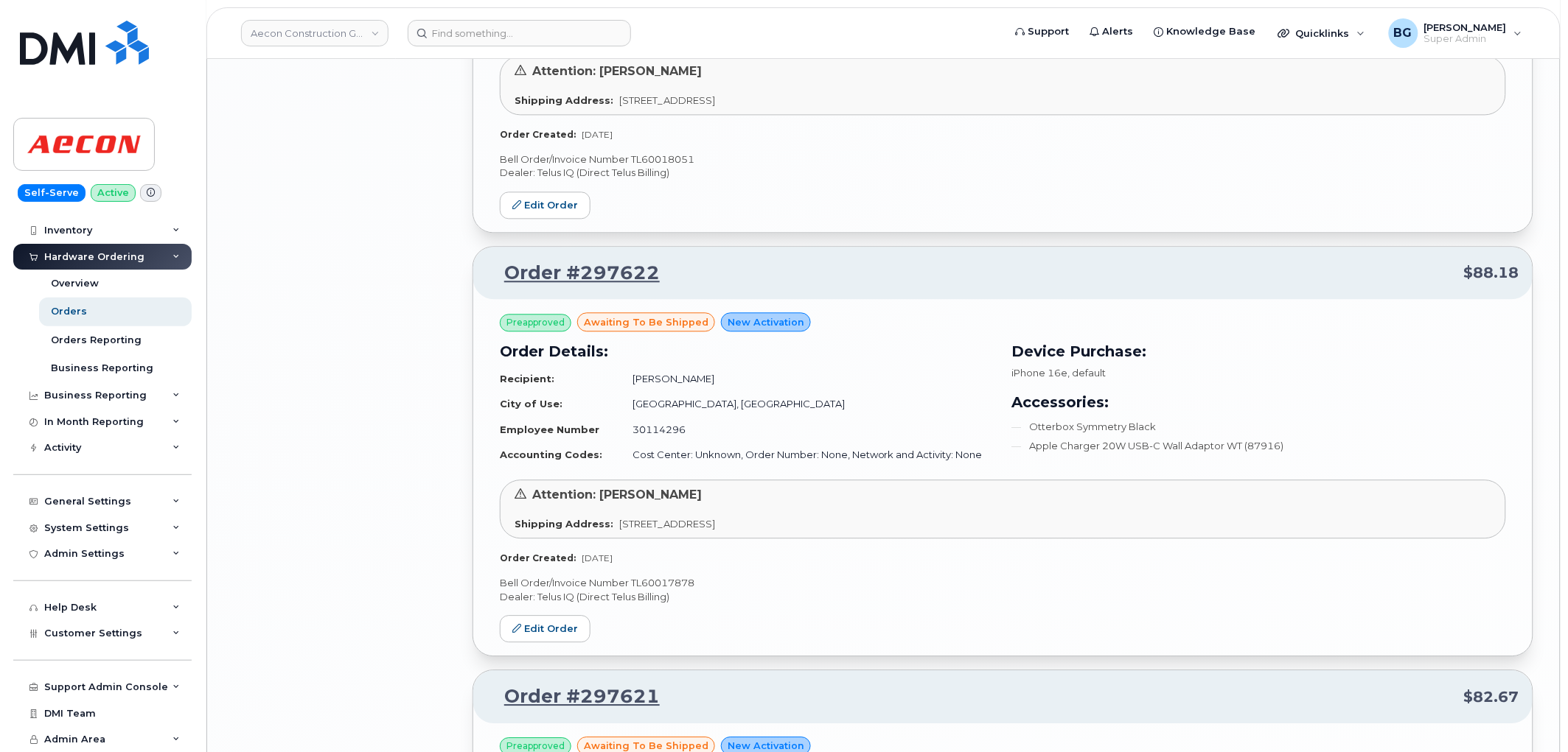
click at [645, 576] on p "Bell Order/Invoice Number TL60017878" at bounding box center [1003, 583] width 1006 height 14
copy p "TL60017878"
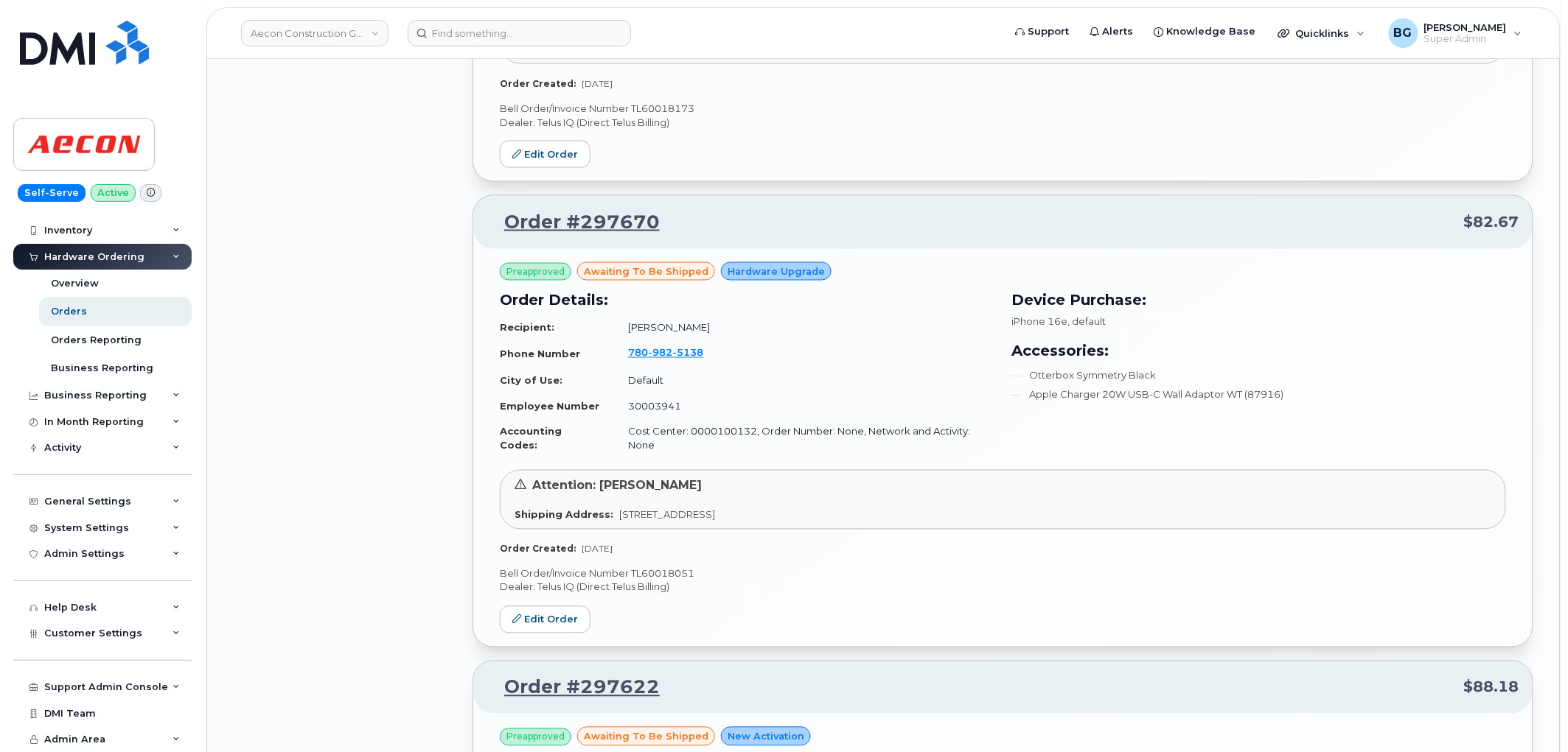
scroll to position [4717, 0]
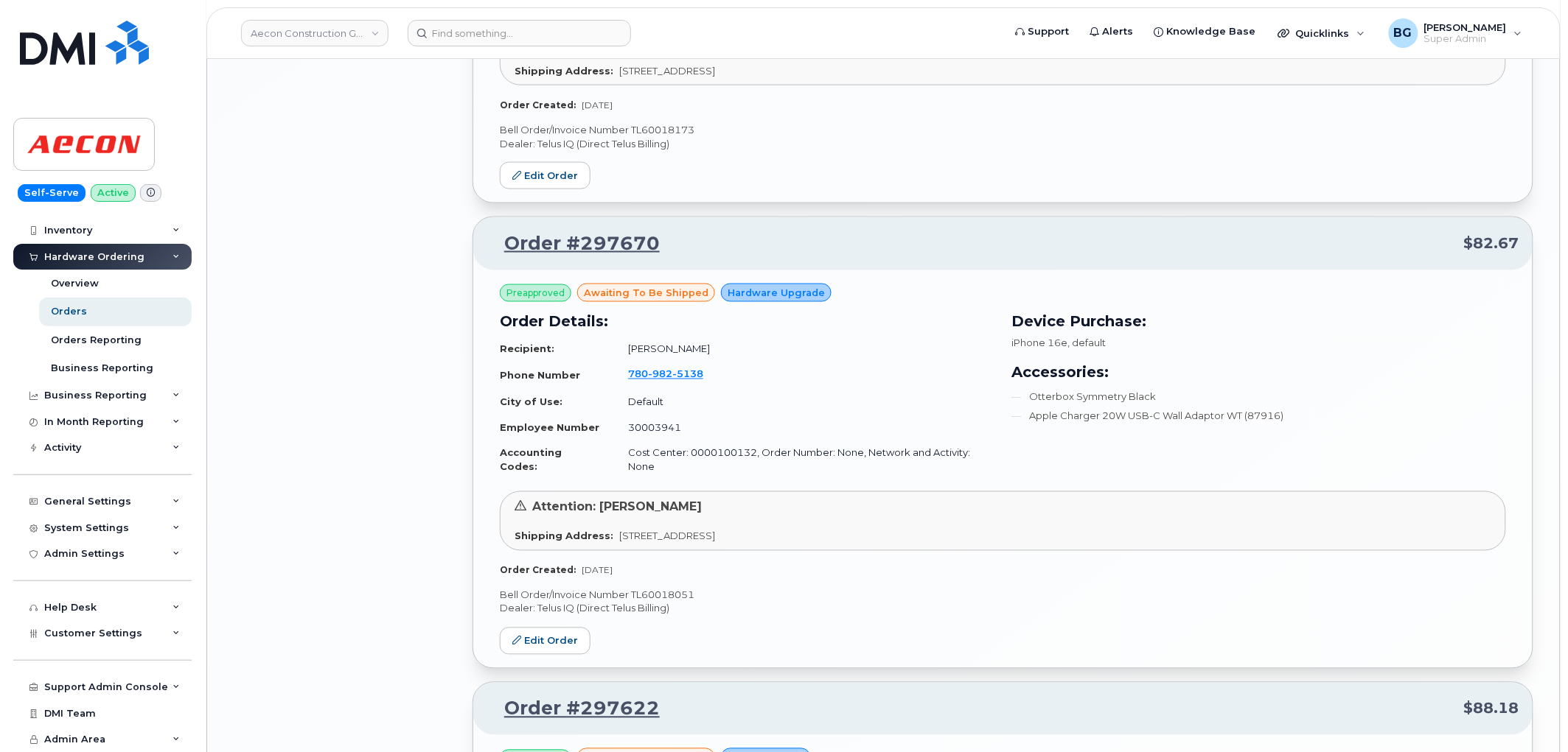
click at [648, 589] on p "Bell Order/Invoice Number TL60018051" at bounding box center [1003, 595] width 1006 height 14
copy p "TL60018051"
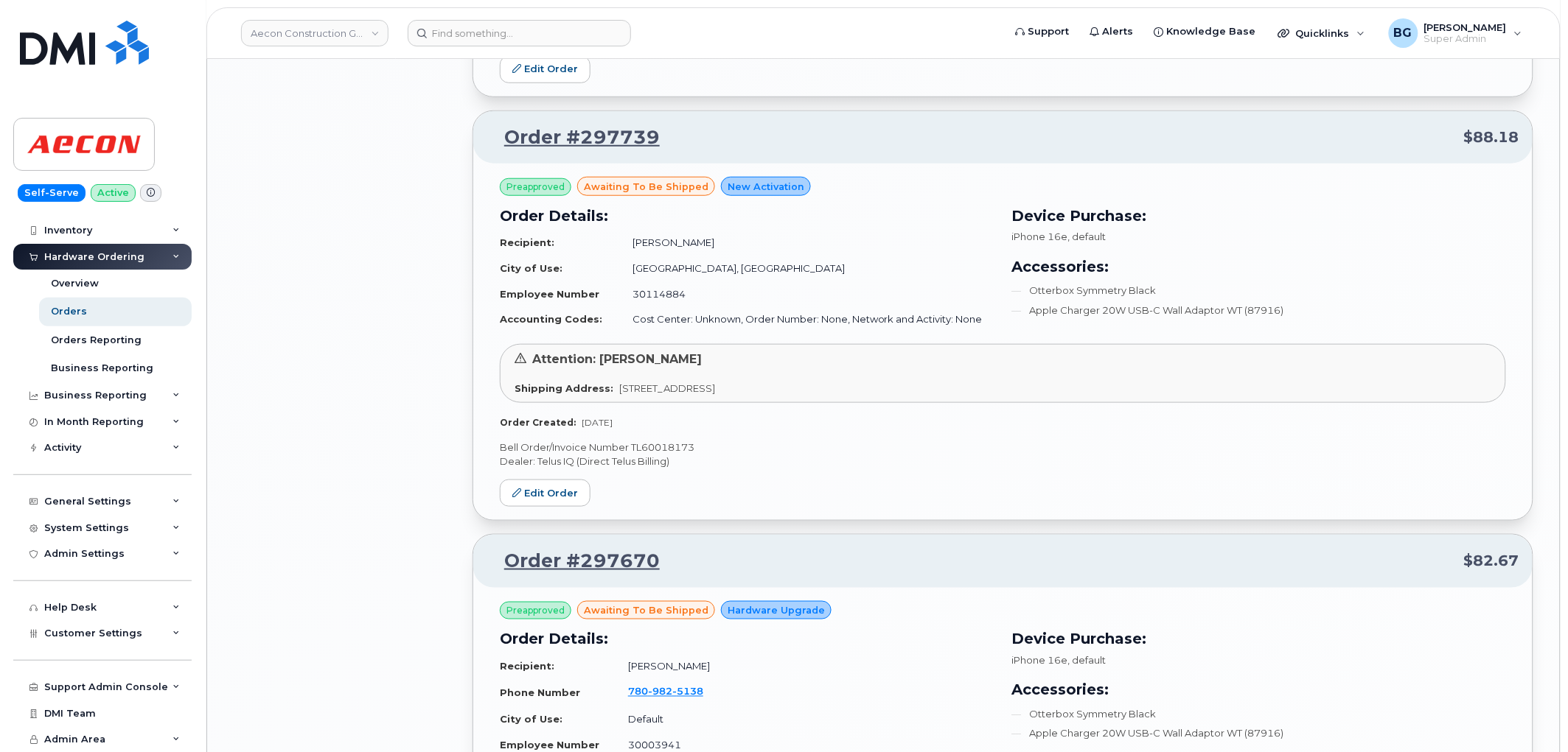
scroll to position [4390, 0]
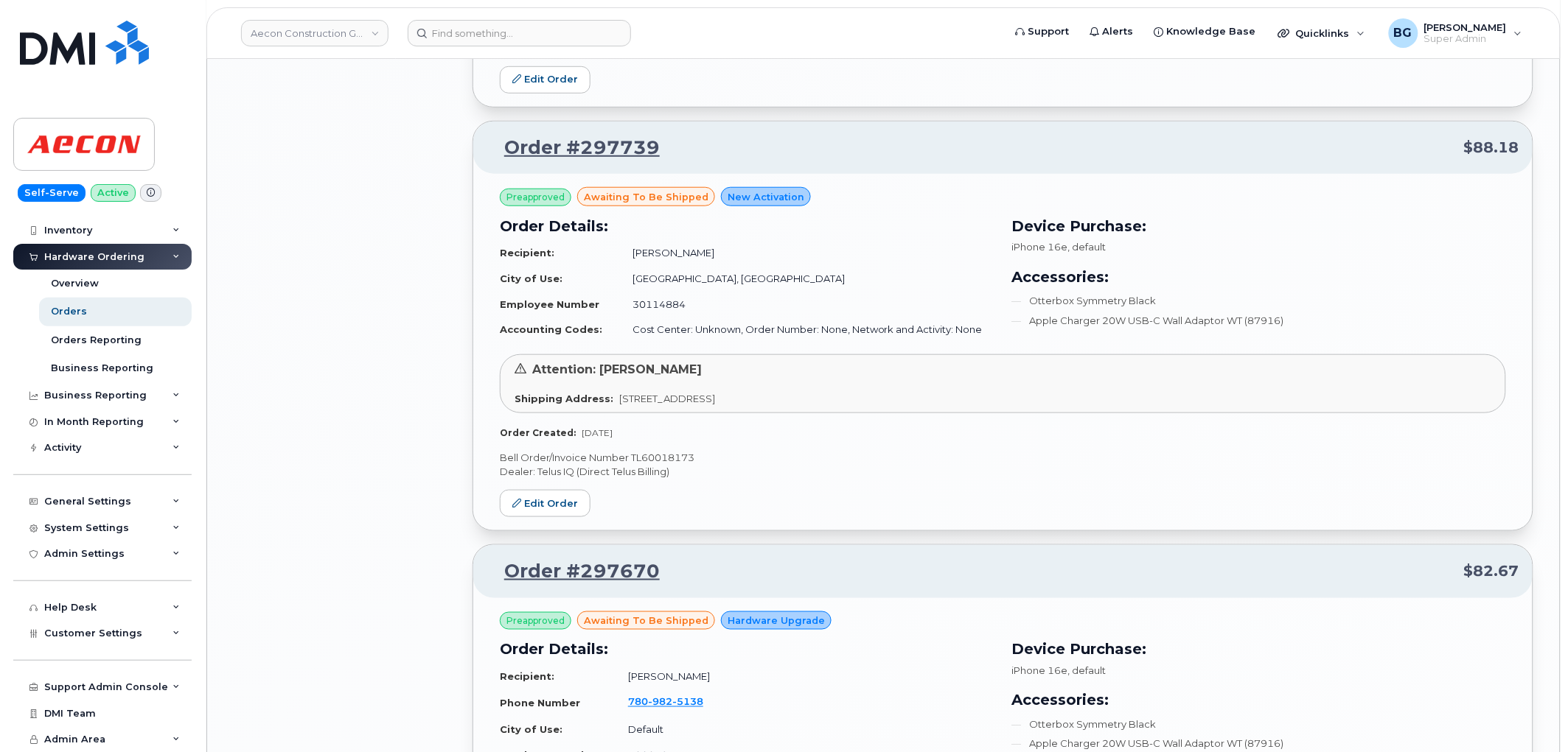
click at [667, 411] on div "Preapproved awaiting to be shipped New Activation Order Details: Recipient: Dev…" at bounding box center [1003, 352] width 1059 height 356
copy p "TL60018173"
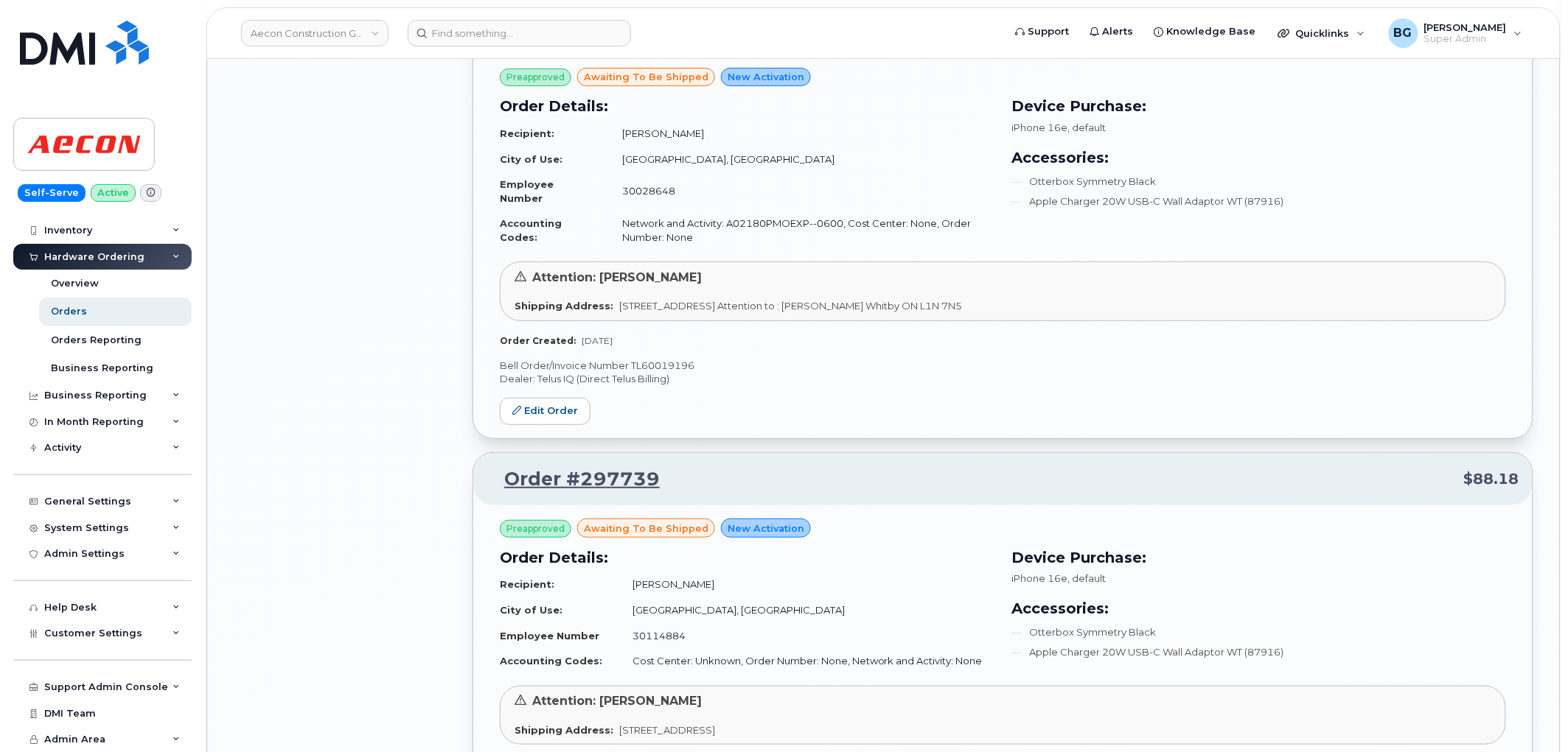
scroll to position [4006, 0]
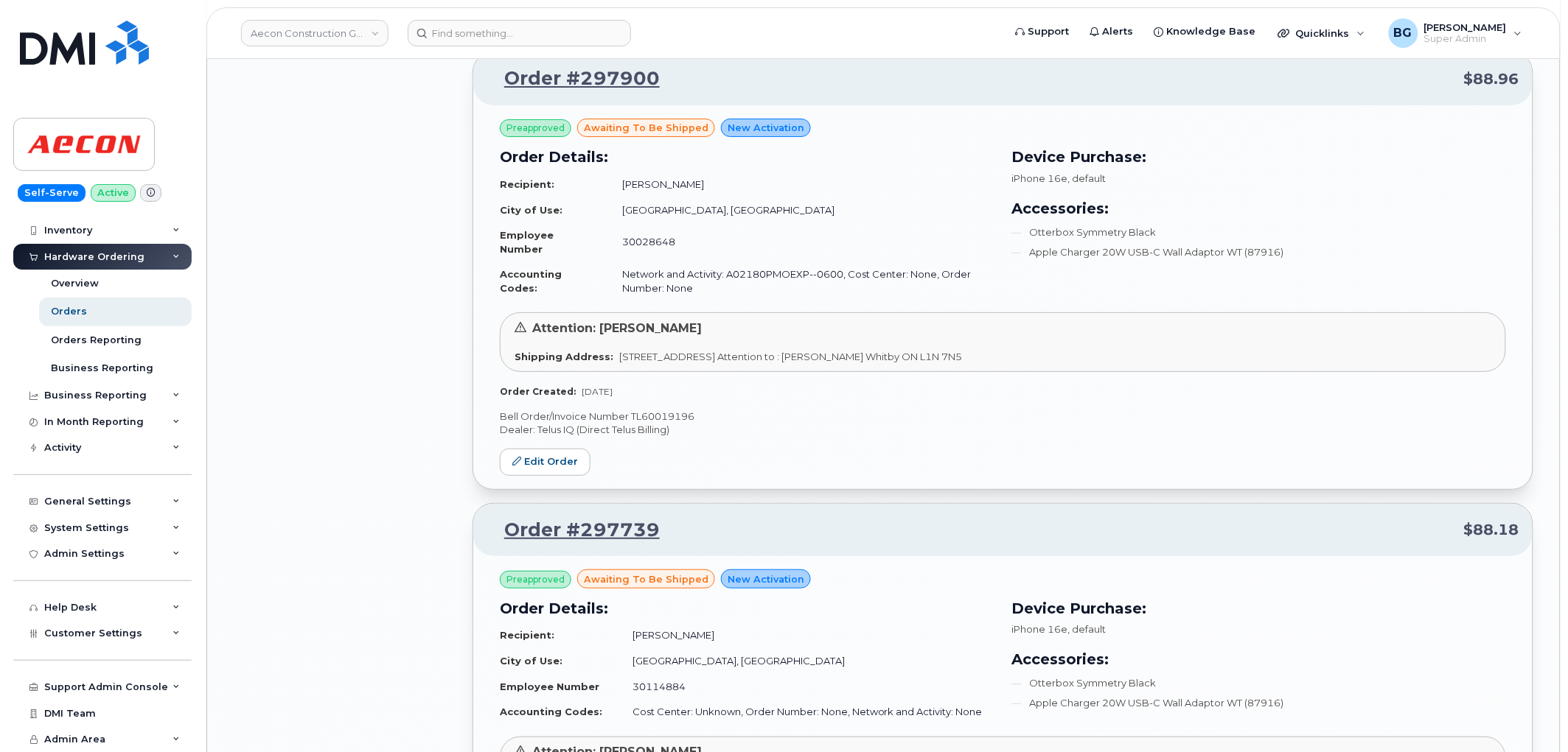
click at [657, 410] on p "Bell Order/Invoice Number TL60019196" at bounding box center [1003, 416] width 1006 height 14
click at [775, 413] on div "Preapproved awaiting to be shipped New Activation Order Details: Recipient: Koh…" at bounding box center [1003, 297] width 1059 height 384
click at [671, 410] on p "Bell Order/Invoice Number TL60019196" at bounding box center [1003, 416] width 1006 height 14
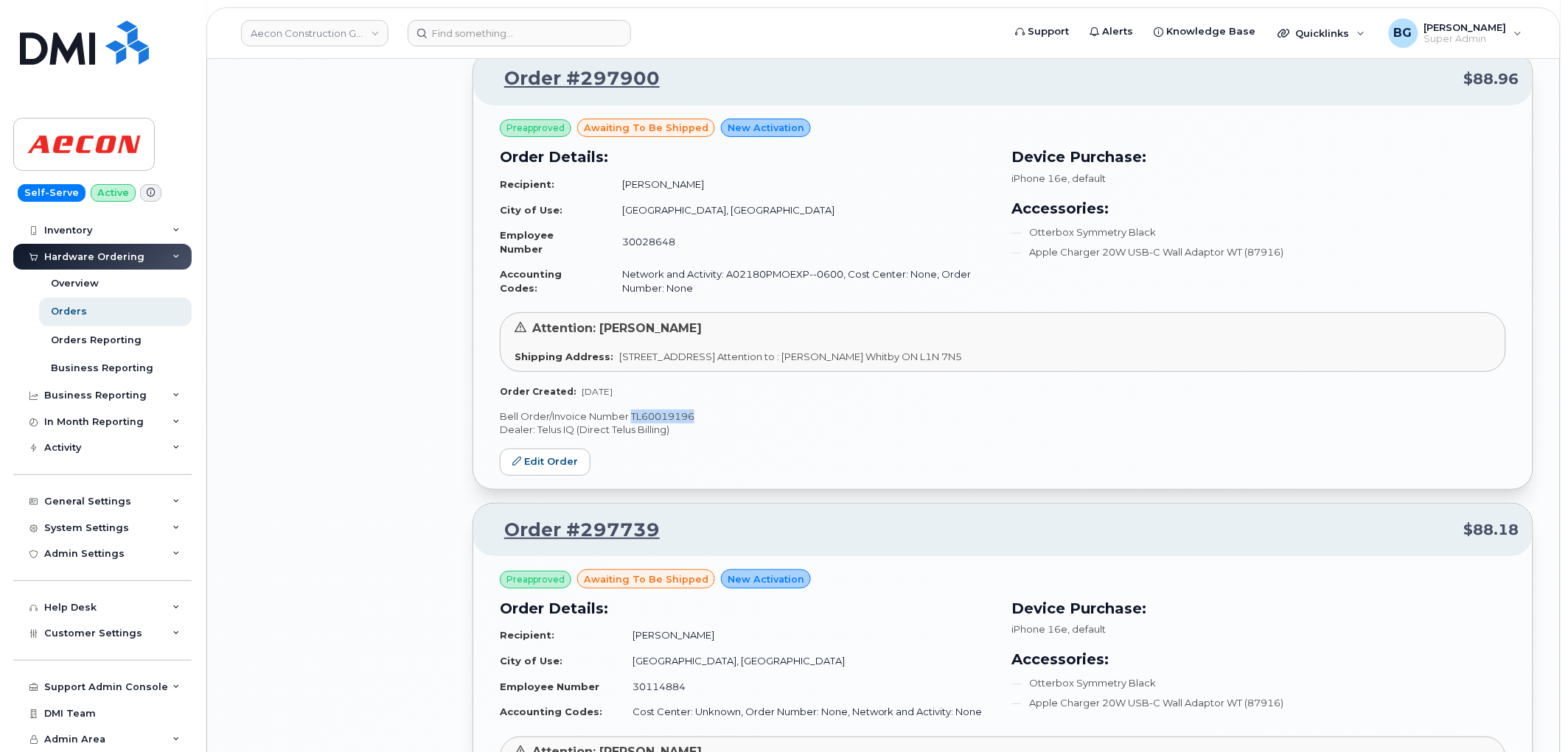
click at [671, 410] on p "Bell Order/Invoice Number TL60019196" at bounding box center [1003, 416] width 1006 height 14
copy p "TL60019196"
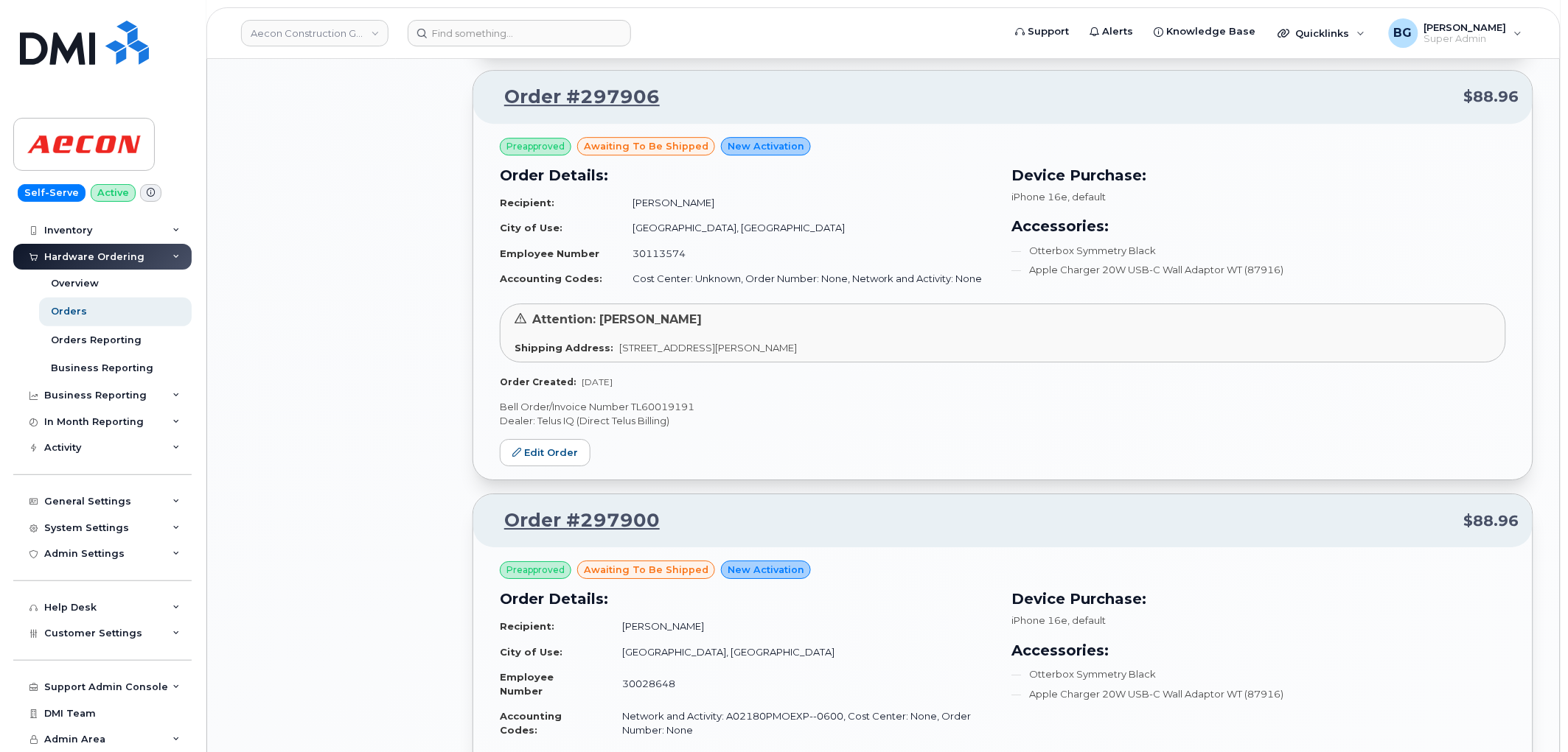
scroll to position [3407, 0]
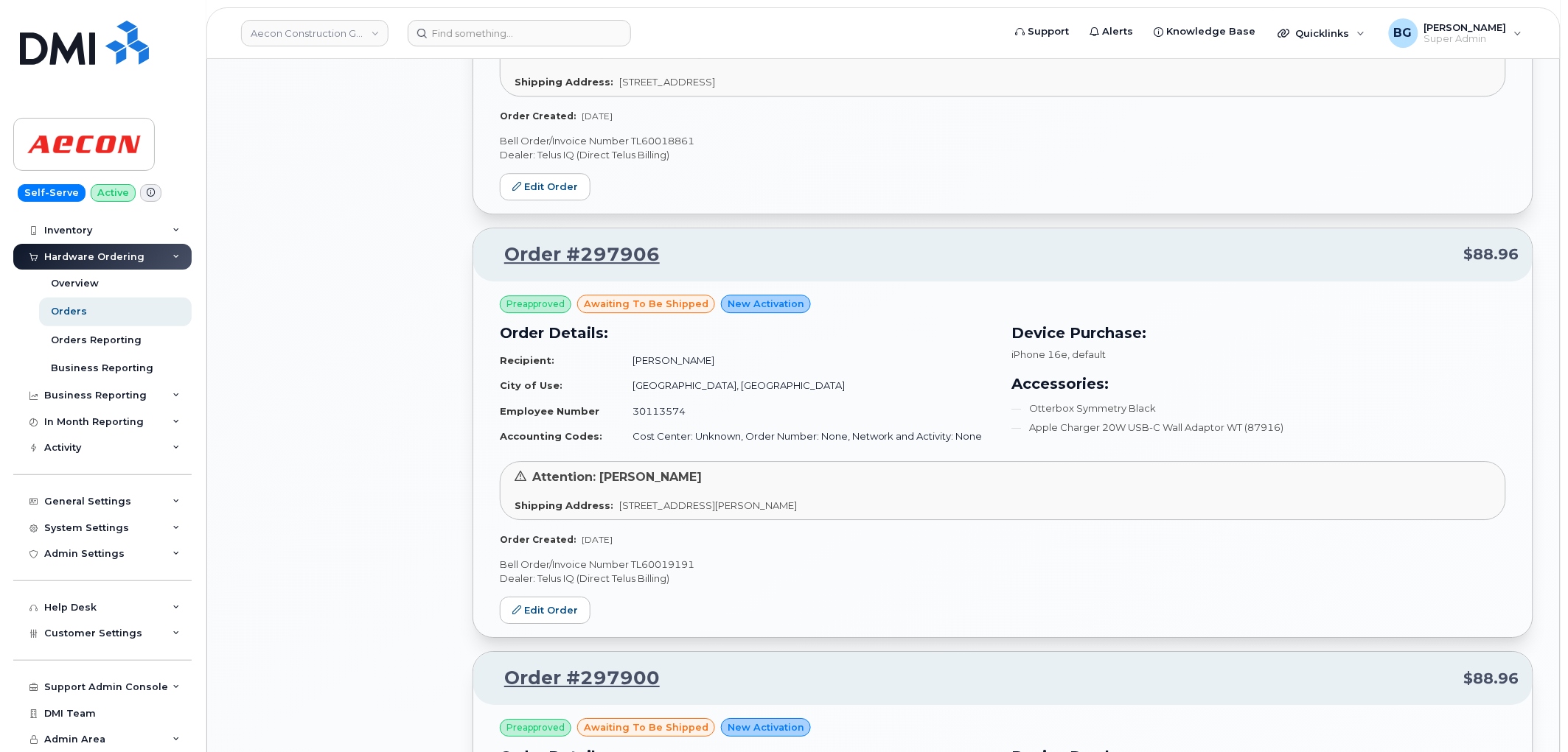
click at [671, 558] on p "Bell Order/Invoice Number TL60019191" at bounding box center [1003, 564] width 1006 height 14
copy p "TL60019191"
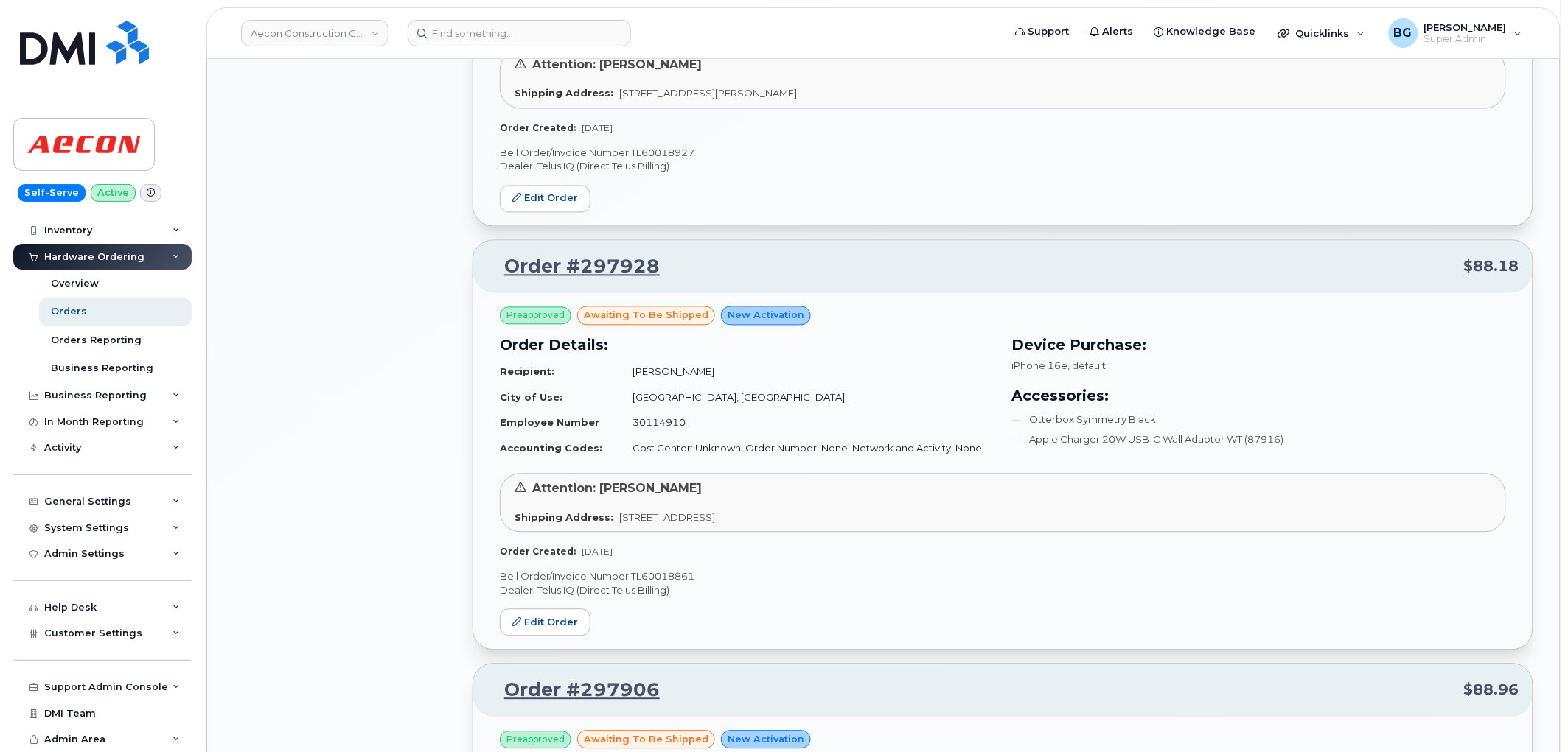
click at [666, 570] on p "Bell Order/Invoice Number TL60018861" at bounding box center [1003, 577] width 1006 height 14
copy p "TL60018861"
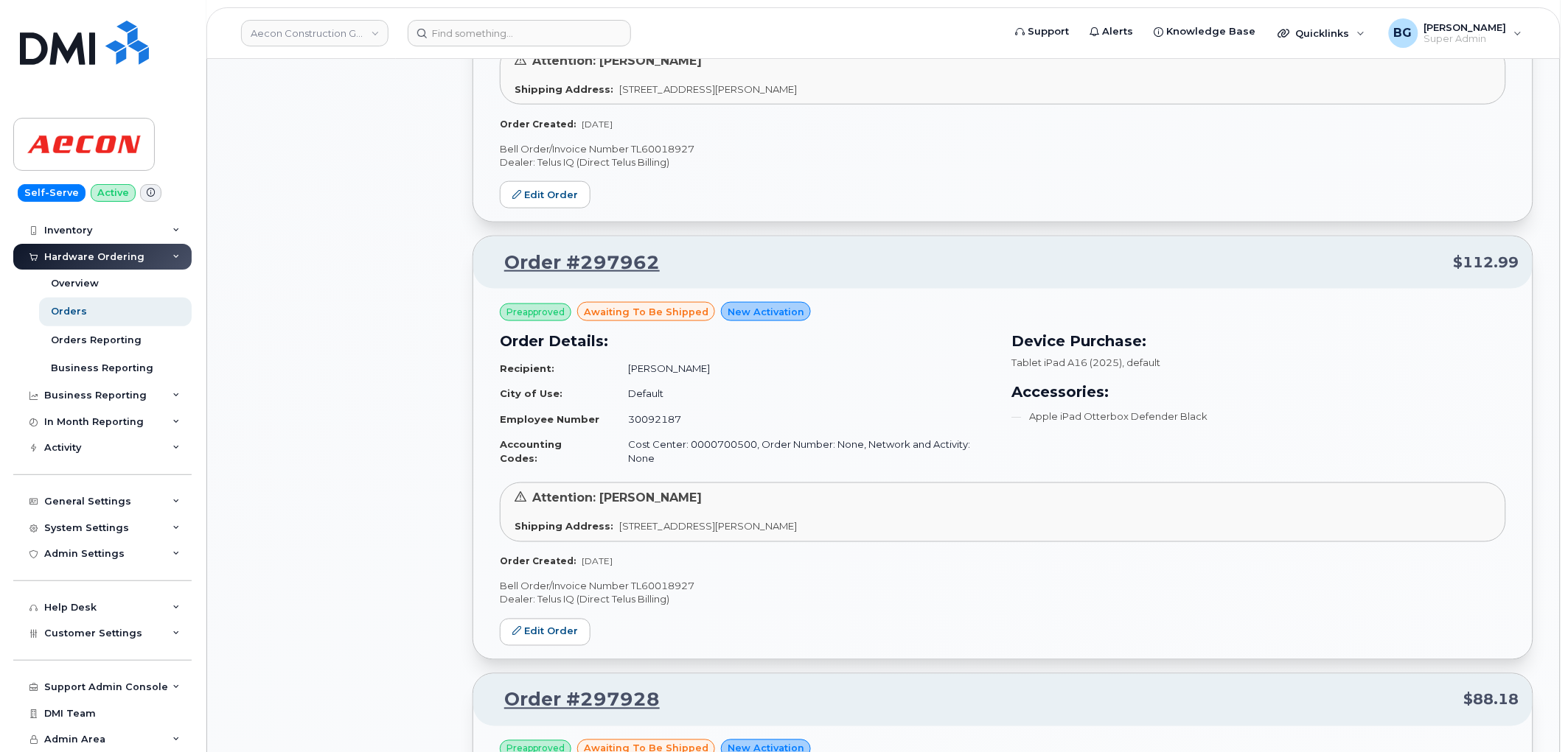
scroll to position [2533, 0]
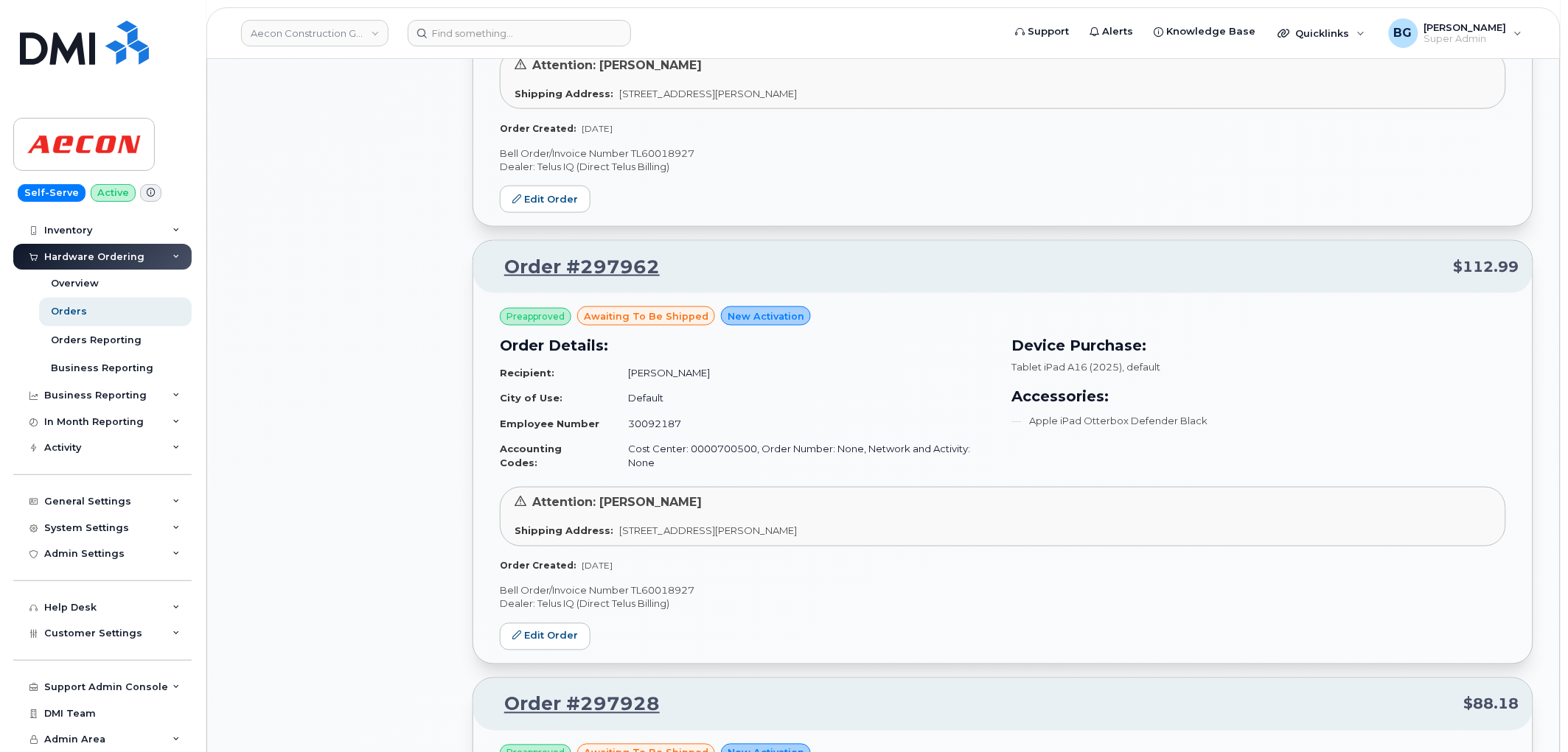
click at [676, 584] on p "Bell Order/Invoice Number TL60018927" at bounding box center [1003, 591] width 1006 height 14
copy p "TL60018927"
drag, startPoint x: 551, startPoint y: 601, endPoint x: 553, endPoint y: 586, distance: 15.1
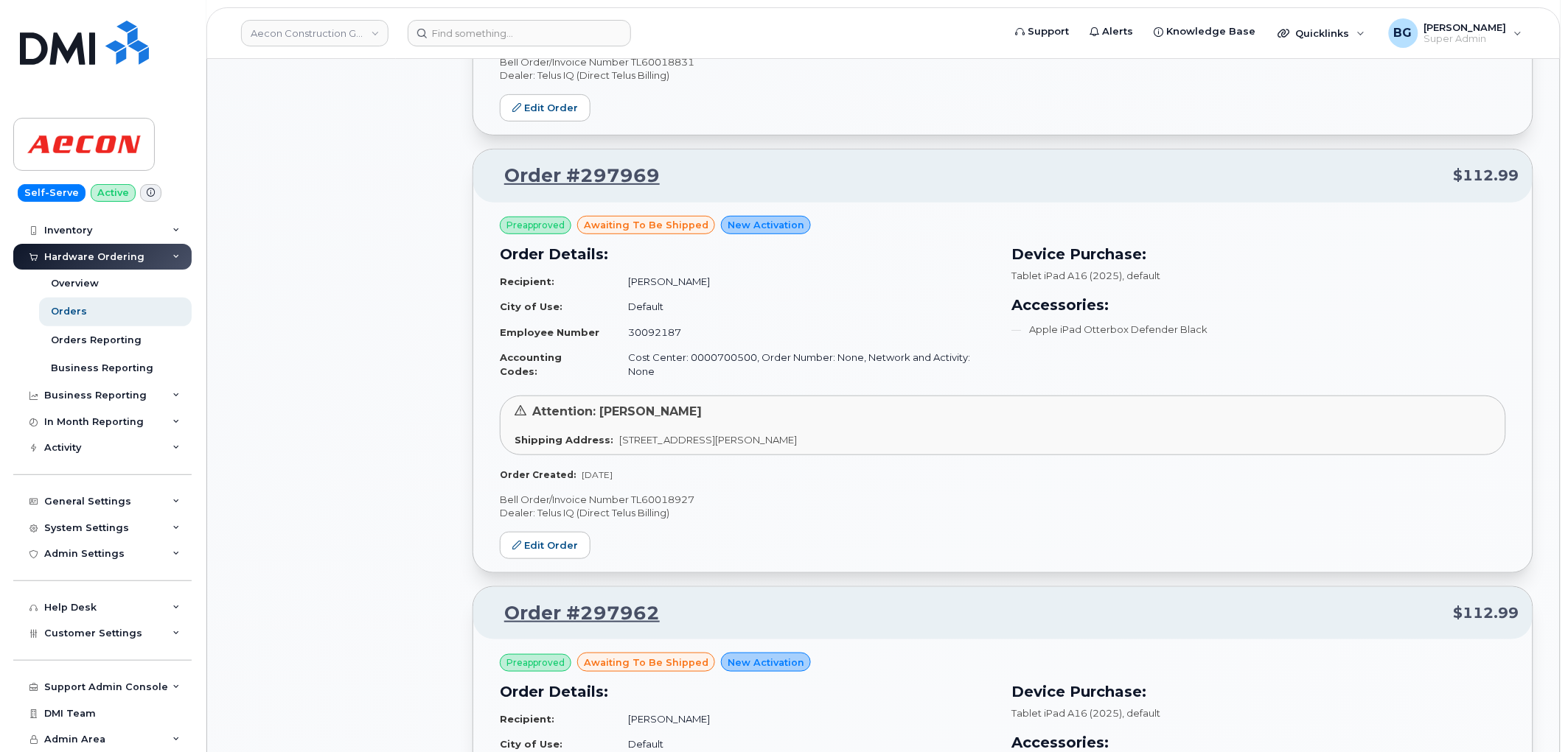
scroll to position [2152, 0]
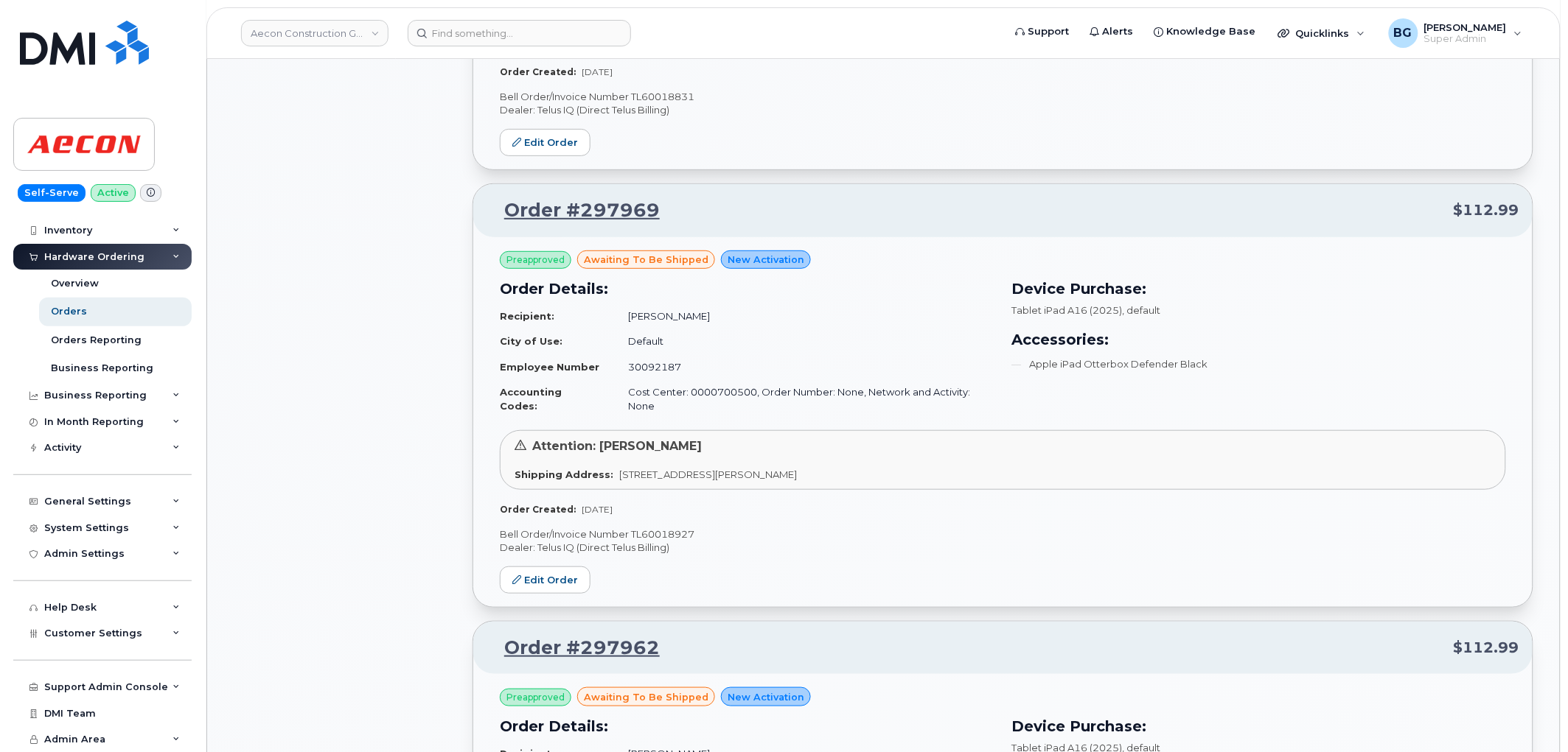
click at [664, 528] on p "Bell Order/Invoice Number TL60018927" at bounding box center [1003, 534] width 1006 height 14
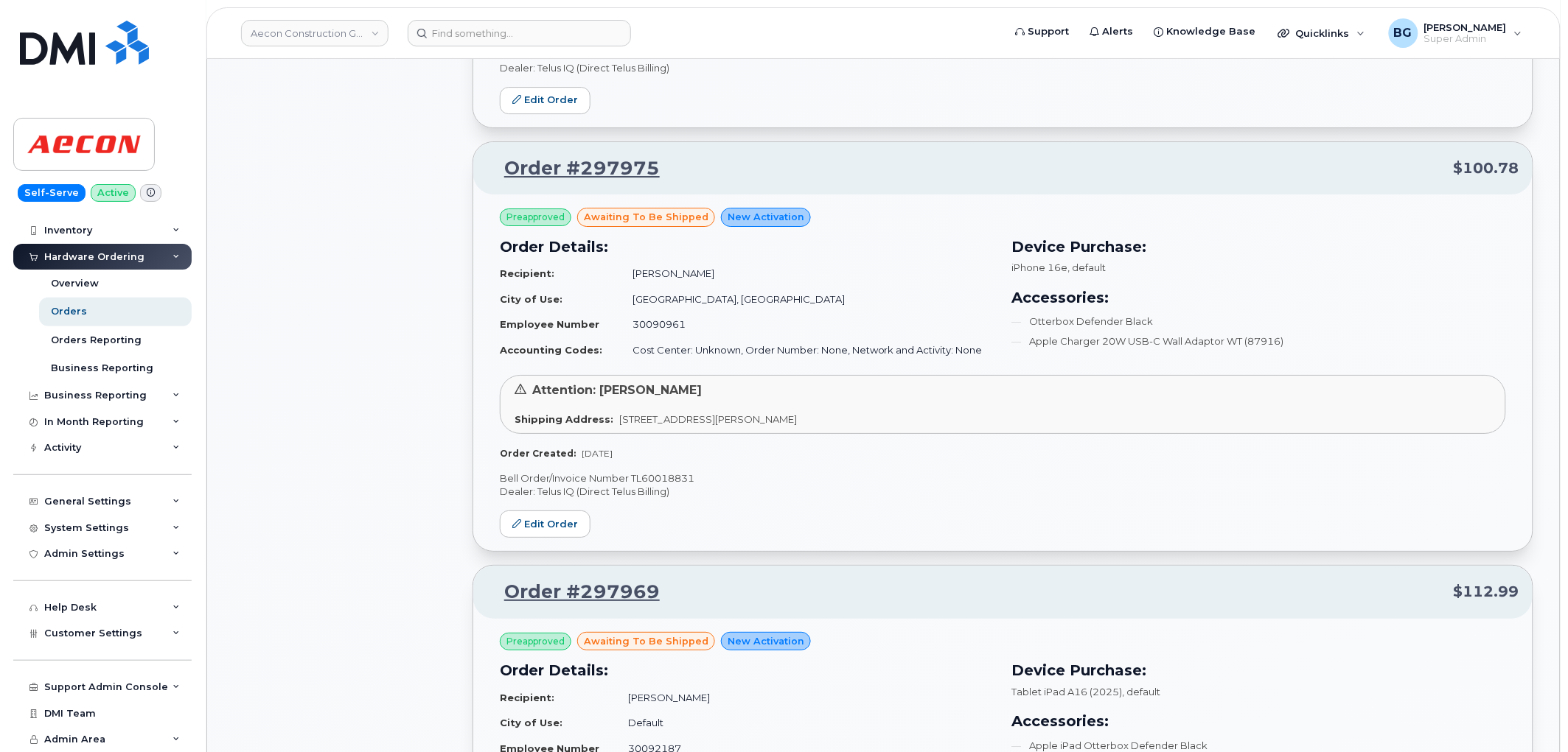
scroll to position [1770, 0]
click at [671, 472] on p "Bell Order/Invoice Number TL60018831" at bounding box center [1003, 479] width 1006 height 14
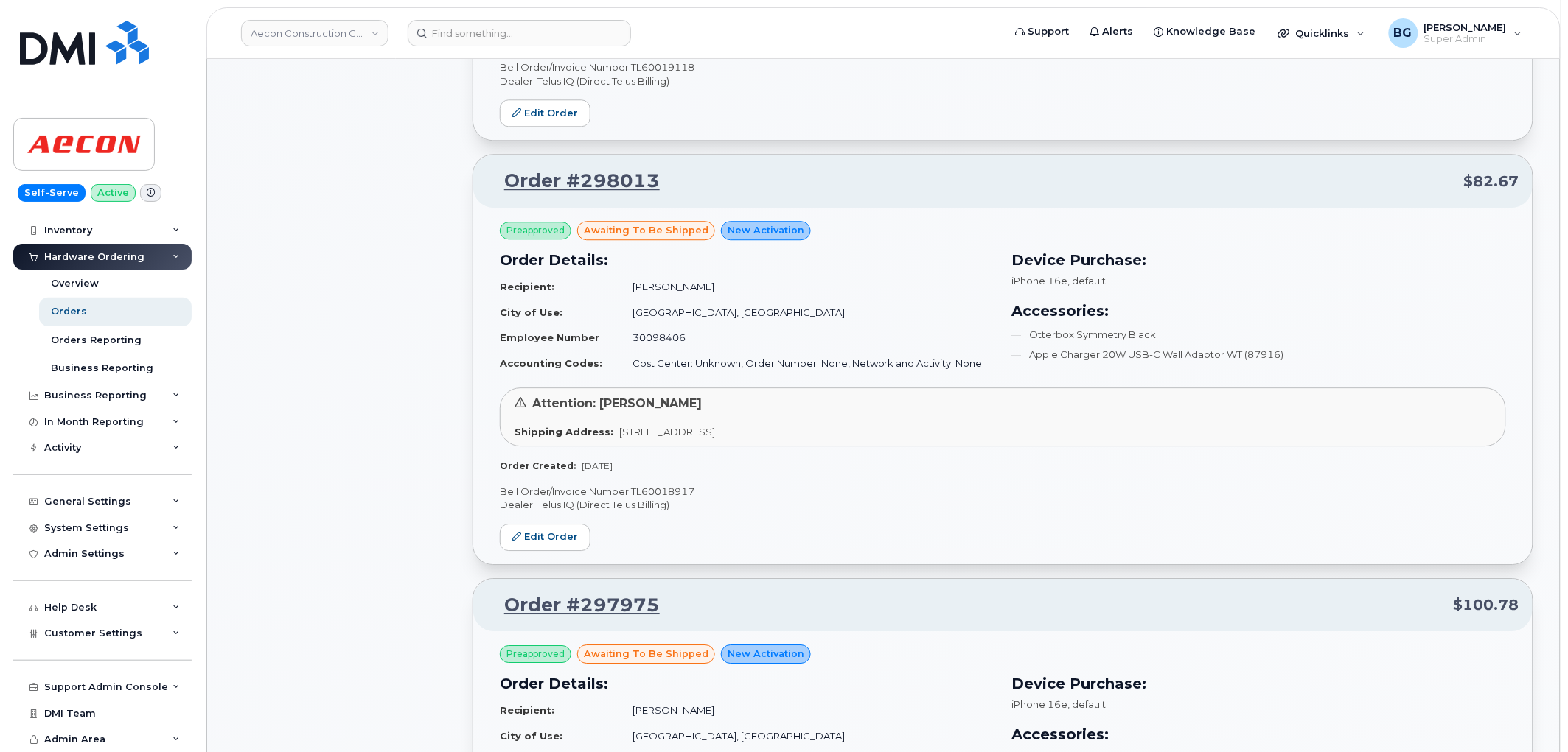
scroll to position [1278, 0]
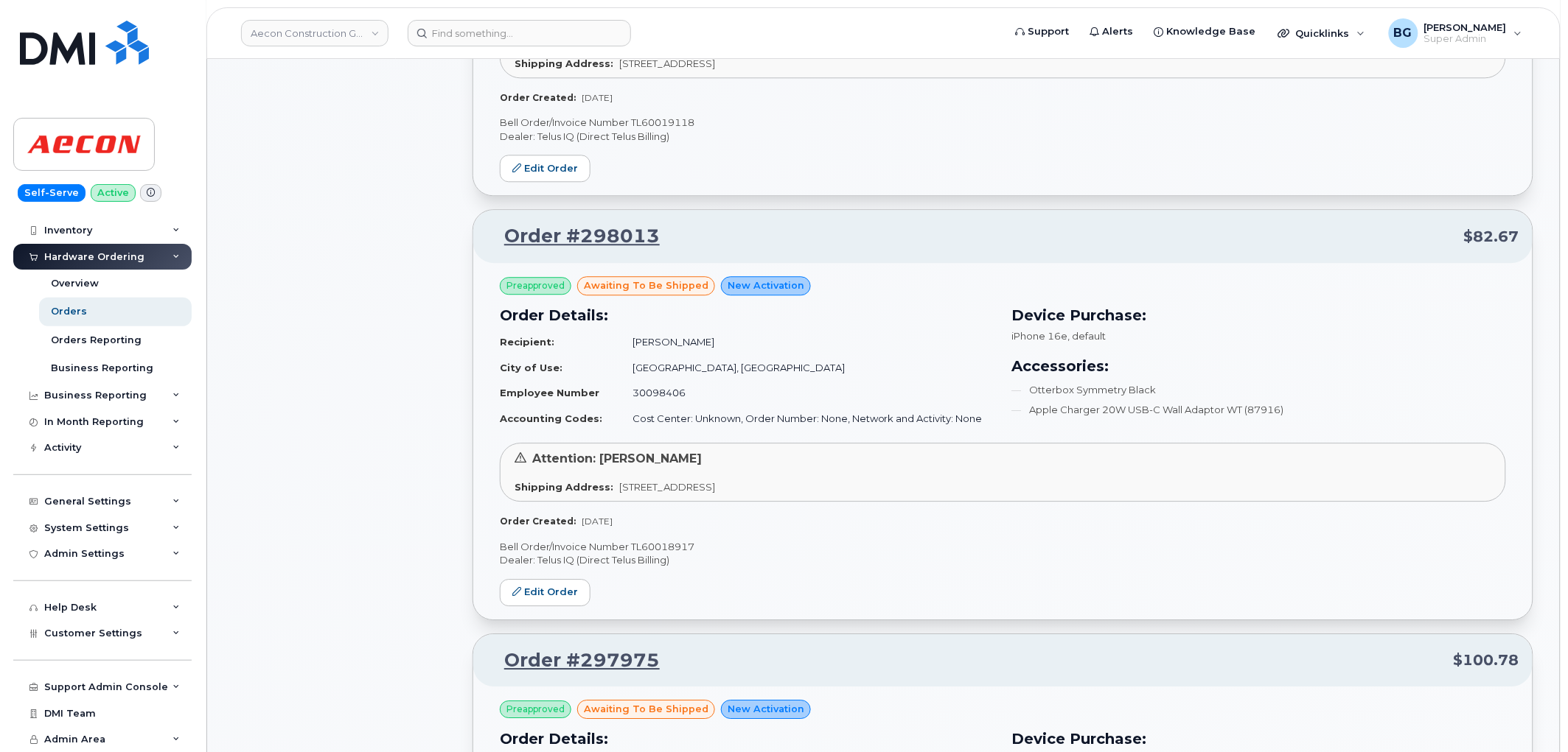
click at [645, 540] on p "Bell Order/Invoice Number TL60018917" at bounding box center [1003, 547] width 1006 height 14
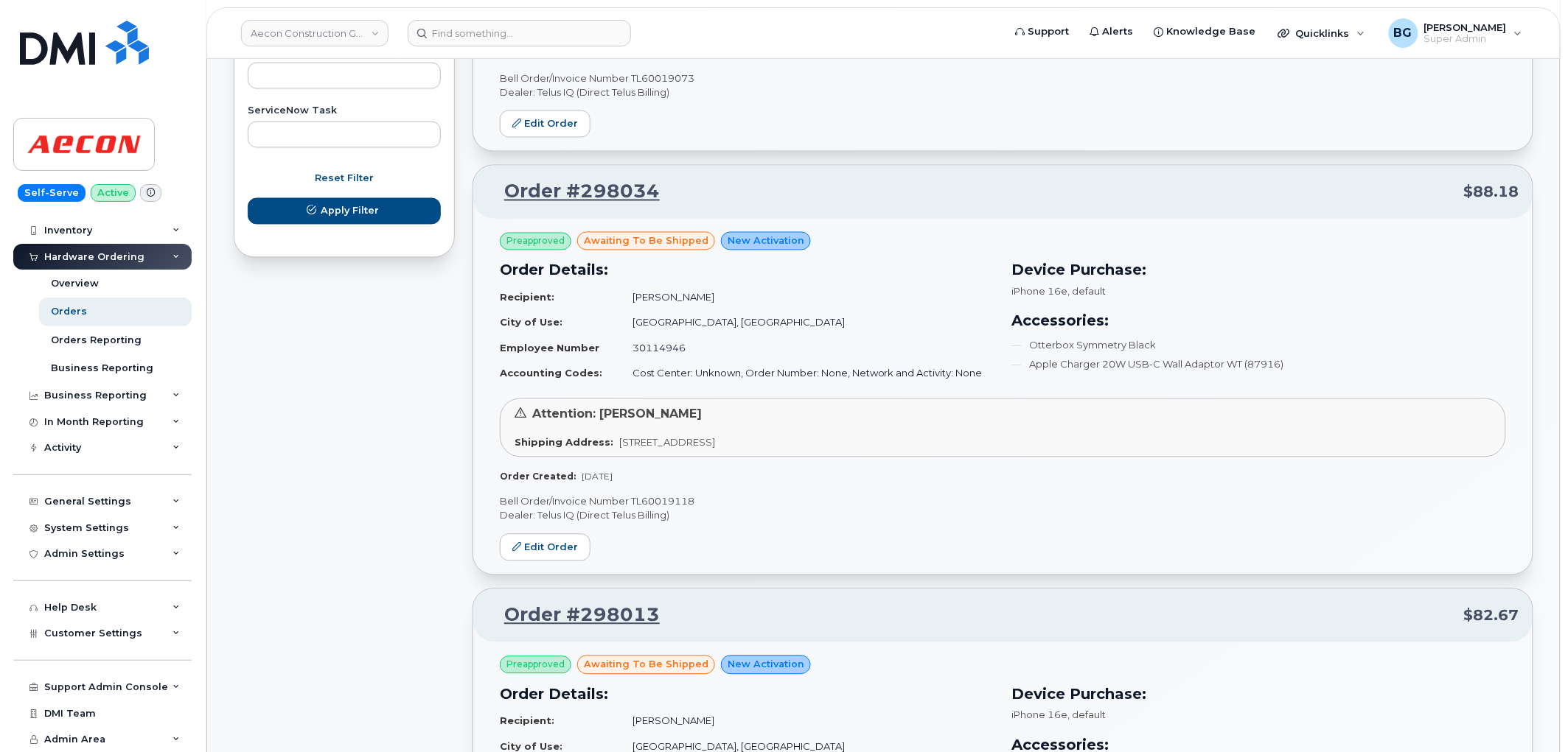
scroll to position [896, 0]
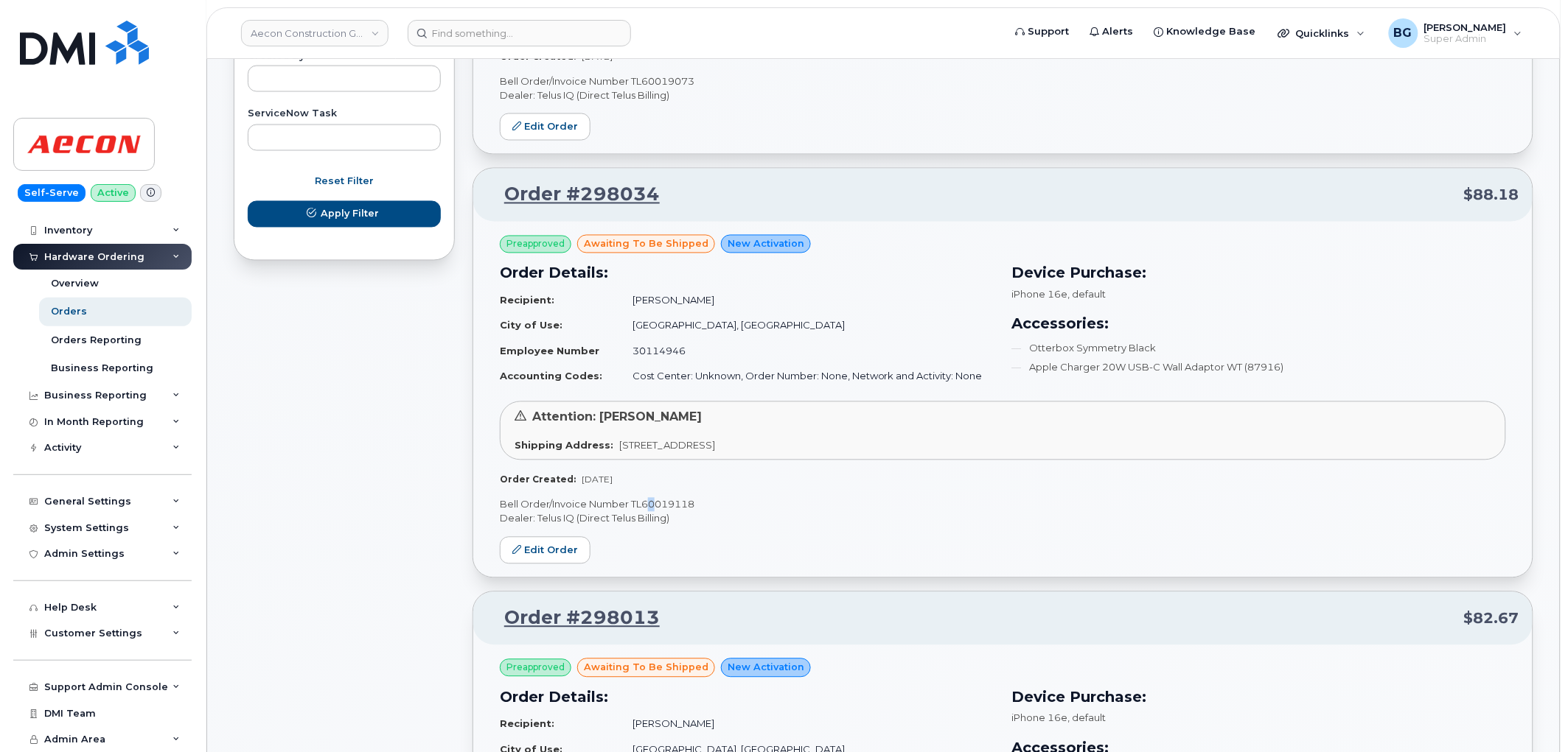
click at [652, 498] on p "Bell Order/Invoice Number TL60019118" at bounding box center [1003, 505] width 1006 height 14
click at [648, 498] on p "Bell Order/Invoice Number TL60019118" at bounding box center [1003, 505] width 1006 height 14
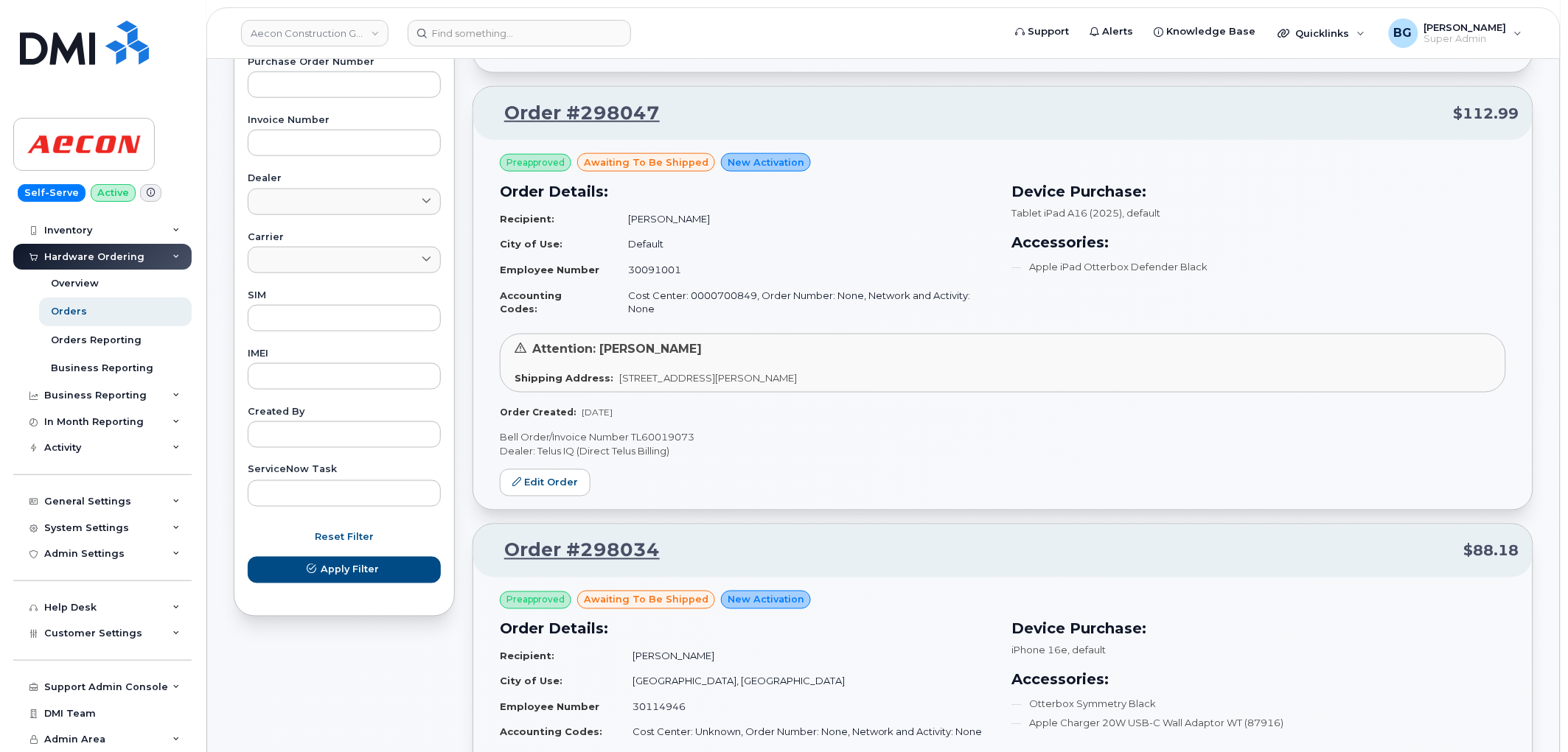
scroll to position [514, 0]
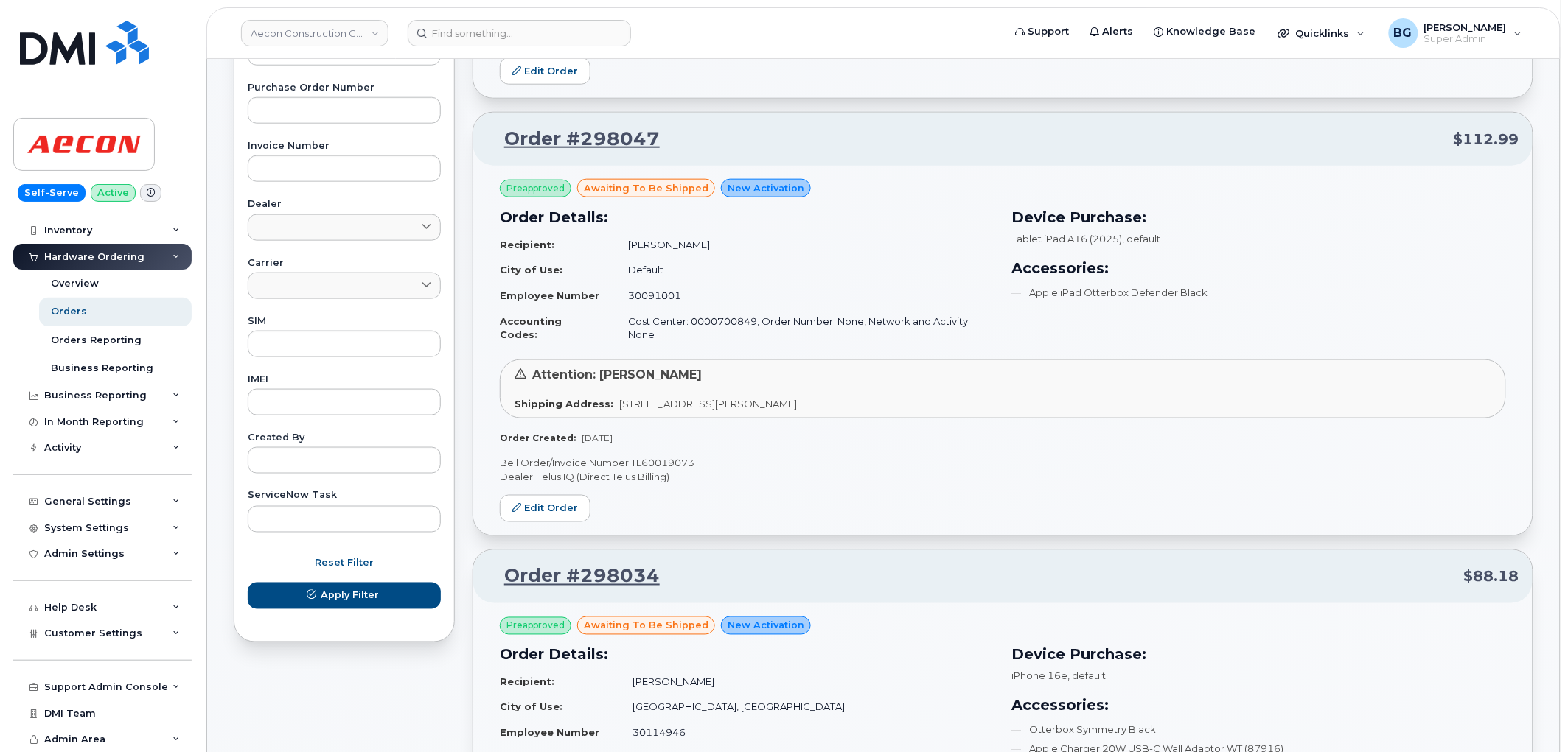
click at [663, 456] on p "Bell Order/Invoice Number TL60019073" at bounding box center [1003, 462] width 1006 height 14
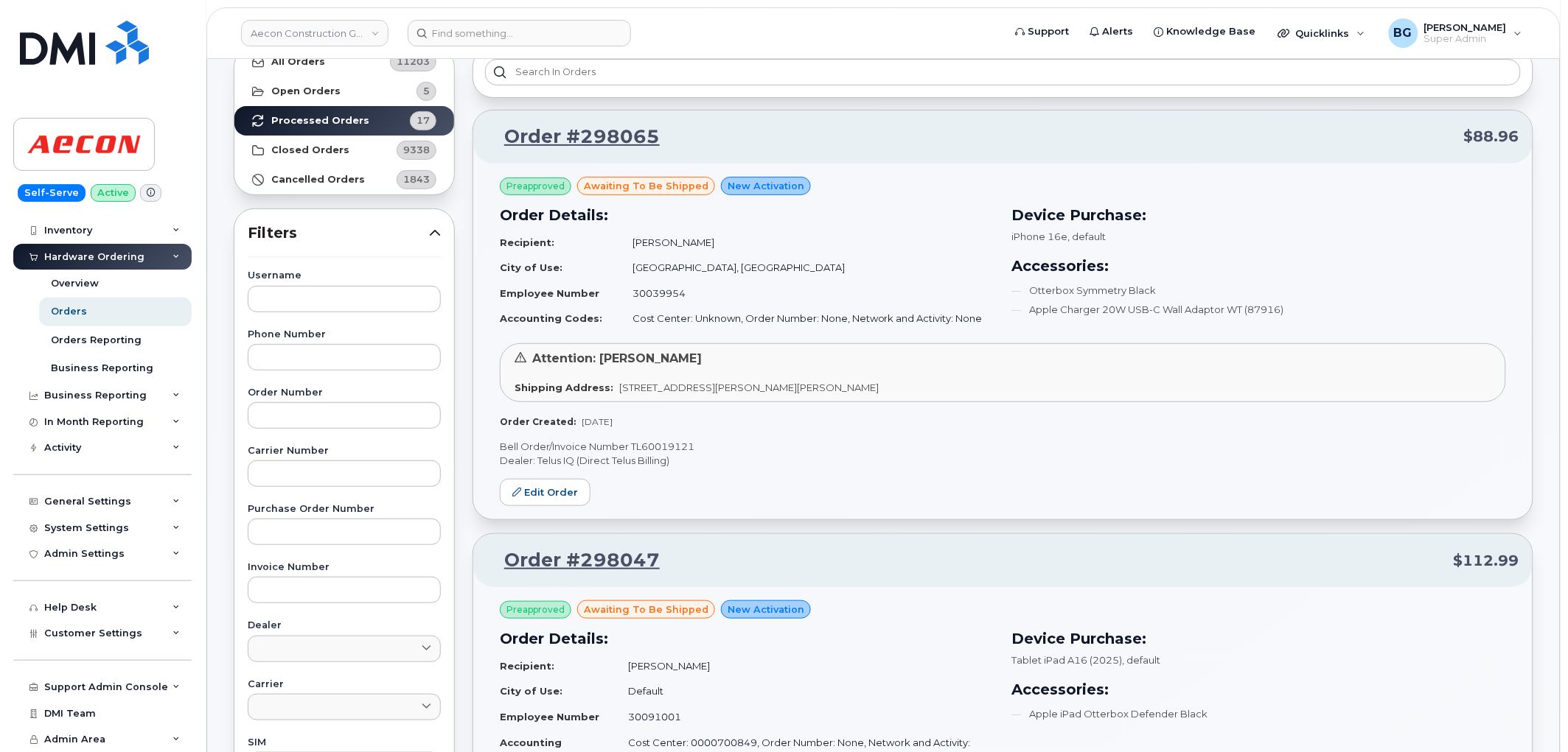
scroll to position [77, 0]
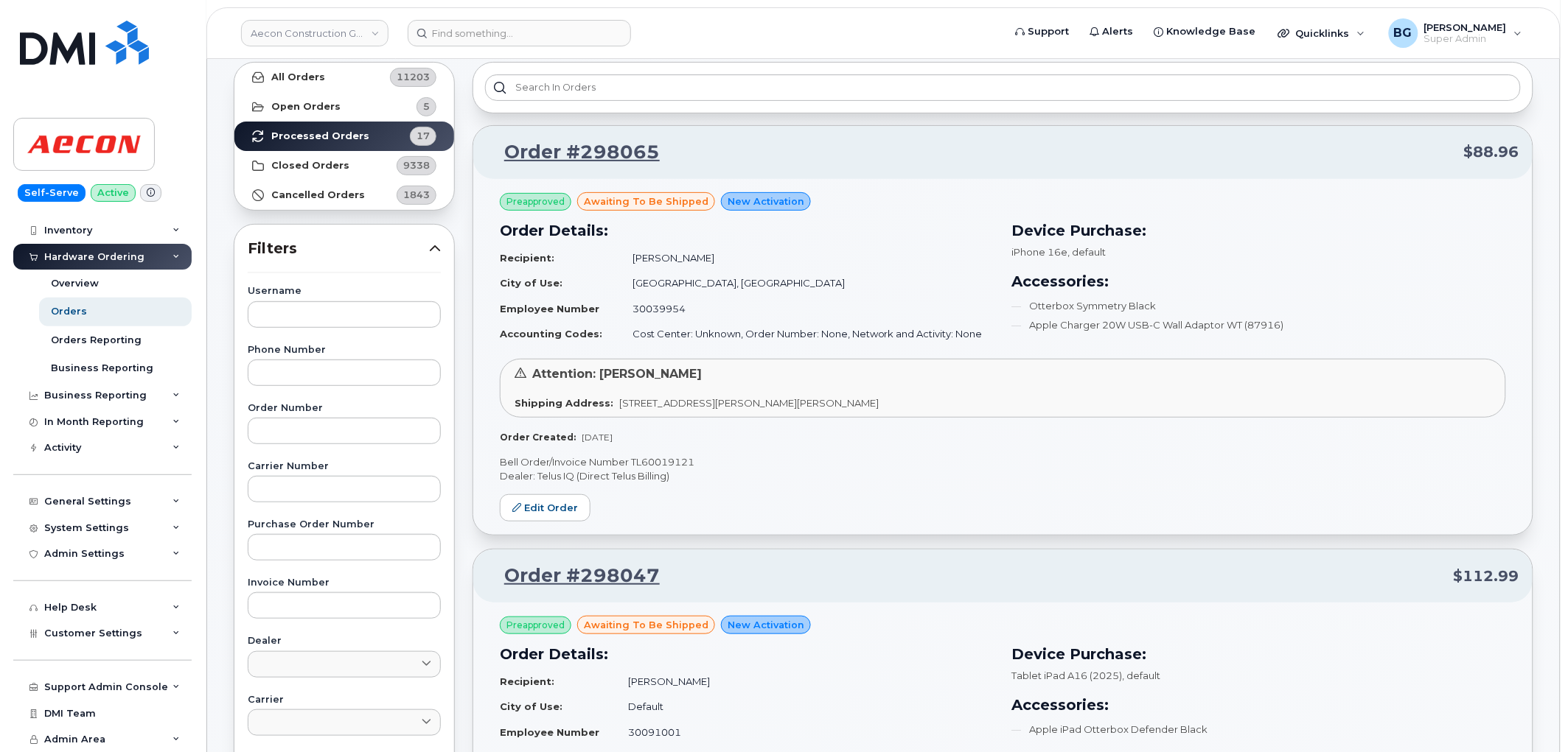
click at [654, 465] on p "Bell Order/Invoice Number TL60019121" at bounding box center [1003, 462] width 1006 height 14
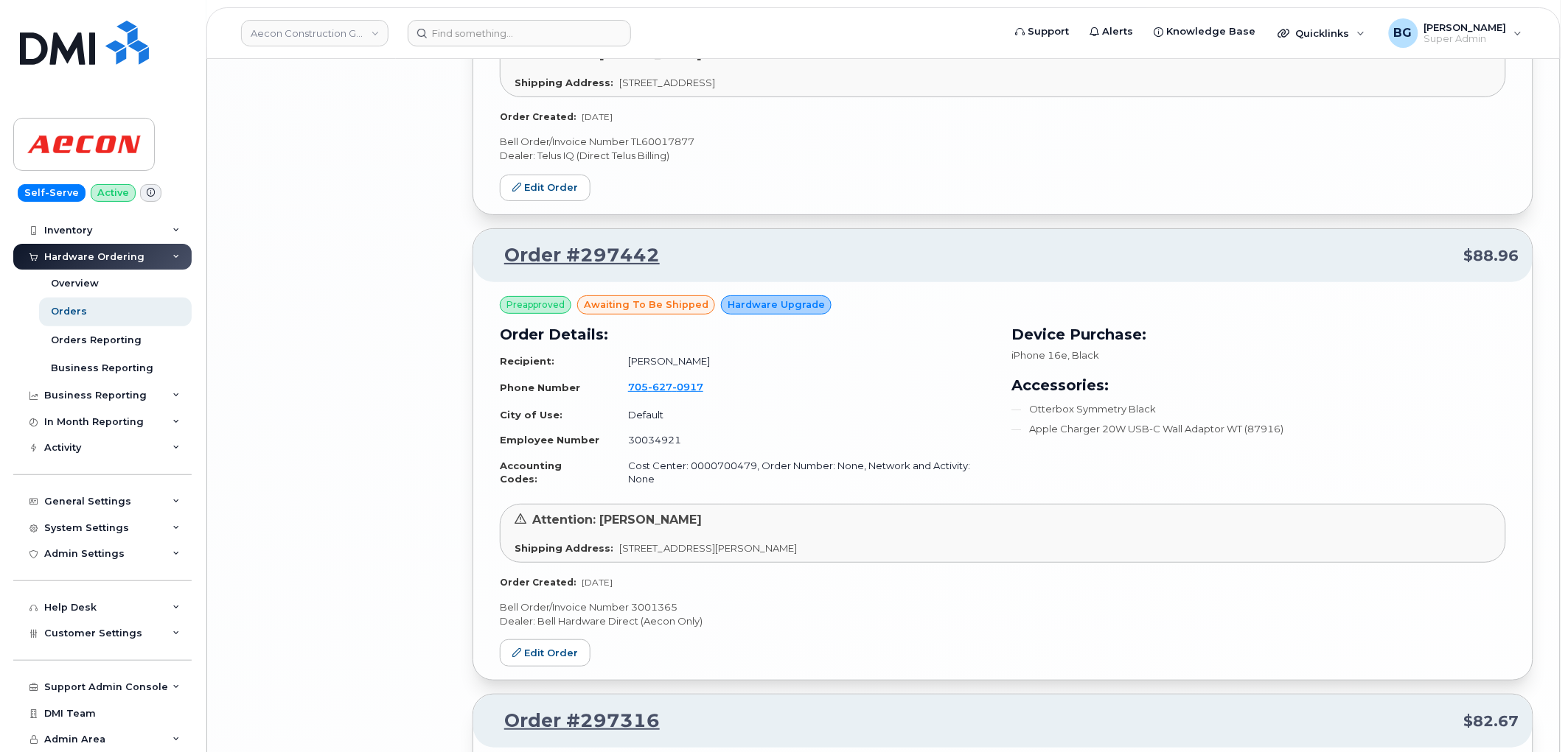
scroll to position [5972, 0]
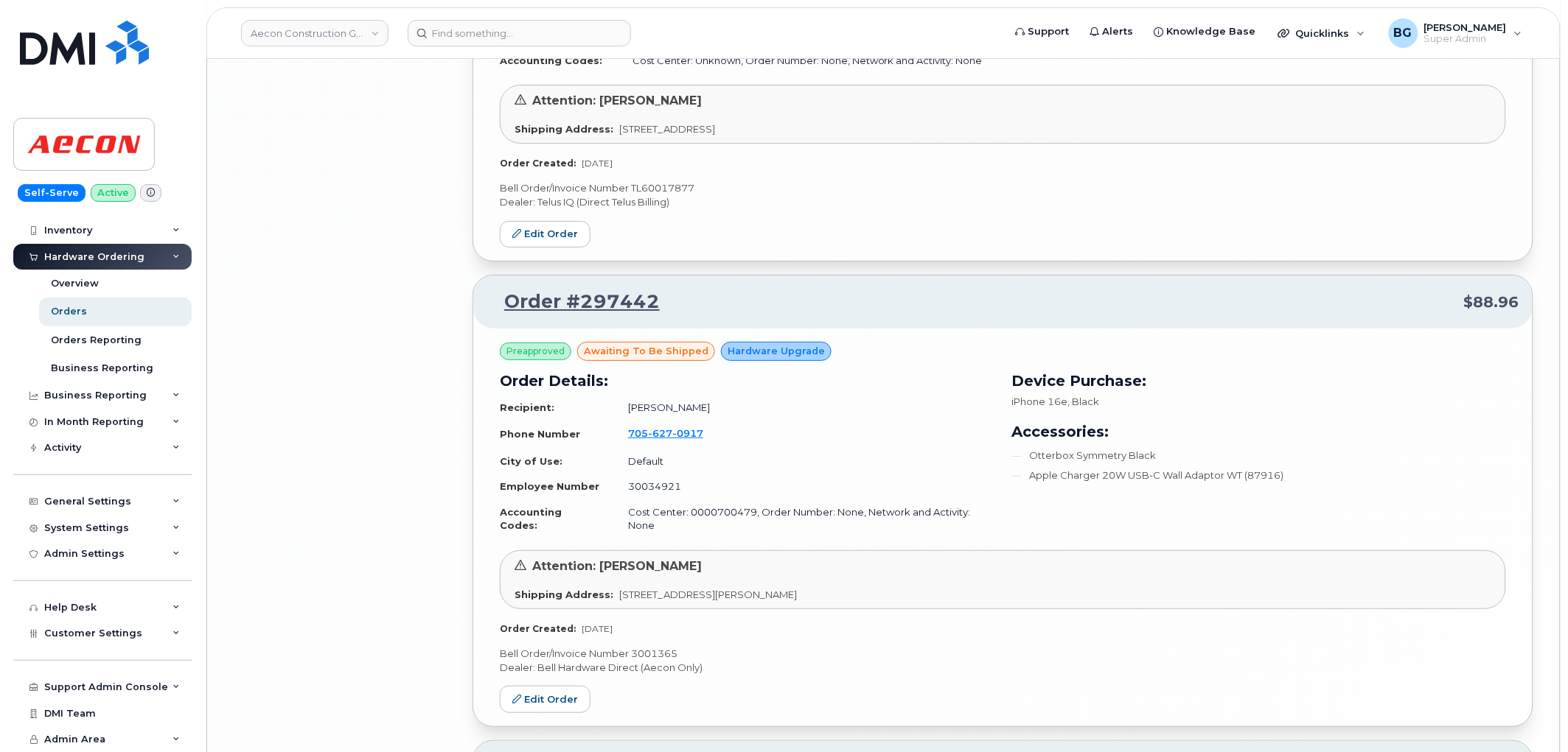
click at [662, 581] on div "Preapproved awaiting to be shipped Hardware Upgrade Order Details: Recipient: G…" at bounding box center [1003, 528] width 1059 height 398
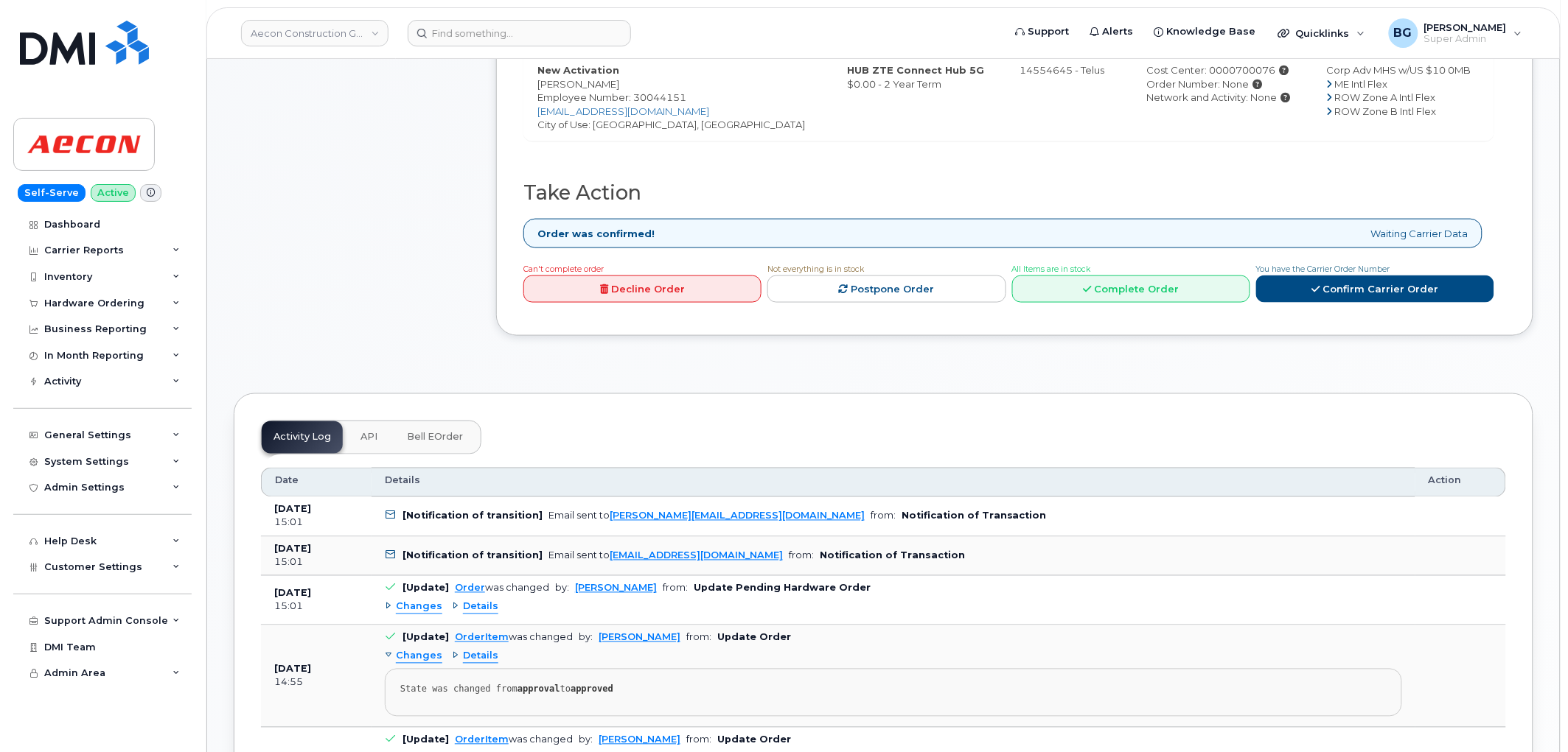
scroll to position [600, 0]
click at [1112, 281] on link "Complete Order" at bounding box center [1131, 287] width 238 height 27
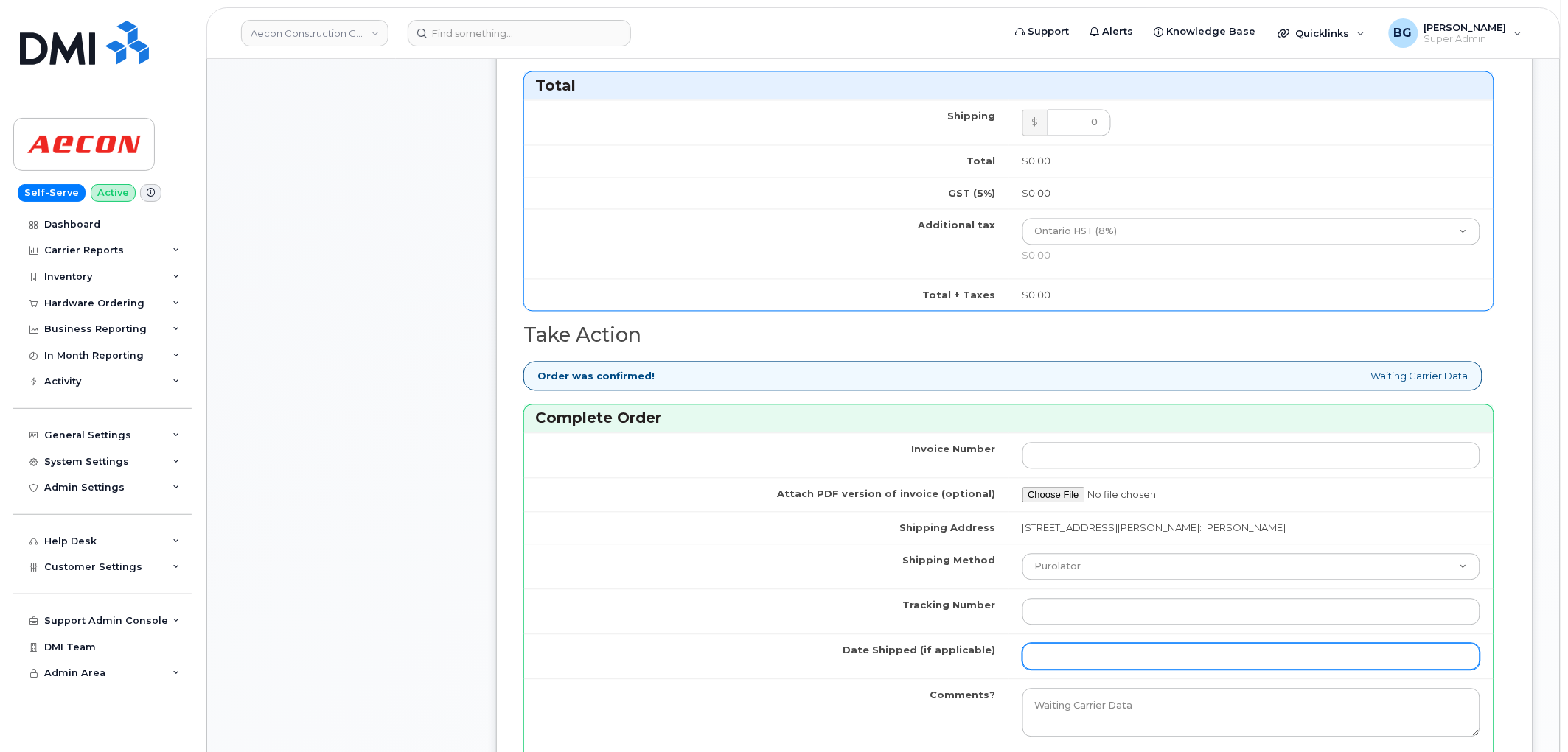
scroll to position [982, 0]
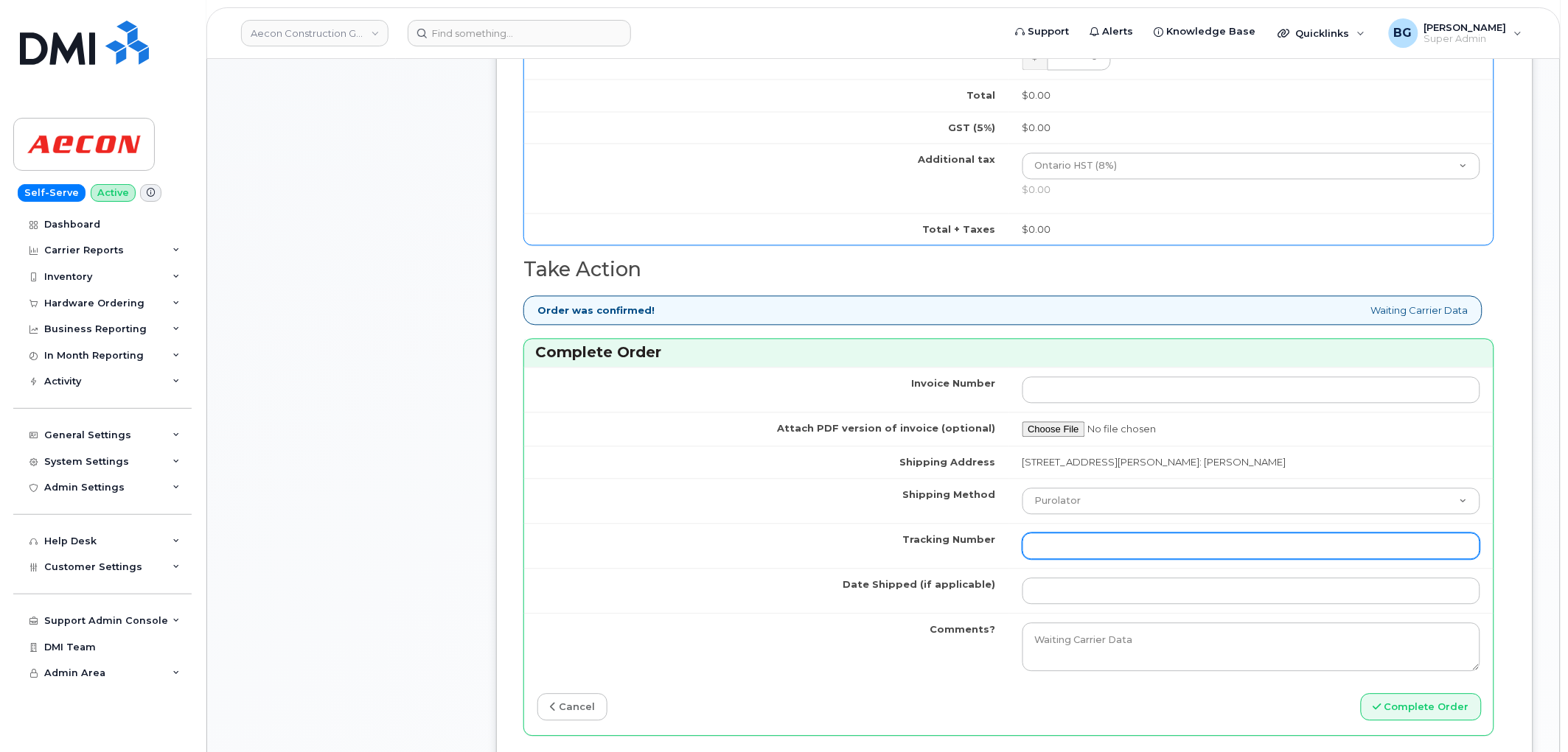
click at [1067, 534] on input "Tracking Number" at bounding box center [1252, 547] width 458 height 27
paste input "335629529934"
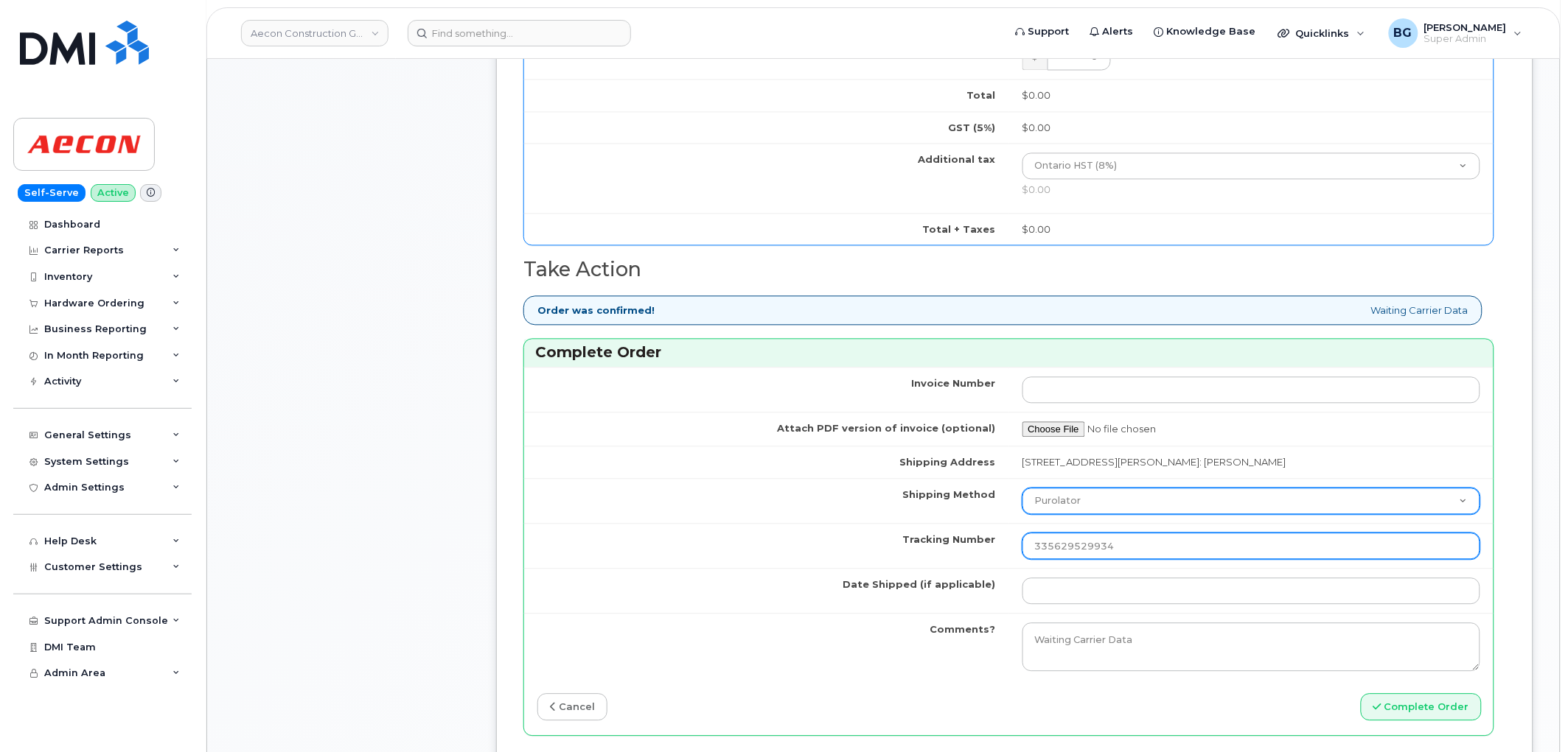
type input "335629529934"
click at [1107, 488] on select "Purolator UPS FedEx Canada Post Courier Other Drop Off Pick Up" at bounding box center [1252, 502] width 458 height 27
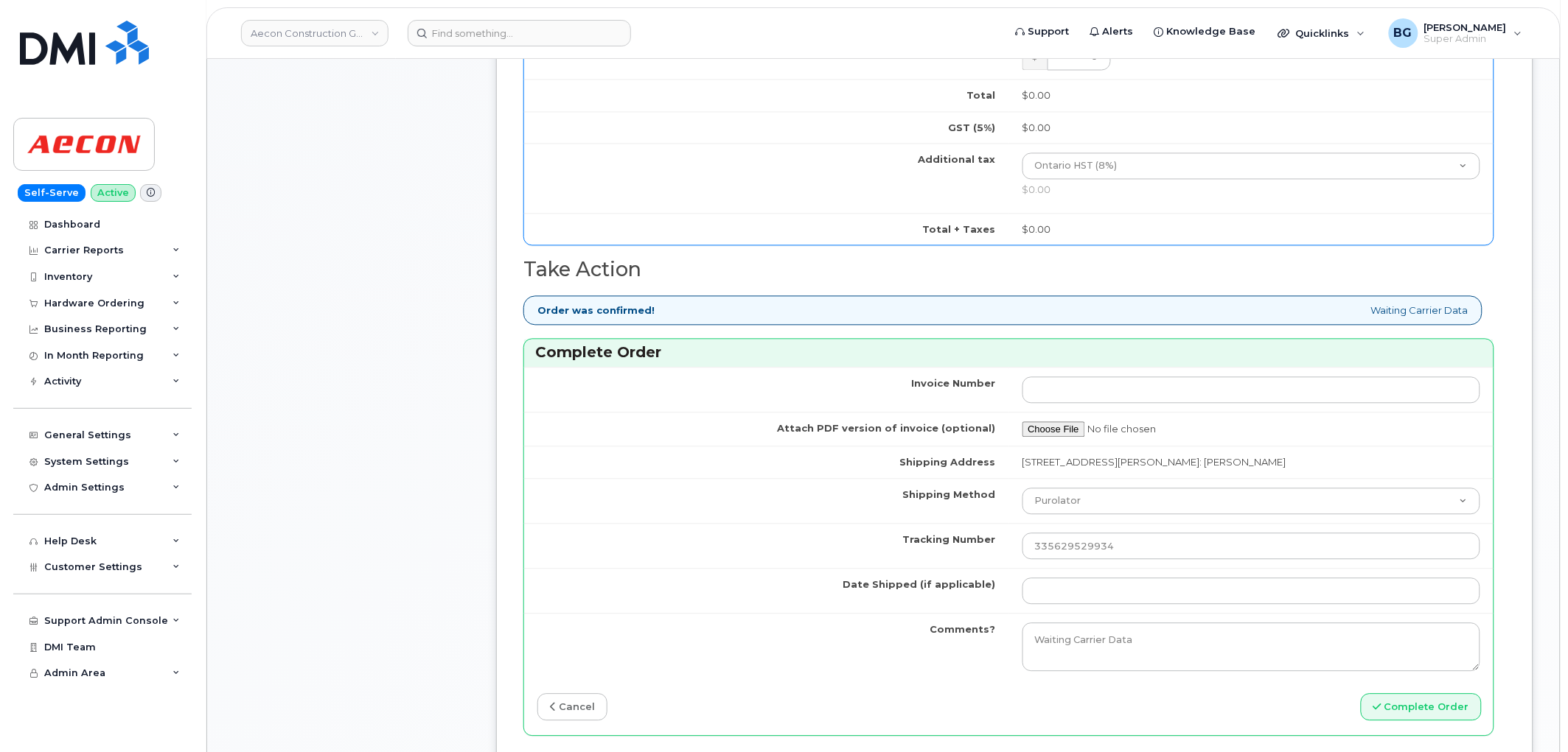
click at [801, 506] on td "Shipping Method" at bounding box center [767, 501] width 485 height 45
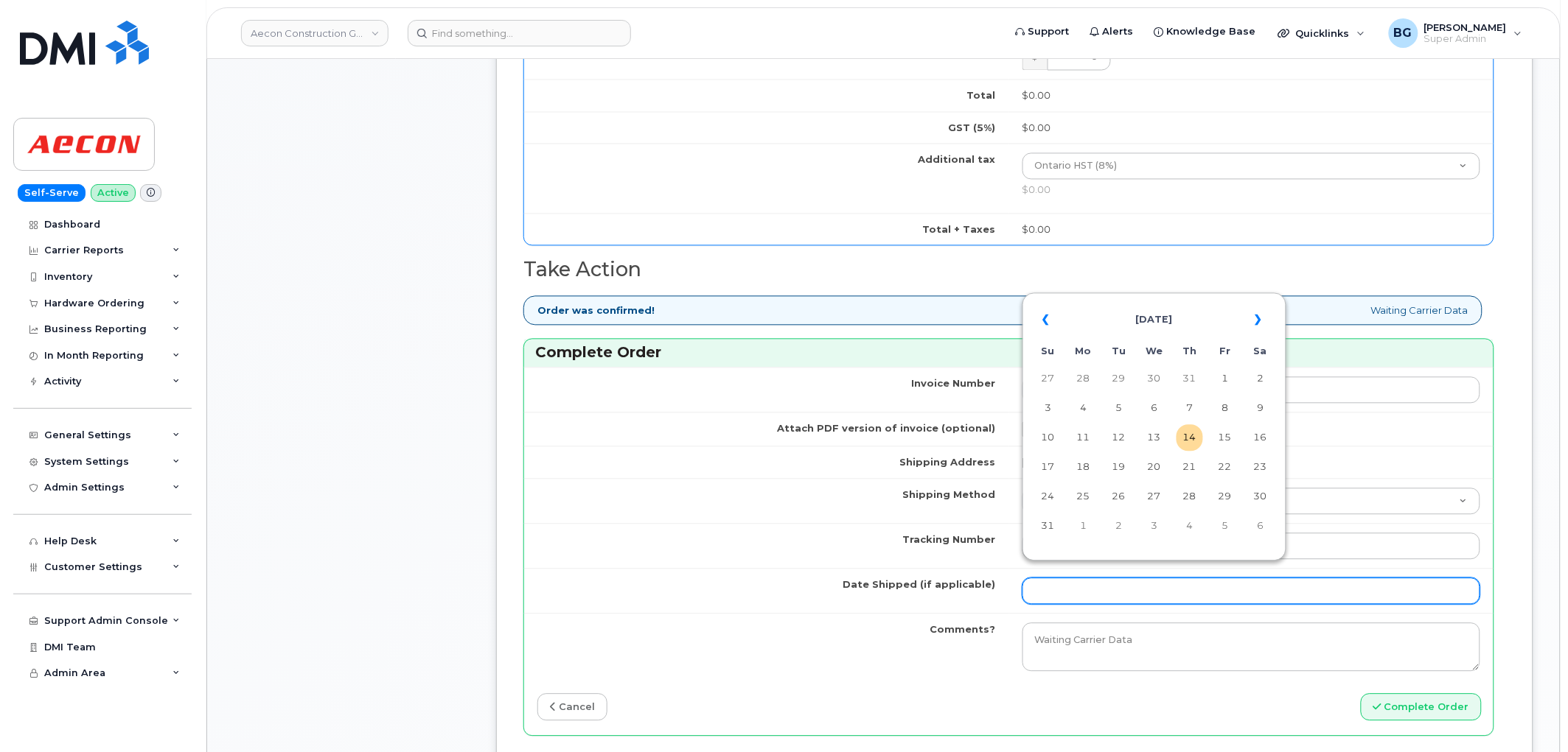
click at [1099, 583] on input "Date Shipped (if applicable)" at bounding box center [1252, 592] width 458 height 27
click at [1146, 441] on td "13" at bounding box center [1154, 439] width 27 height 27
type input "[DATE]"
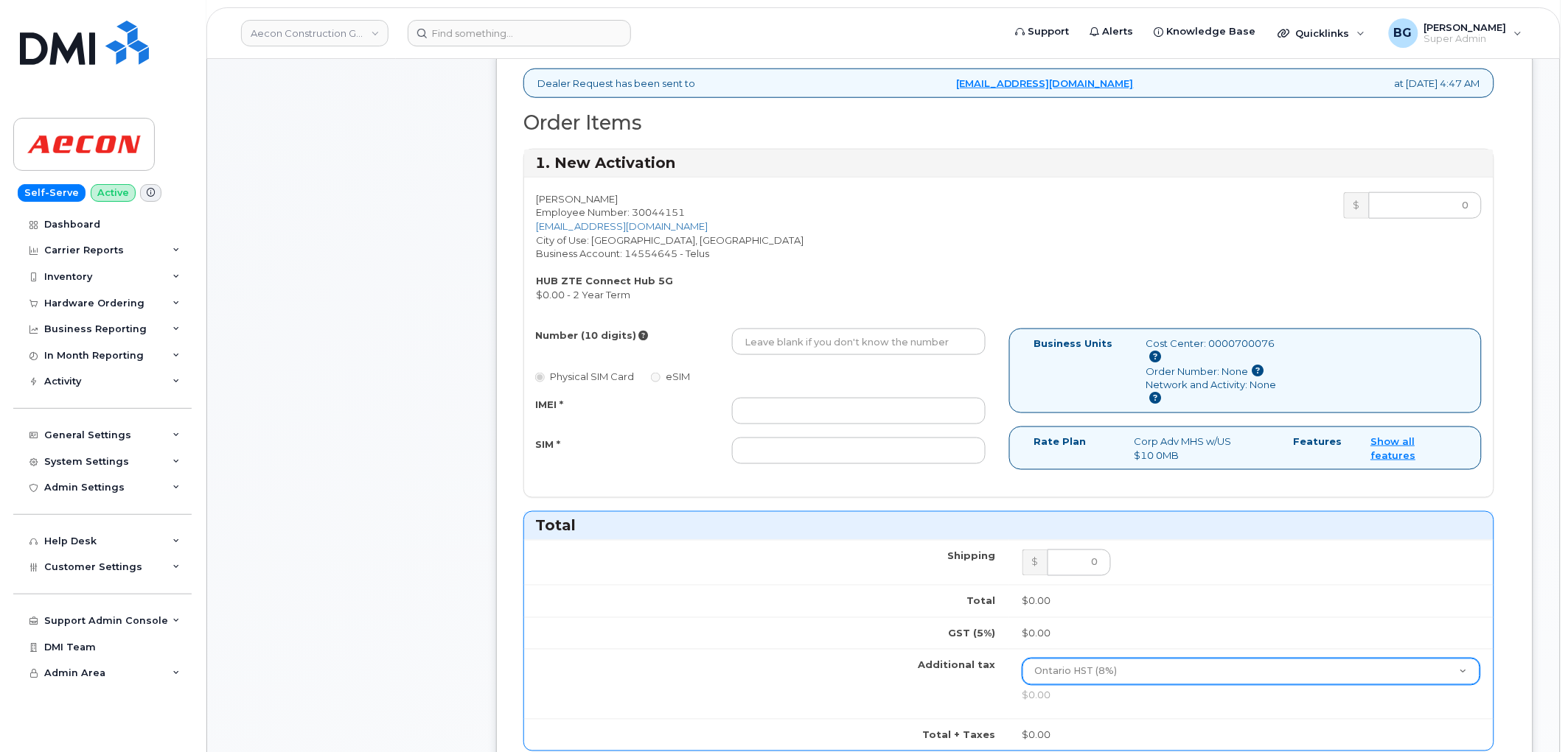
scroll to position [437, 0]
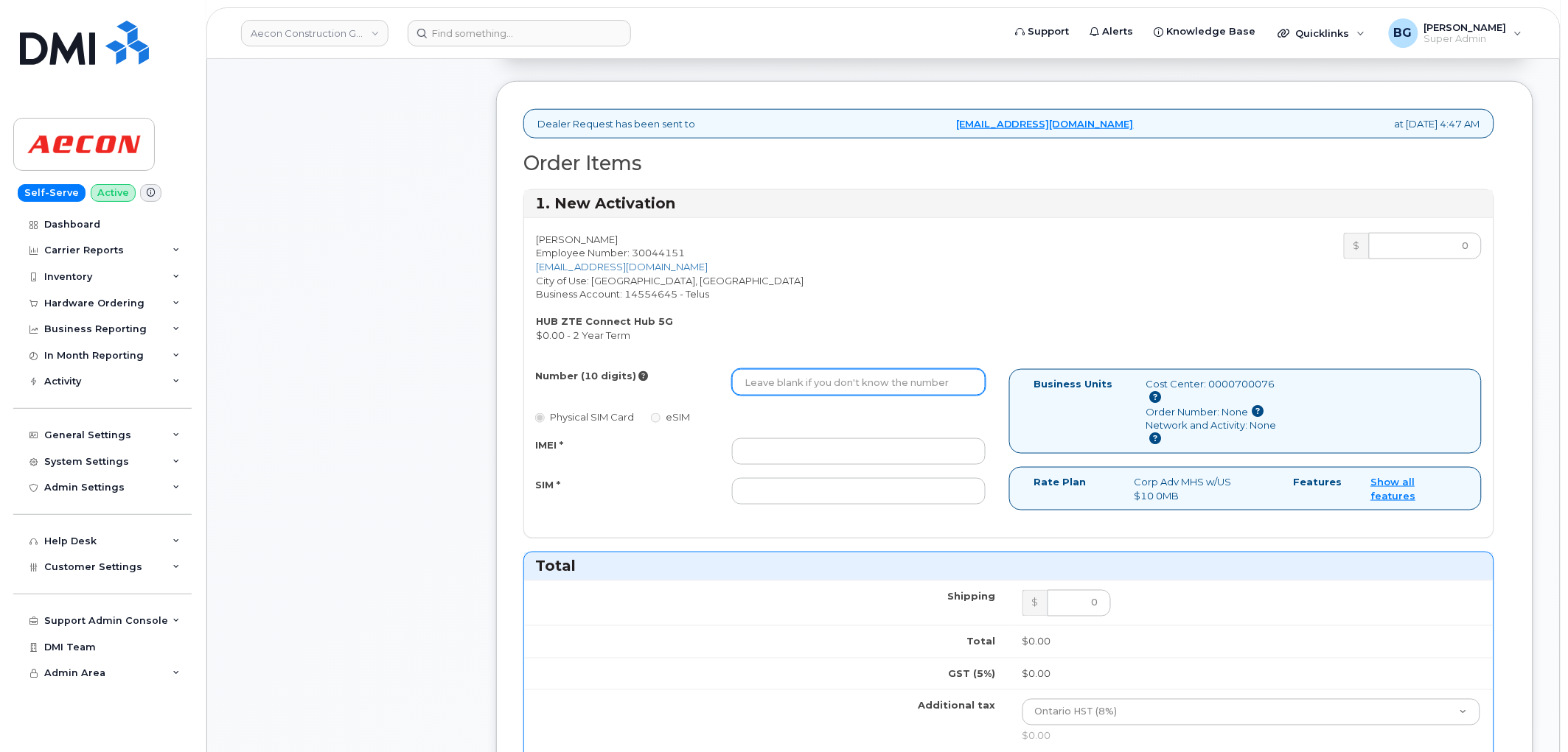
click at [845, 369] on input "Number (10 digits)" at bounding box center [859, 382] width 253 height 27
paste input "416) 771-7427"
type input "4167717427"
click at [789, 451] on div "IMEI * SIM *" at bounding box center [761, 472] width 473 height 67
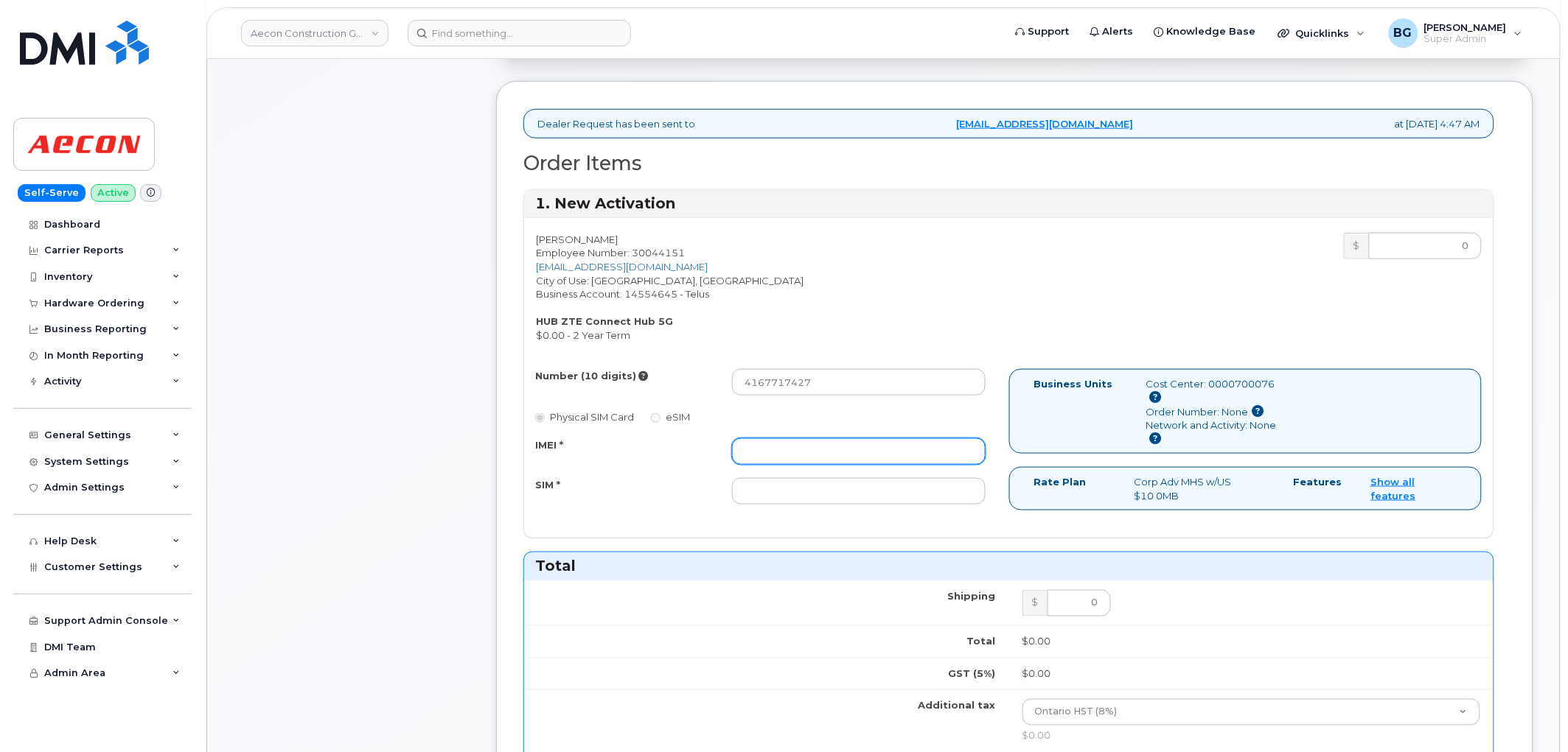
click at [787, 443] on input "IMEI *" at bounding box center [859, 452] width 253 height 27
paste input "867428050706642"
type input "867428050706642"
click at [811, 480] on input "SIM *" at bounding box center [859, 491] width 253 height 27
paste input "[TECHNICAL_ID]"
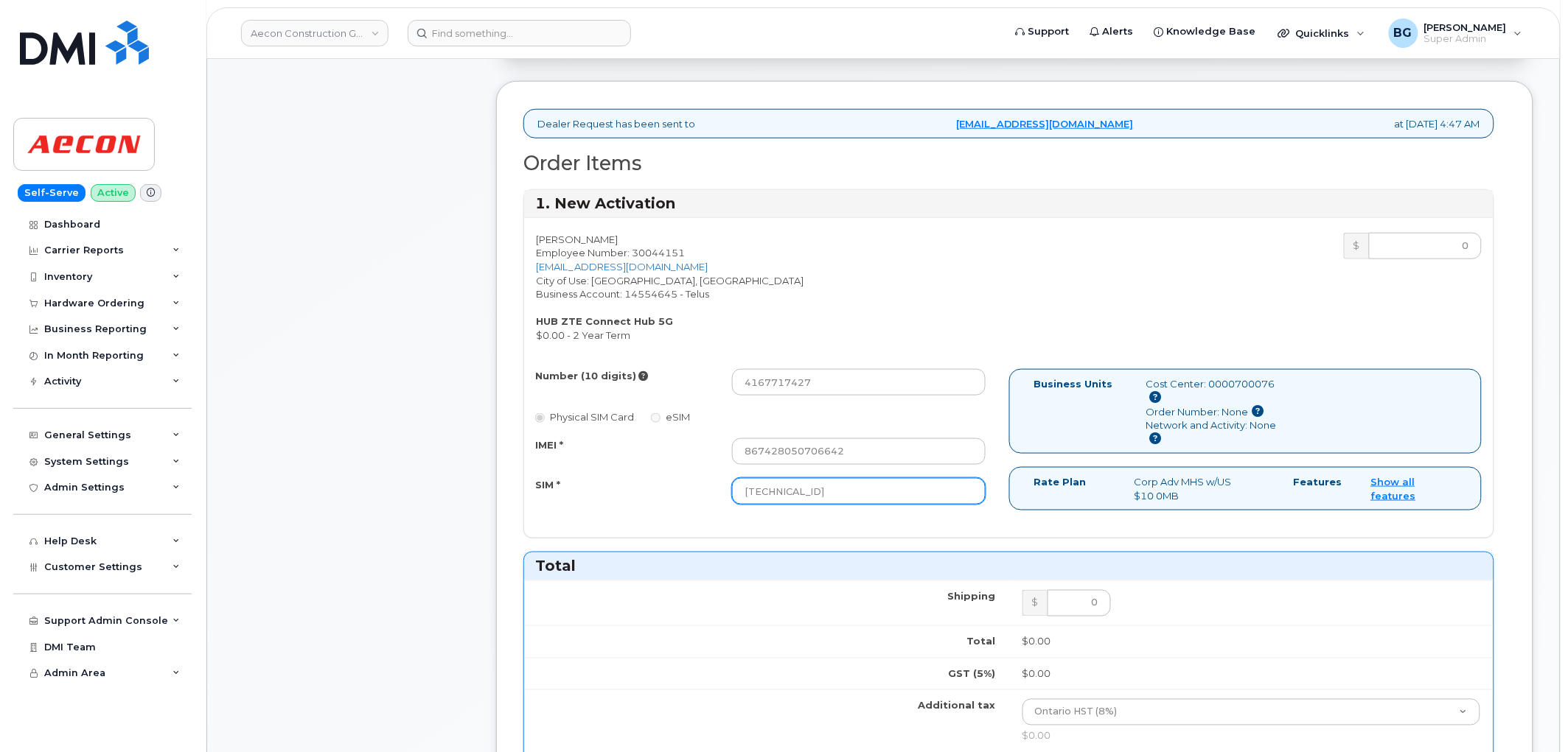
type input "[TECHNICAL_ID]"
click at [814, 556] on h3 "Total" at bounding box center [1009, 566] width 947 height 20
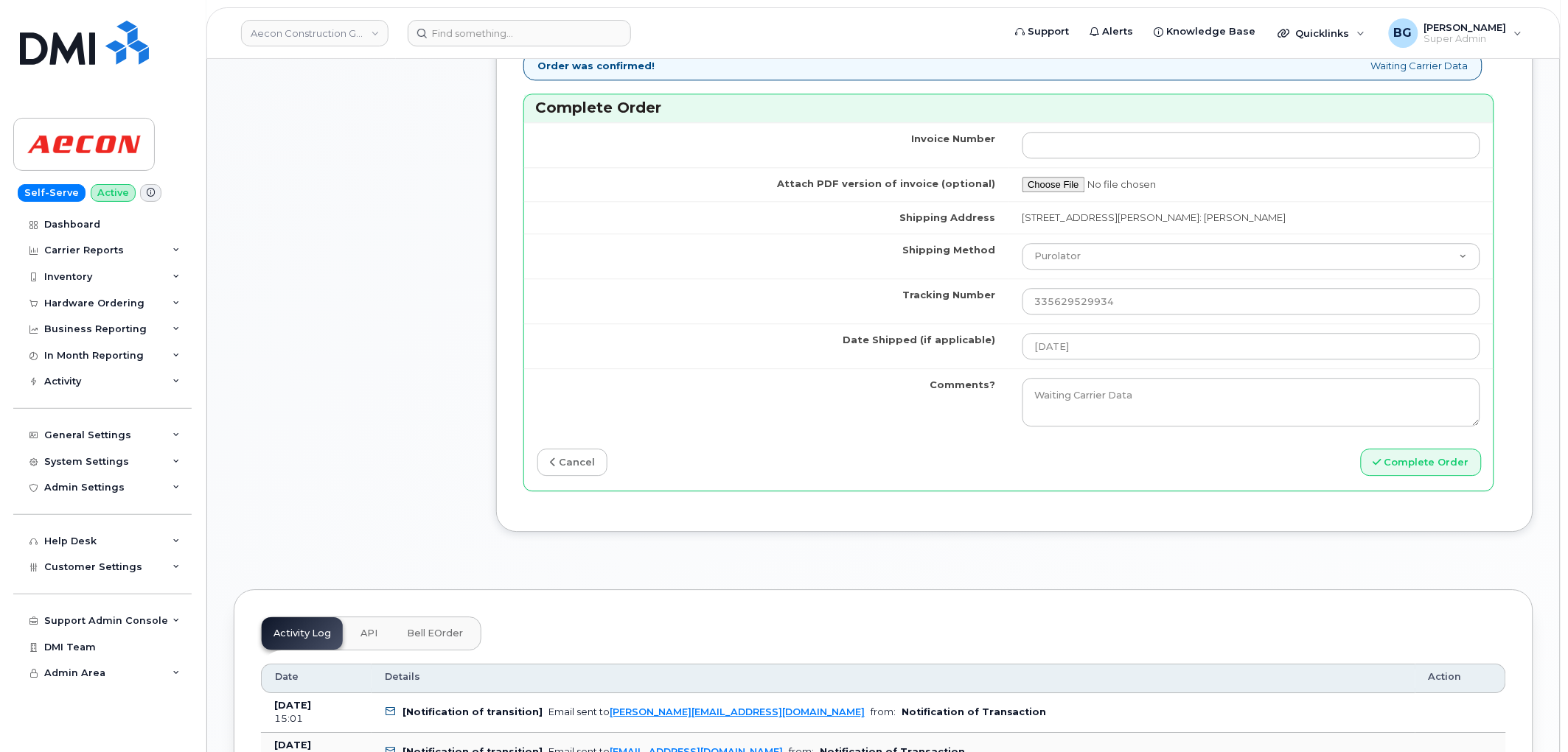
scroll to position [1255, 0]
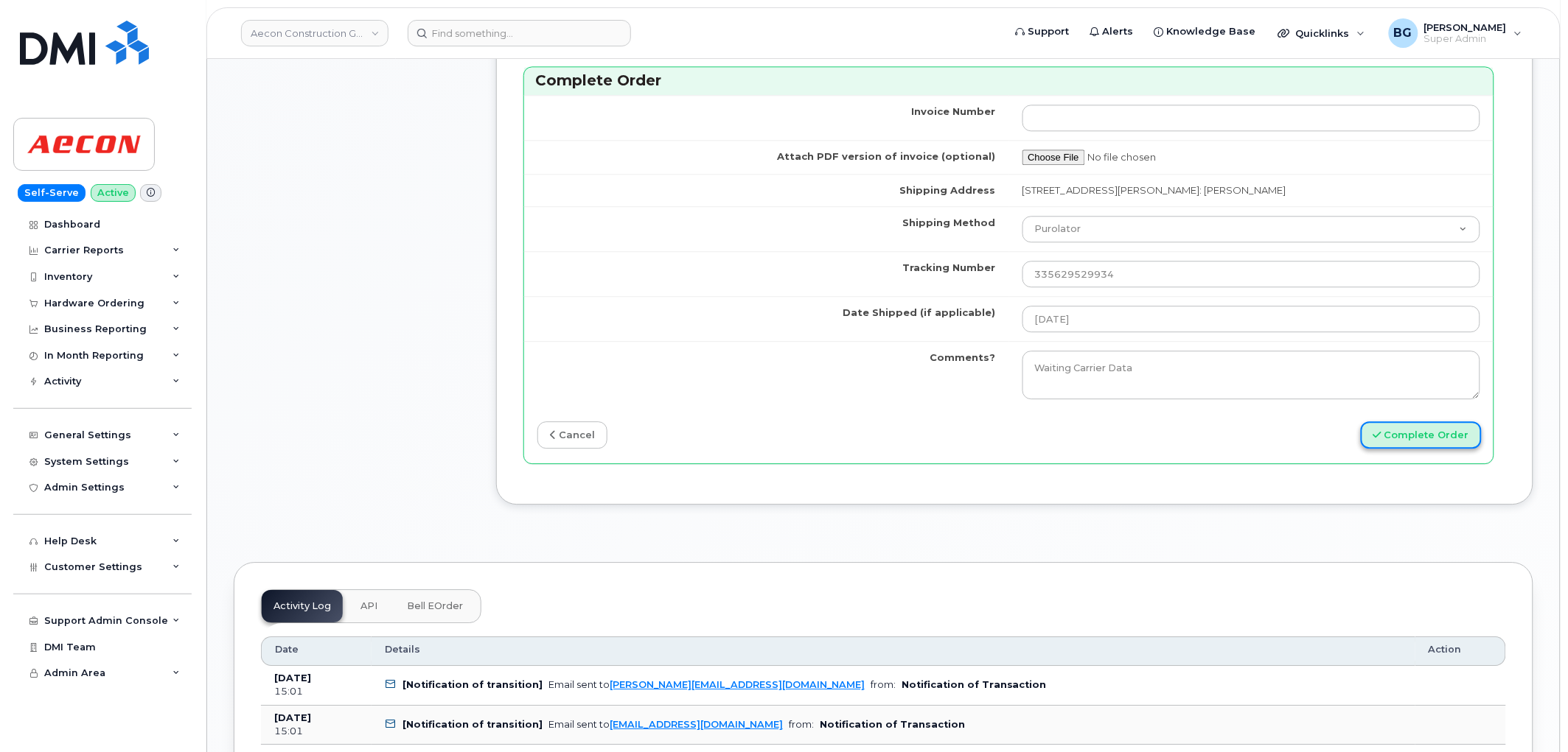
click at [1437, 428] on button "Complete Order" at bounding box center [1421, 435] width 121 height 27
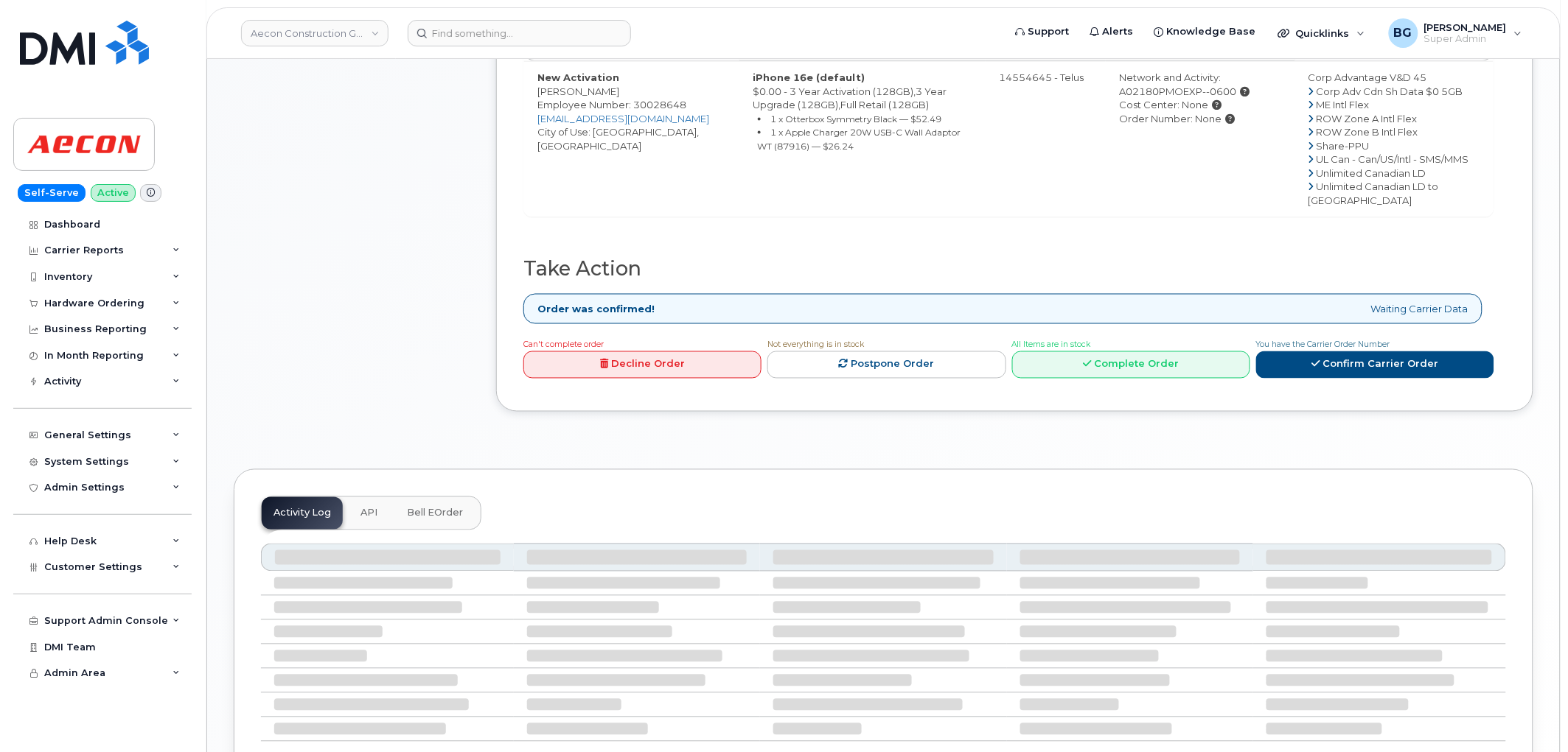
scroll to position [696, 0]
click at [1102, 353] on div "All Items are in stock Complete Order" at bounding box center [1131, 356] width 238 height 42
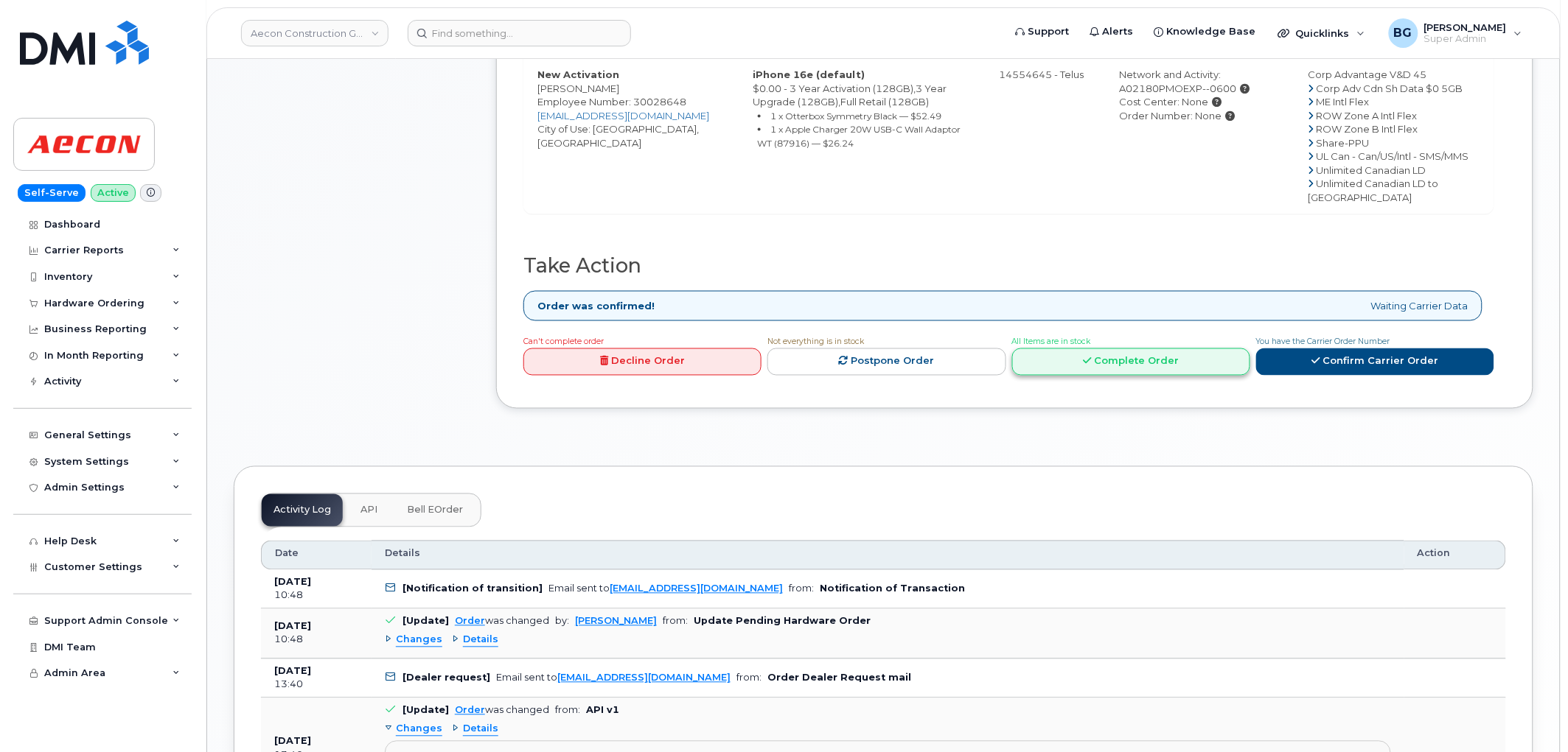
click at [1103, 376] on link "Complete Order" at bounding box center [1131, 362] width 238 height 27
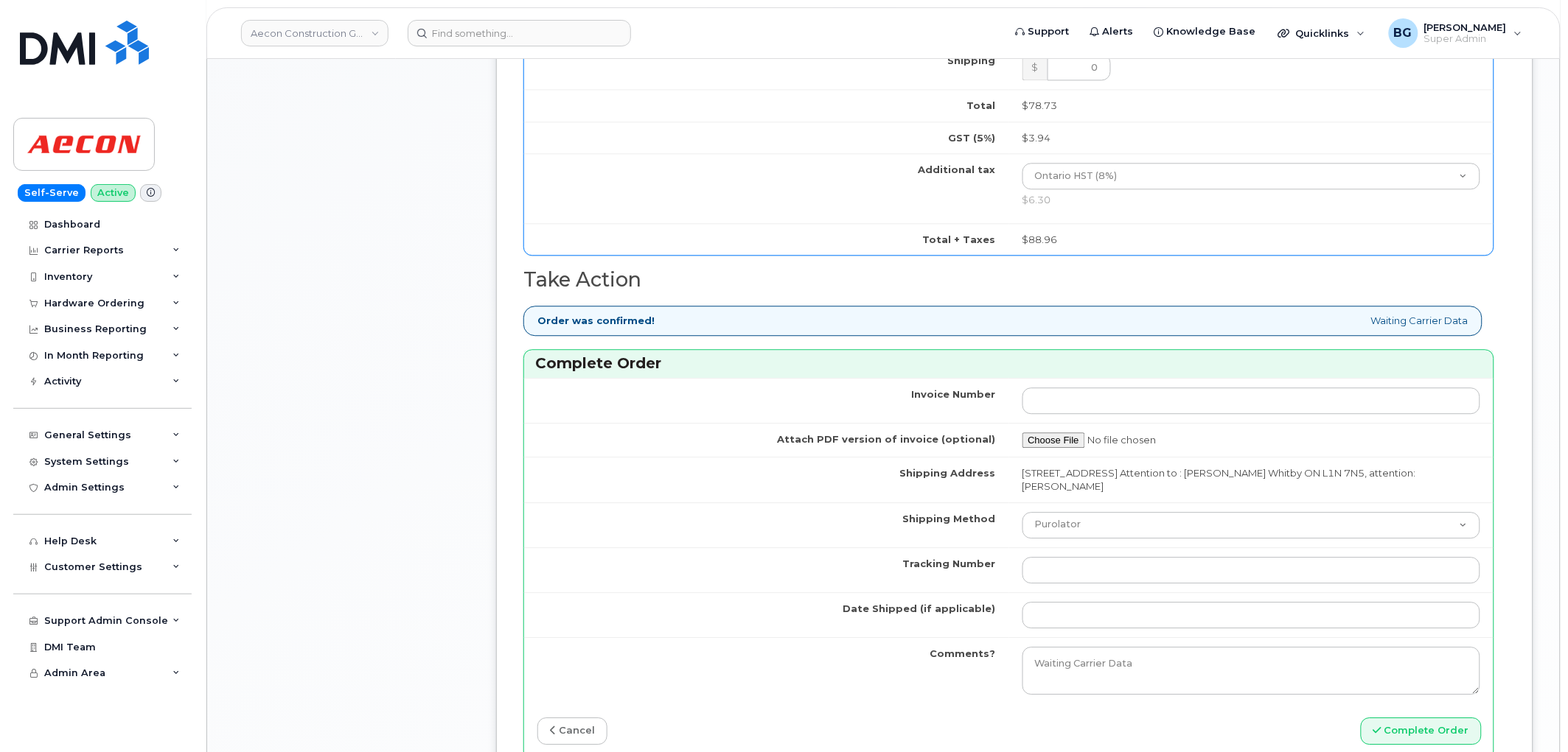
scroll to position [1351, 0]
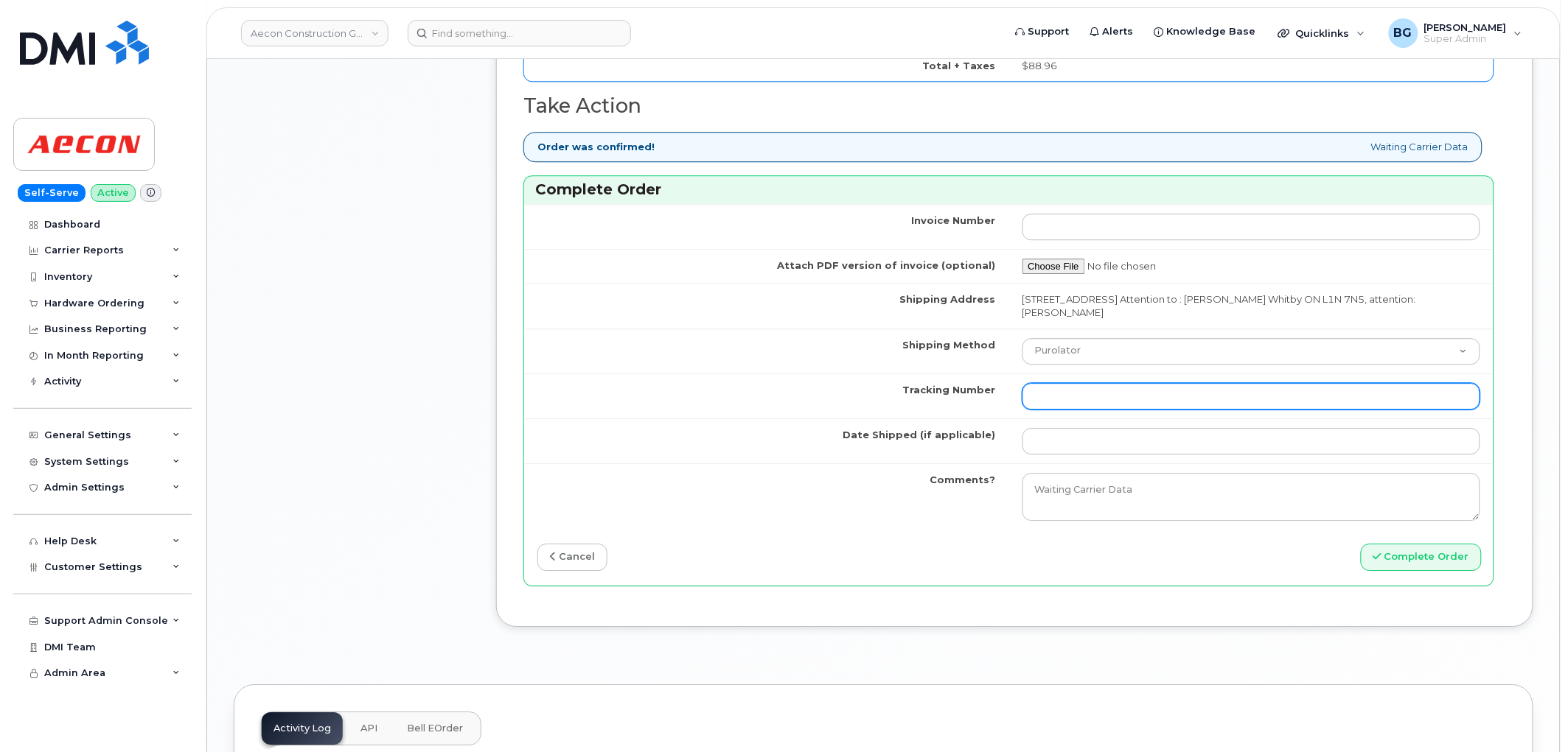
click at [1106, 383] on input "Tracking Number" at bounding box center [1252, 396] width 458 height 27
paste input "335631506094"
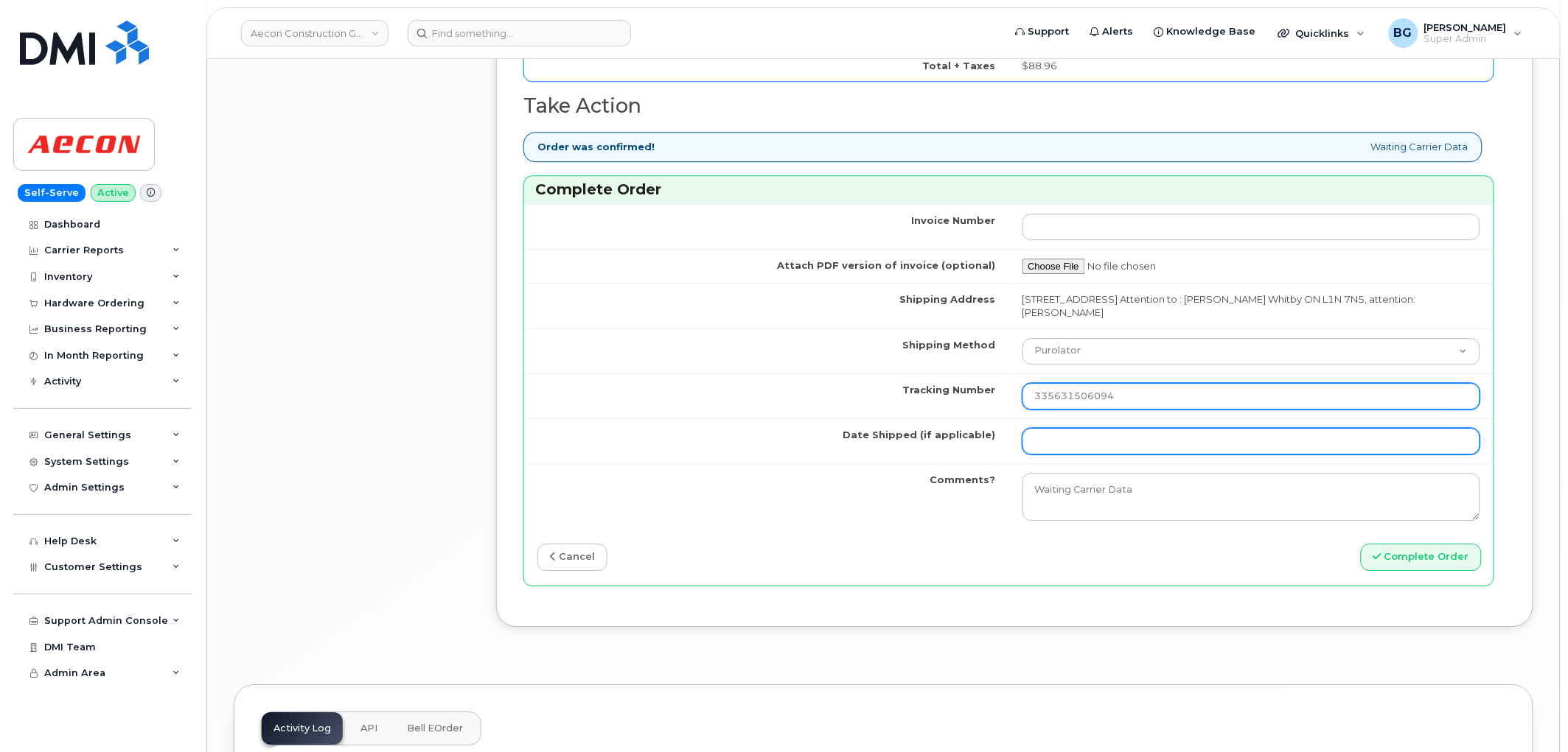
type input "335631506094"
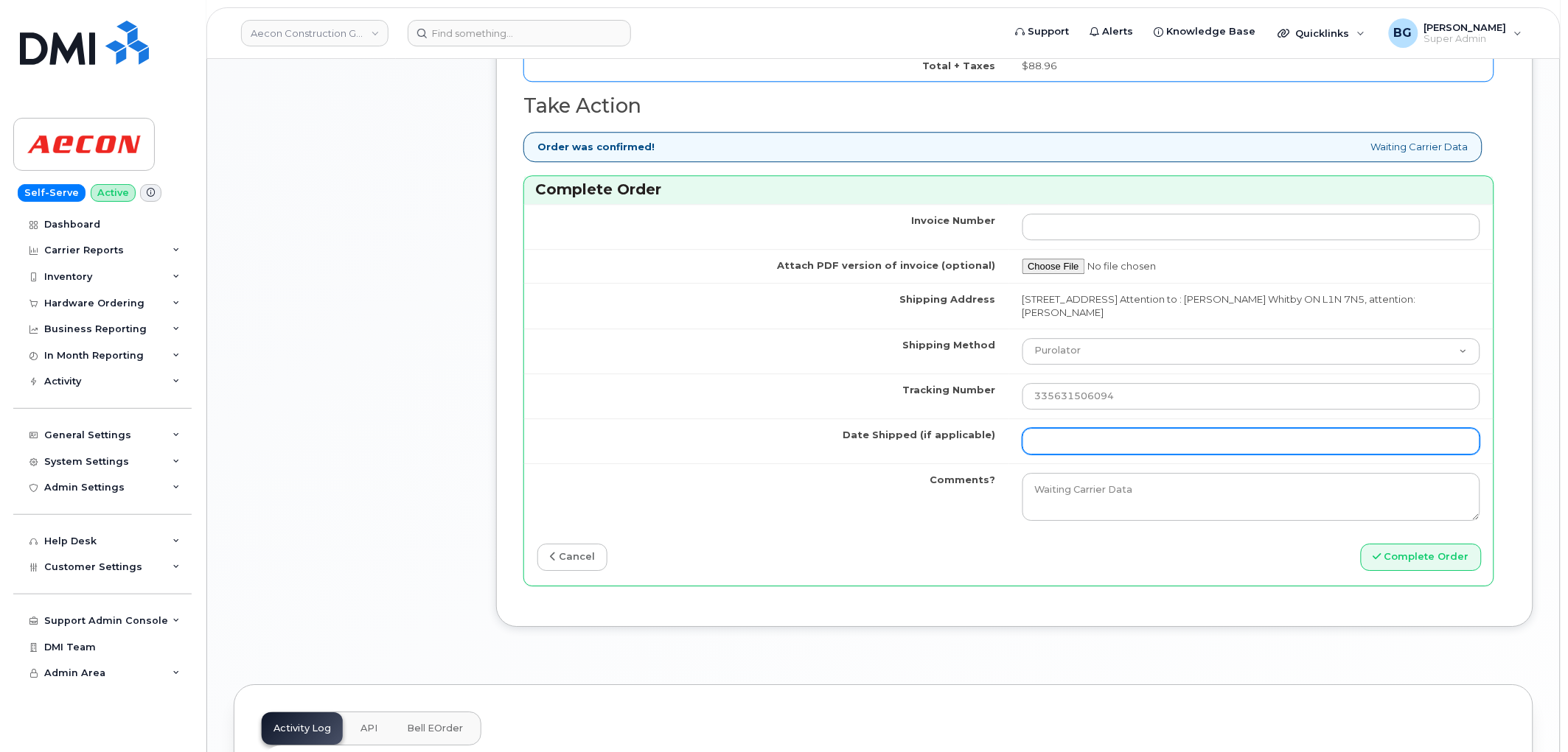
click at [1105, 428] on input "Date Shipped (if applicable)" at bounding box center [1252, 442] width 458 height 27
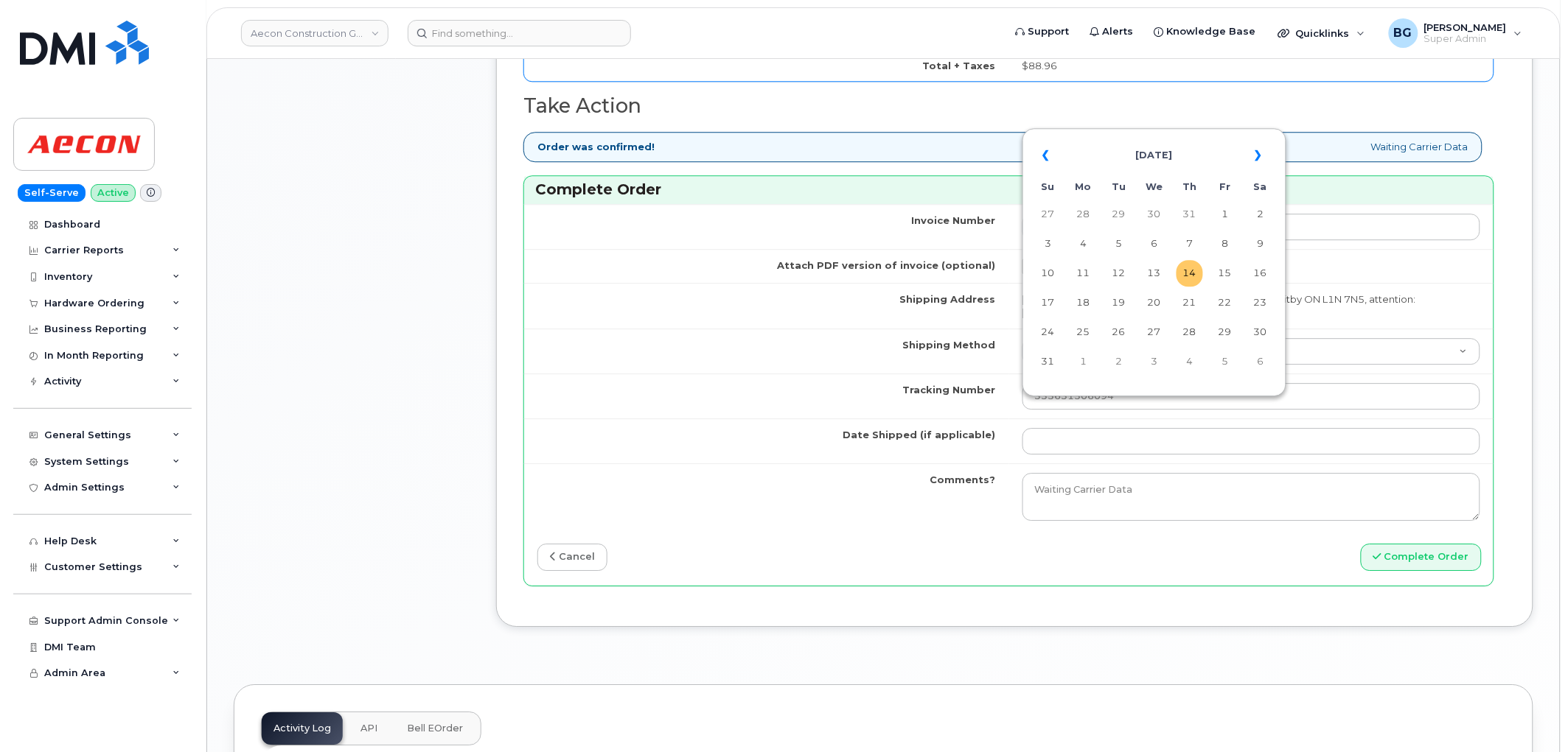
click at [1195, 275] on td "14" at bounding box center [1190, 273] width 27 height 27
type input "[DATE]"
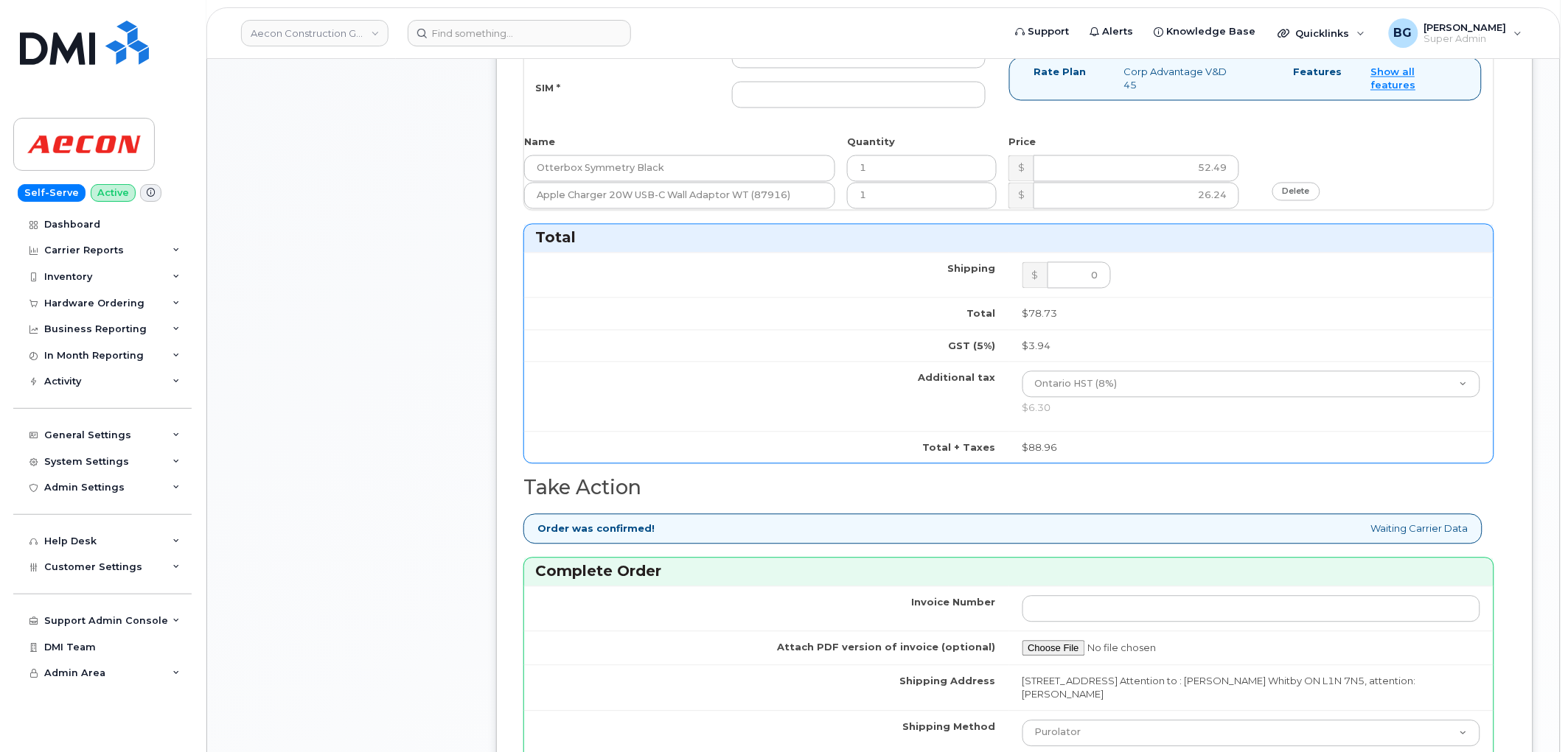
scroll to position [642, 0]
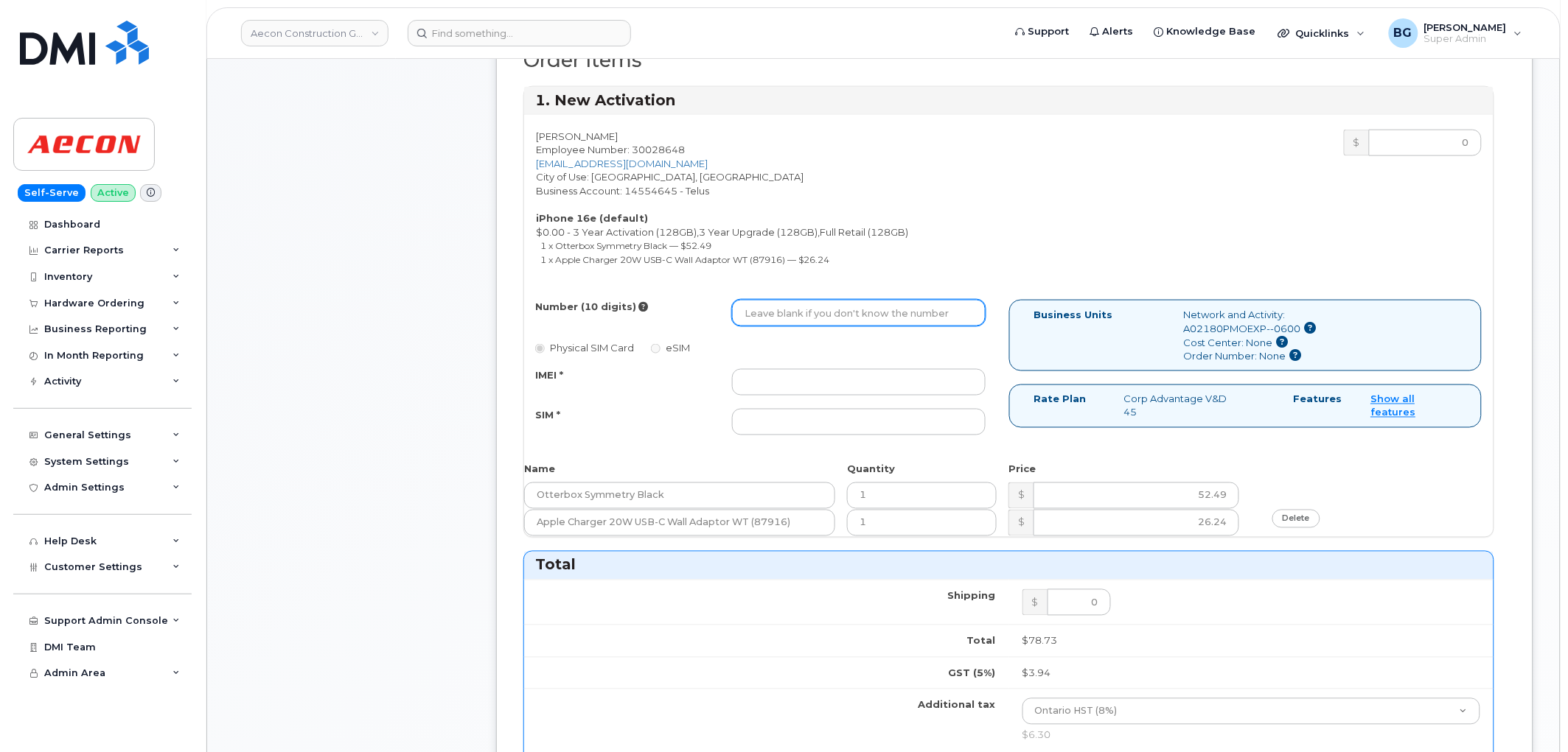
click at [806, 301] on input "Number (10 digits)" at bounding box center [859, 313] width 253 height 27
paste input "289) 675-6532"
type input "2896756532"
click at [801, 347] on div "Number (10 digits) 2896756532 Physical SIM Card eSIM IMEI * SIM *" at bounding box center [767, 374] width 485 height 148
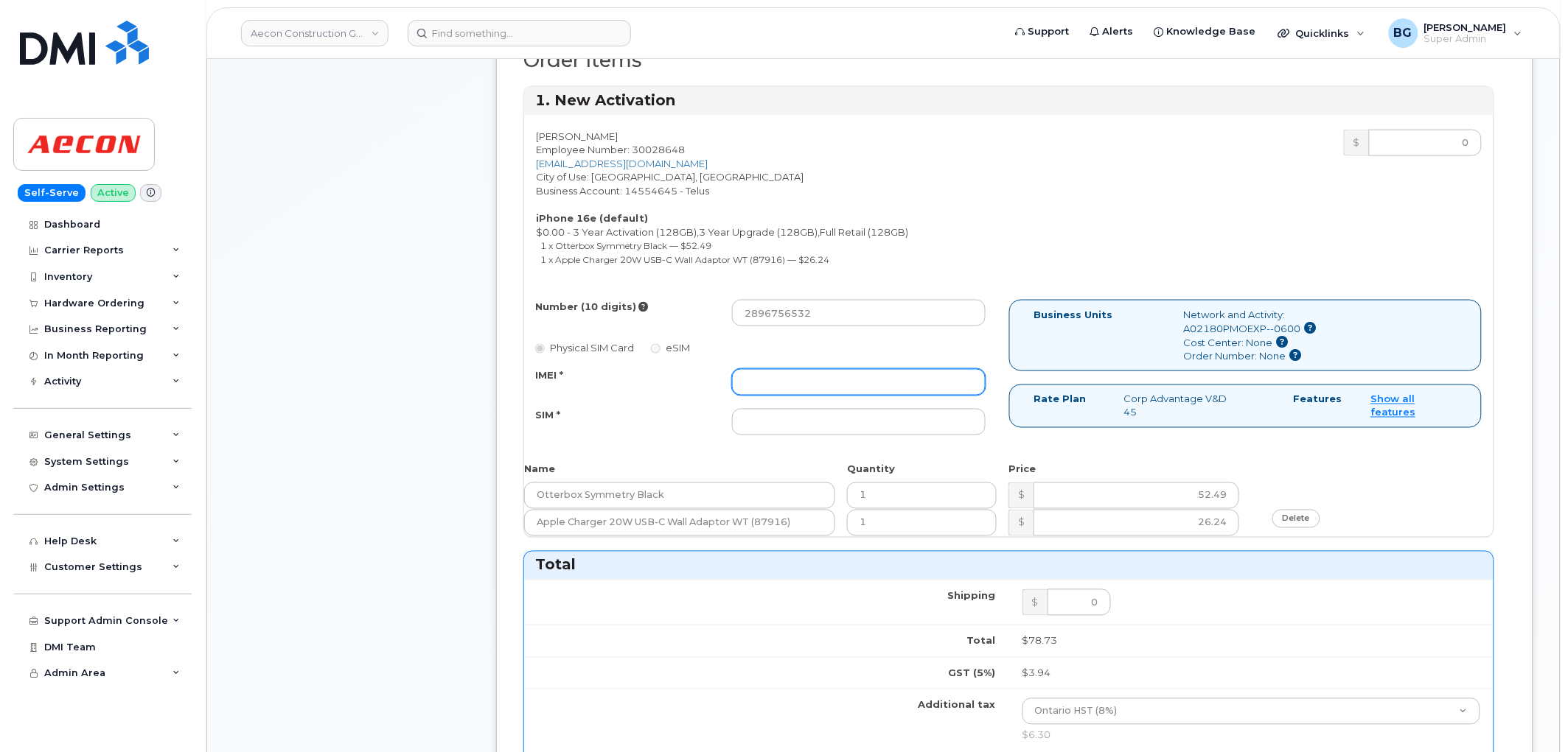
click at [806, 369] on input "IMEI *" at bounding box center [859, 382] width 253 height 27
paste input "353389561532821"
type input "353389561532821"
click at [775, 413] on input "SIM *" at bounding box center [859, 422] width 253 height 27
paste input "89043052010008887025008977722132"
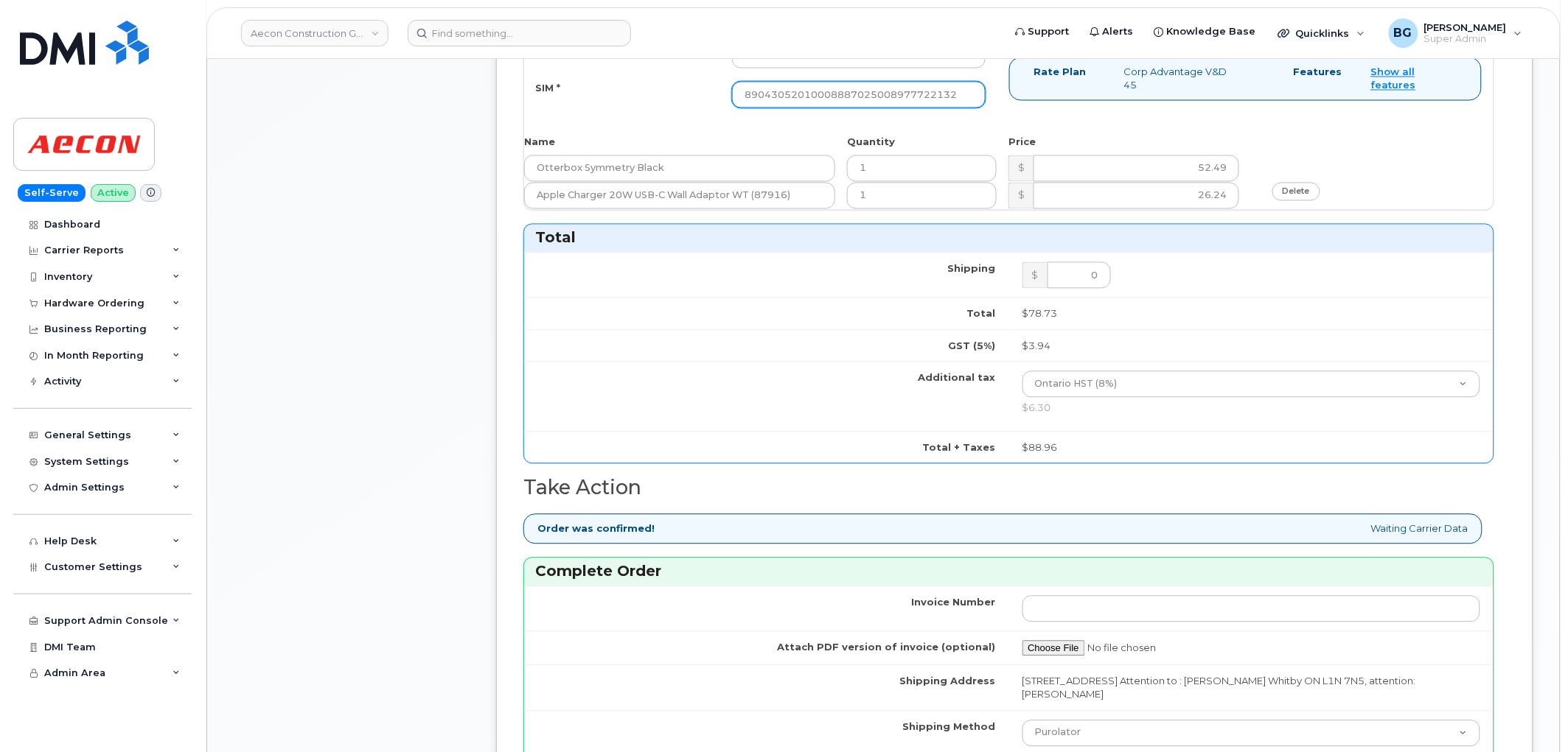
scroll to position [1242, 0]
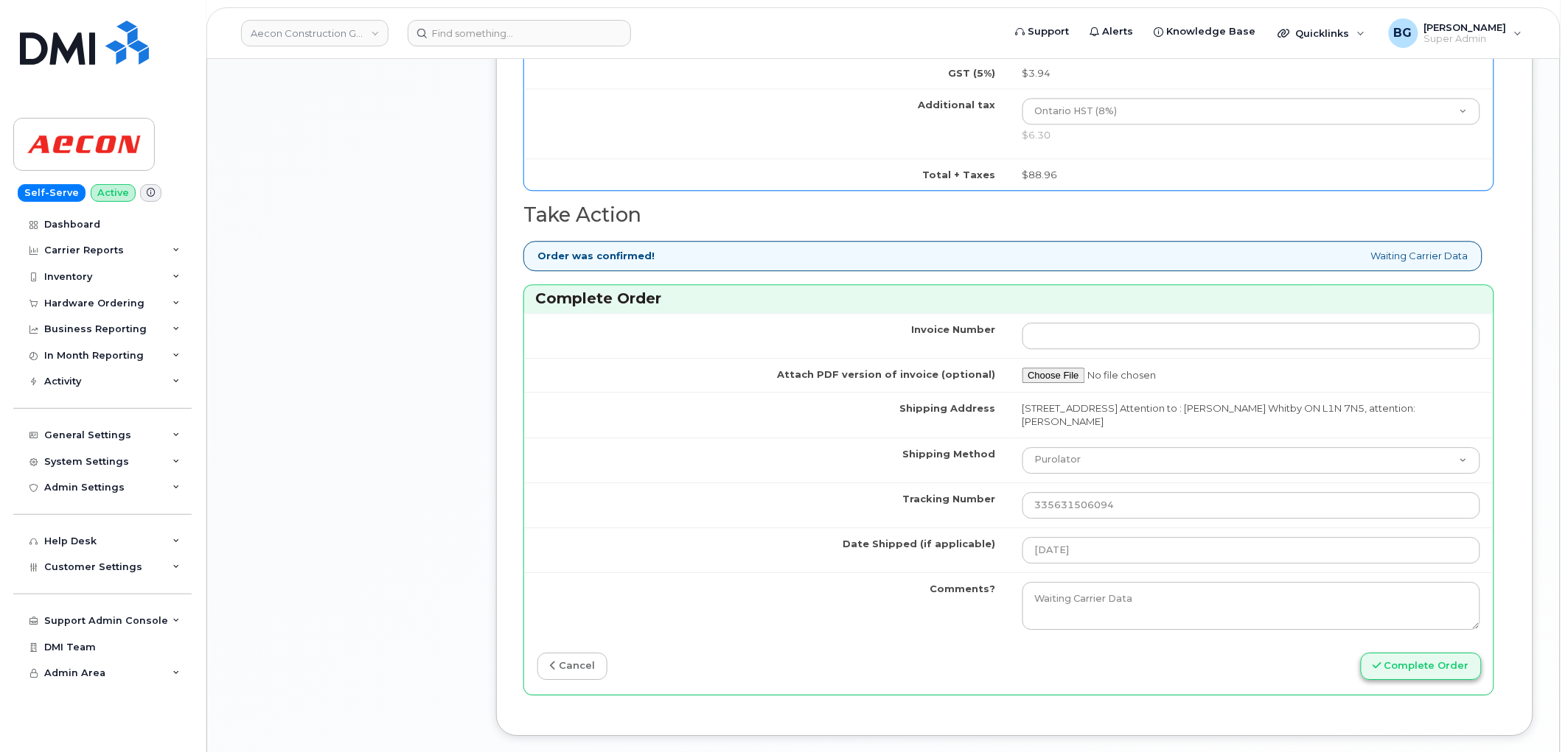
type input "89043052010008887025008977722132"
click at [1408, 653] on button "Complete Order" at bounding box center [1421, 666] width 121 height 27
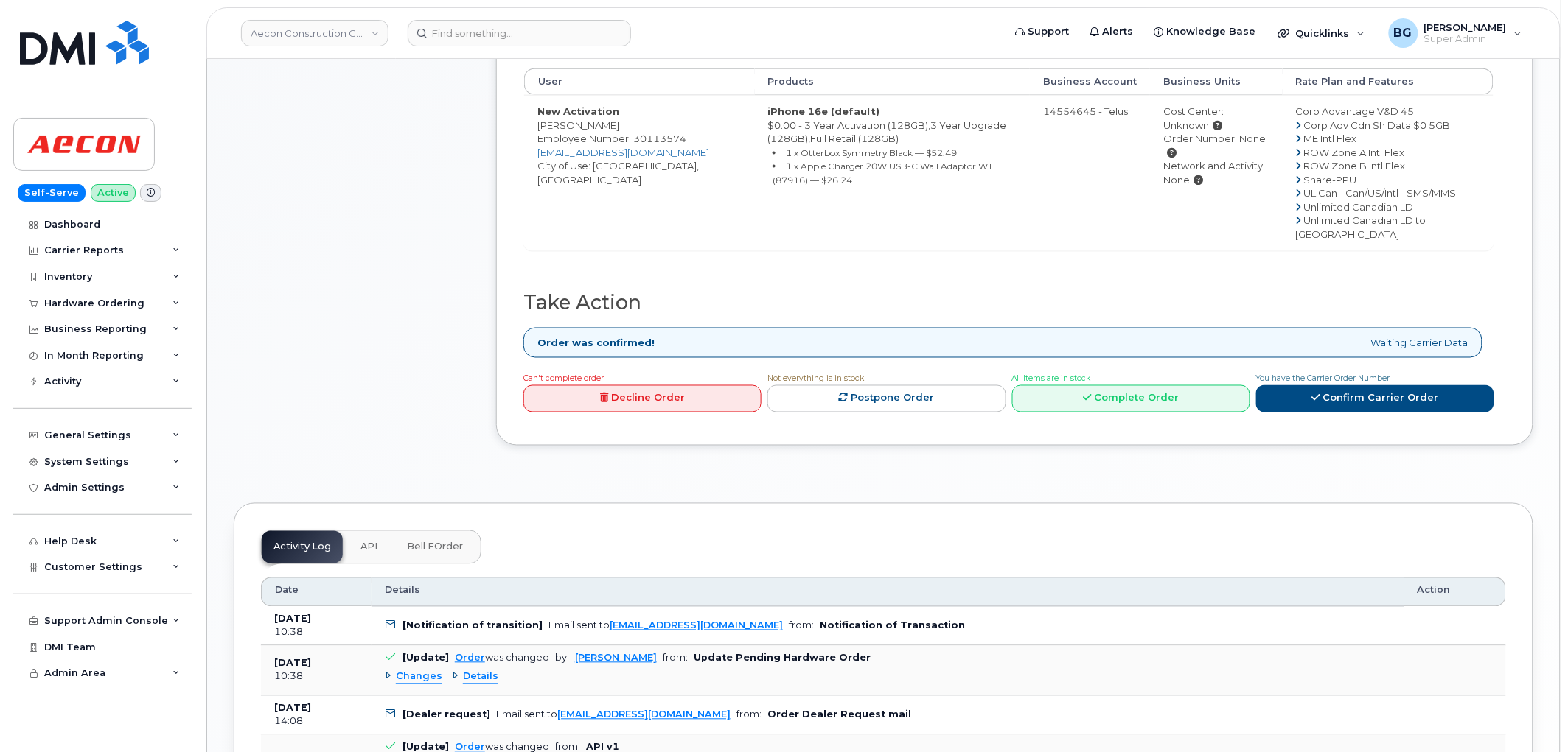
scroll to position [710, 0]
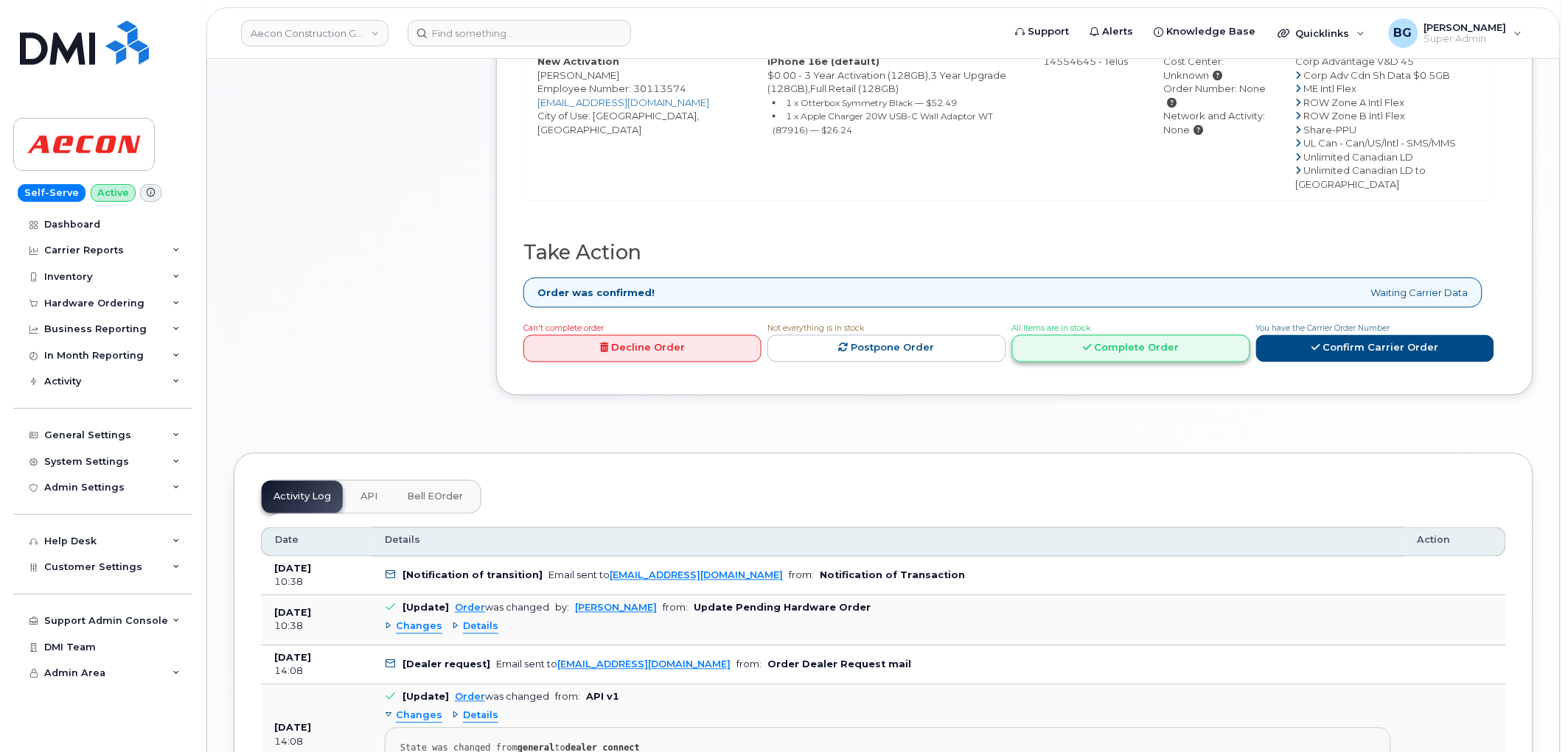
click at [1165, 362] on link "Complete Order" at bounding box center [1131, 349] width 238 height 27
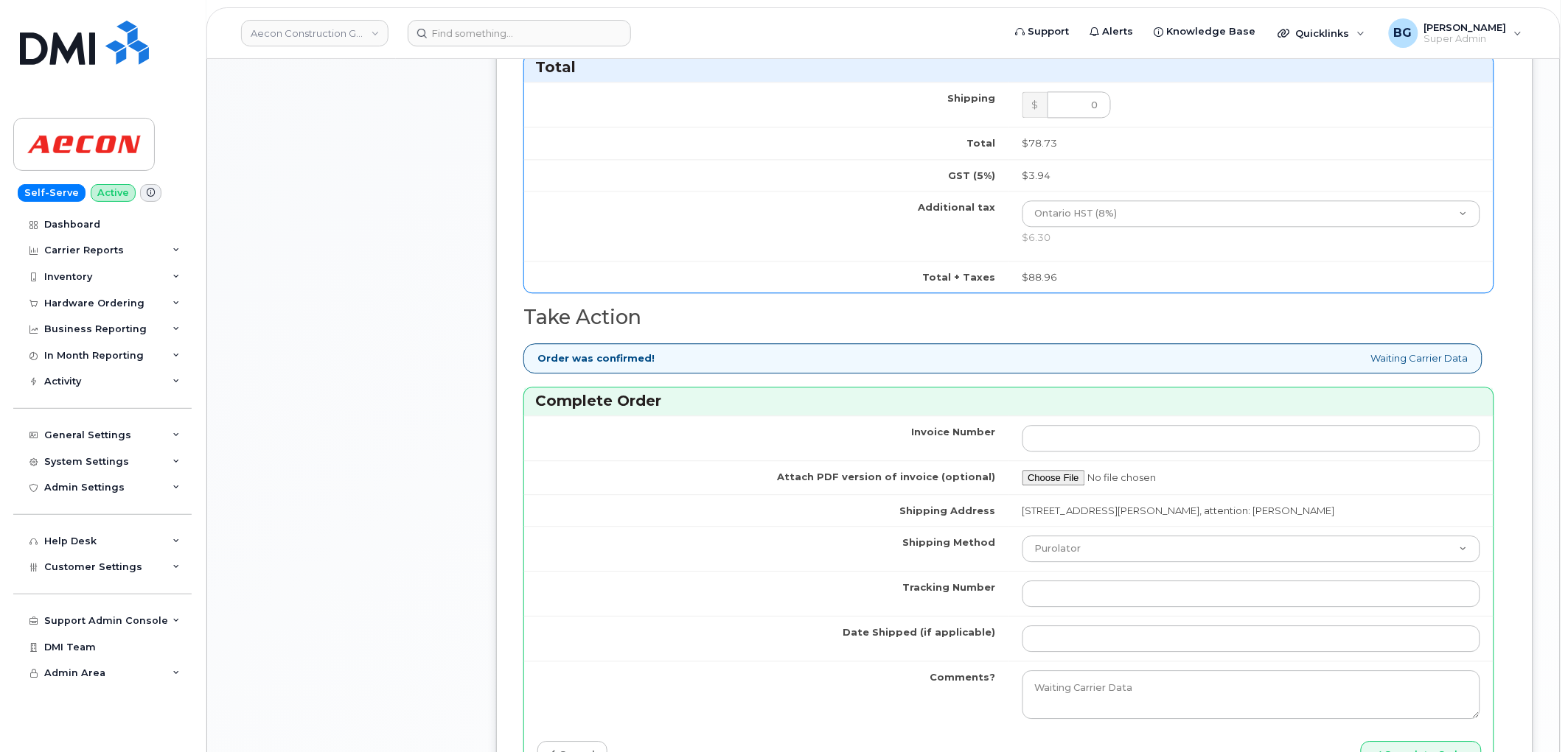
scroll to position [1145, 0]
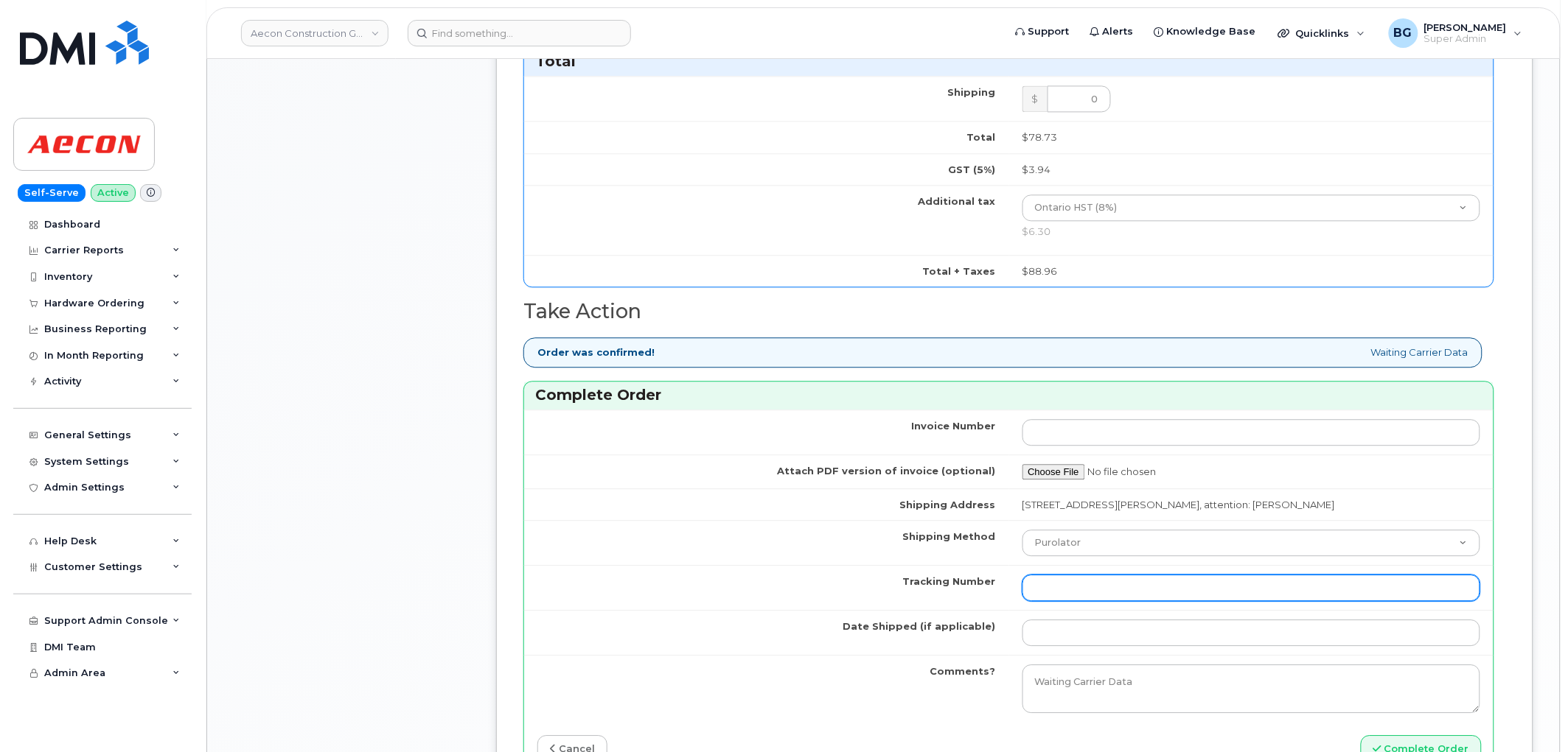
click at [1096, 575] on input "Tracking Number" at bounding box center [1252, 588] width 458 height 27
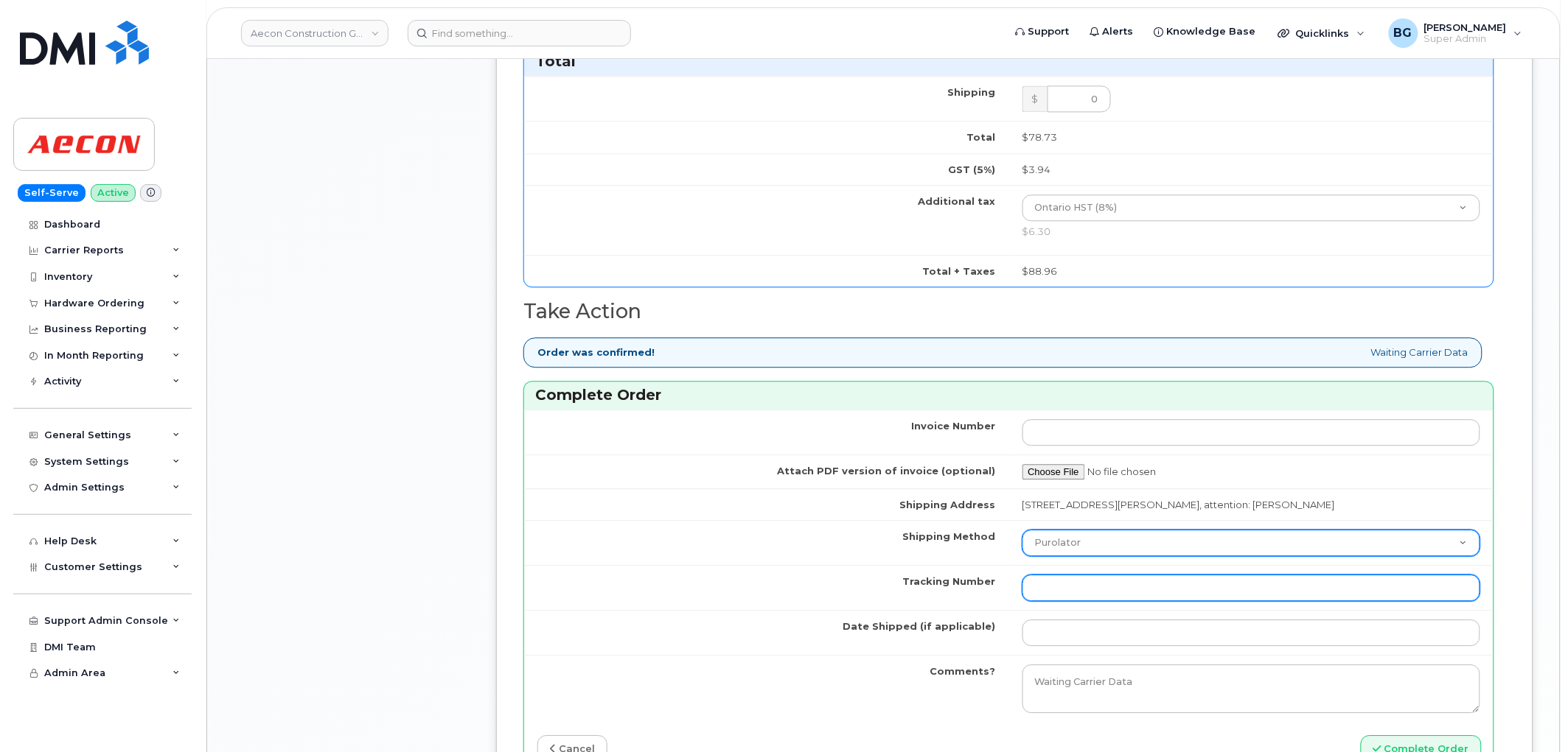
paste input "392110367744"
type input "392110367744"
click at [1113, 530] on select "Purolator UPS FedEx Canada Post Courier Other Drop Off Pick Up" at bounding box center [1252, 543] width 458 height 27
select select "FedEx"
click at [1023, 530] on select "Purolator UPS FedEx Canada Post Courier Other Drop Off Pick Up" at bounding box center [1252, 543] width 458 height 27
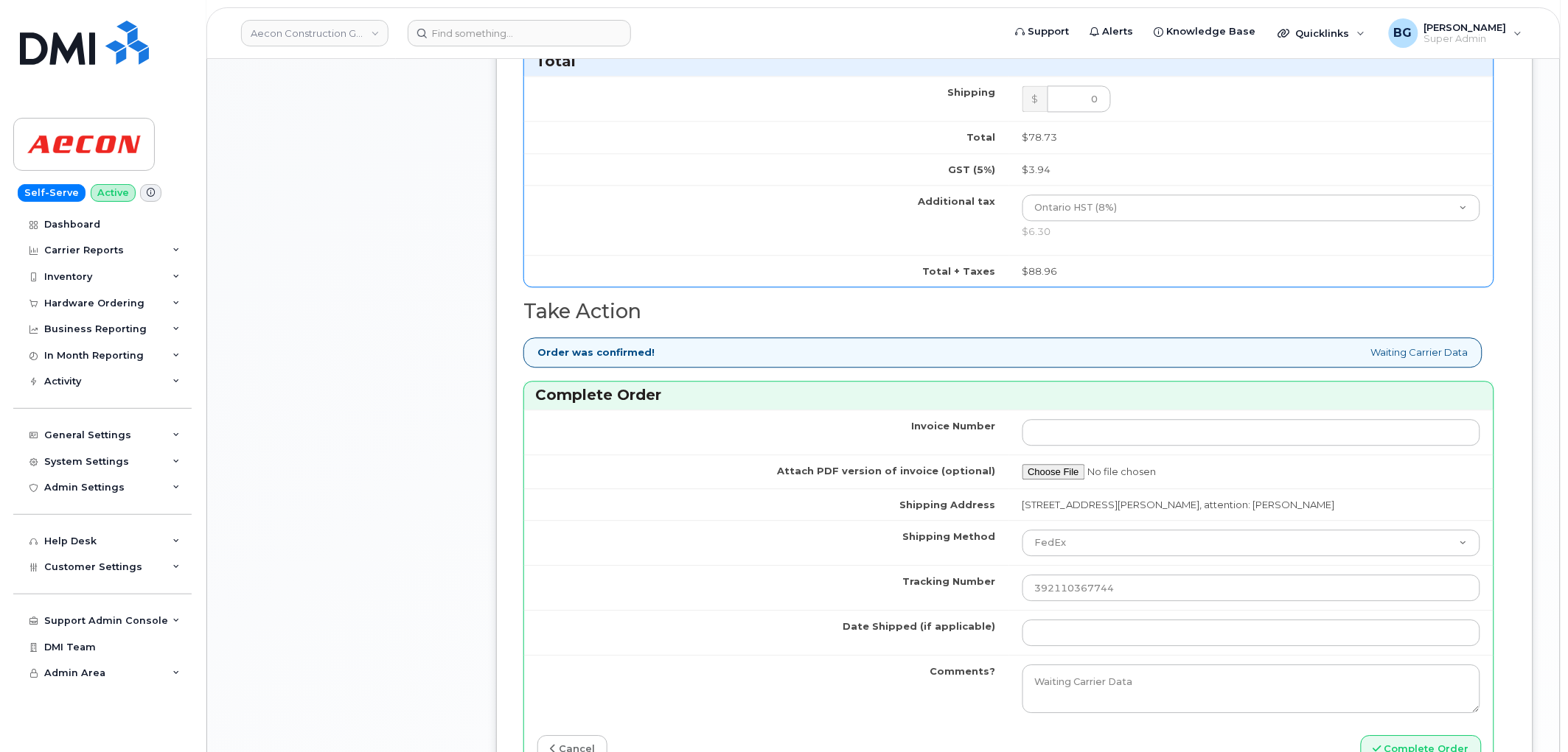
click at [775, 540] on td "Shipping Method" at bounding box center [767, 543] width 485 height 45
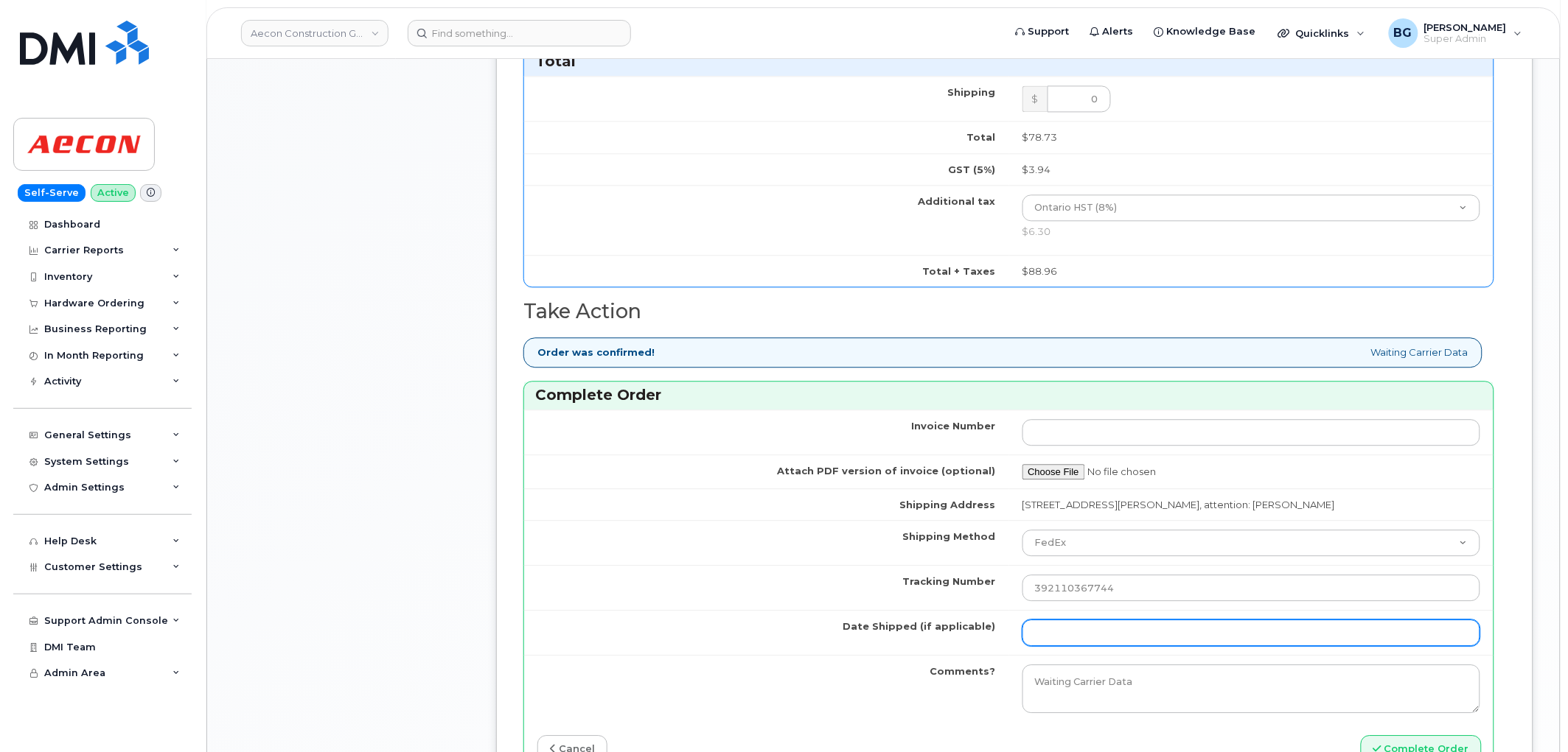
click at [1064, 624] on input "Date Shipped (if applicable)" at bounding box center [1252, 633] width 458 height 27
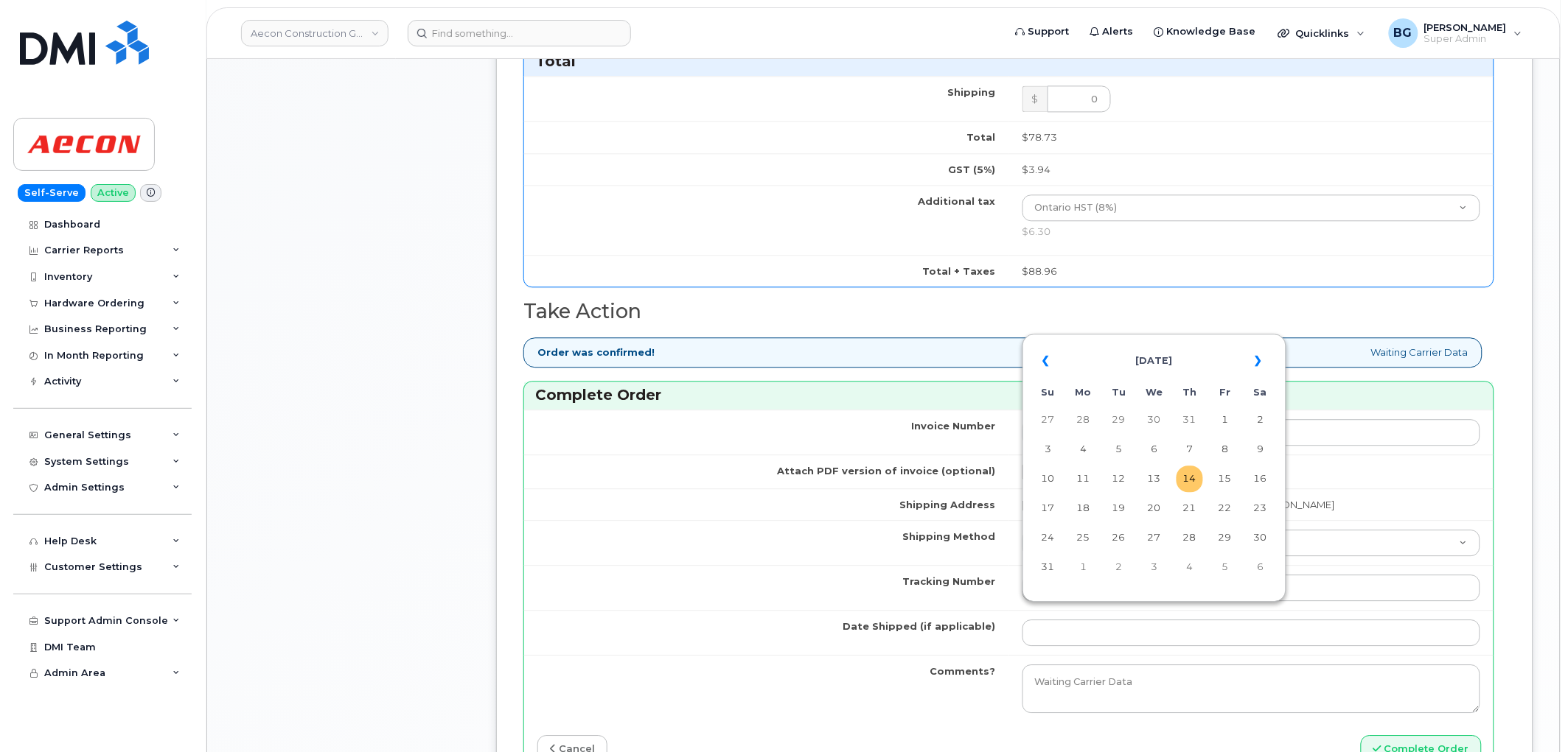
click at [1191, 474] on td "14" at bounding box center [1190, 479] width 27 height 27
type input "[DATE]"
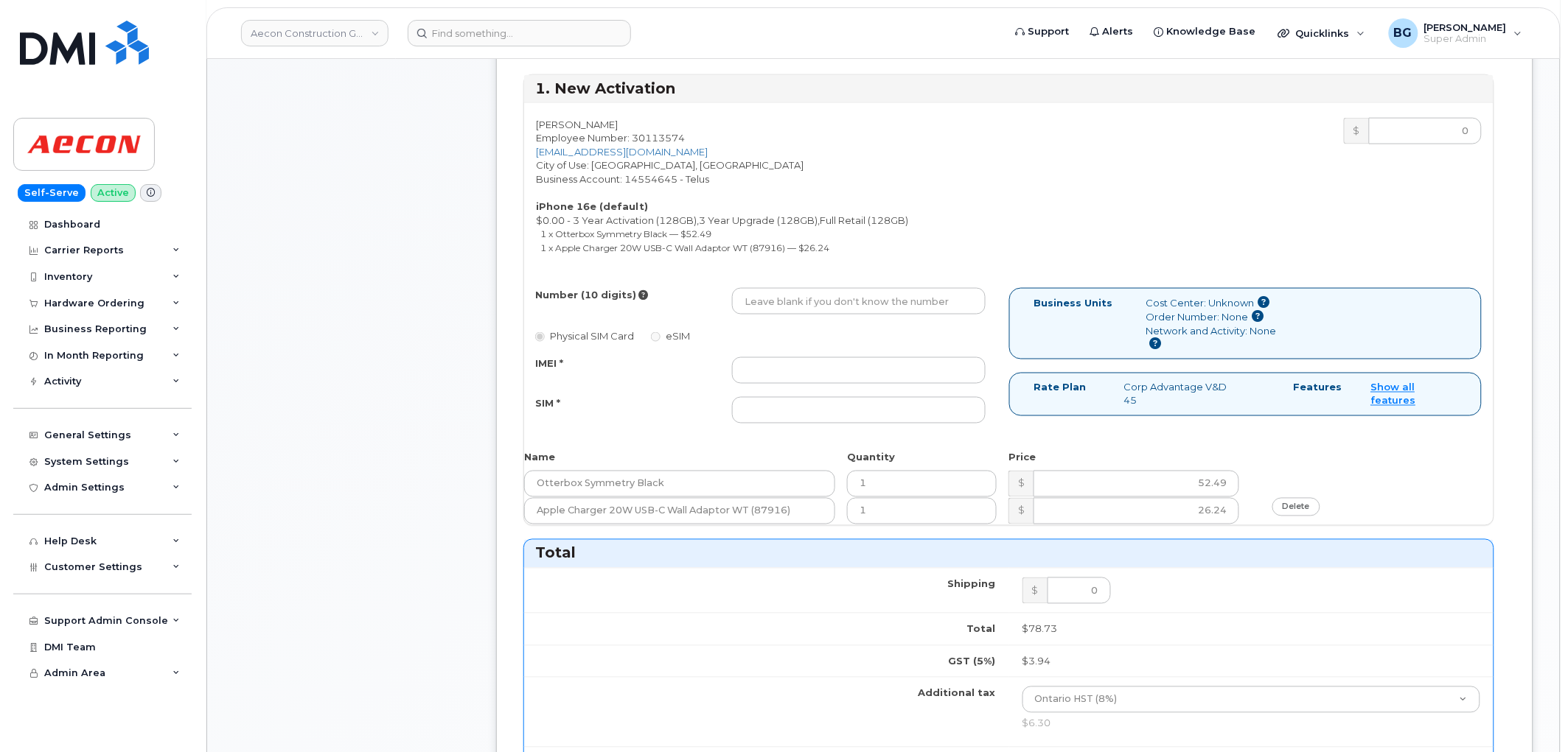
scroll to position [491, 0]
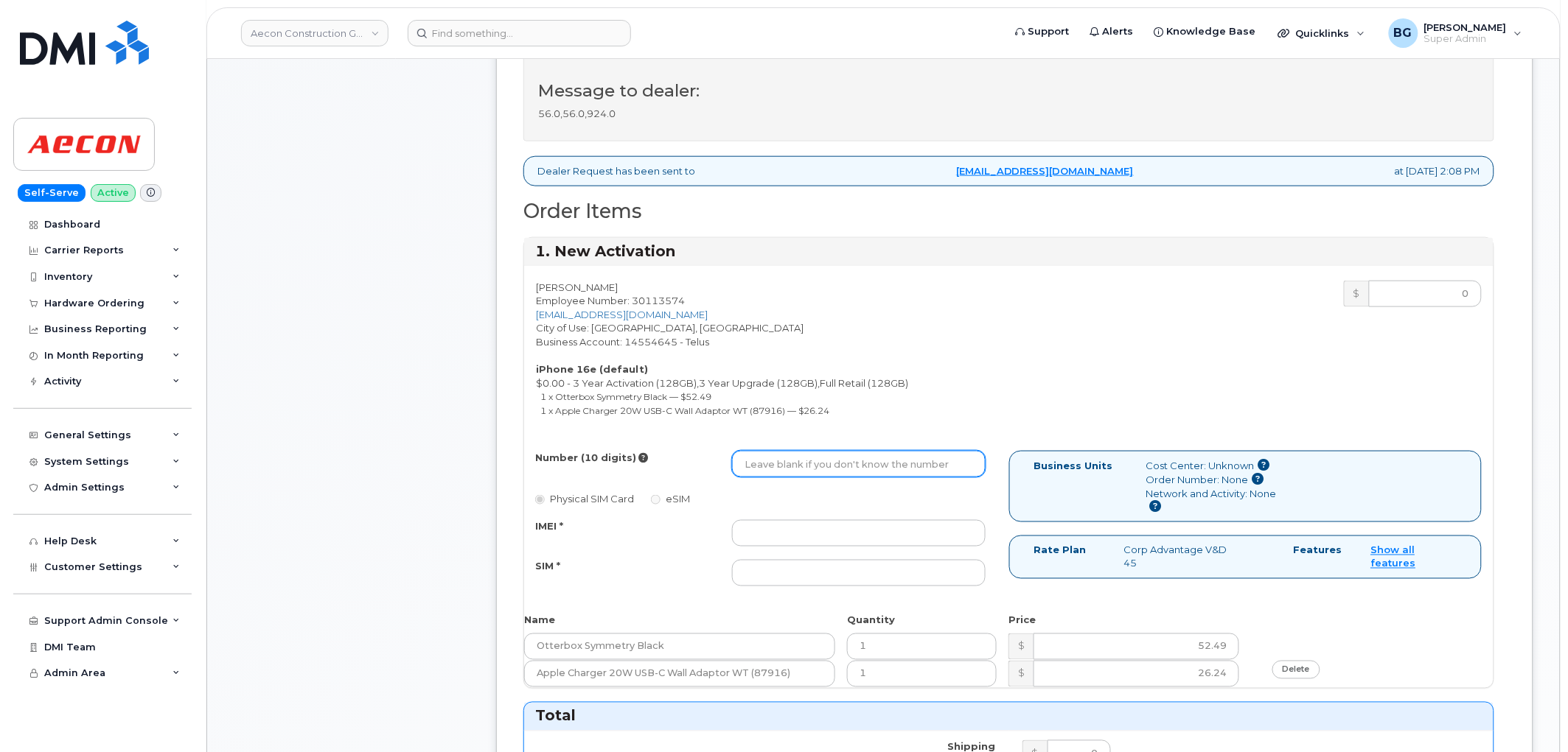
click at [826, 452] on input "Number (10 digits)" at bounding box center [859, 464] width 253 height 27
paste input "416) 455-3705"
type input "4164553705"
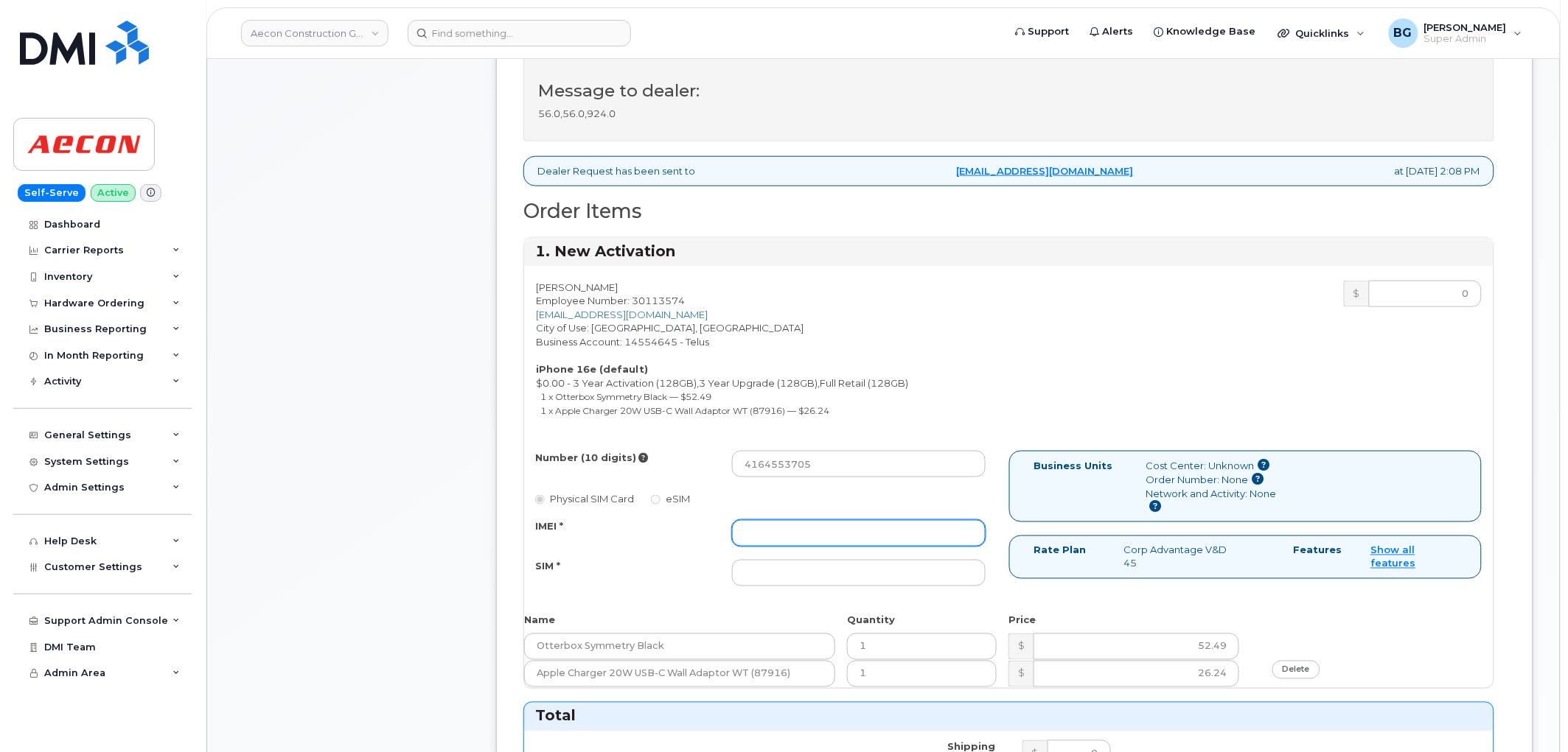
click at [782, 520] on input "IMEI *" at bounding box center [859, 534] width 253 height 27
paste input "350515301535822"
type input "350515301535822"
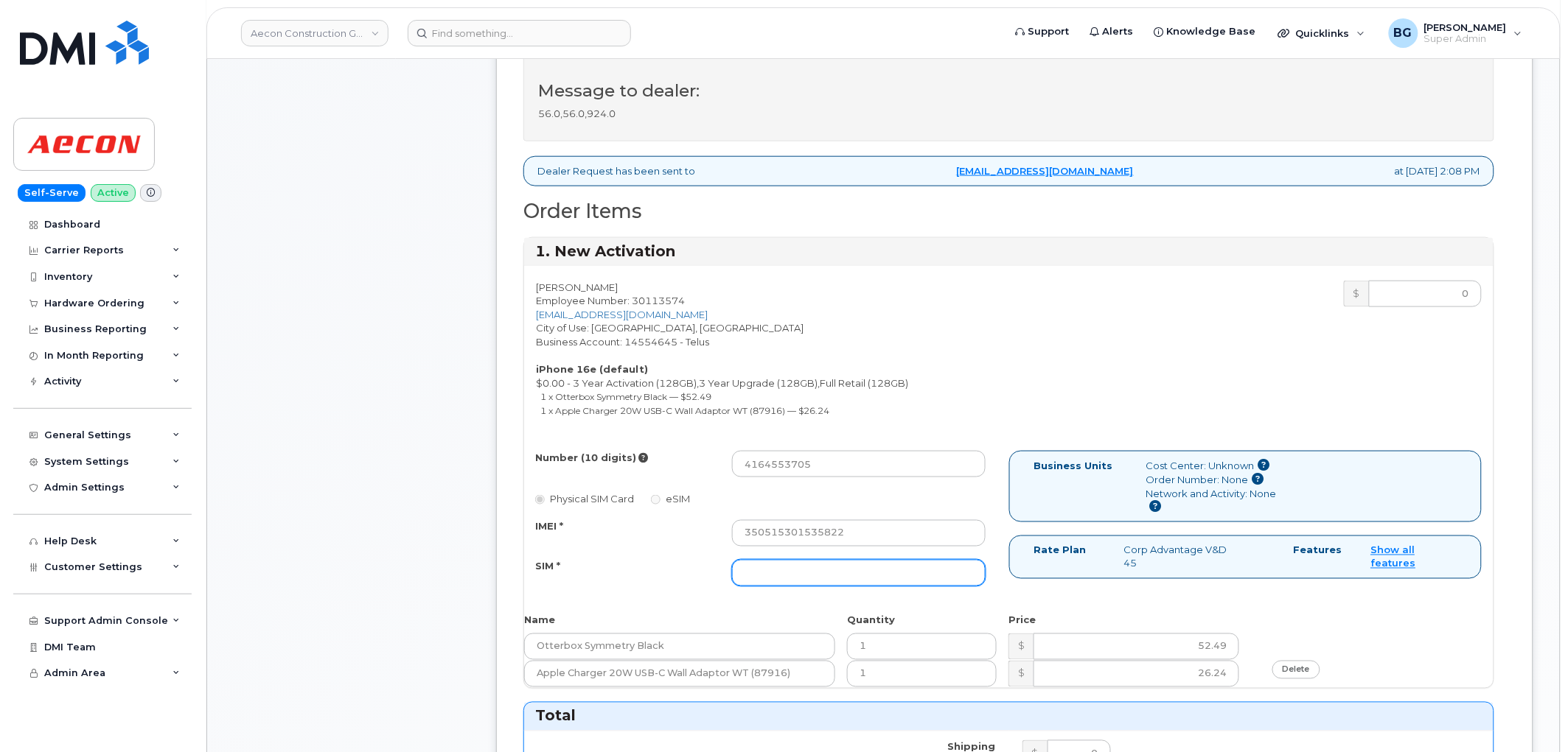
click at [822, 560] on input "SIM *" at bounding box center [859, 573] width 253 height 27
paste input "89043052010008887025001991296938"
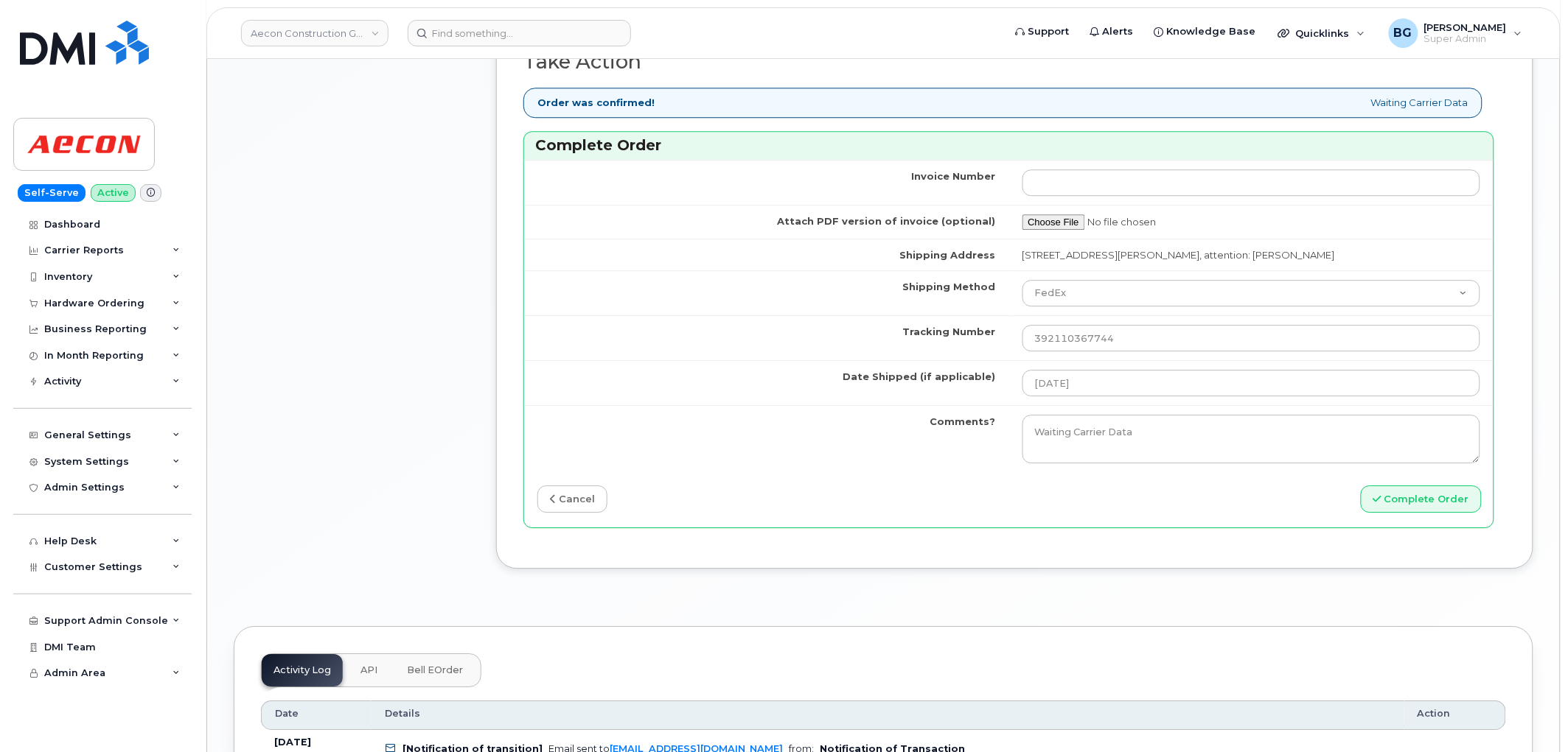
scroll to position [1528, 0]
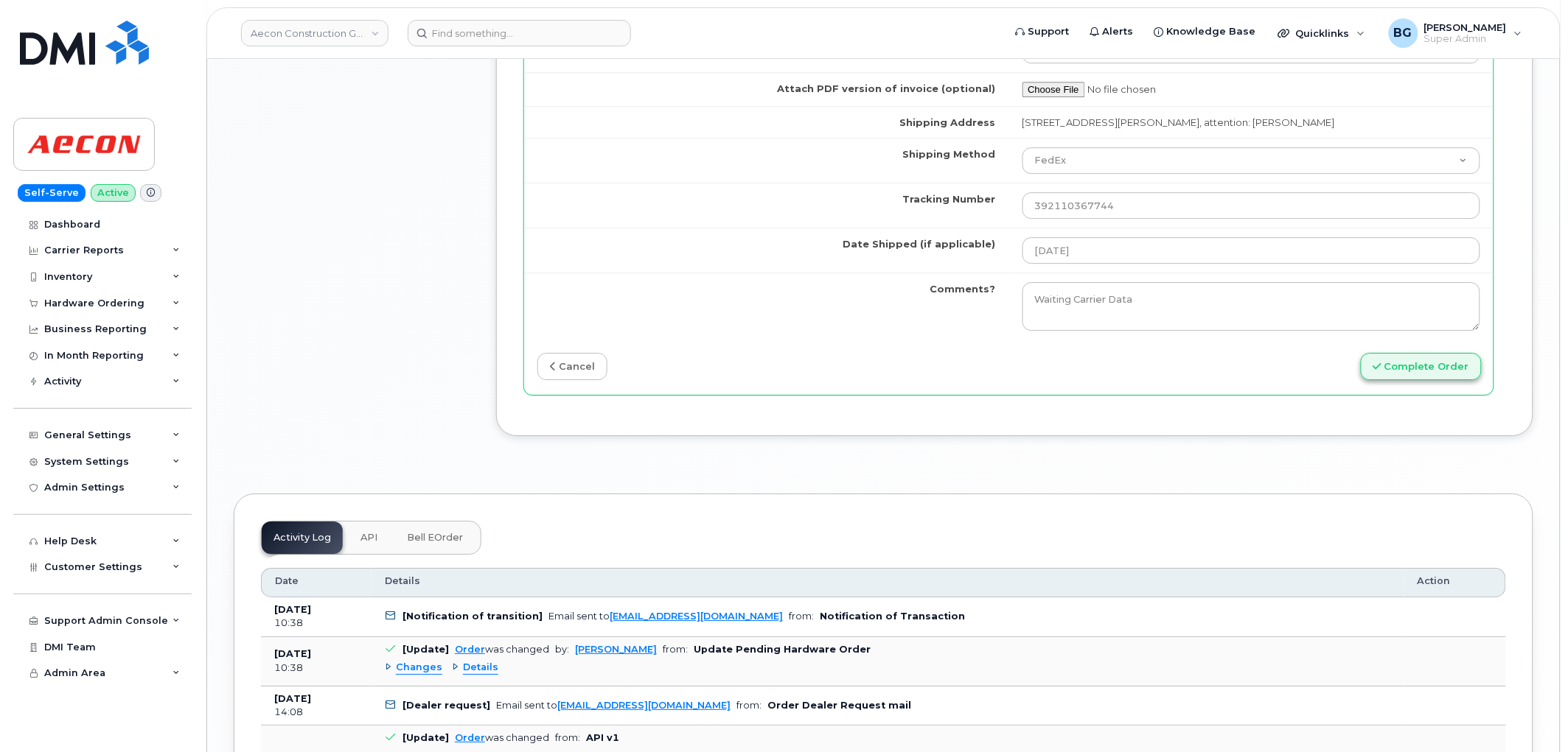
type input "89043052010008887025001991296938"
click at [1435, 353] on button "Complete Order" at bounding box center [1421, 366] width 121 height 27
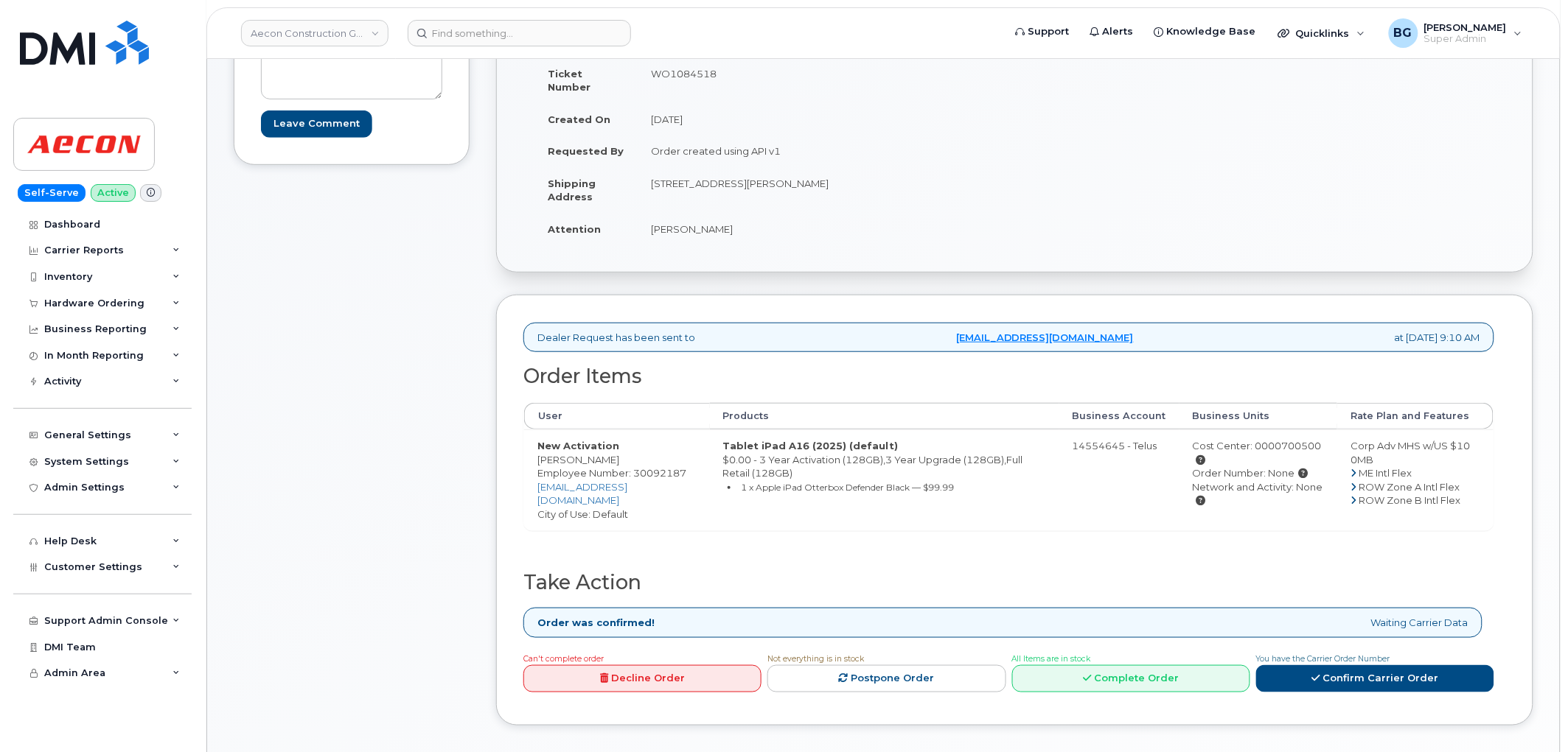
scroll to position [382, 0]
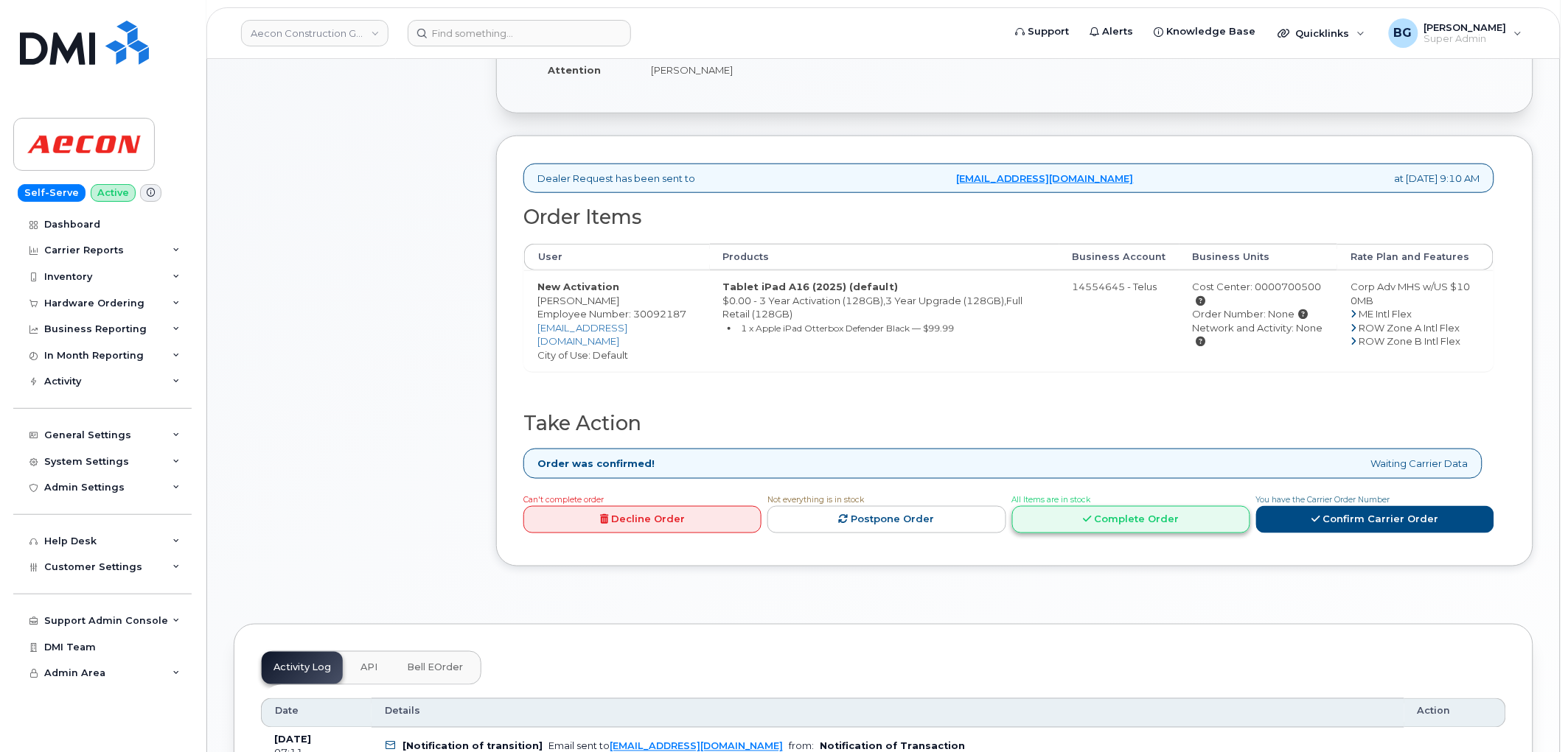
click at [1099, 506] on link "Complete Order" at bounding box center [1131, 520] width 238 height 27
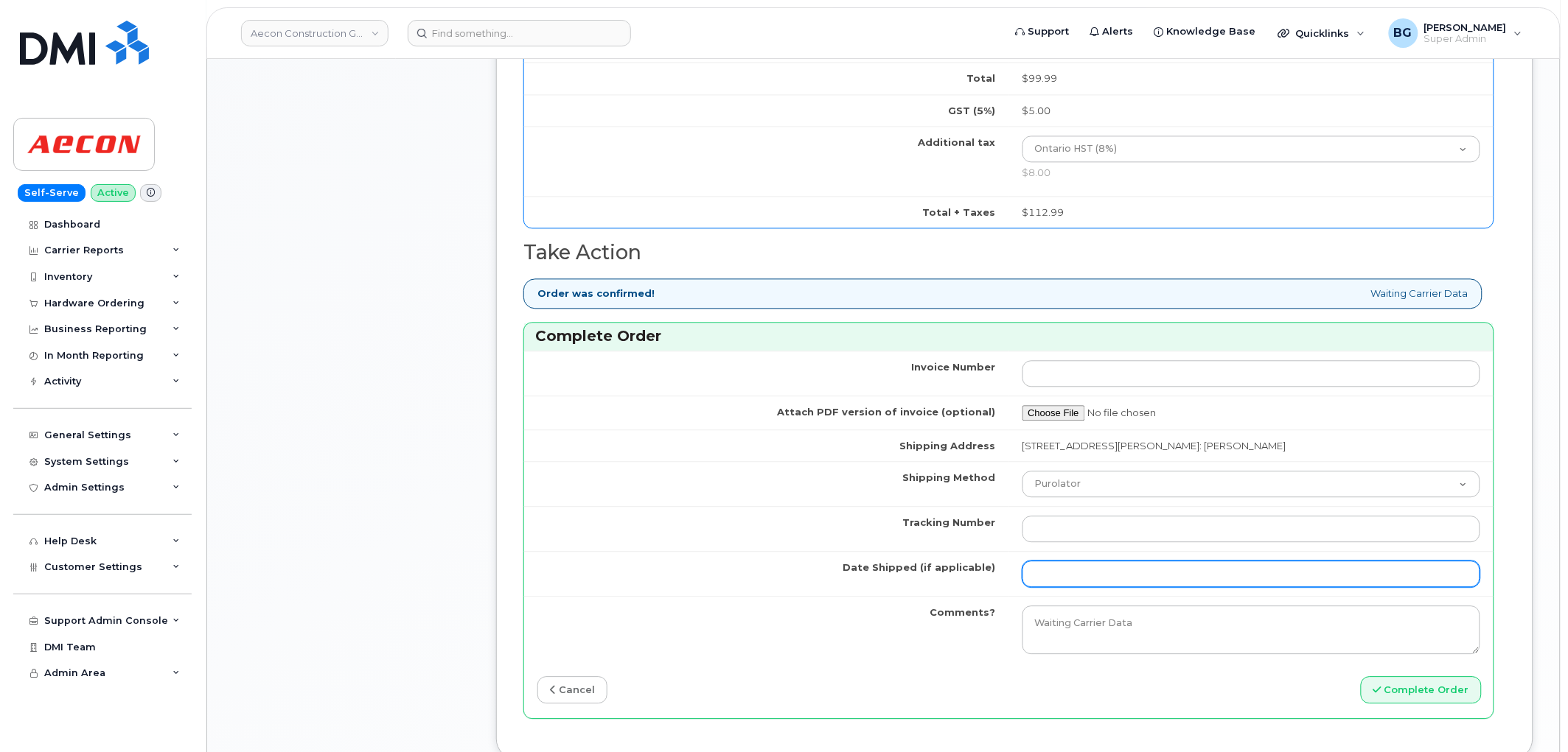
scroll to position [1091, 0]
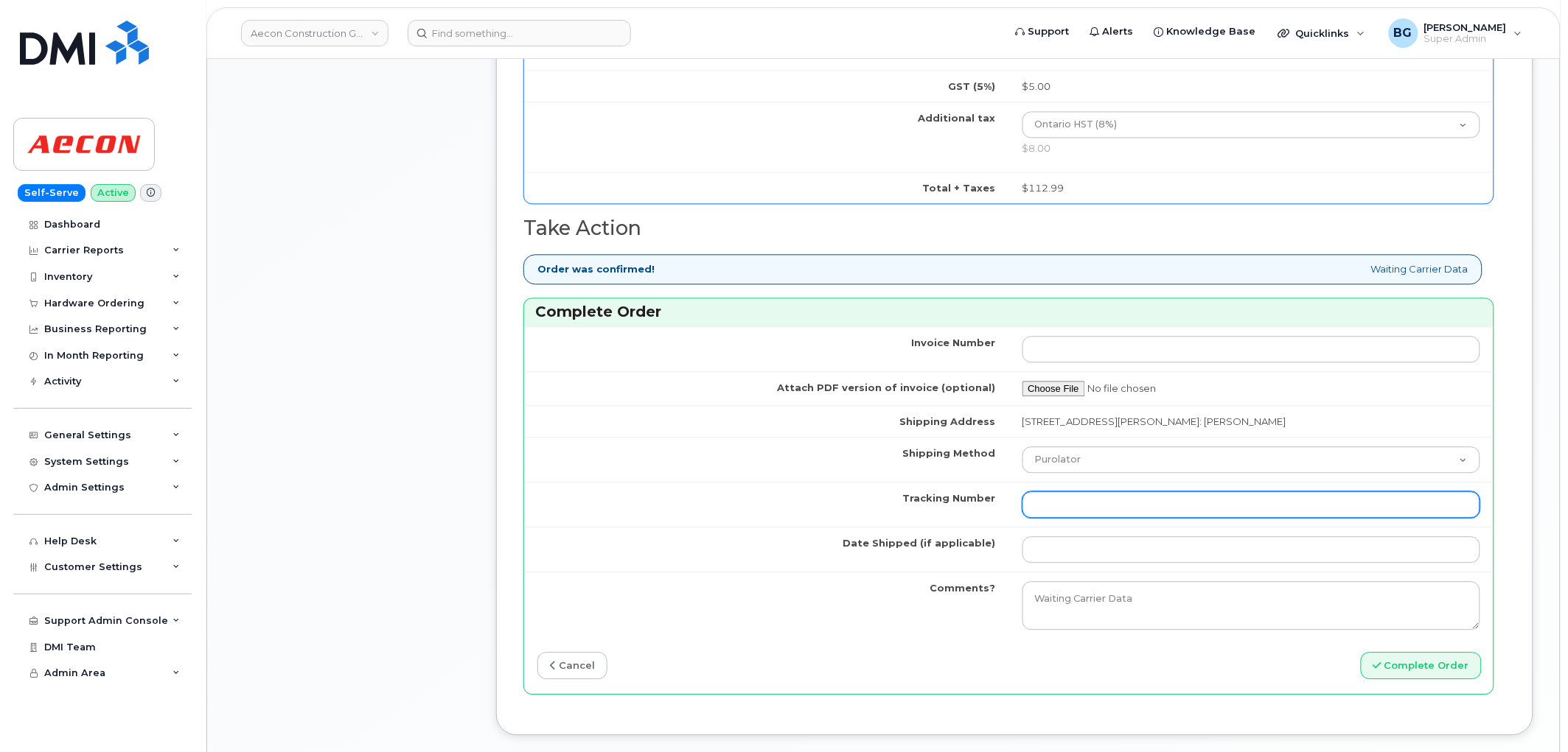
click at [1115, 504] on input "Tracking Number" at bounding box center [1252, 505] width 458 height 27
click at [1112, 492] on input "Tracking Number" at bounding box center [1252, 505] width 458 height 27
click at [1151, 491] on input "Tracking Number" at bounding box center [1252, 505] width 458 height 27
paste input "335629083890"
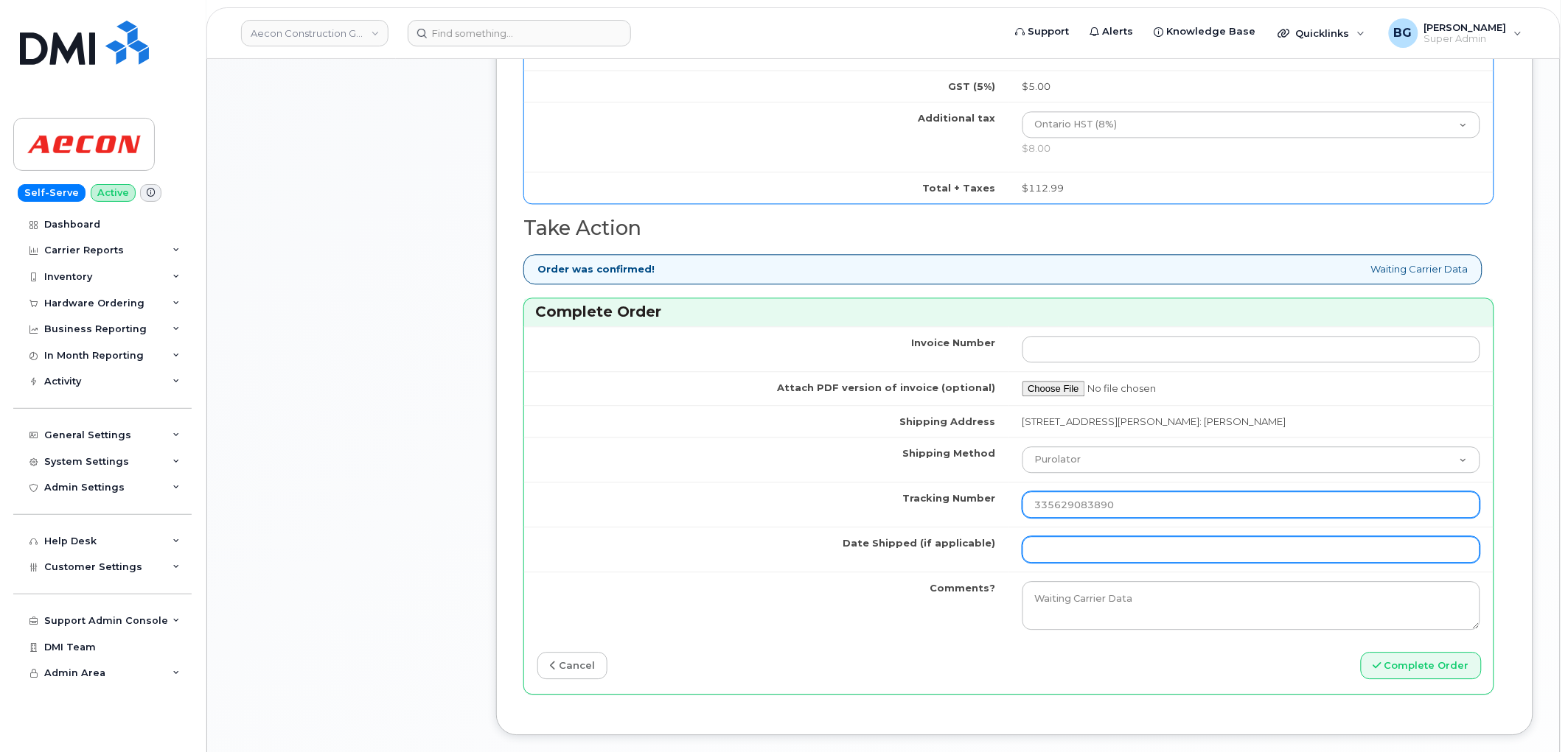
type input "335629083890"
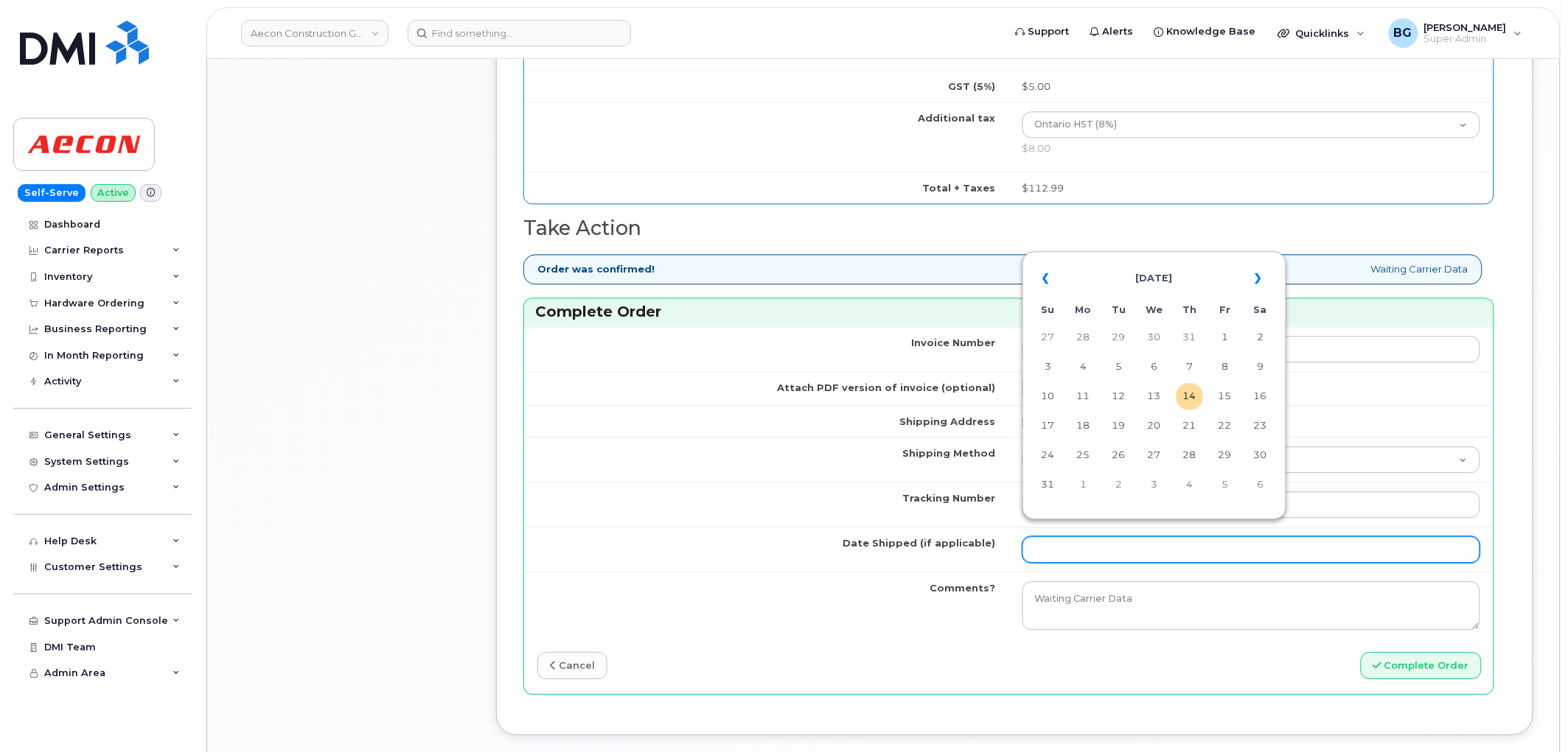
click at [1073, 537] on input "Date Shipped (if applicable)" at bounding box center [1252, 550] width 458 height 27
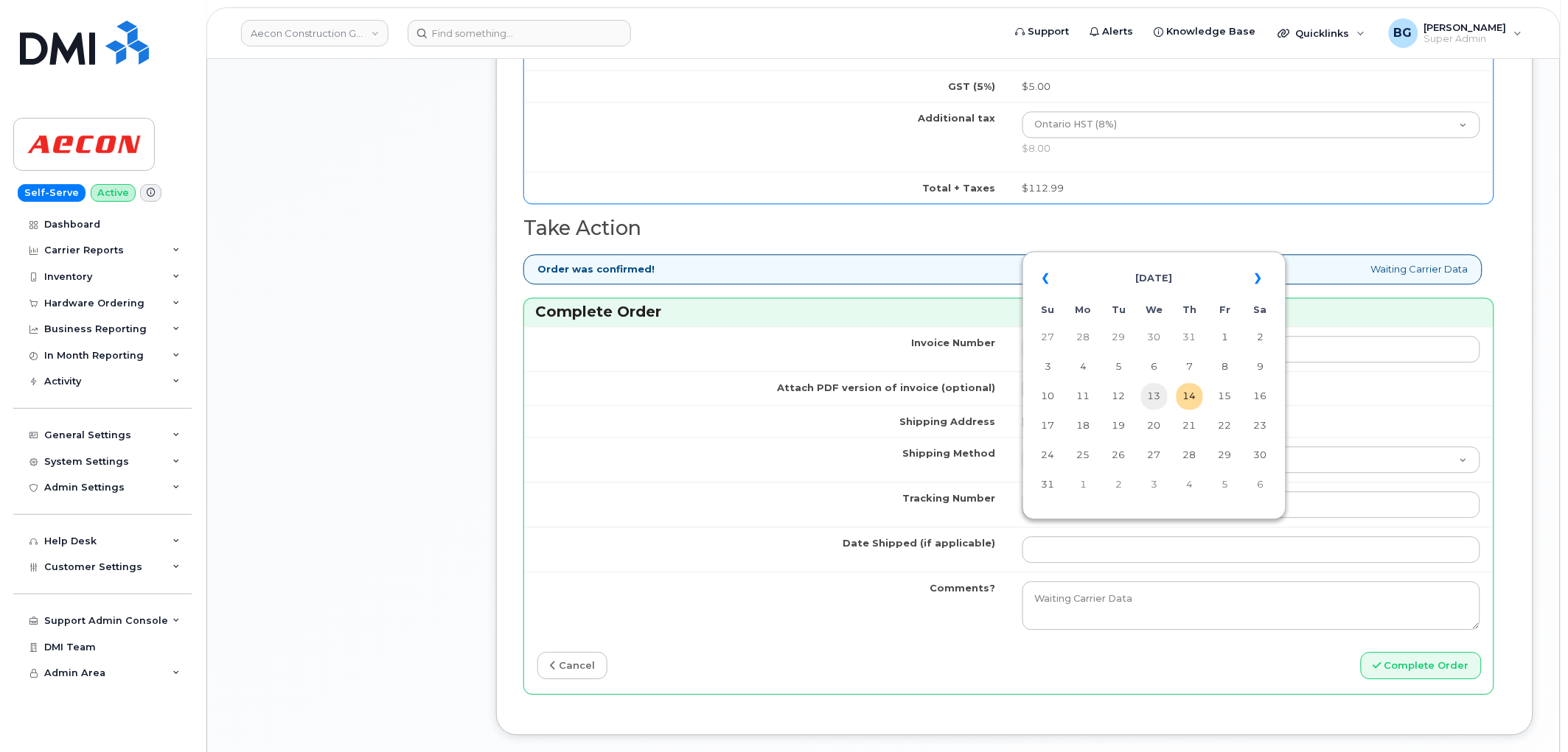
click at [1147, 402] on td "13" at bounding box center [1154, 396] width 27 height 27
type input "[DATE]"
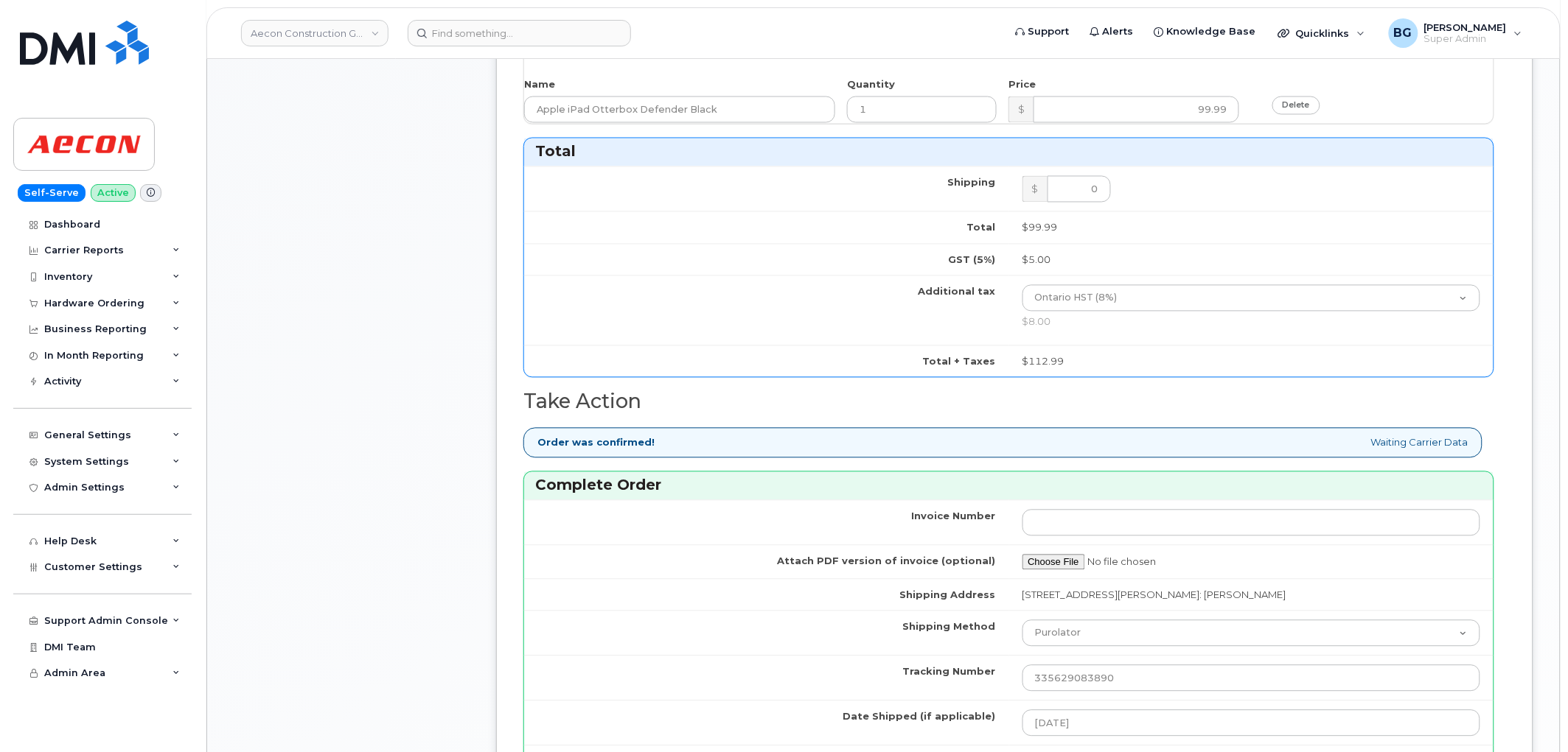
scroll to position [654, 0]
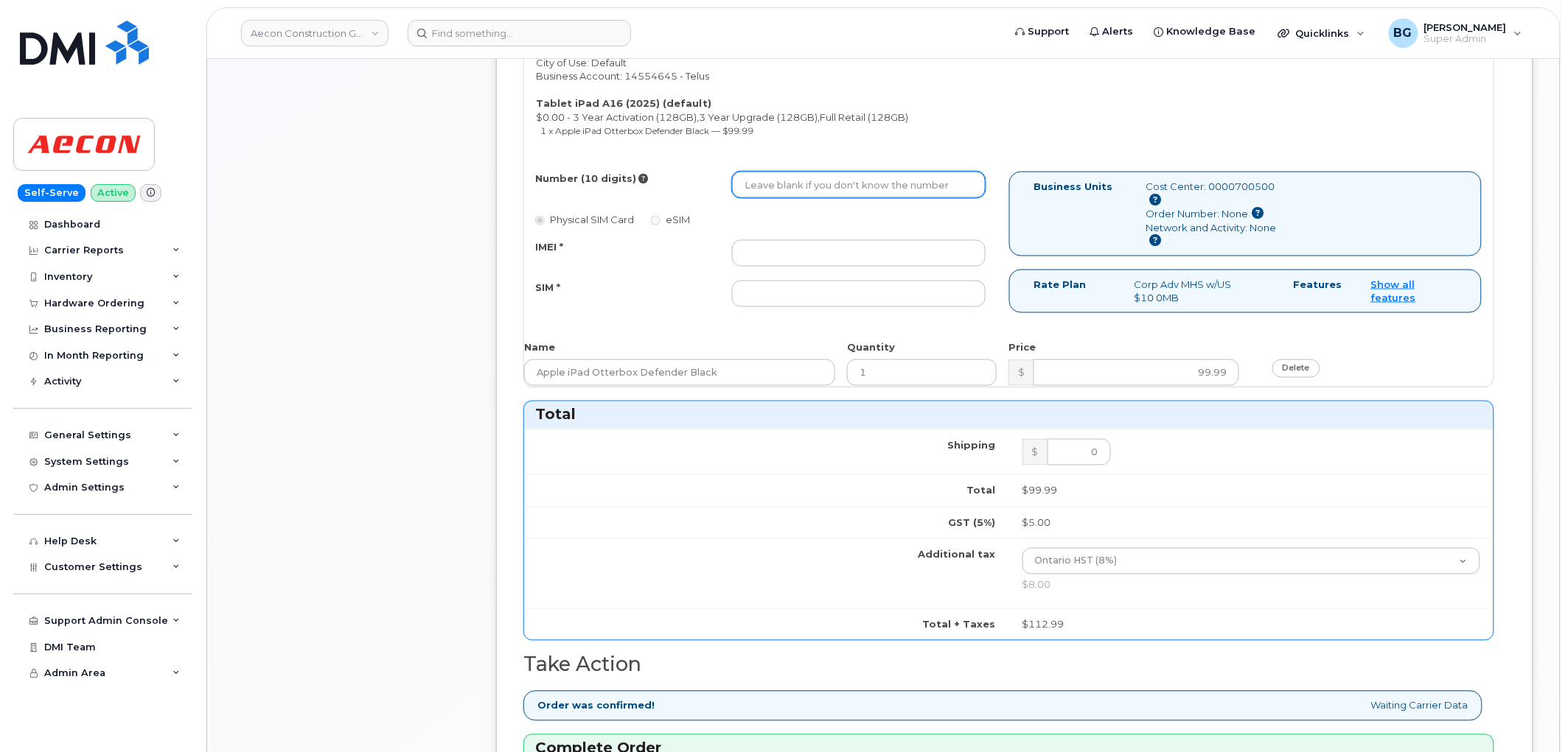
paste input "289) 675-3663"
click at [808, 175] on input "Number (10 digits)" at bounding box center [859, 185] width 253 height 27
type input "2896753663"
click at [824, 212] on div "Physical SIM Card eSIM" at bounding box center [761, 220] width 451 height 15
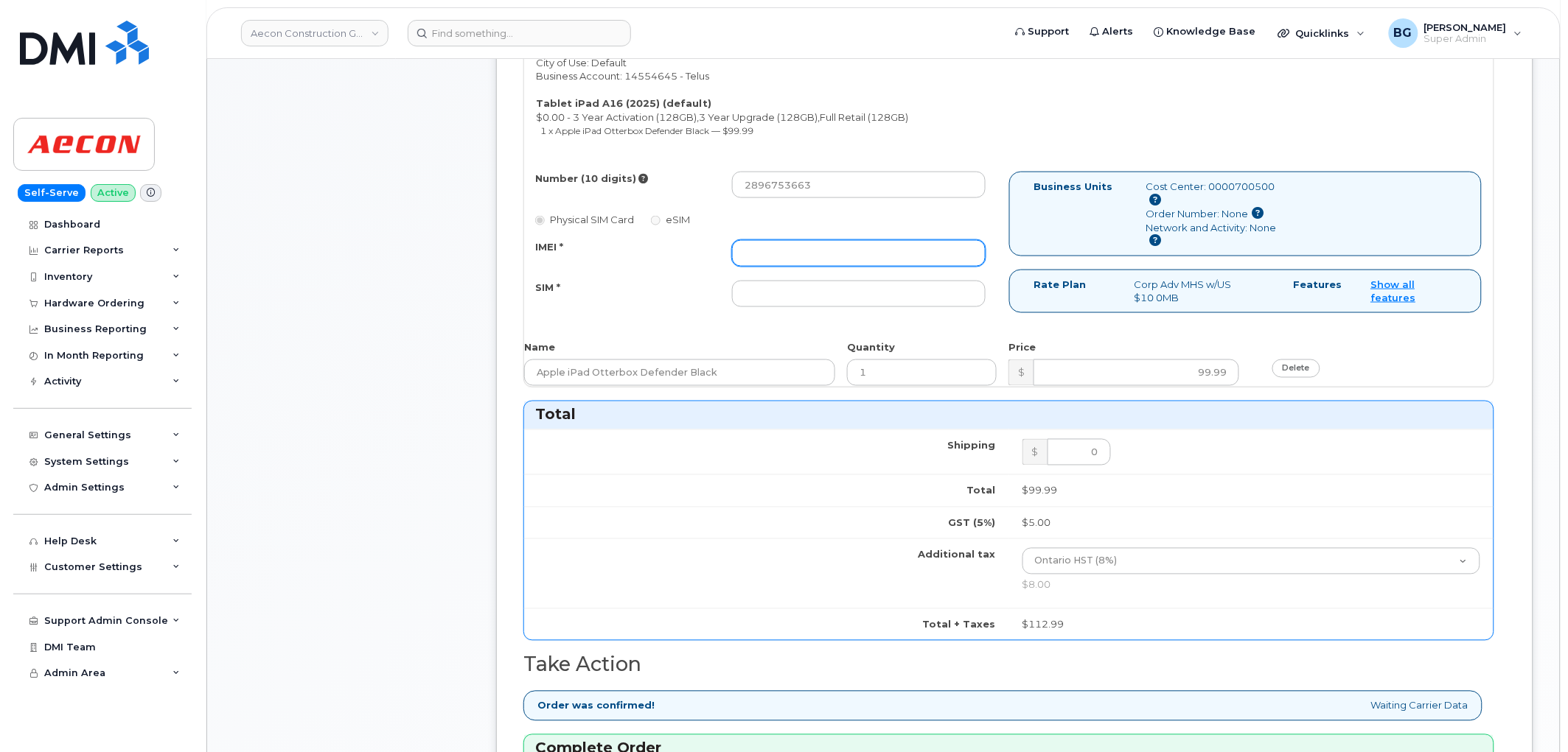
click at [812, 241] on input "IMEI *" at bounding box center [859, 254] width 253 height 27
paste input "351159273344209"
type input "351159273344209"
click at [783, 284] on input "SIM *" at bounding box center [859, 294] width 253 height 27
paste input "89049032007408888700218894272435"
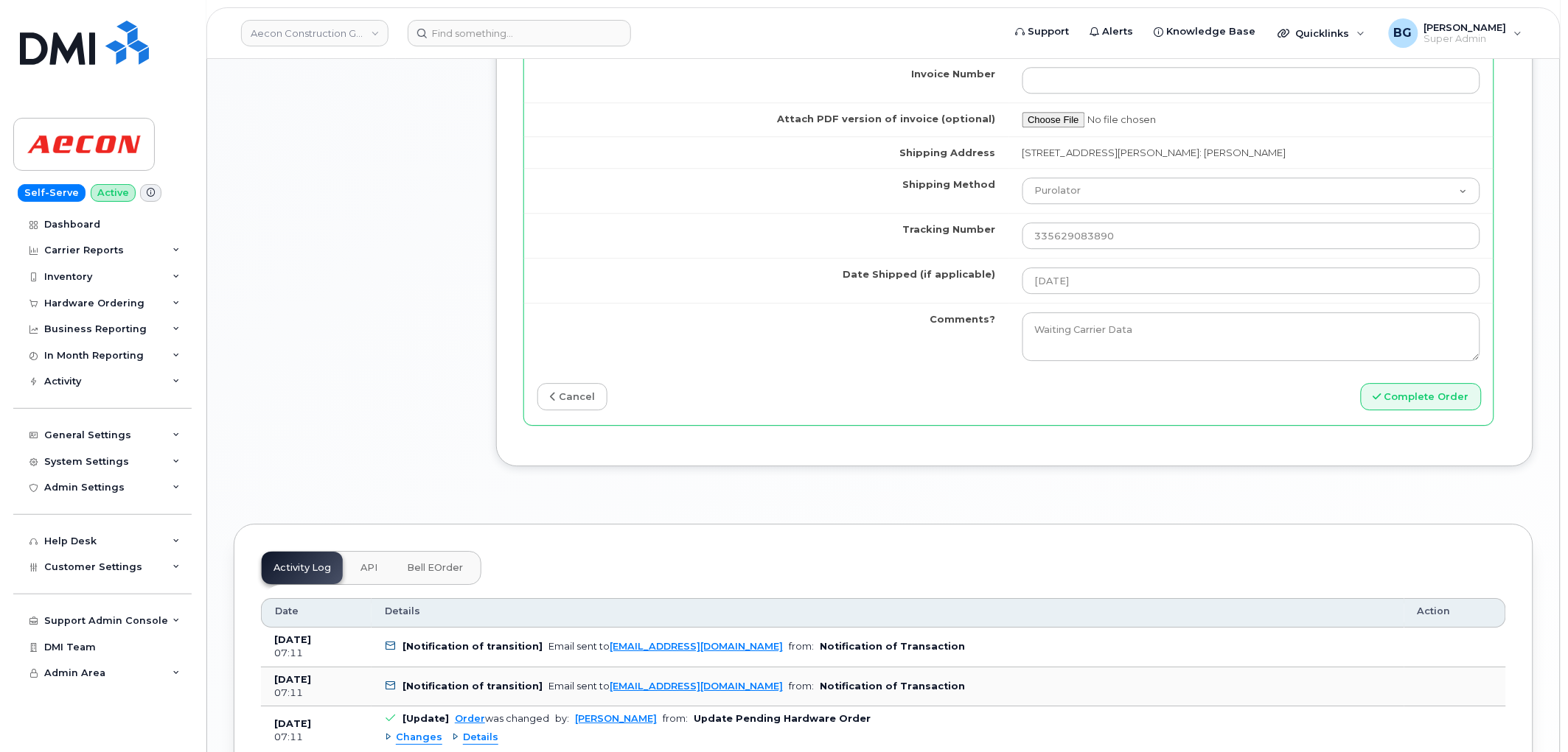
scroll to position [1364, 0]
type input "89049032007408888700218894272435"
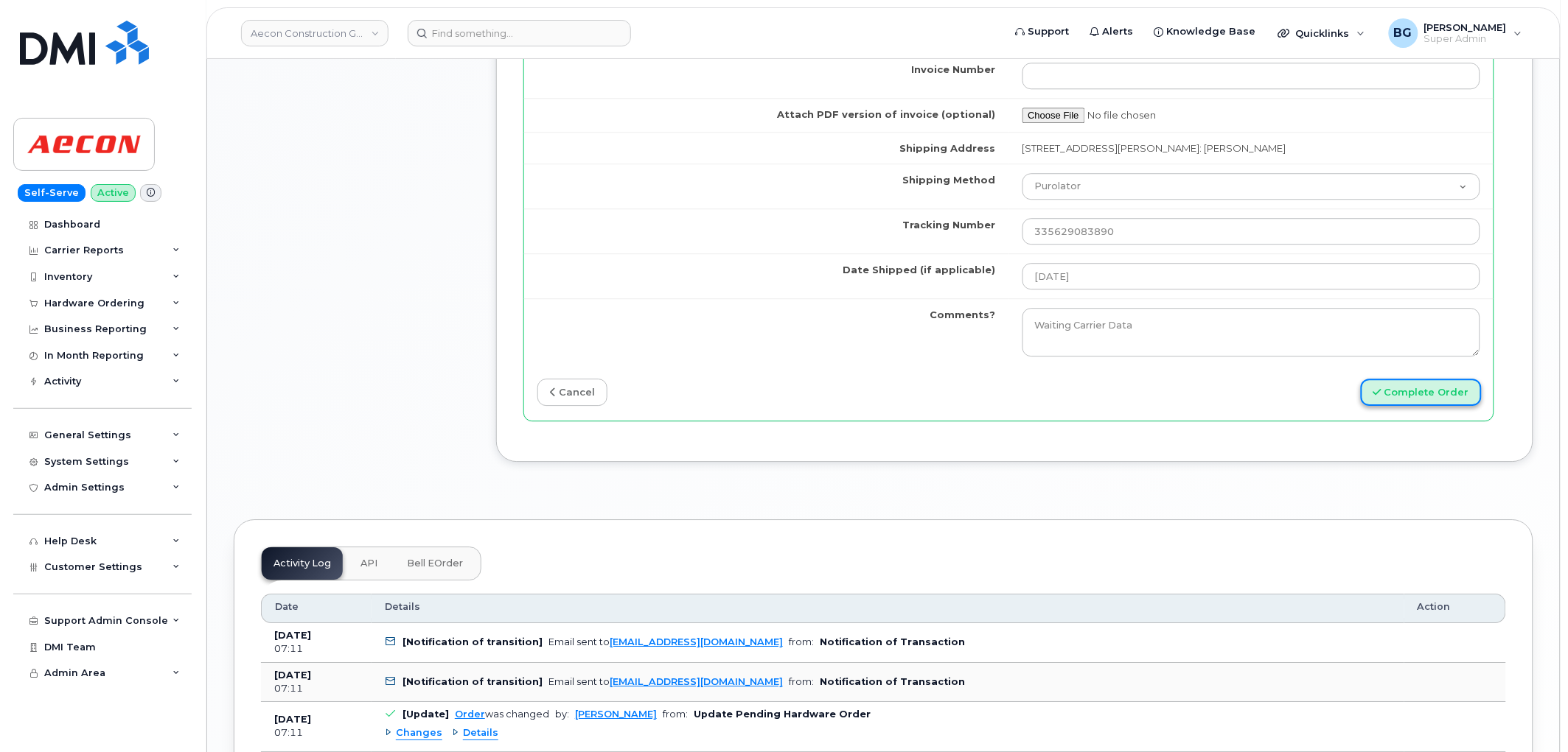
click at [1392, 379] on button "Complete Order" at bounding box center [1421, 392] width 121 height 27
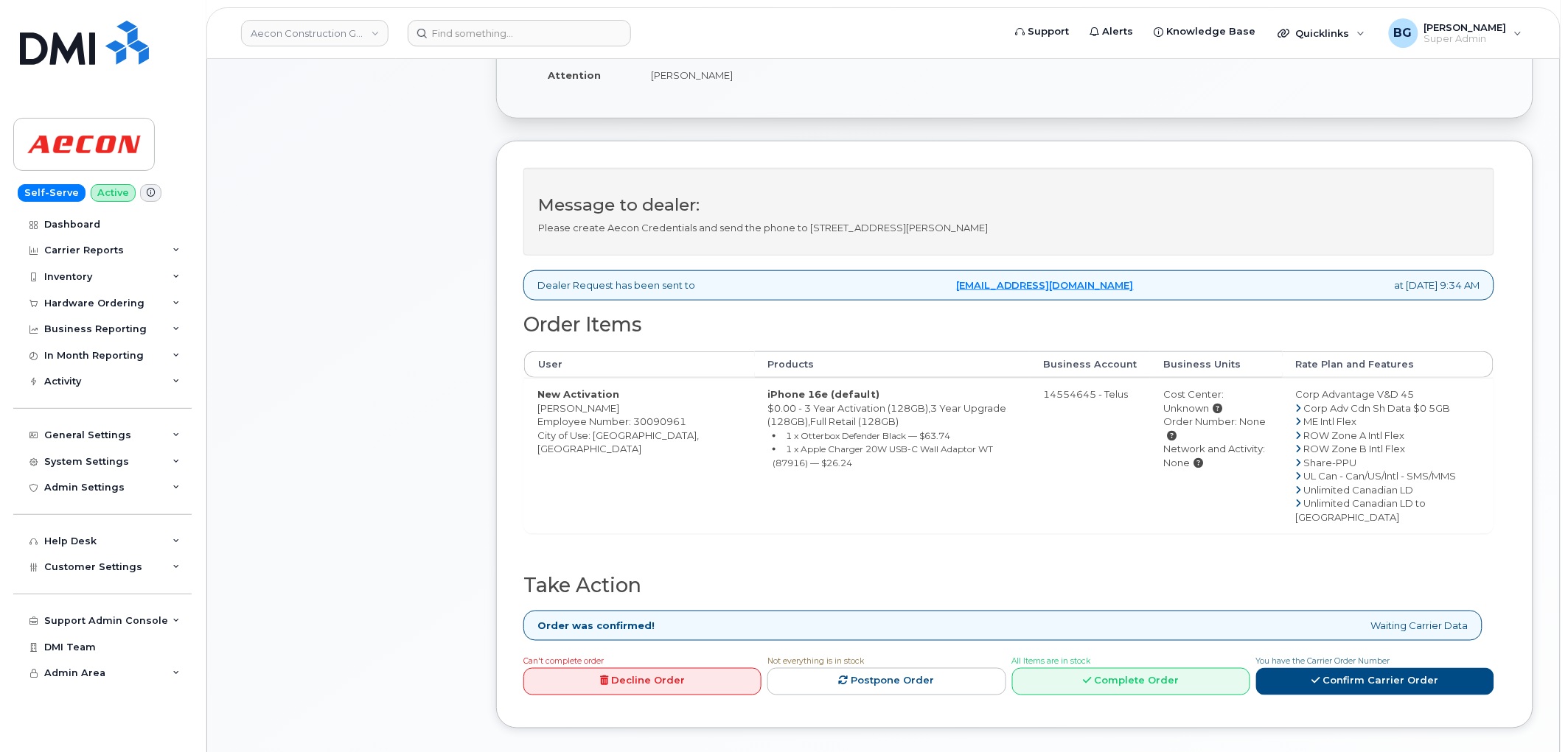
scroll to position [382, 0]
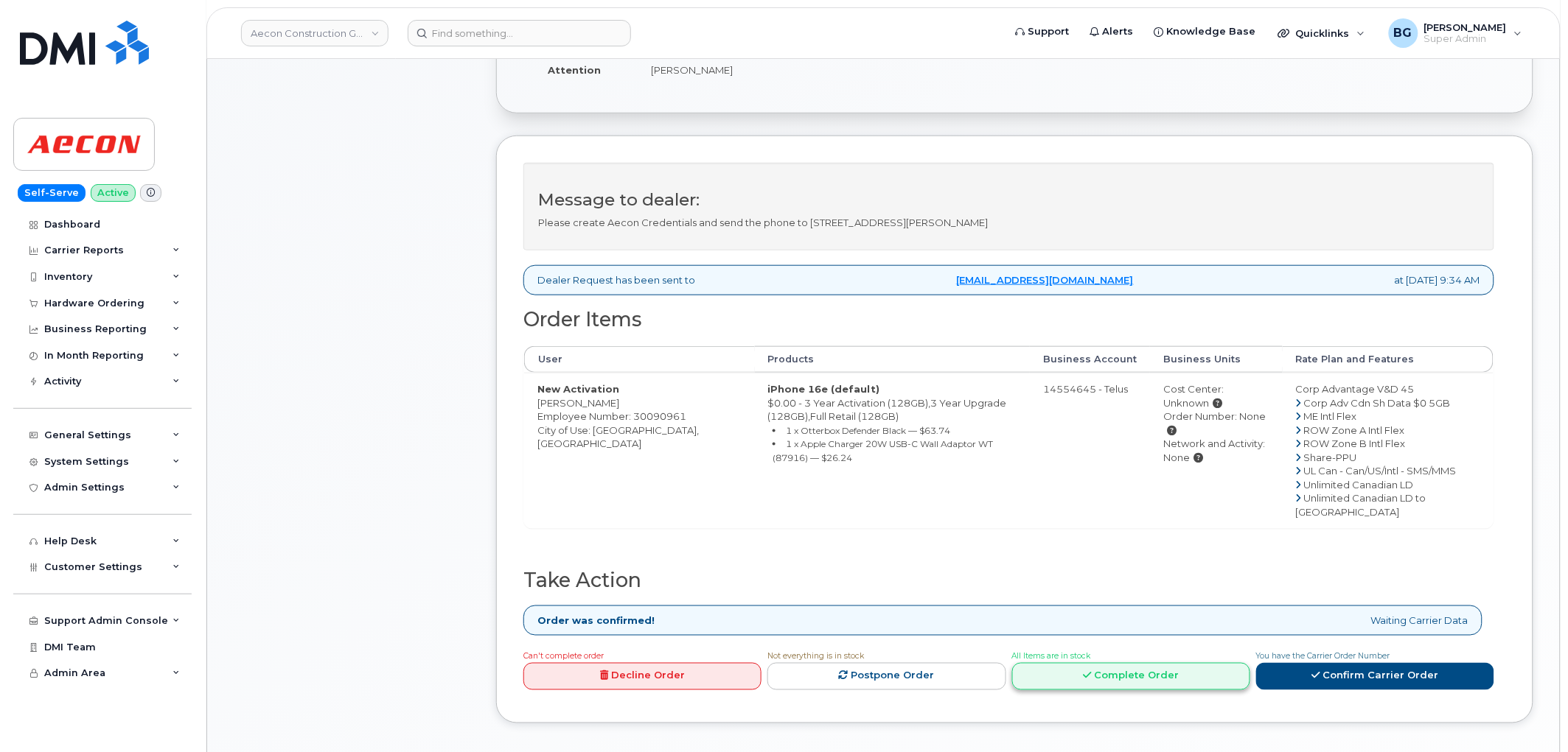
click at [1139, 690] on link "Complete Order" at bounding box center [1131, 676] width 238 height 27
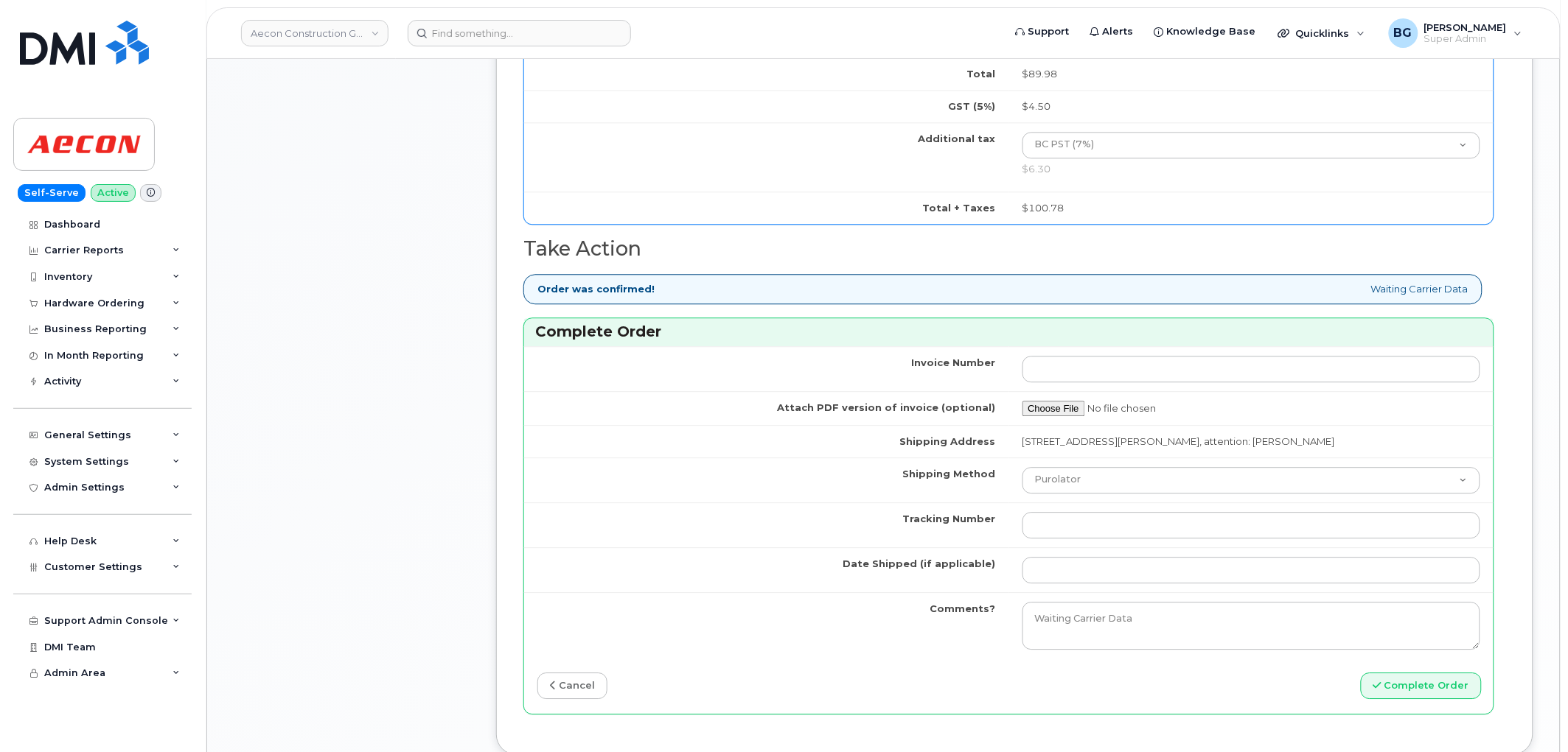
scroll to position [1255, 0]
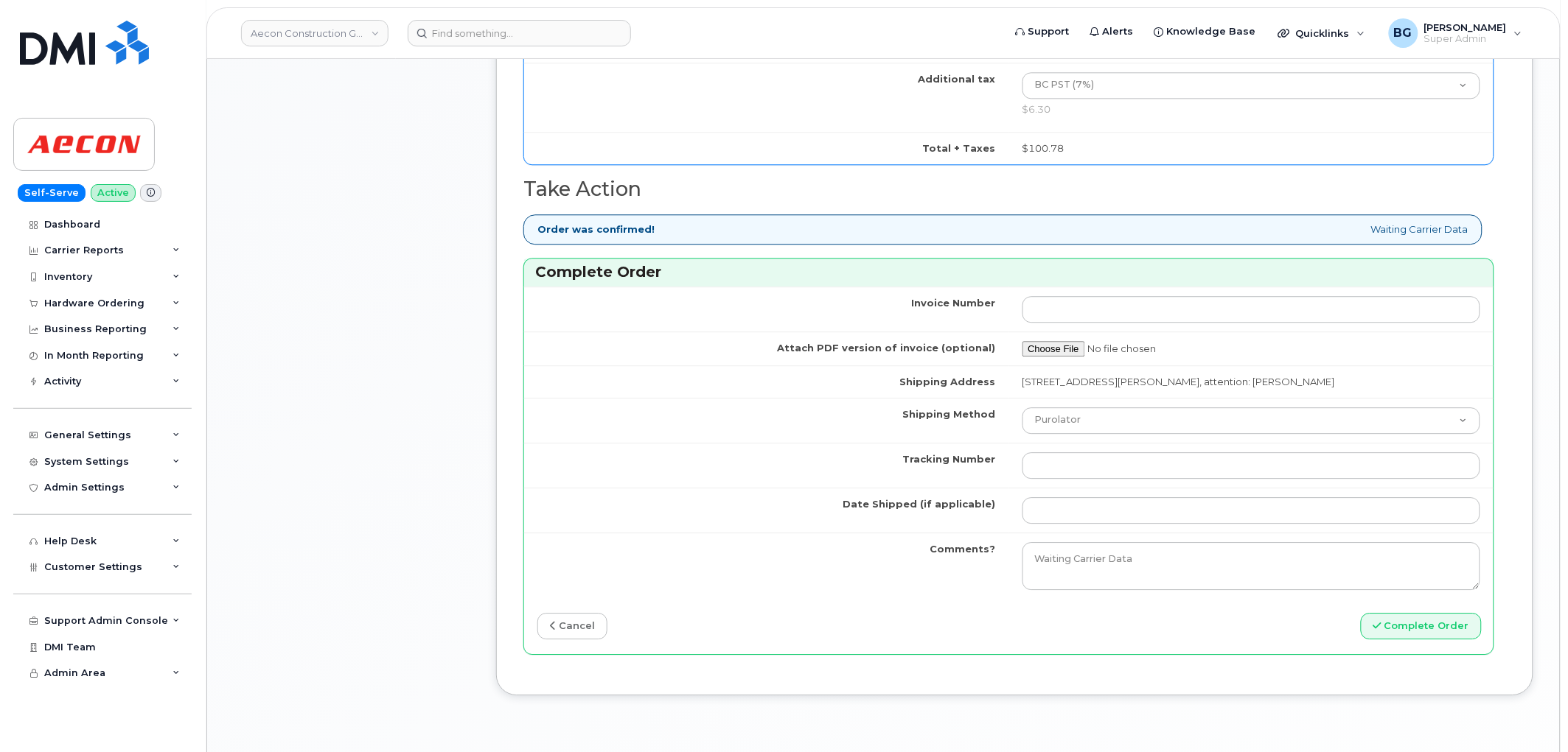
click at [1172, 443] on td at bounding box center [1252, 465] width 485 height 45
drag, startPoint x: 1162, startPoint y: 449, endPoint x: 1153, endPoint y: 447, distance: 9.2
click at [1153, 454] on input "Tracking Number" at bounding box center [1252, 465] width 458 height 27
paste input "392092506057"
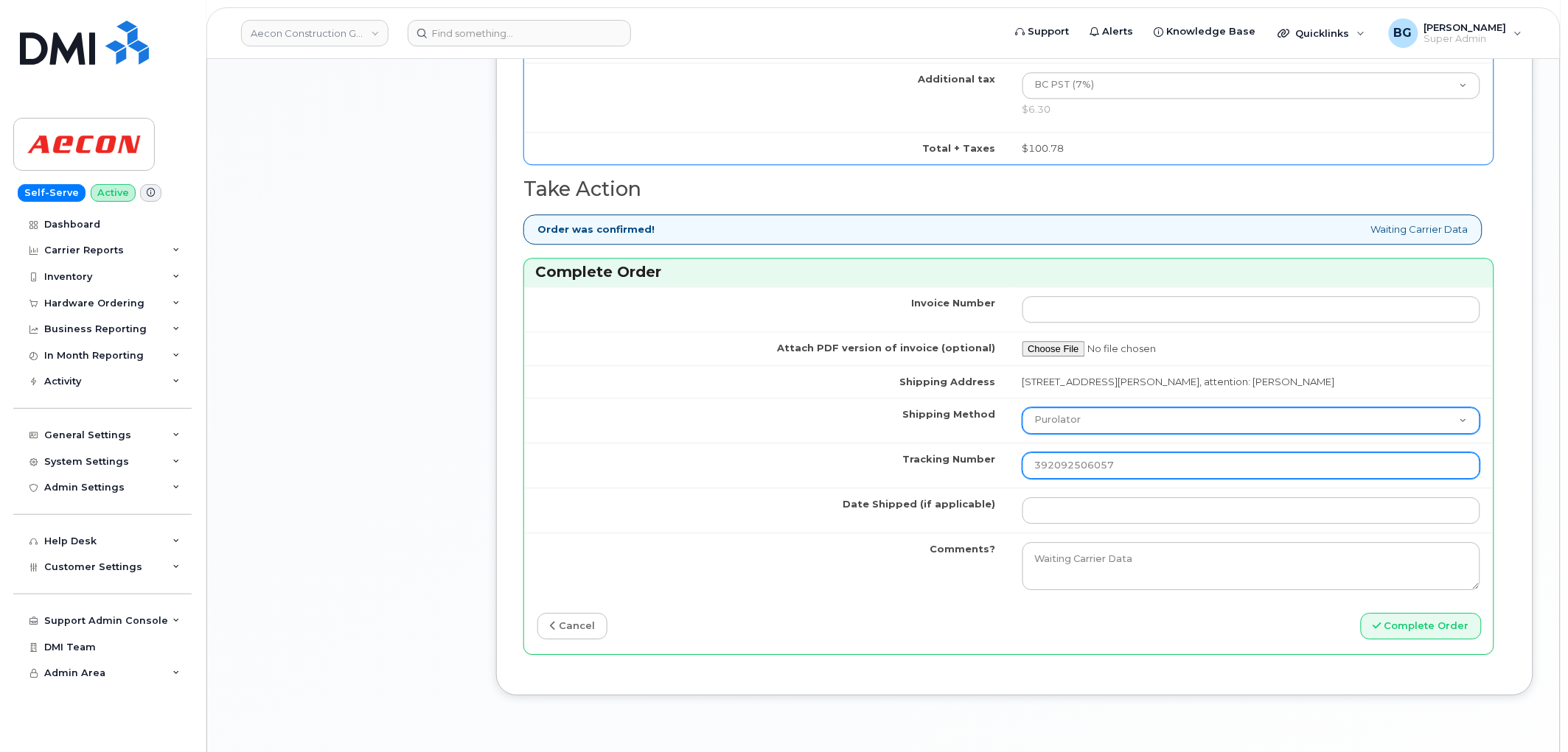
type input "392092506057"
click at [1153, 410] on select "Purolator UPS FedEx Canada Post Courier Other Drop Off Pick Up" at bounding box center [1252, 421] width 458 height 27
select select "FedEx"
click at [1023, 408] on select "Purolator UPS FedEx Canada Post Courier Other Drop Off Pick Up" at bounding box center [1252, 421] width 458 height 27
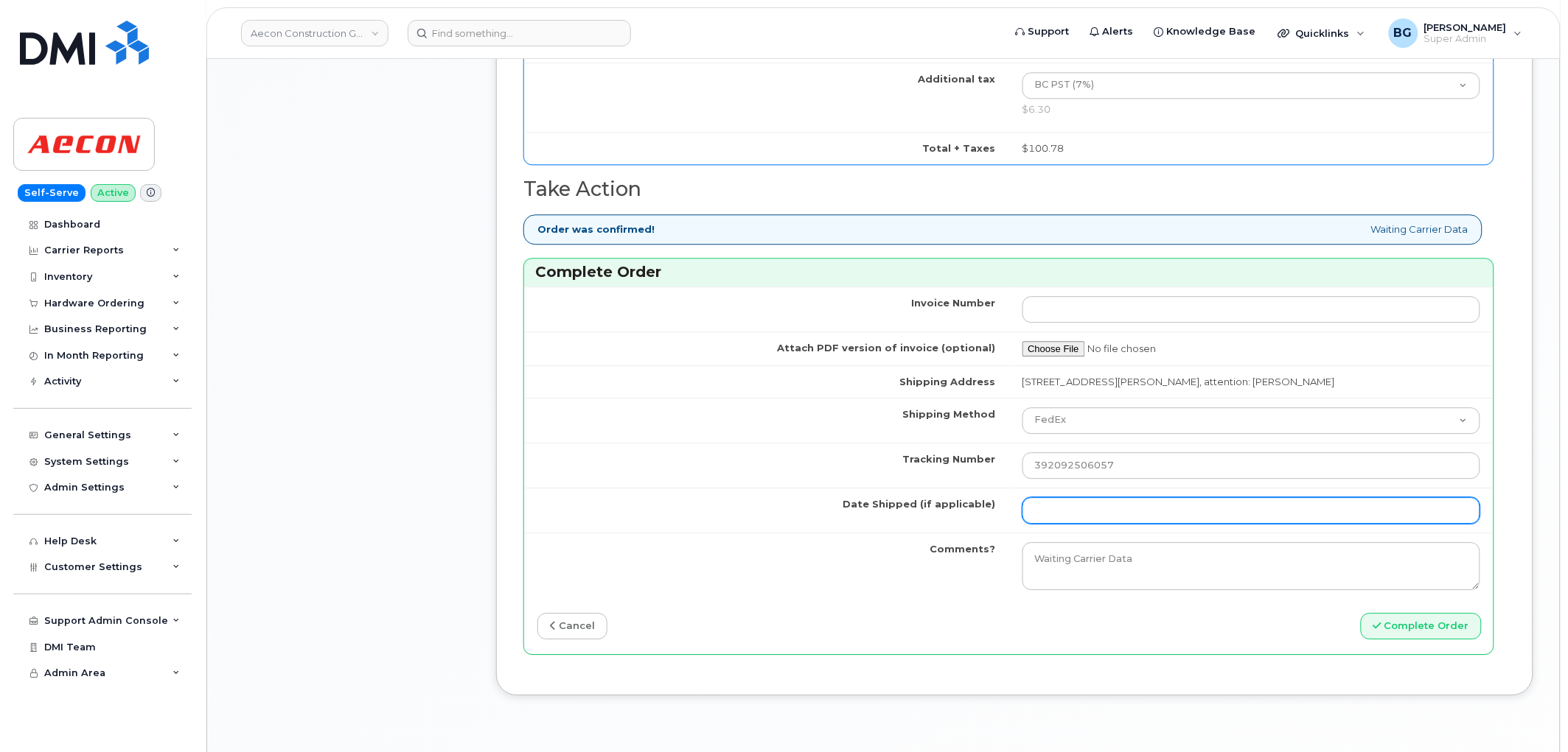
click at [1073, 497] on input "Date Shipped (if applicable)" at bounding box center [1252, 511] width 458 height 27
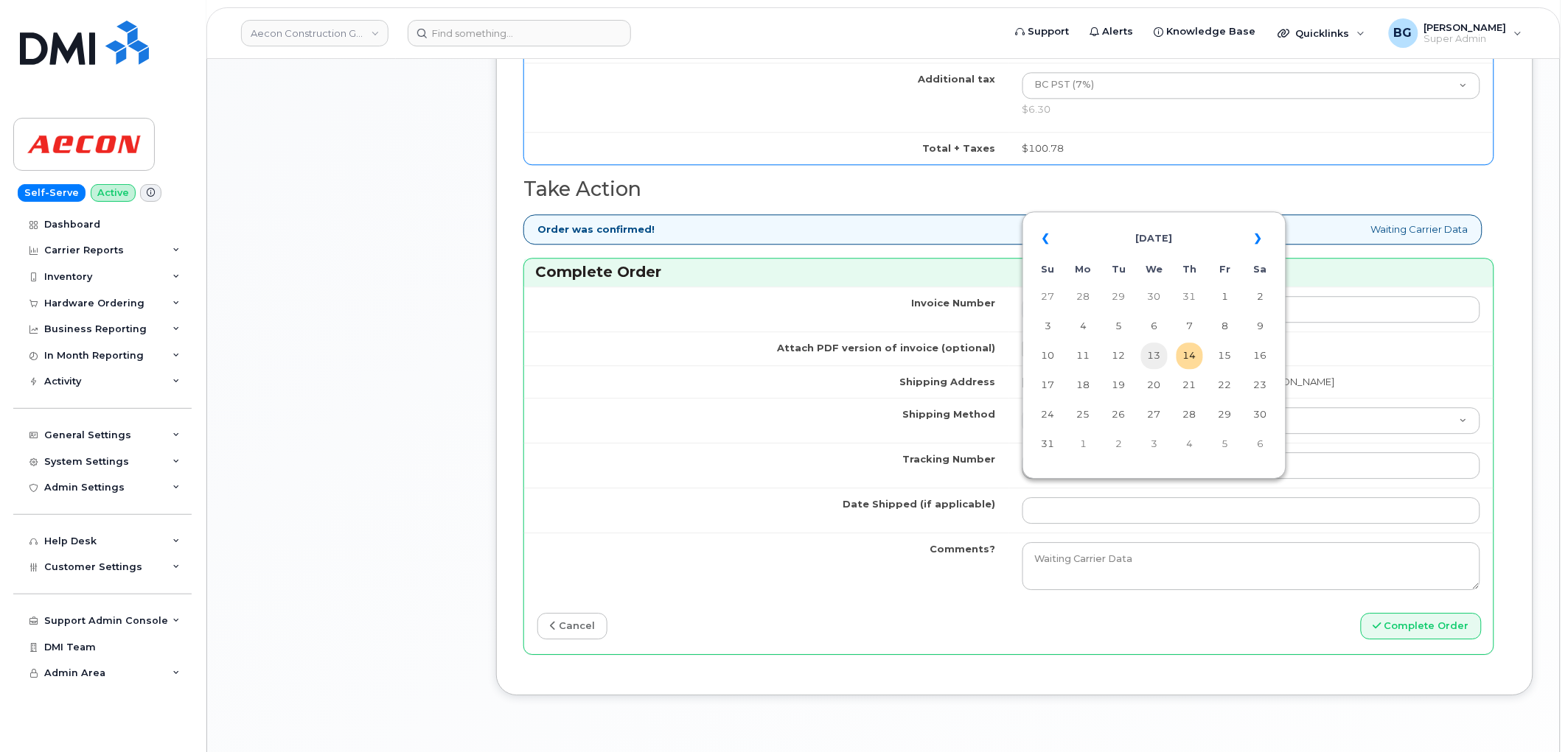
click at [1161, 362] on td "13" at bounding box center [1154, 356] width 27 height 27
type input "2025-08-13"
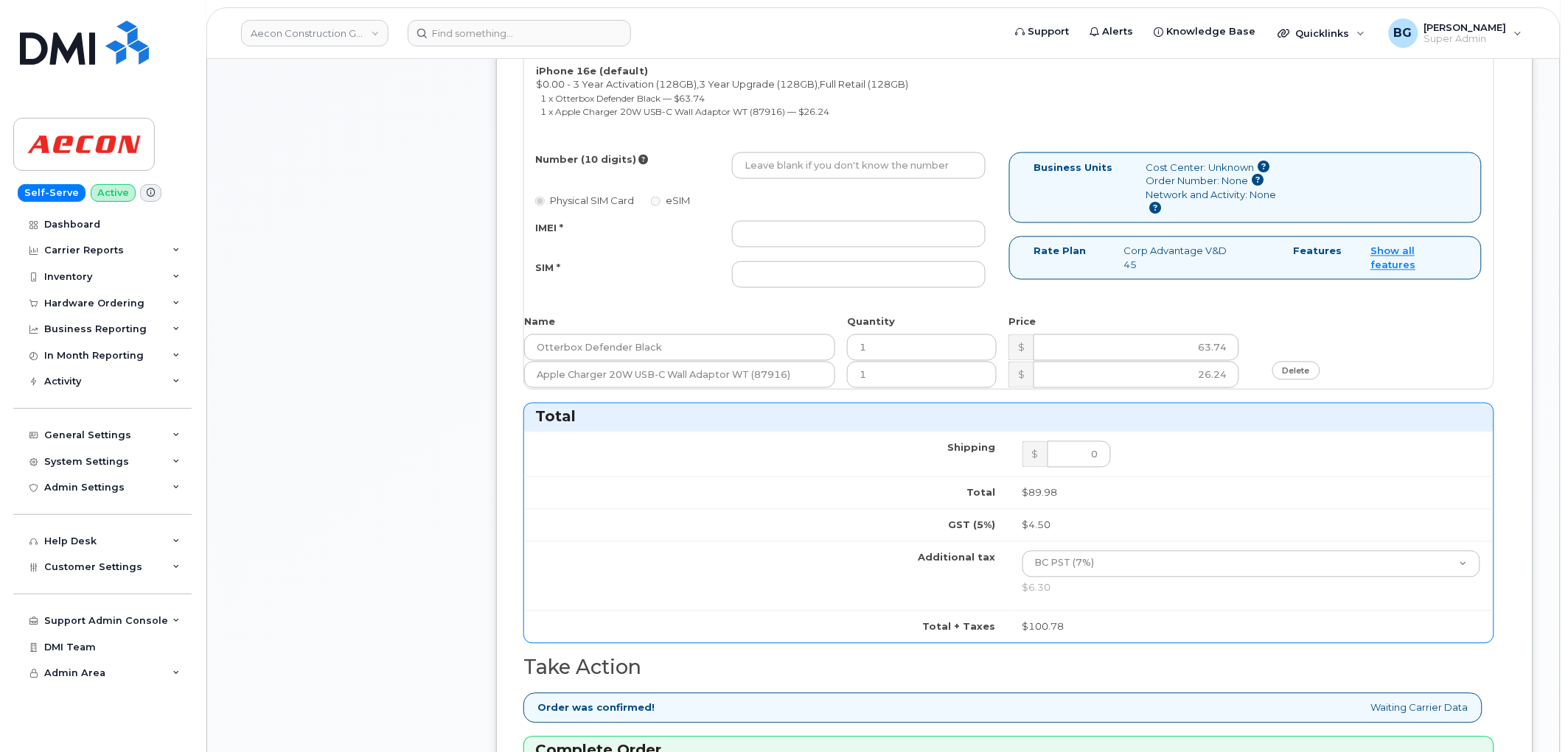
scroll to position [654, 0]
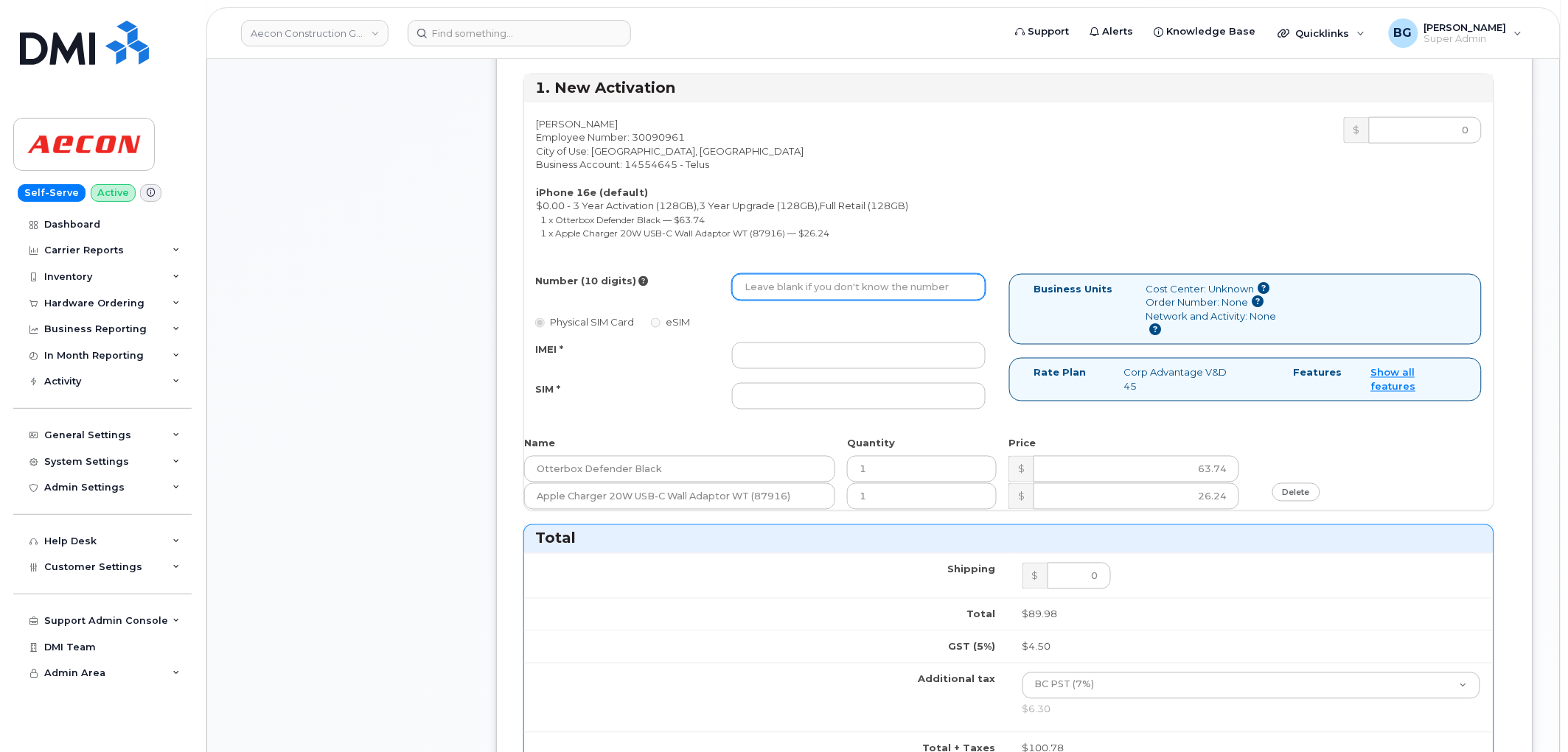
click at [867, 278] on input "Number (10 digits)" at bounding box center [859, 287] width 253 height 27
paste input "604) 226-3701"
type input "6042263701"
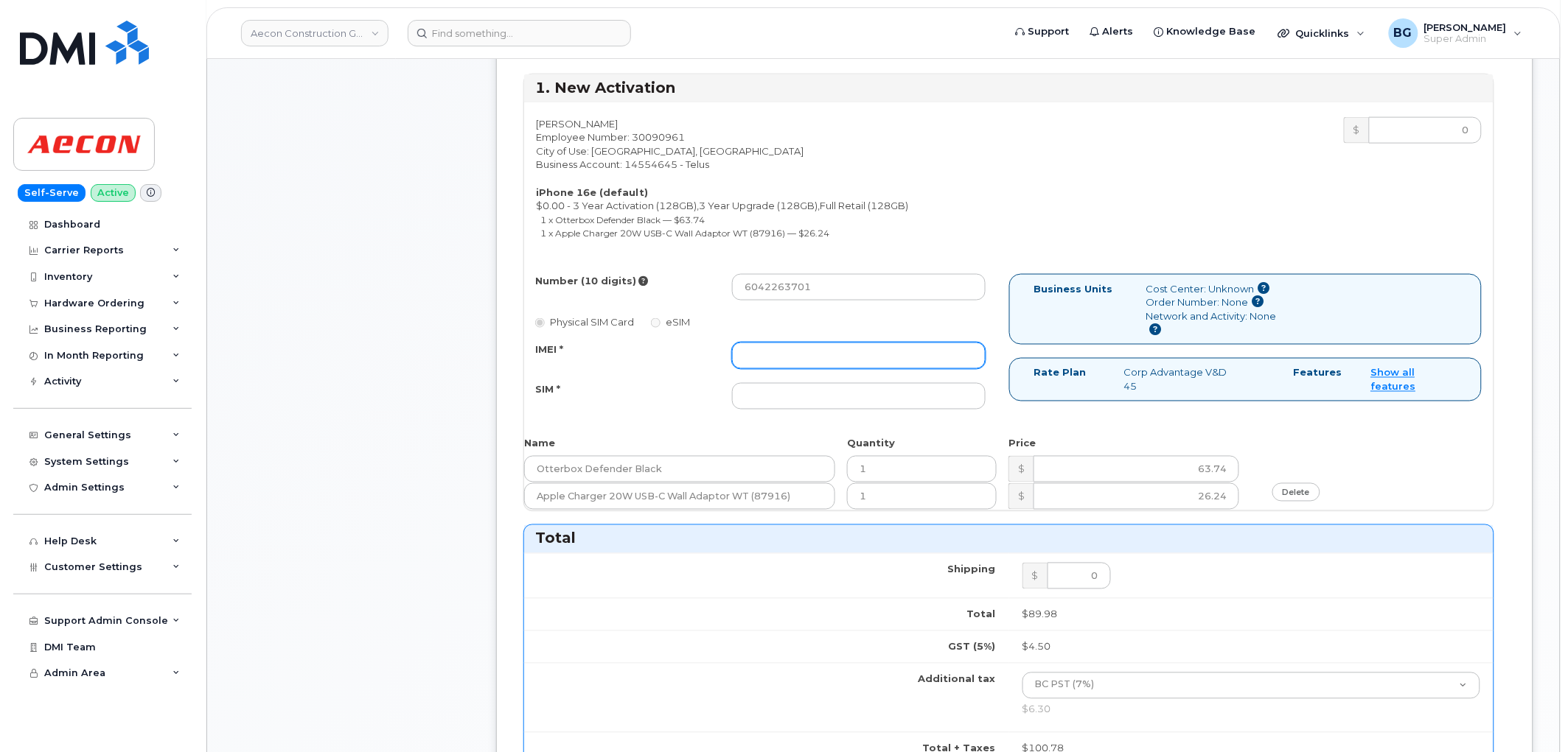
click at [837, 347] on input "IMEI *" at bounding box center [859, 356] width 253 height 27
paste input "353927601605238"
type input "353927601605238"
click at [756, 385] on input "SIM *" at bounding box center [859, 396] width 253 height 27
paste input "89043052010008887025009955134387"
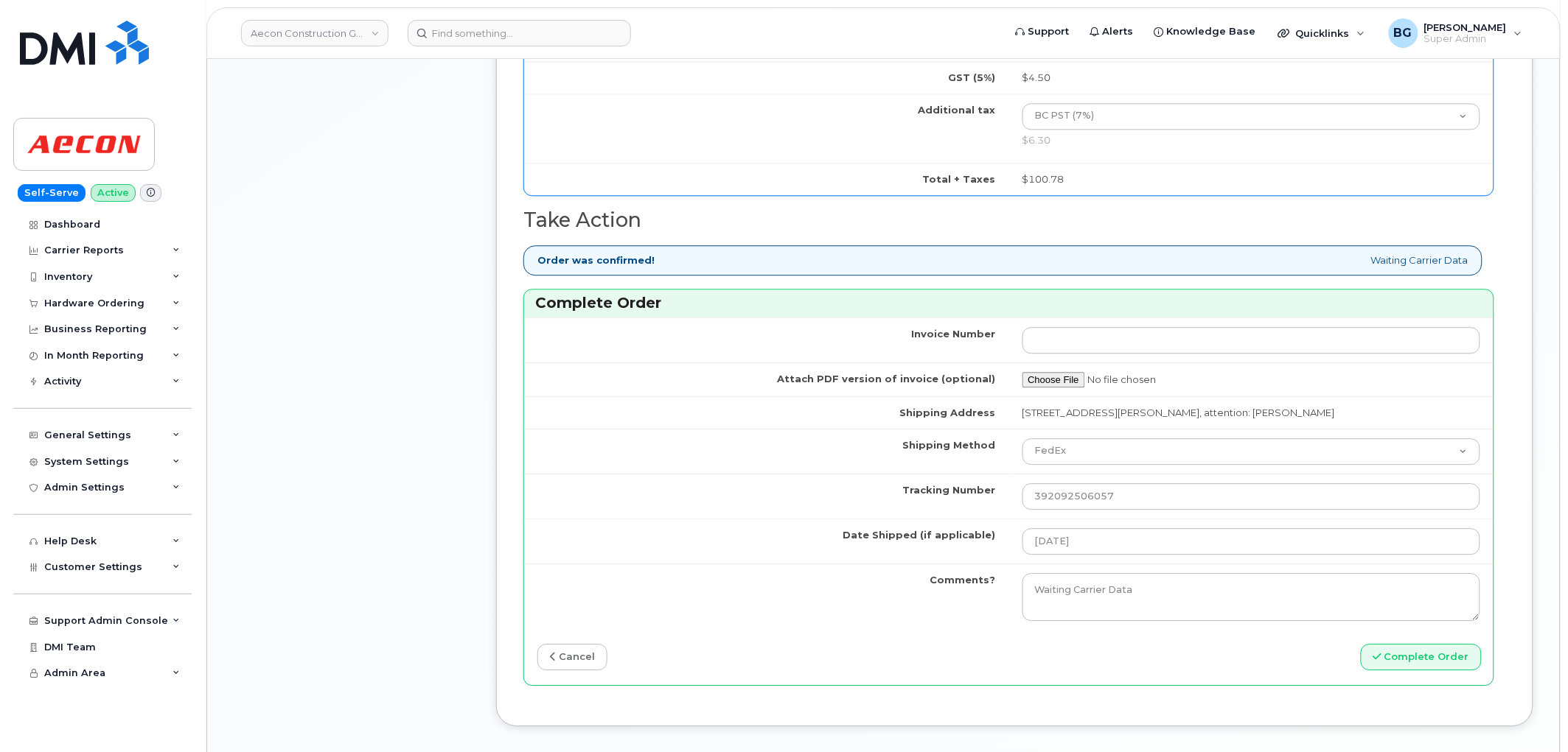
scroll to position [1364, 0]
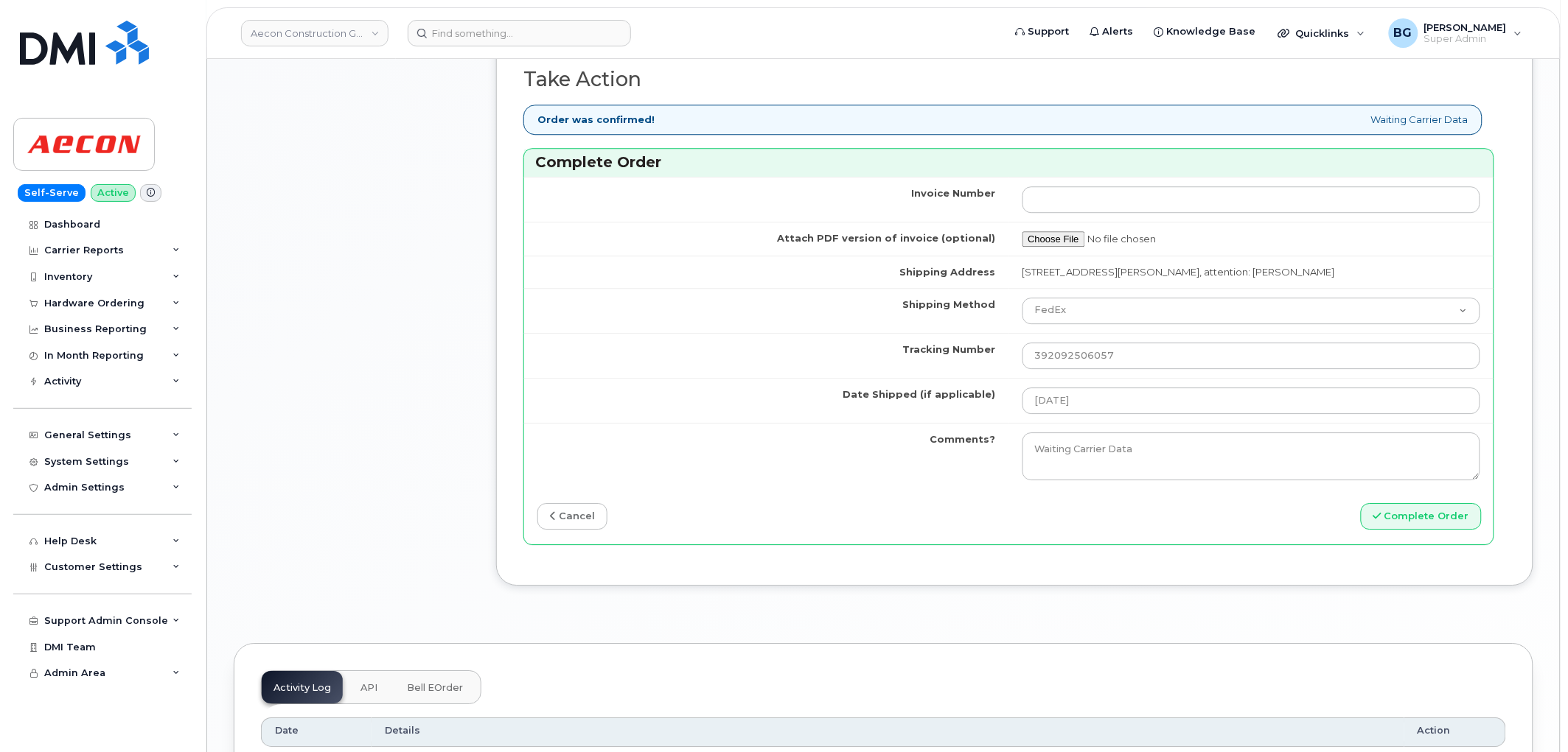
type input "89043052010008887025009955134387"
click at [1407, 507] on button "Complete Order" at bounding box center [1421, 517] width 121 height 27
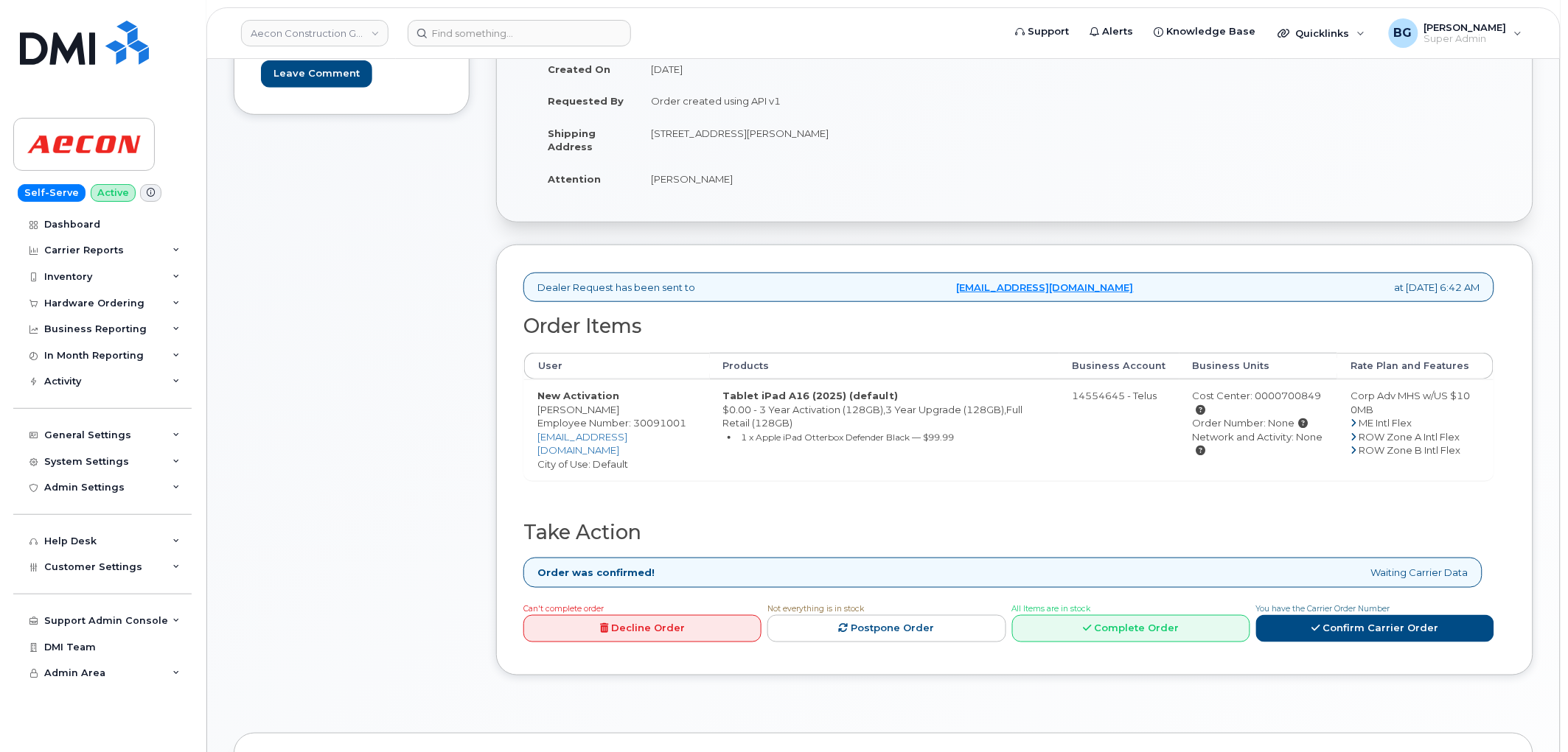
scroll to position [546, 0]
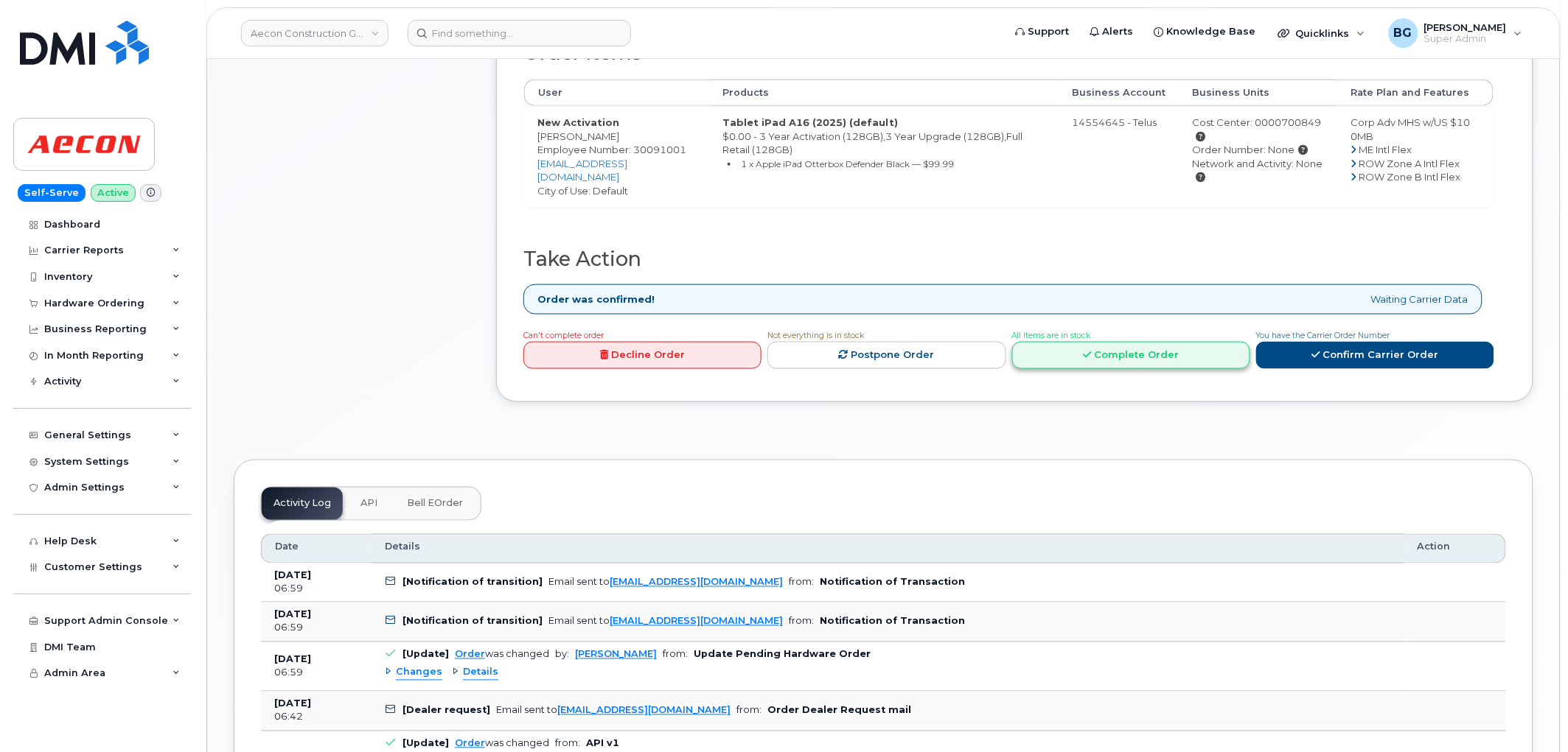
click at [1140, 342] on link "Complete Order" at bounding box center [1131, 356] width 238 height 27
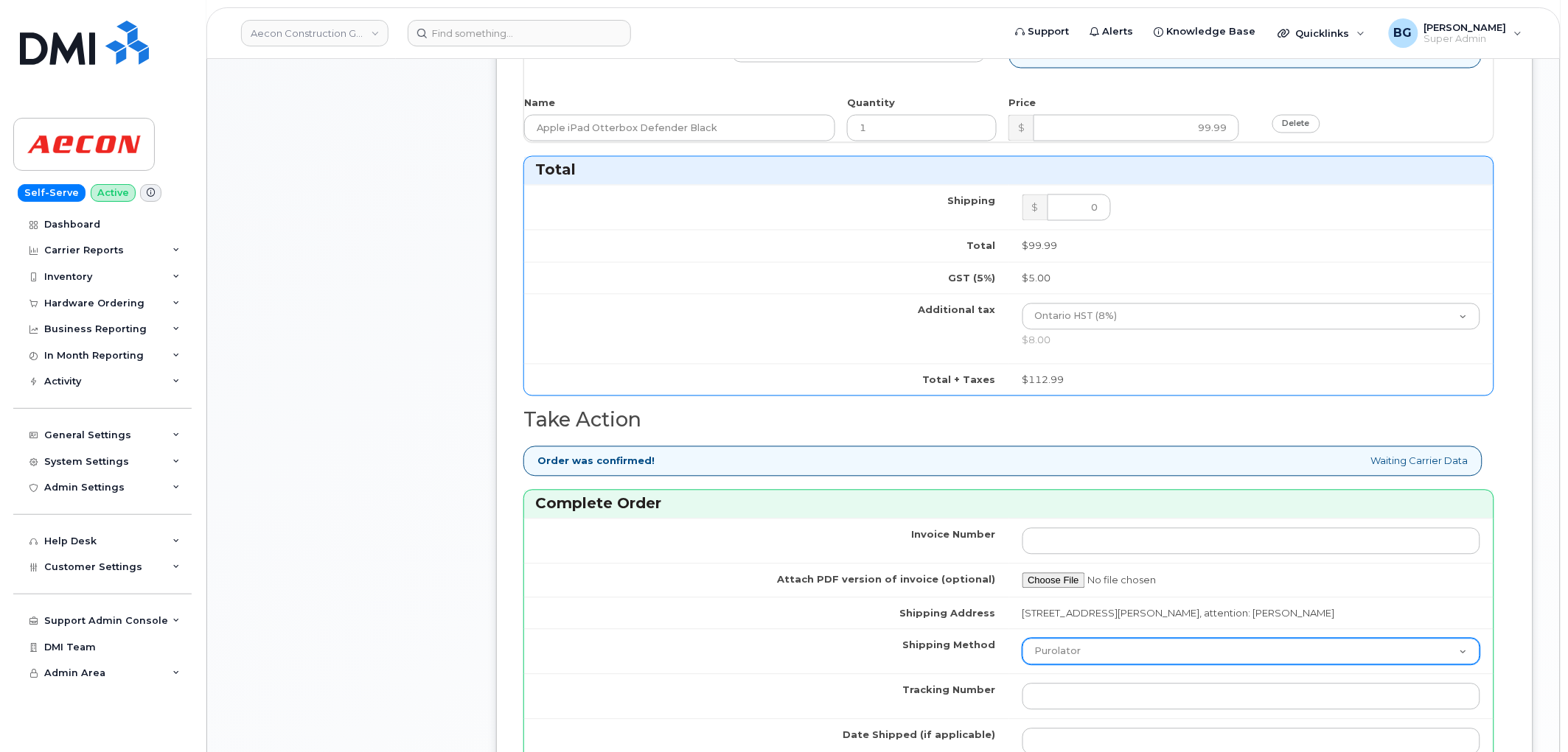
scroll to position [927, 0]
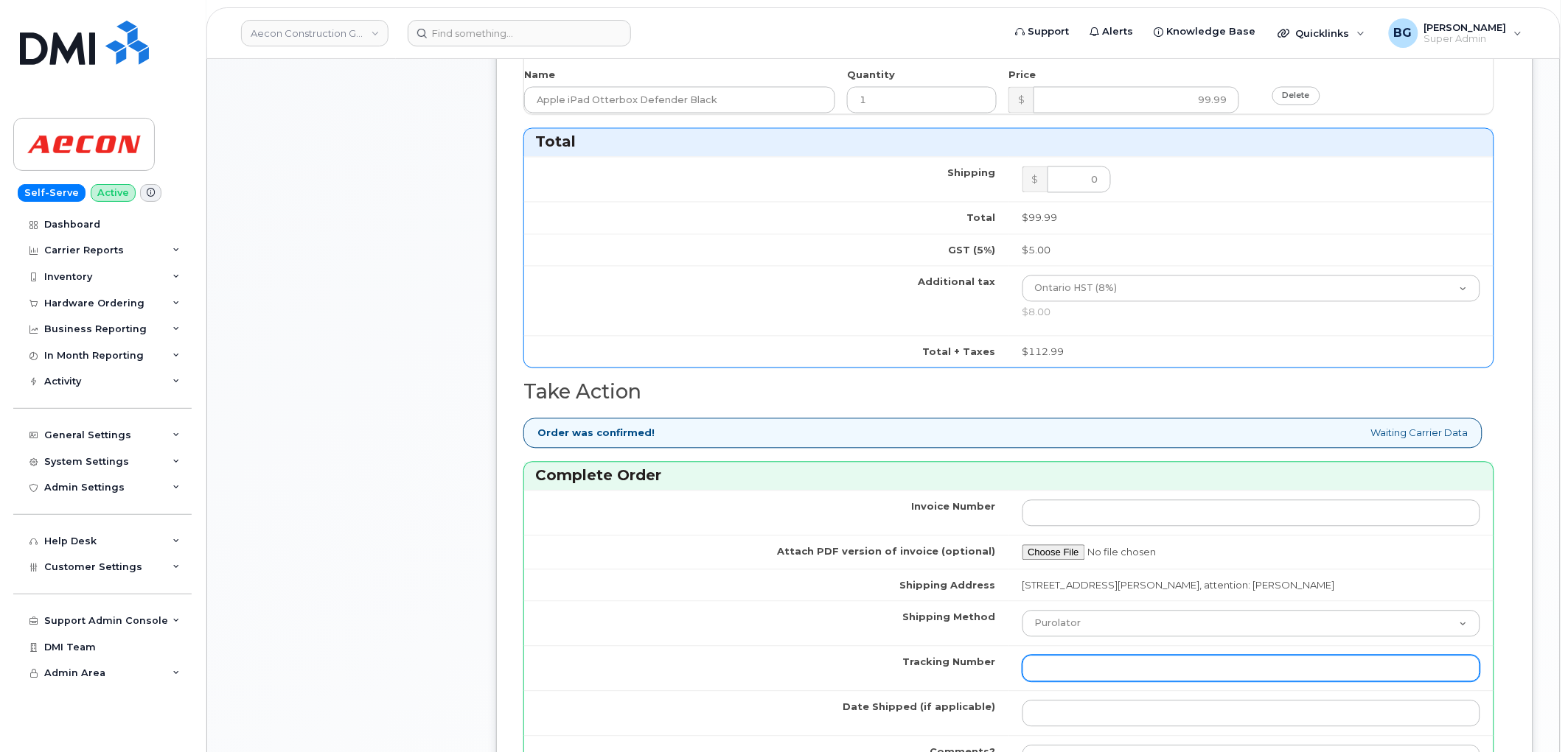
click at [1079, 655] on input "Tracking Number" at bounding box center [1252, 669] width 458 height 27
paste input "335629722158"
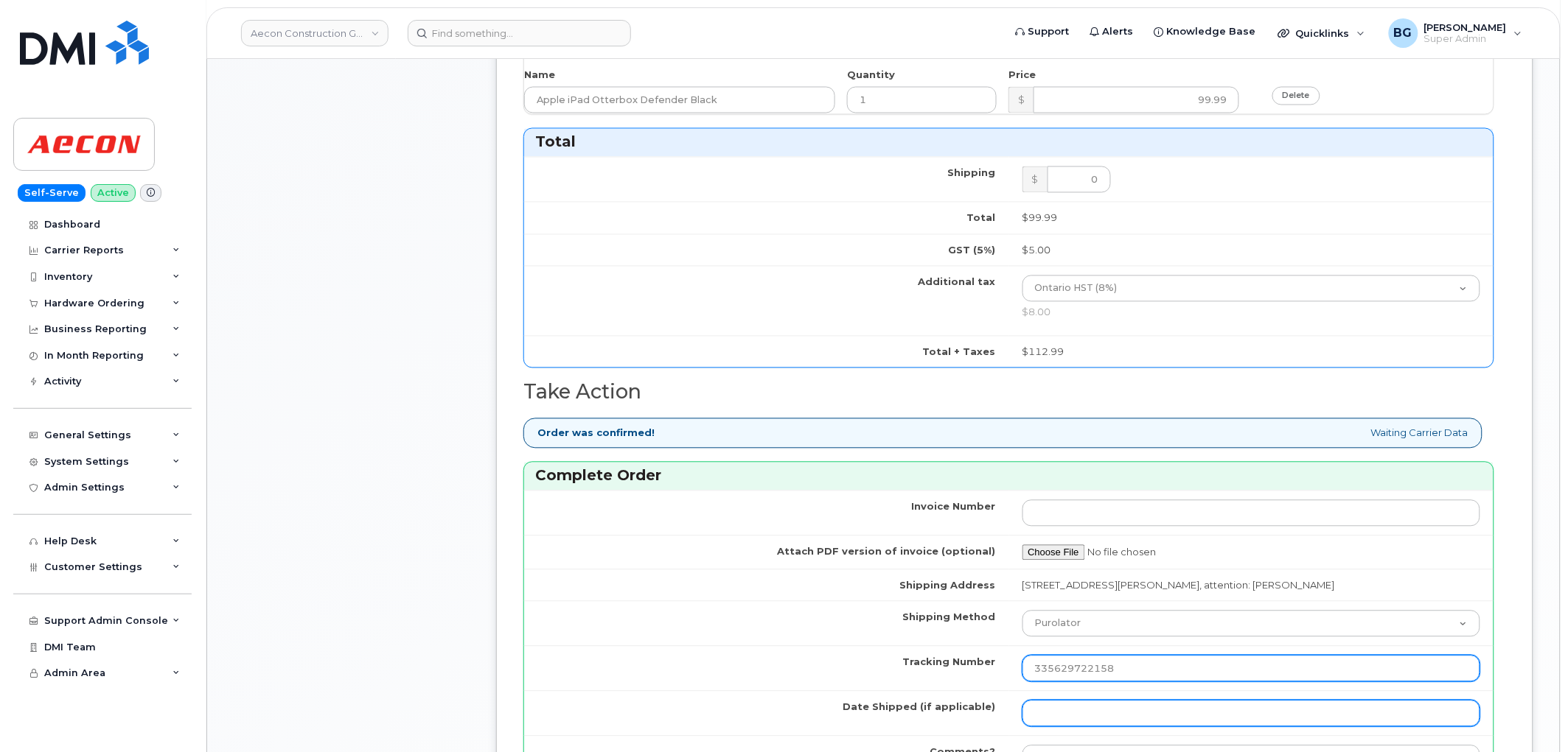
type input "335629722158"
click at [1074, 701] on input "Date Shipped (if applicable)" at bounding box center [1252, 714] width 458 height 27
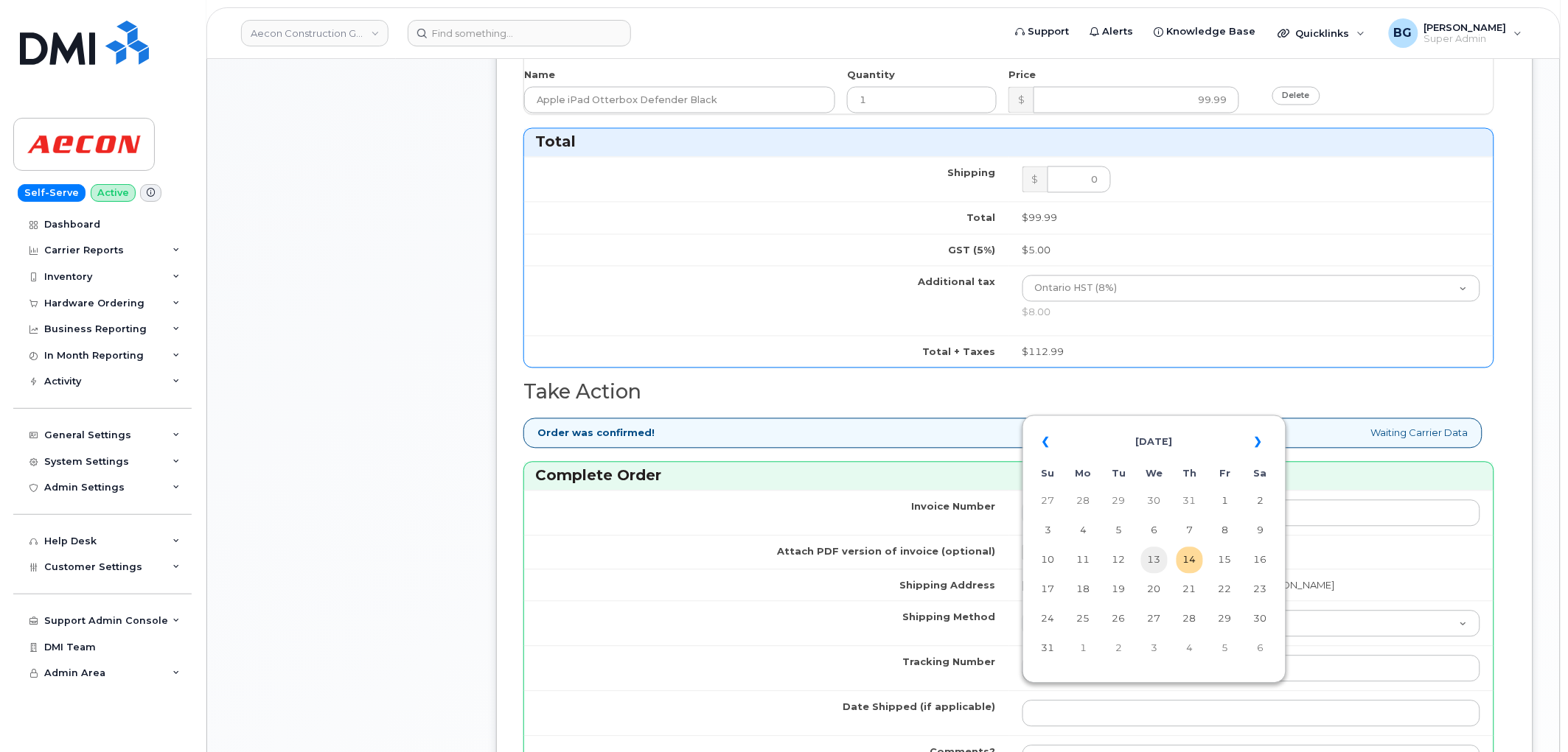
click at [1159, 560] on td "13" at bounding box center [1154, 560] width 27 height 27
type input "[DATE]"
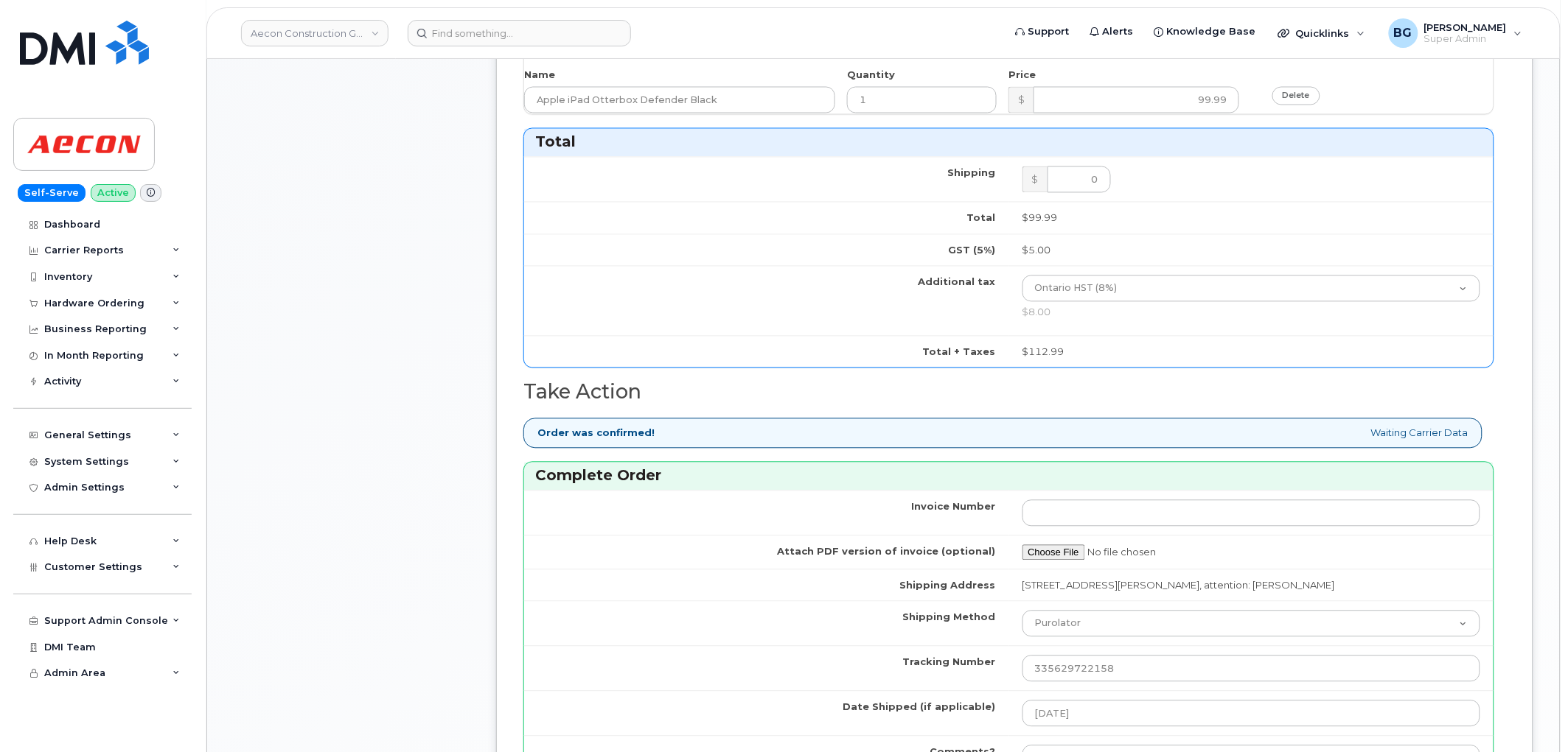
click at [690, 601] on td "Shipping Method" at bounding box center [767, 624] width 485 height 45
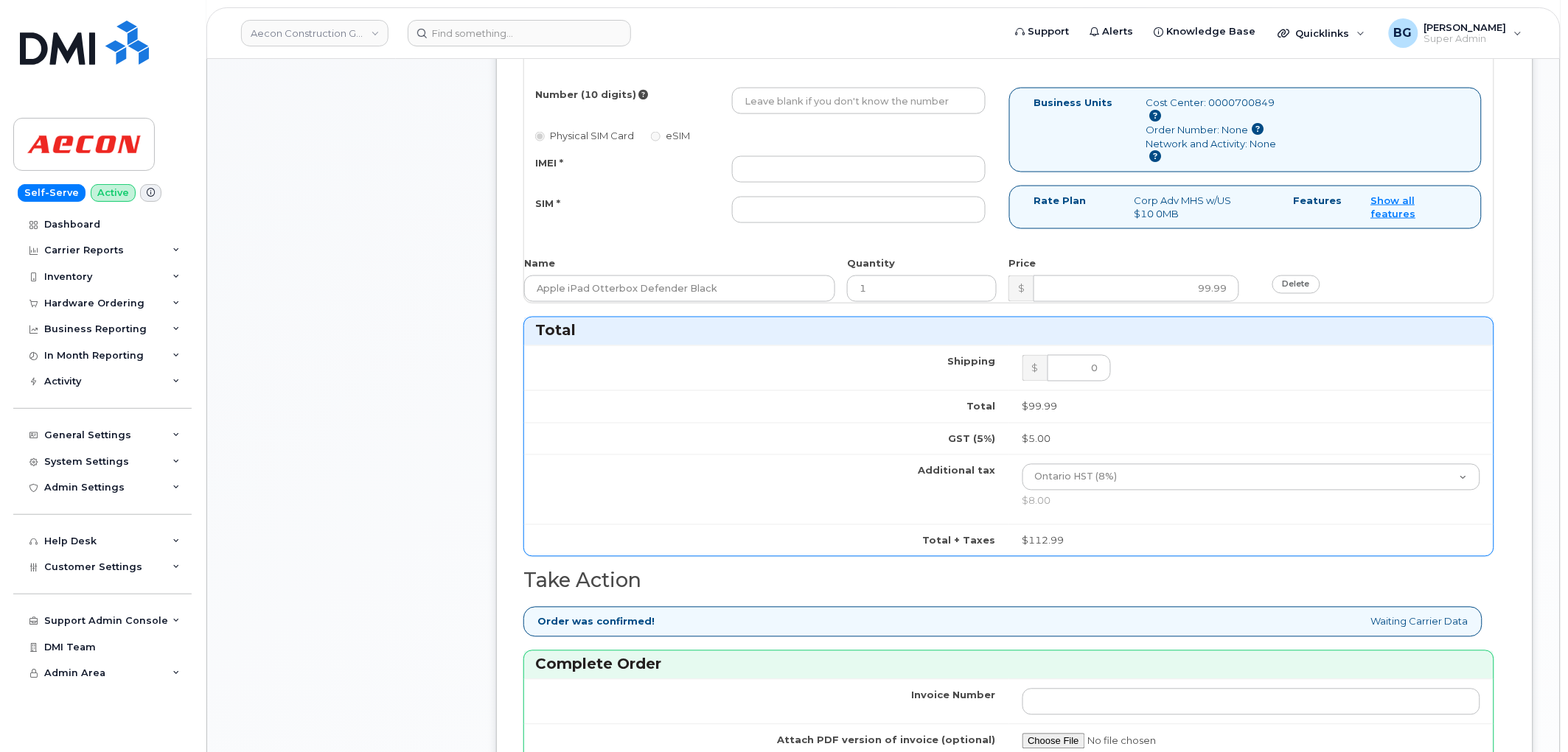
scroll to position [546, 0]
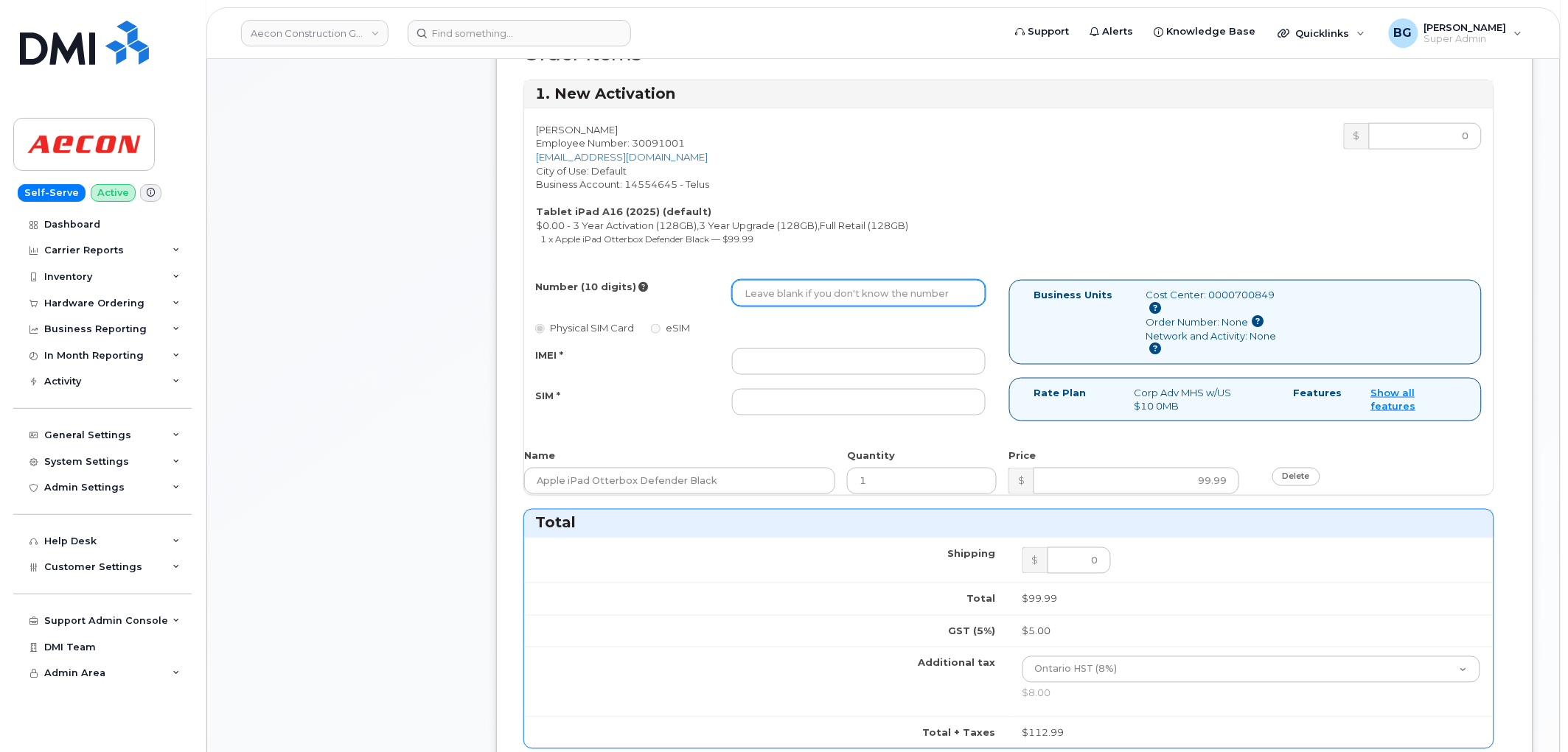
click at [861, 280] on input "Number (10 digits)" at bounding box center [859, 293] width 253 height 27
paste input "416) 206-8545"
type input "4162068545"
click at [836, 350] on input "IMEI *" at bounding box center [859, 362] width 253 height 27
paste input "351159272406363"
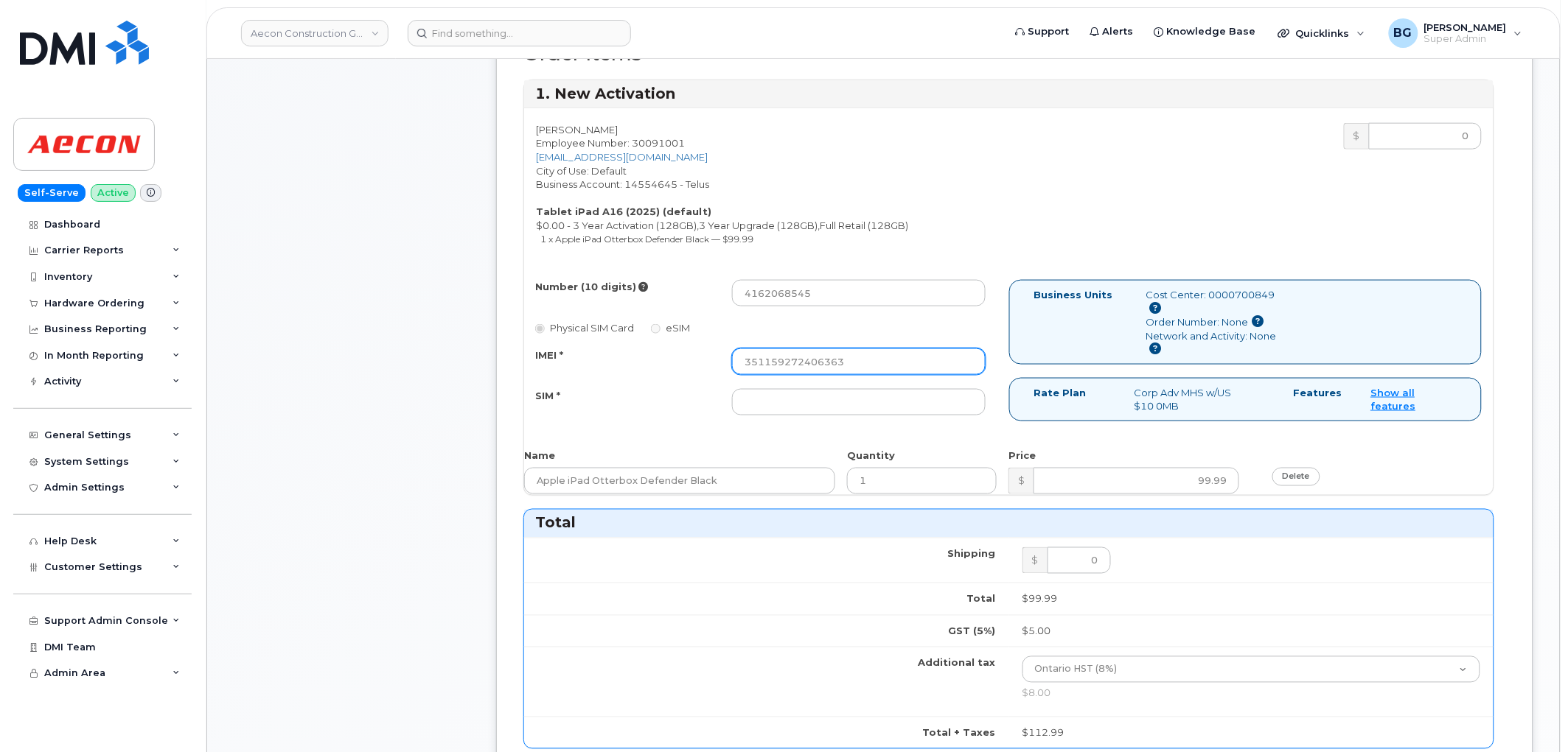
type input "351159272406363"
click at [808, 389] on input "SIM *" at bounding box center [859, 402] width 253 height 27
paste input "89049032007408888700218720435825"
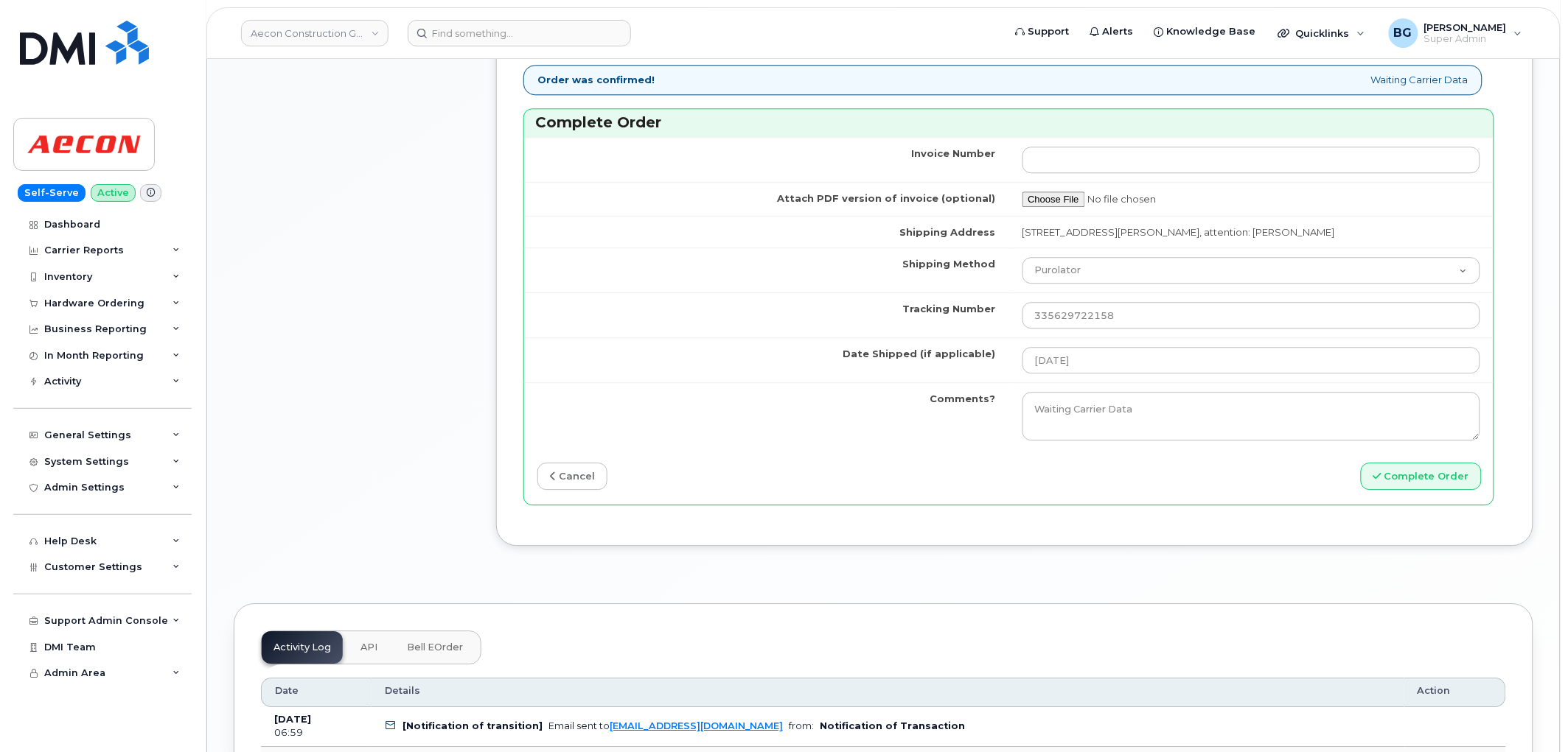
scroll to position [1310, 0]
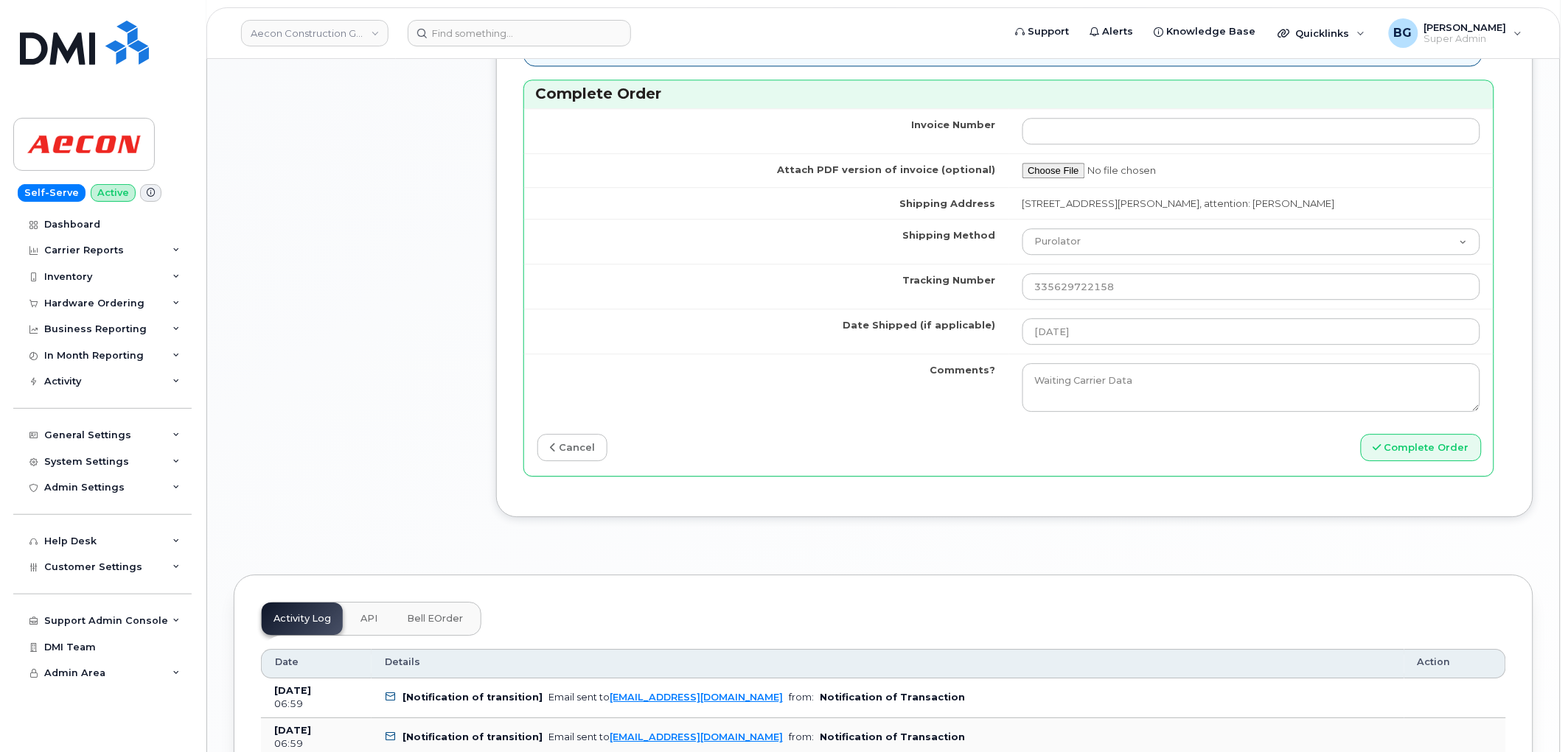
type input "89049032007408888700218720435825"
click at [1431, 434] on button "Complete Order" at bounding box center [1421, 448] width 121 height 27
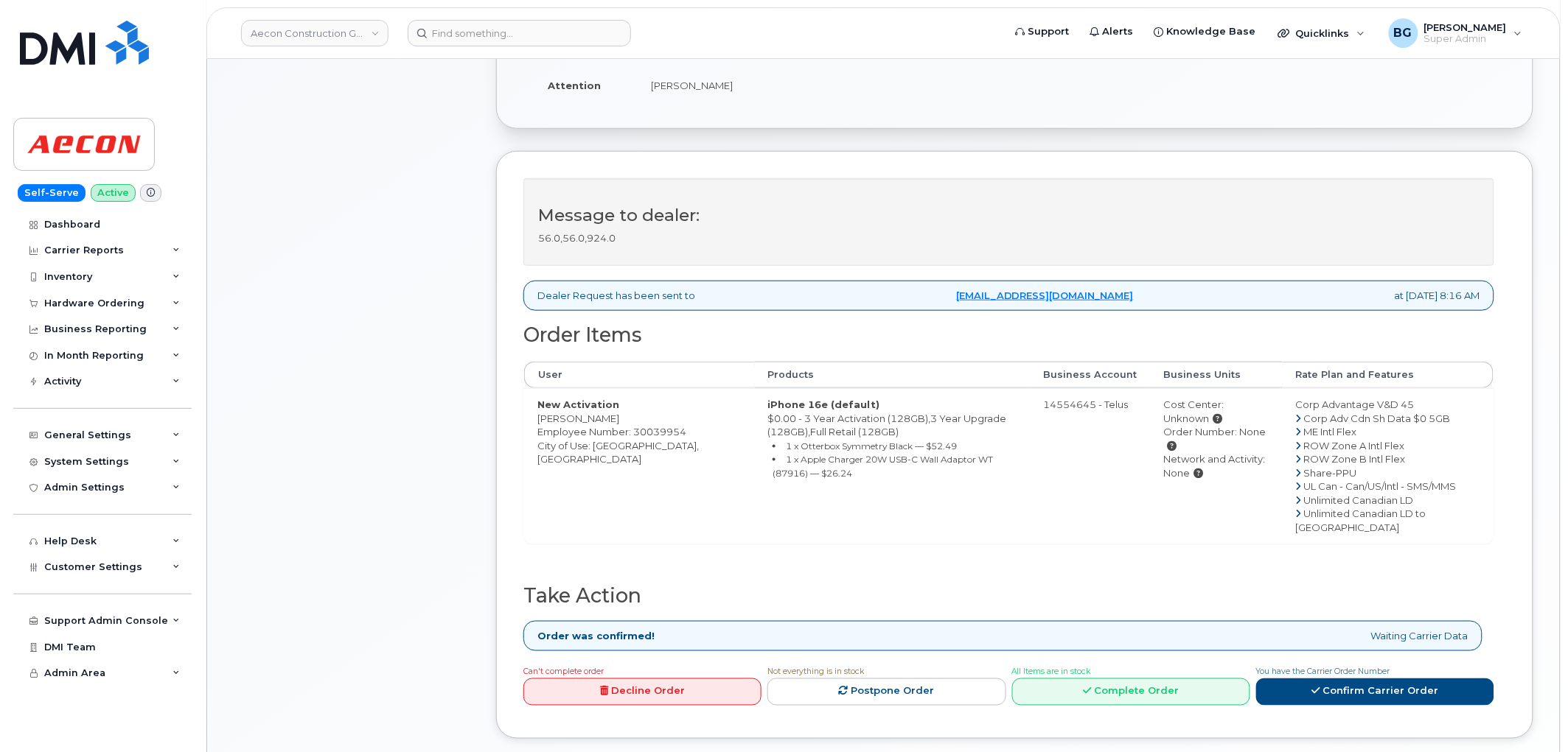
scroll to position [382, 0]
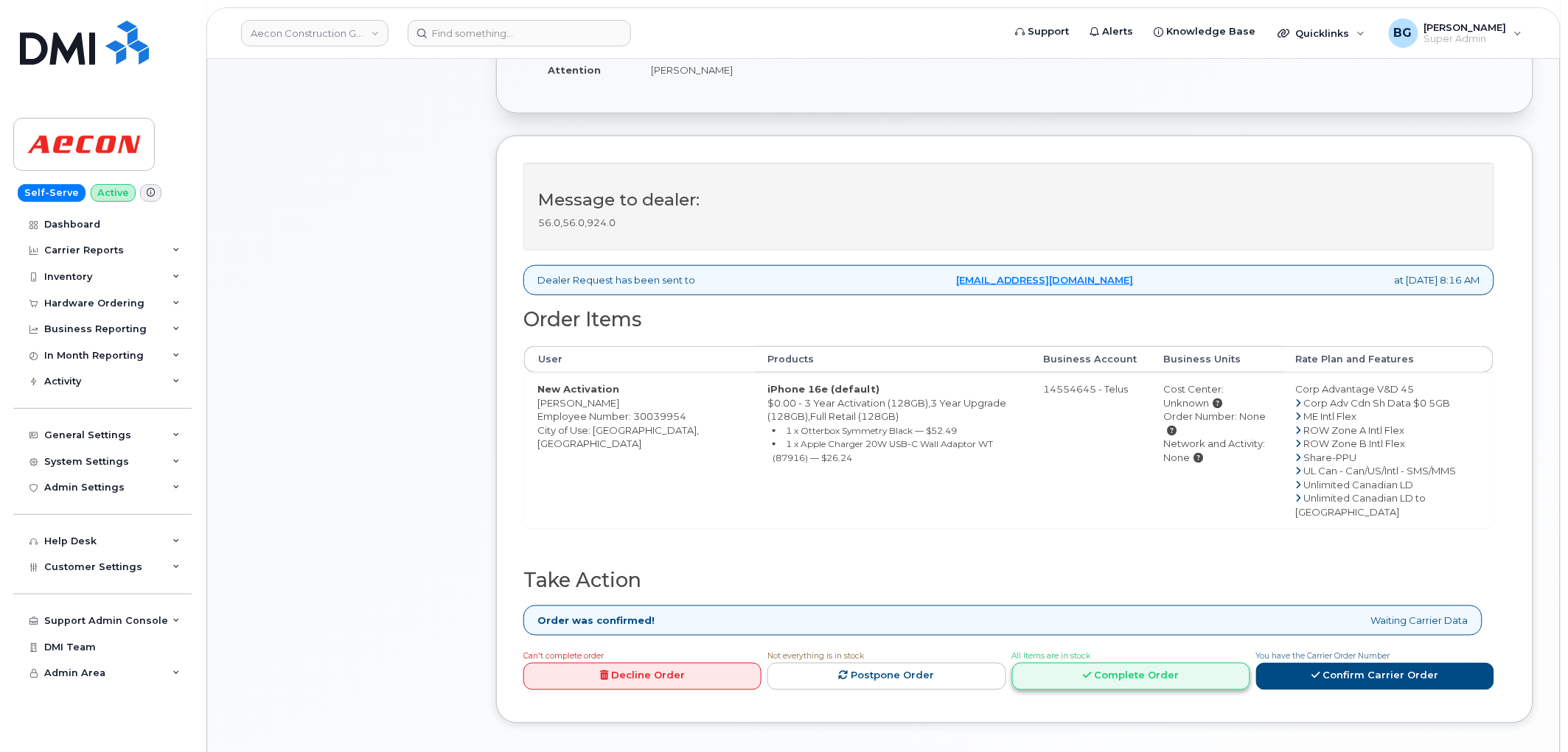
click at [1118, 690] on link "Complete Order" at bounding box center [1131, 676] width 238 height 27
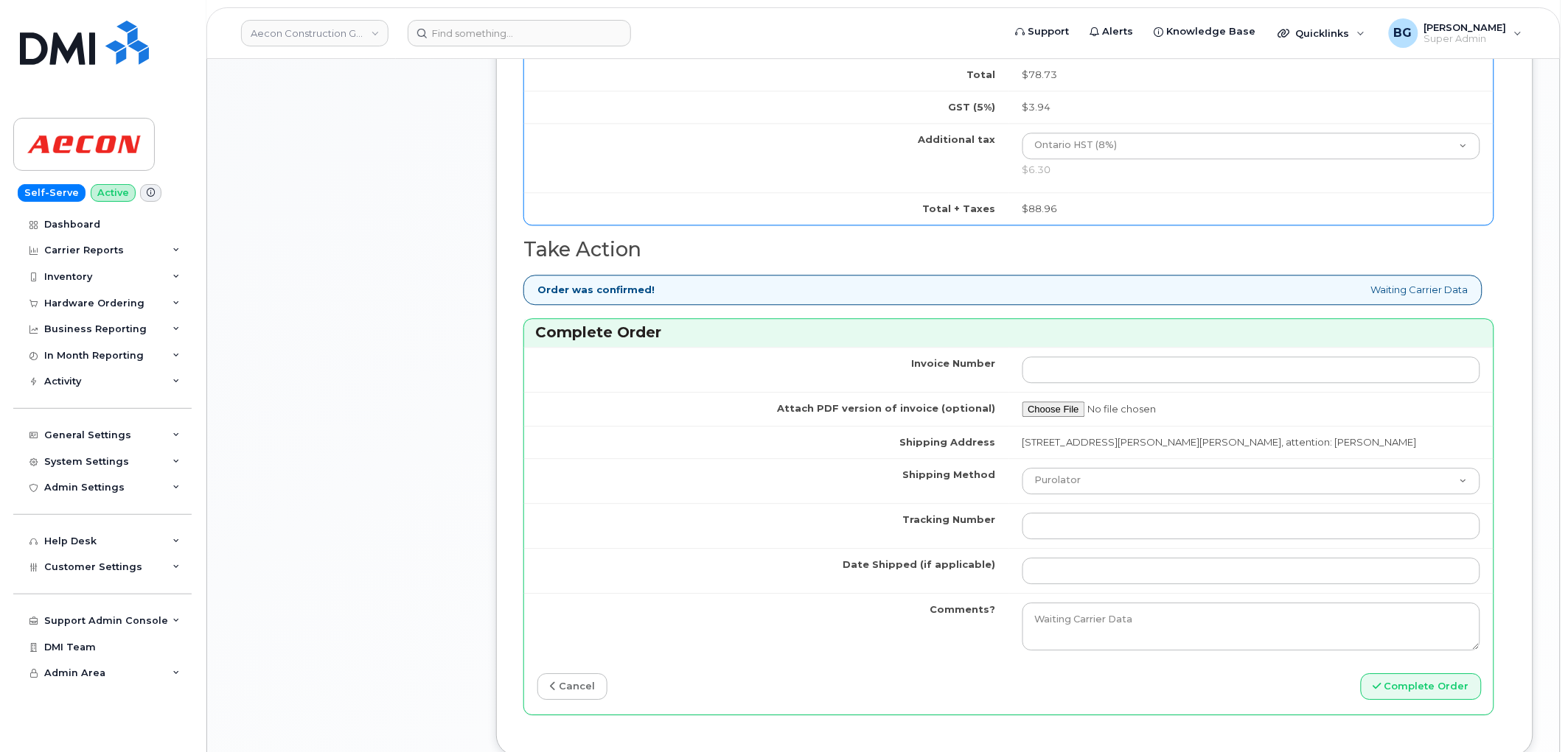
scroll to position [1201, 0]
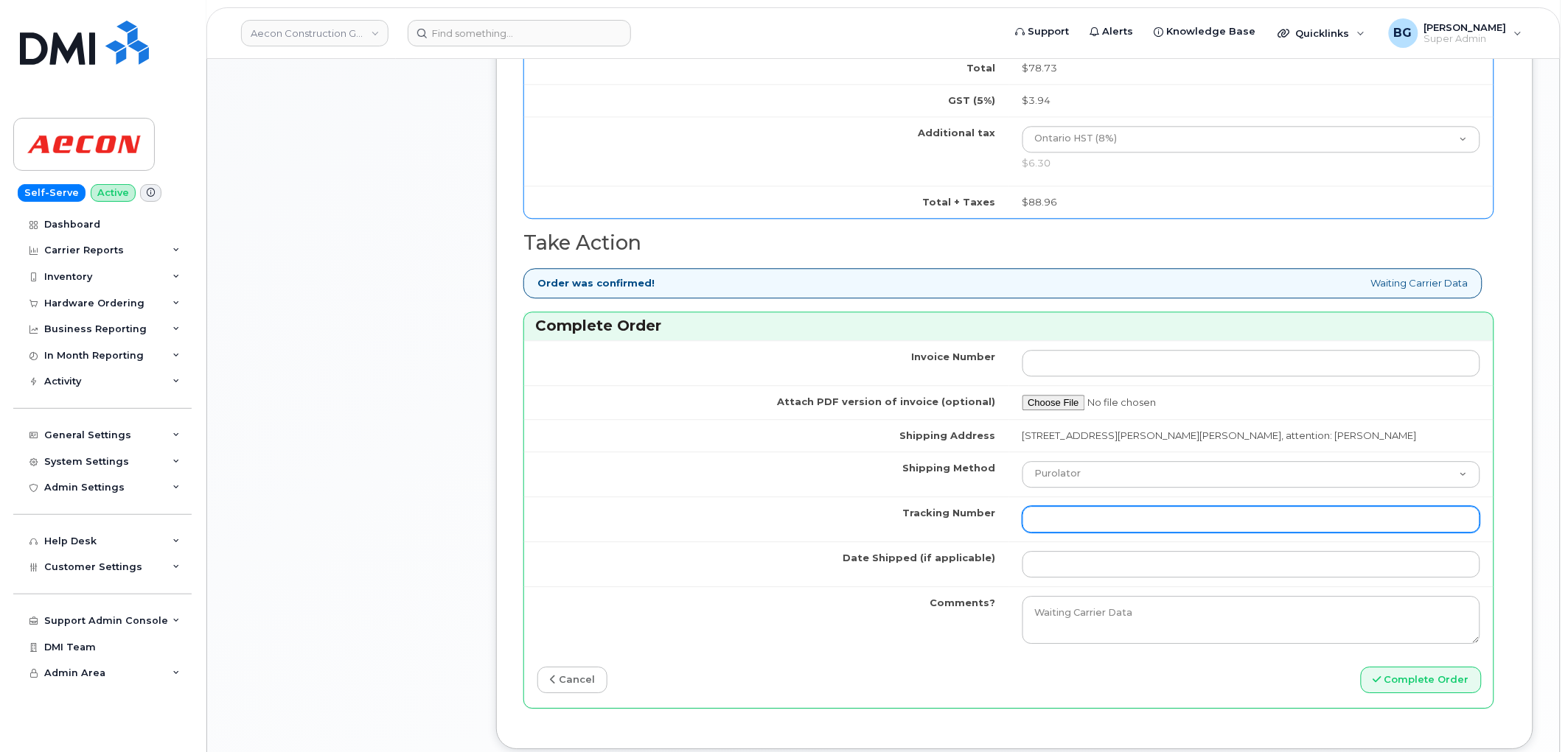
click at [1153, 506] on input "Tracking Number" at bounding box center [1252, 520] width 458 height 27
click at [1073, 506] on input "Tracking Number" at bounding box center [1252, 520] width 458 height 27
paste input "335631508744"
type input "335631508744"
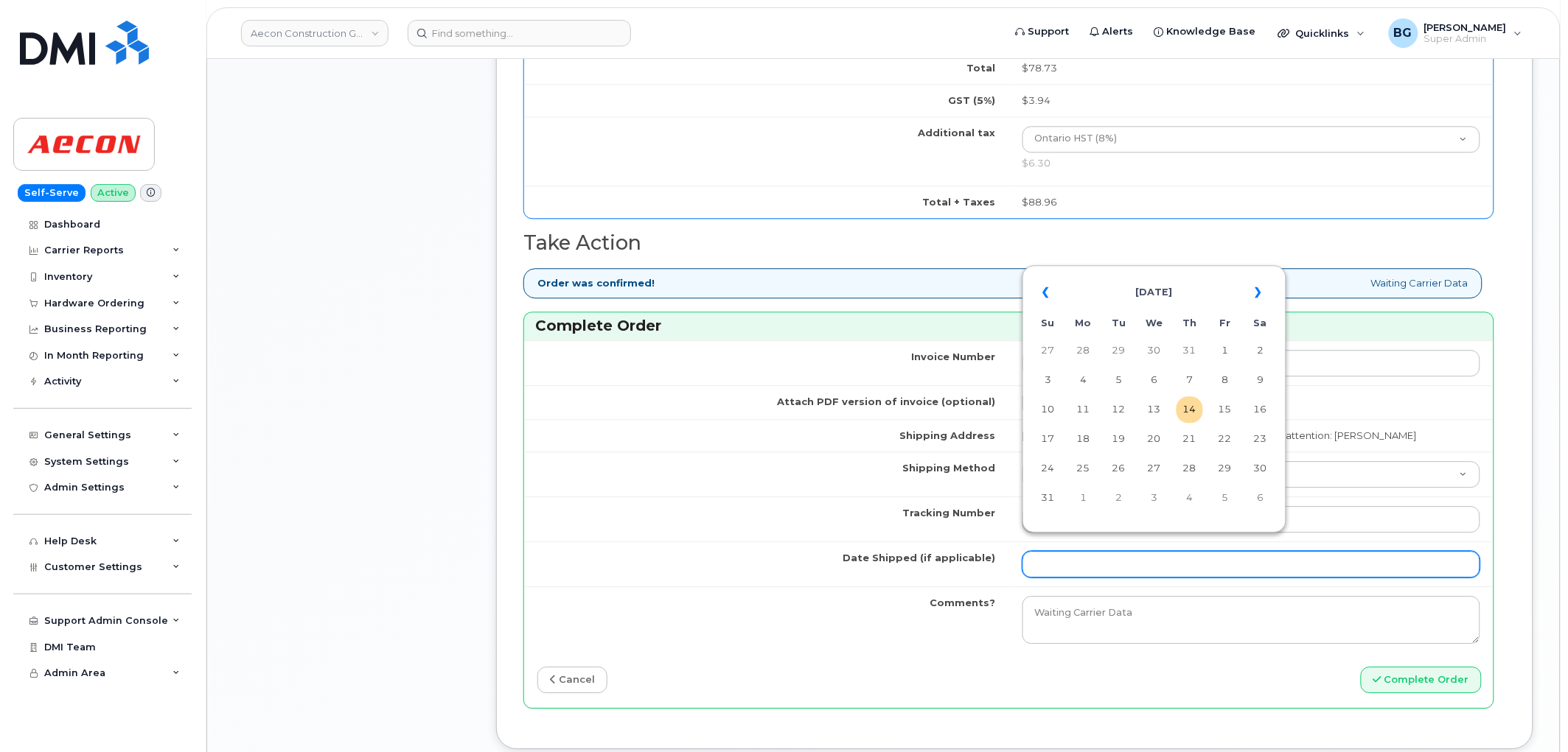
click at [1109, 558] on input "Date Shipped (if applicable)" at bounding box center [1252, 564] width 458 height 27
click at [1197, 409] on td "14" at bounding box center [1190, 410] width 27 height 27
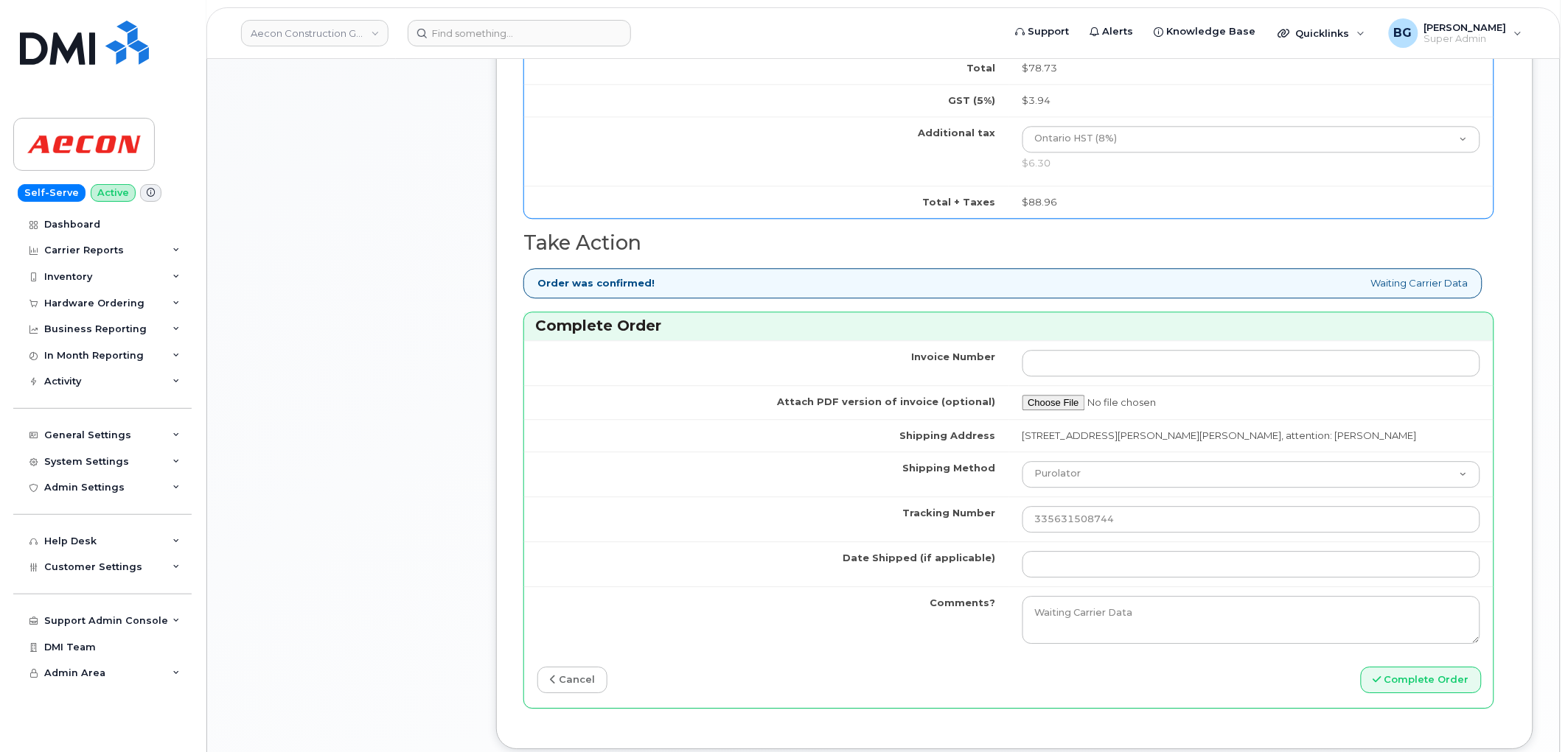
type input "[DATE]"
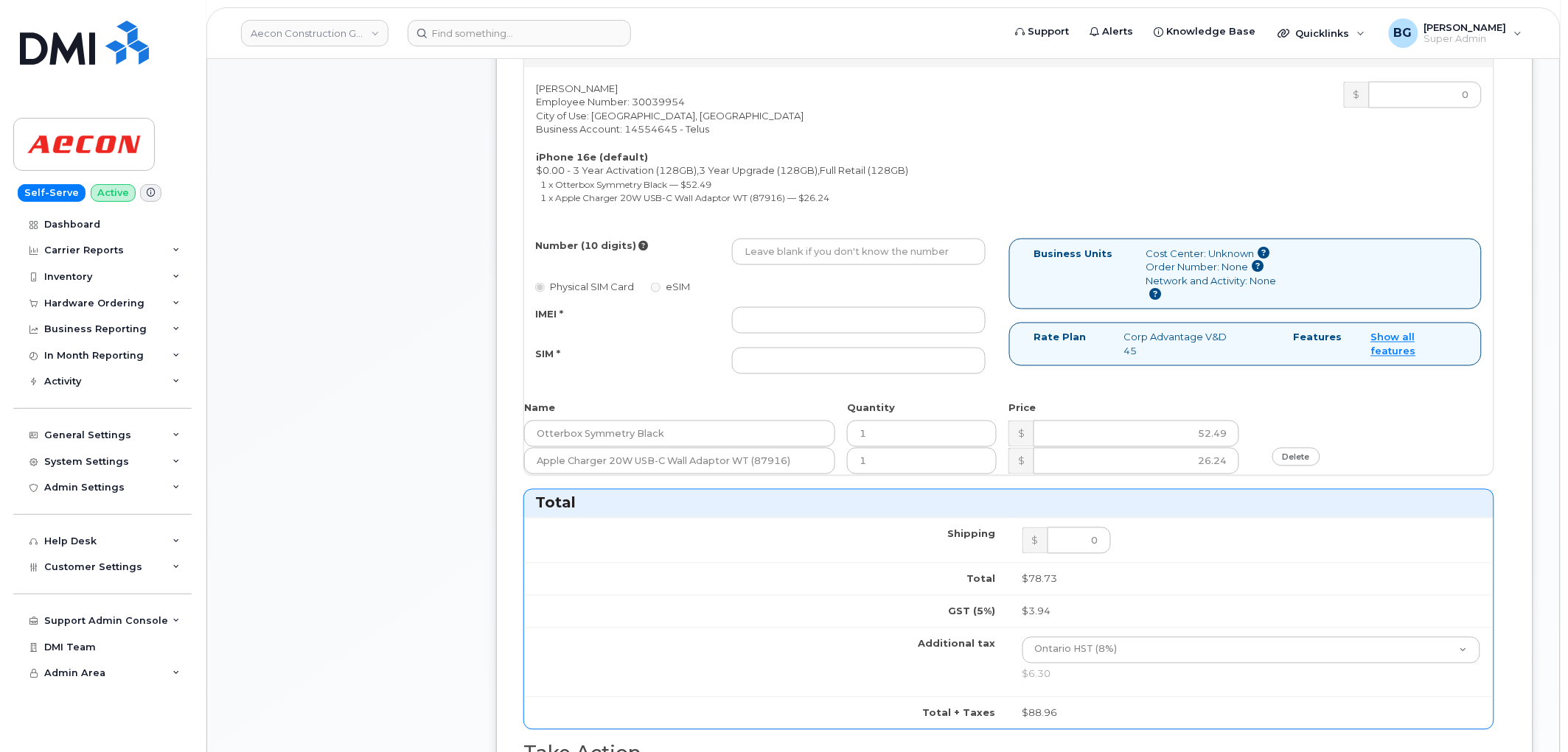
scroll to position [654, 0]
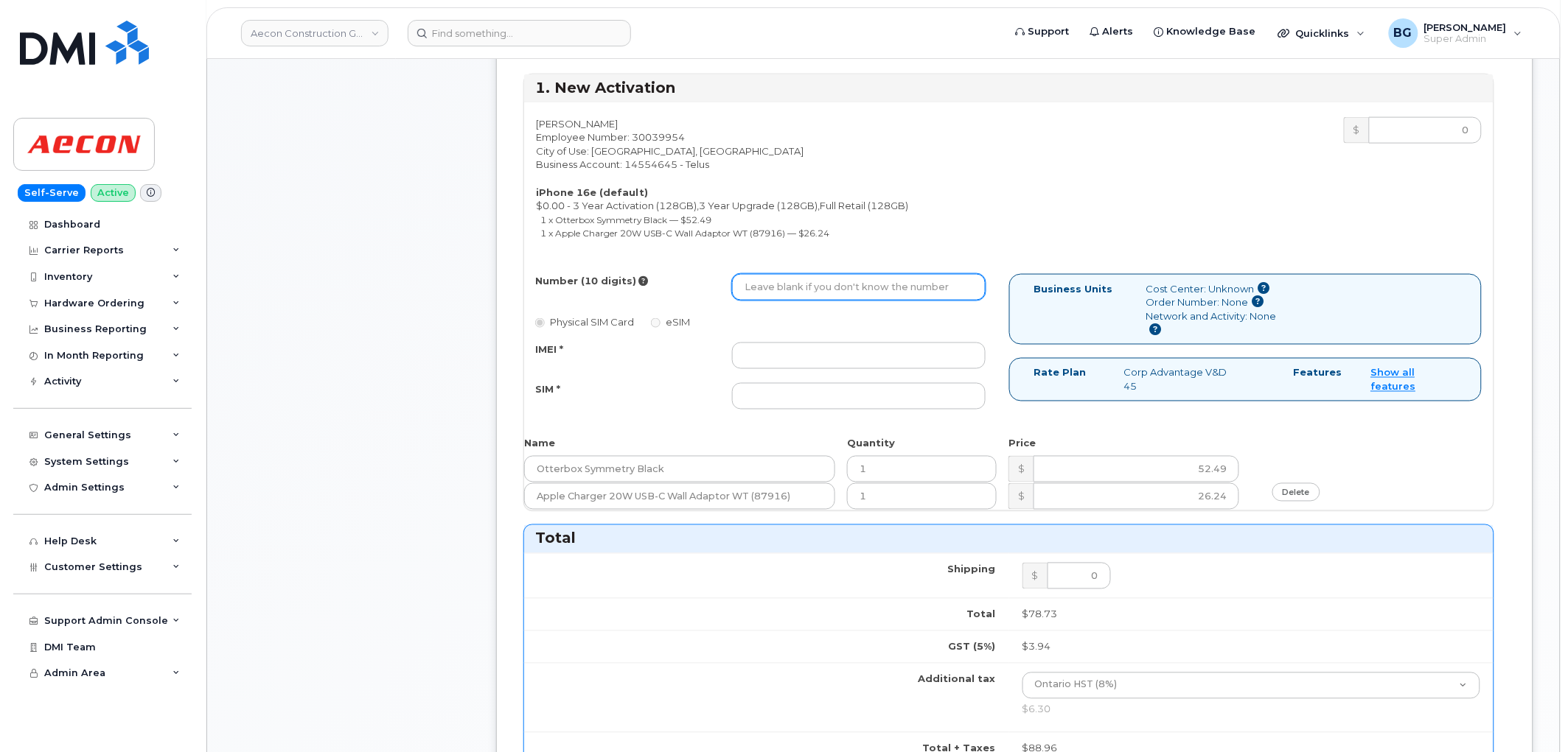
click at [889, 274] on input "Number (10 digits)" at bounding box center [859, 287] width 253 height 27
paste input "416) 220-8415"
type input "4162208415"
click at [738, 359] on div "IMEI * SIM *" at bounding box center [761, 376] width 473 height 67
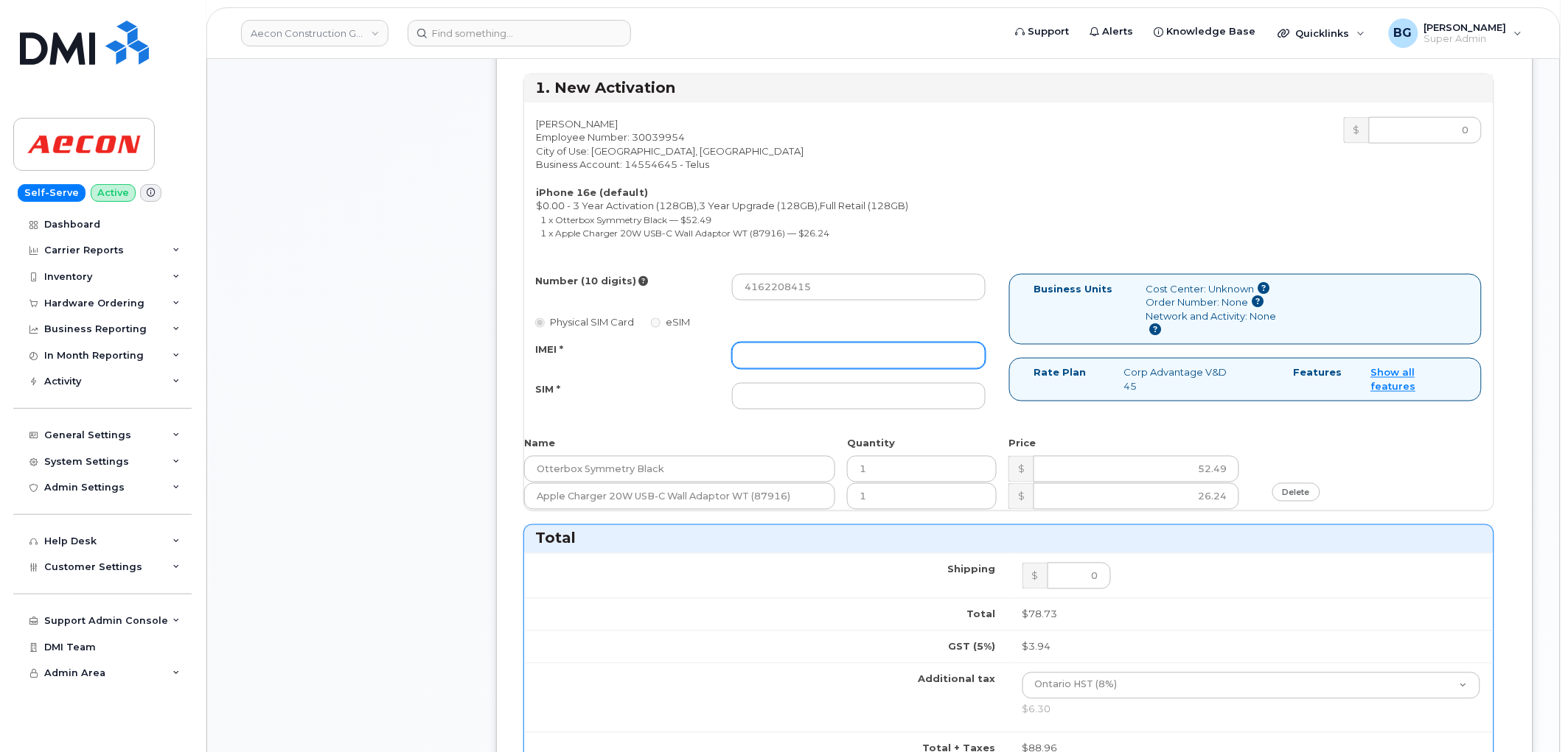
click at [756, 343] on input "IMEI *" at bounding box center [859, 356] width 253 height 27
paste input "353389561568726"
type input "353389561568726"
click at [758, 383] on input "SIM *" at bounding box center [859, 396] width 253 height 27
paste input "89043052010008887025010372897576"
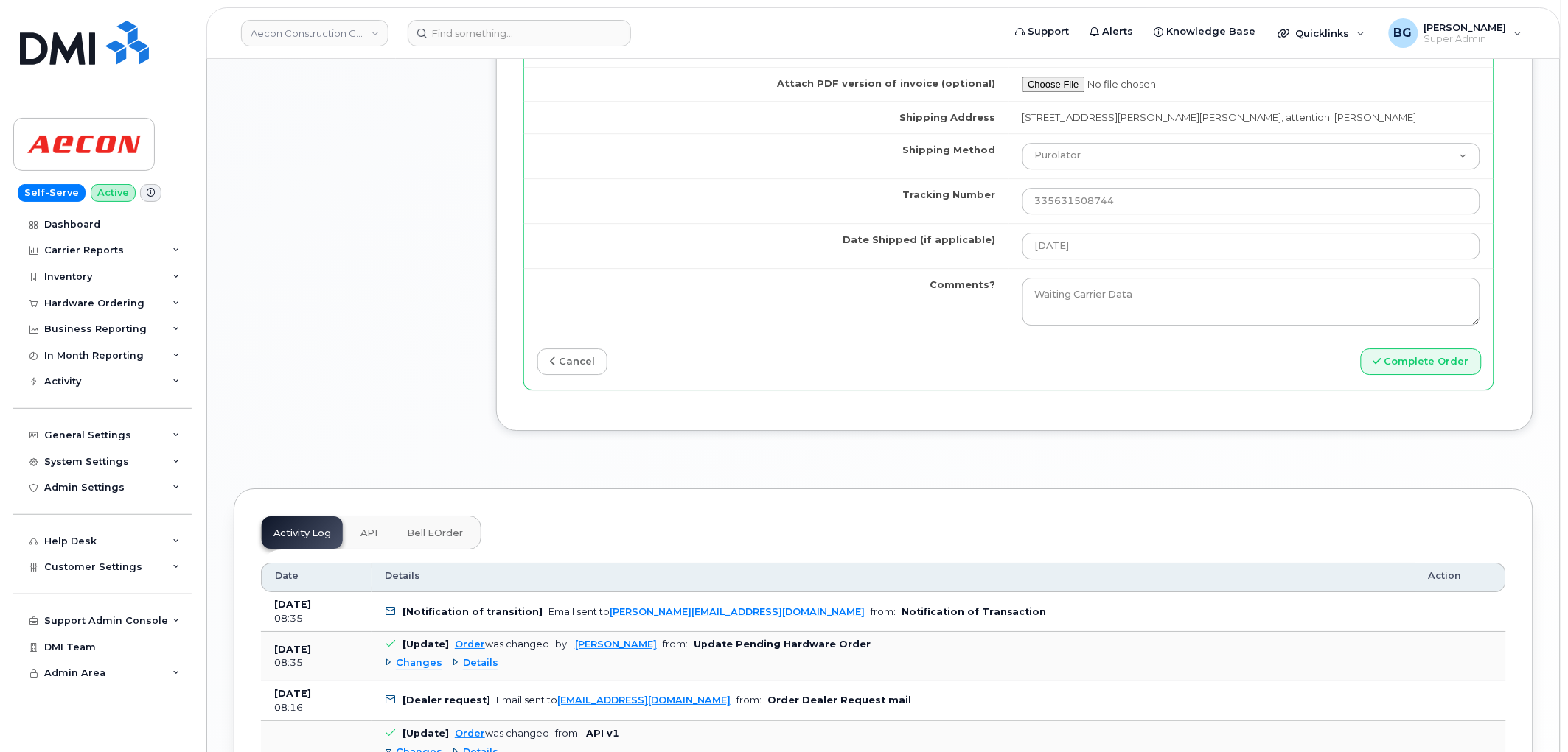
scroll to position [1528, 0]
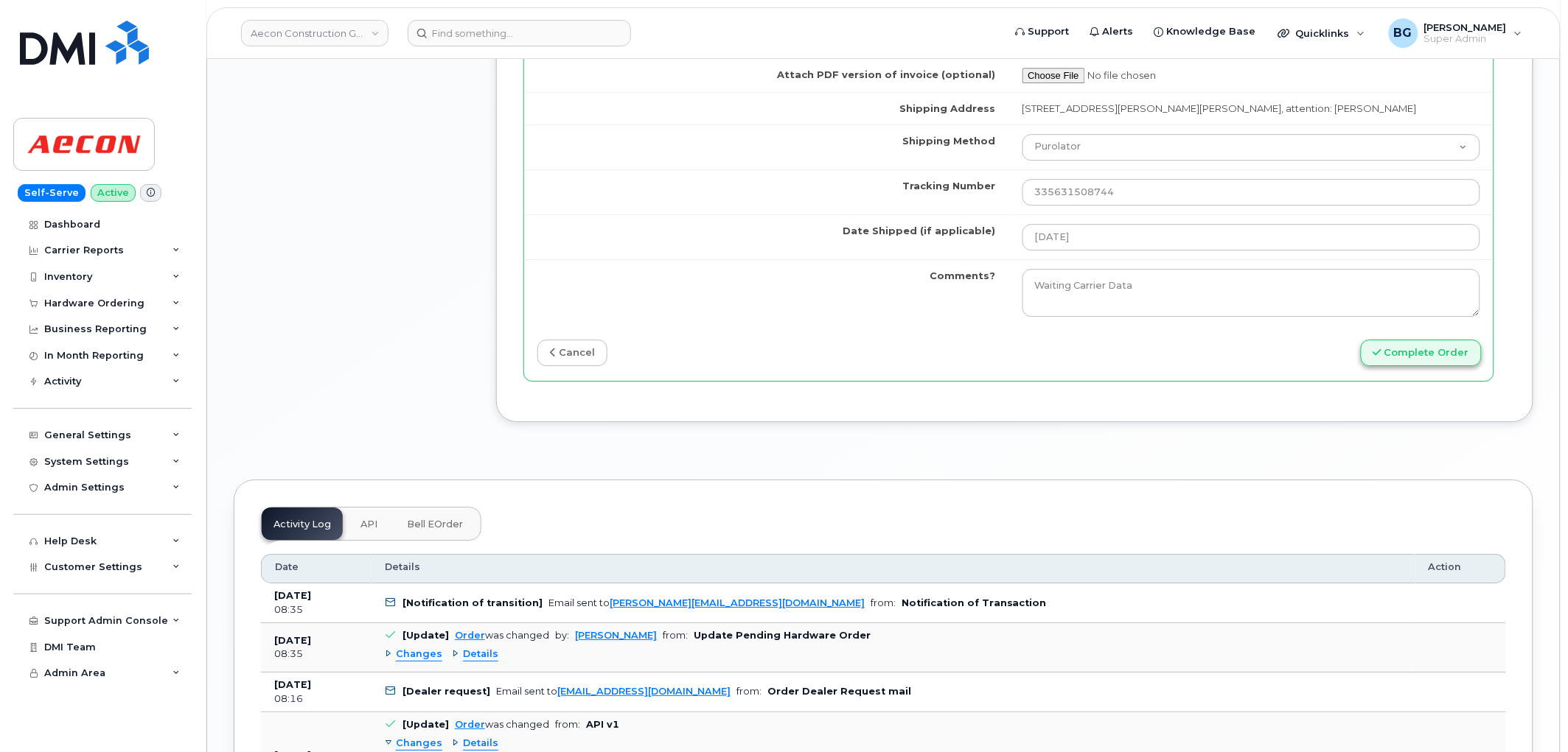
type input "89043052010008887025010372897576"
click at [1416, 347] on button "Complete Order" at bounding box center [1421, 353] width 121 height 27
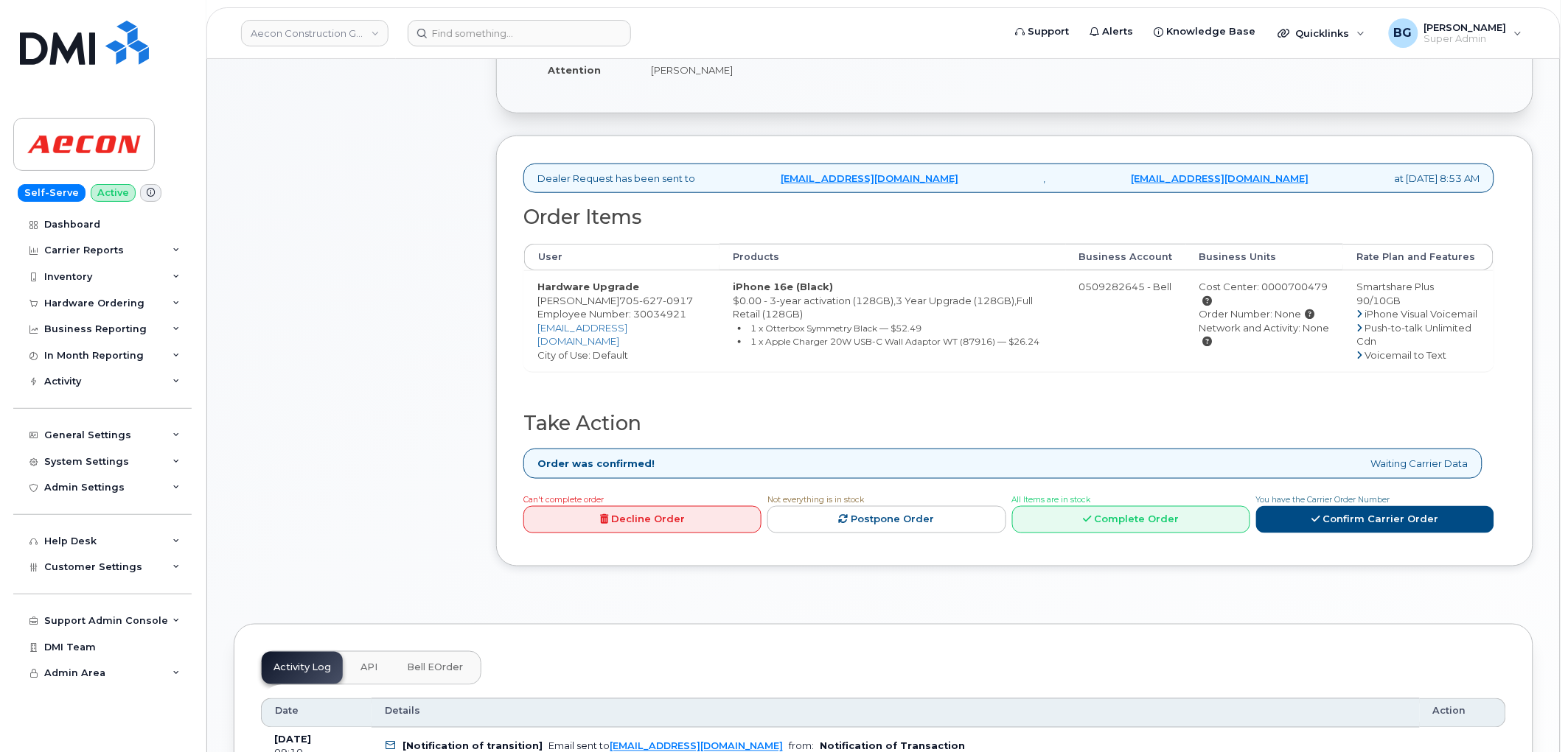
scroll to position [437, 0]
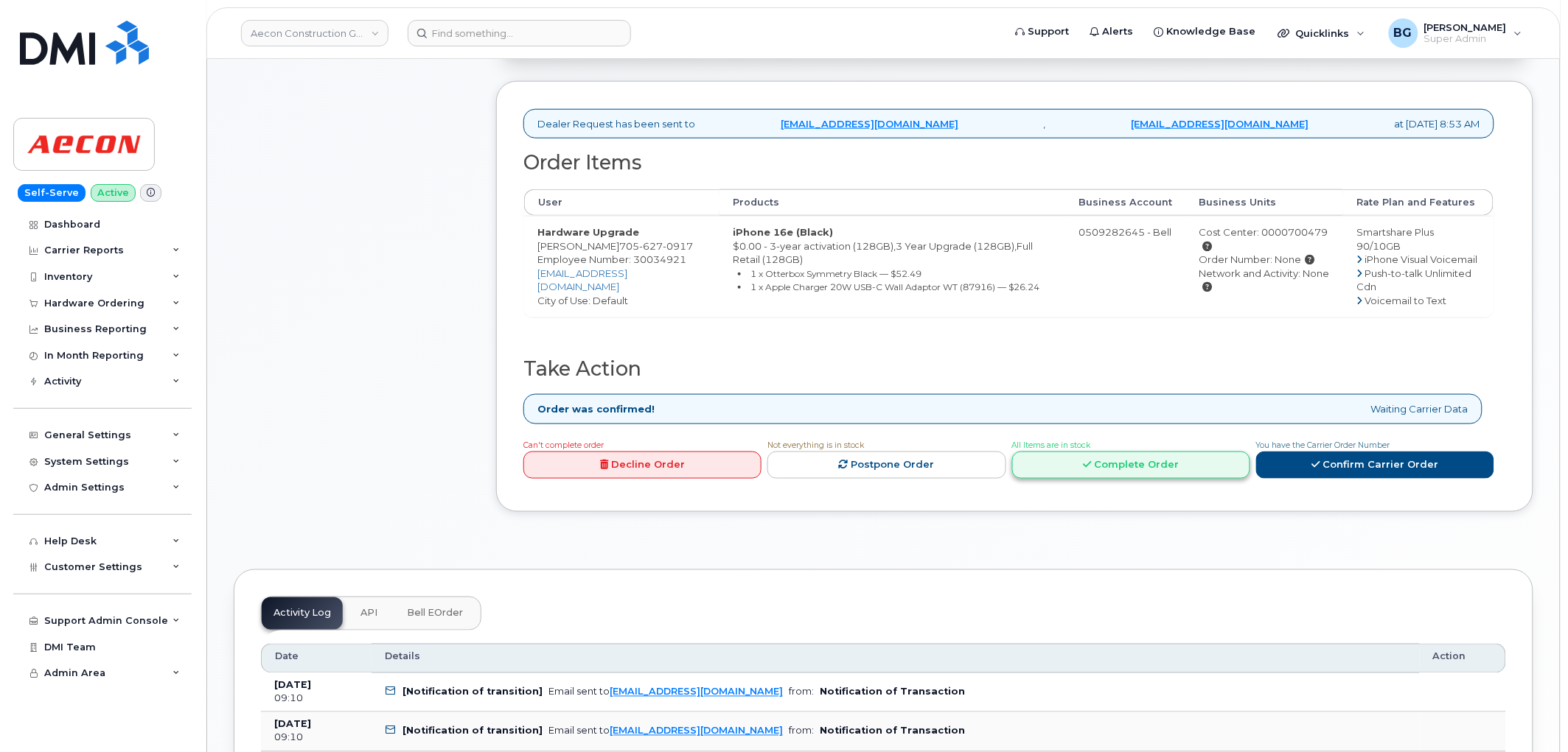
click at [1152, 451] on link "Complete Order" at bounding box center [1131, 465] width 238 height 27
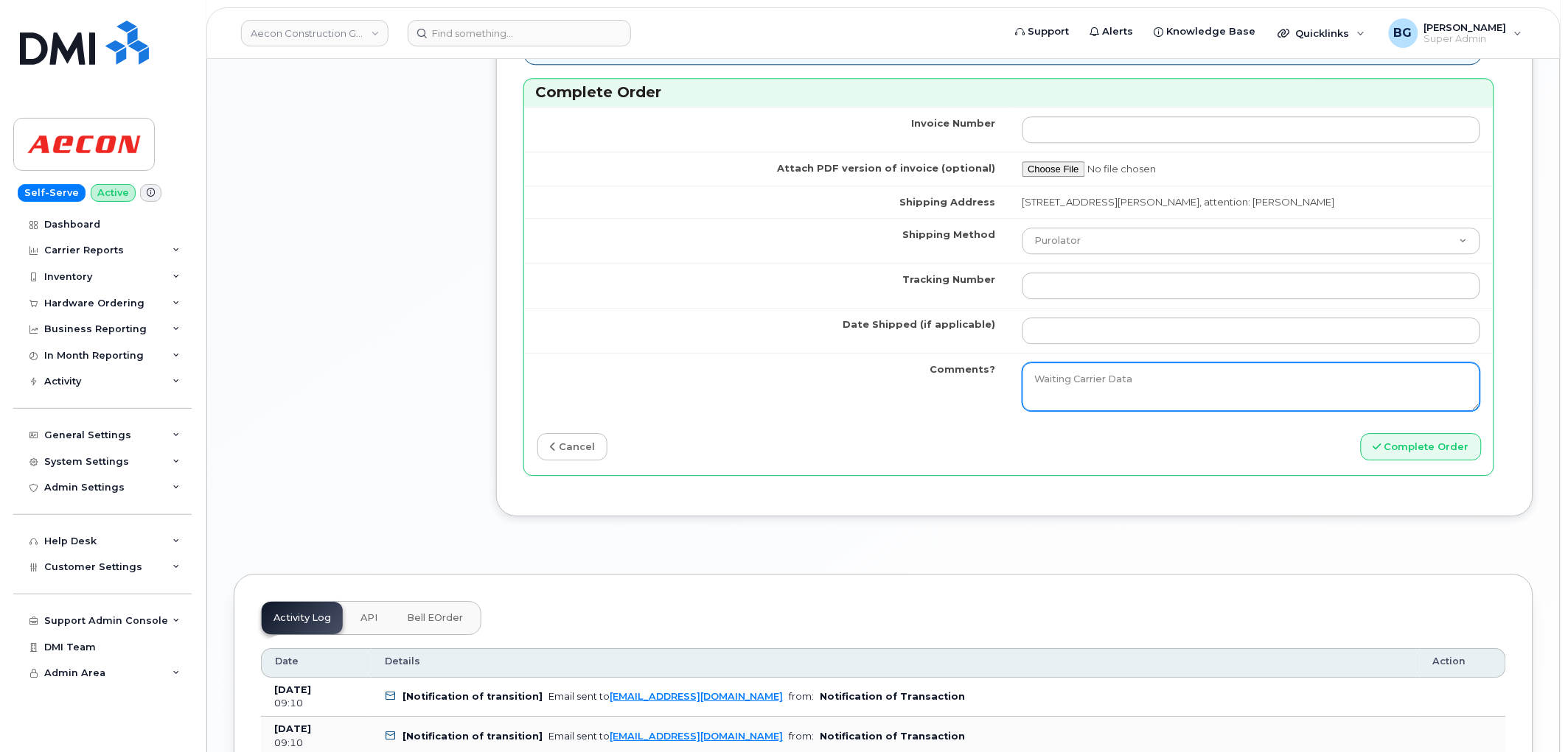
scroll to position [1364, 0]
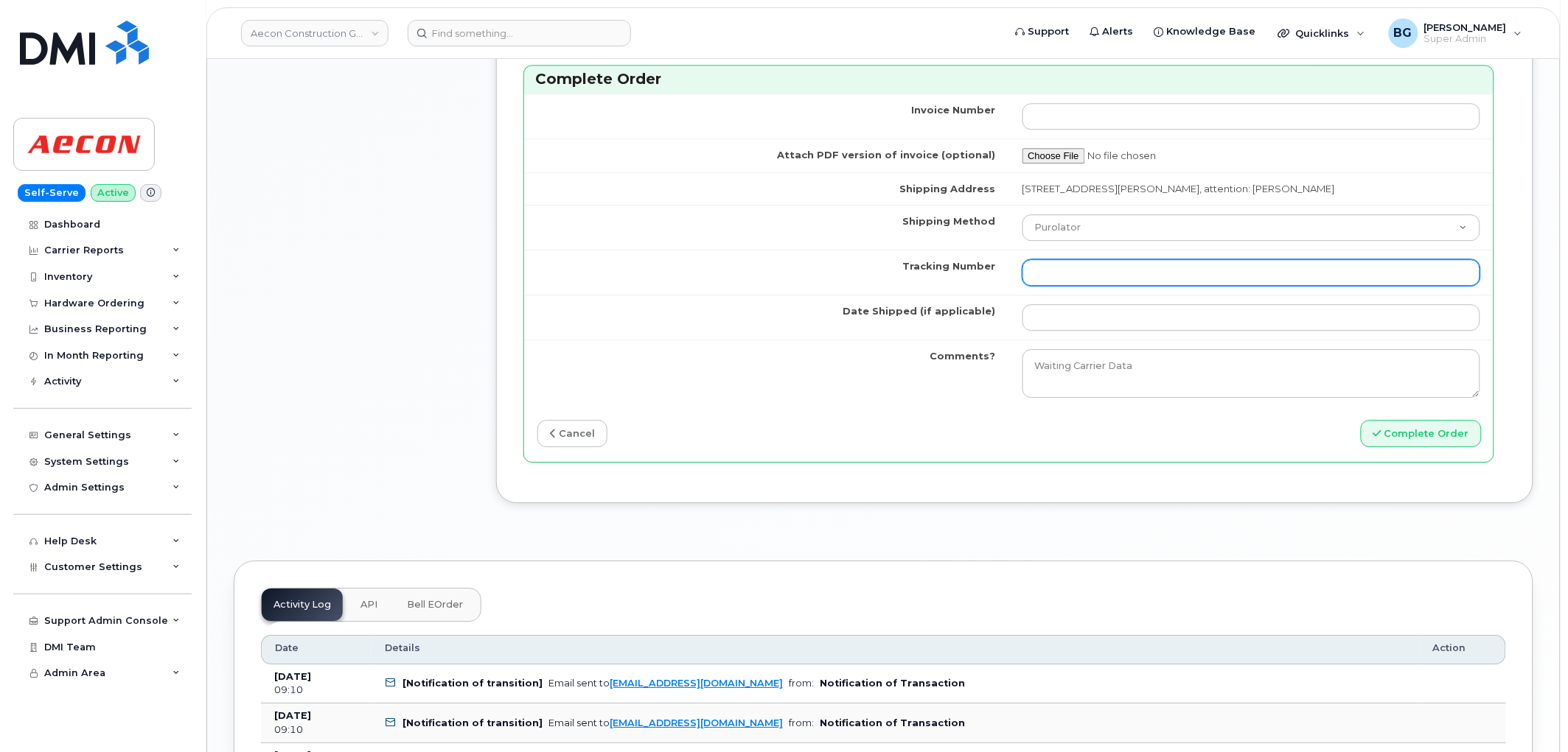
click at [1102, 259] on input "Tracking Number" at bounding box center [1252, 272] width 458 height 27
paste input "457221847986"
type input "457221847986"
click at [1119, 232] on td "Purolator UPS FedEx Canada Post Courier Other Drop Off Pick Up" at bounding box center [1252, 227] width 485 height 45
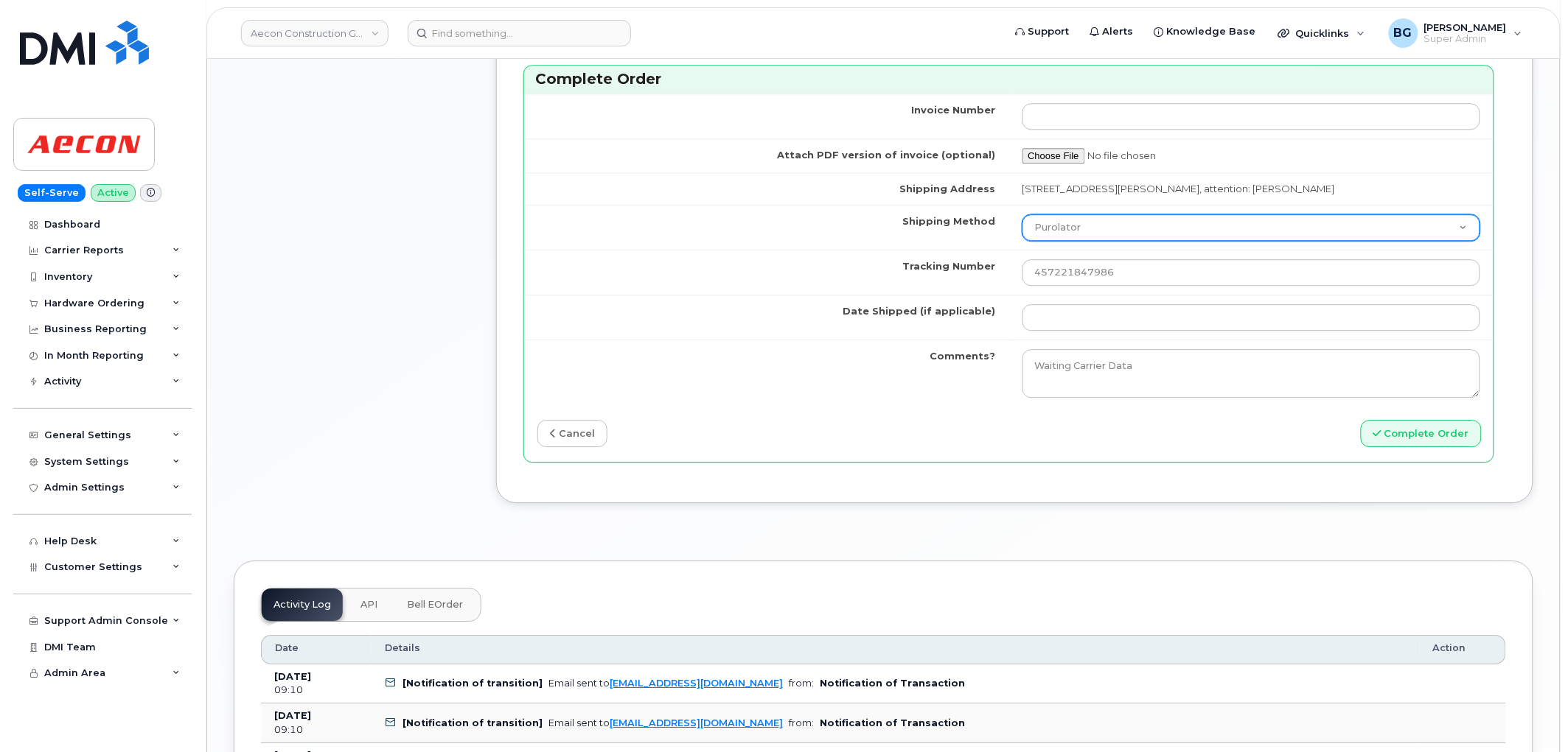
click at [1122, 215] on select "Purolator UPS FedEx Canada Post Courier Other Drop Off Pick Up" at bounding box center [1252, 228] width 458 height 27
select select "FedEx"
click at [1023, 215] on select "Purolator UPS FedEx Canada Post Courier Other Drop Off Pick Up" at bounding box center [1252, 228] width 458 height 27
click at [1092, 295] on td at bounding box center [1252, 317] width 485 height 45
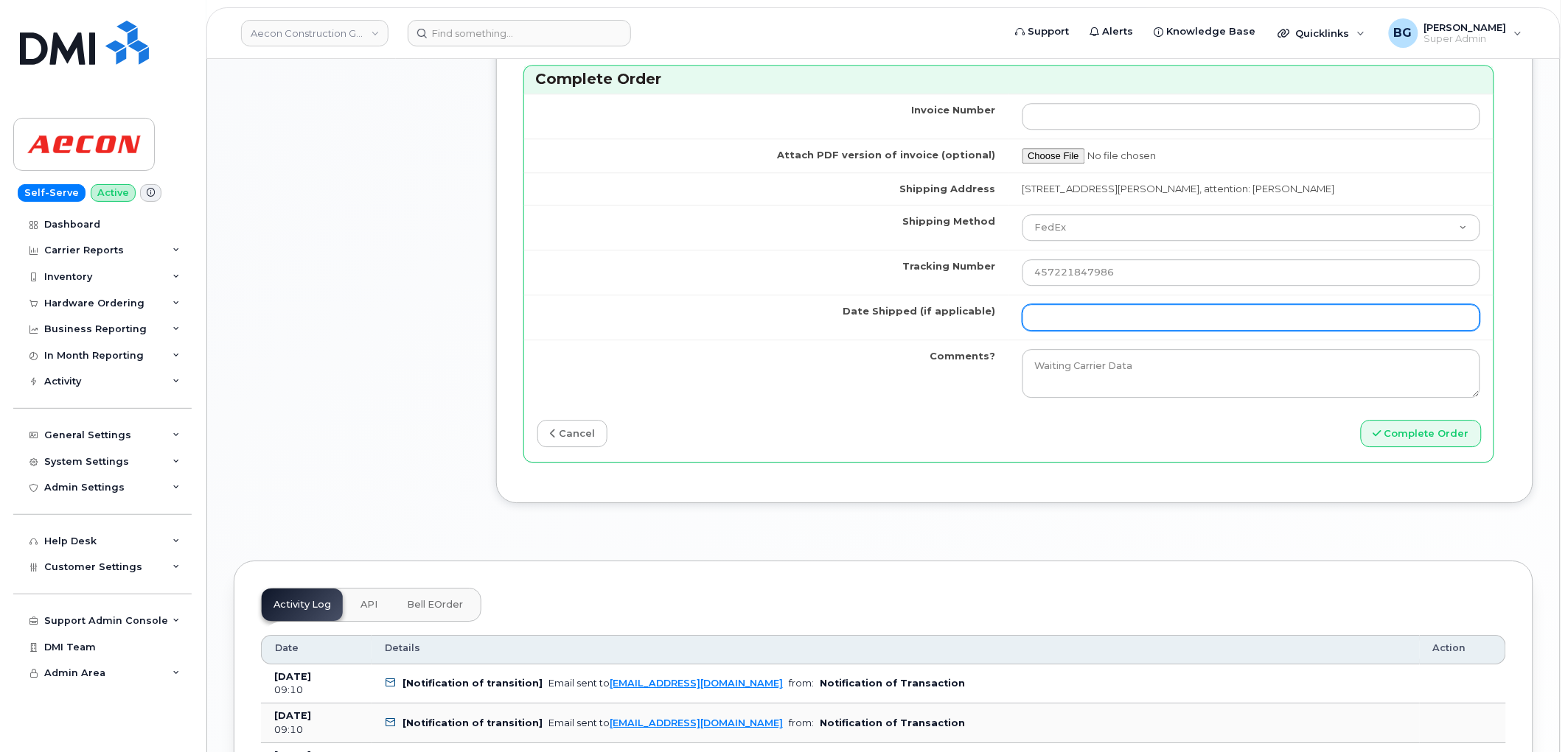
click at [1082, 307] on input "Date Shipped (if applicable)" at bounding box center [1252, 318] width 458 height 27
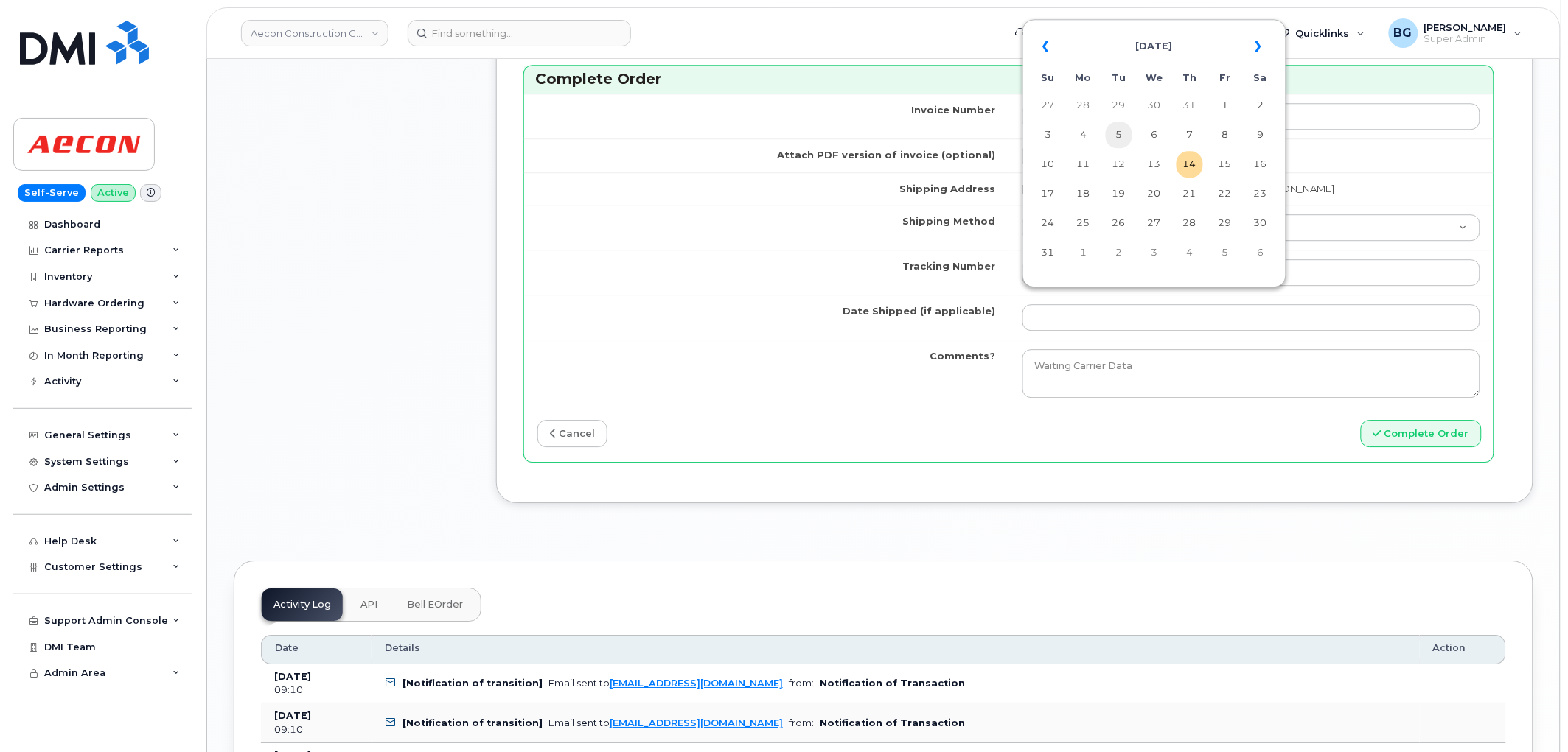
click at [1114, 142] on td "5" at bounding box center [1119, 135] width 27 height 27
type input "[DATE]"
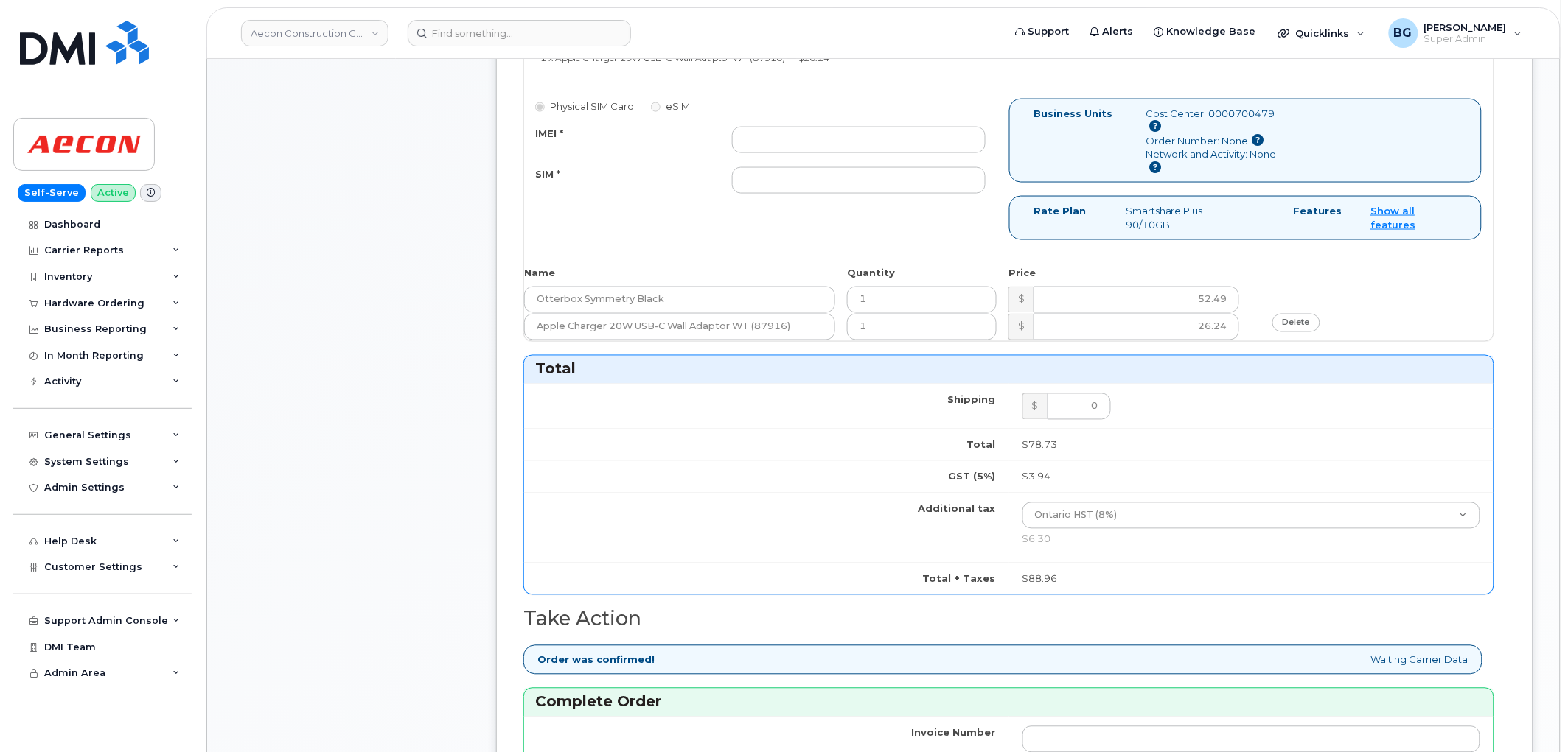
scroll to position [710, 0]
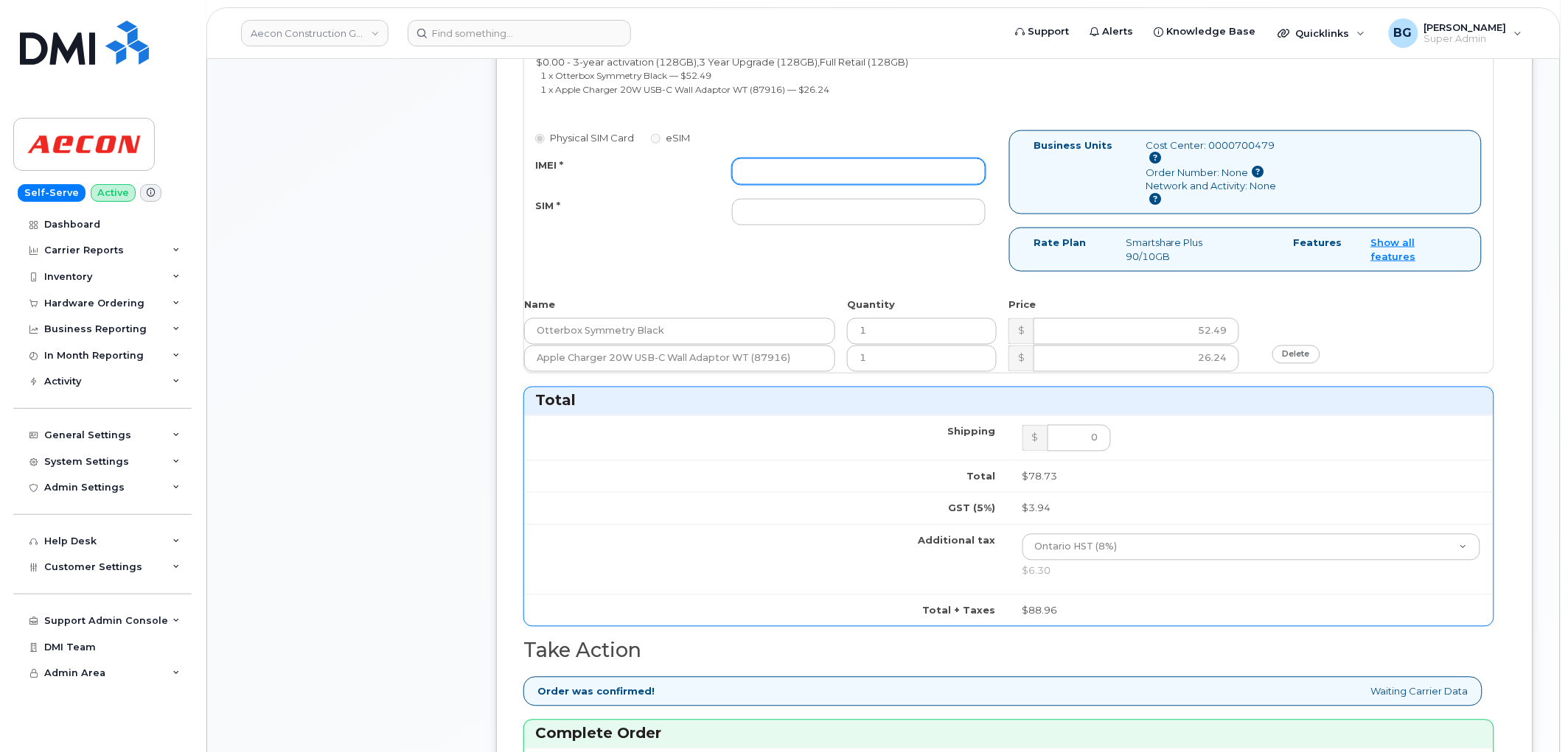
click at [787, 158] on input "IMEI *" at bounding box center [859, 171] width 253 height 27
paste input "350515301437300"
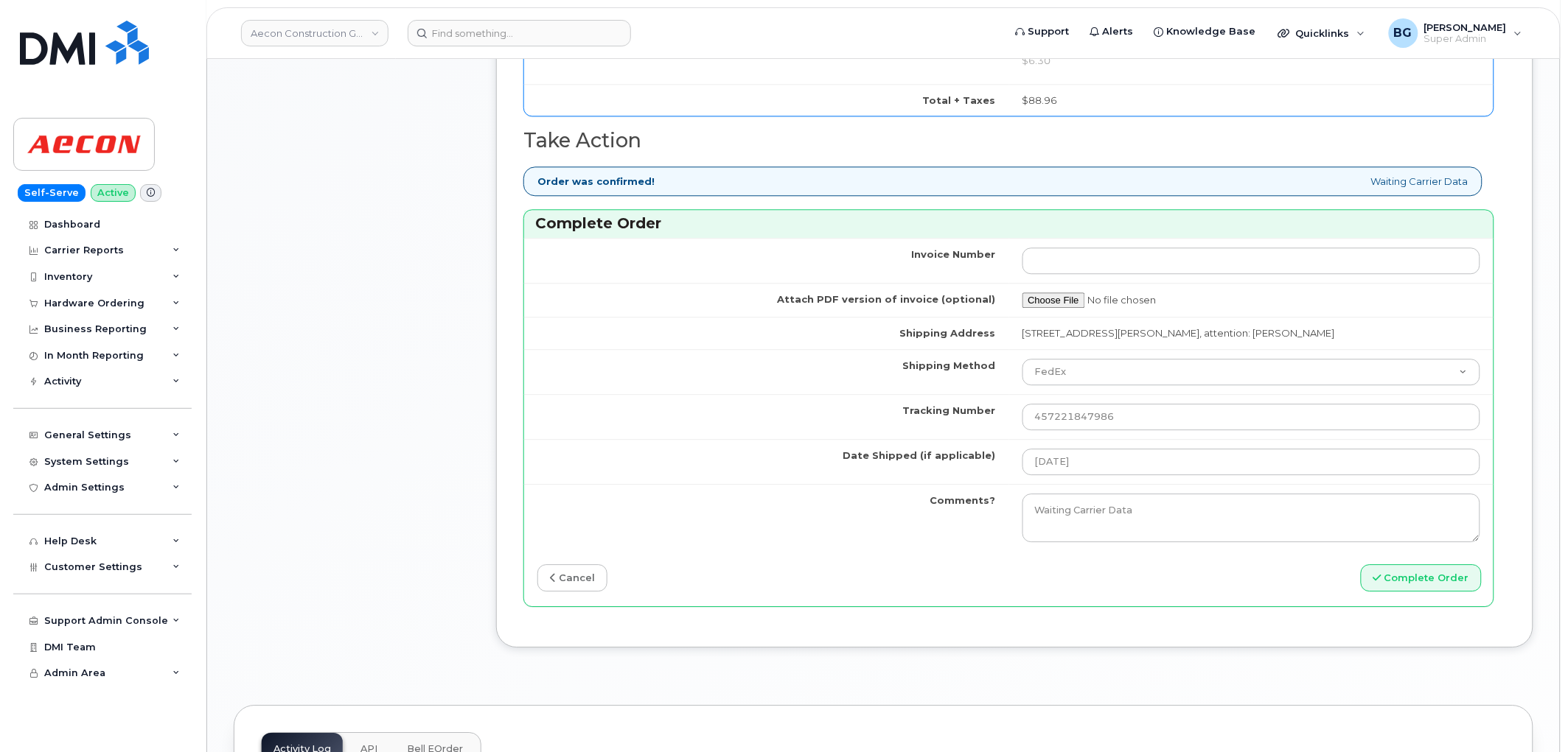
scroll to position [1255, 0]
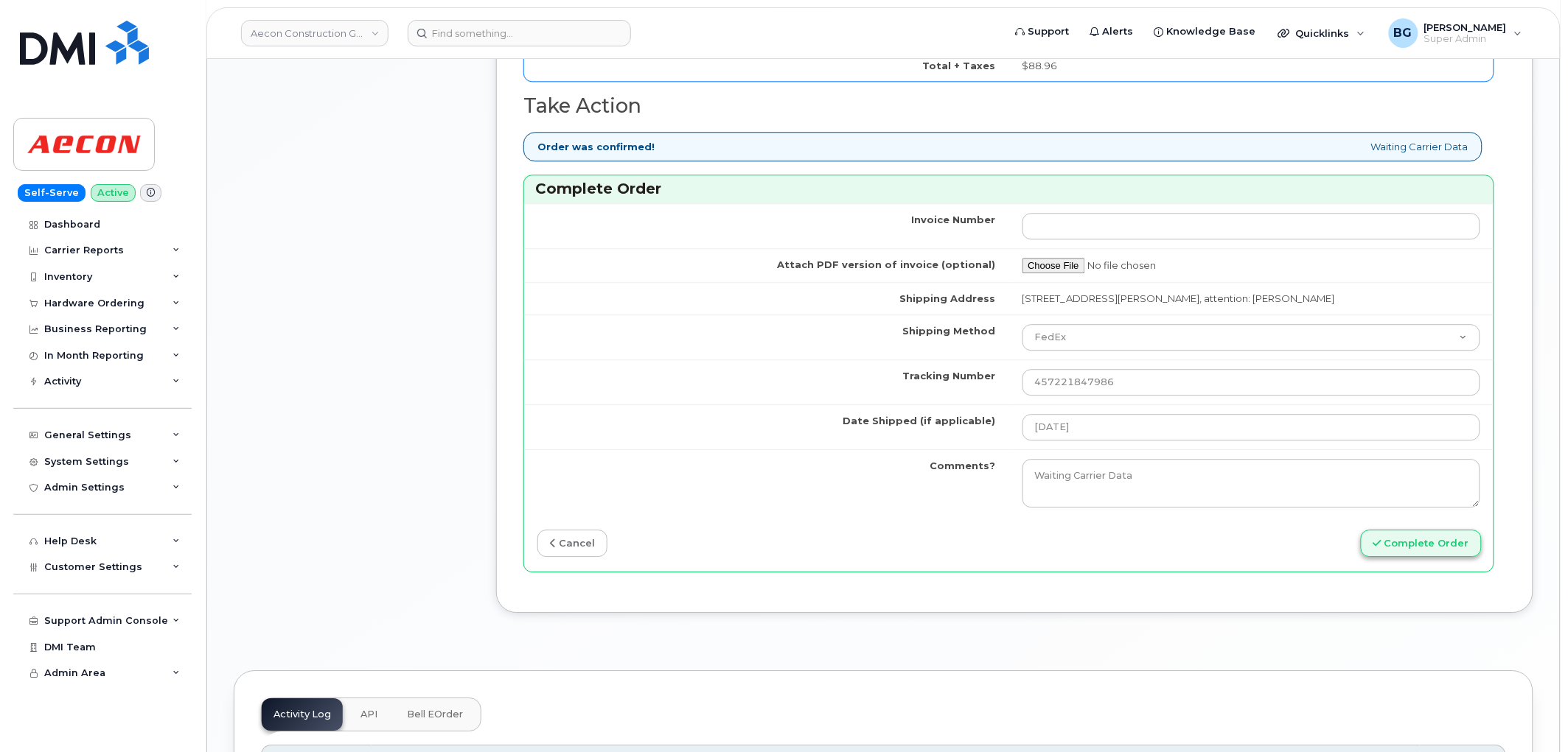
type input "350515301437300"
click at [1382, 539] on icon "submit" at bounding box center [1377, 543] width 8 height 10
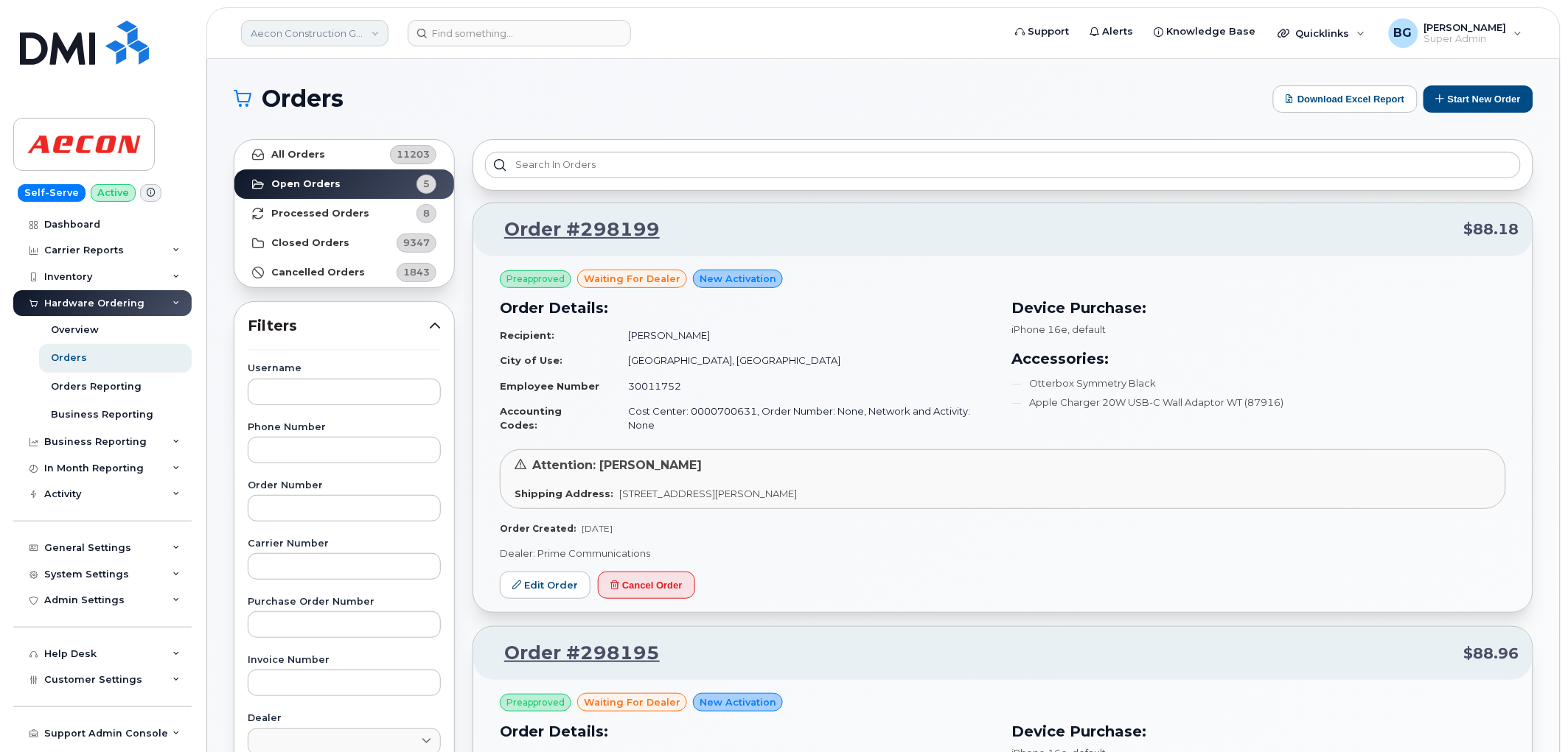
click at [328, 33] on link "Aecon Construction Group Inc" at bounding box center [315, 33] width 148 height 27
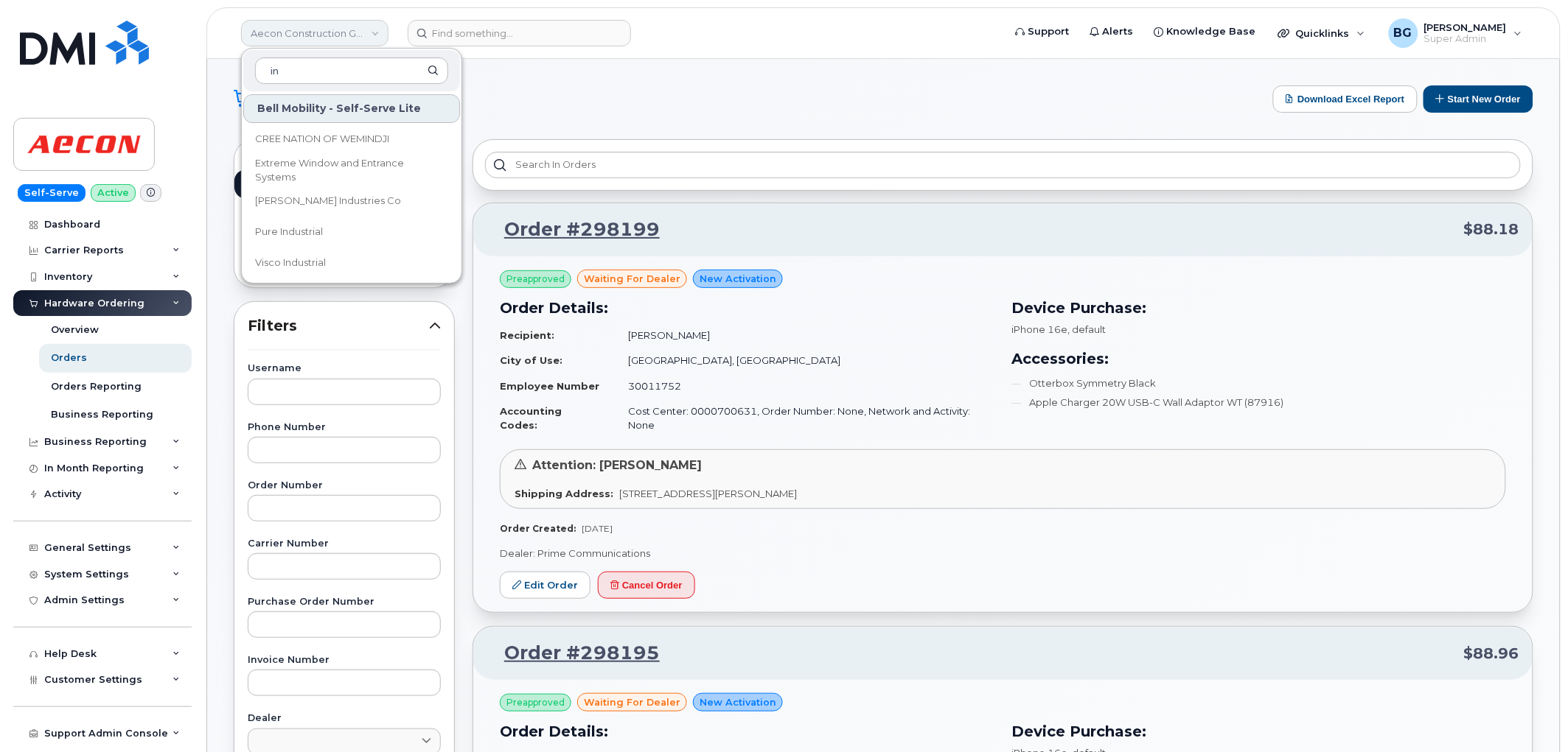
type input "i"
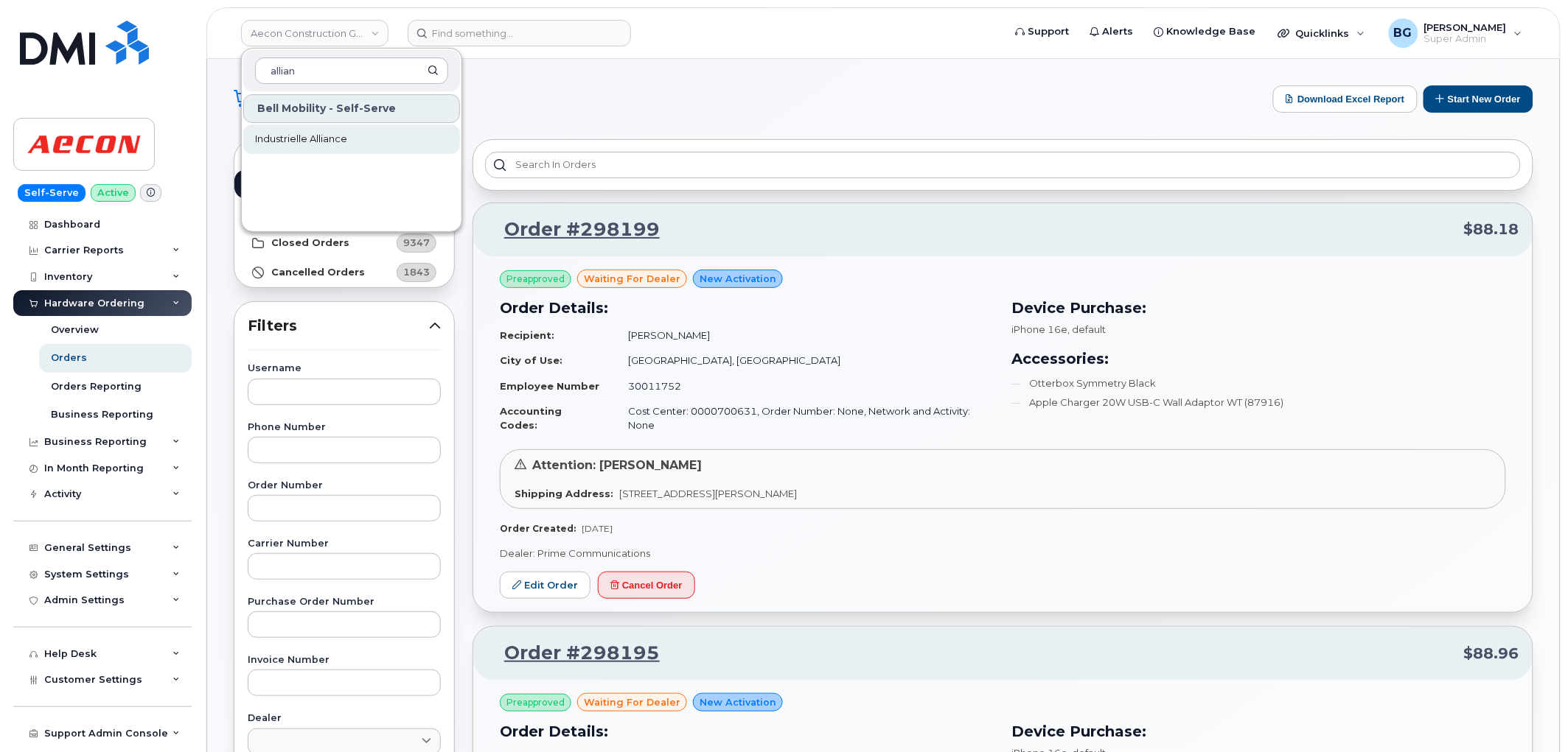
type input "allian"
click at [319, 134] on span "Industrielle Alliance" at bounding box center [301, 140] width 92 height 15
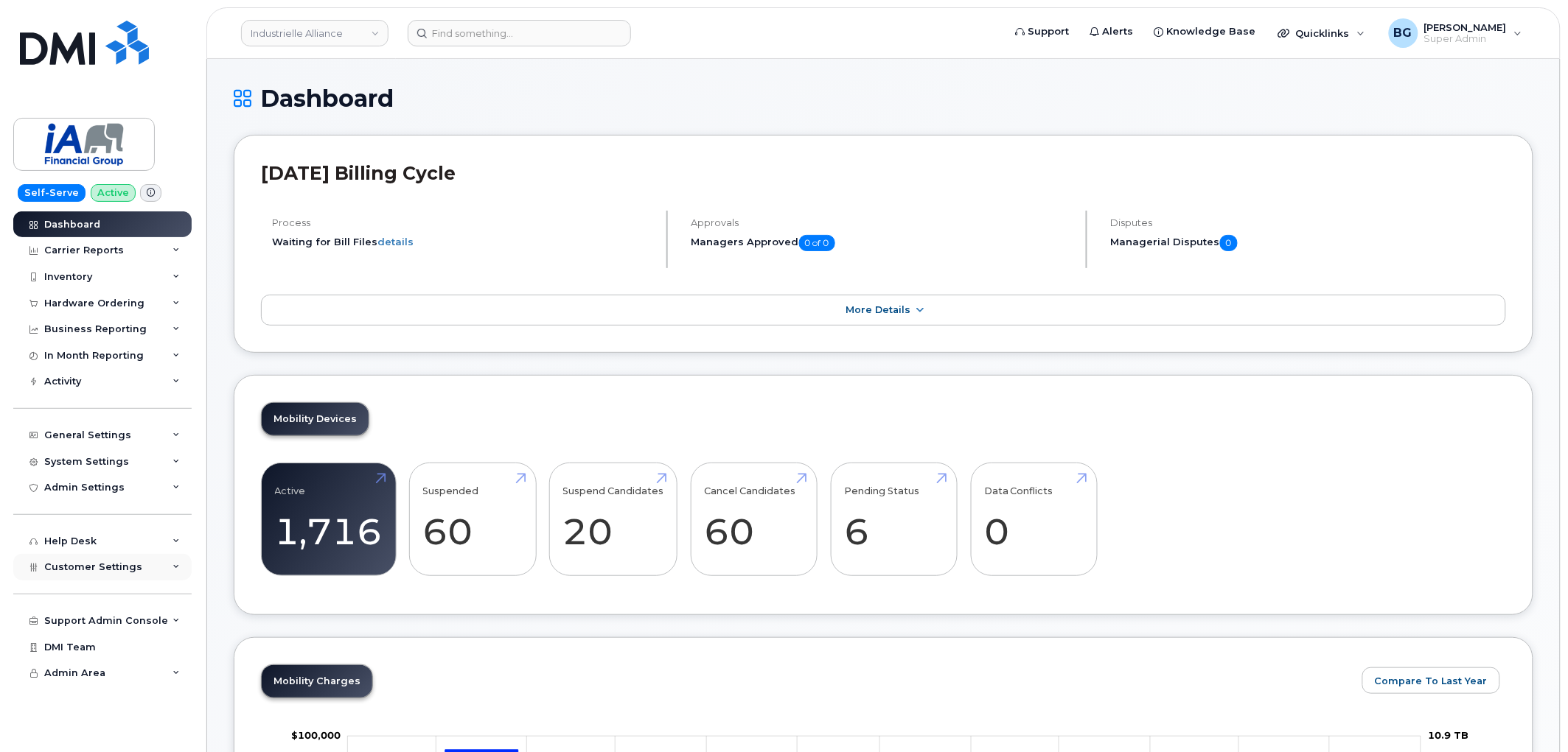
click at [105, 567] on span "Customer Settings" at bounding box center [94, 566] width 98 height 11
click at [74, 460] on div "System Settings" at bounding box center [87, 462] width 85 height 12
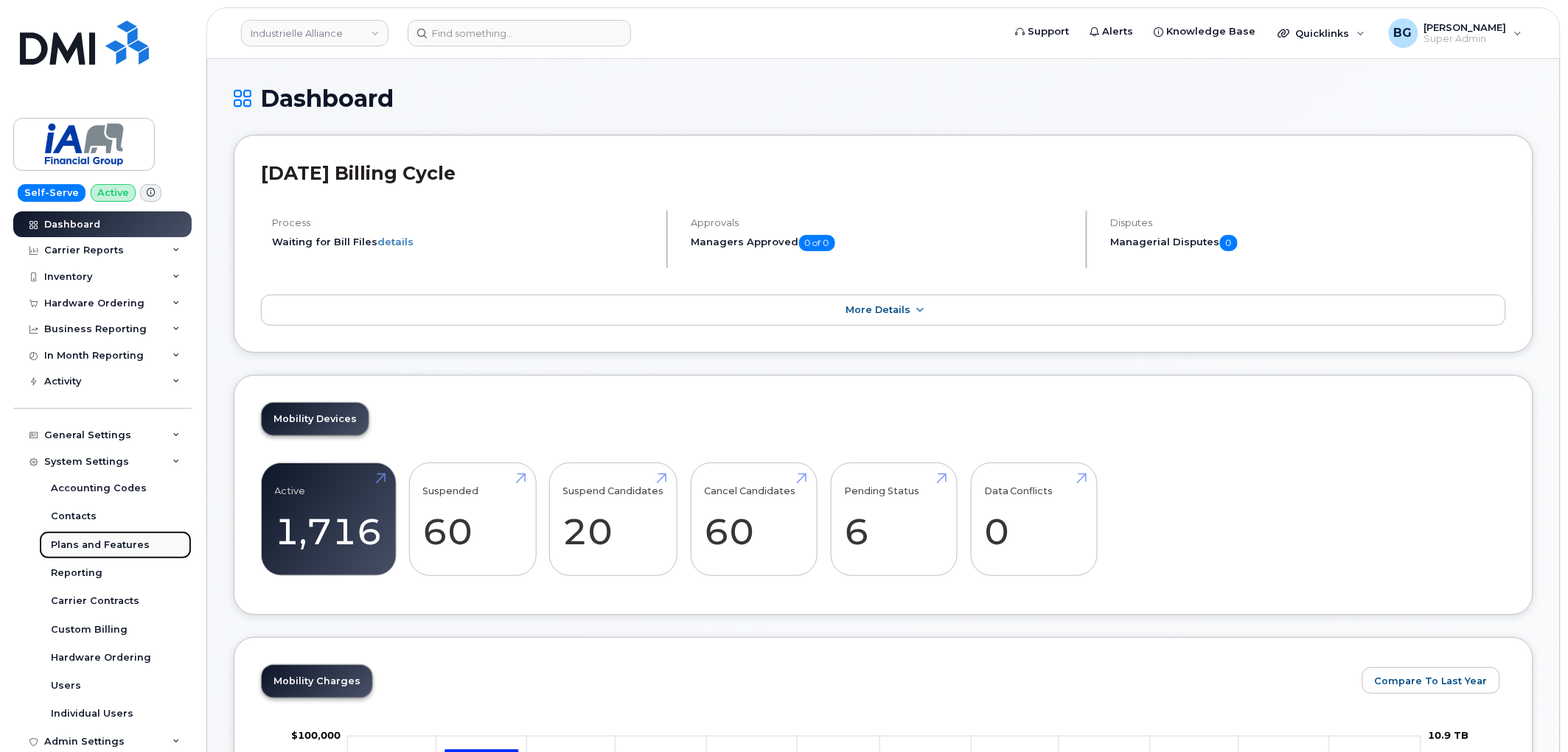
click at [79, 535] on link "Plans and Features" at bounding box center [115, 546] width 152 height 28
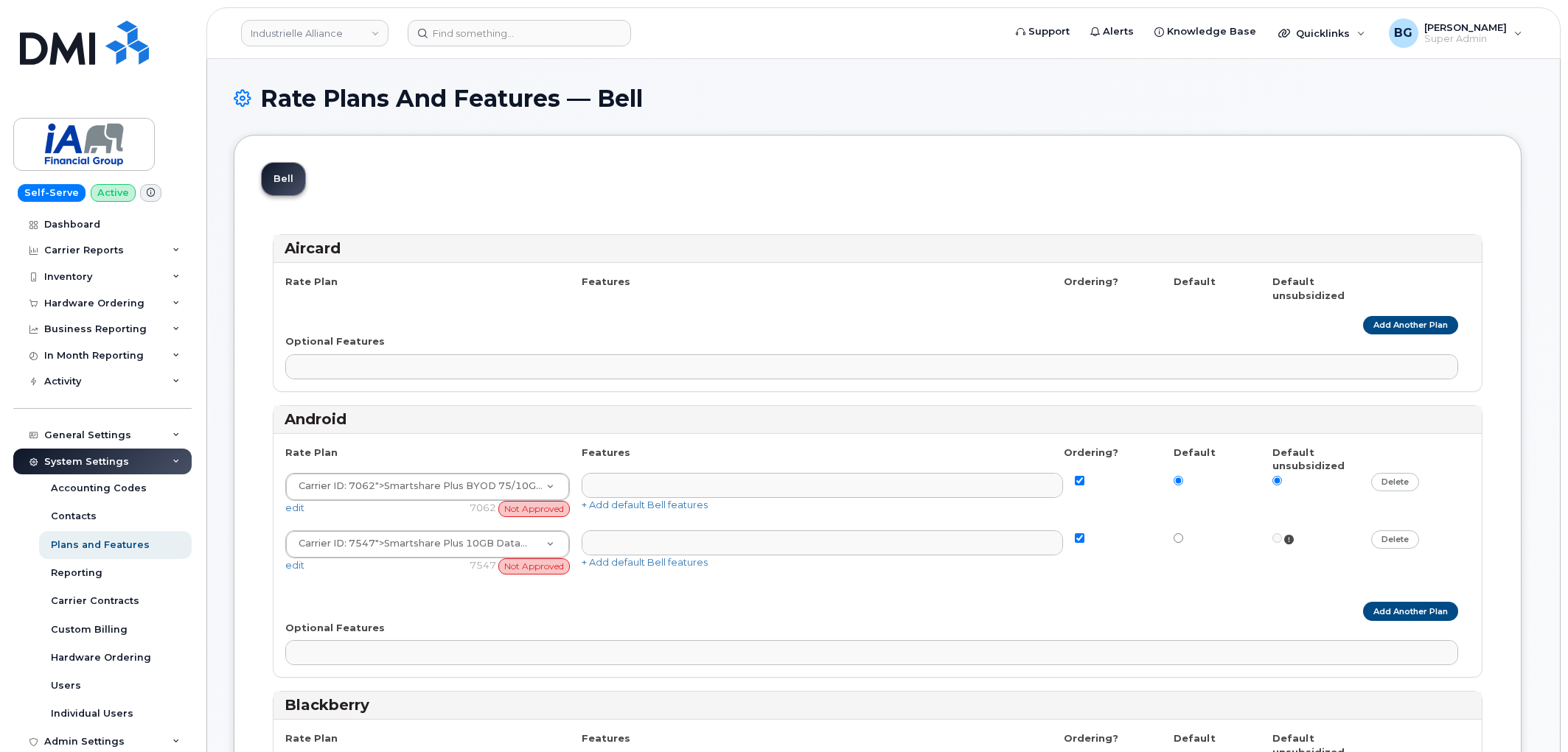
select select
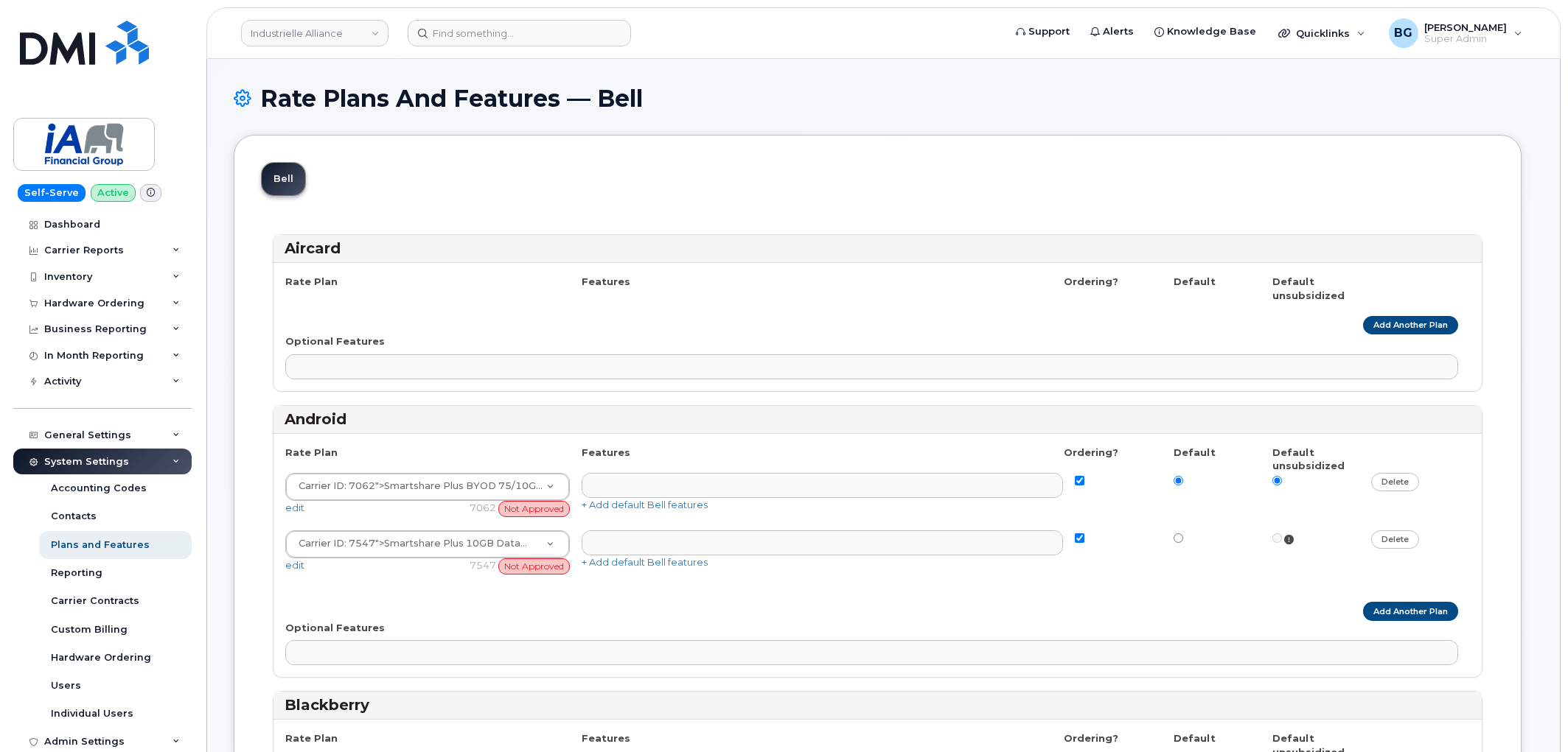
select select
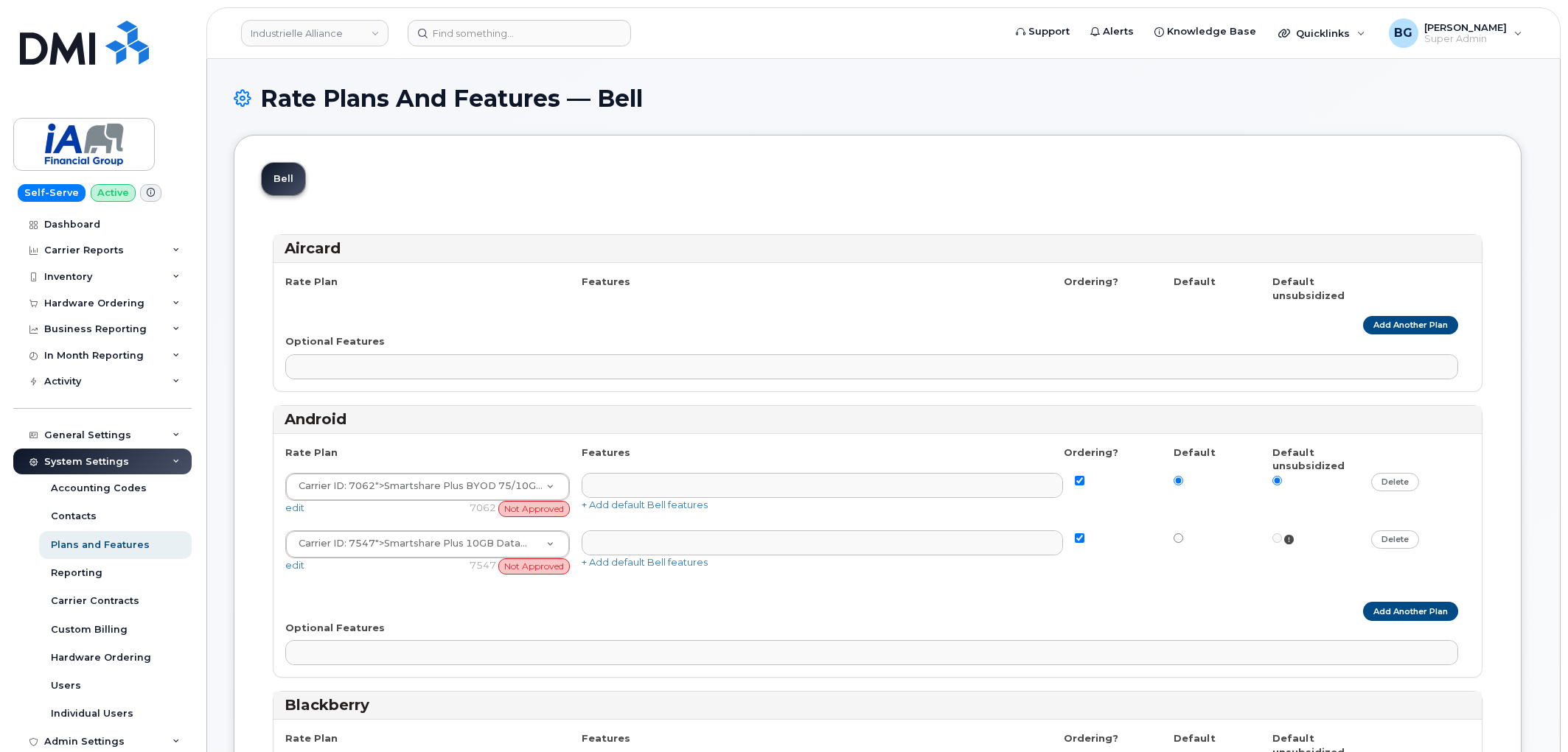
select select
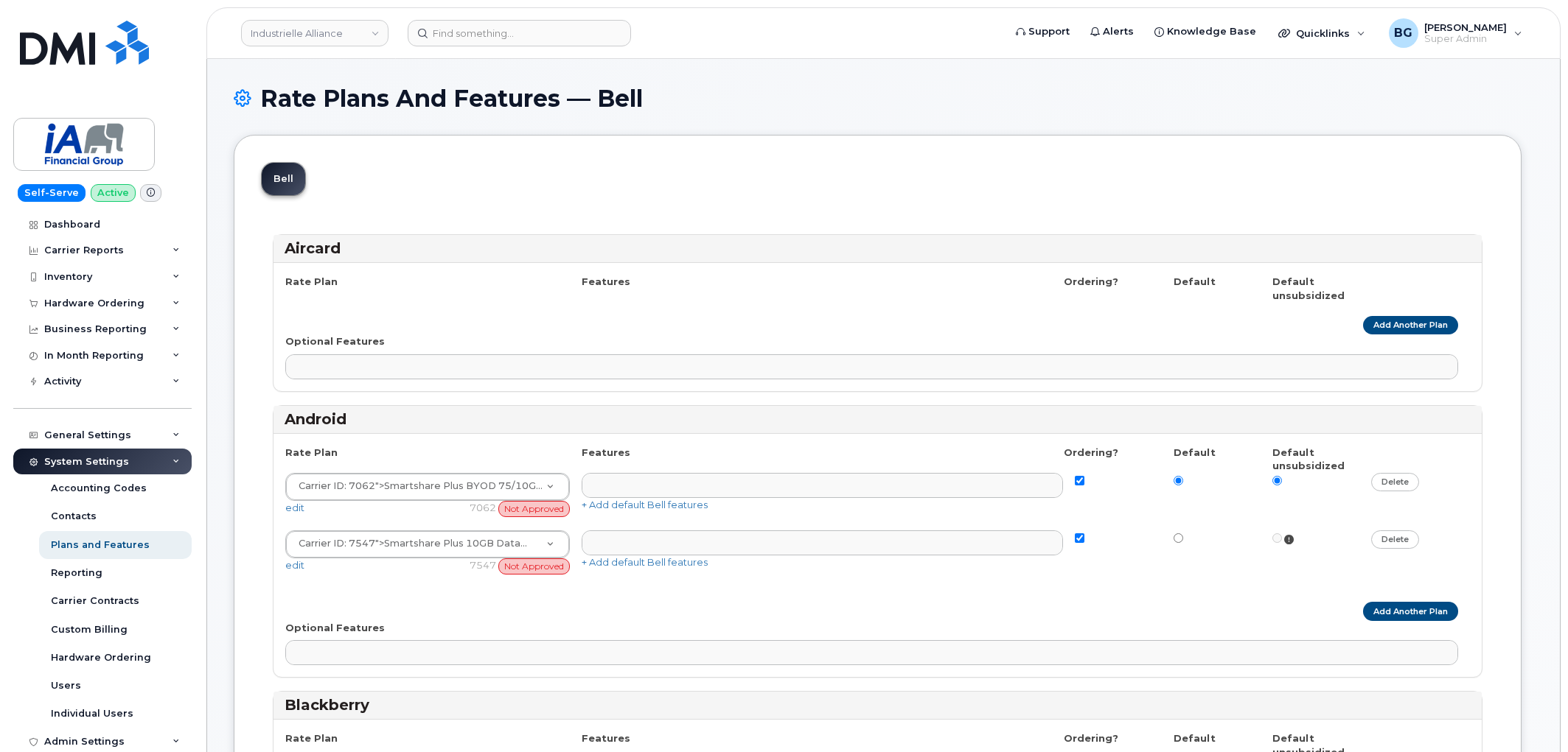
select select
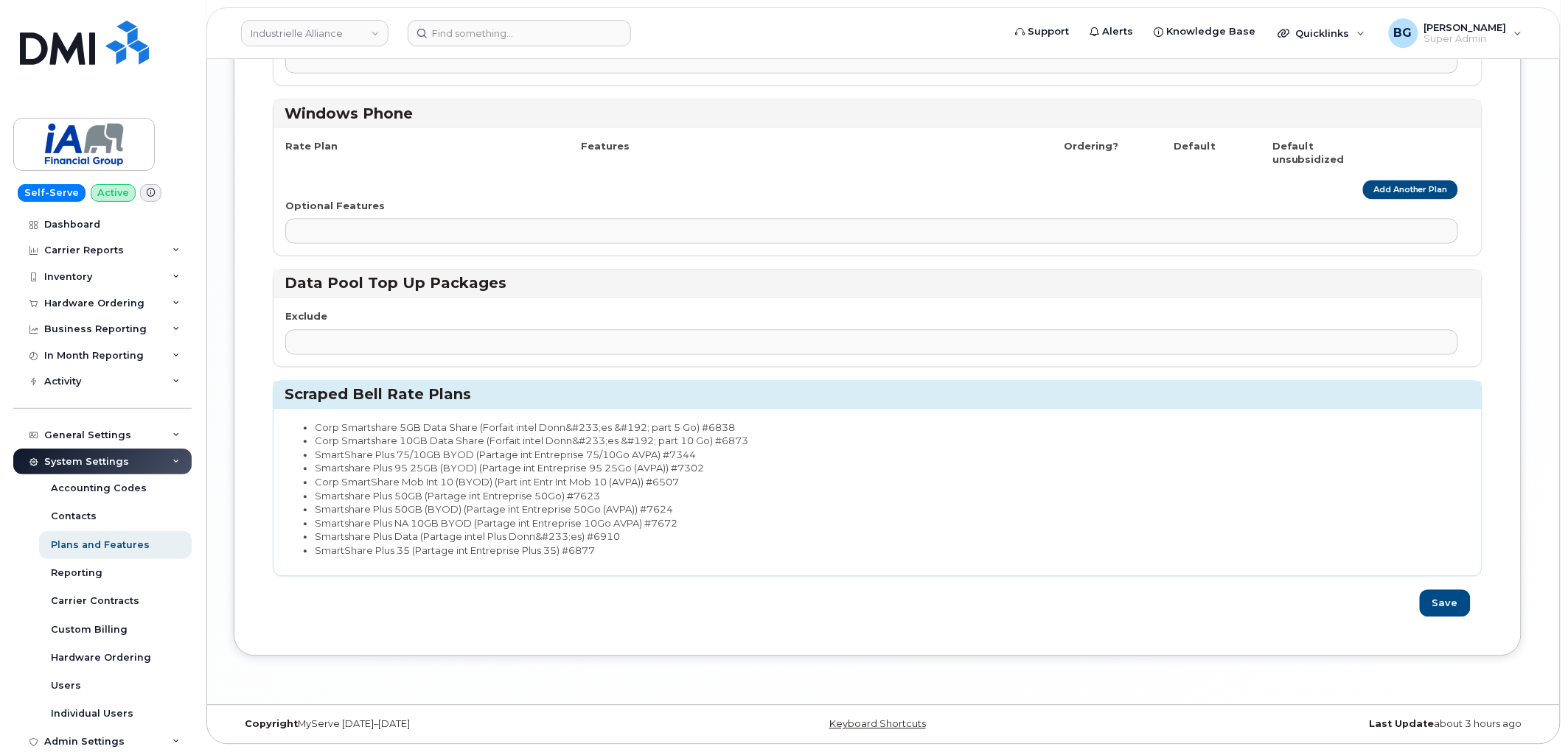
scroll to position [2897, 0]
click at [325, 454] on li "SmartShare Plus 75/10GB BYOD (Partage int Entreprise 75/10Go AVPA) #7344" at bounding box center [886, 455] width 1143 height 14
drag, startPoint x: 325, startPoint y: 454, endPoint x: 682, endPoint y: 450, distance: 357.0
click at [682, 450] on li "SmartShare Plus 75/10GB BYOD (Partage int Entreprise 75/10Go AVPA) #7344" at bounding box center [886, 455] width 1143 height 14
copy li "SmartShare Plus 75/10GB BYOD (Partage int Entreprise 75/10Go AVPA) #7344"
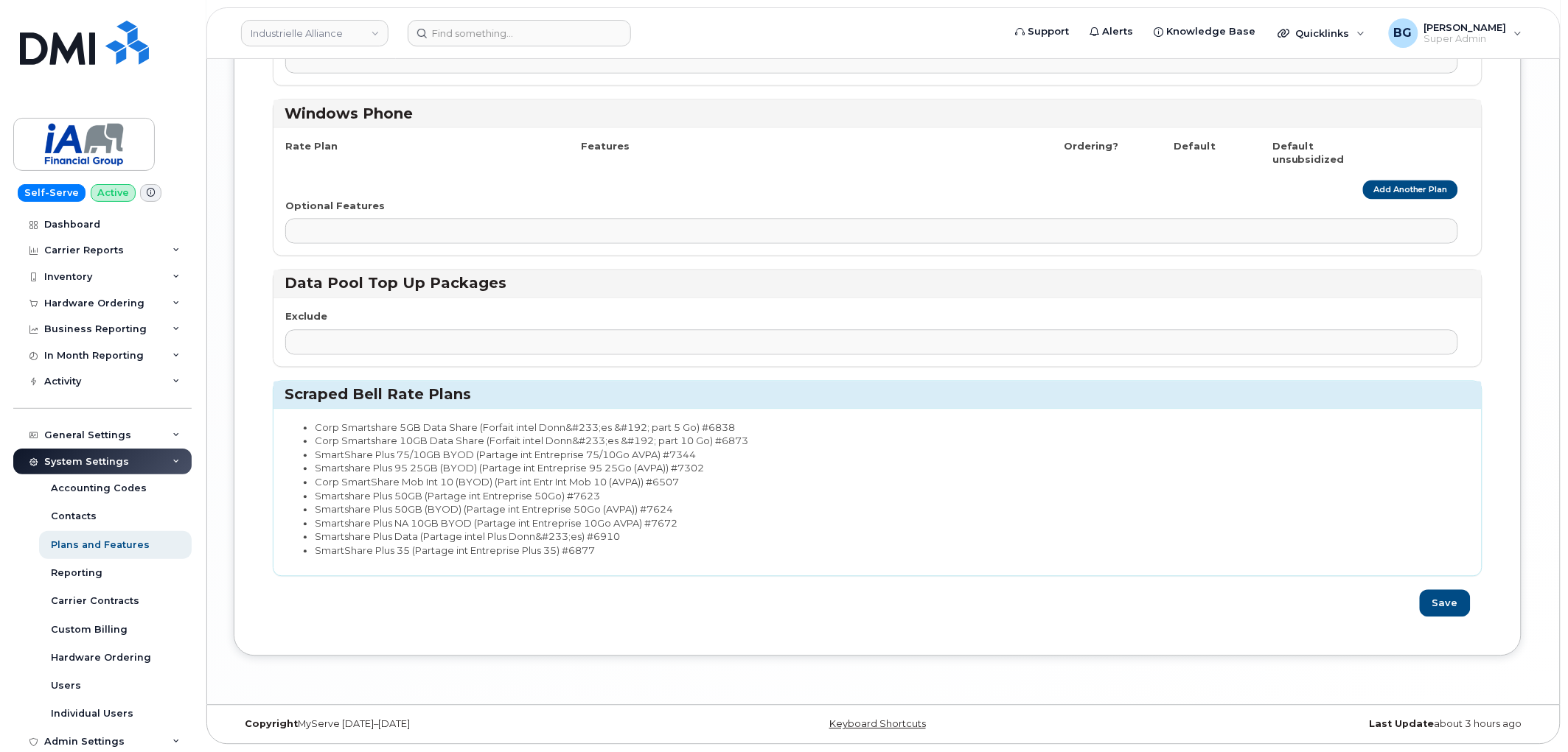
click at [327, 480] on li "Corp SmartShare Mob Int 10 (BYOD) (Part int Entr Int Mob 10 (AVPA)) #6507" at bounding box center [886, 483] width 1143 height 14
drag, startPoint x: 327, startPoint y: 480, endPoint x: 683, endPoint y: 482, distance: 356.0
click at [683, 482] on li "Corp SmartShare Mob Int 10 (BYOD) (Part int Entr Int Mob 10 (AVPA)) #6507" at bounding box center [886, 483] width 1143 height 14
copy ul "Corp SmartShare Mob Int 10 (BYOD) (Part int Entr Int Mob 10 (AVPA)) #6507"
click at [319, 525] on li "Smartshare Plus NA 10GB BYOD (Partage int Entreprise 10Go AVPA) #7672" at bounding box center [886, 524] width 1143 height 14
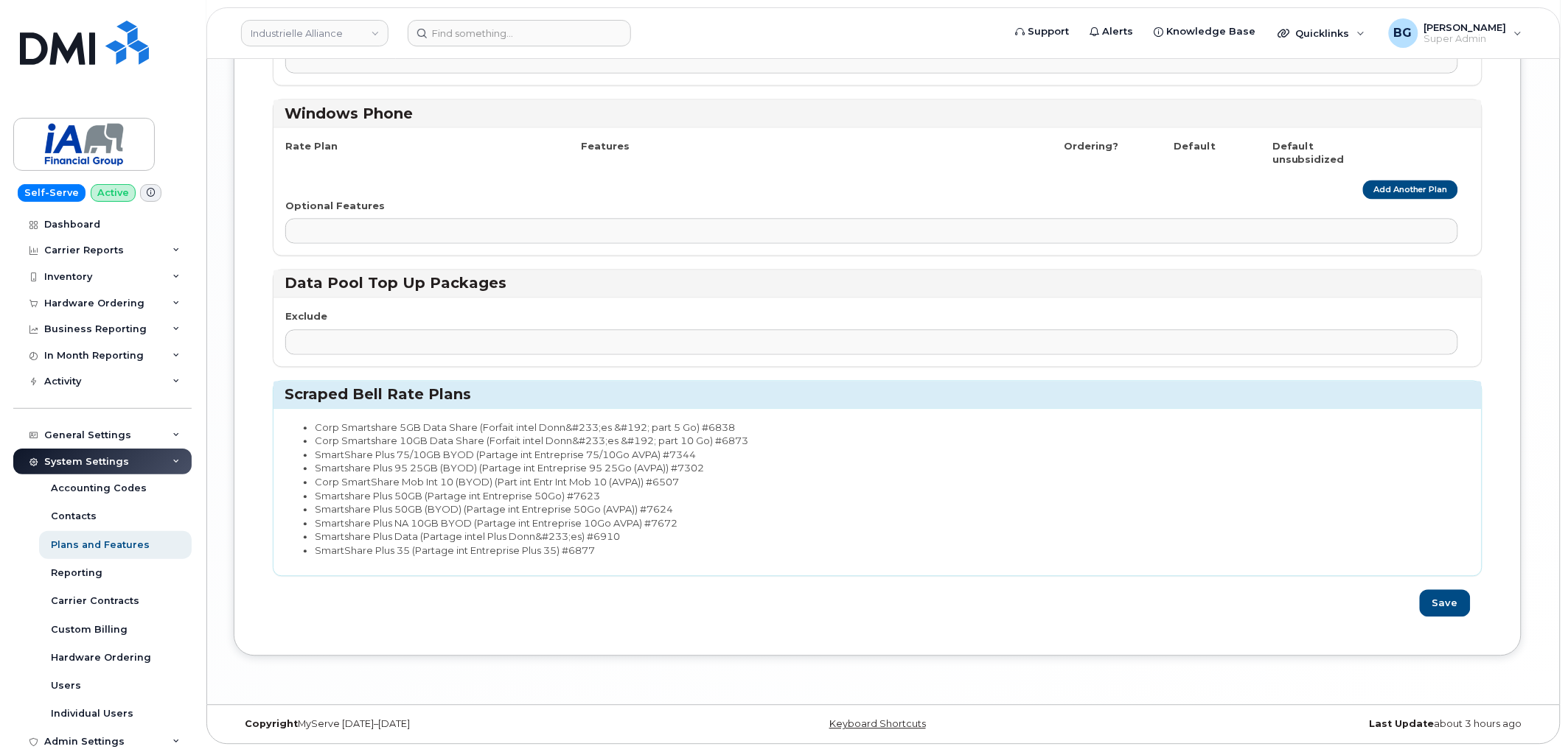
drag, startPoint x: 319, startPoint y: 525, endPoint x: 671, endPoint y: 525, distance: 352.0
click at [671, 525] on li "Smartshare Plus NA 10GB BYOD (Partage int Entreprise 10Go AVPA) #7672" at bounding box center [886, 524] width 1143 height 14
copy li "Smartshare Plus NA 10GB BYOD (Partage int Entreprise 10Go AVPA) #7672"
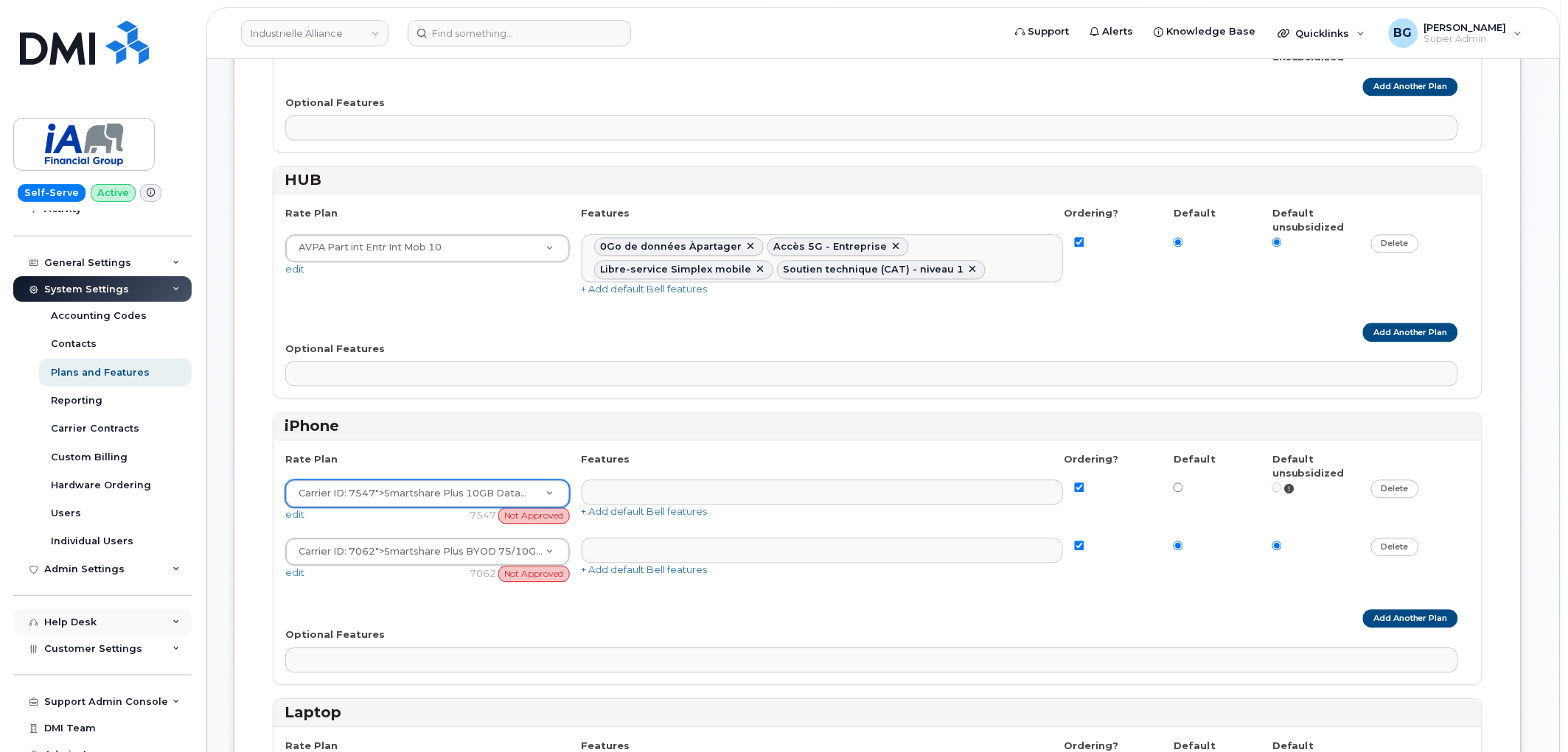
scroll to position [187, 0]
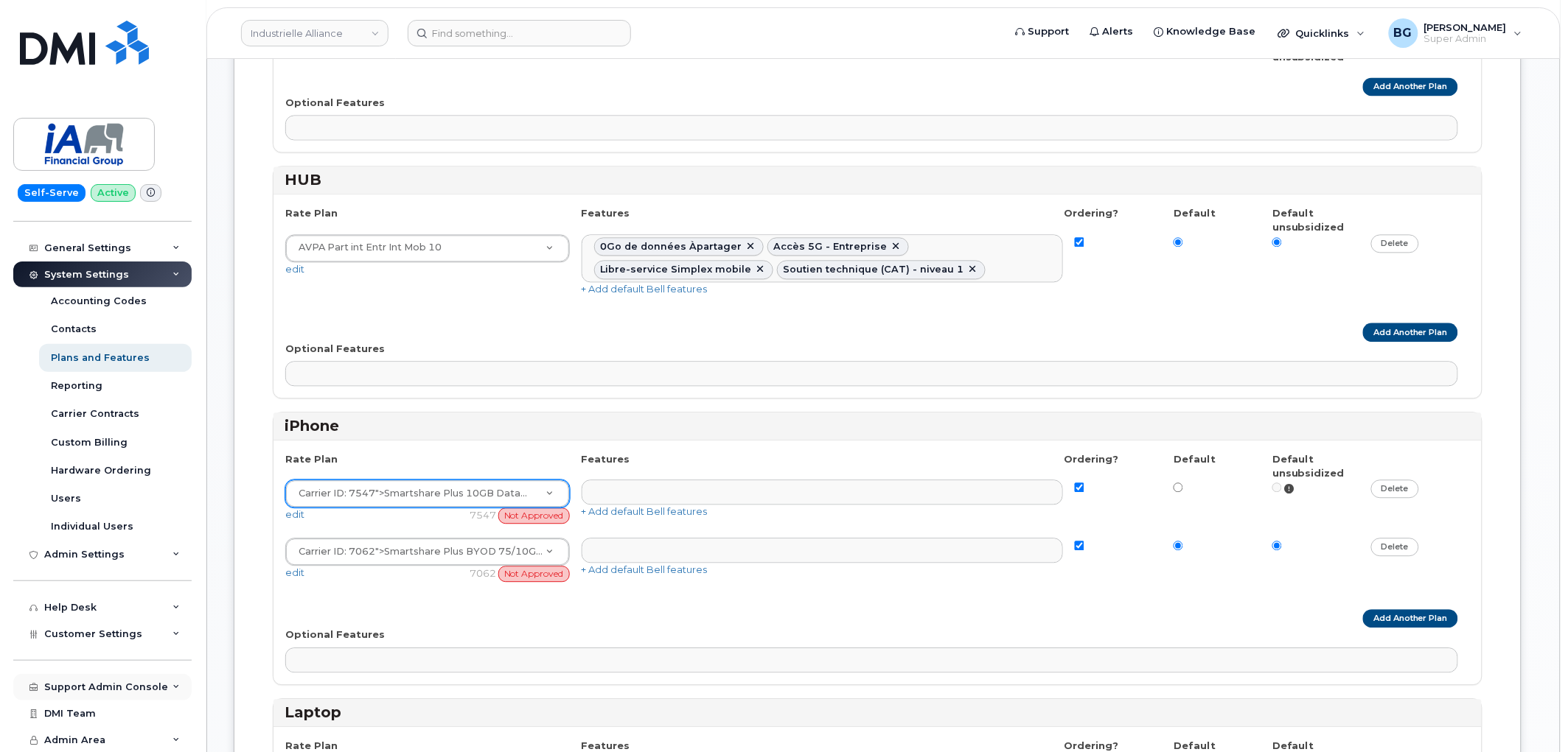
click at [78, 680] on div "Support Admin Console" at bounding box center [103, 687] width 178 height 27
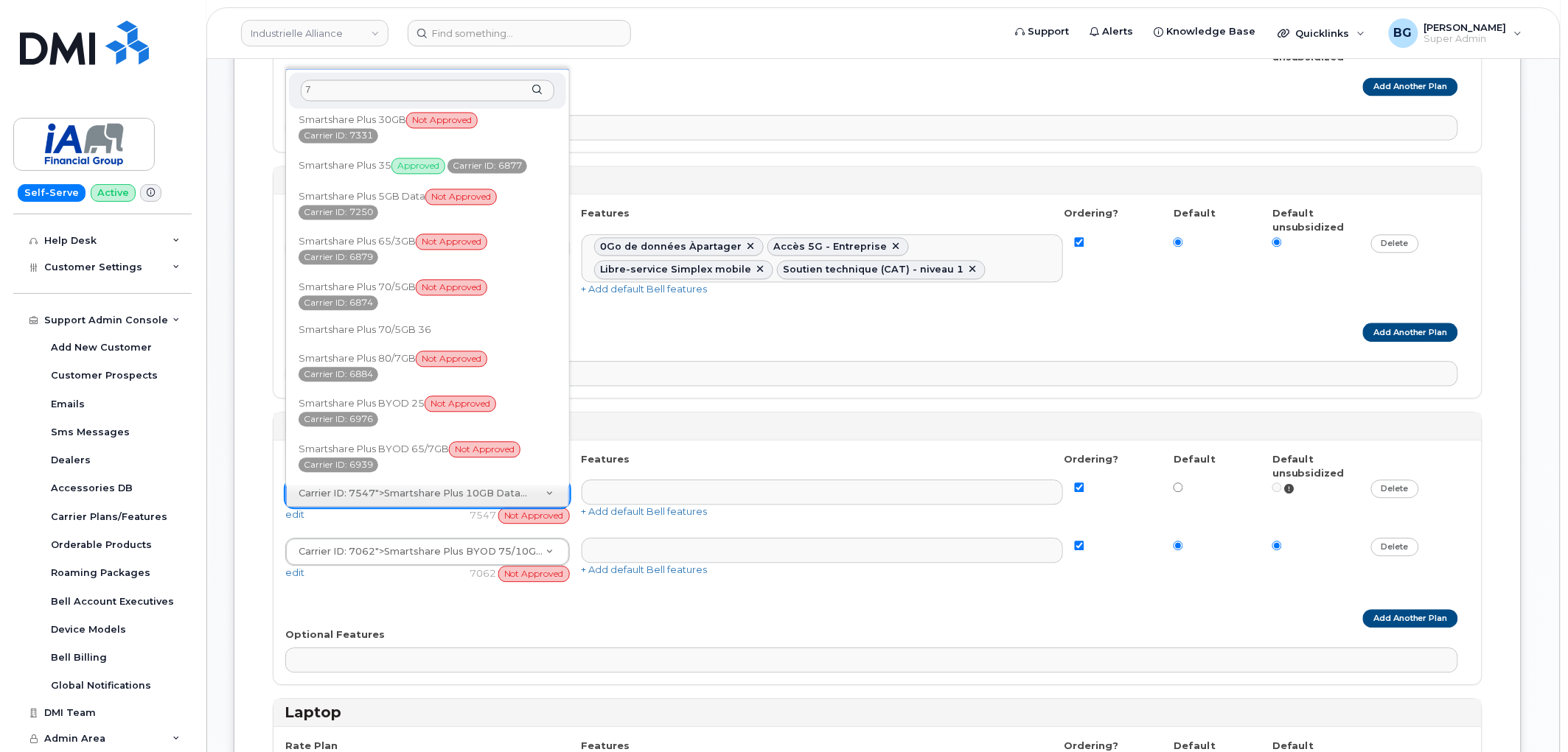
scroll to position [0, 0]
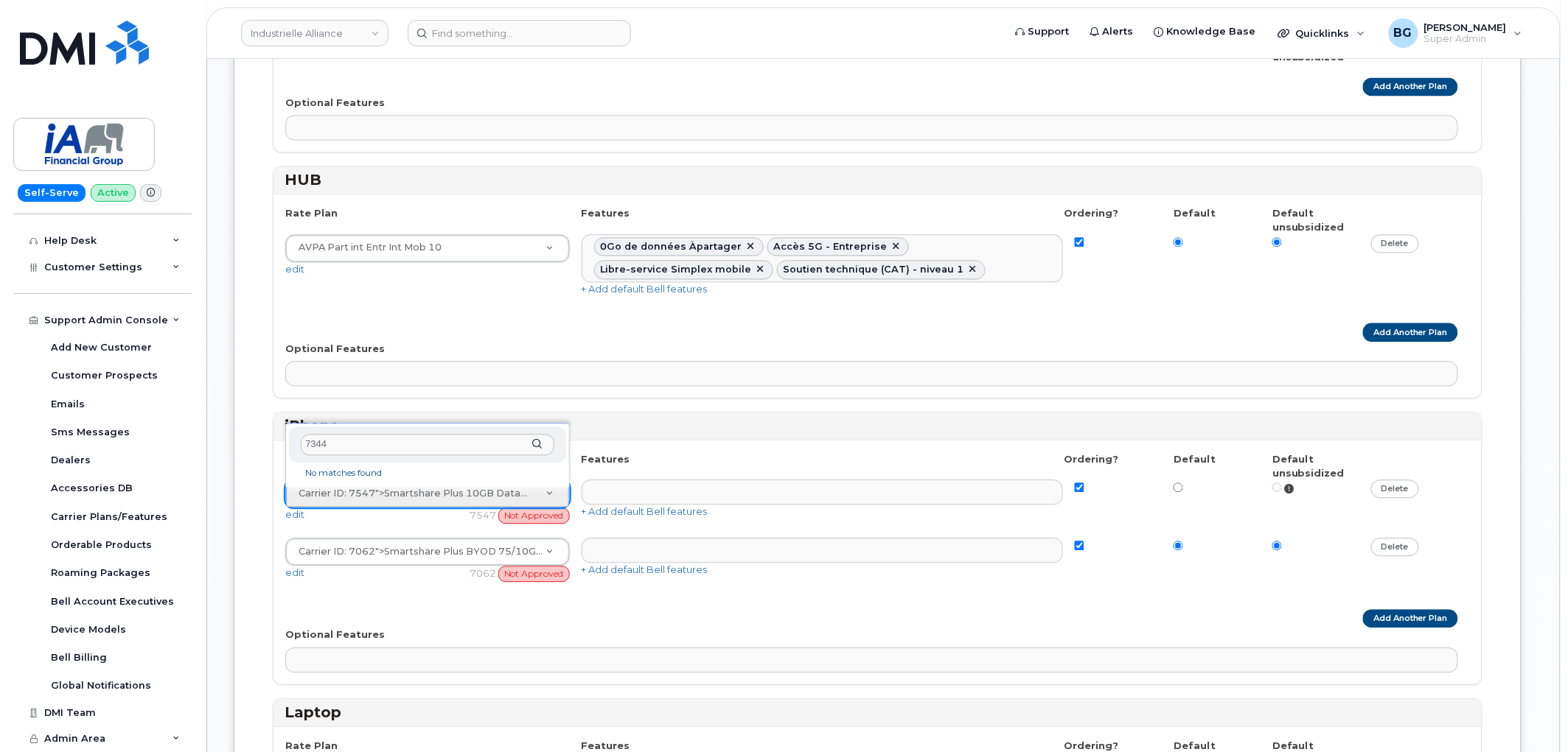
type input "7344"
drag, startPoint x: 331, startPoint y: 430, endPoint x: 247, endPoint y: 432, distance: 84.0
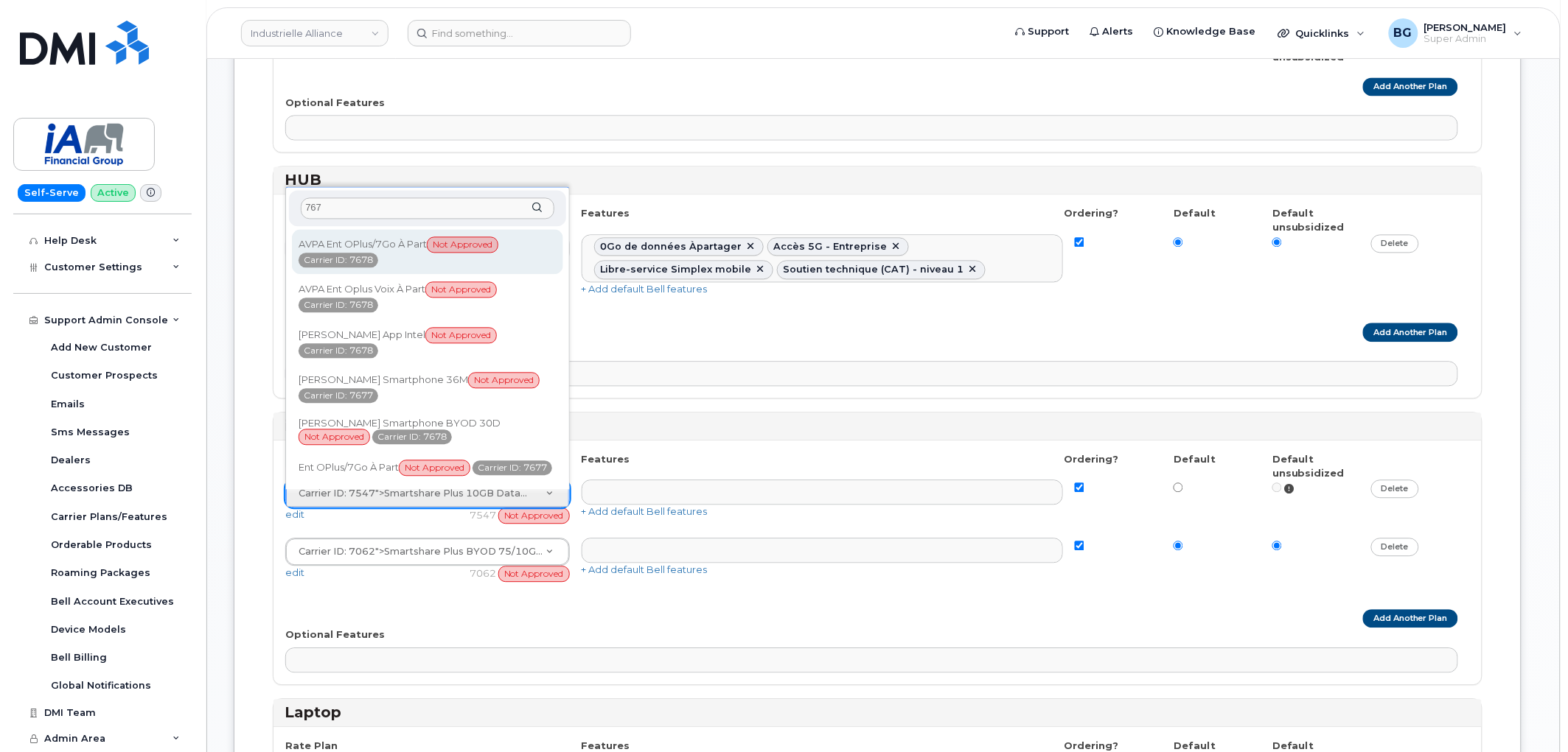
type input "7672"
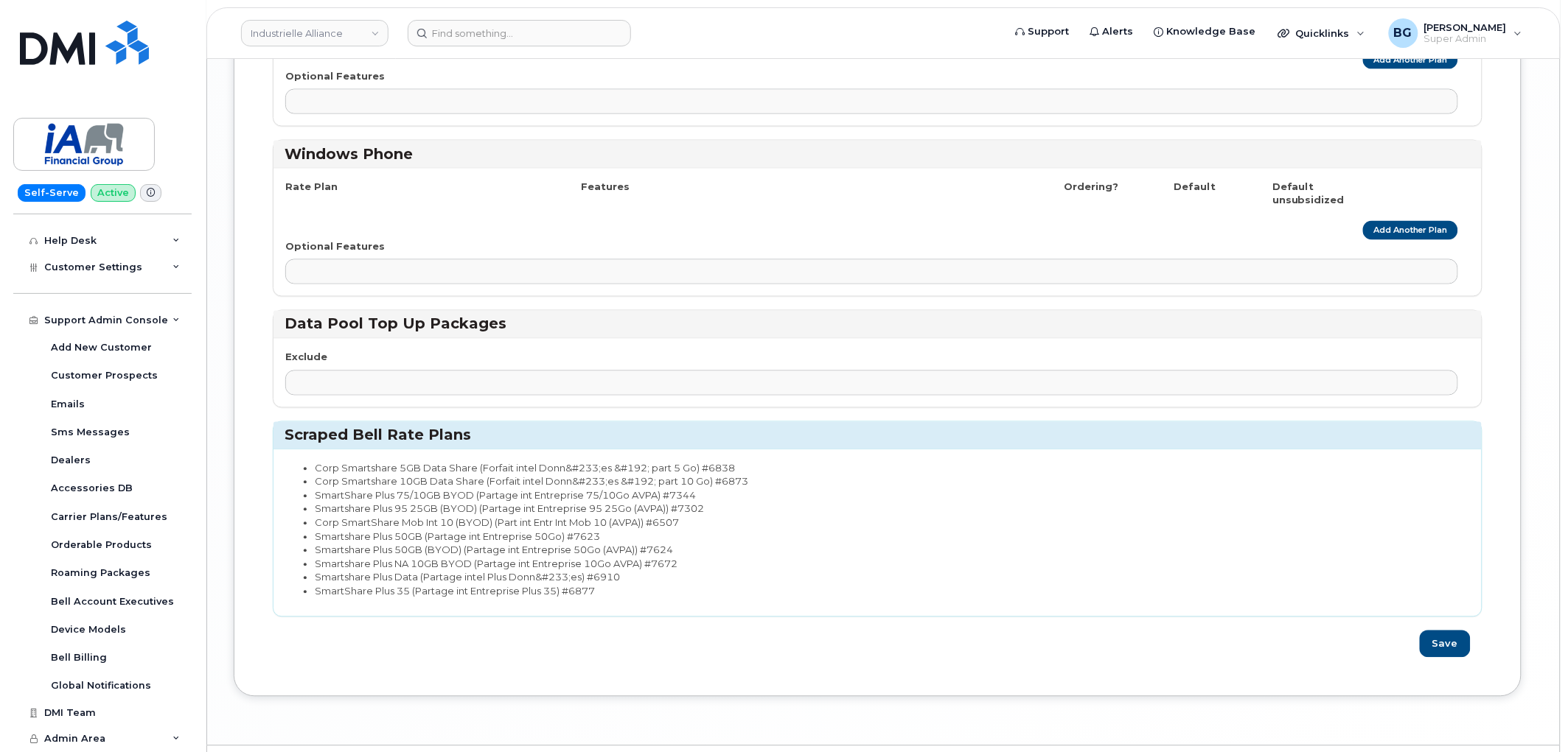
scroll to position [2892, 0]
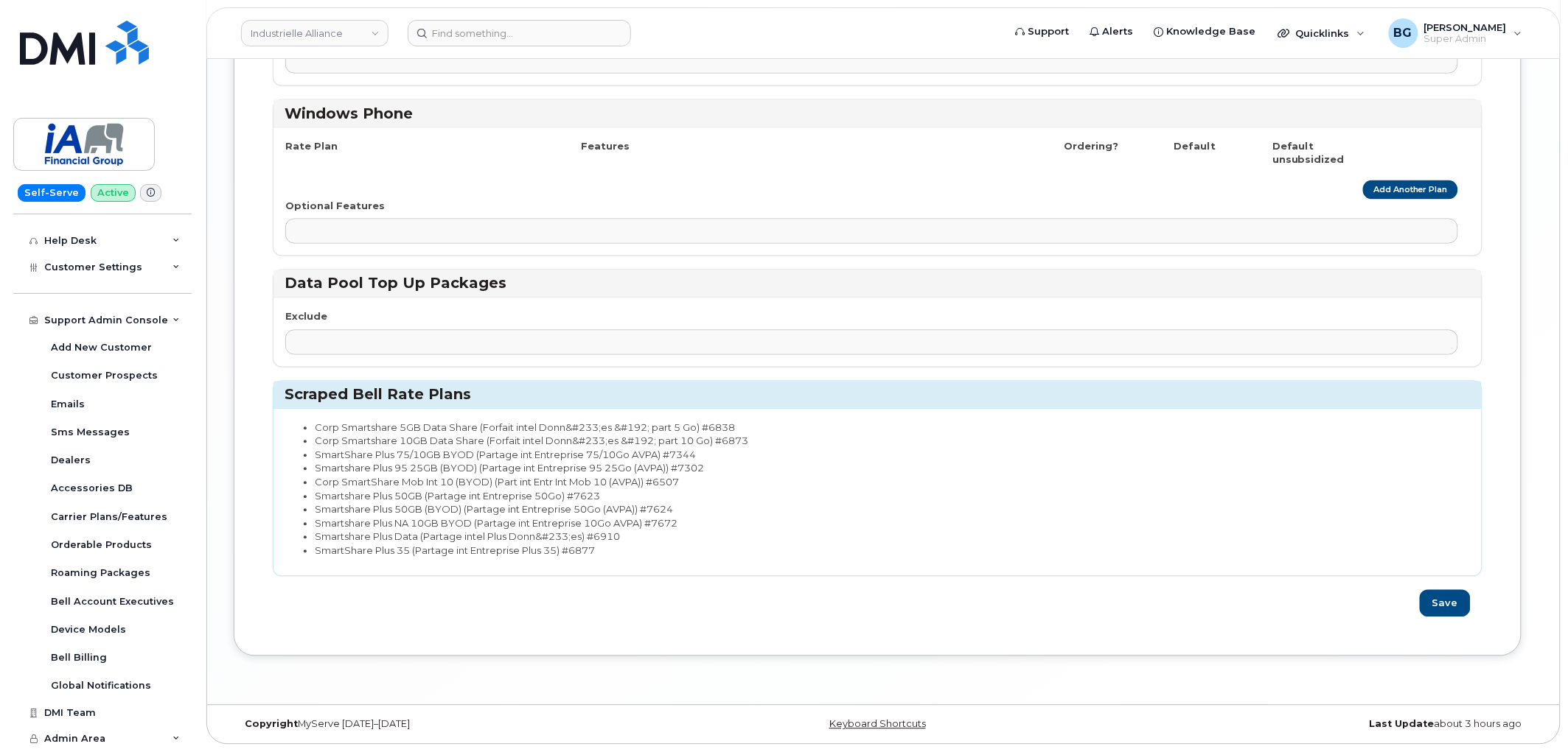
click at [492, 432] on li "Corp Smartshare 5GB Data Share (Forfait intel Donn&#233;es &#192; part 5 Go) #6…" at bounding box center [886, 428] width 1143 height 14
drag, startPoint x: 492, startPoint y: 432, endPoint x: 554, endPoint y: 435, distance: 62.1
click at [554, 435] on li "Corp Smartshare 5GB Data Share (Forfait intel Donn&#233;es &#192; part 5 Go) #6…" at bounding box center [886, 428] width 1143 height 14
copy li "Forfait intel [PERSON_NAME]"
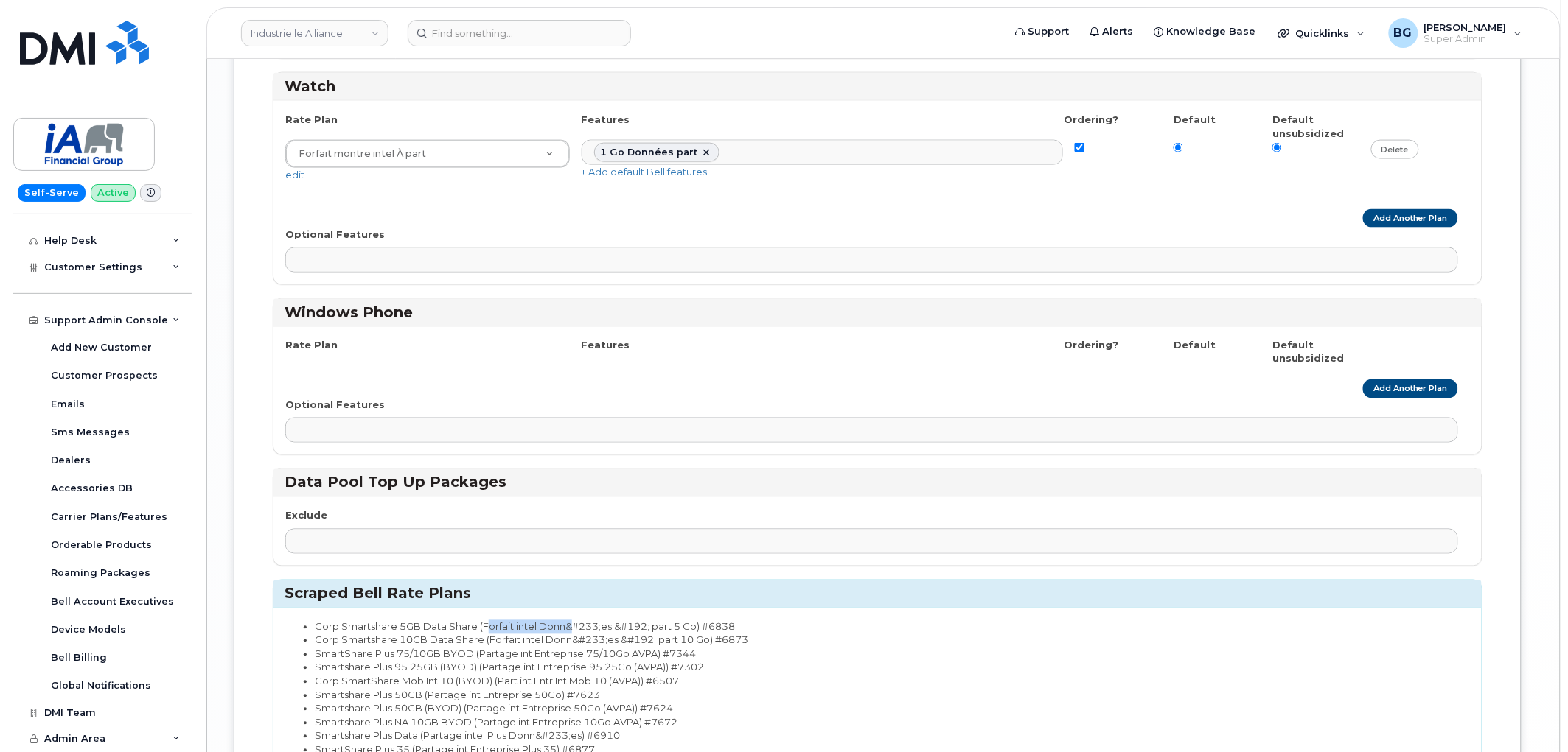
scroll to position [2838, 0]
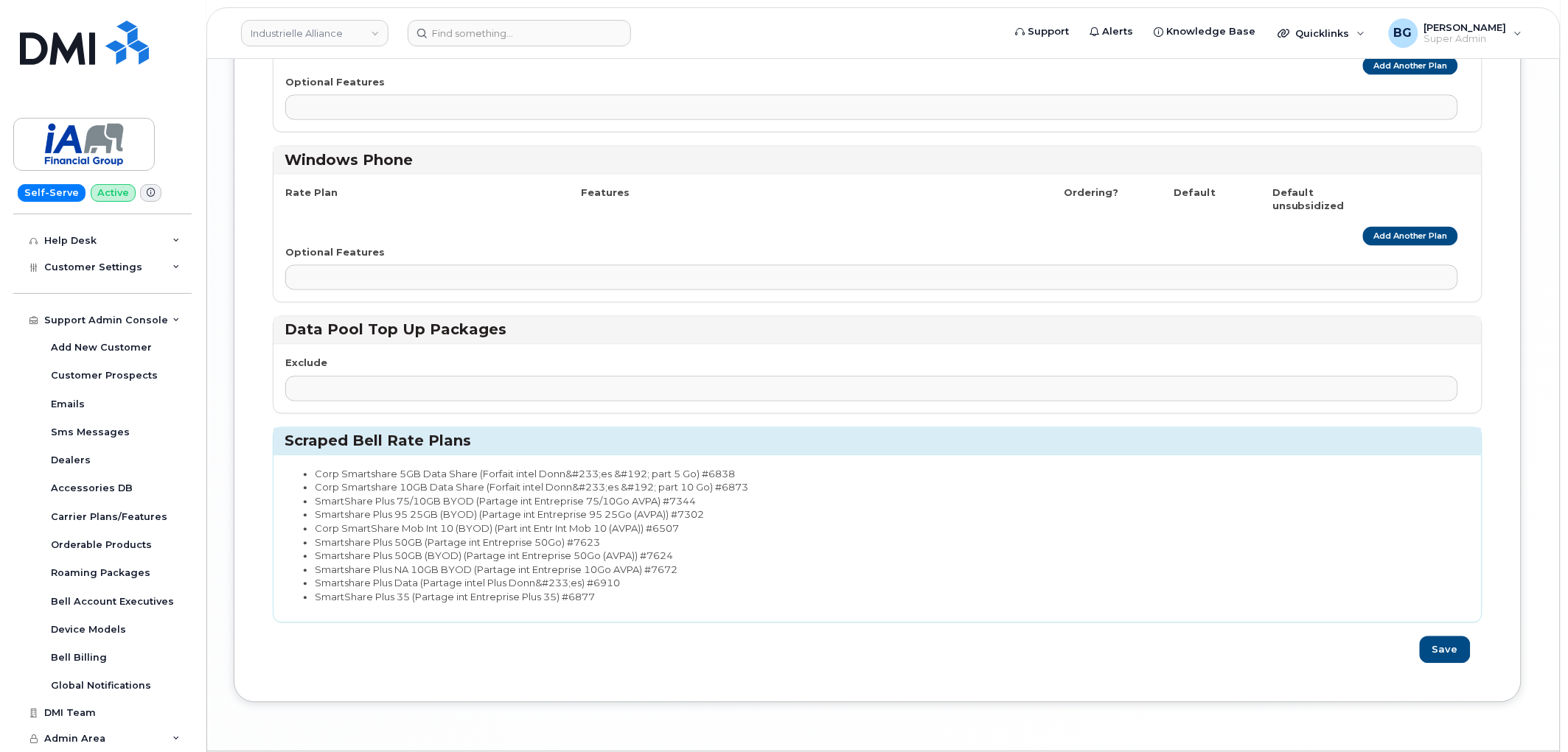
click at [489, 509] on li "SmartShare Plus 75/10GB BYOD (Partage int Entreprise 75/10Go AVPA) #7344" at bounding box center [886, 502] width 1143 height 14
drag, startPoint x: 489, startPoint y: 511, endPoint x: 540, endPoint y: 511, distance: 51.0
click at [540, 509] on li "SmartShare Plus 75/10GB BYOD (Partage int Entreprise 75/10Go AVPA) #7344" at bounding box center [886, 502] width 1143 height 14
copy li "Partage int Entreprise"
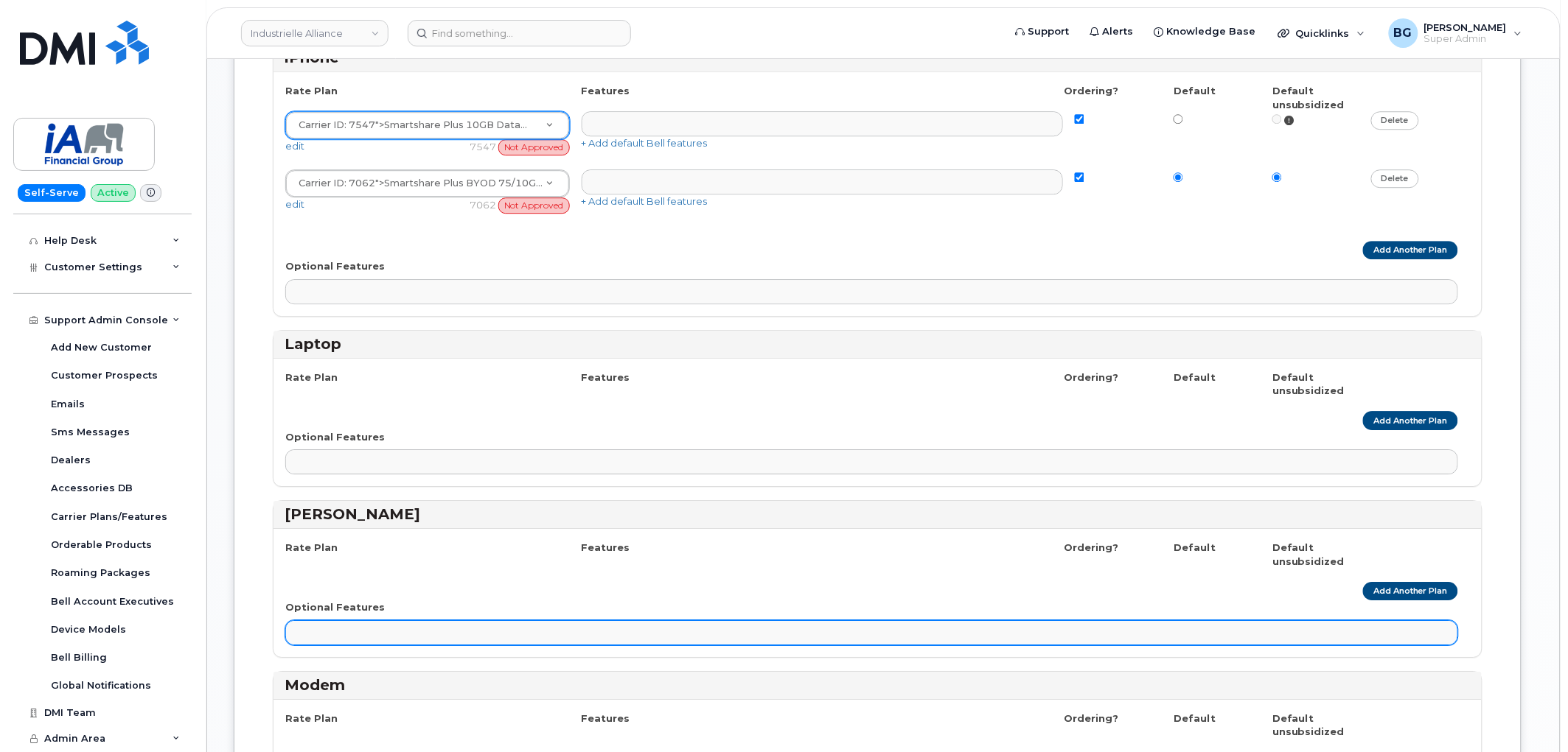
scroll to position [1364, 0]
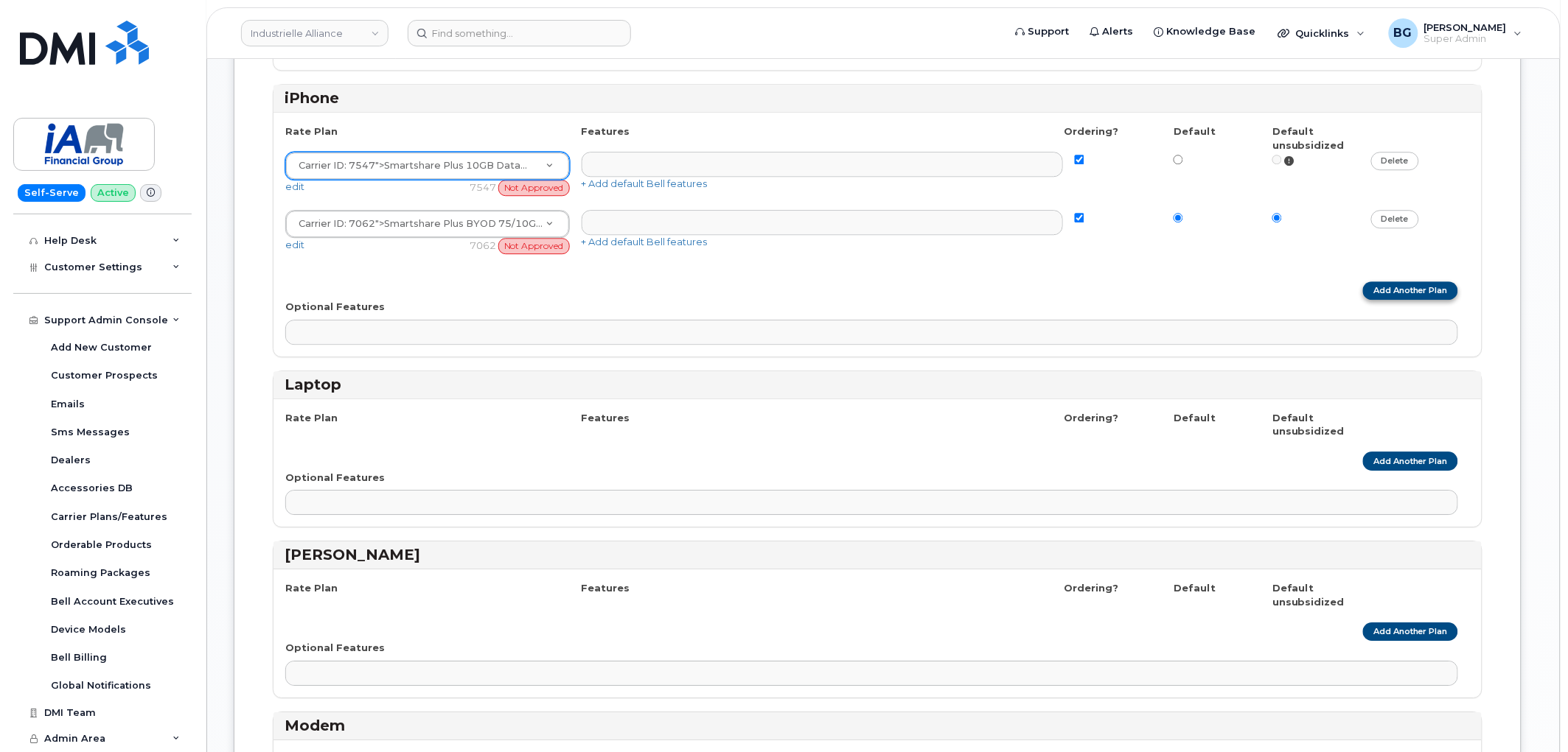
click at [1399, 296] on link "Add Another Plan" at bounding box center [1411, 290] width 95 height 19
select select
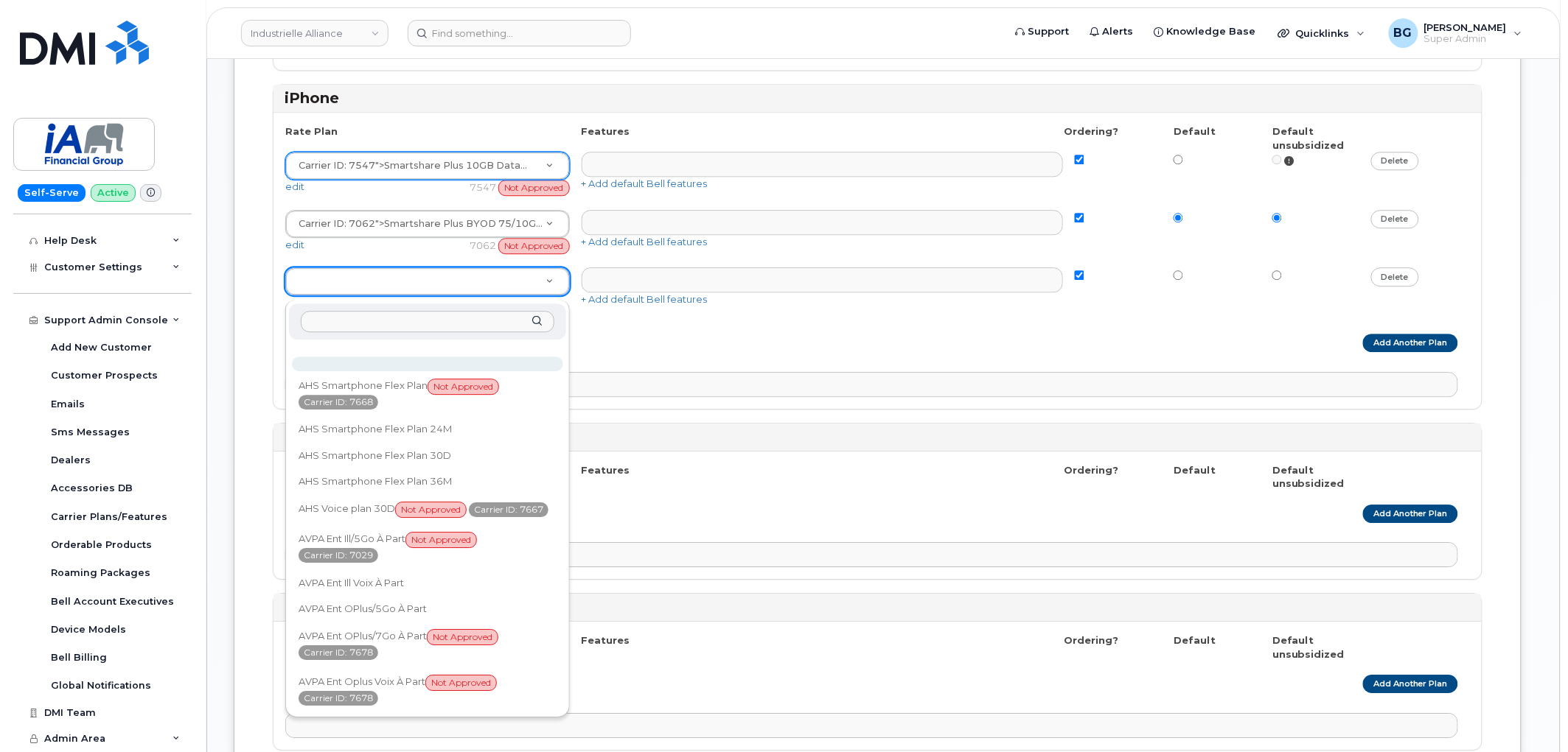
type input "Partage int Entreprise"
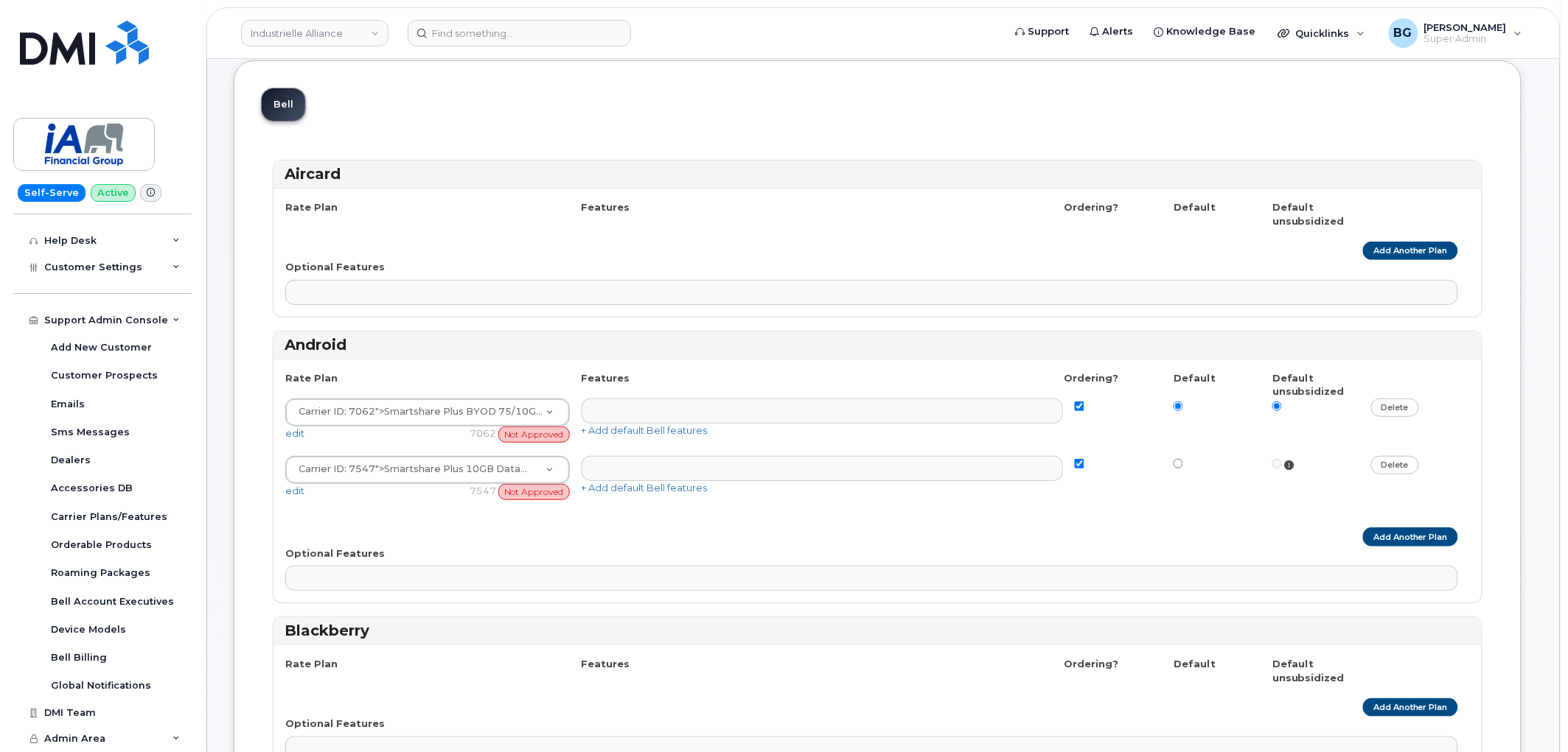
scroll to position [54, 0]
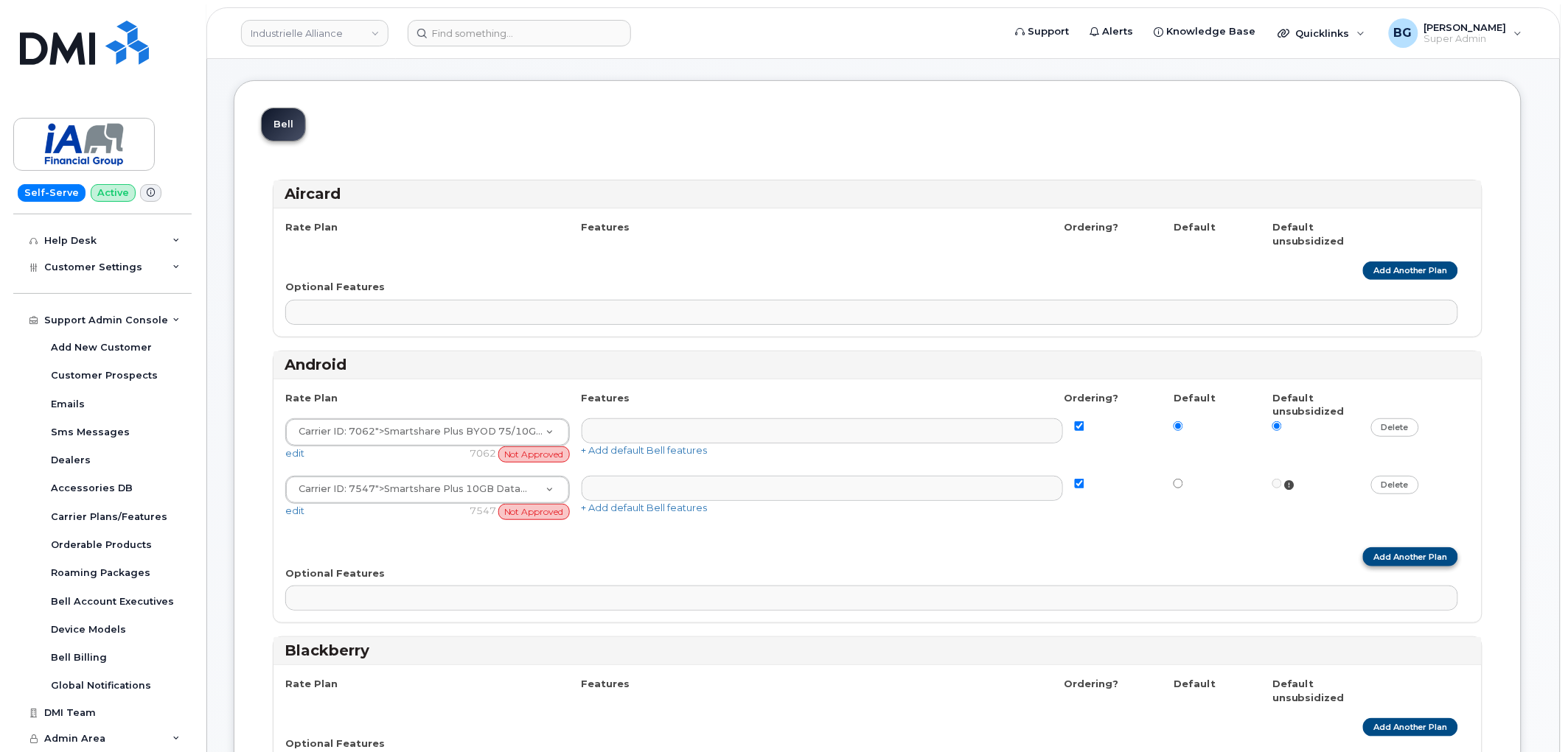
click at [1410, 557] on link "Add Another Plan" at bounding box center [1411, 556] width 95 height 19
select select
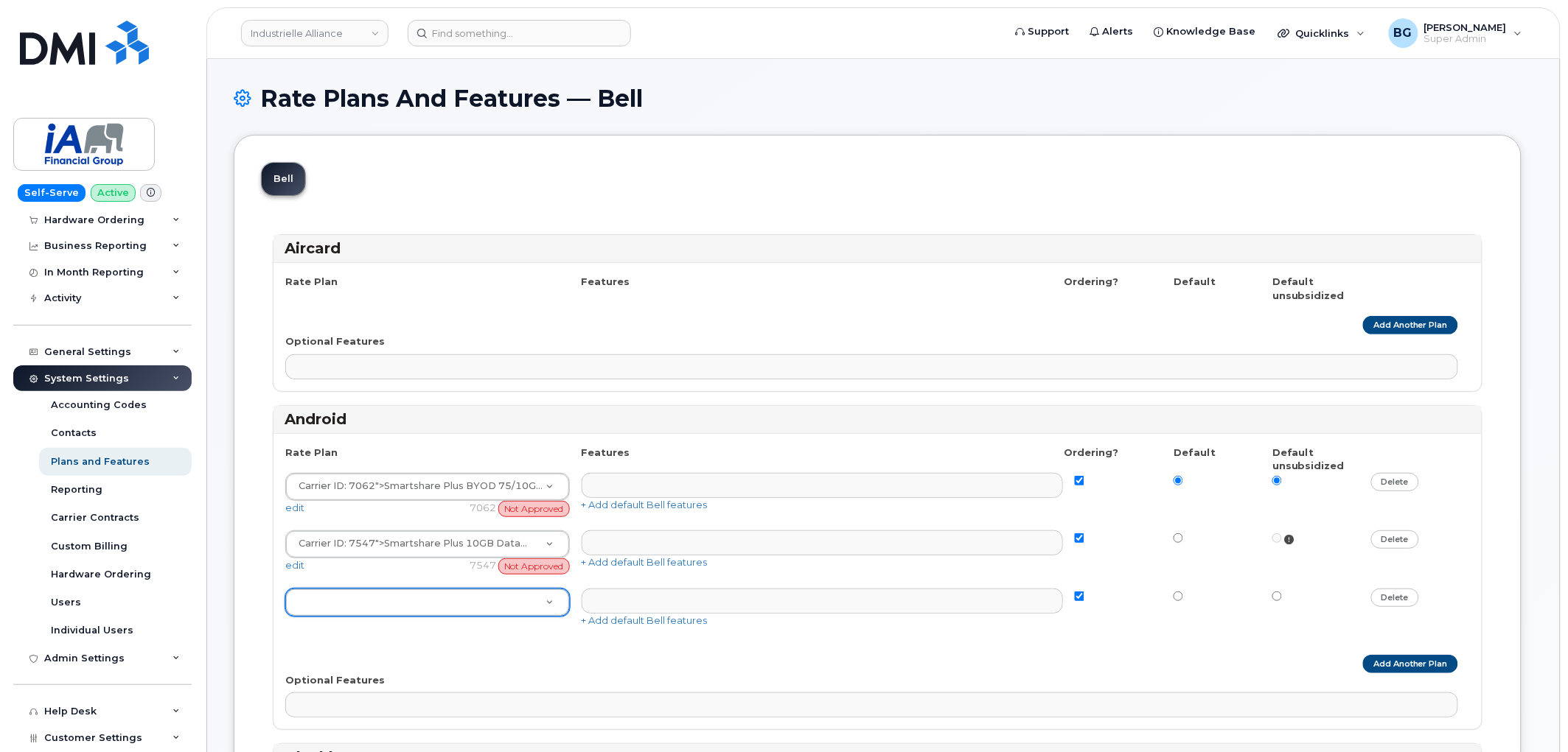
scroll to position [0, 0]
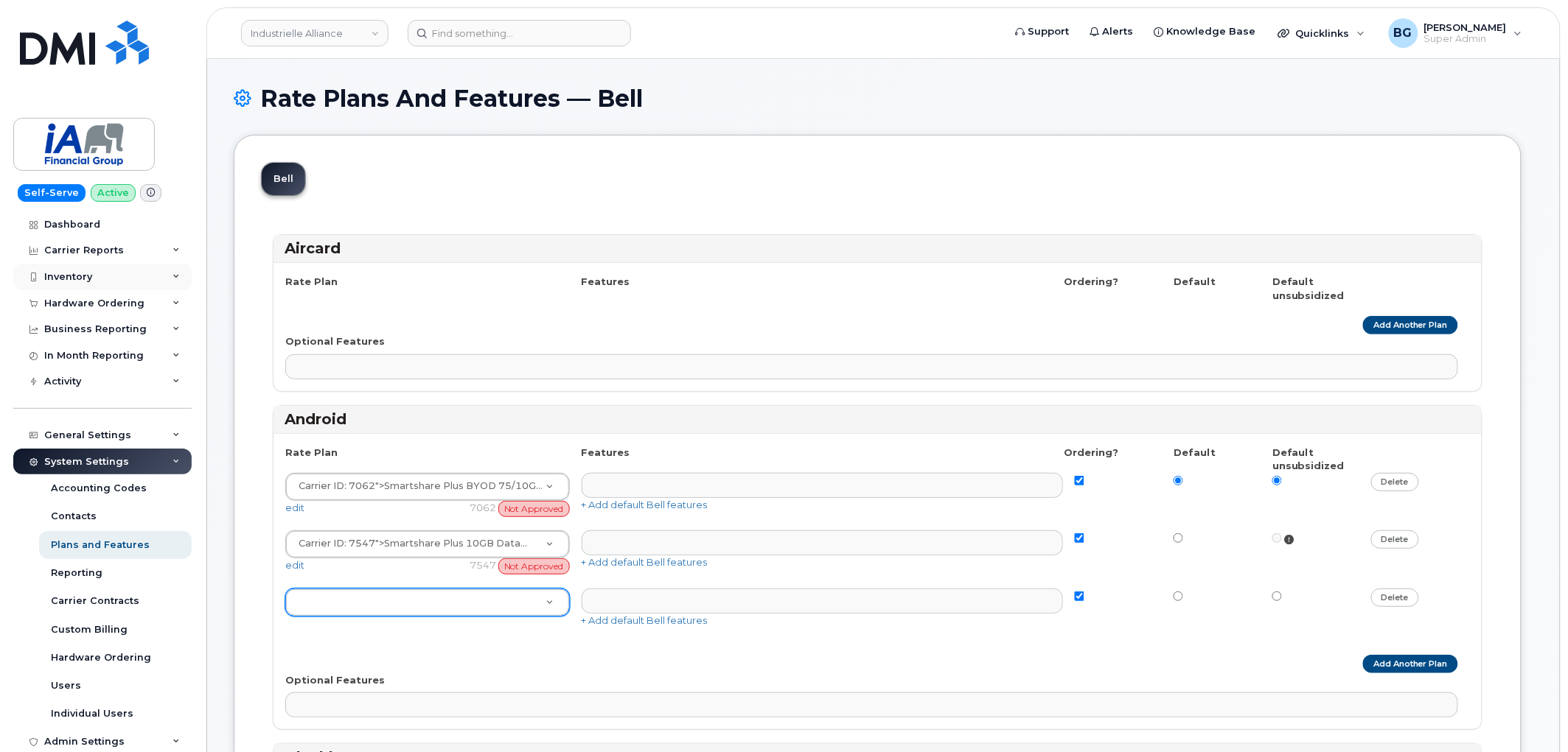
click at [89, 280] on div "Inventory" at bounding box center [68, 277] width 48 height 12
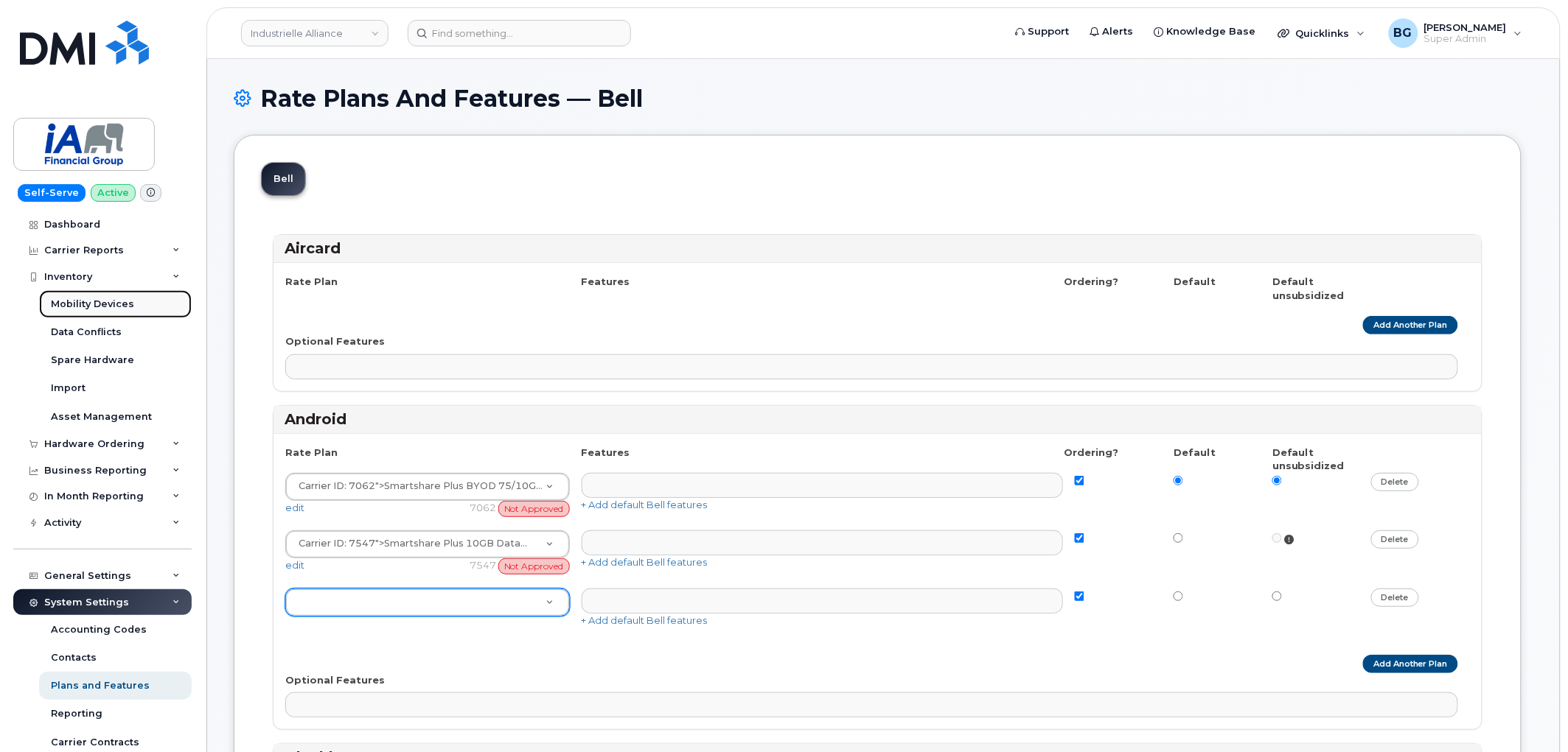
click at [81, 301] on div "Mobility Devices" at bounding box center [92, 304] width 83 height 13
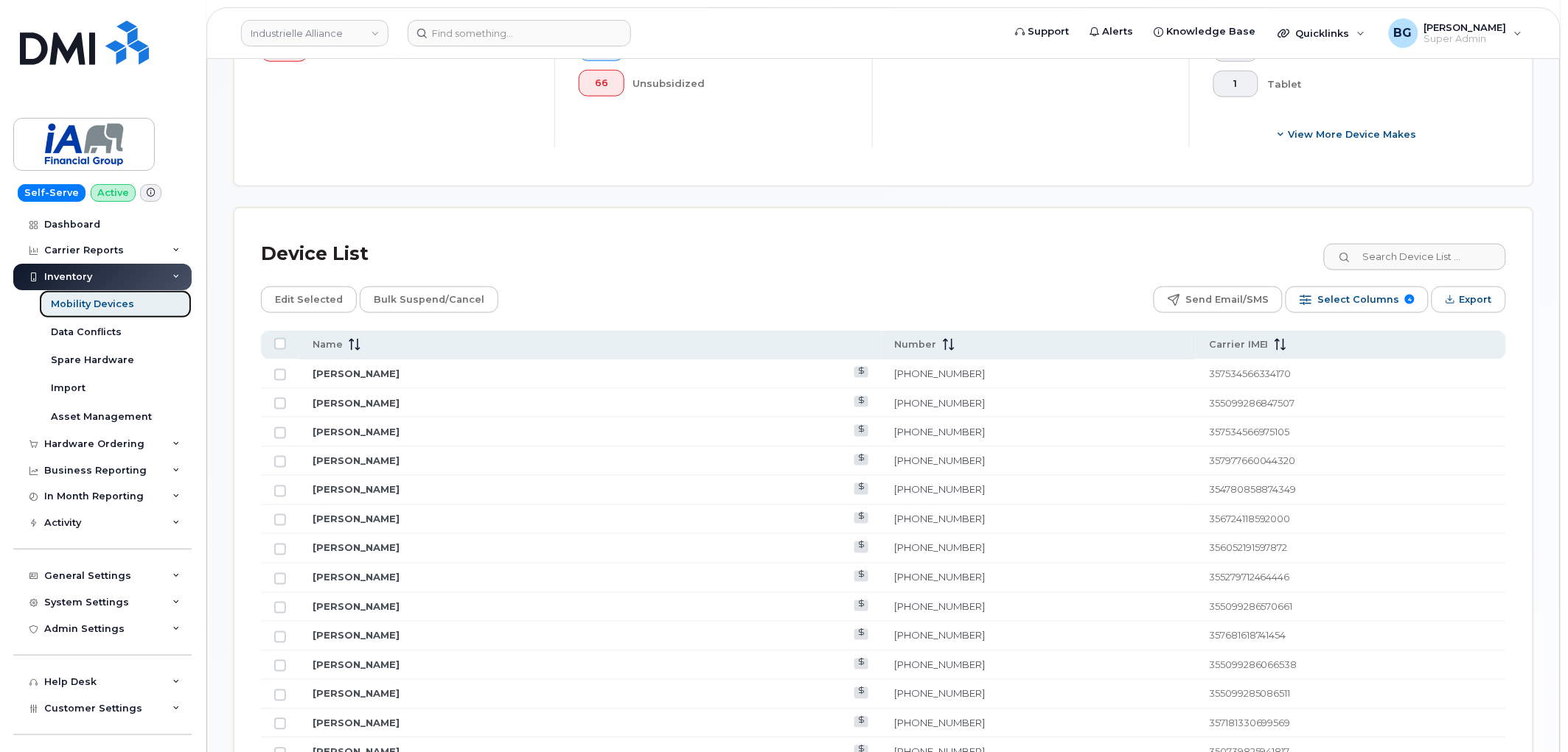
scroll to position [600, 0]
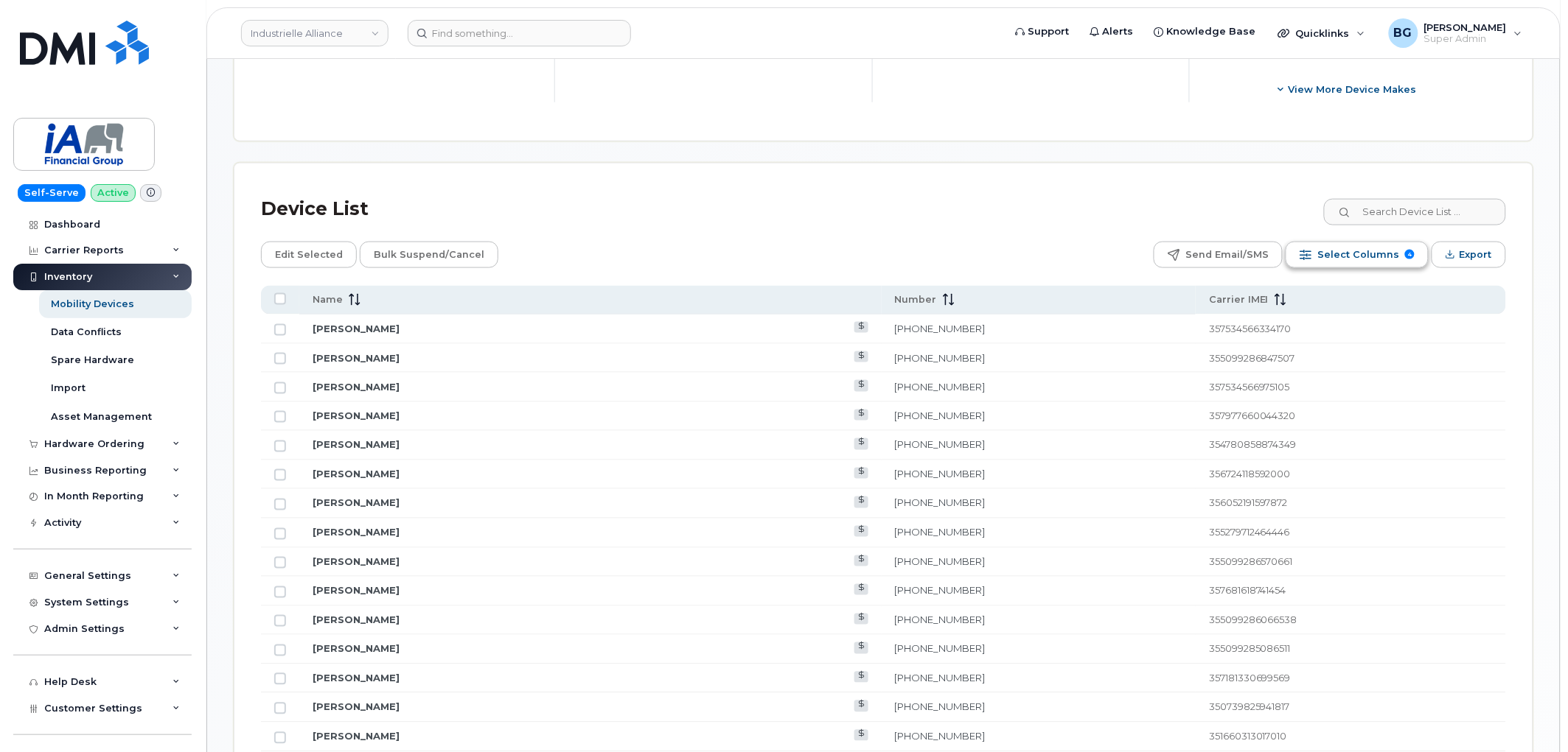
click at [1379, 251] on span "Select Columns" at bounding box center [1359, 255] width 82 height 22
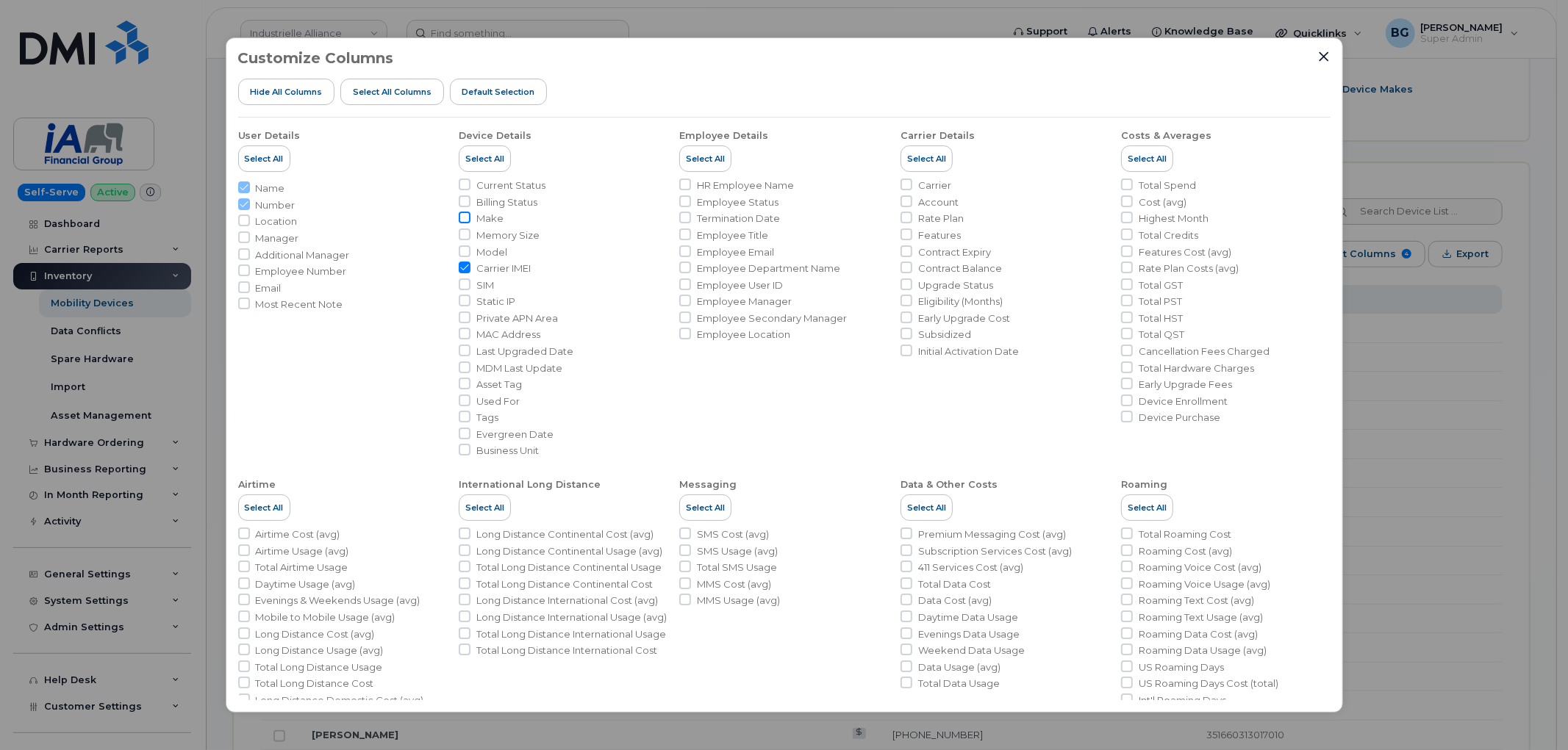
click at [466, 221] on input "Make" at bounding box center [464, 218] width 12 height 12
checkbox input "true"
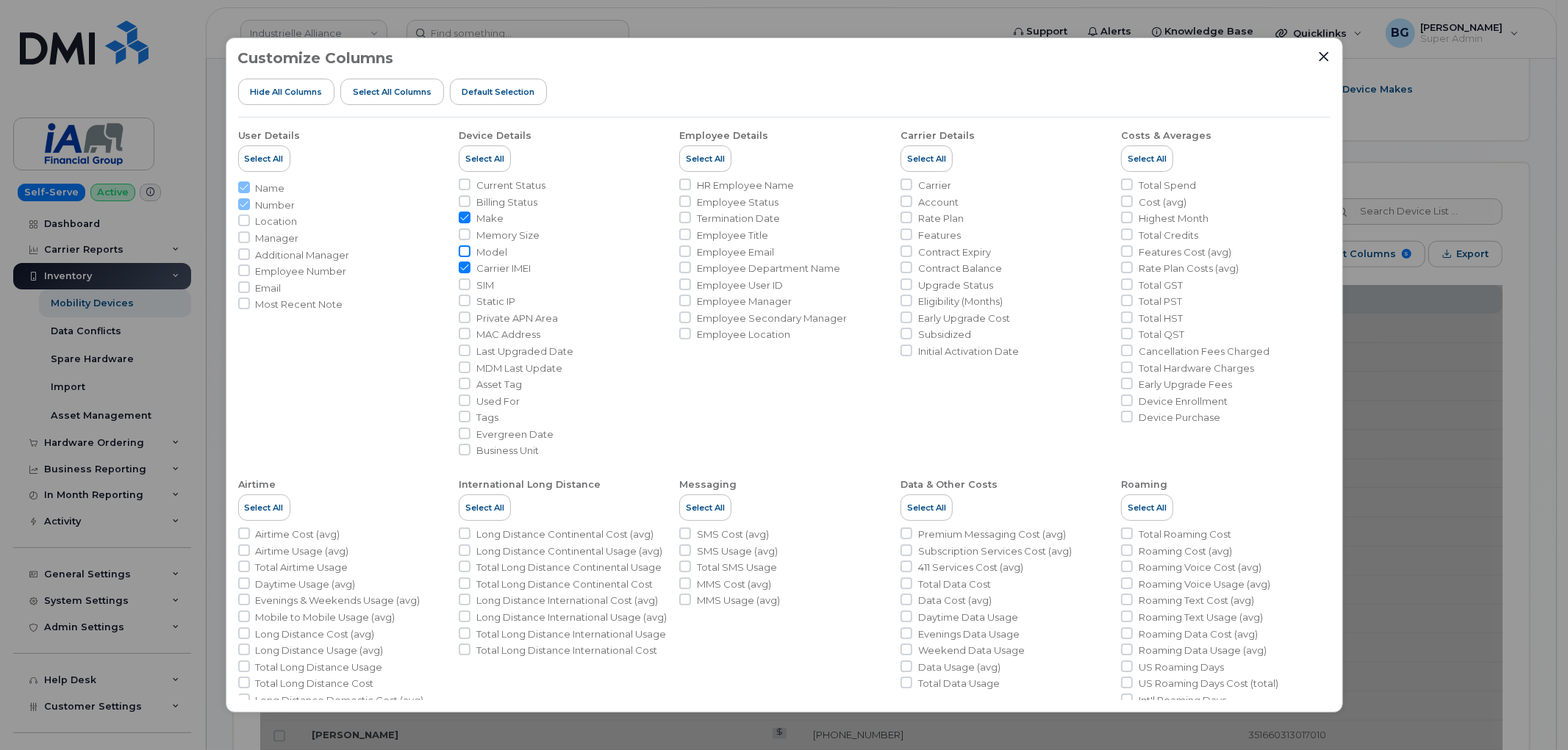
click at [465, 247] on input "Model" at bounding box center [464, 252] width 12 height 12
checkbox input "true"
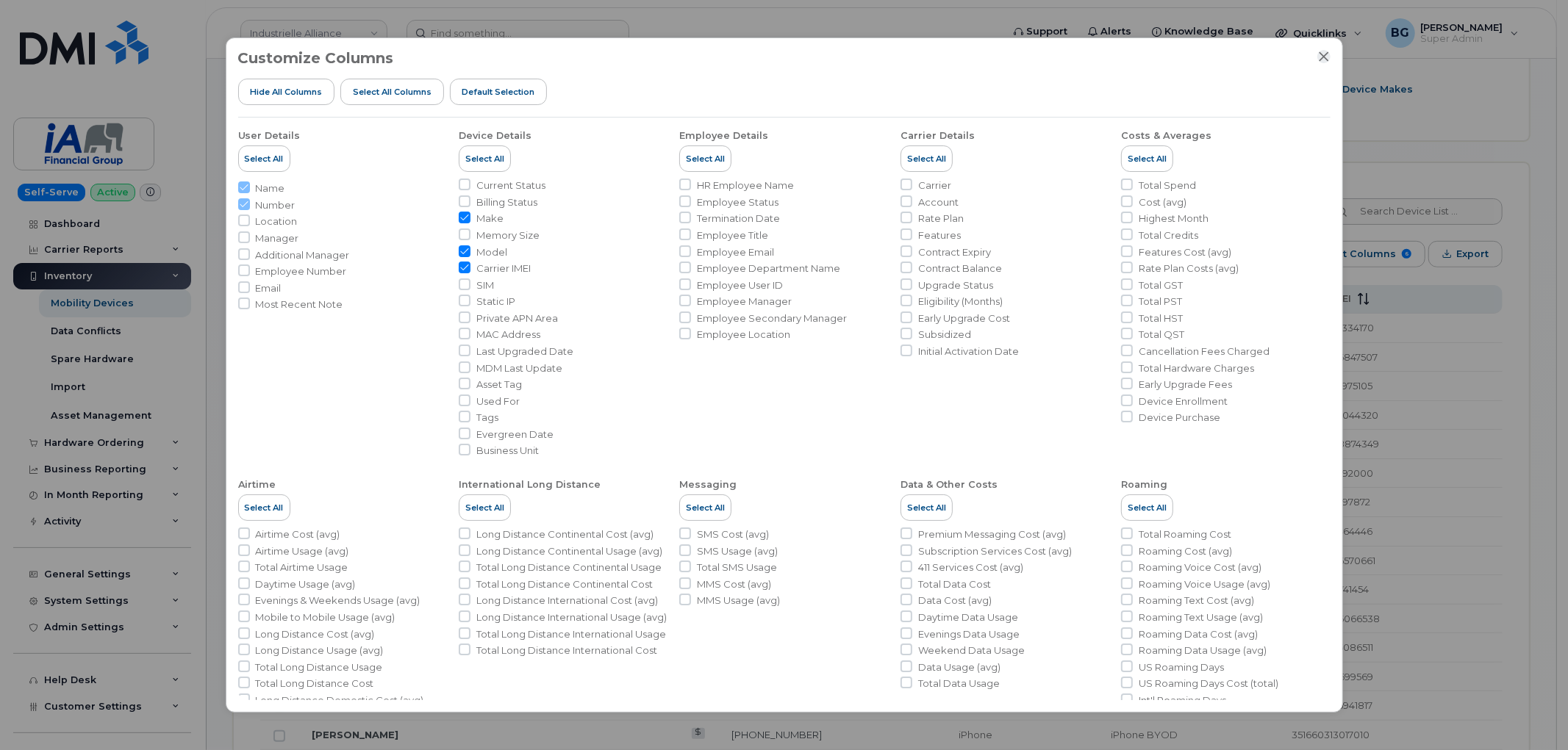
click at [1321, 56] on icon "Close" at bounding box center [1324, 56] width 12 height 12
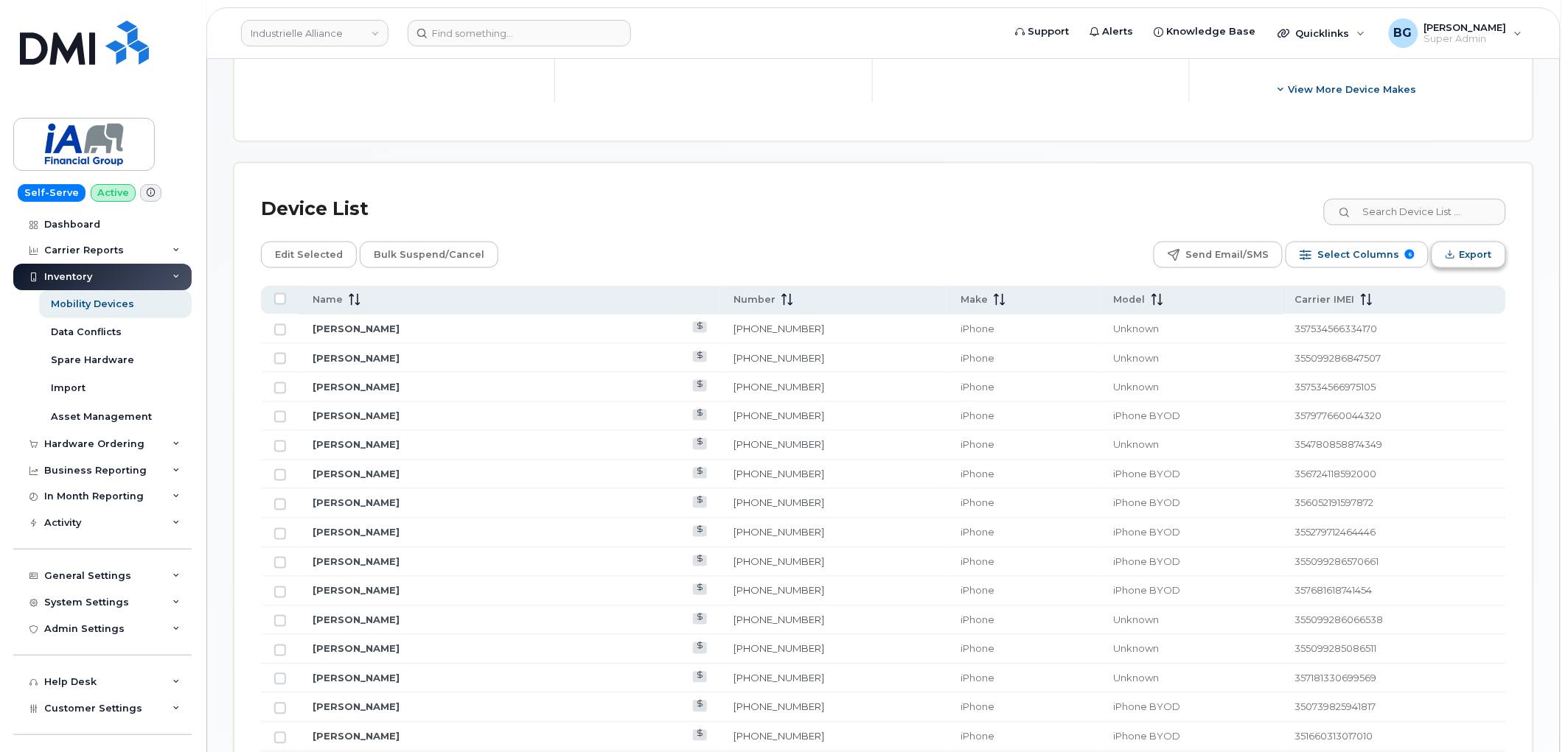
click at [1473, 247] on span "Export" at bounding box center [1476, 255] width 33 height 22
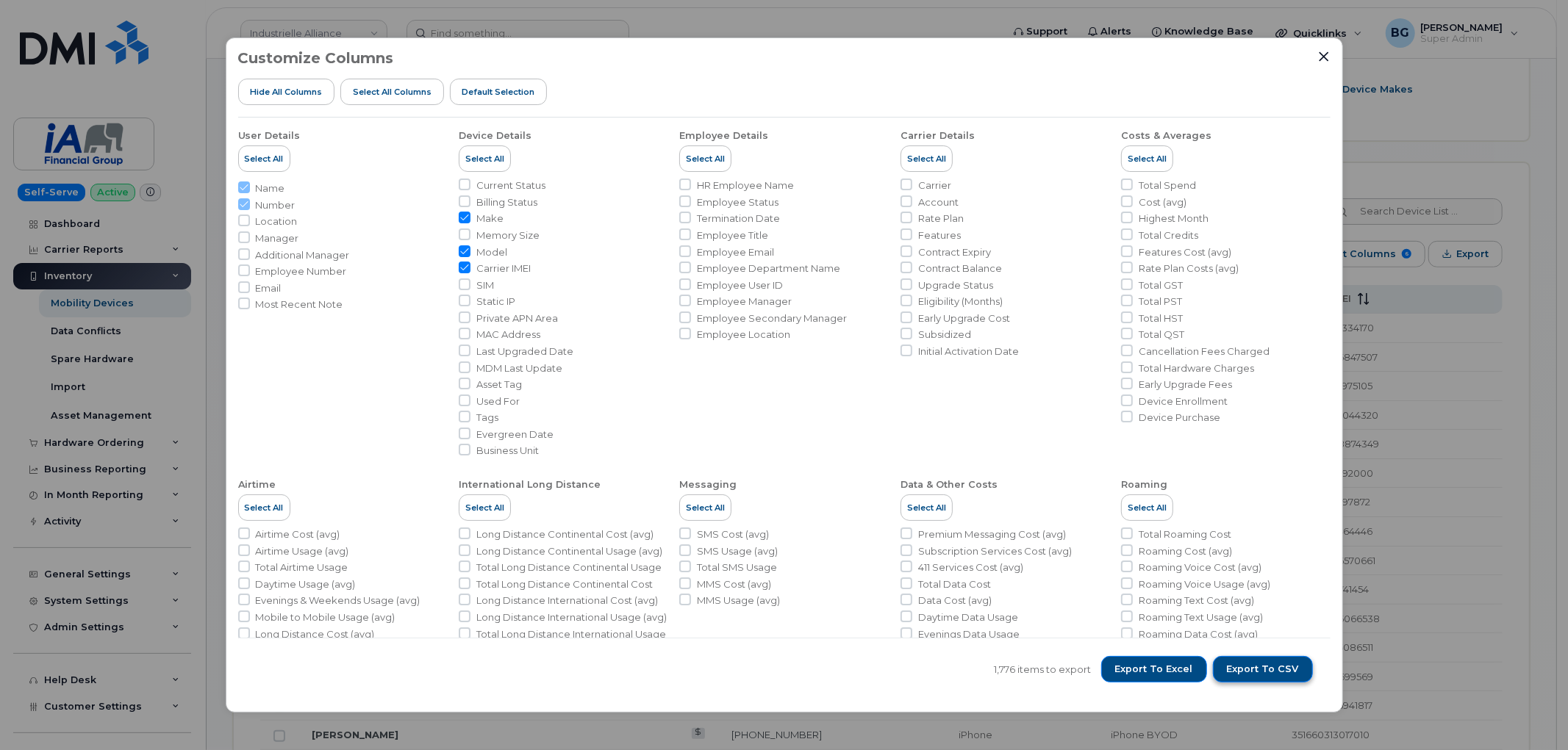
click at [1281, 666] on span "Export to CSV" at bounding box center [1263, 669] width 72 height 13
click at [1324, 53] on icon "Close" at bounding box center [1324, 56] width 12 height 12
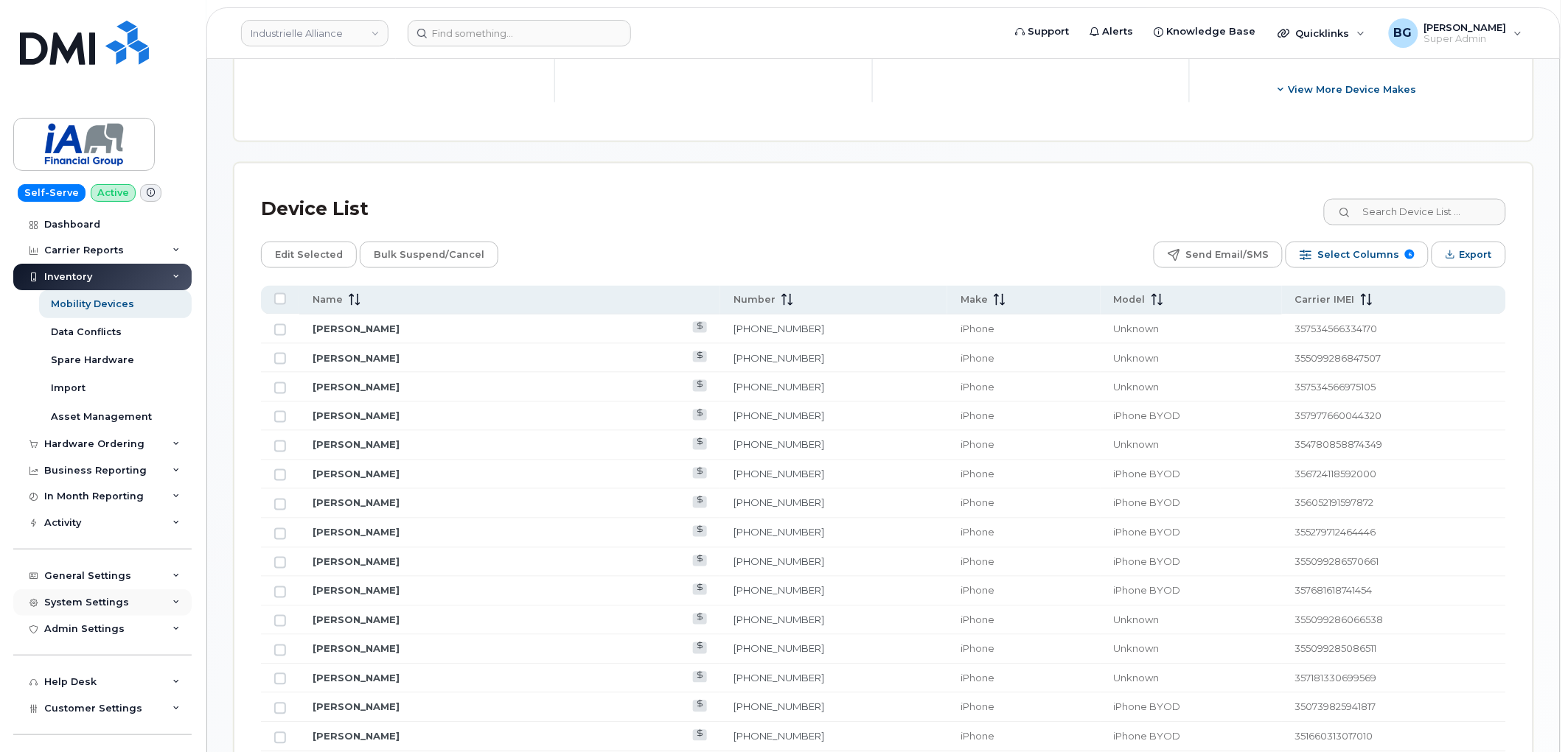
click at [91, 601] on div "System Settings" at bounding box center [87, 603] width 85 height 12
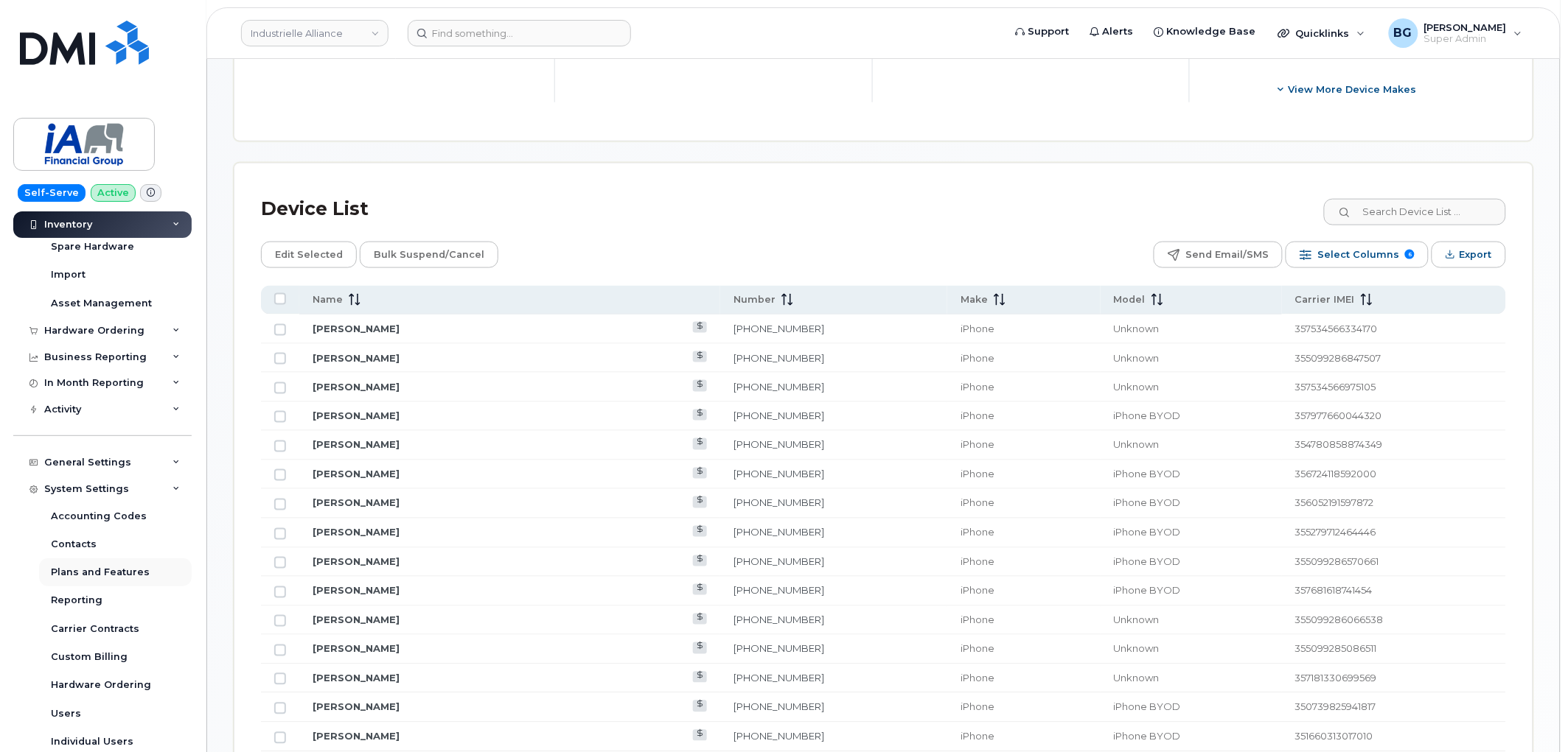
scroll to position [163, 0]
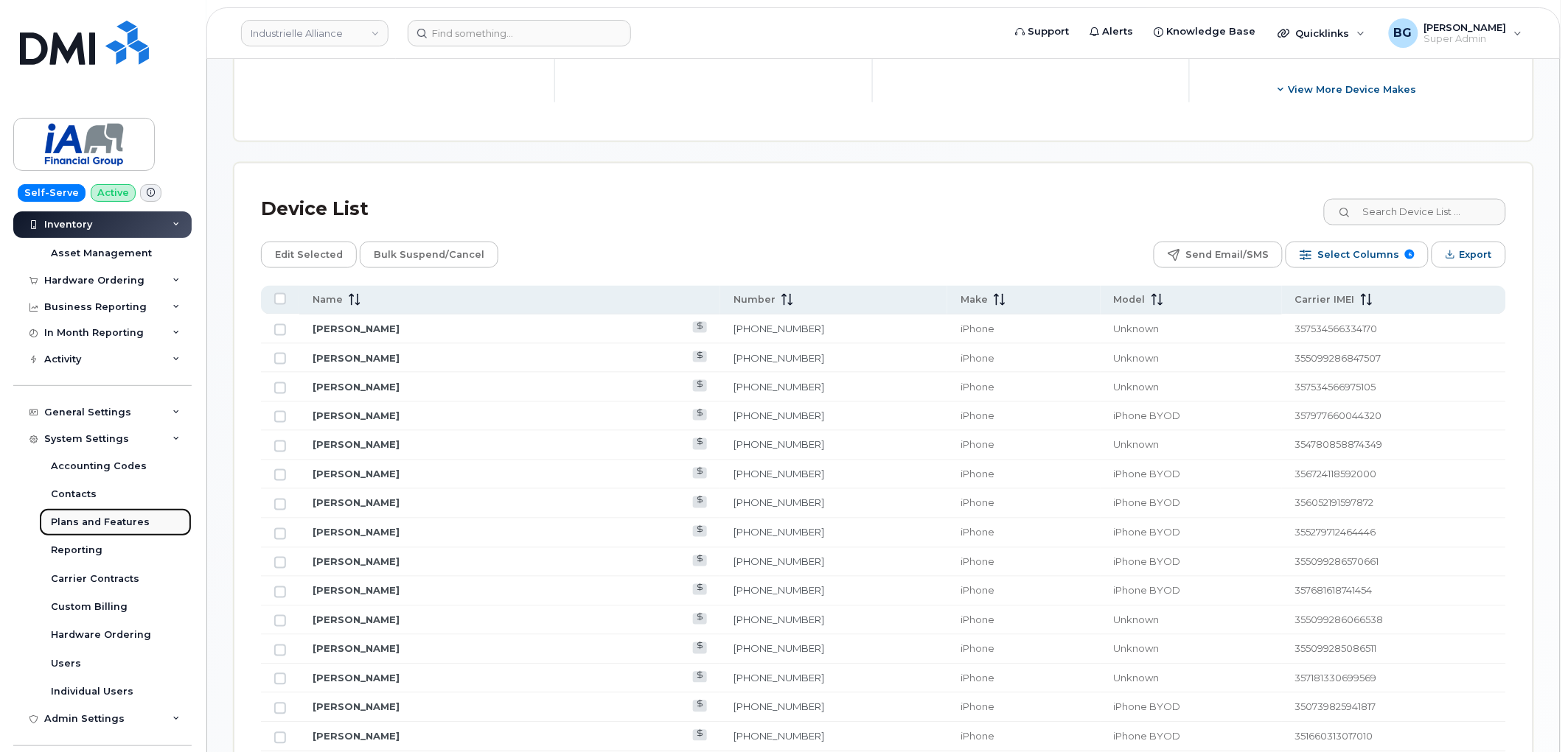
click at [94, 523] on div "Plans and Features" at bounding box center [100, 523] width 99 height 13
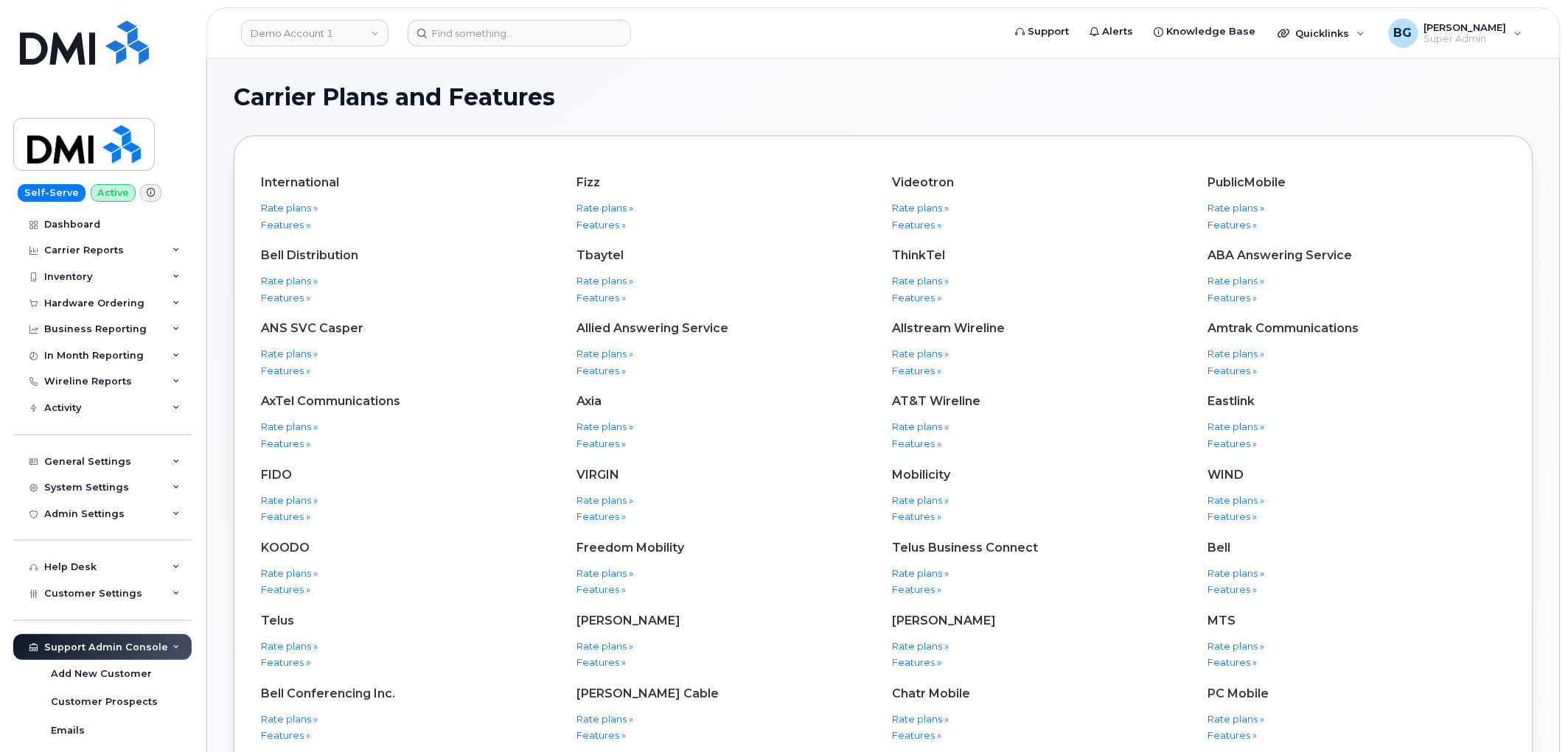
scroll to position [108, 0]
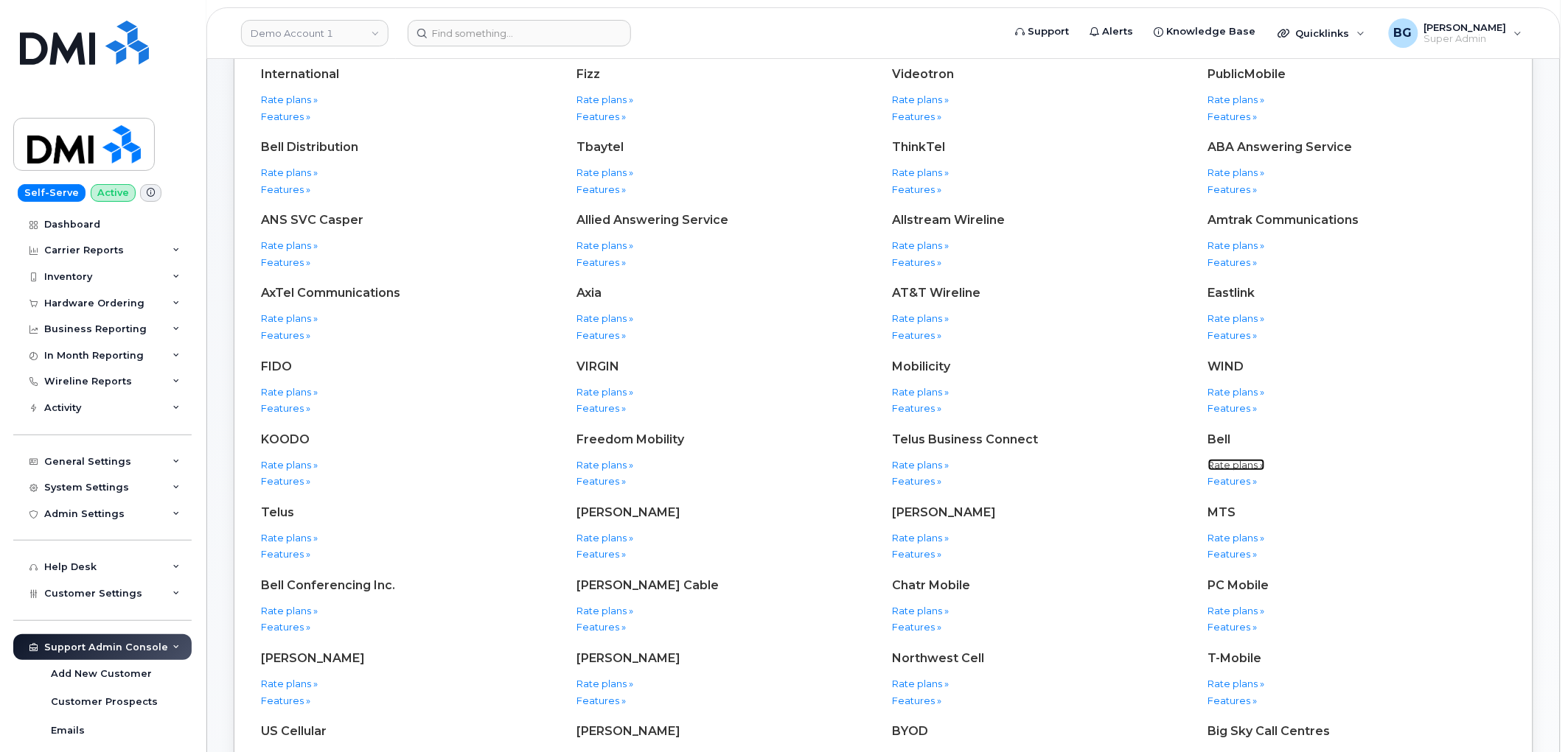
click at [1226, 462] on link "Rate plans »" at bounding box center [1237, 465] width 56 height 12
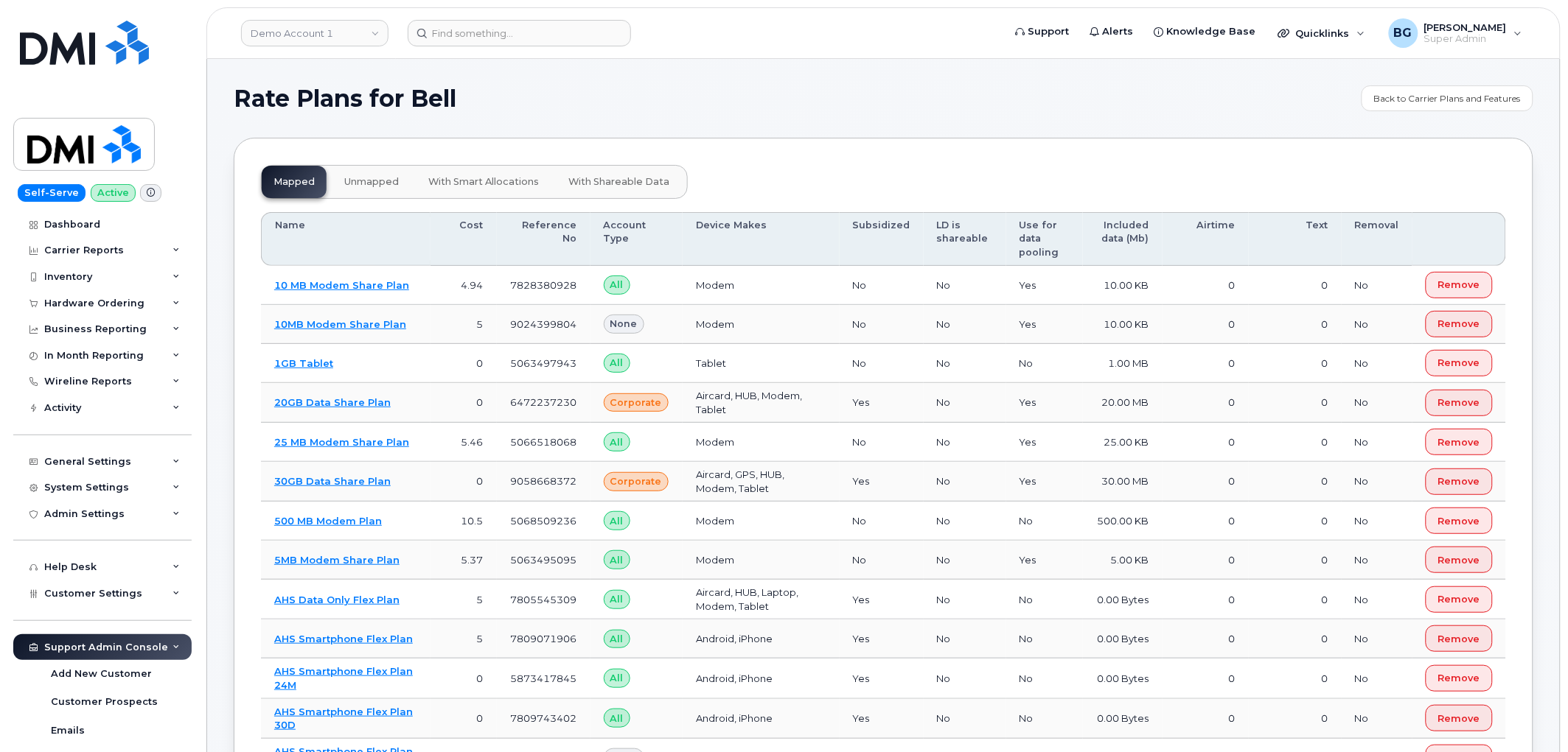
click at [366, 186] on span "unmapped" at bounding box center [371, 182] width 54 height 12
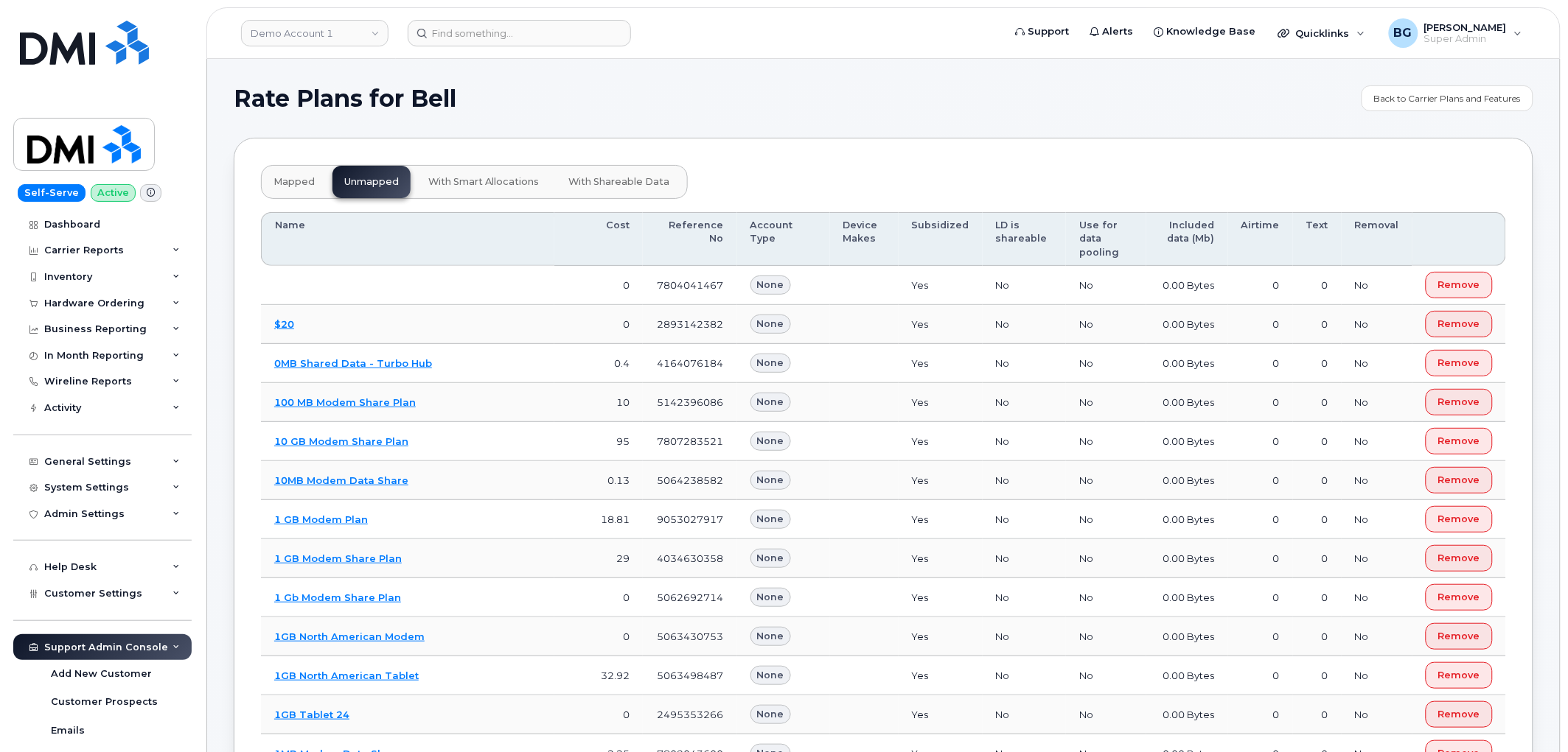
click at [276, 179] on span "mapped" at bounding box center [294, 182] width 42 height 12
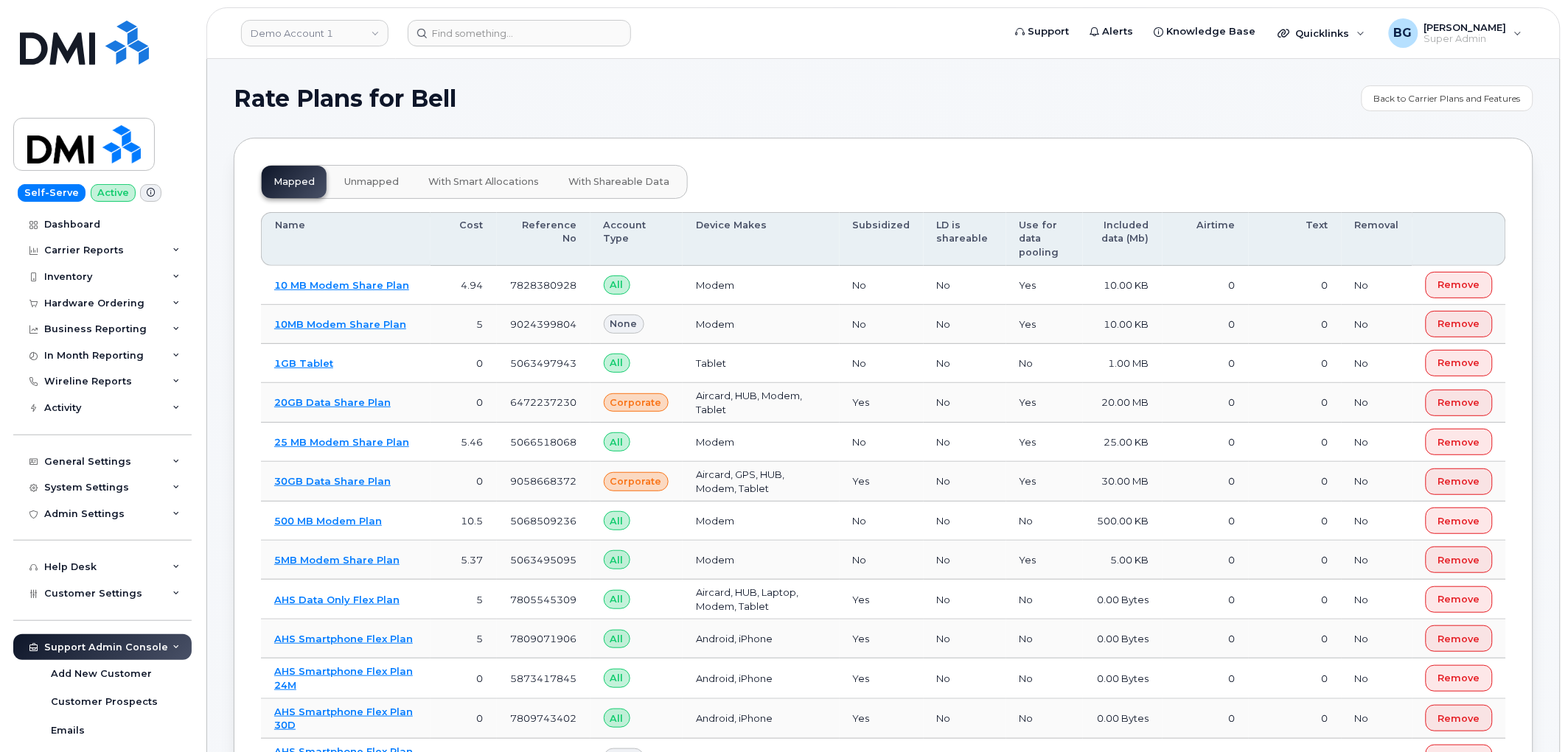
click at [614, 184] on span "with shareable data" at bounding box center [619, 182] width 101 height 12
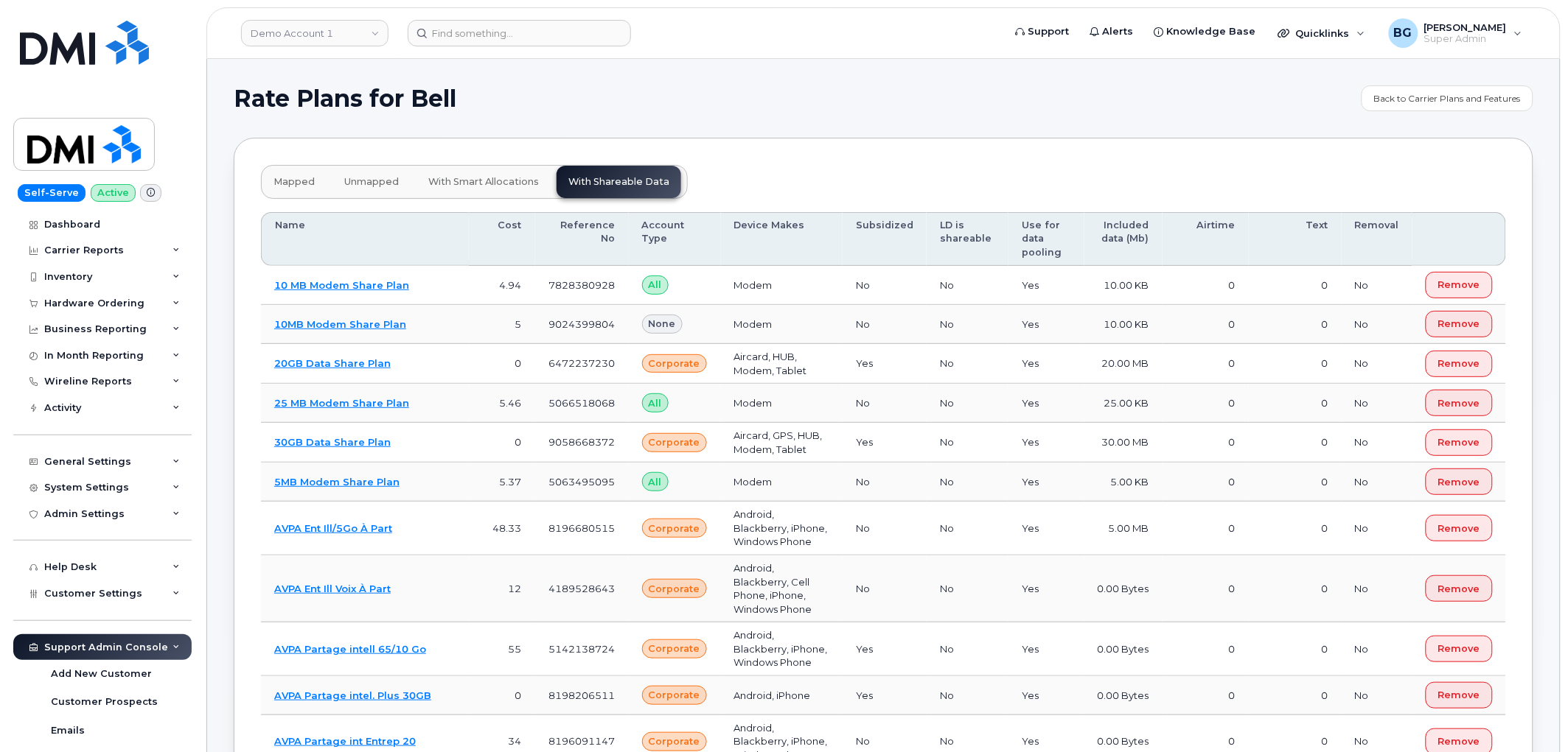
click at [366, 186] on span "unmapped" at bounding box center [371, 182] width 54 height 12
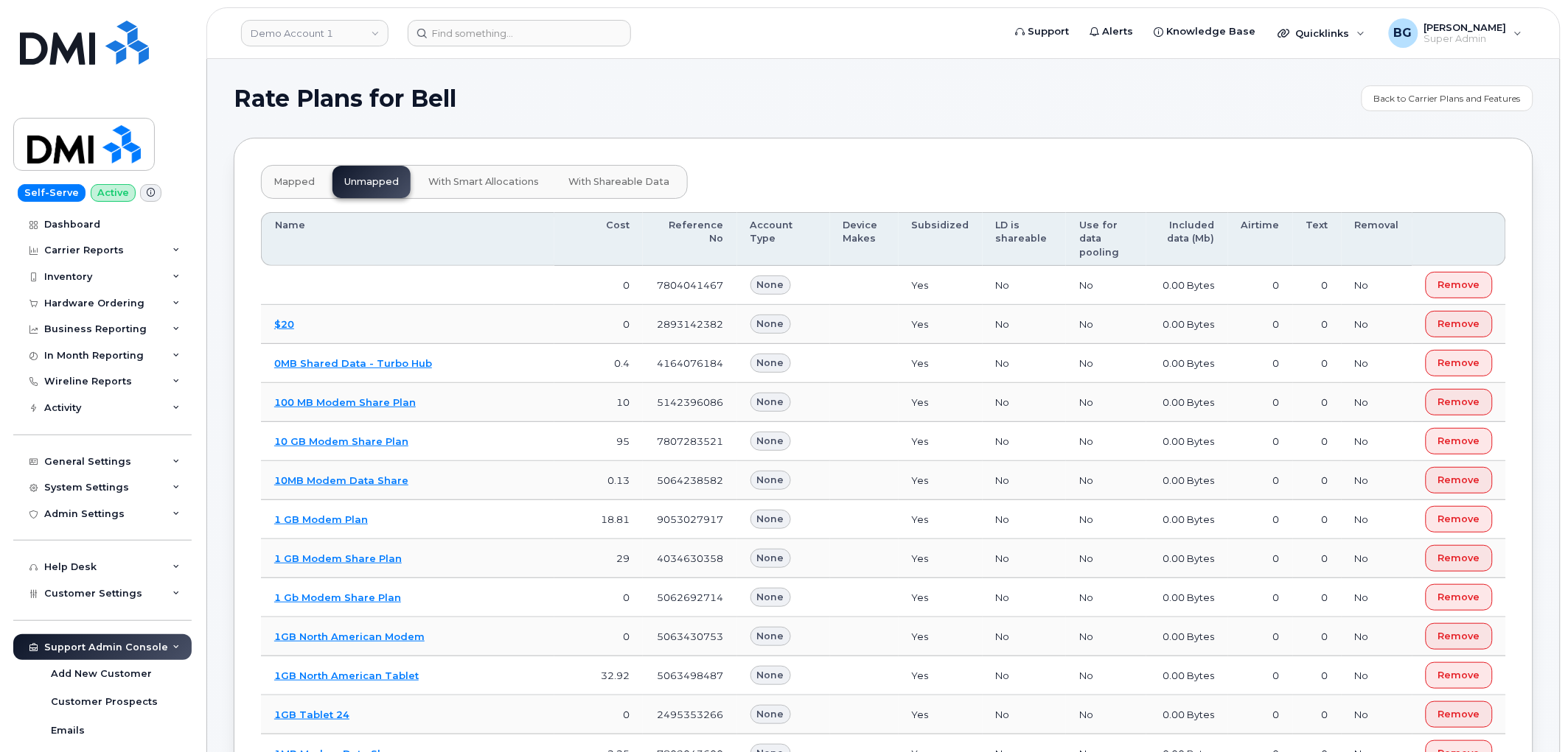
click at [290, 186] on span "mapped" at bounding box center [294, 182] width 42 height 12
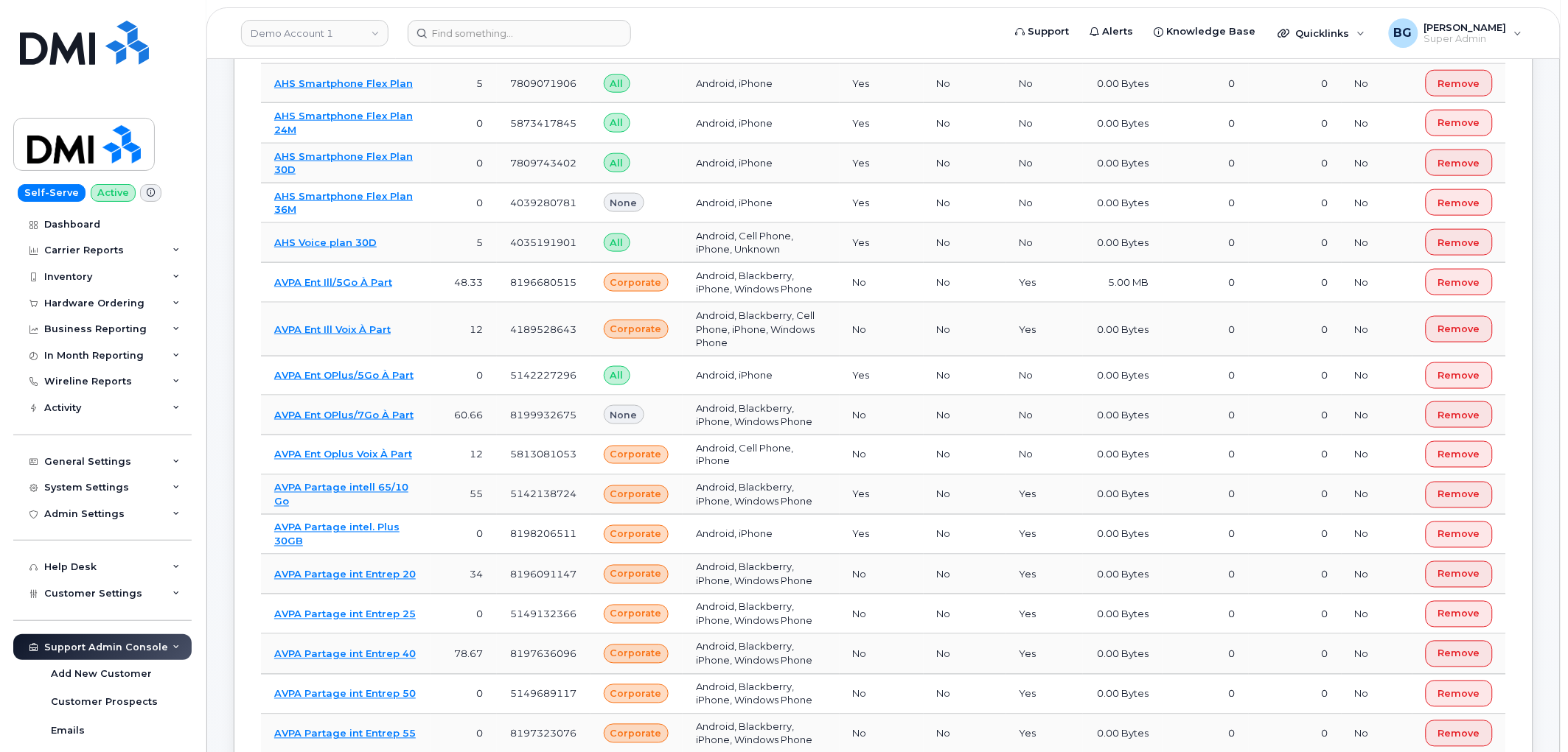
scroll to position [2609, 0]
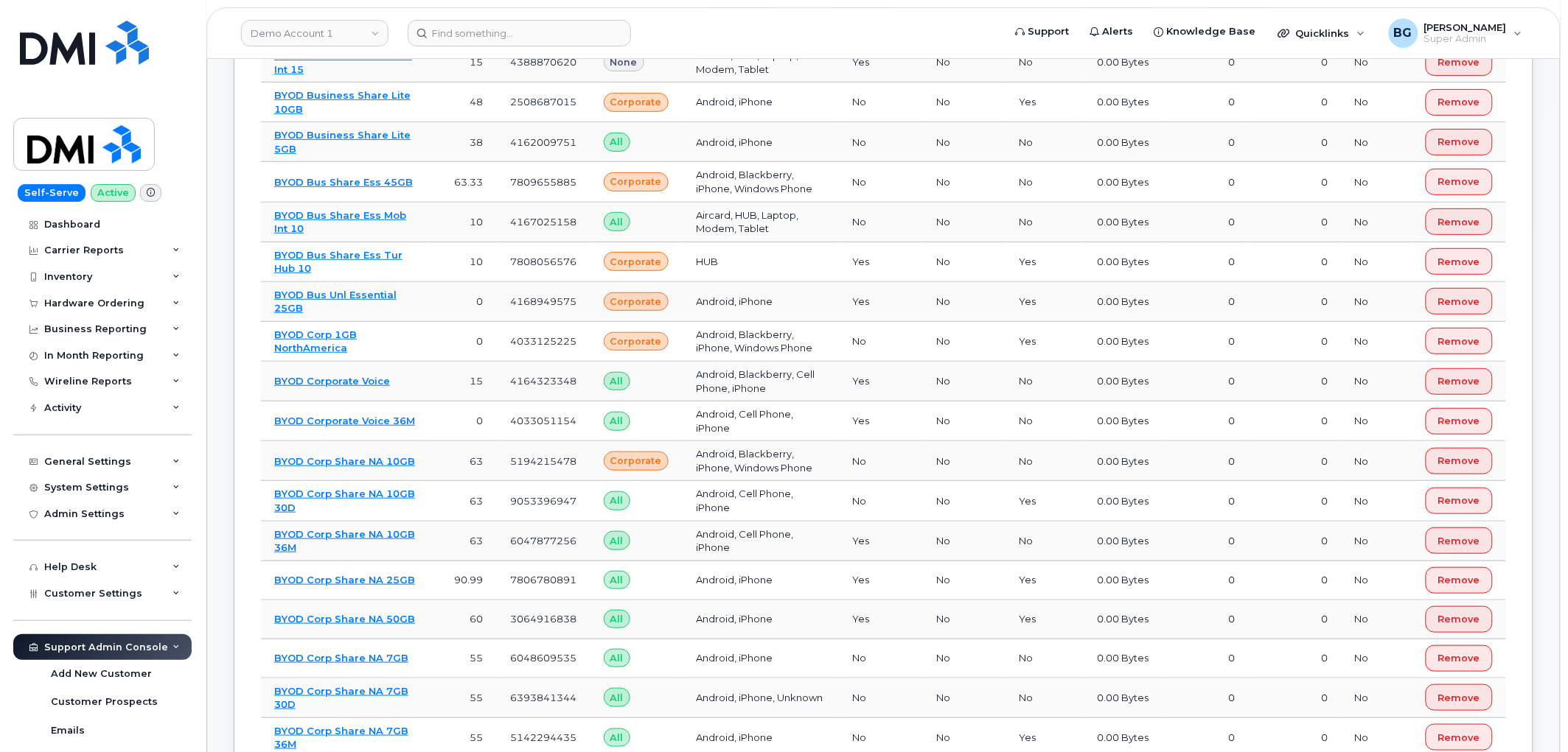
drag, startPoint x: 789, startPoint y: 410, endPoint x: 787, endPoint y: 286, distance: 124.0
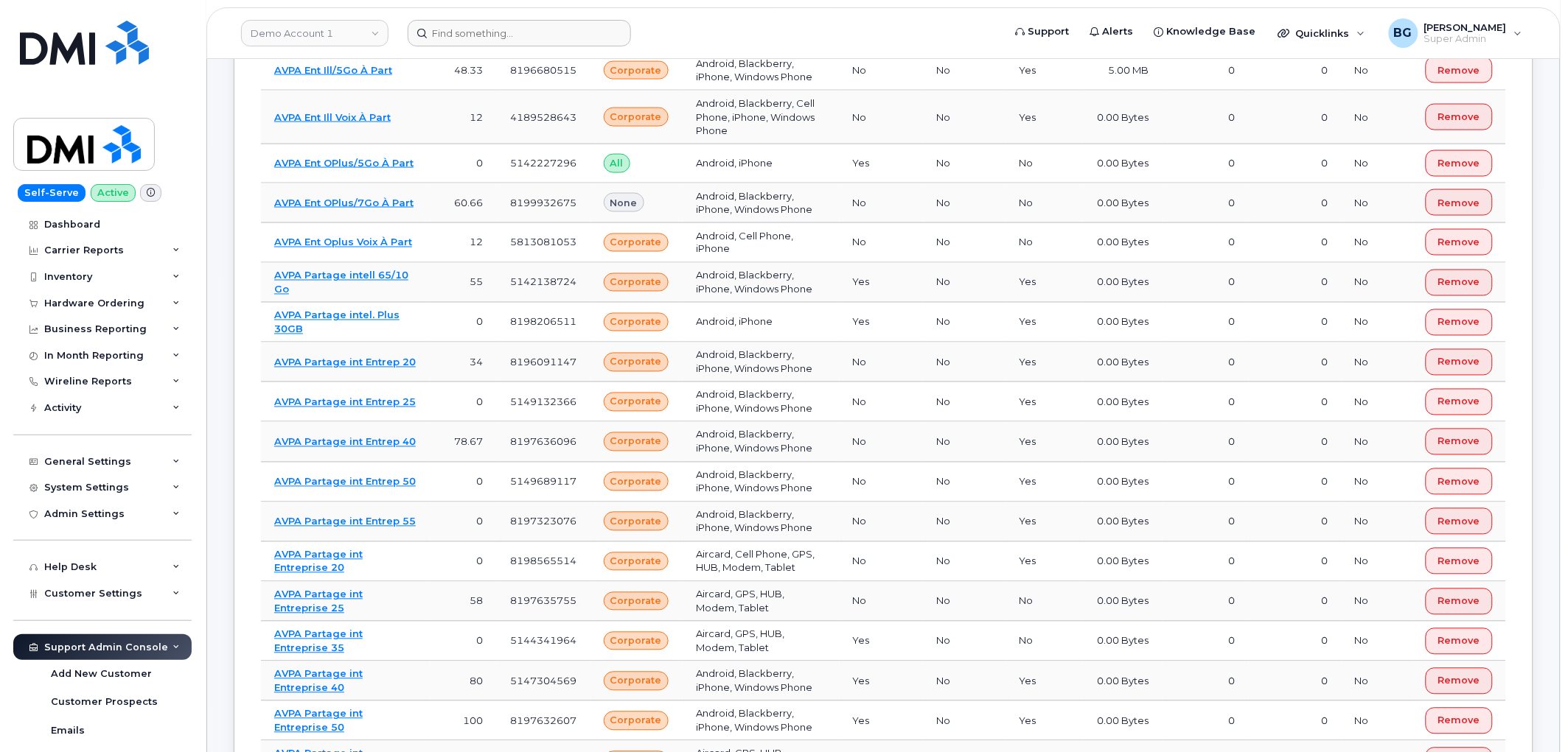
scroll to position [0, 0]
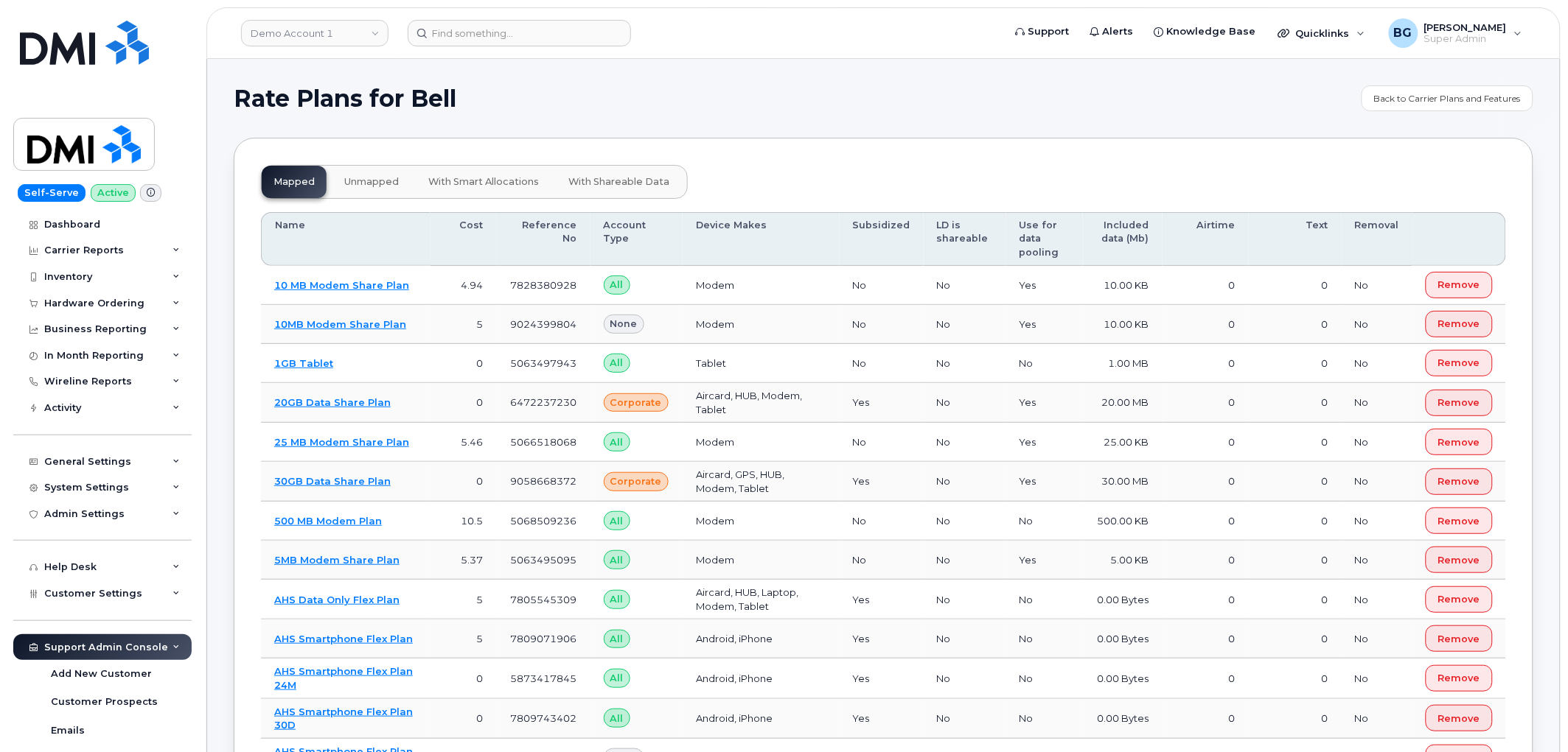
click at [365, 186] on span "unmapped" at bounding box center [371, 182] width 54 height 12
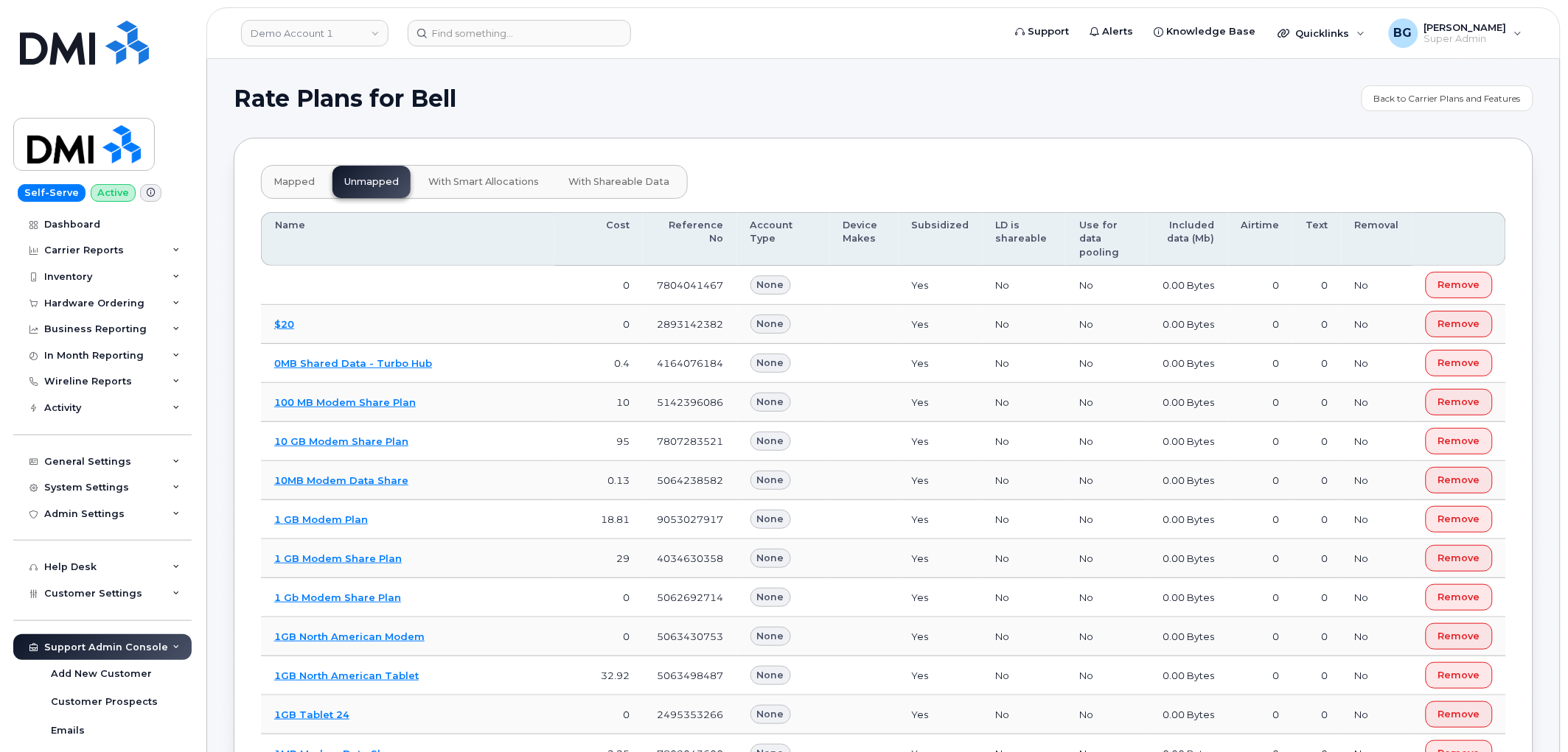
scroll to position [13996, 0]
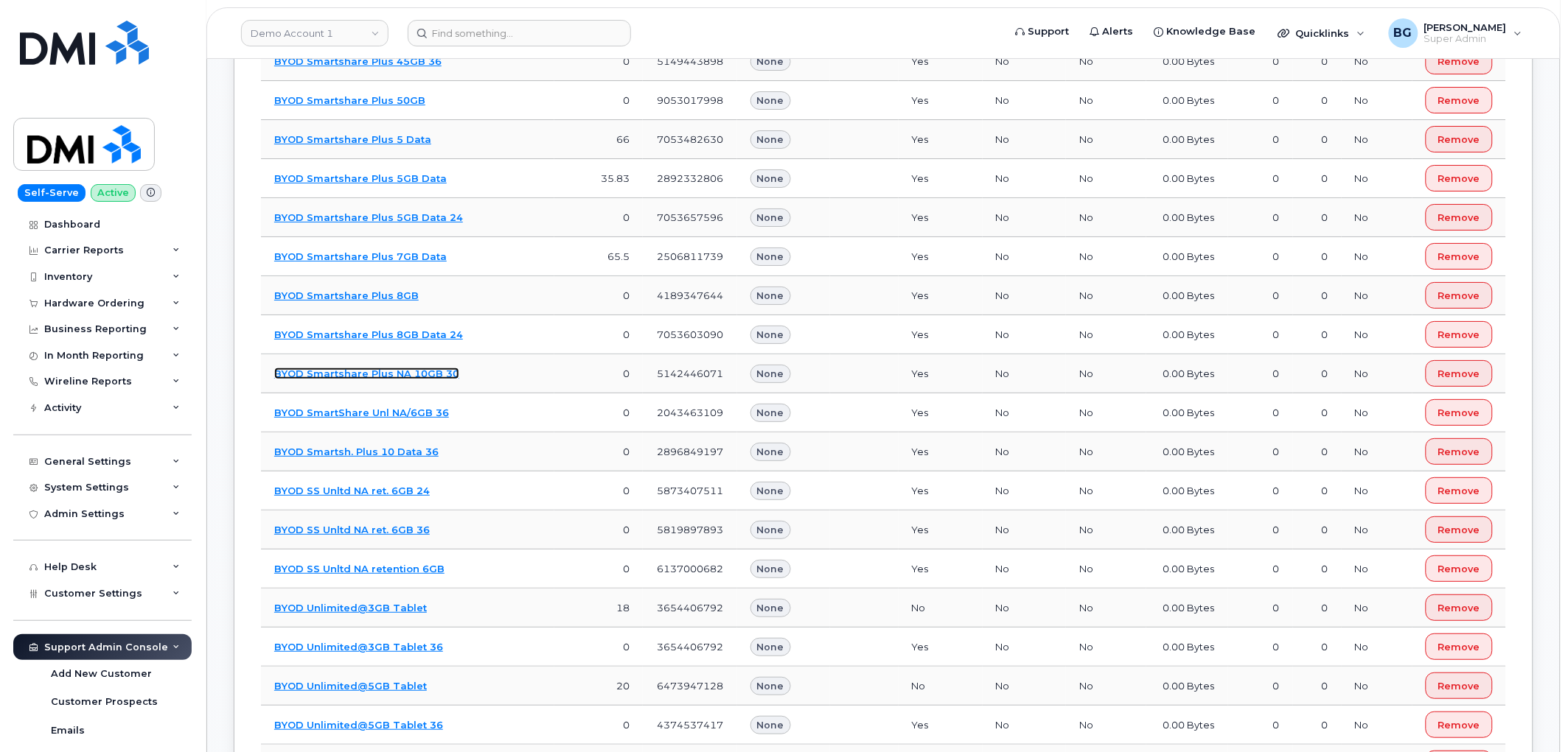
click at [435, 377] on link "BYOD Smartshare Plus NA 10GB 30" at bounding box center [366, 373] width 185 height 12
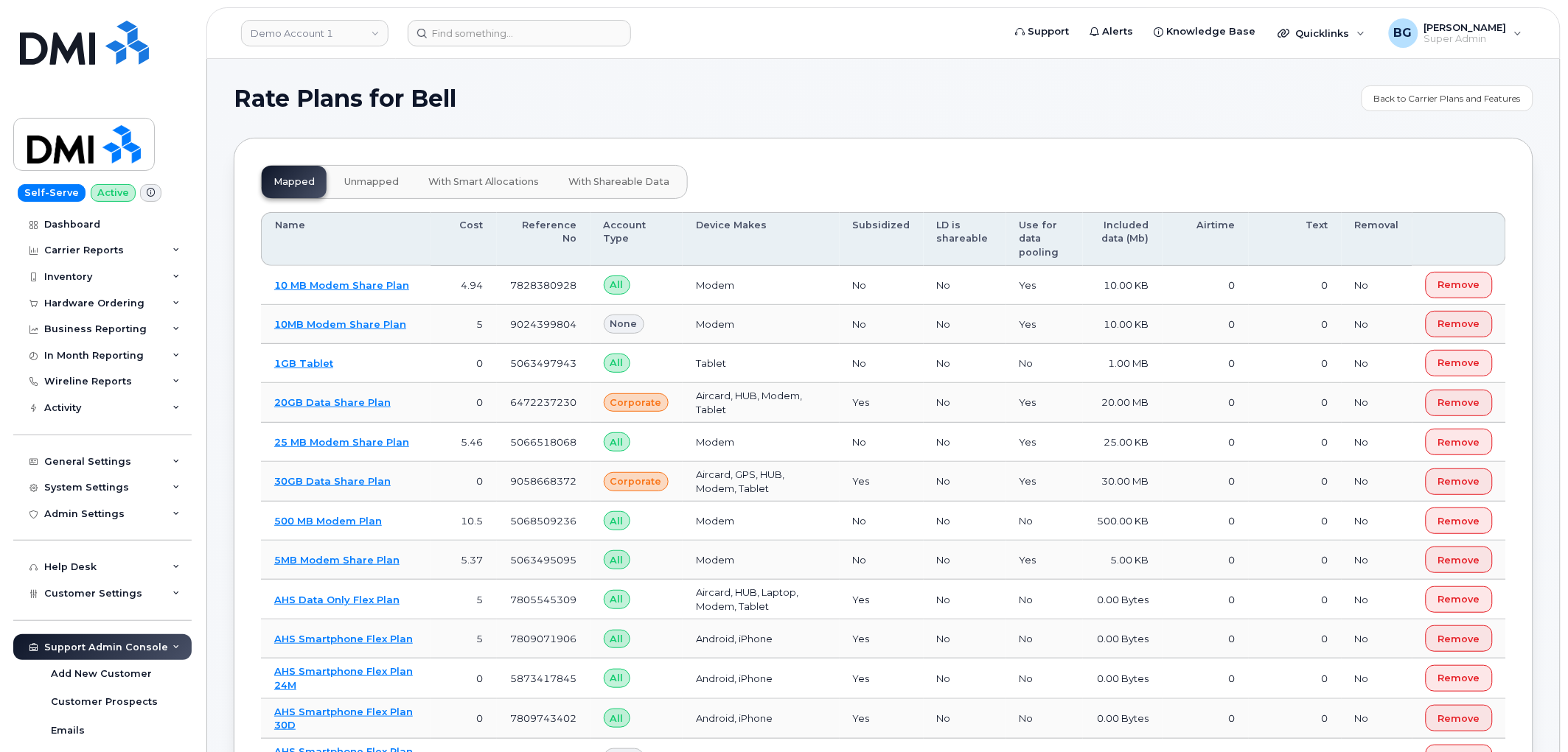
click at [372, 180] on span "unmapped" at bounding box center [371, 182] width 54 height 12
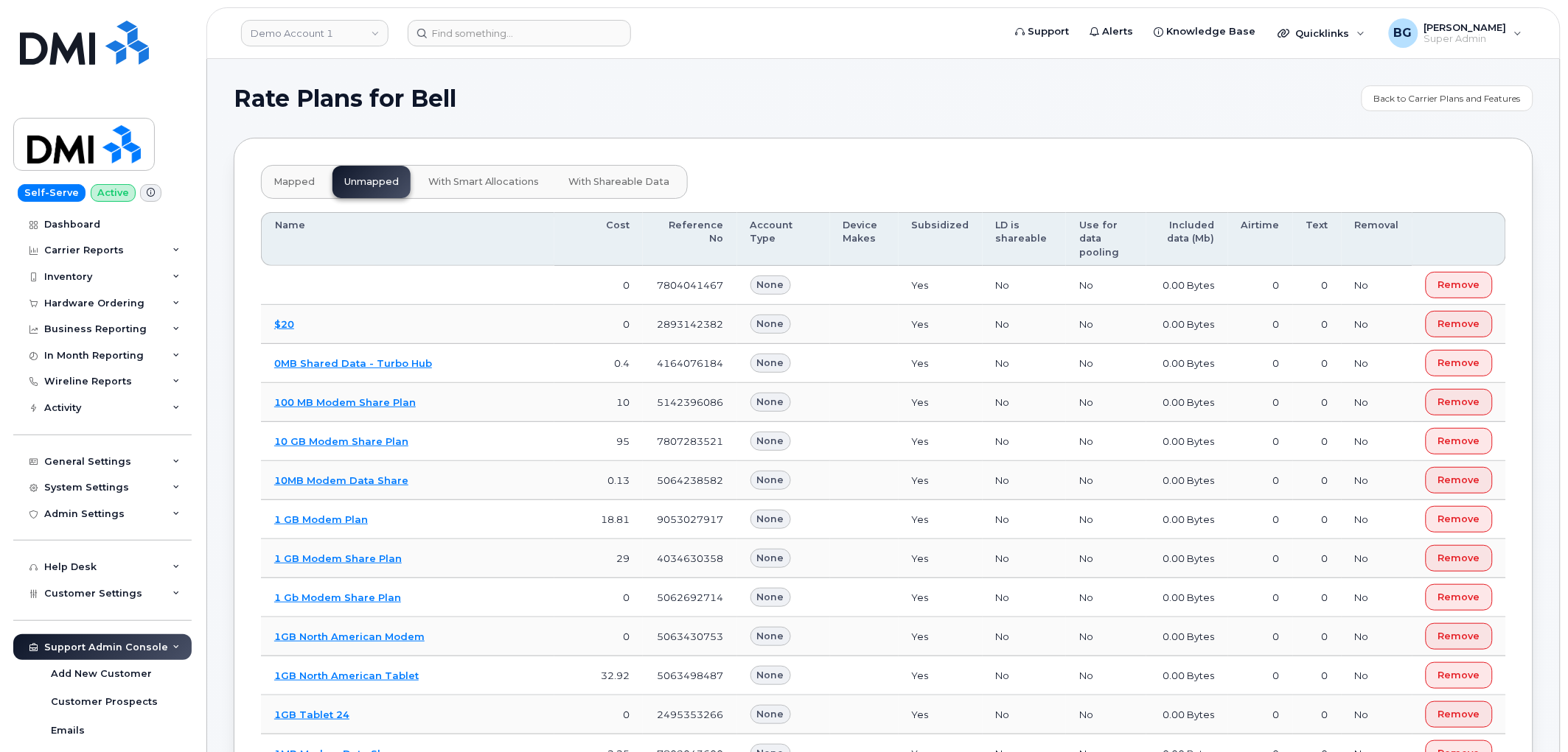
click at [292, 181] on span "mapped" at bounding box center [294, 182] width 42 height 12
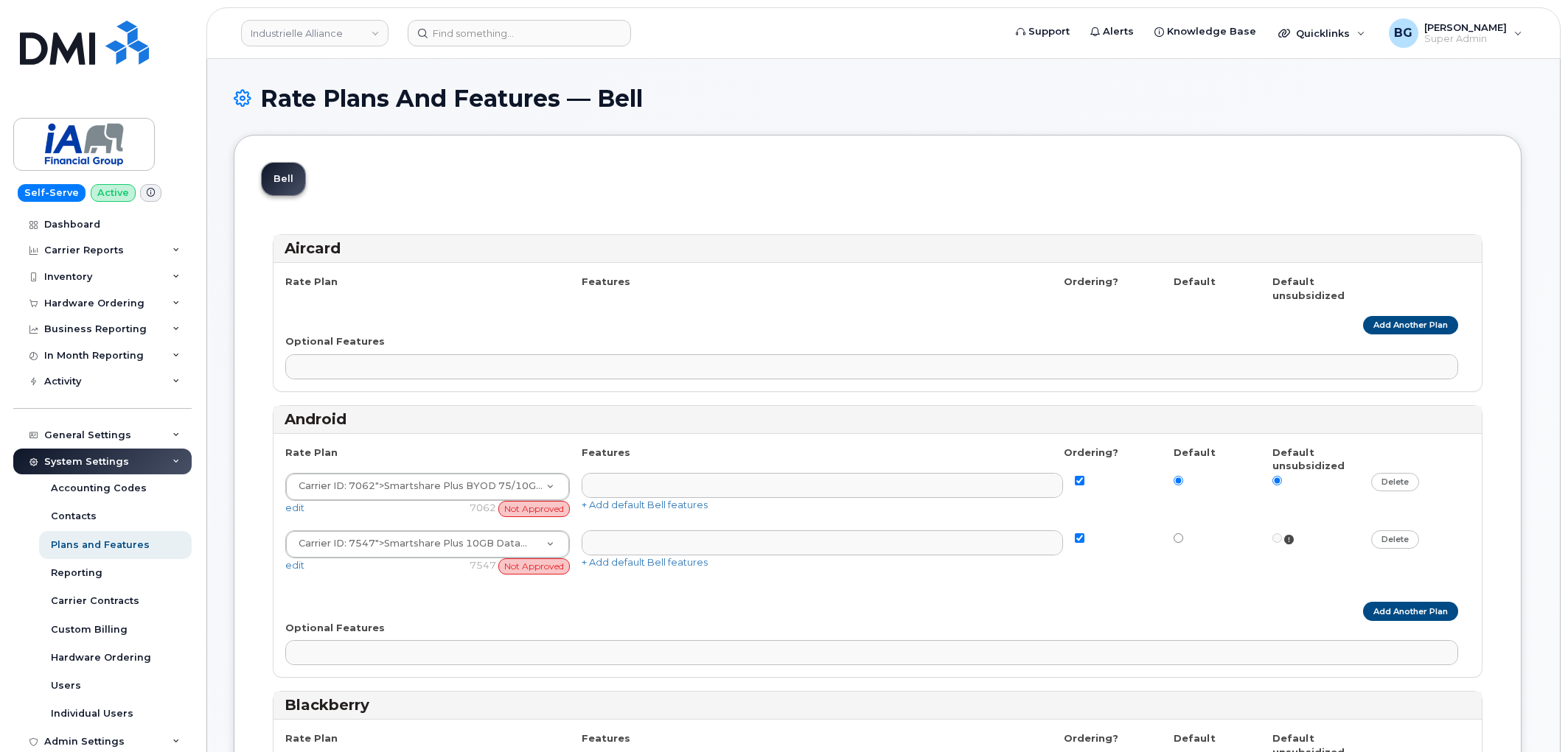
select select
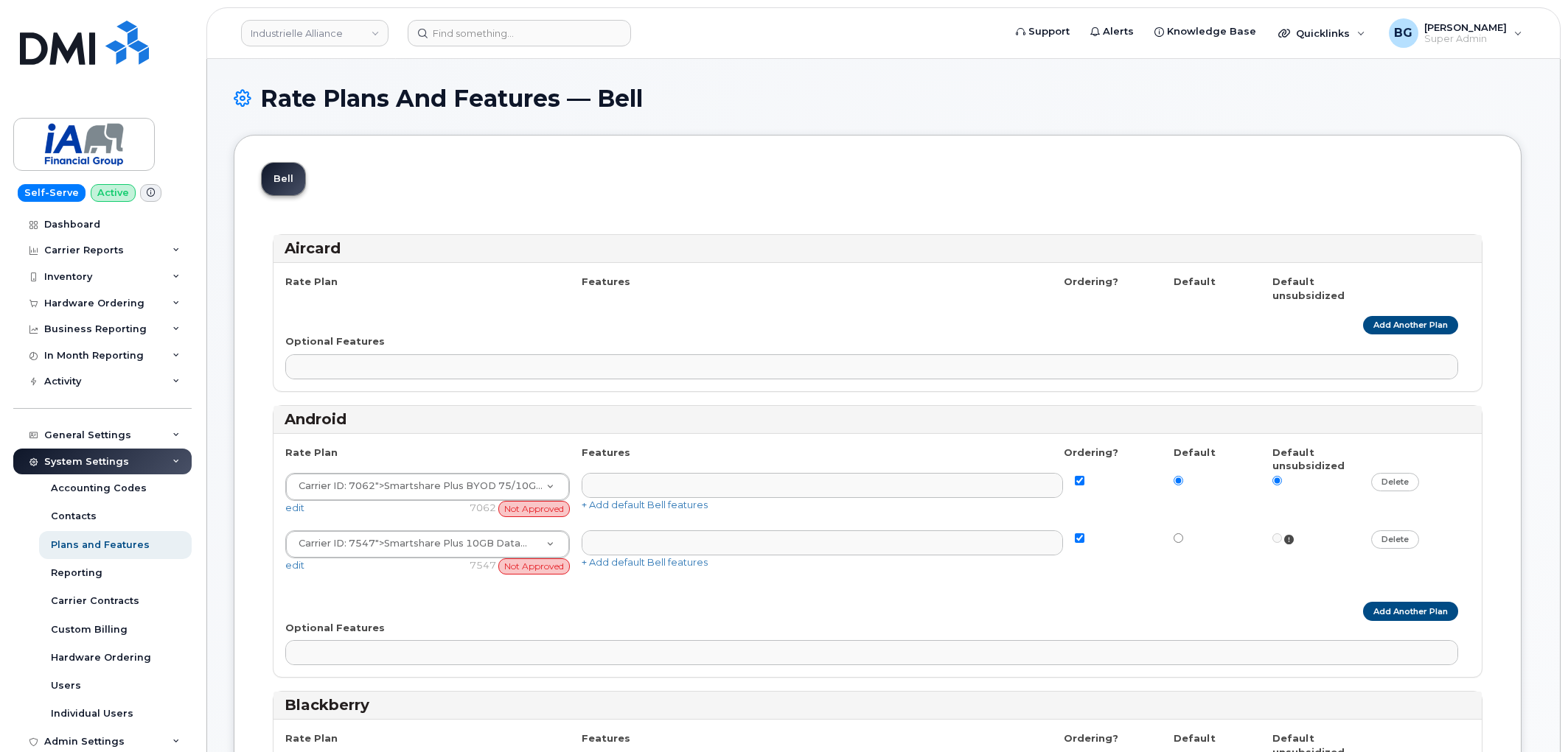
select select
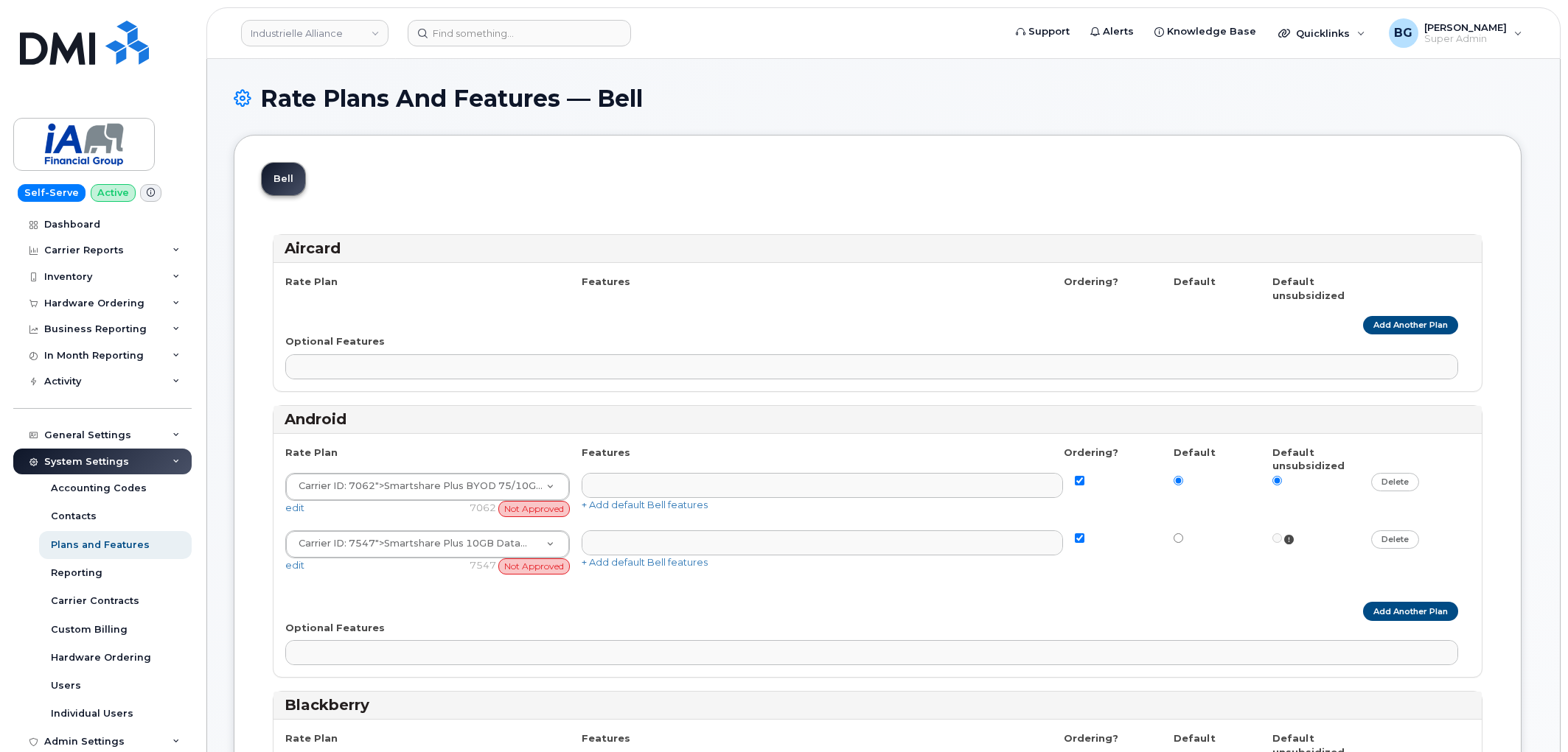
select select
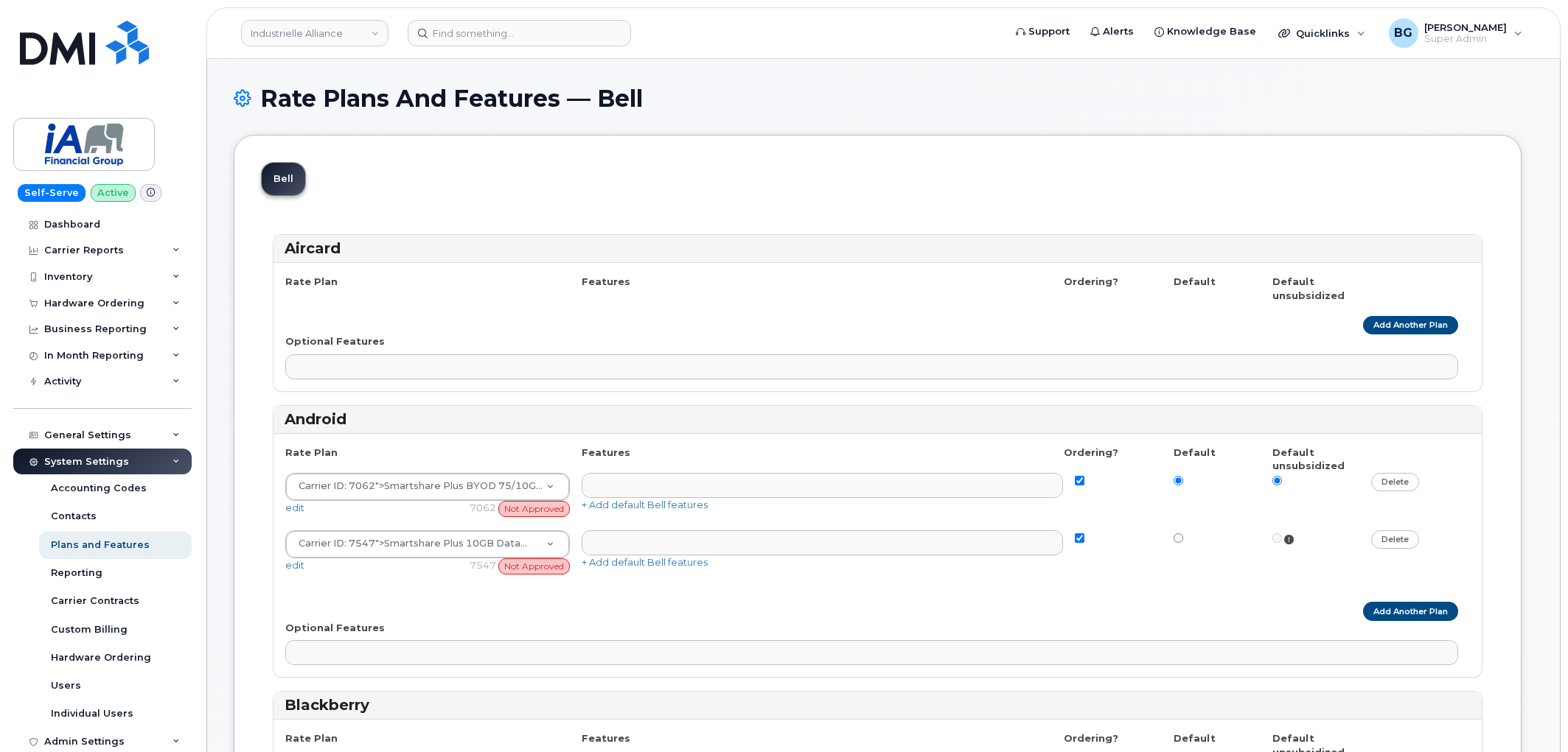
select select
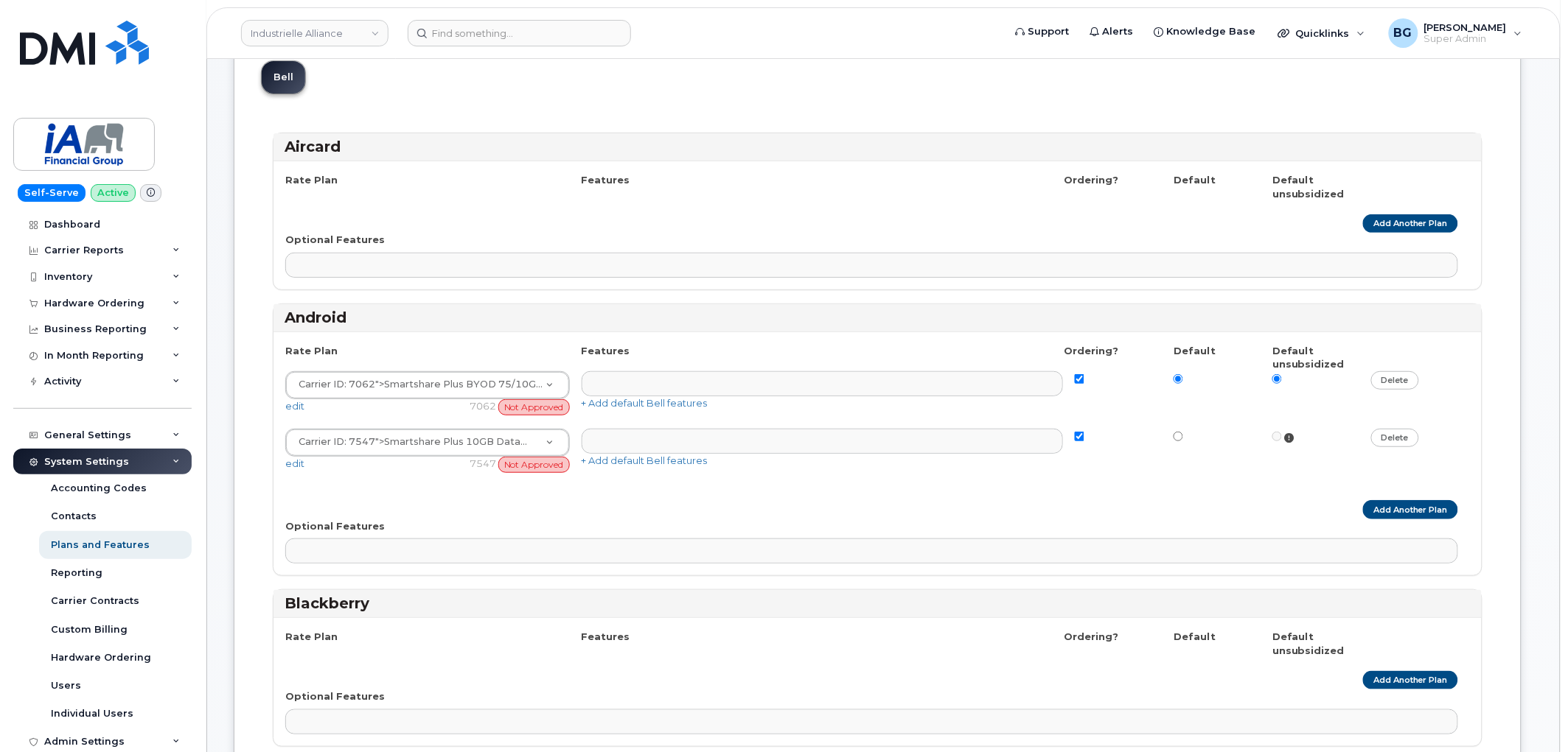
scroll to position [163, 0]
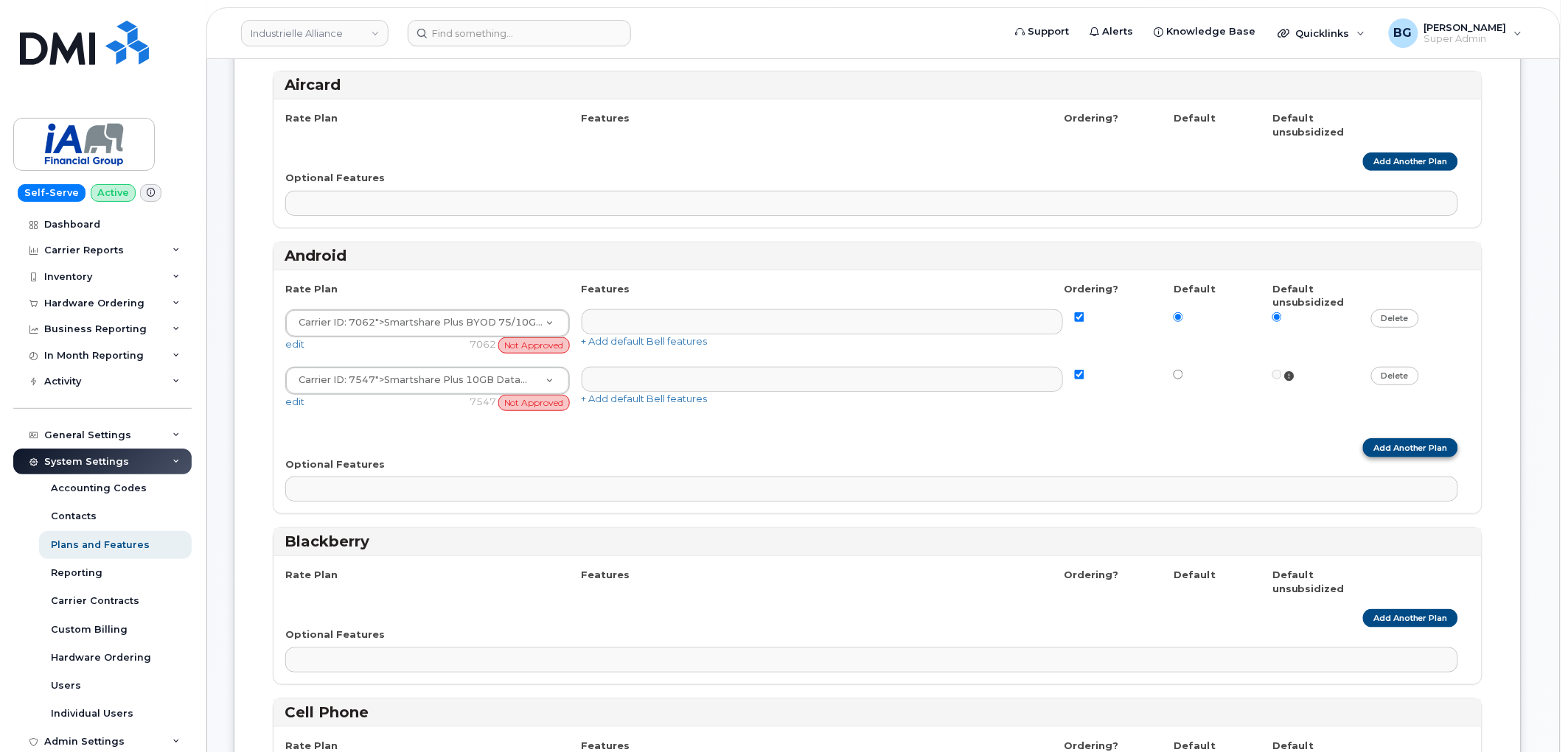
click at [1431, 453] on link "Add Another Plan" at bounding box center [1411, 448] width 95 height 19
select select
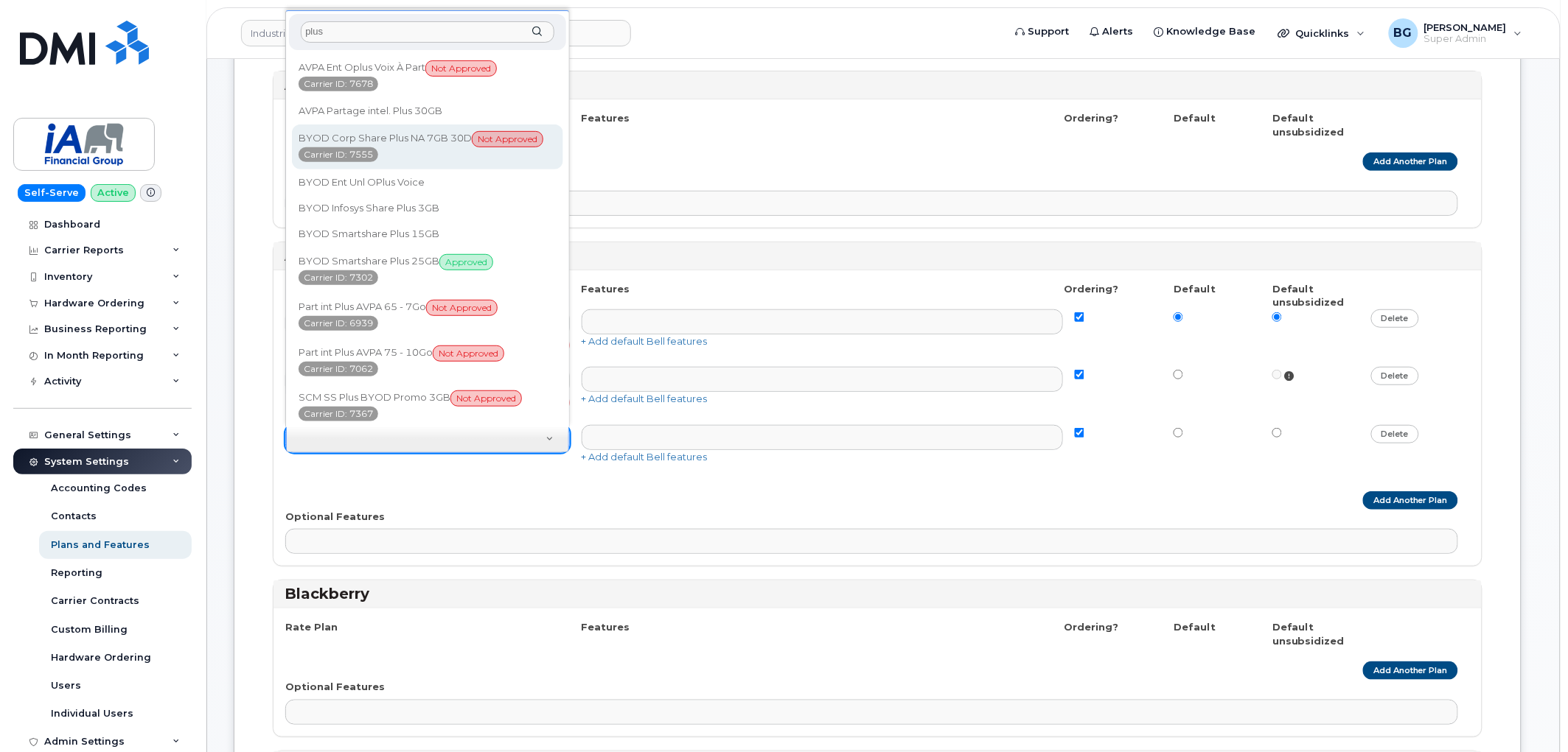
type input "plus"
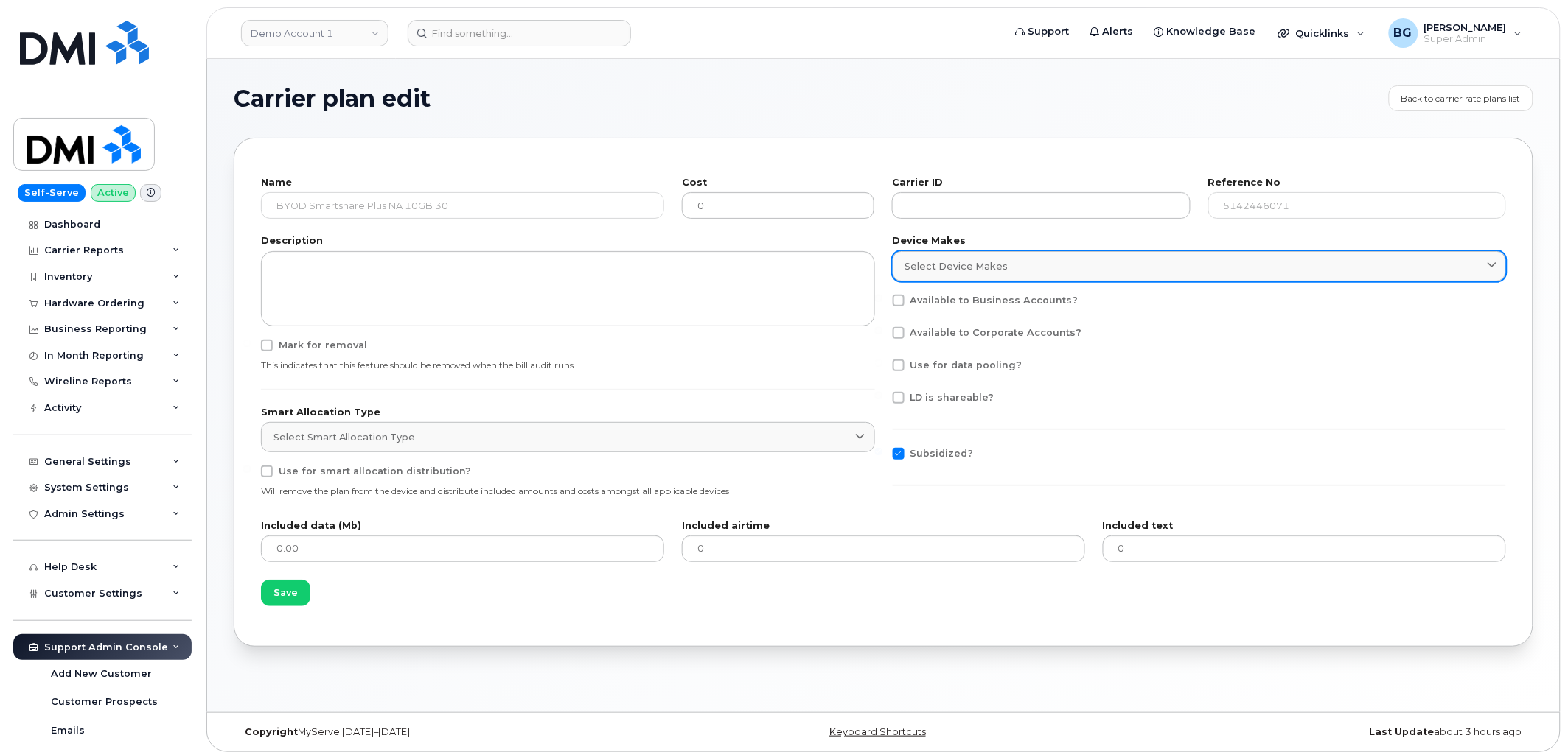
click at [959, 258] on link "Select device makes" at bounding box center [1200, 266] width 614 height 30
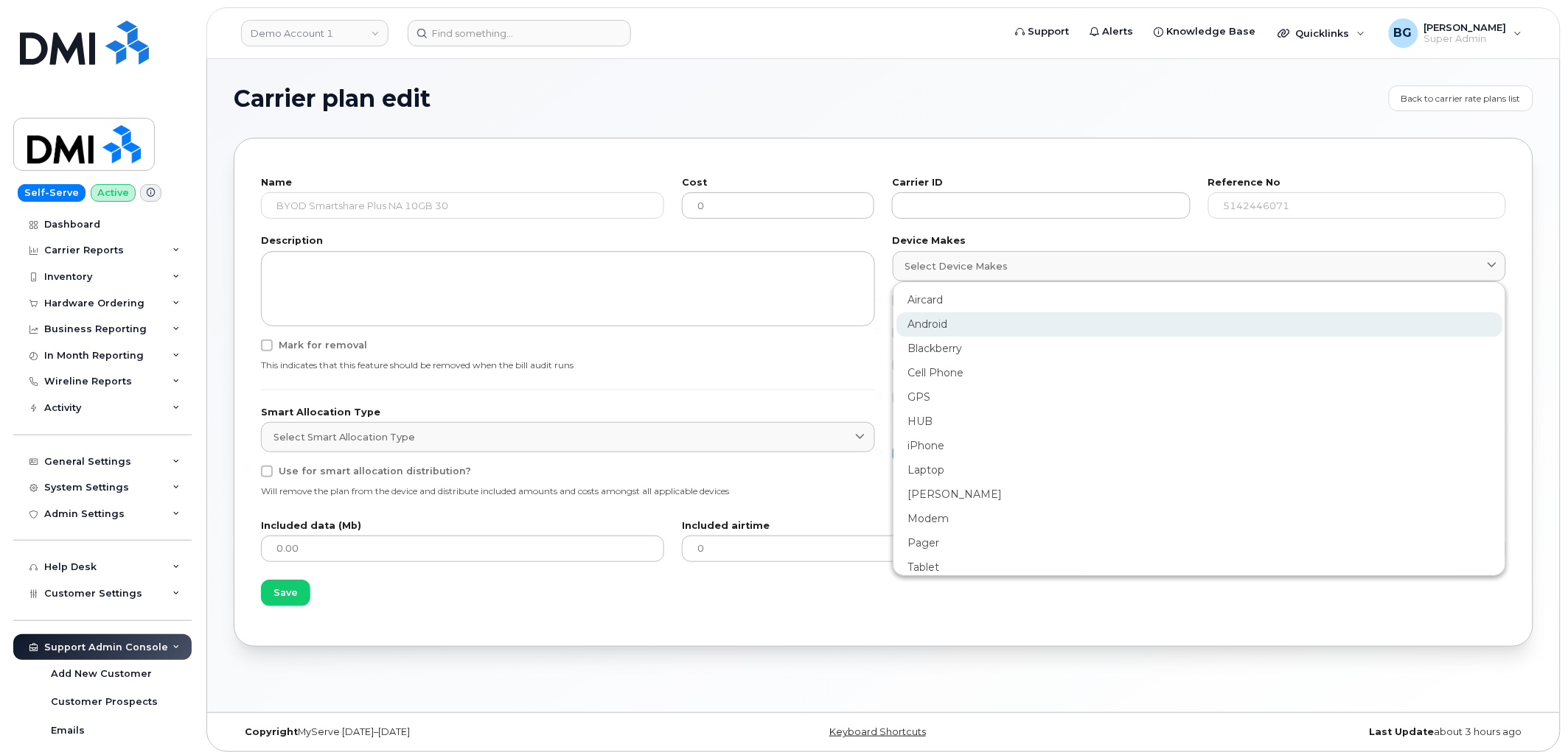
click at [924, 361] on div "Android" at bounding box center [1200, 373] width 607 height 24
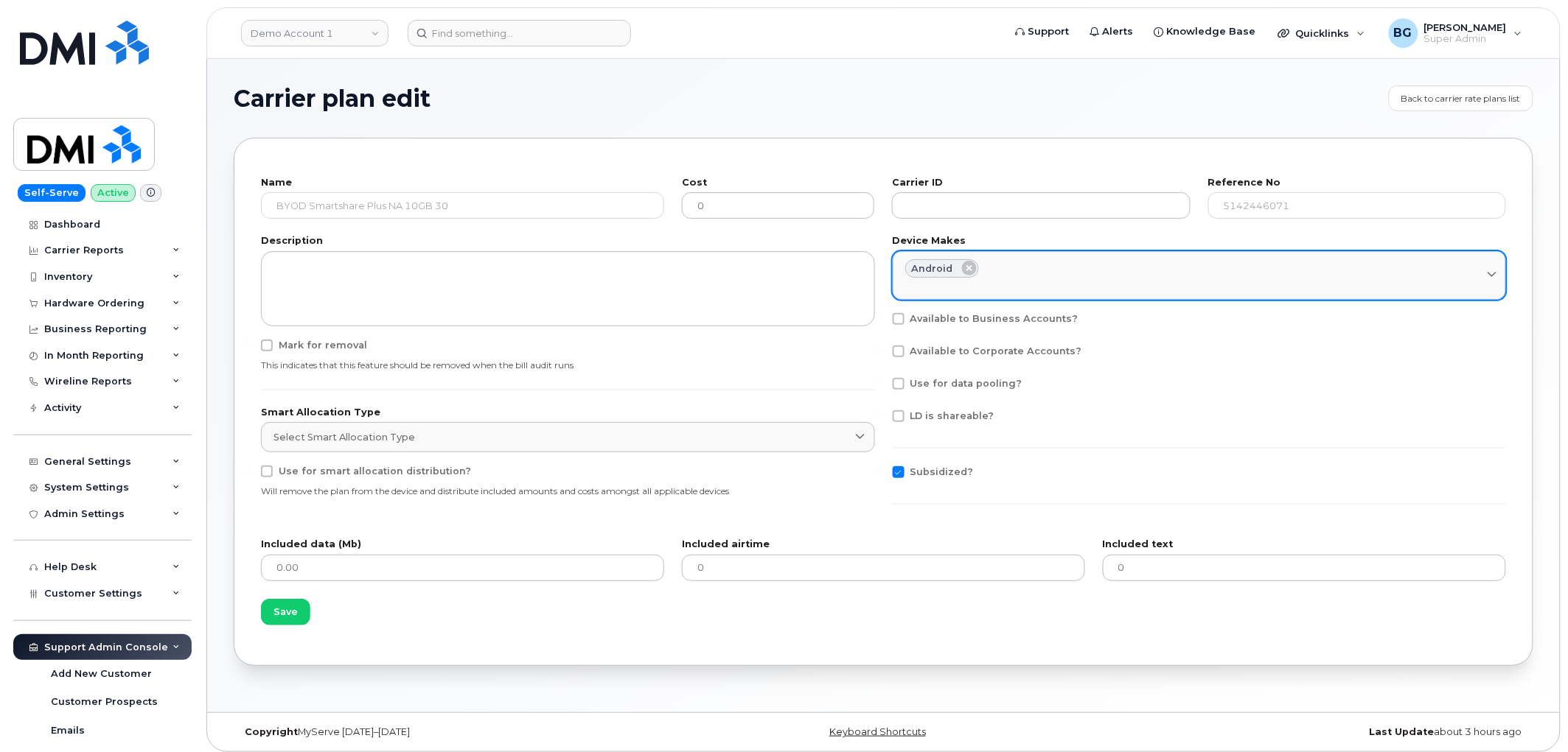
click at [1041, 280] on div "Select device makes" at bounding box center [1200, 284] width 589 height 14
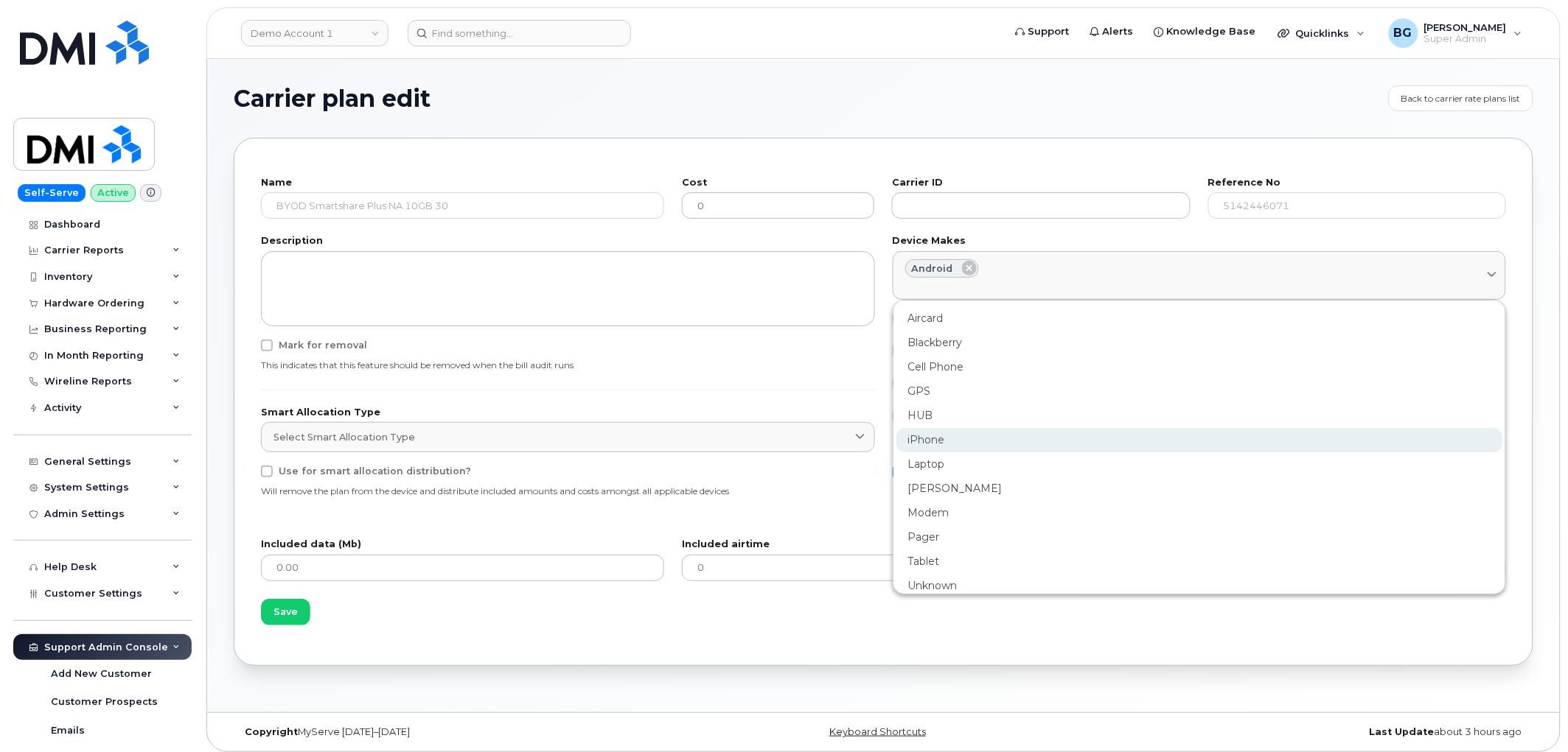
click at [927, 477] on div "iPhone" at bounding box center [1200, 488] width 607 height 24
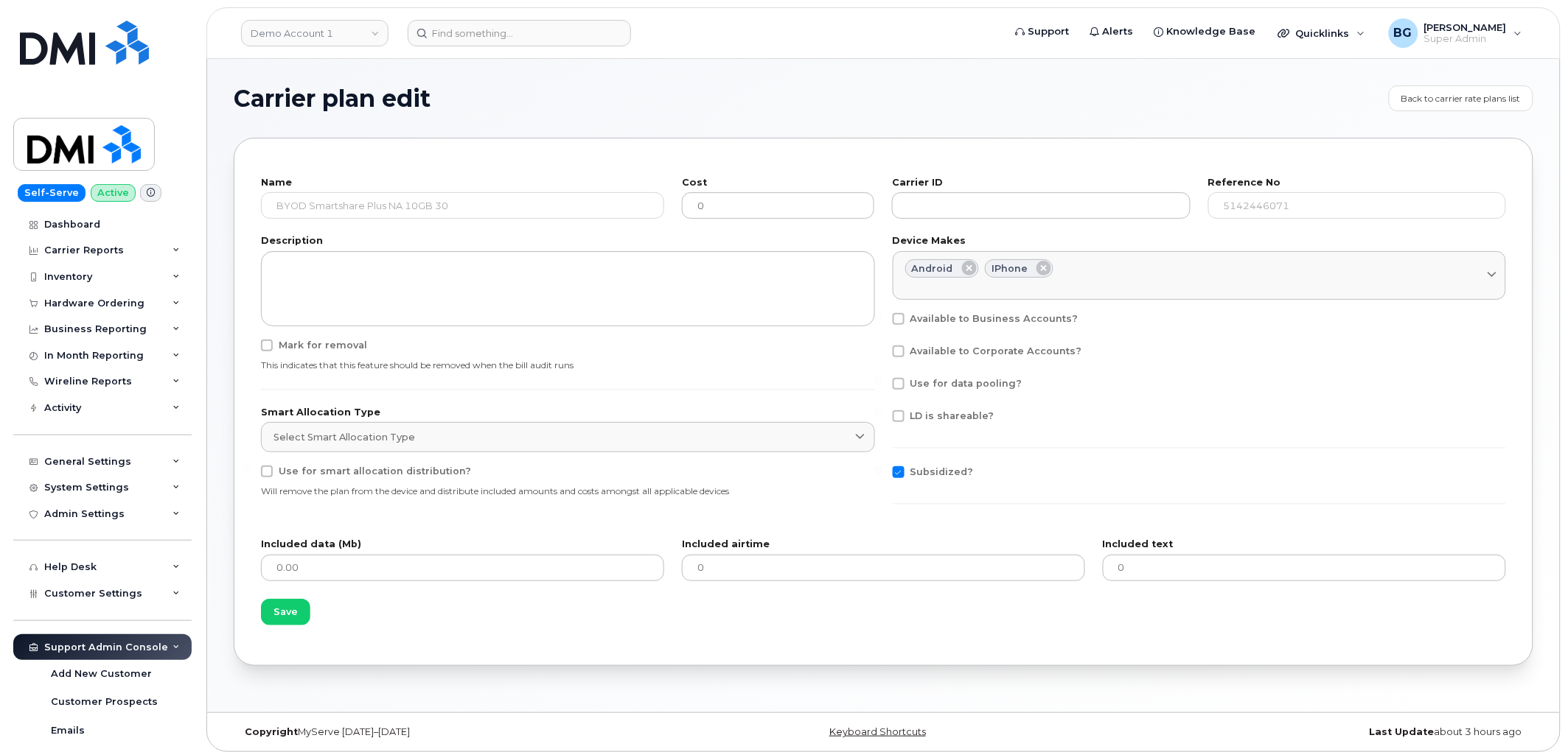
click at [898, 317] on span at bounding box center [899, 319] width 12 height 12
click at [882, 317] on input "Available to Business Accounts?" at bounding box center [879, 317] width 7 height 7
checkbox input "true"
click at [900, 348] on span at bounding box center [899, 352] width 12 height 12
click at [882, 348] on input "Available to Corporate Accounts?" at bounding box center [879, 350] width 7 height 7
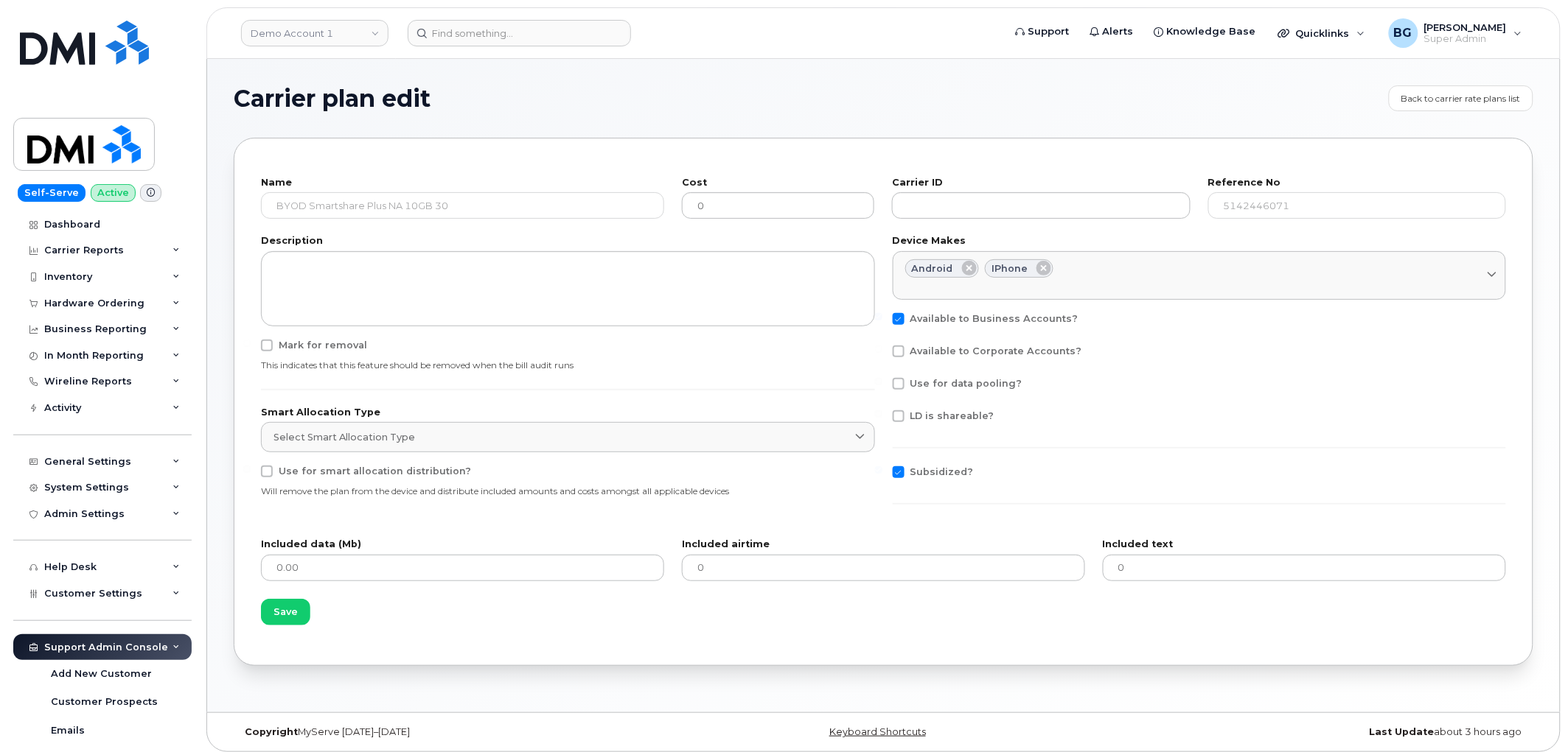
checkbox input "true"
click at [273, 614] on span "Save" at bounding box center [285, 612] width 25 height 14
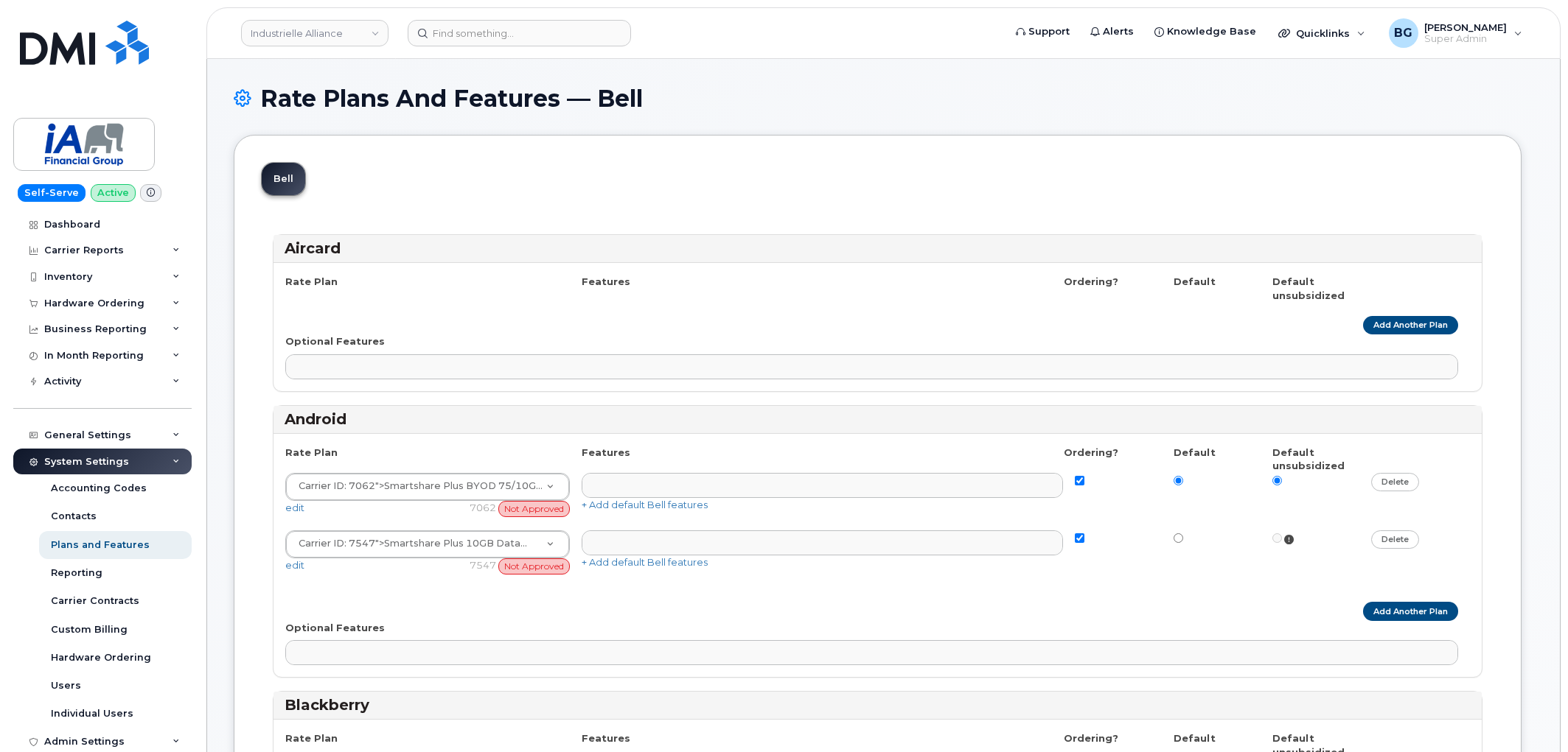
select select
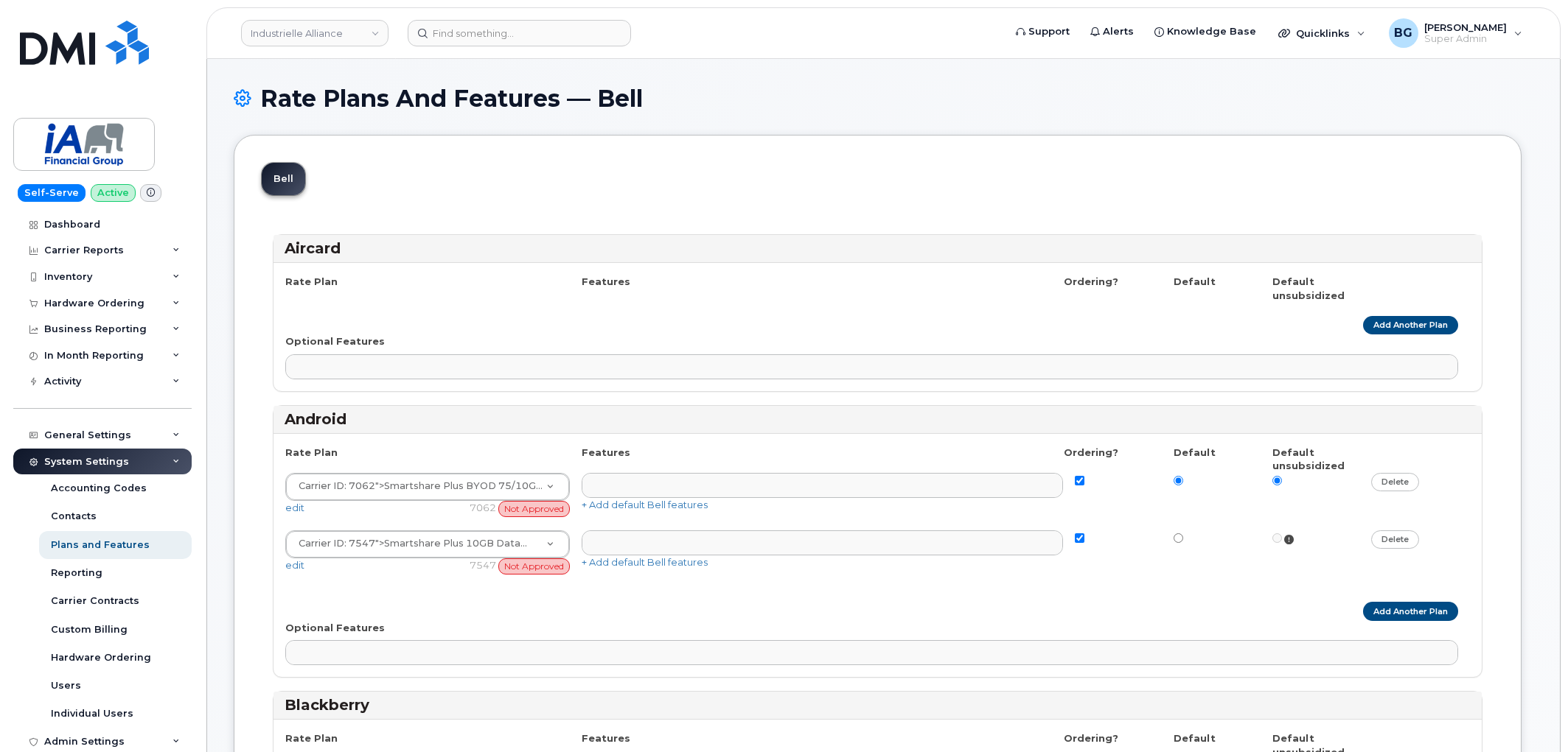
select select
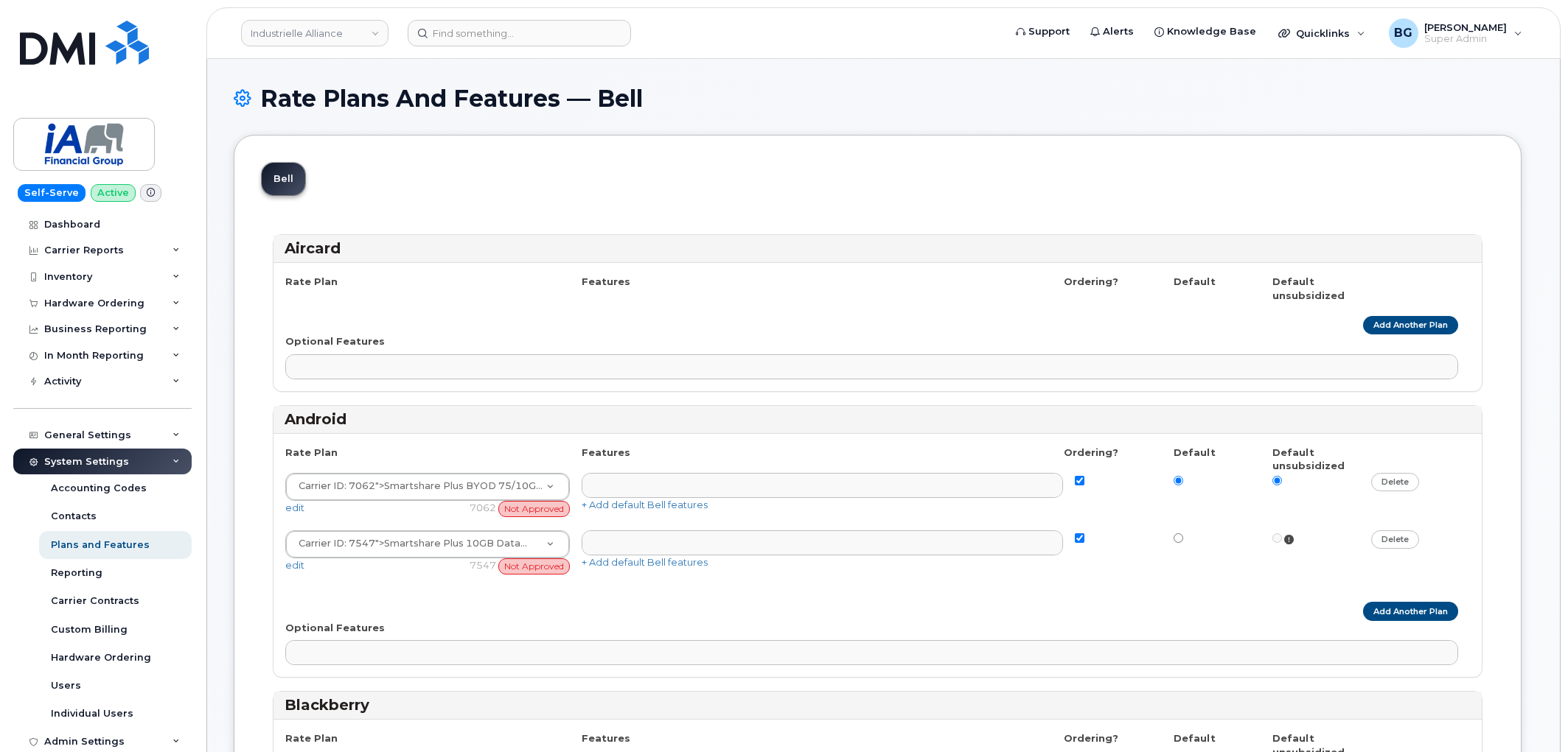
select select
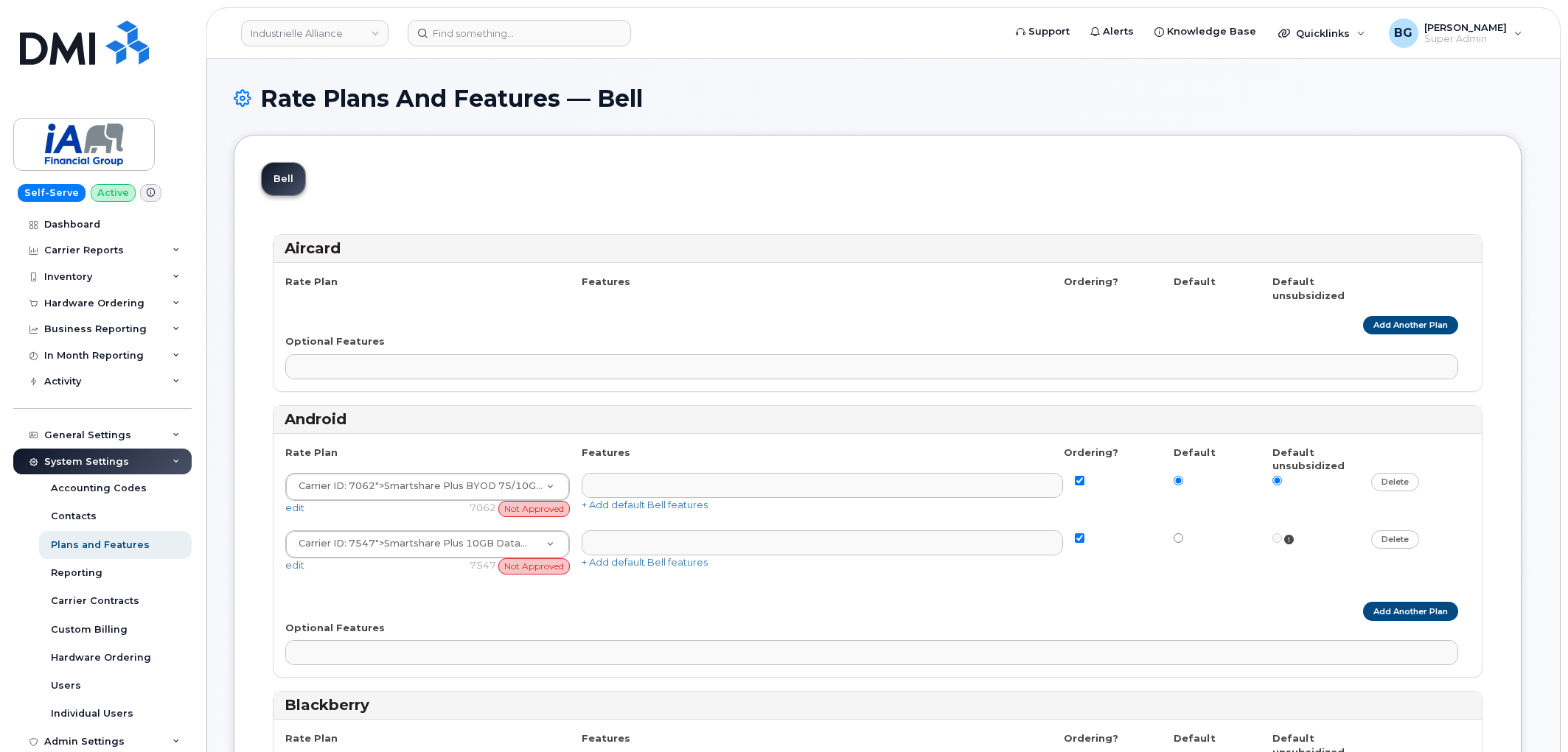
select select
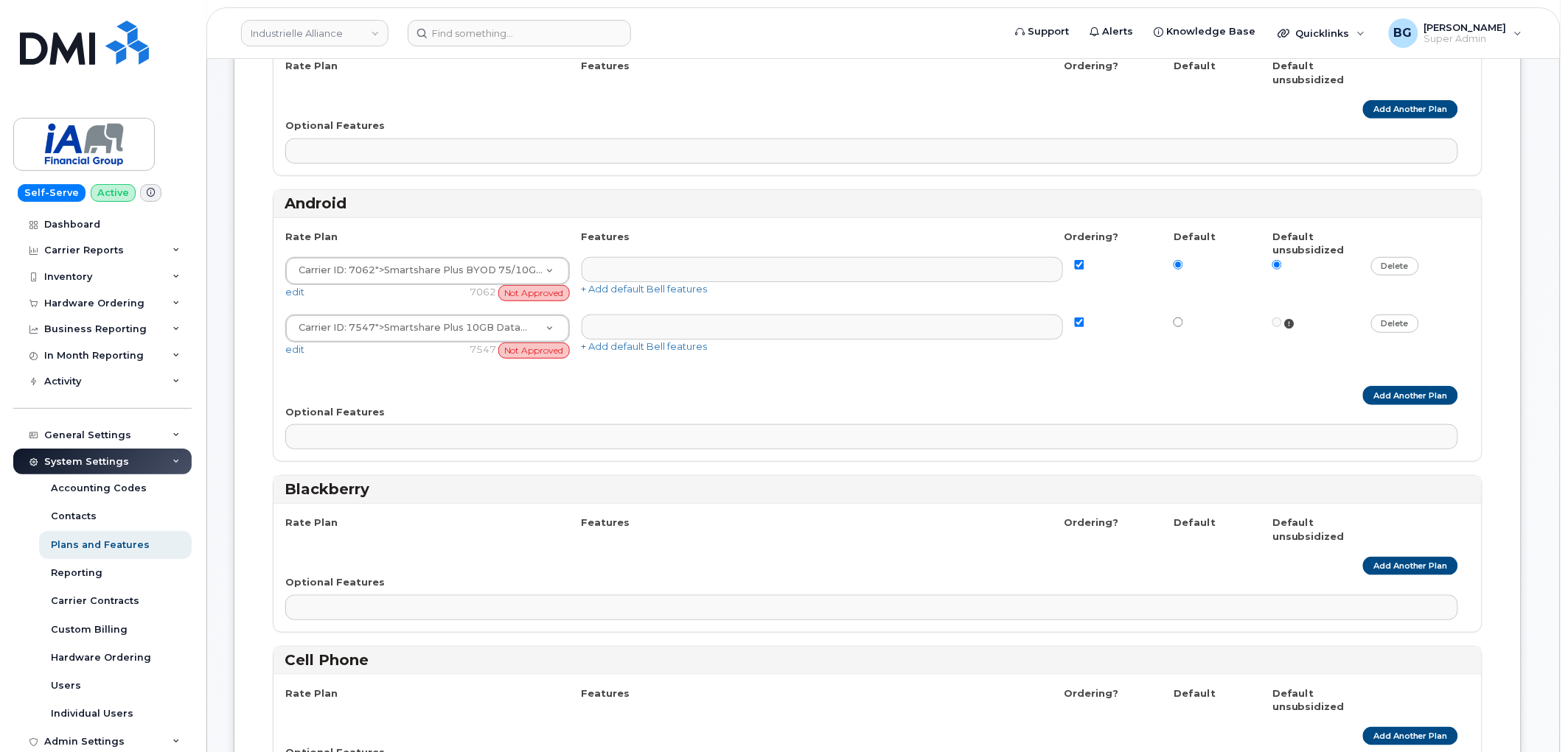
scroll to position [218, 0]
click at [1411, 390] on link "Add Another Plan" at bounding box center [1411, 393] width 95 height 19
select select
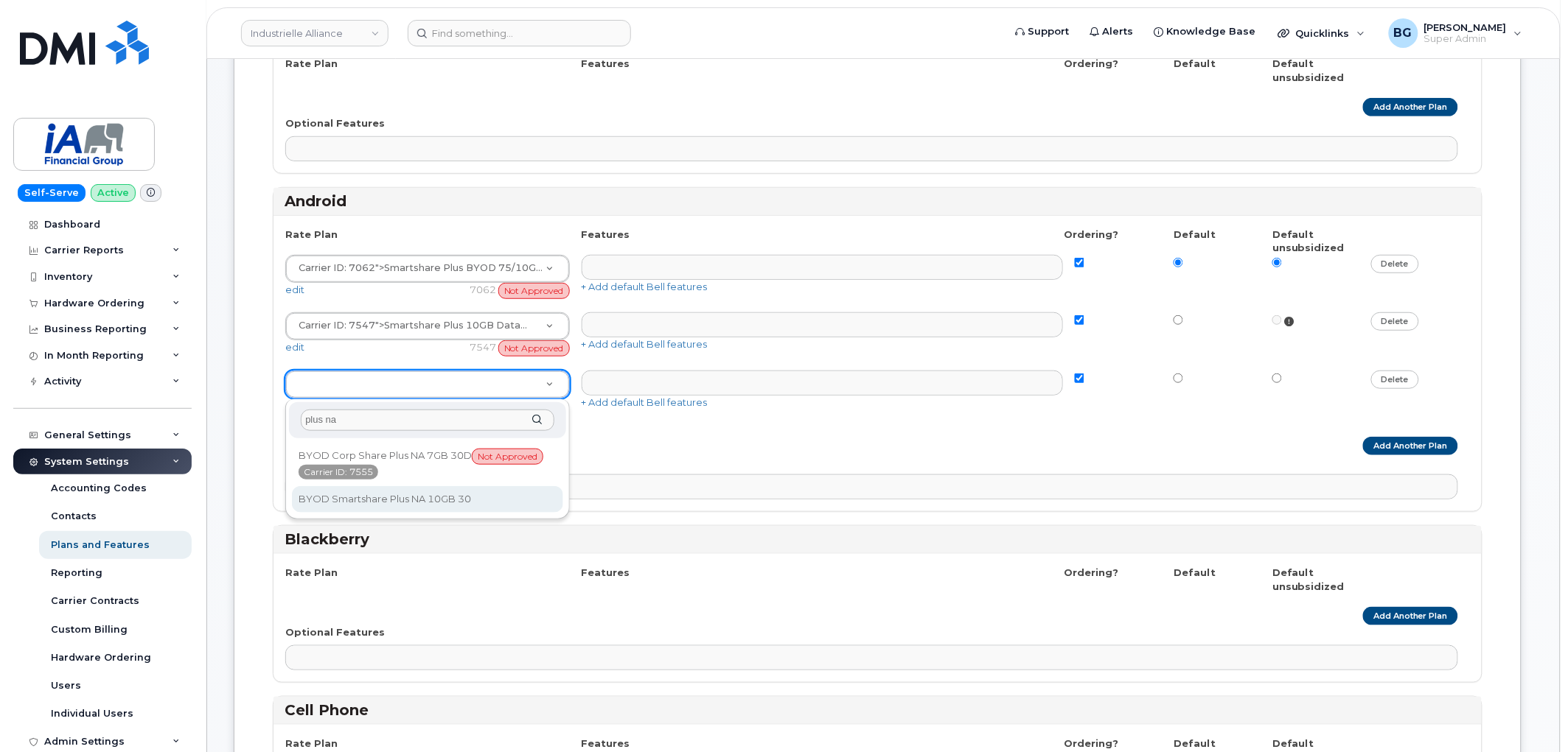
type input "plus na"
select select "4983860"
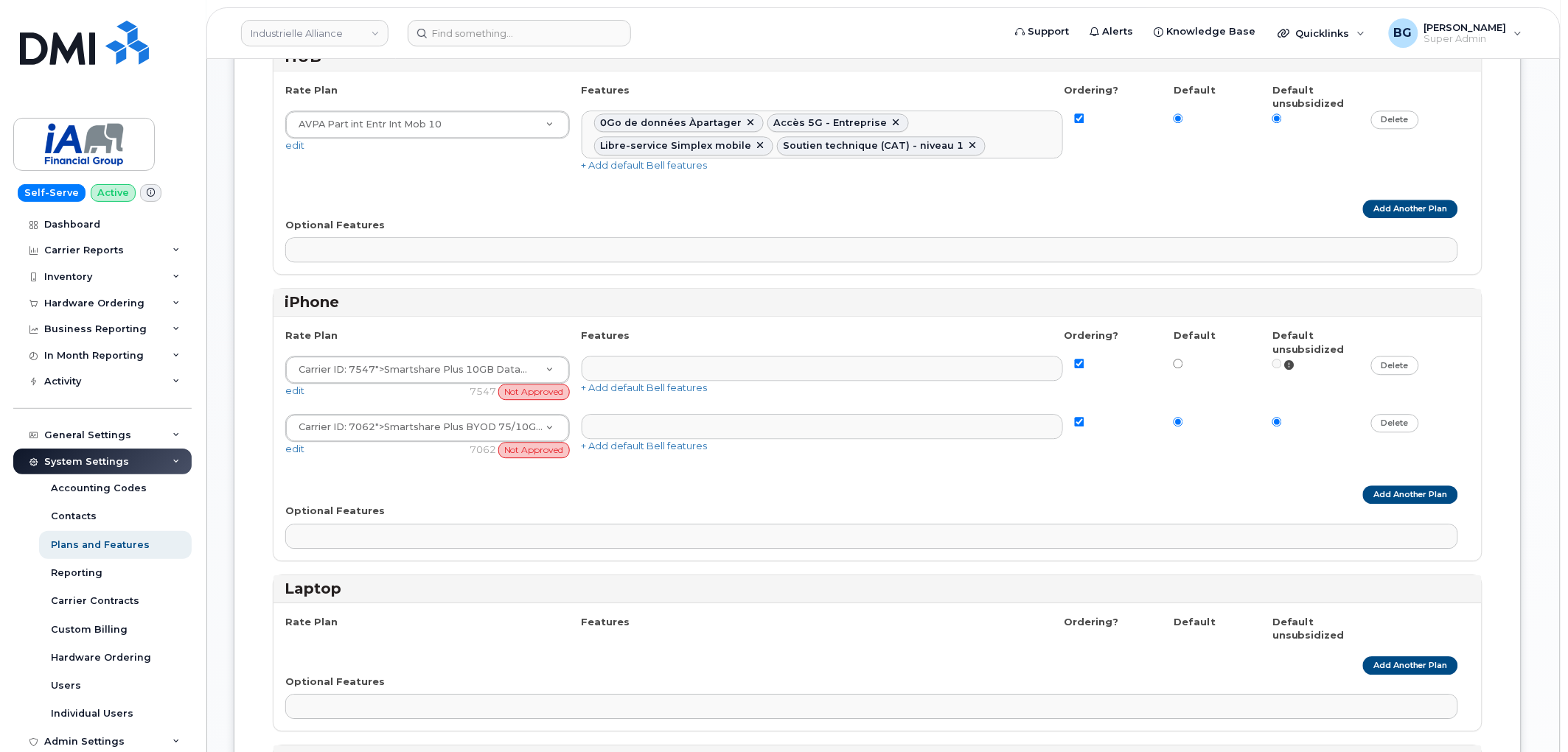
scroll to position [1255, 0]
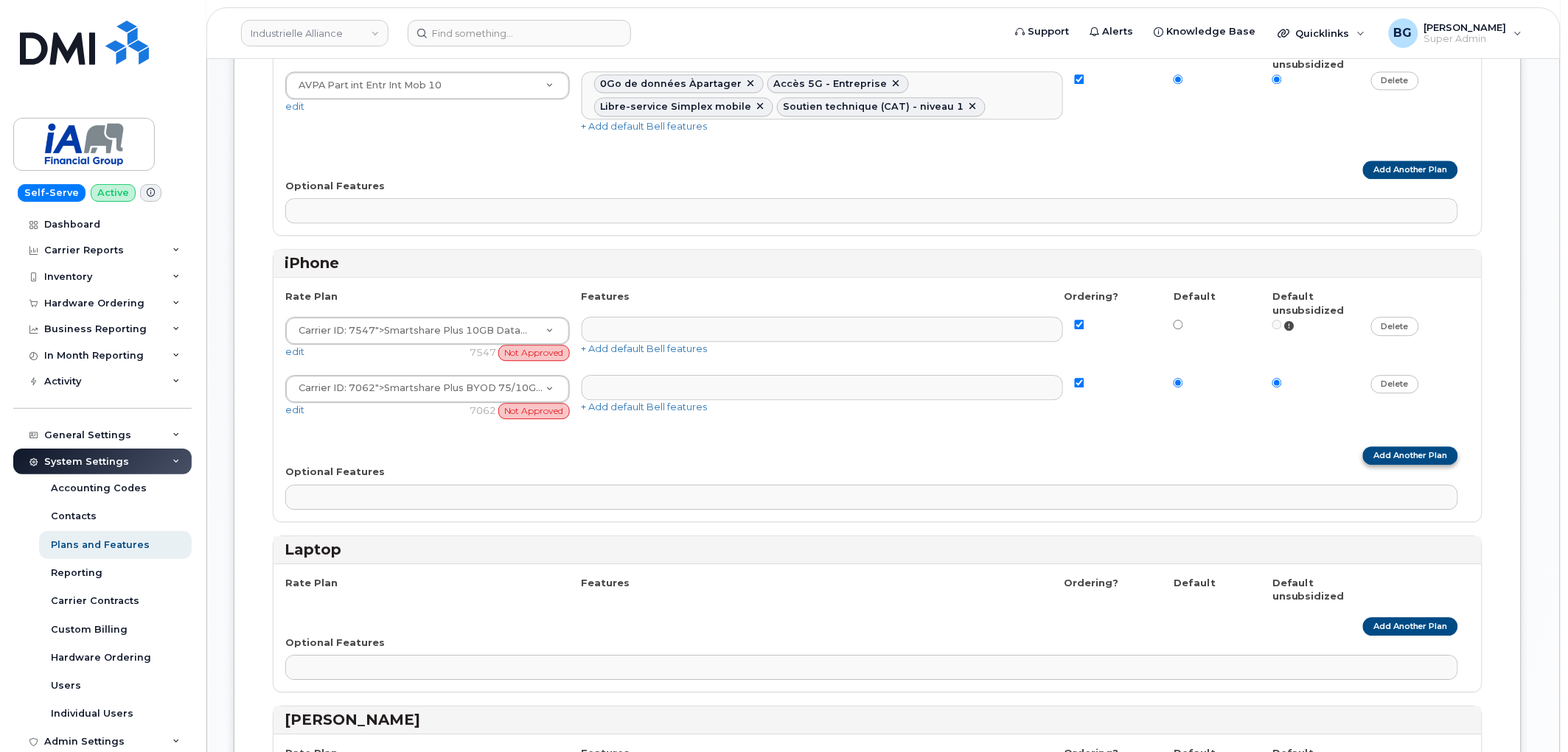
click at [1431, 460] on link "Add Another Plan" at bounding box center [1411, 455] width 95 height 19
select select
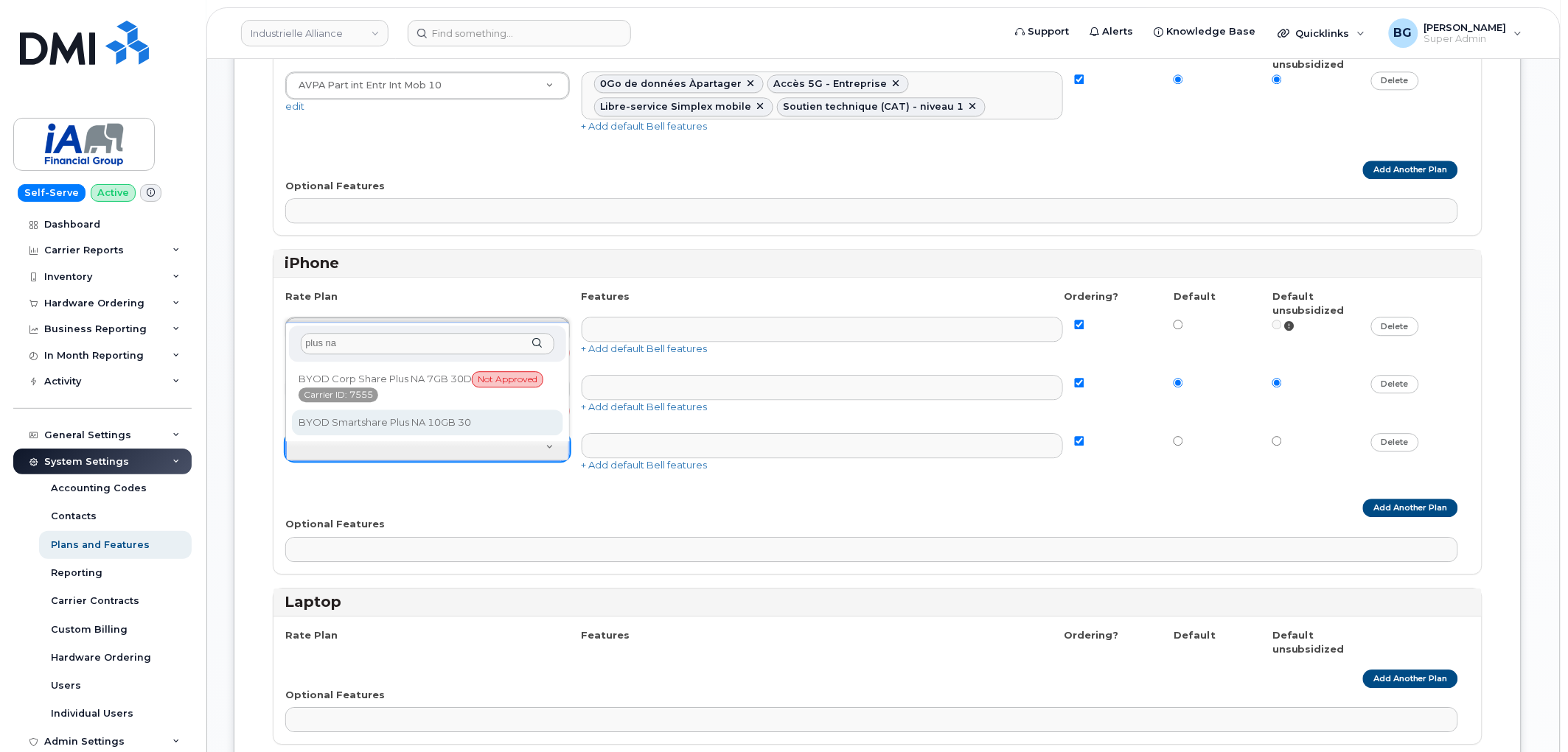
type input "plus na"
select select "4983860"
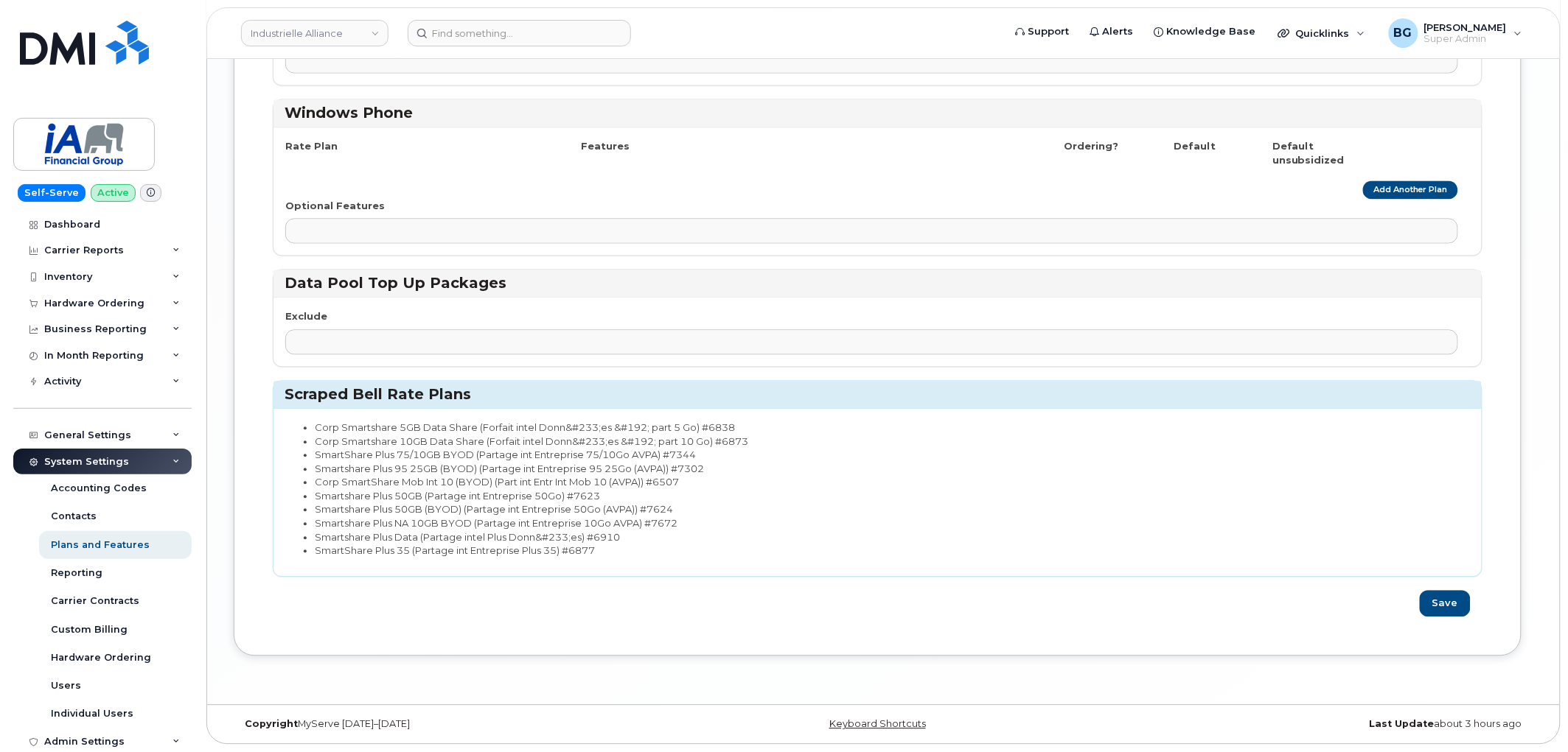
scroll to position [3008, 0]
click at [1451, 604] on button "Save" at bounding box center [1445, 604] width 51 height 27
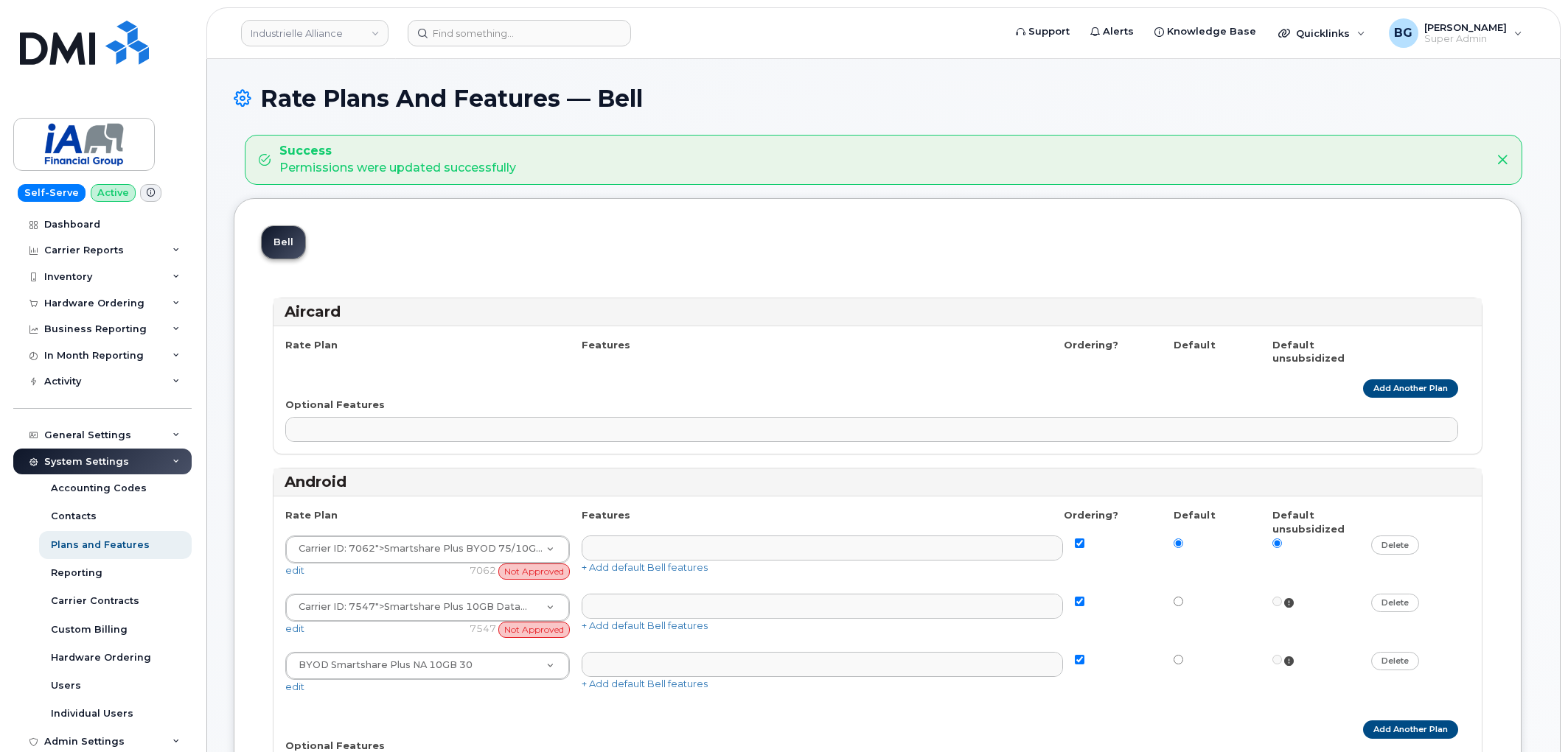
select select
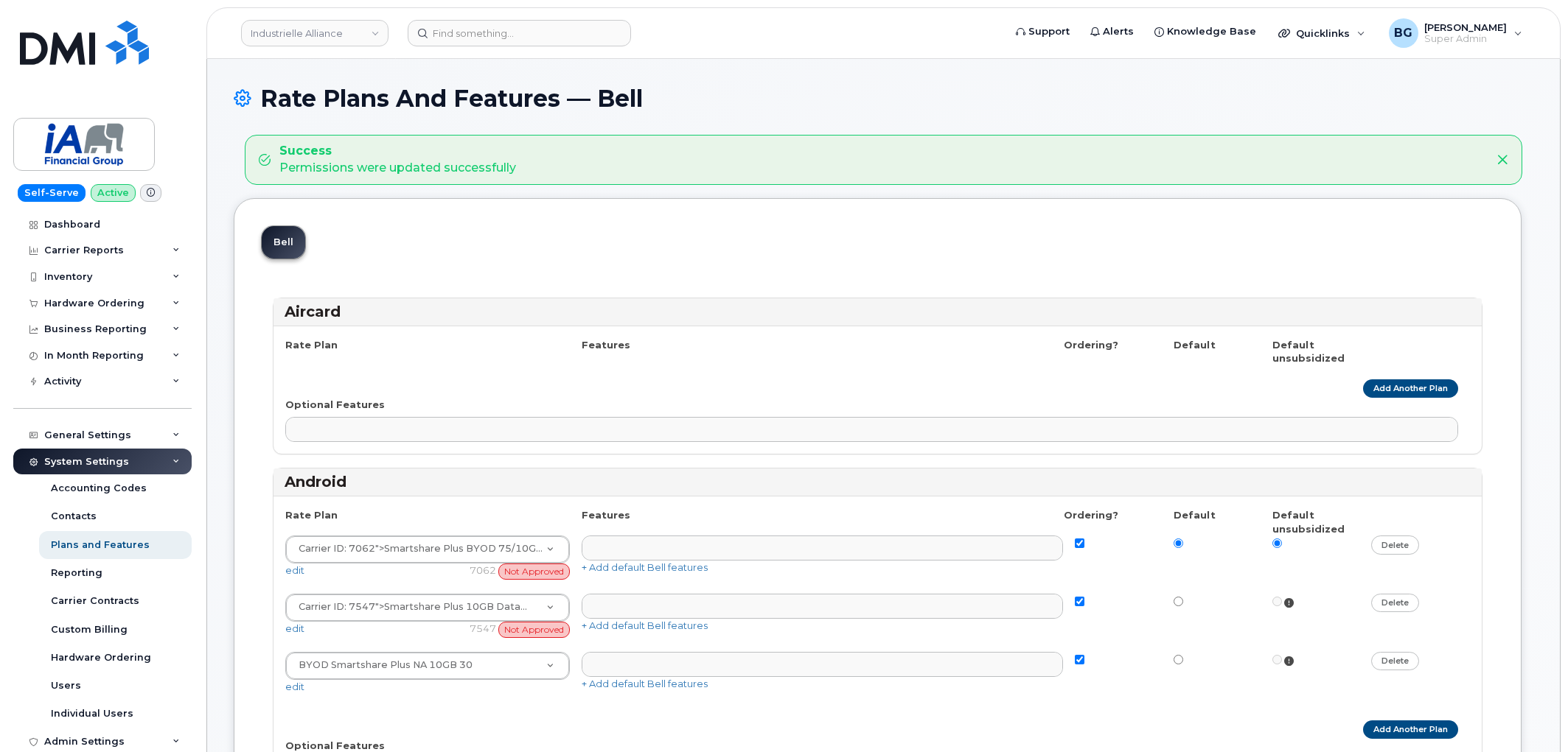
select select
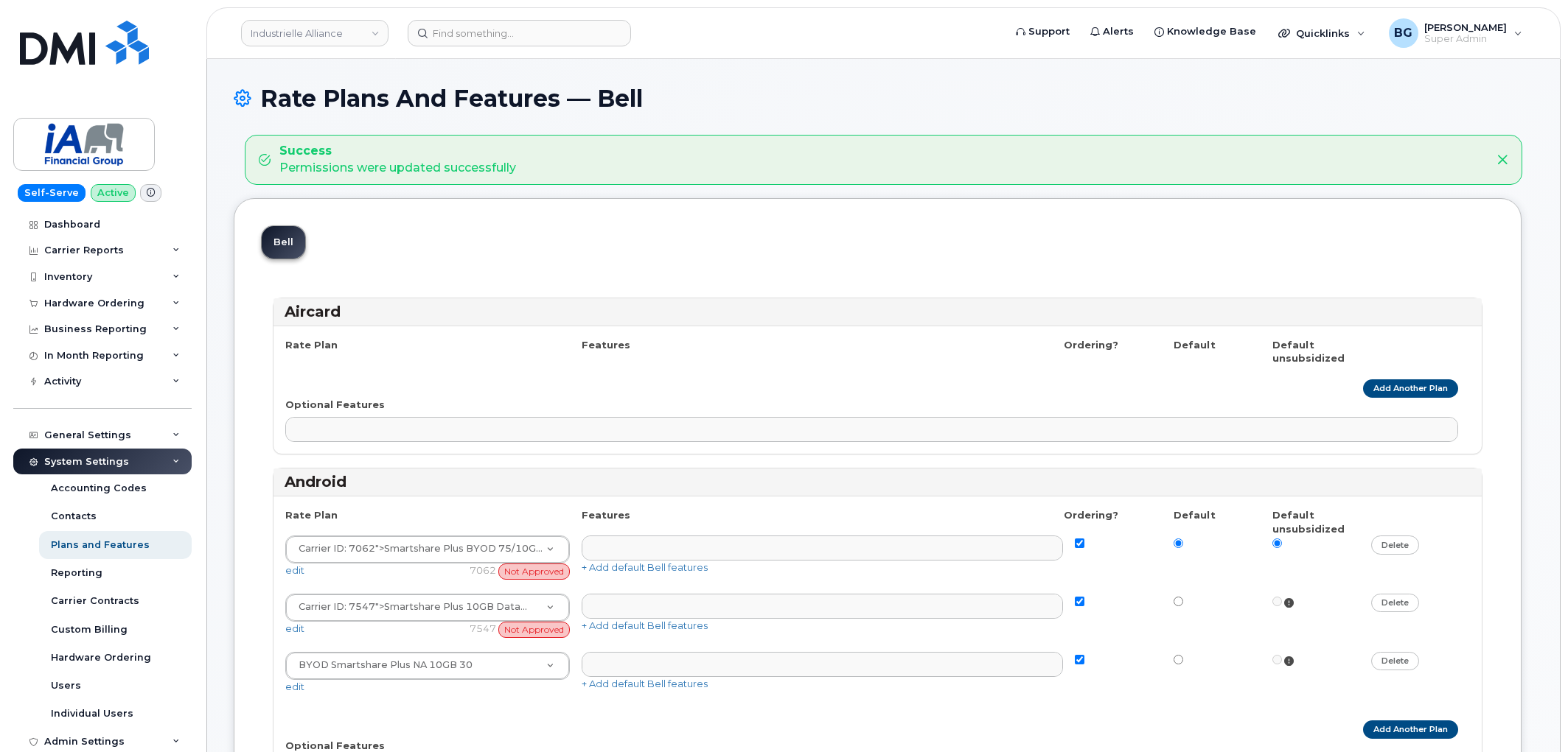
select select
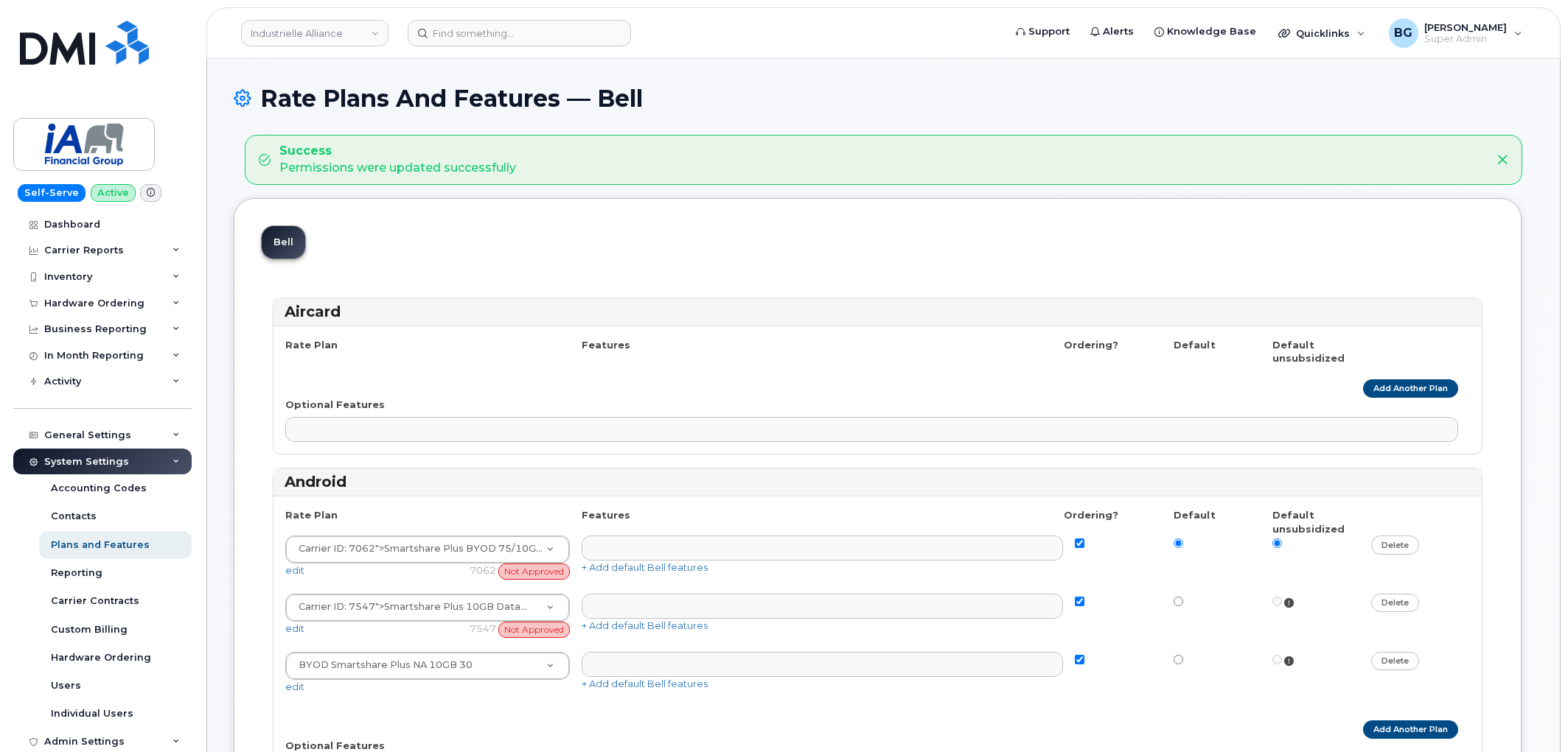
select select
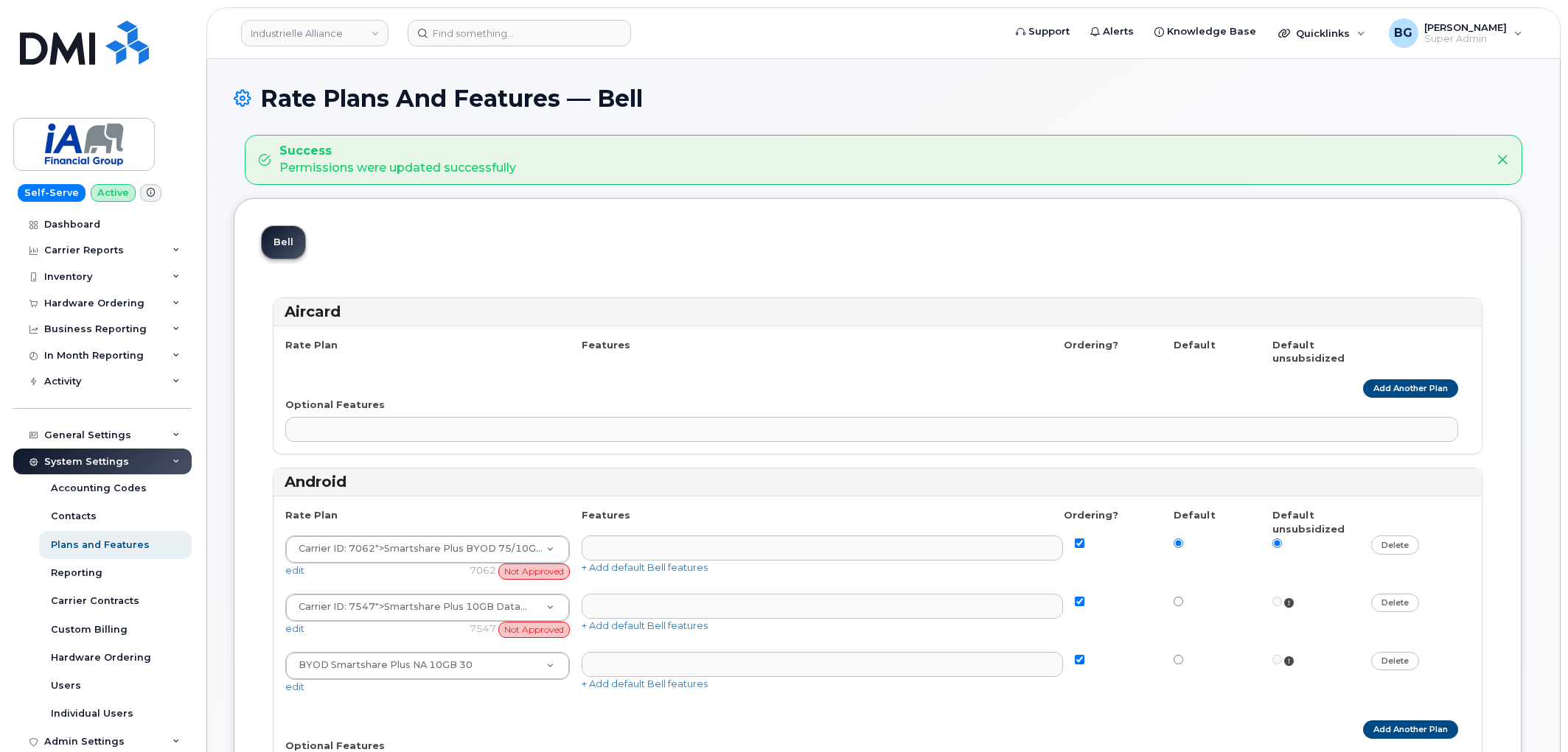
select select
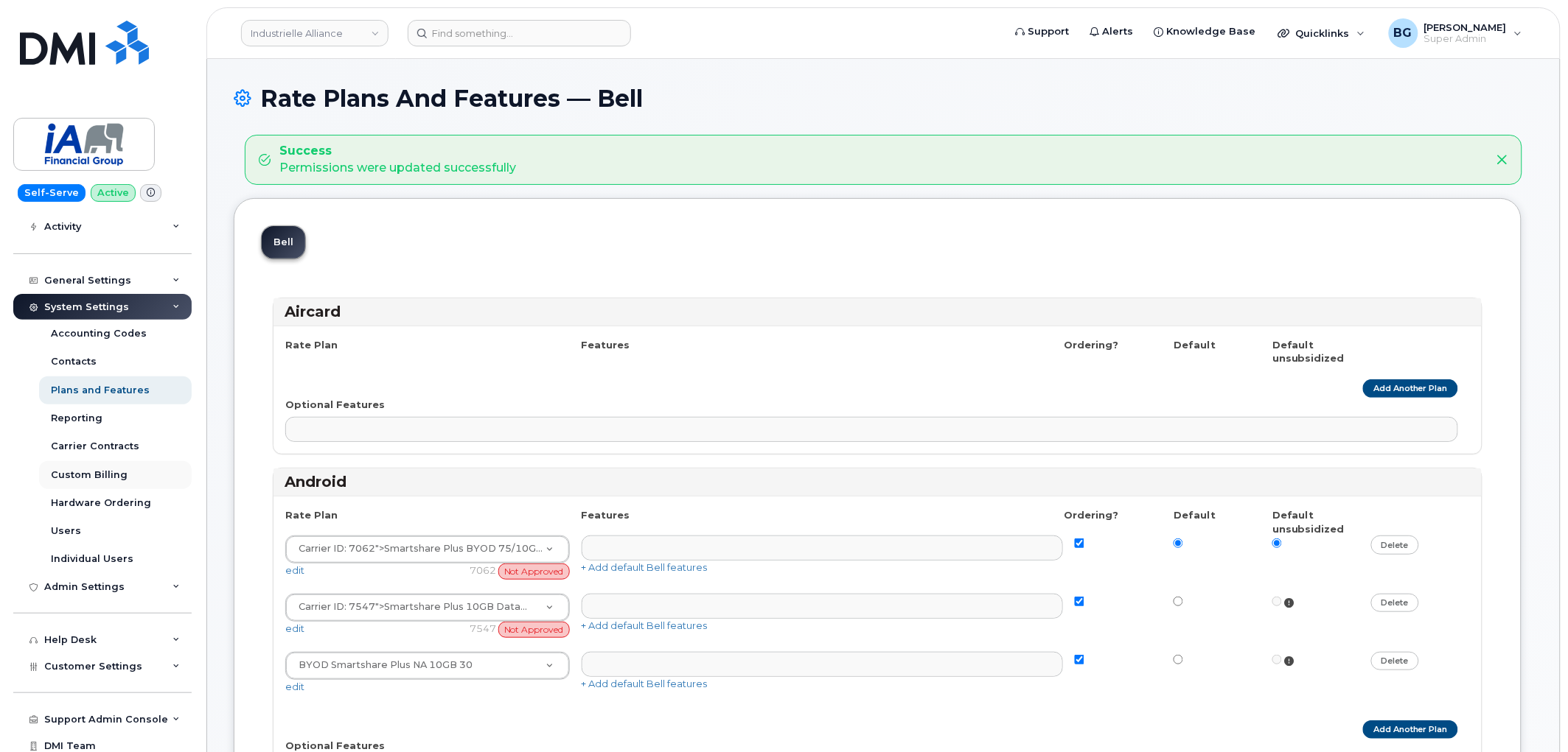
scroll to position [187, 0]
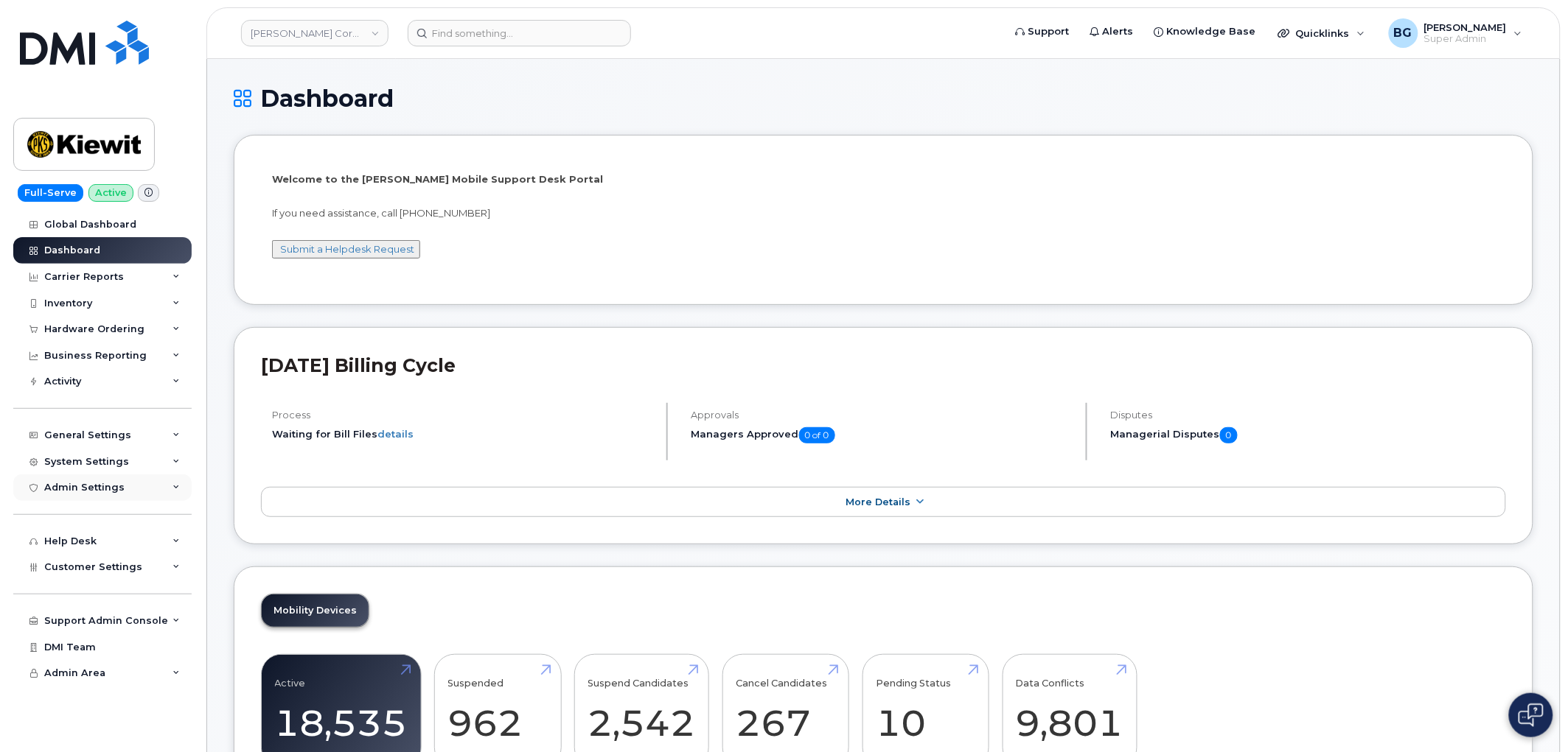
click at [67, 489] on div "Admin Settings" at bounding box center [85, 488] width 80 height 12
click at [69, 486] on div "Admin Settings" at bounding box center [85, 488] width 80 height 12
click at [89, 571] on span "Customer Settings" at bounding box center [94, 566] width 98 height 11
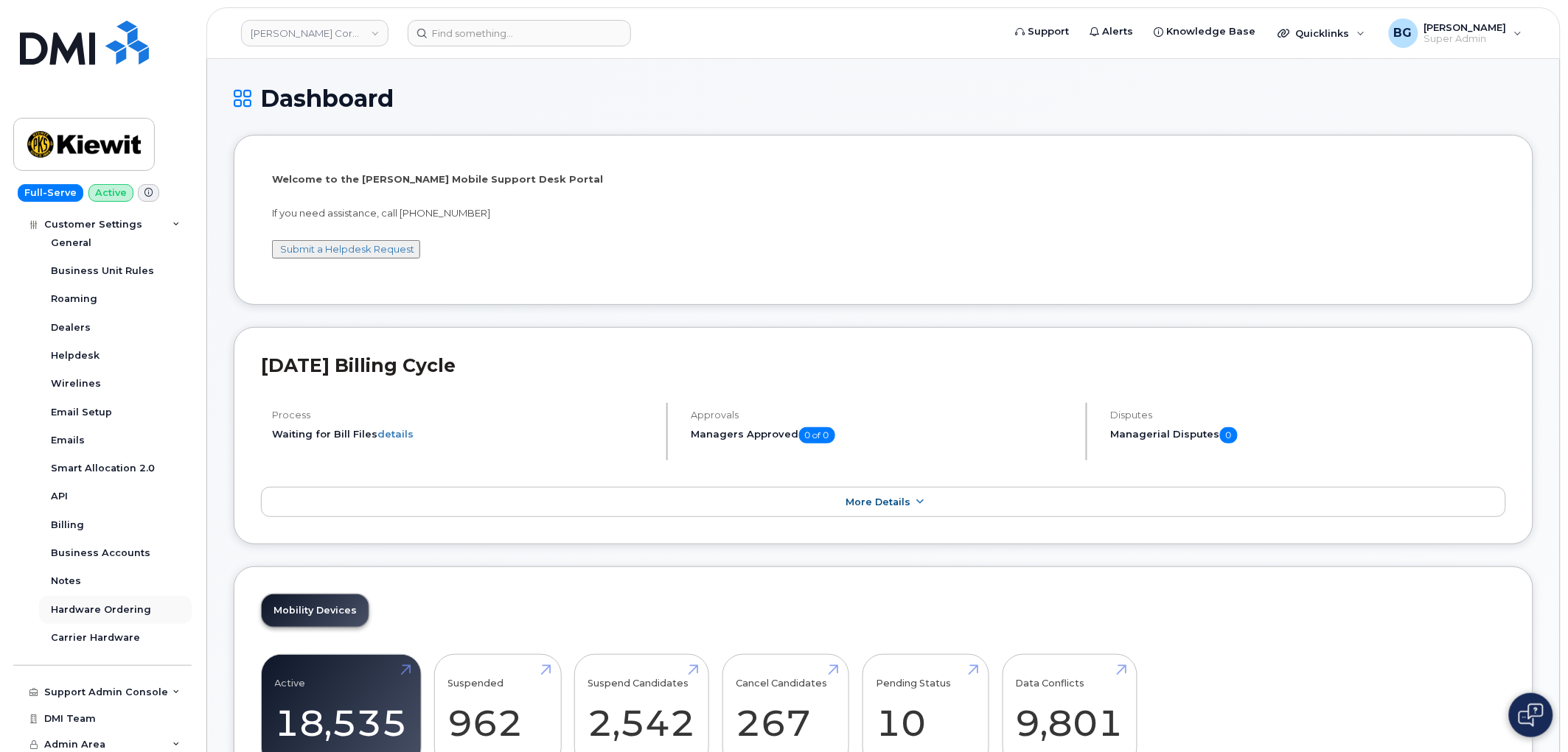
scroll to position [356, 0]
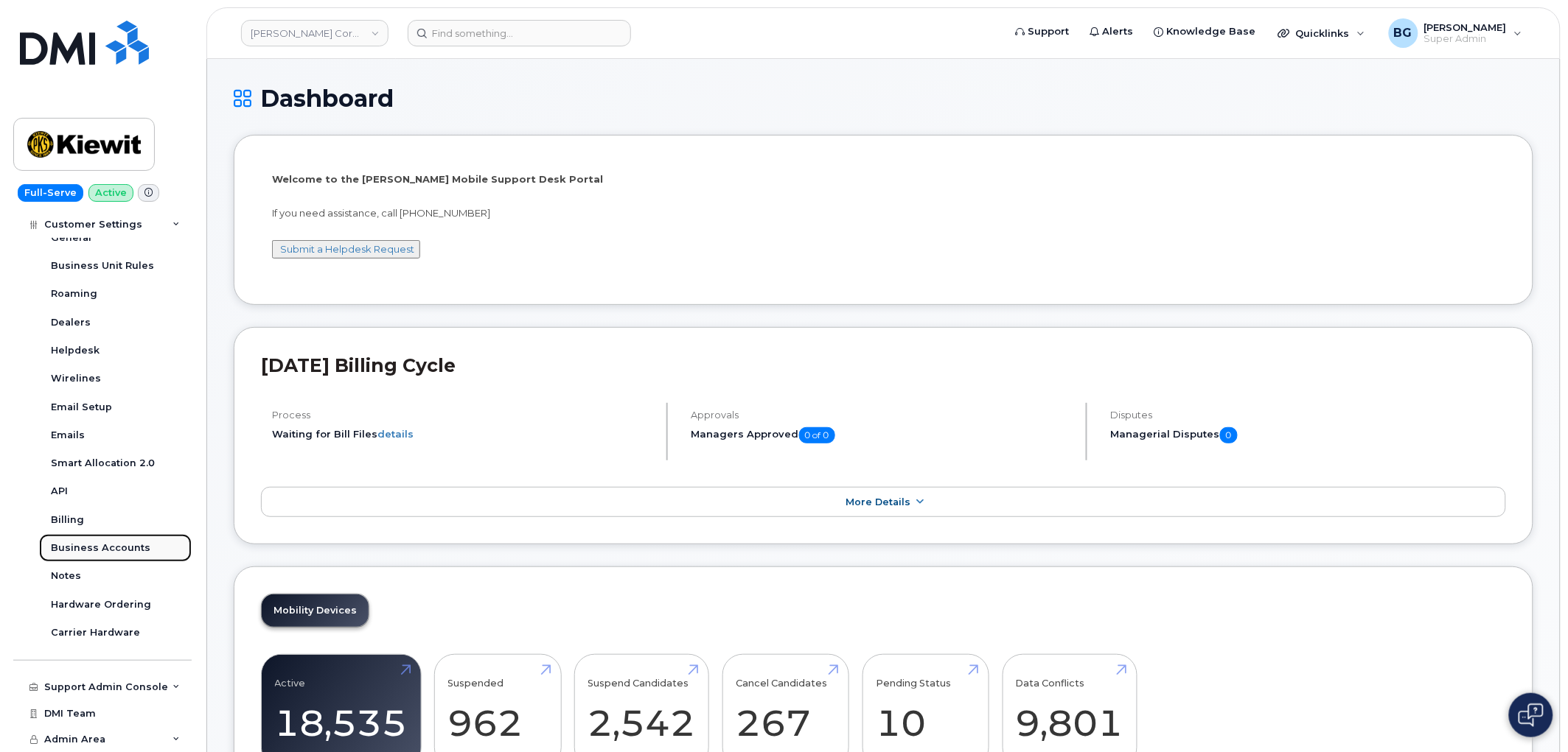
click at [85, 550] on div "Business Accounts" at bounding box center [100, 549] width 100 height 13
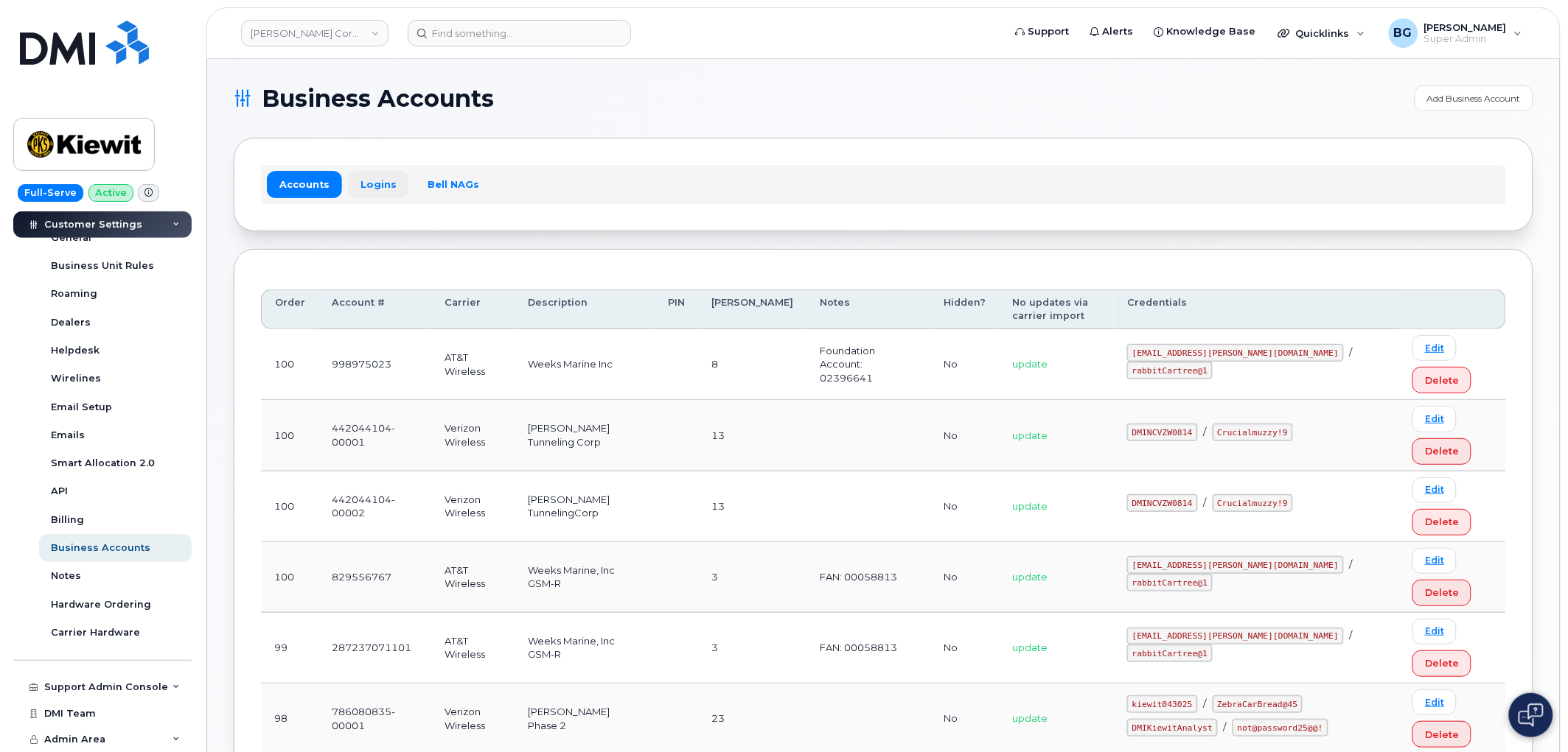
click at [377, 179] on link "Logins" at bounding box center [378, 184] width 61 height 27
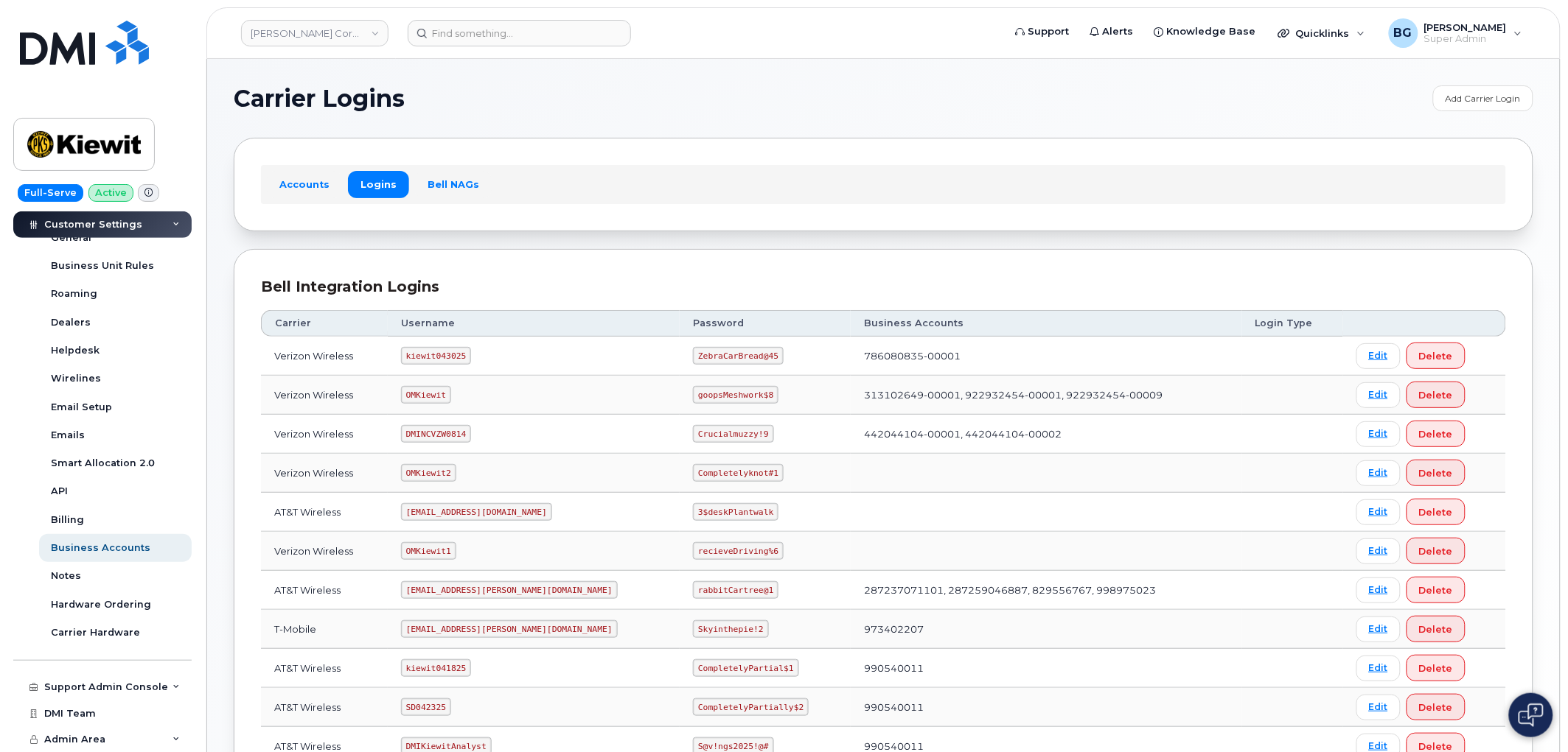
click at [423, 352] on code "kiewit043025" at bounding box center [436, 356] width 70 height 18
copy code "kiewit043025"
click at [693, 359] on code "ZebraCarBread@45" at bounding box center [738, 356] width 91 height 18
drag, startPoint x: 660, startPoint y: 359, endPoint x: 713, endPoint y: 358, distance: 53.0
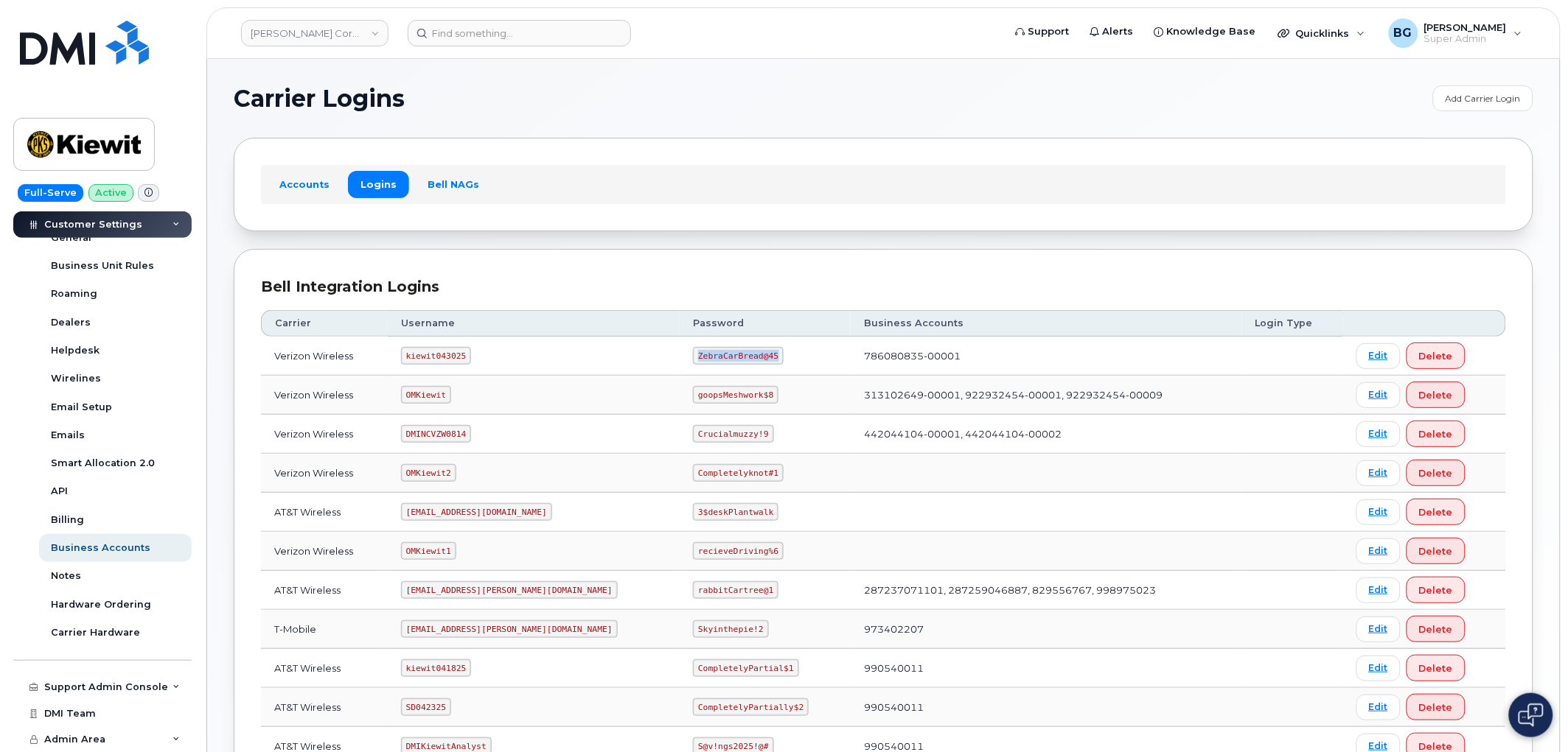
click at [713, 358] on code "ZebraCarBread@45" at bounding box center [738, 356] width 91 height 18
copy code "ZebraCarBread@45"
